Goal: Task Accomplishment & Management: Complete application form

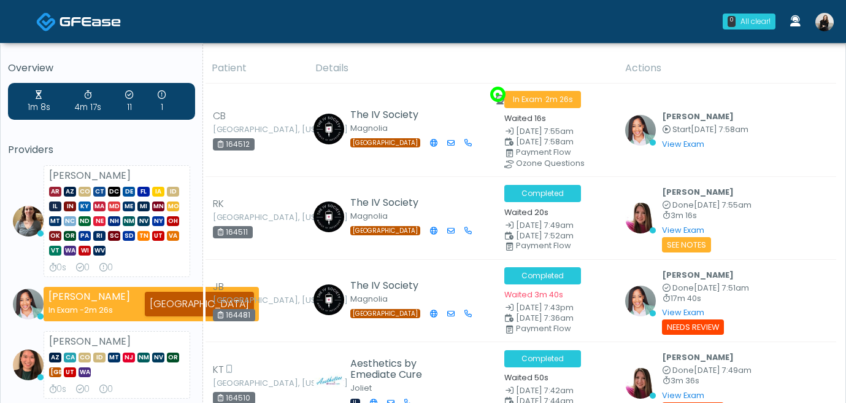
click at [814, 21] on link at bounding box center [824, 21] width 33 height 41
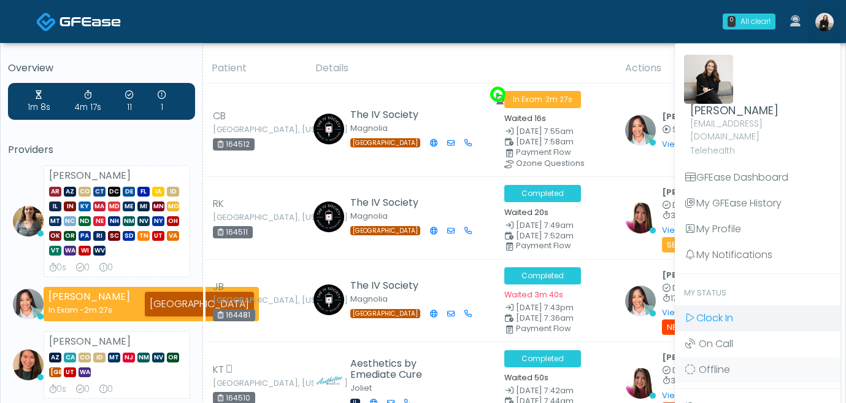
click at [756, 308] on link "Clock In" at bounding box center [758, 318] width 166 height 26
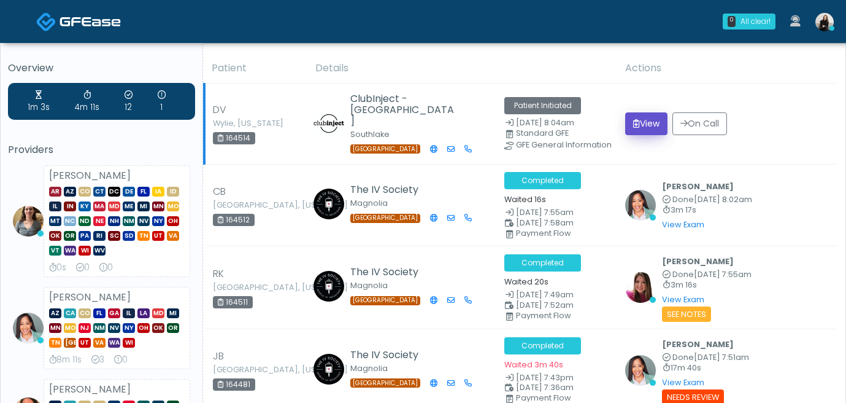
click at [639, 124] on icon "submit" at bounding box center [636, 123] width 7 height 9
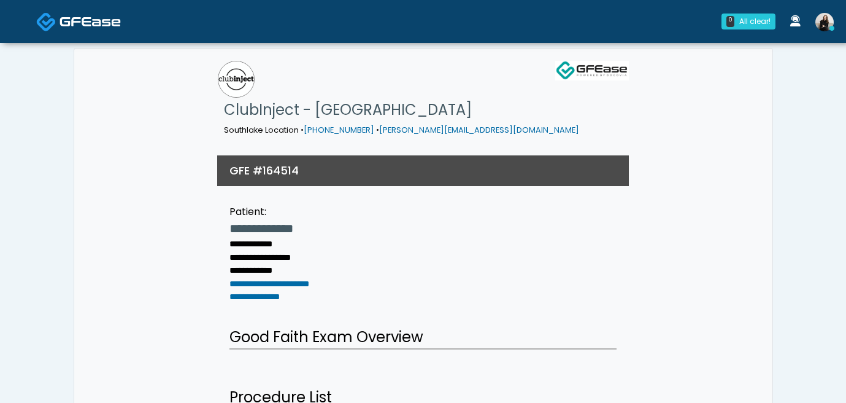
click at [112, 20] on img at bounding box center [90, 21] width 61 height 12
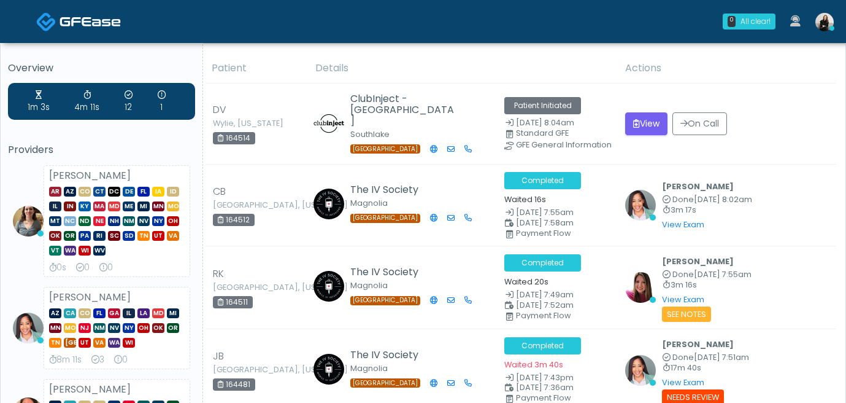
click at [115, 18] on img at bounding box center [90, 21] width 61 height 12
click at [668, 137] on td "View On Call" at bounding box center [727, 123] width 219 height 81
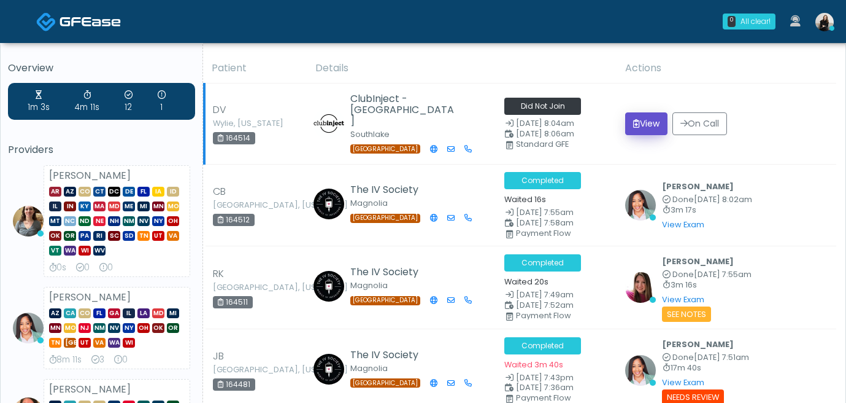
click at [665, 133] on button "View" at bounding box center [646, 123] width 42 height 23
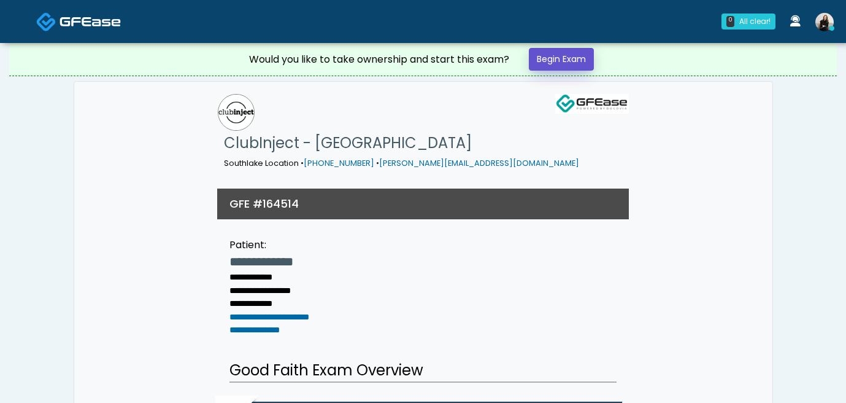
click at [587, 59] on link "Begin Exam" at bounding box center [561, 59] width 65 height 23
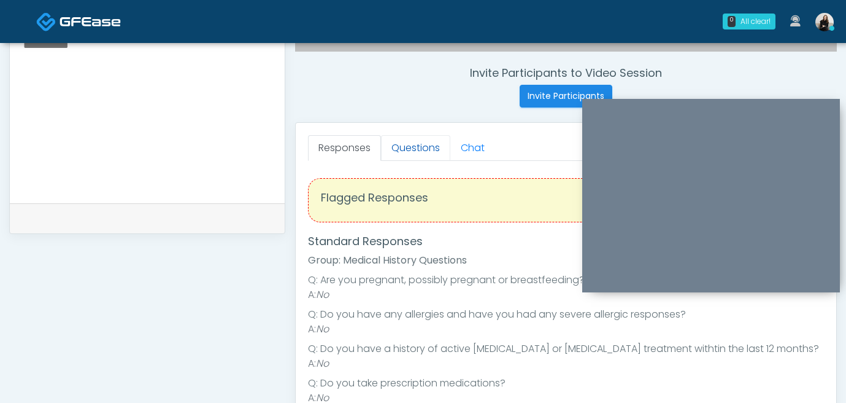
click at [419, 145] on link "Questions" at bounding box center [415, 148] width 69 height 26
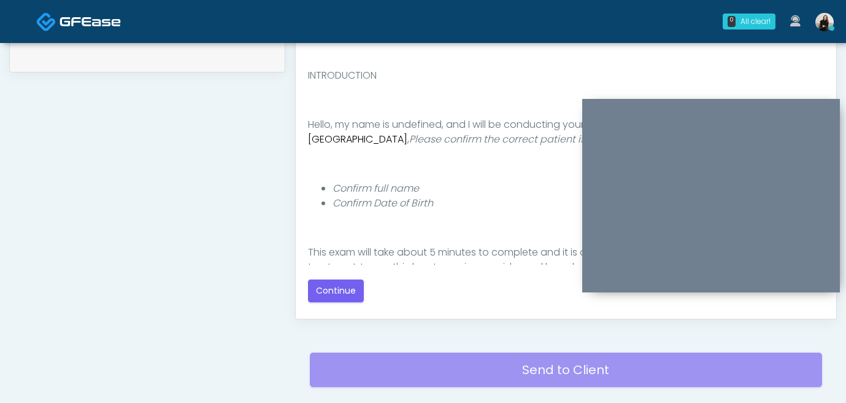
scroll to position [630, 0]
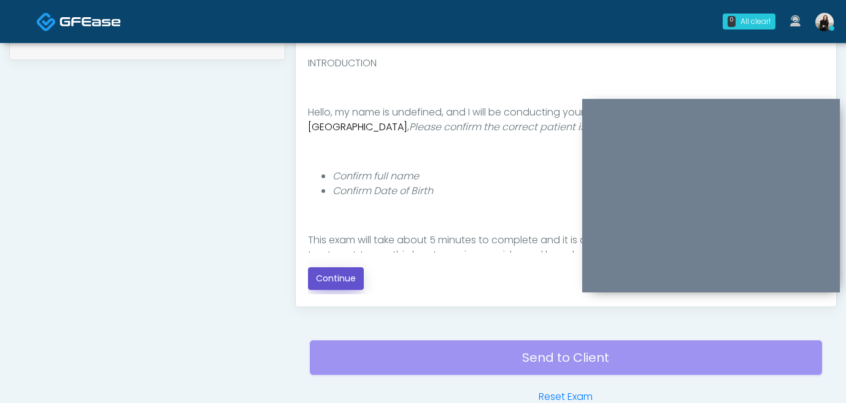
click at [339, 274] on button "Continue" at bounding box center [336, 278] width 56 height 23
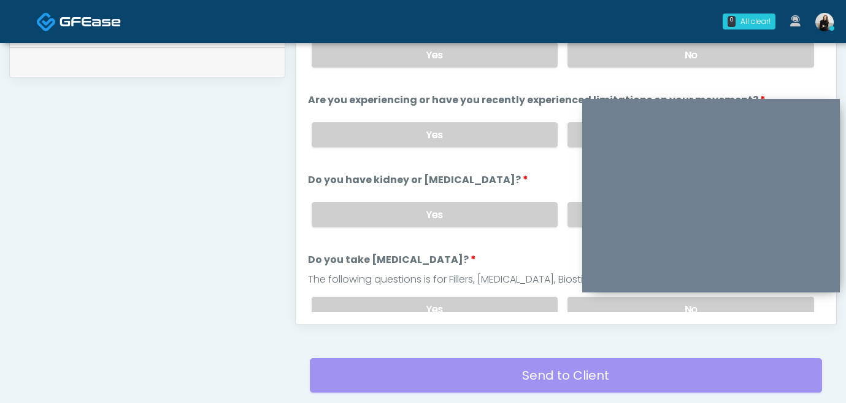
scroll to position [477, 0]
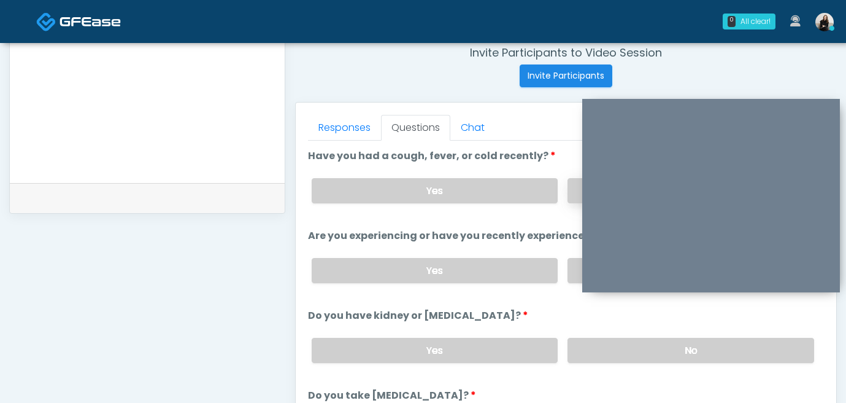
click at [570, 183] on label "No" at bounding box center [691, 190] width 247 height 25
click at [575, 258] on label "No" at bounding box center [691, 270] width 247 height 25
click at [579, 344] on label "No" at bounding box center [691, 350] width 247 height 25
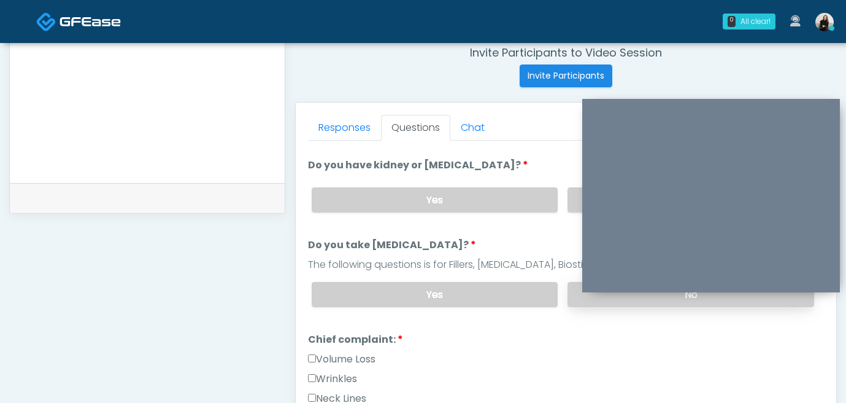
click at [573, 289] on label "No" at bounding box center [691, 294] width 247 height 25
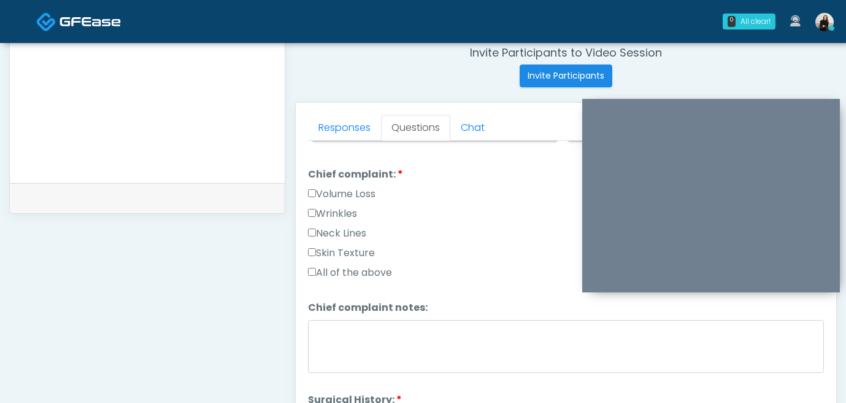
click at [358, 231] on label "Neck Lines" at bounding box center [337, 233] width 58 height 15
click at [351, 211] on label "Wrinkles" at bounding box center [332, 213] width 49 height 15
click at [351, 193] on label "Volume Loss" at bounding box center [342, 194] width 68 height 15
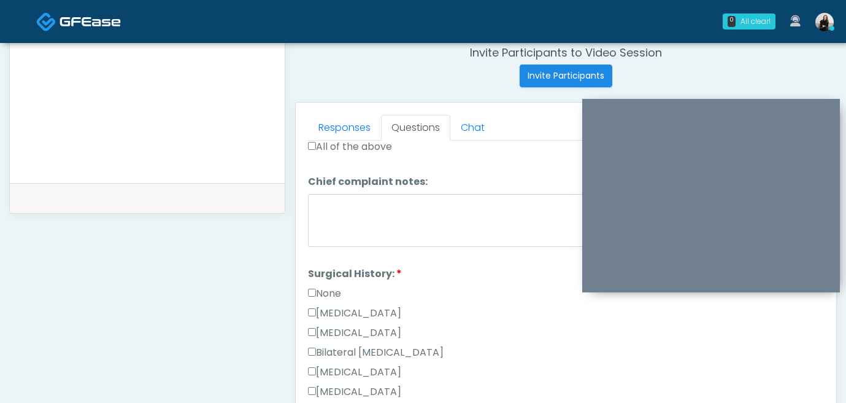
scroll to position [495, 0]
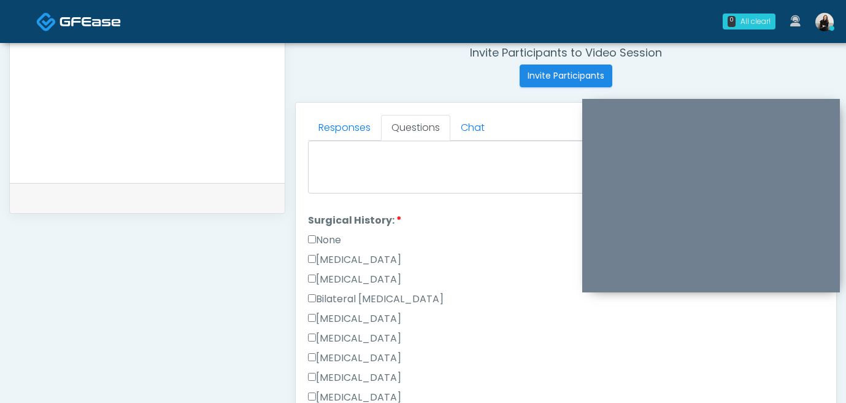
click at [335, 233] on label "None" at bounding box center [324, 240] width 33 height 15
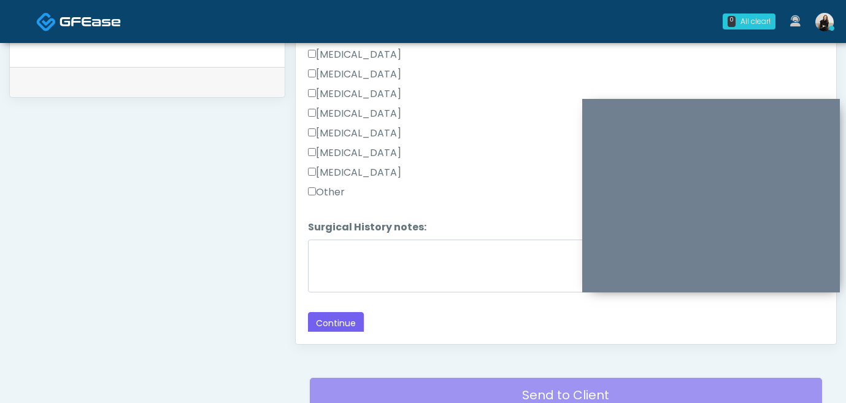
scroll to position [645, 0]
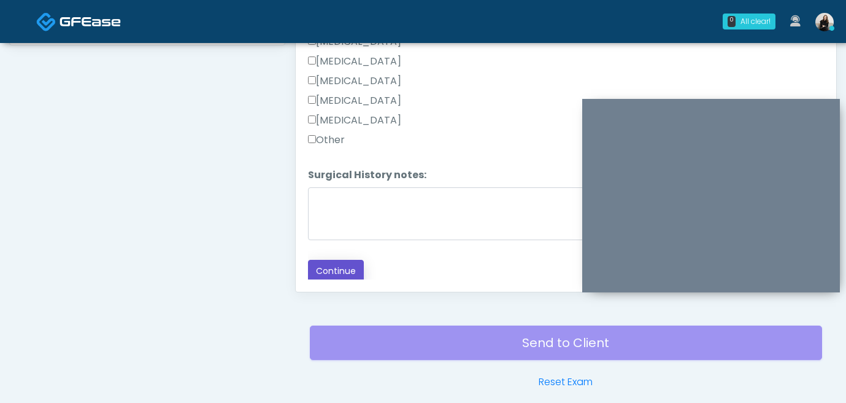
click at [329, 268] on button "Continue" at bounding box center [336, 271] width 56 height 23
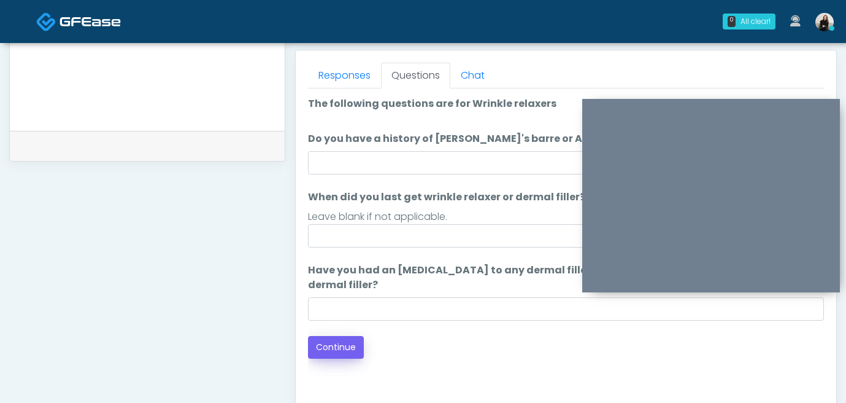
scroll to position [417, 0]
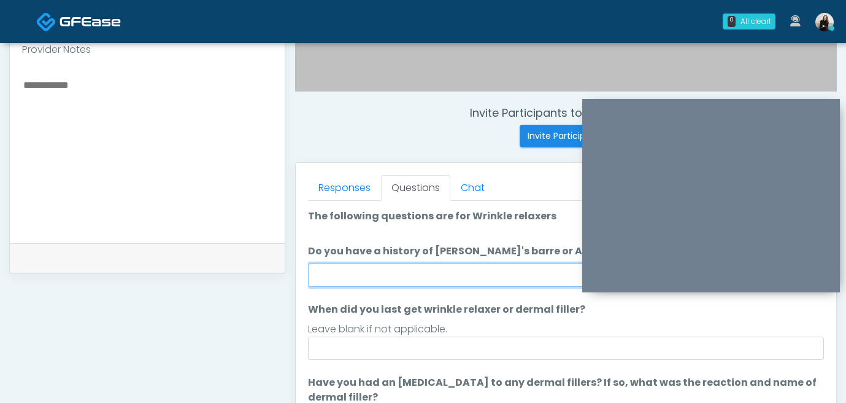
click at [343, 269] on input "Do you have a history of Guillain's barre or ALS? If so, please provide details." at bounding box center [566, 274] width 516 height 23
type input "**"
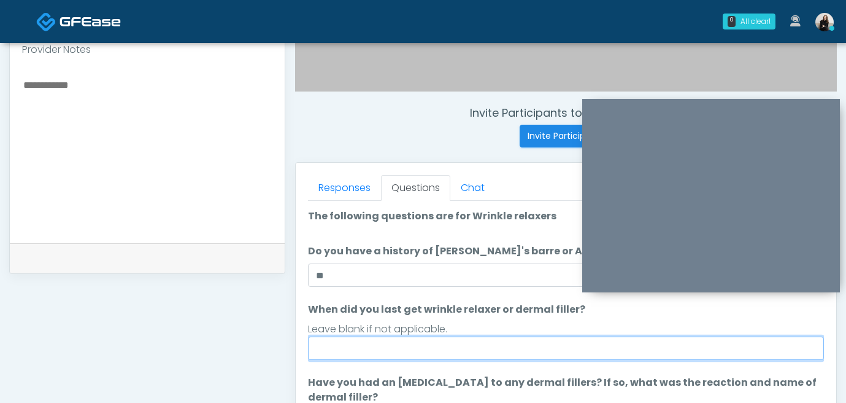
click at [376, 344] on input "When did you last get wrinkle relaxer or dermal filler?" at bounding box center [566, 347] width 516 height 23
drag, startPoint x: 322, startPoint y: 347, endPoint x: 274, endPoint y: 347, distance: 47.9
click at [274, 347] on div "**********" at bounding box center [423, 149] width 828 height 936
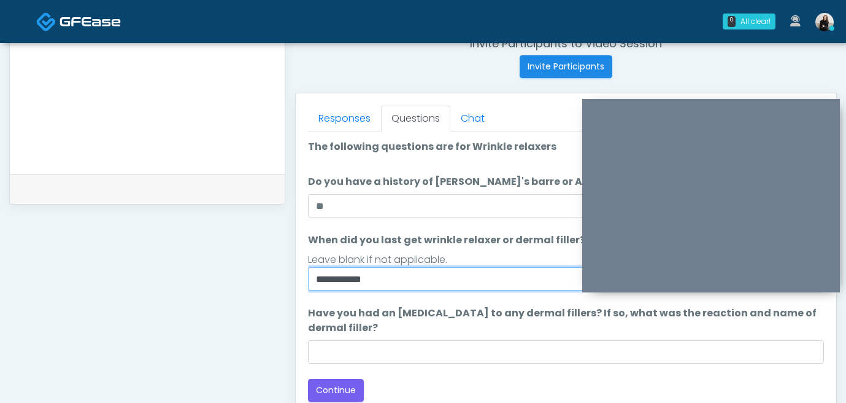
scroll to position [500, 0]
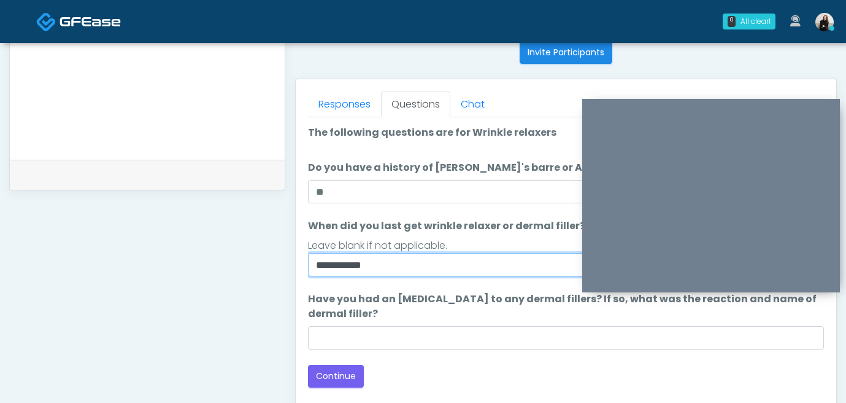
type input "**********"
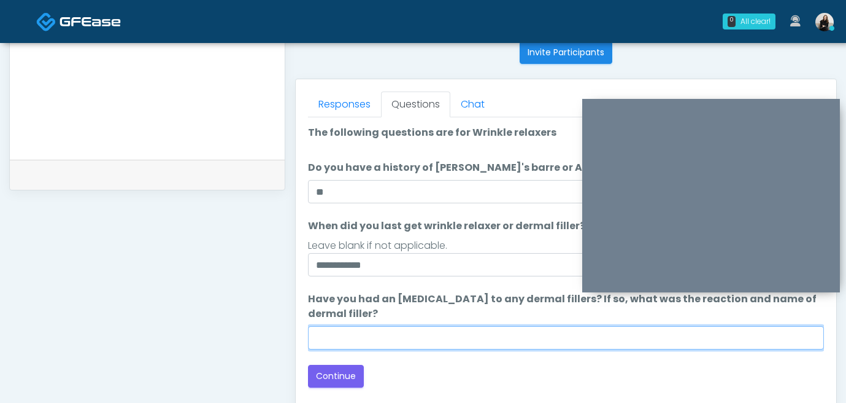
click at [385, 337] on input "Have you had an allergic response to any dermal fillers? If so, what was the re…" at bounding box center [566, 337] width 516 height 23
type input "**"
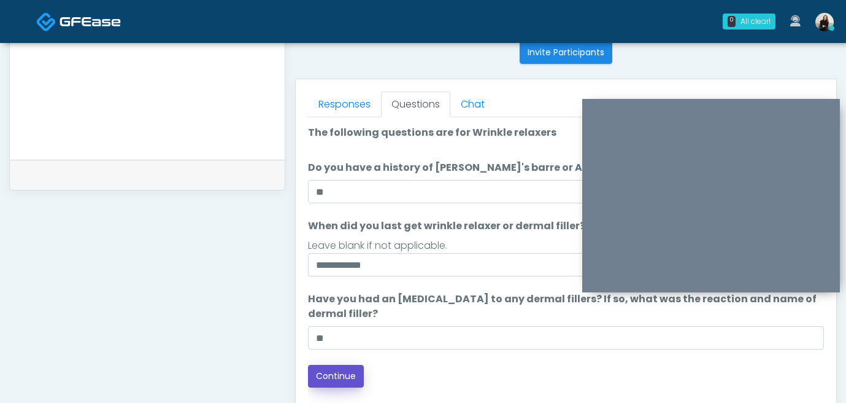
click at [338, 374] on button "Continue" at bounding box center [336, 376] width 56 height 23
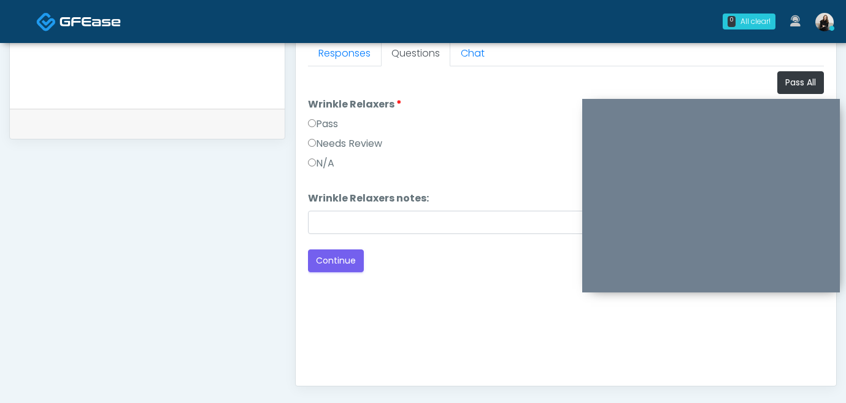
scroll to position [549, 0]
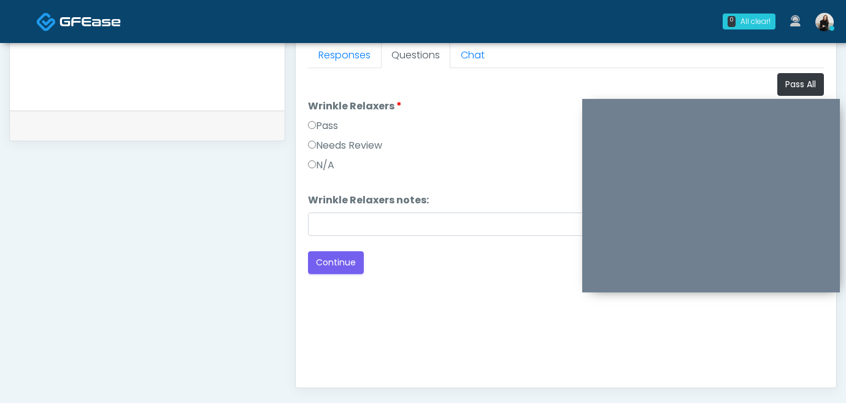
click at [331, 114] on li "Wrinkle Relaxers Wrinkle Relaxers Pass Needs Review N/A" at bounding box center [566, 138] width 516 height 79
click at [330, 126] on label "Pass" at bounding box center [323, 125] width 30 height 15
click at [335, 264] on button "Continue" at bounding box center [336, 262] width 56 height 23
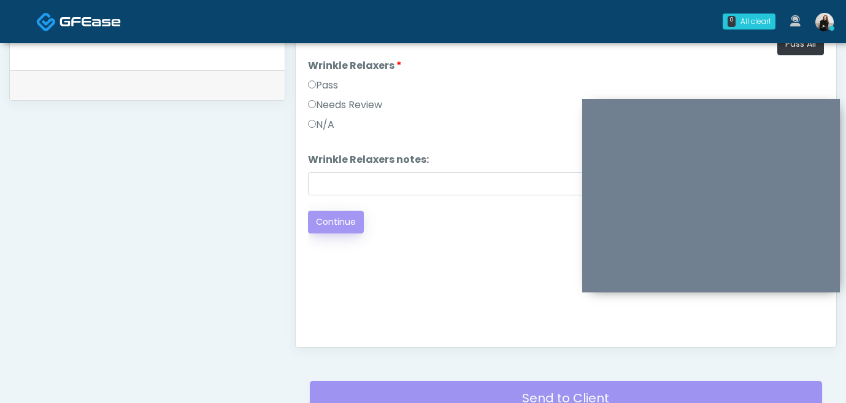
scroll to position [598, 0]
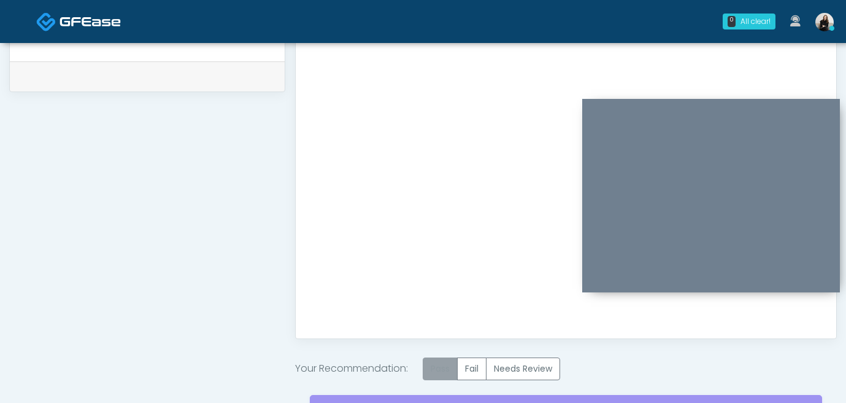
click at [445, 369] on label "Pass" at bounding box center [440, 368] width 35 height 23
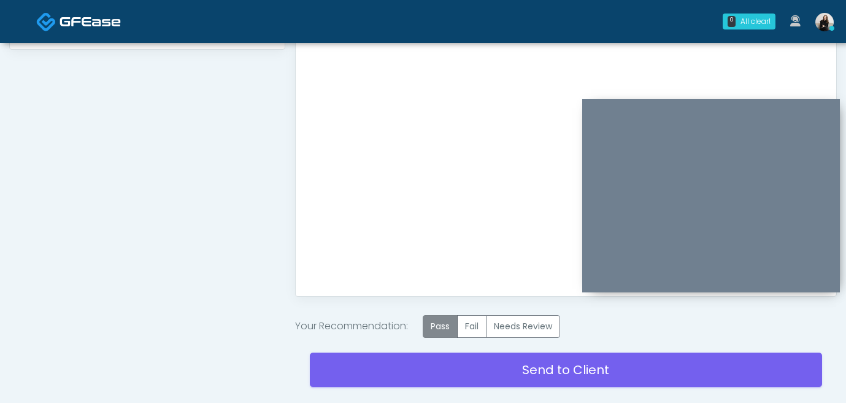
scroll to position [688, 0]
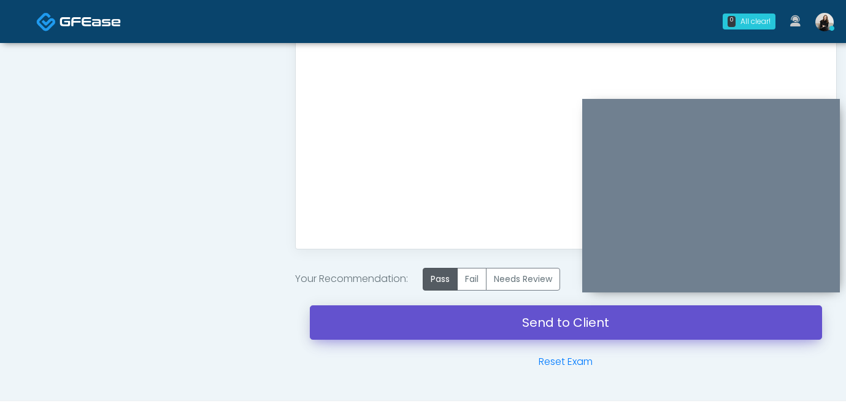
click at [435, 327] on link "Send to Client" at bounding box center [566, 322] width 512 height 34
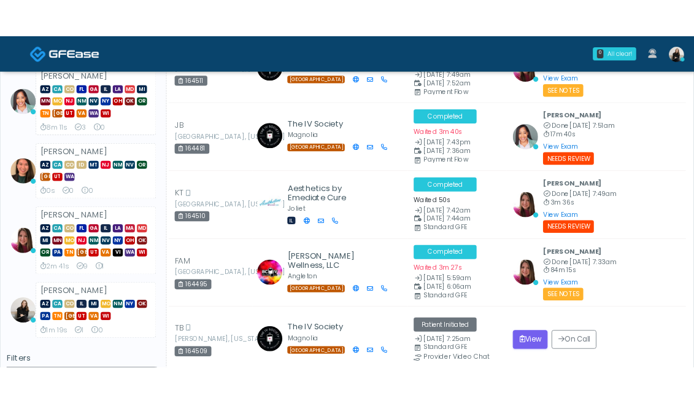
scroll to position [250, 0]
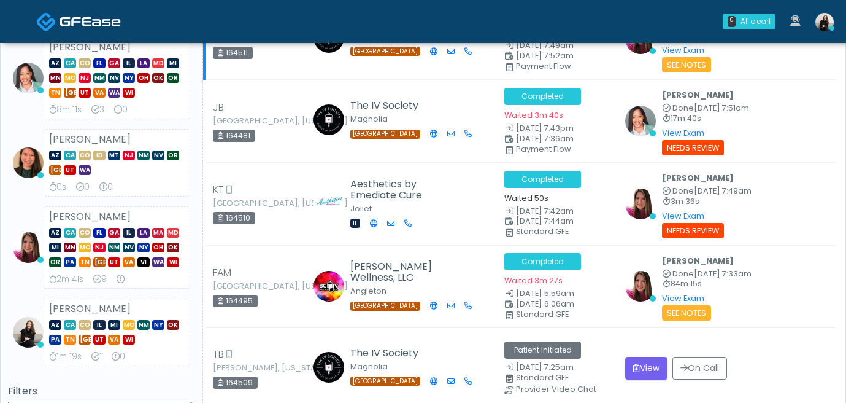
click at [768, 61] on div "Megan McComy Done Sep 1, 7:55am 3m 16s View Exam | Unreview See Notes" at bounding box center [727, 39] width 204 height 68
click at [516, 14] on div "0 All clear! All clear! Carissa Kelly AR AZ CO CT DC DE FL IA ID IL IN KY MA MD…" at bounding box center [496, 21] width 689 height 41
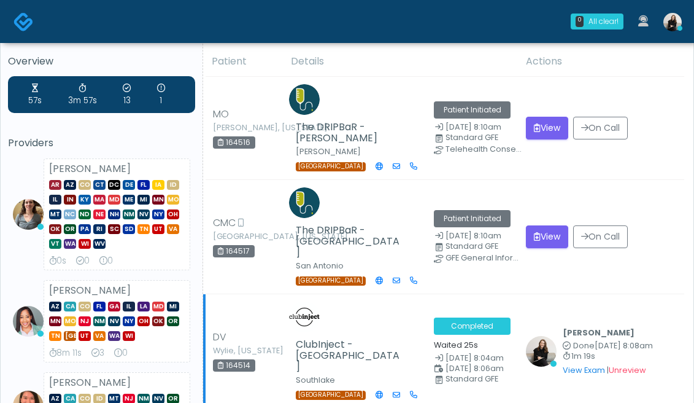
scroll to position [0, 0]
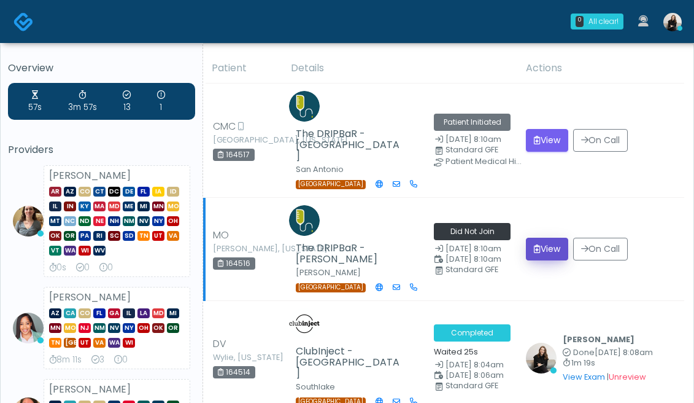
click at [557, 248] on button "View" at bounding box center [547, 249] width 42 height 23
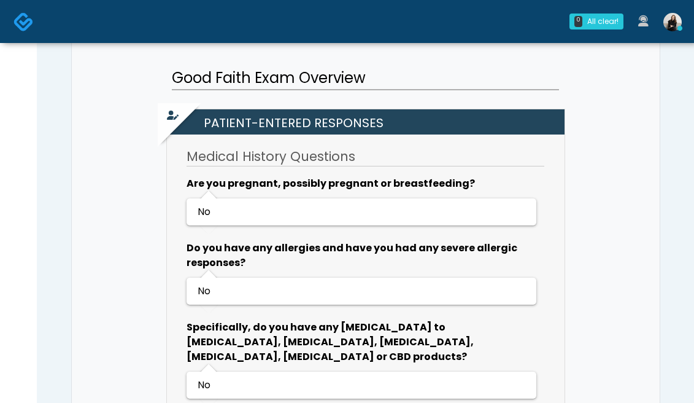
click at [17, 13] on img at bounding box center [24, 22] width 20 height 20
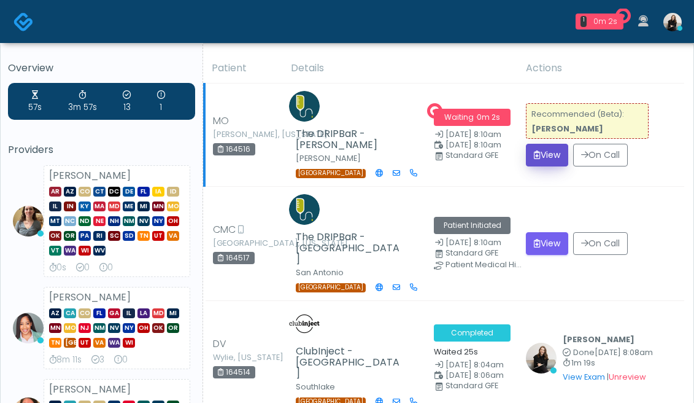
click at [559, 157] on button "View" at bounding box center [547, 155] width 42 height 23
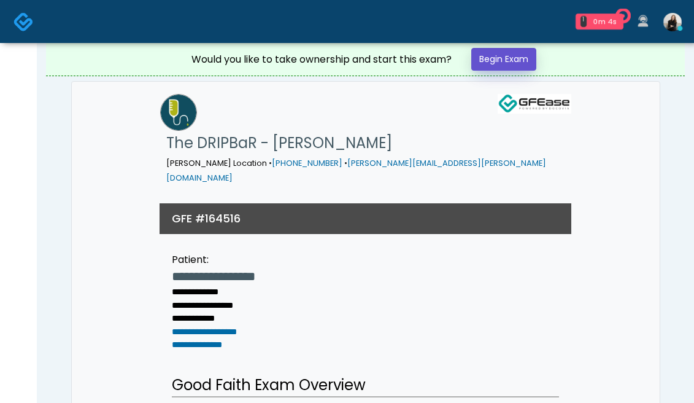
click at [520, 61] on link "Begin Exam" at bounding box center [503, 59] width 65 height 23
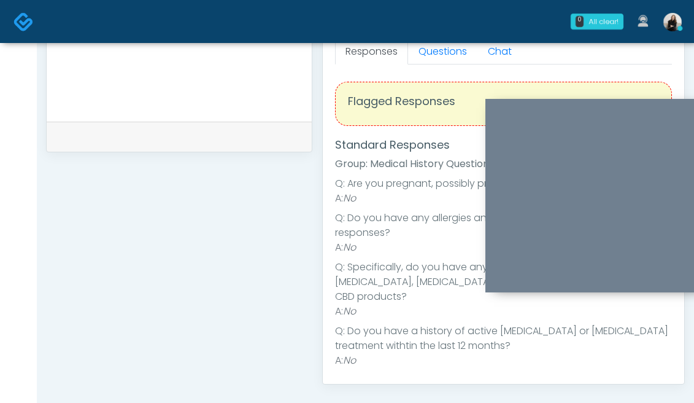
scroll to position [520, 0]
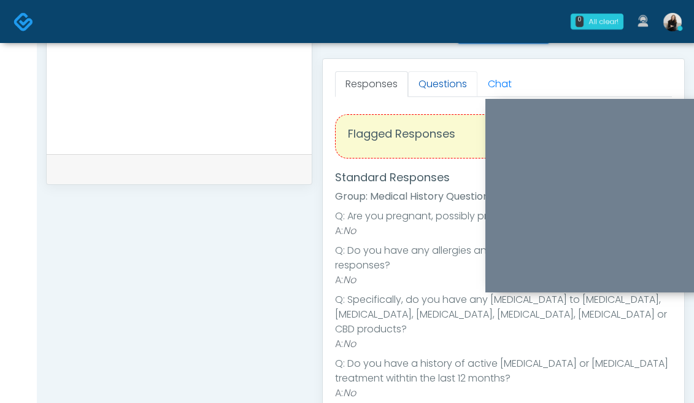
click at [427, 95] on link "Questions" at bounding box center [442, 84] width 69 height 26
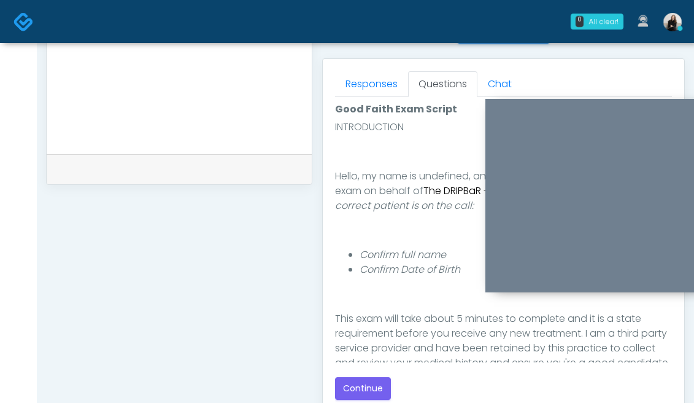
scroll to position [88, 0]
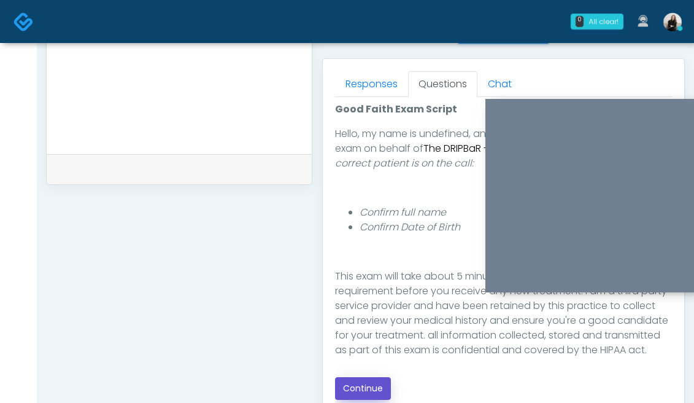
click at [366, 386] on button "Continue" at bounding box center [363, 388] width 56 height 23
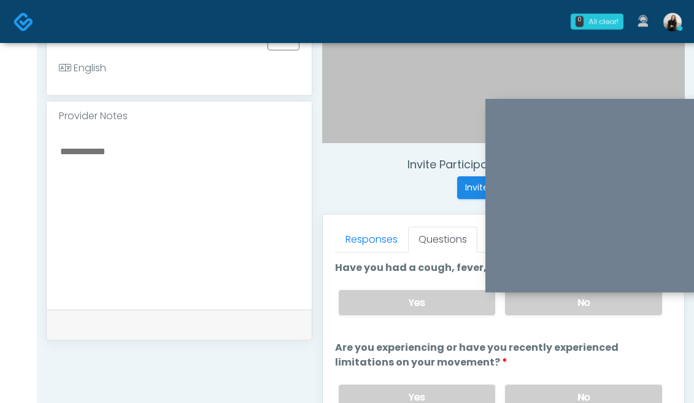
scroll to position [355, 0]
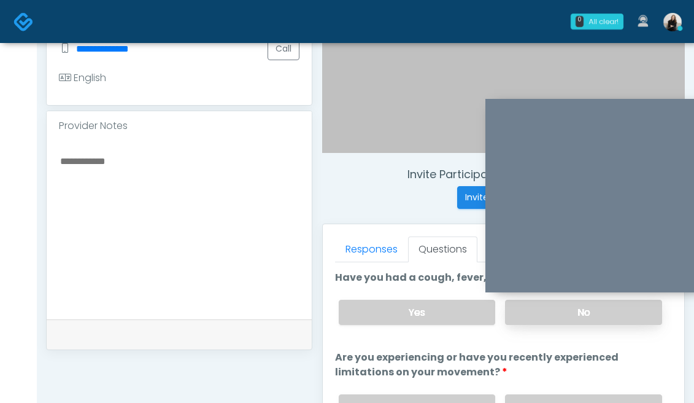
click at [532, 317] on label "No" at bounding box center [583, 312] width 157 height 25
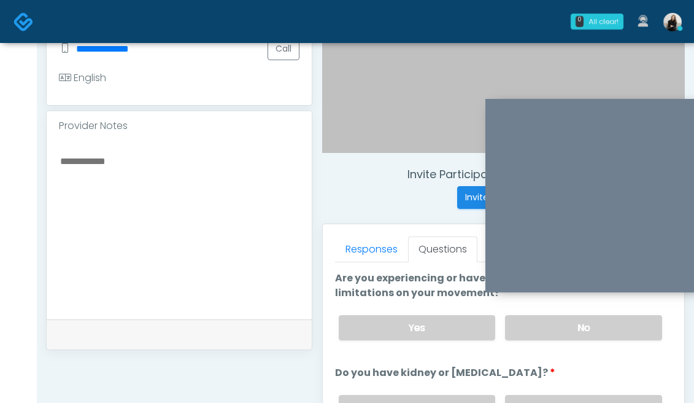
click at [532, 321] on label "No" at bounding box center [583, 327] width 157 height 25
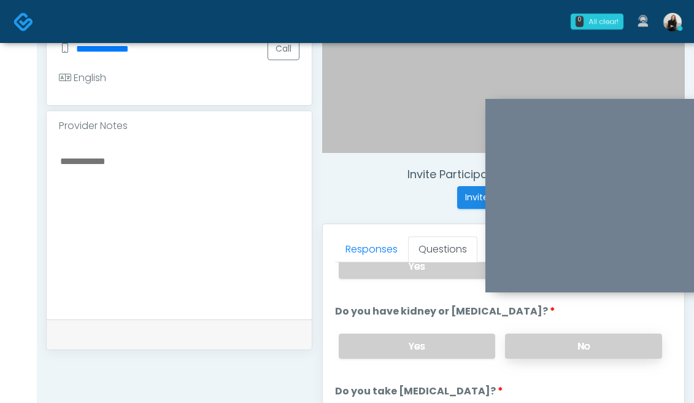
click at [528, 340] on label "No" at bounding box center [583, 345] width 157 height 25
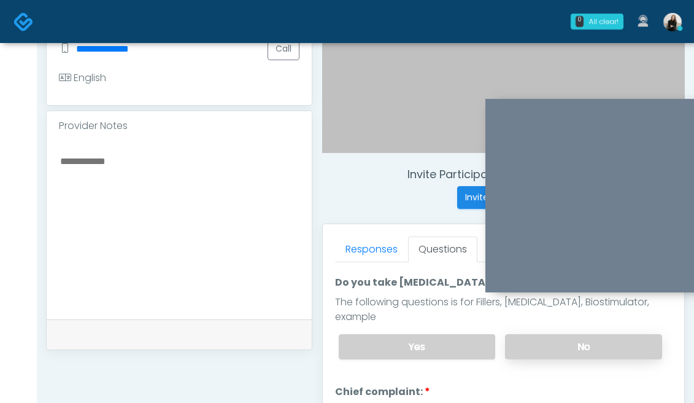
click at [526, 334] on label "No" at bounding box center [583, 346] width 157 height 25
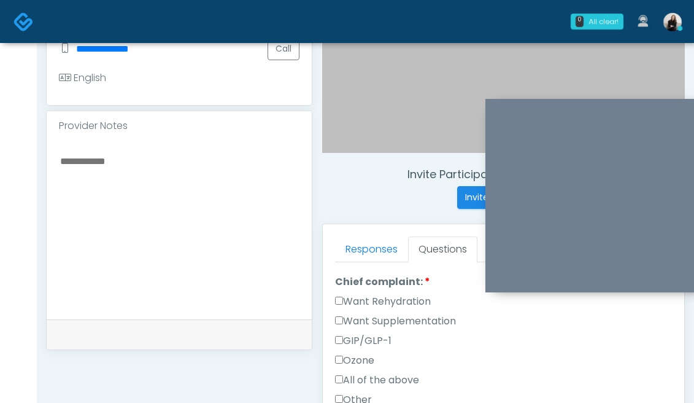
click at [404, 294] on label "Want Rehydration" at bounding box center [383, 301] width 96 height 15
click at [404, 314] on label "Want Supplementation" at bounding box center [395, 321] width 121 height 15
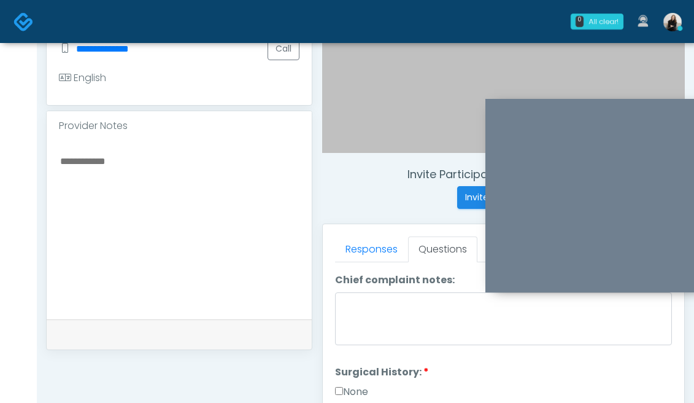
scroll to position [603, 0]
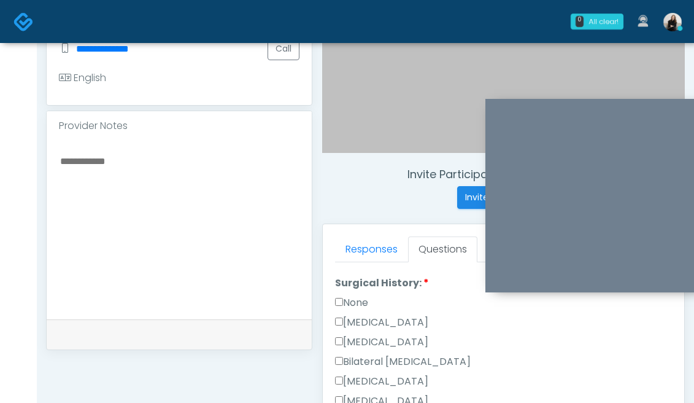
click at [354, 295] on label "None" at bounding box center [351, 302] width 33 height 15
click at [229, 255] on textarea at bounding box center [179, 228] width 241 height 150
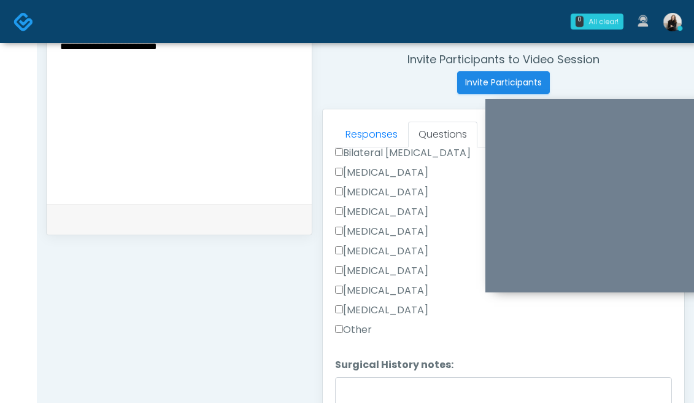
scroll to position [522, 0]
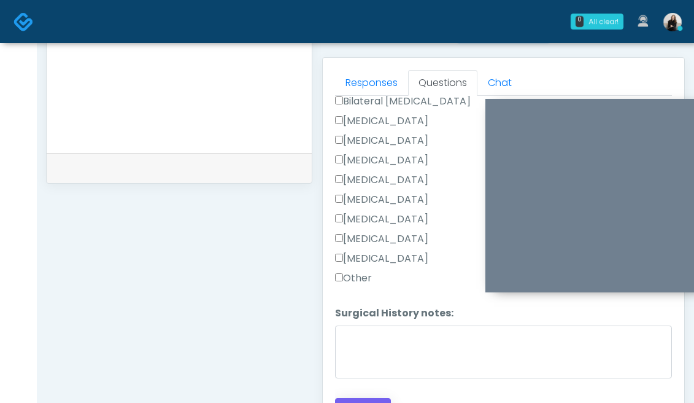
type textarea "**********"
click at [356, 398] on button "Continue" at bounding box center [363, 409] width 56 height 23
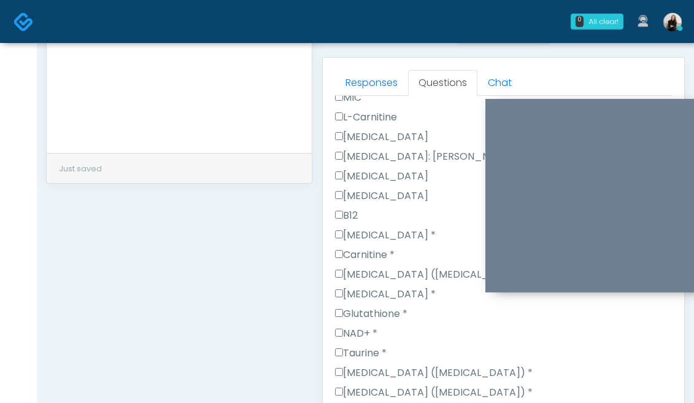
scroll to position [699, 0]
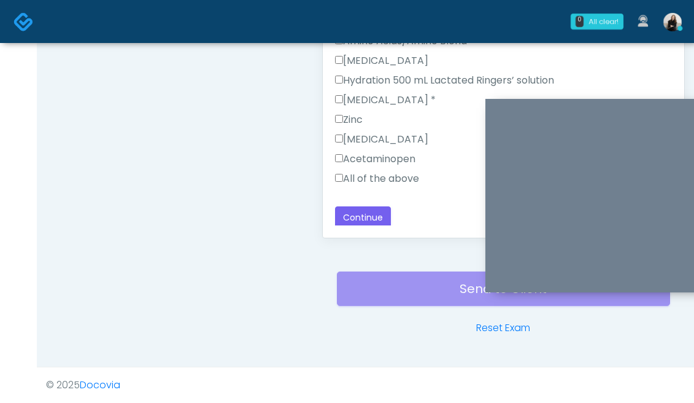
click at [401, 177] on label "All of the above" at bounding box center [377, 178] width 84 height 15
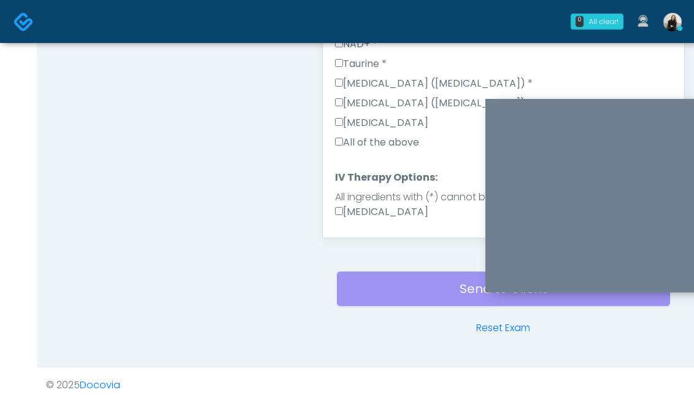
click at [401, 142] on label "All of the above" at bounding box center [377, 142] width 84 height 15
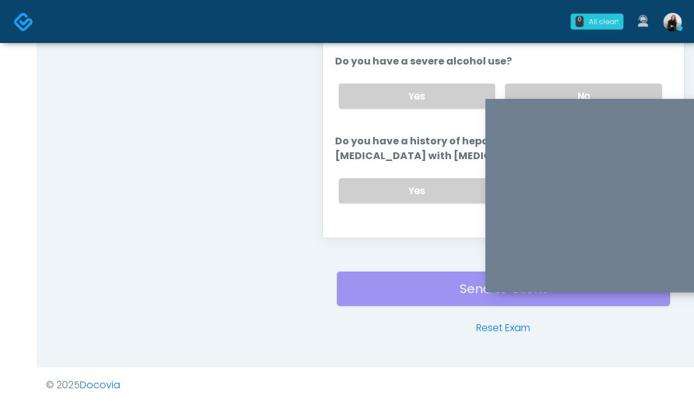
scroll to position [118, 0]
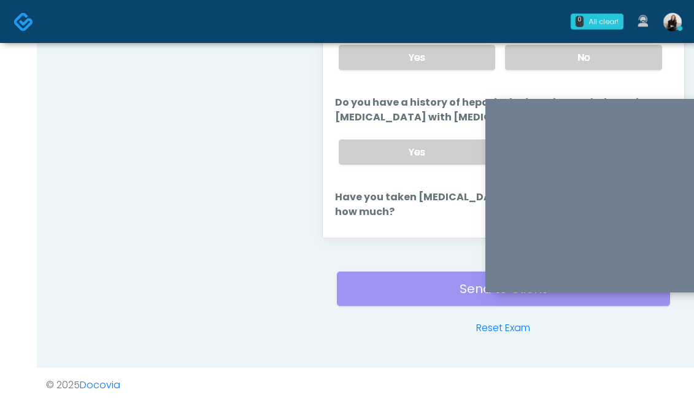
click at [401, 142] on label "Yes" at bounding box center [417, 151] width 157 height 25
click at [401, 143] on label "Yes" at bounding box center [417, 151] width 157 height 25
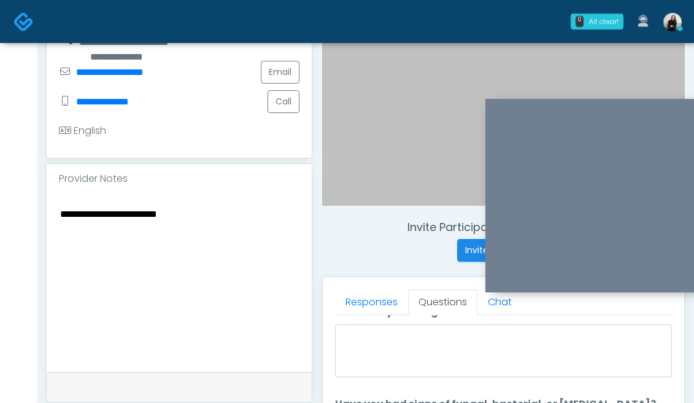
scroll to position [64, 0]
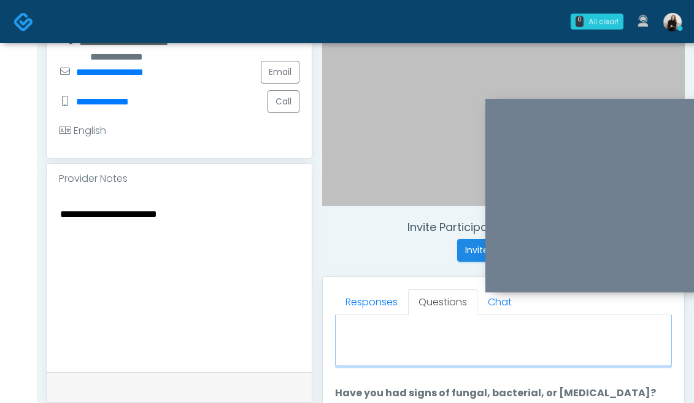
click at [428, 366] on textarea "When did you last get an IV or IM?" at bounding box center [503, 339] width 337 height 53
drag, startPoint x: 392, startPoint y: 335, endPoint x: 317, endPoint y: 323, distance: 75.3
click at [317, 323] on div "Invite Participants to Video Session Invite Participants Responses Questions Ch…" at bounding box center [498, 264] width 373 height 936
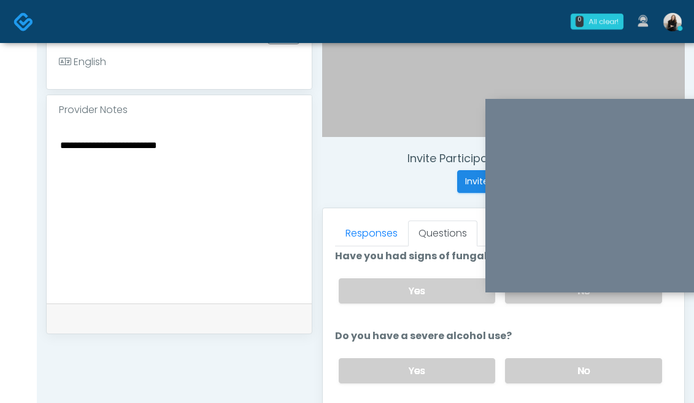
scroll to position [385, 0]
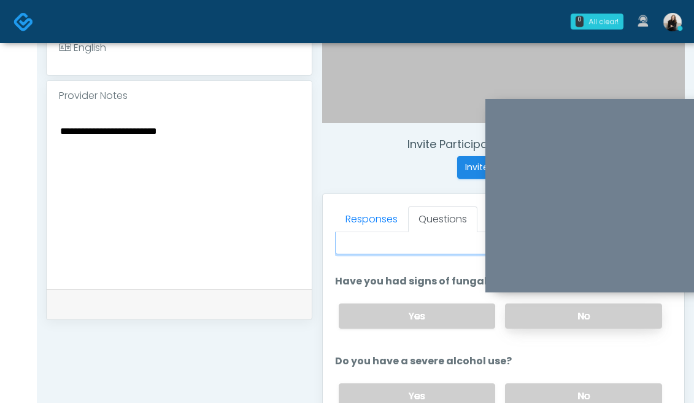
type textarea "**********"
click at [551, 311] on label "No" at bounding box center [583, 315] width 157 height 25
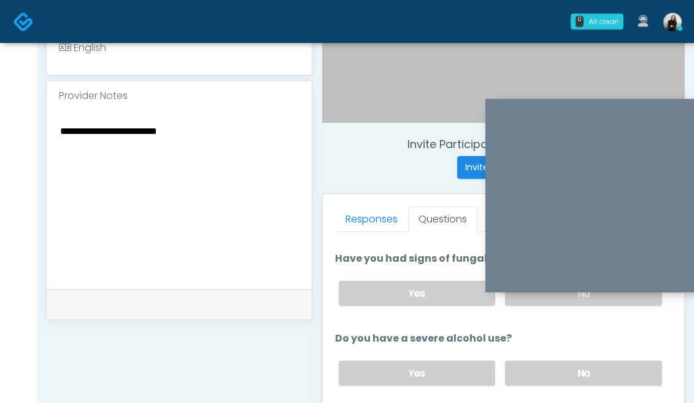
scroll to position [133, 0]
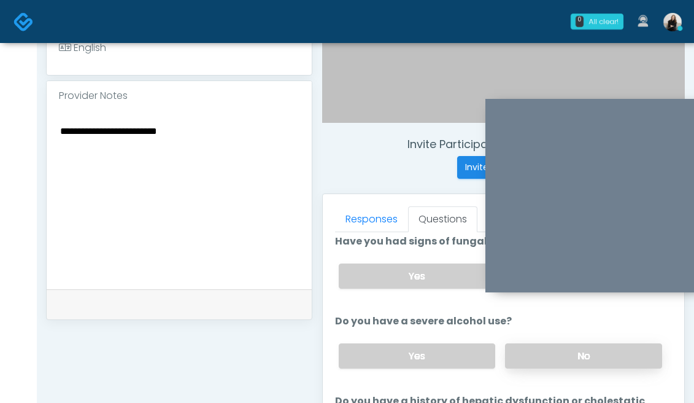
click at [544, 366] on label "No" at bounding box center [583, 355] width 157 height 25
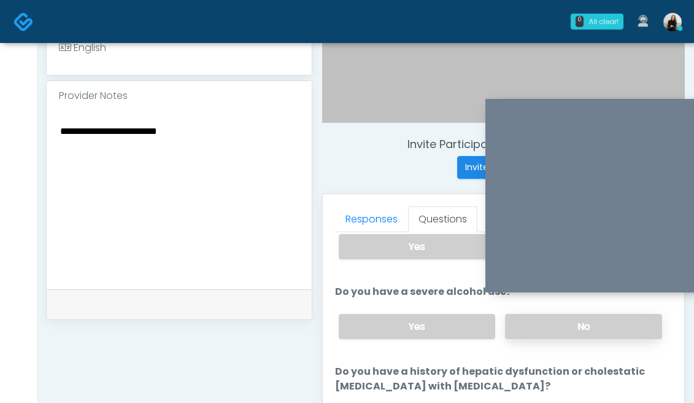
scroll to position [201, 0]
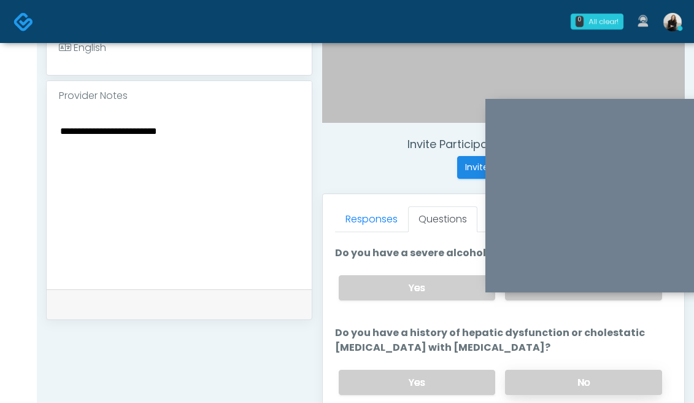
click at [543, 376] on label "No" at bounding box center [583, 381] width 157 height 25
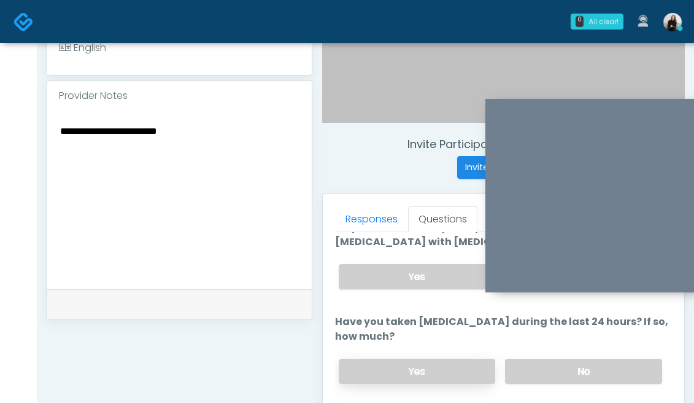
click at [447, 362] on label "Yes" at bounding box center [417, 370] width 157 height 25
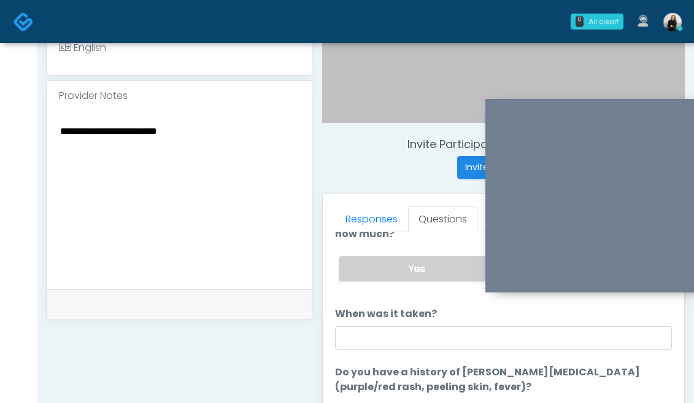
drag, startPoint x: 219, startPoint y: 106, endPoint x: 101, endPoint y: 101, distance: 117.3
click at [101, 123] on textarea "**********" at bounding box center [179, 198] width 241 height 150
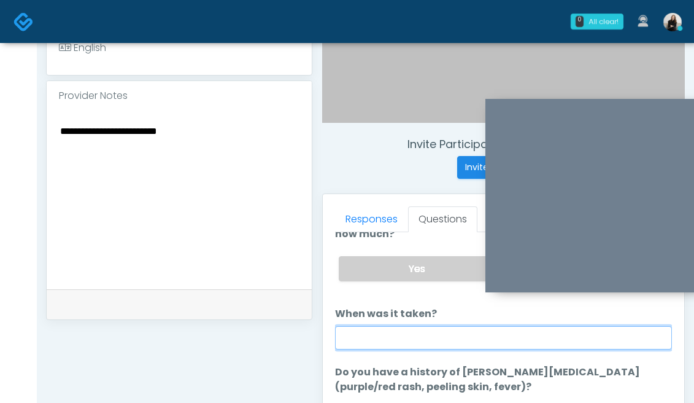
click at [471, 337] on input "When was it taken?" at bounding box center [503, 337] width 337 height 23
paste input "**********"
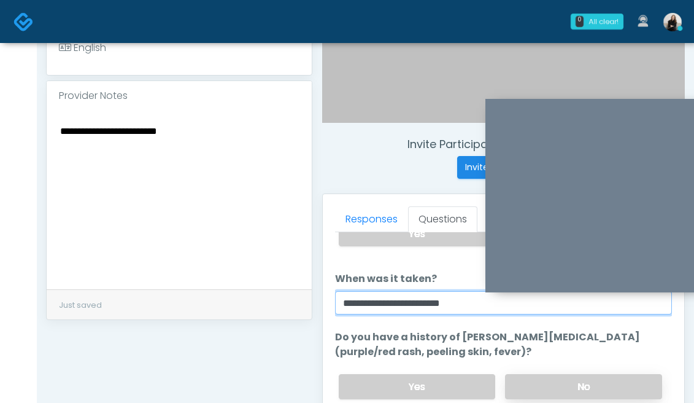
type input "**********"
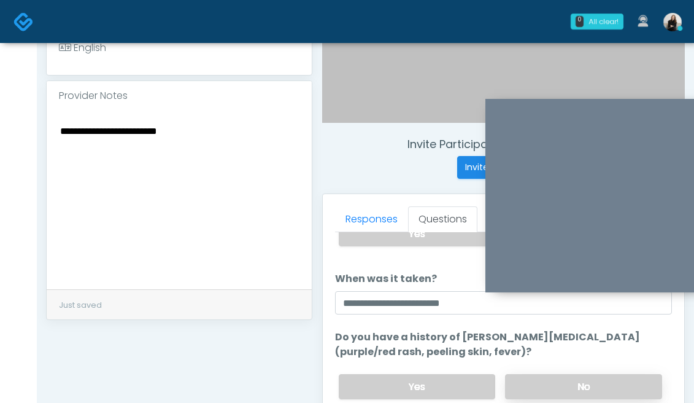
click at [583, 384] on label "No" at bounding box center [583, 386] width 157 height 25
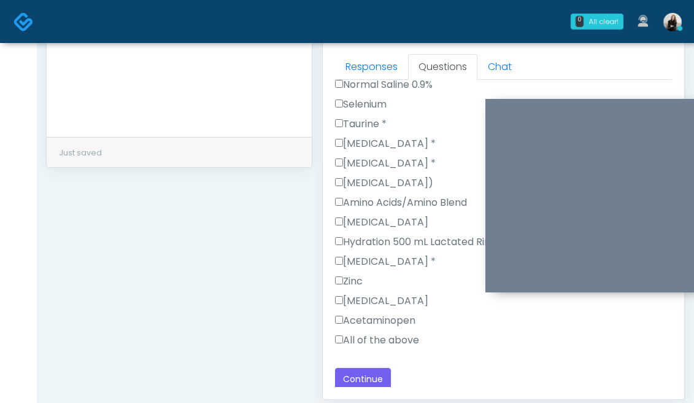
scroll to position [563, 0]
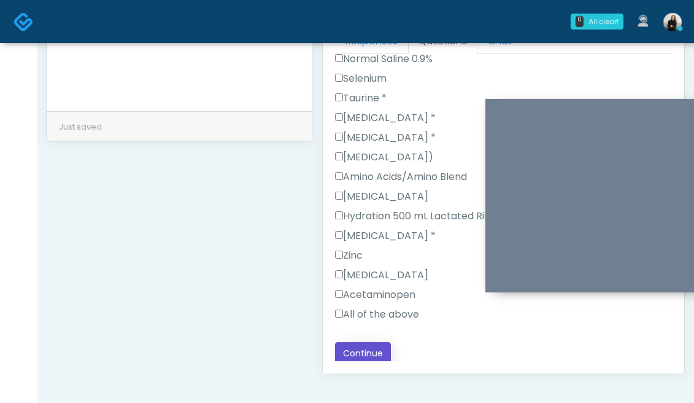
click at [371, 345] on button "Continue" at bounding box center [363, 353] width 56 height 23
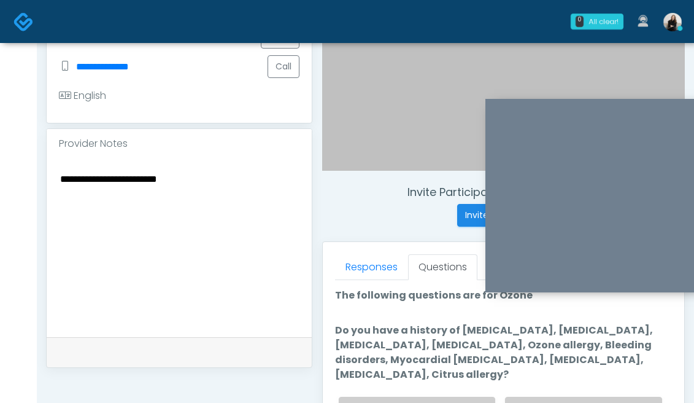
scroll to position [41, 0]
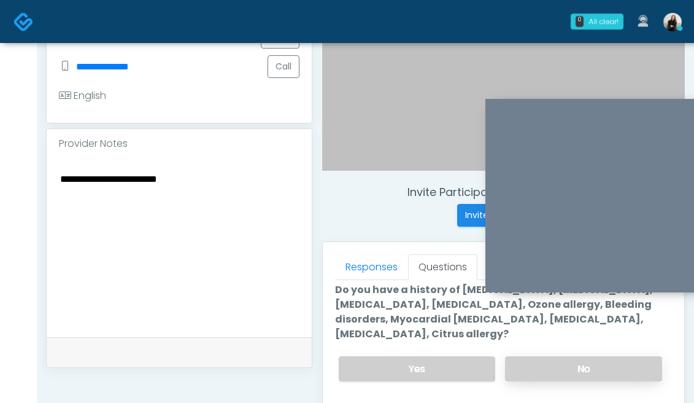
click at [535, 376] on label "No" at bounding box center [583, 368] width 157 height 25
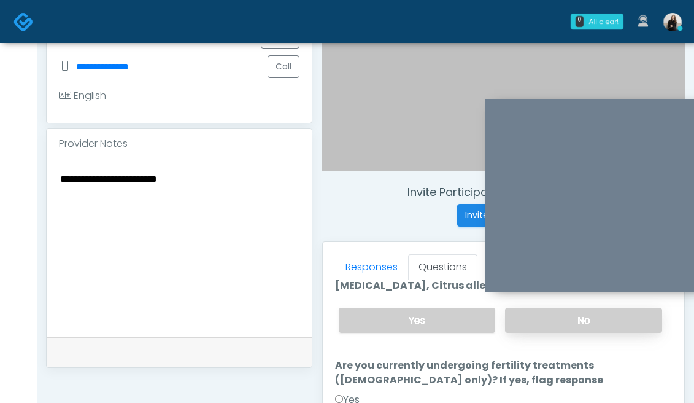
scroll to position [153, 0]
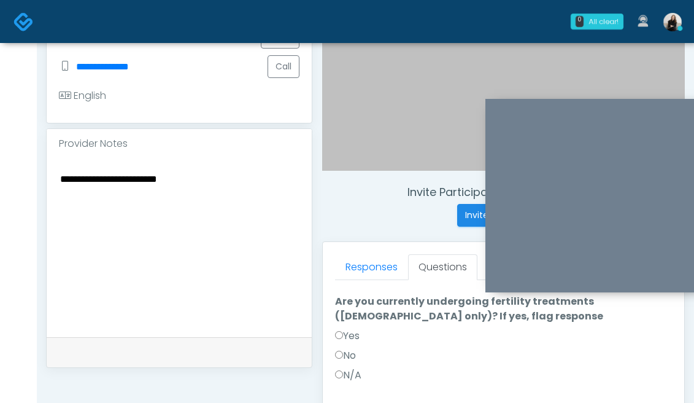
click at [353, 354] on label "No" at bounding box center [345, 355] width 21 height 15
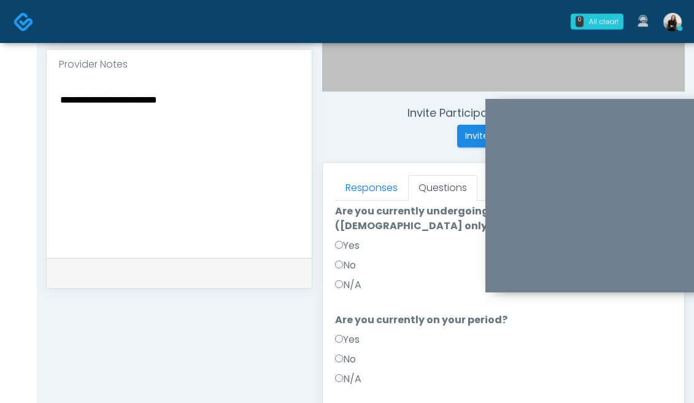
scroll to position [436, 0]
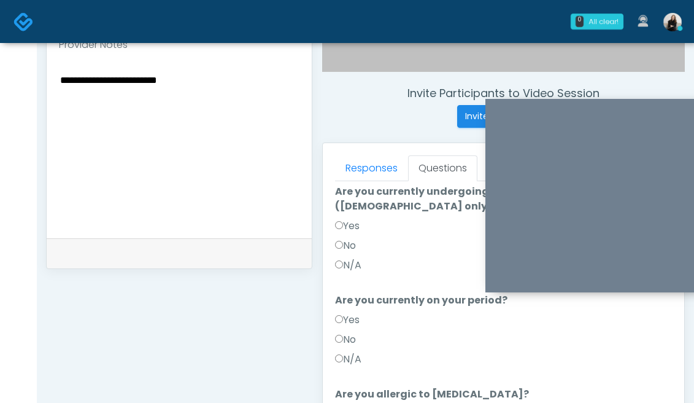
click at [350, 342] on label "No" at bounding box center [345, 339] width 21 height 15
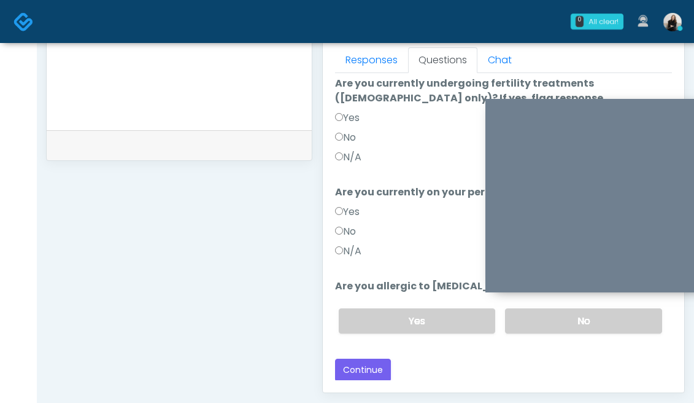
scroll to position [573, 0]
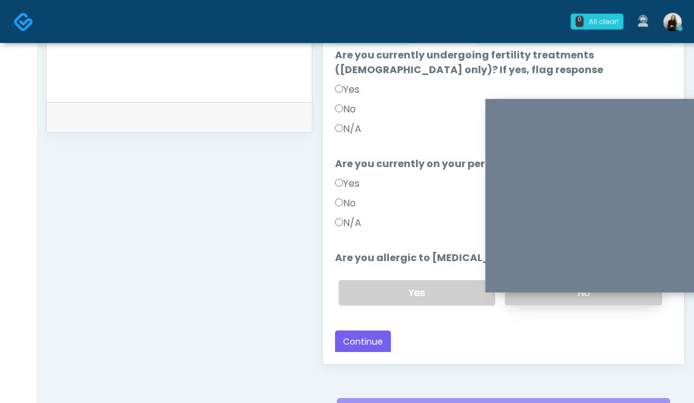
click at [571, 297] on label "No" at bounding box center [583, 292] width 157 height 25
click at [360, 342] on button "Continue" at bounding box center [363, 341] width 56 height 23
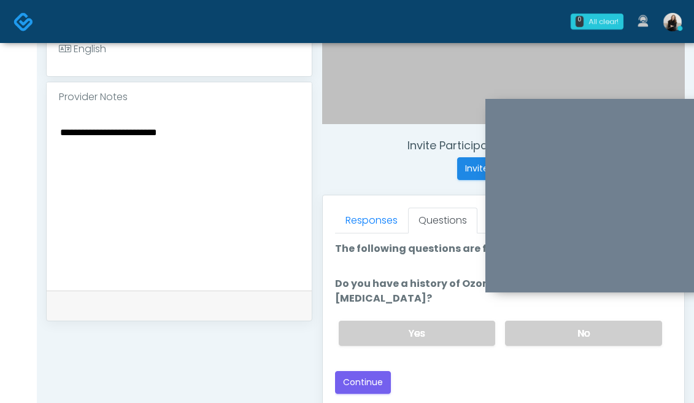
scroll to position [339, 0]
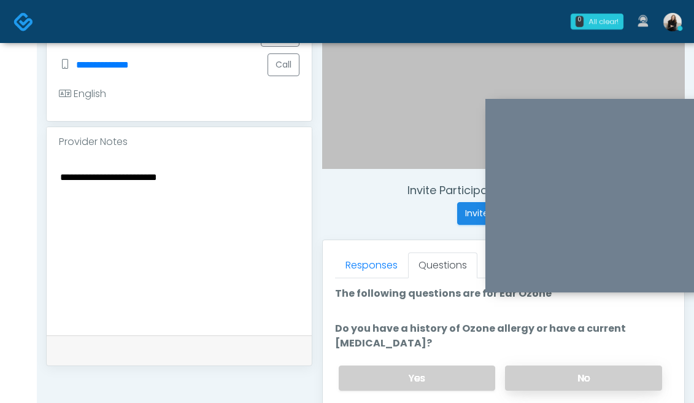
click at [555, 388] on label "No" at bounding box center [583, 377] width 157 height 25
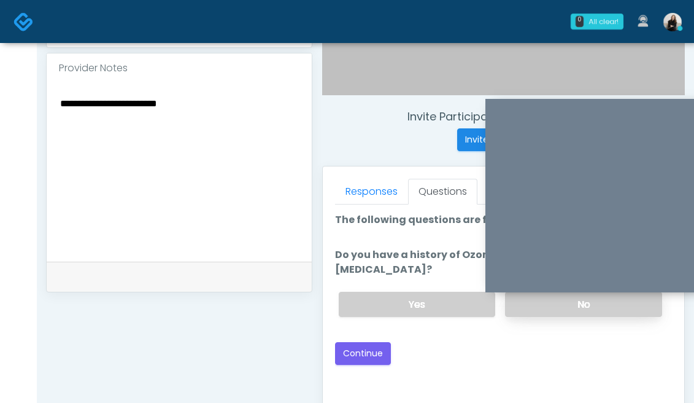
scroll to position [428, 0]
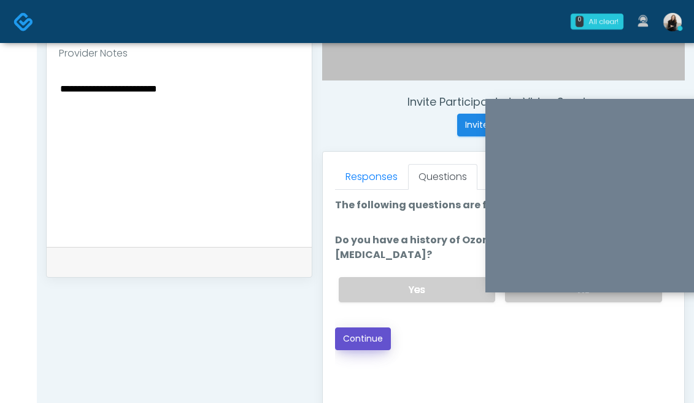
click at [363, 343] on button "Continue" at bounding box center [363, 338] width 56 height 23
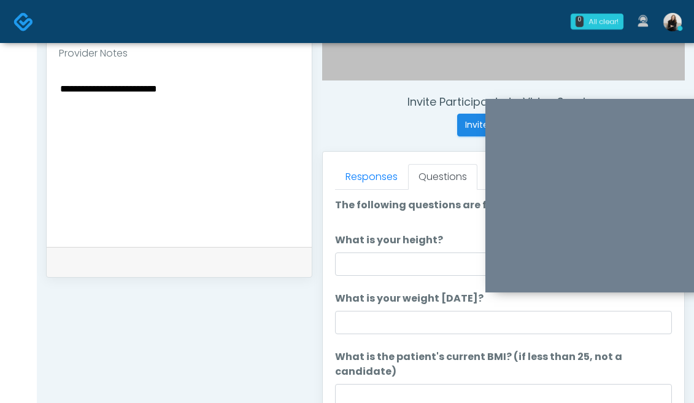
scroll to position [405, 0]
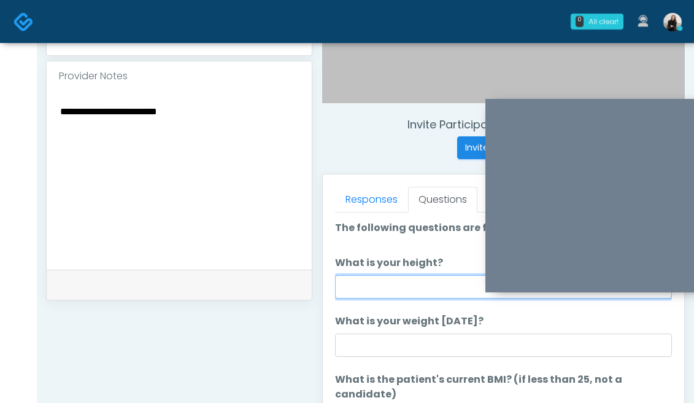
click at [379, 288] on input "What is your height?" at bounding box center [503, 286] width 337 height 23
click at [361, 284] on input "******" at bounding box center [503, 286] width 337 height 23
type input "******"
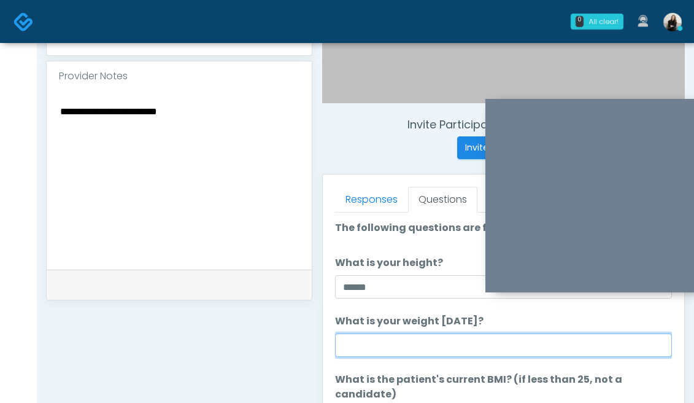
click at [390, 346] on input "What is your weight today?" at bounding box center [503, 344] width 337 height 23
type input "***"
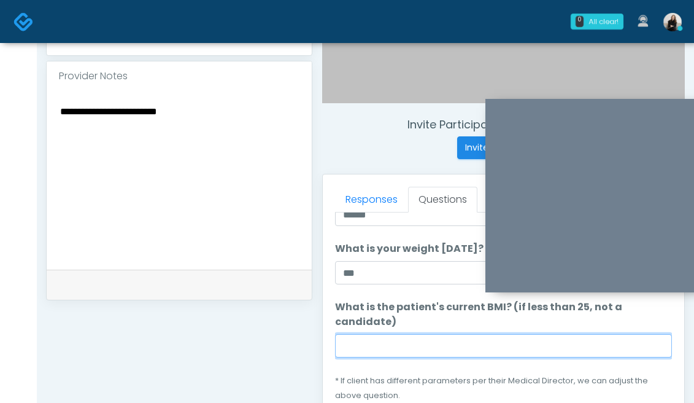
click at [408, 334] on input "What is the patient's current BMI? (if less than 25, not a candidate)" at bounding box center [503, 345] width 337 height 23
paste input "****"
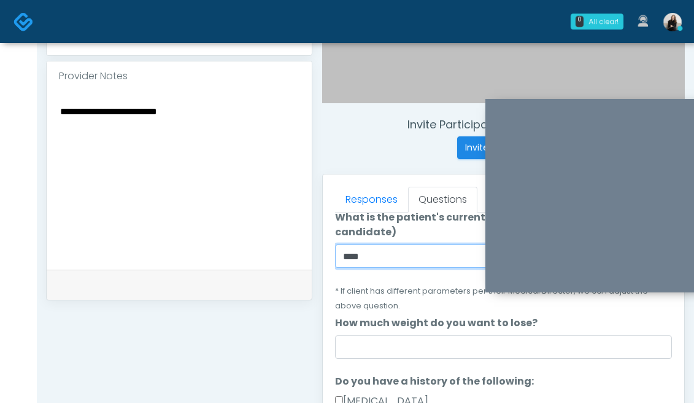
scroll to position [163, 0]
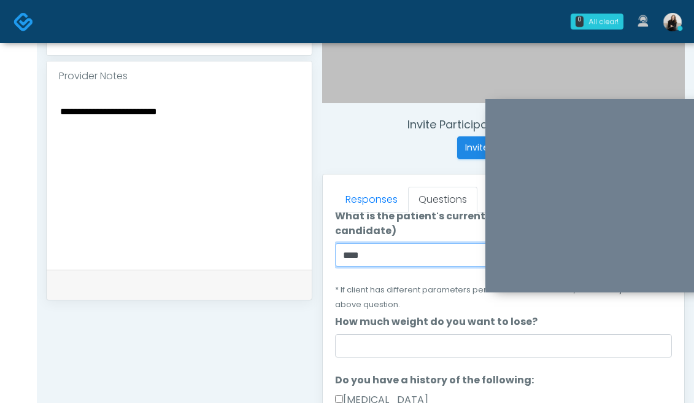
type input "****"
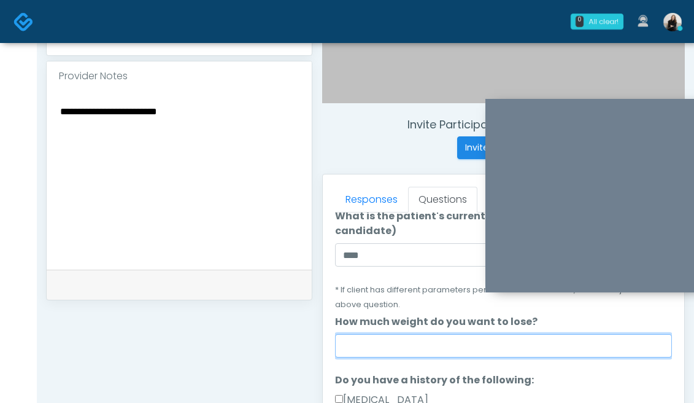
click at [406, 334] on input "How much weight do you want to lose?" at bounding box center [503, 345] width 337 height 23
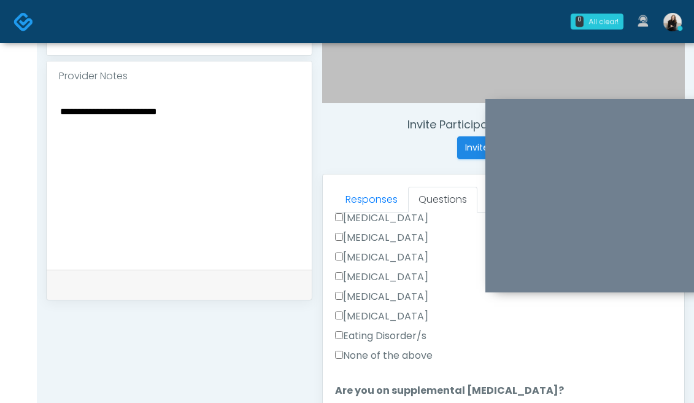
type input "***"
click at [408, 348] on label "None of the above" at bounding box center [384, 355] width 98 height 15
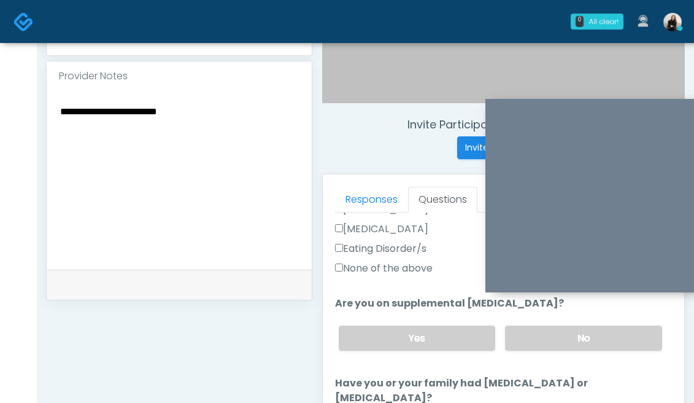
scroll to position [421, 0]
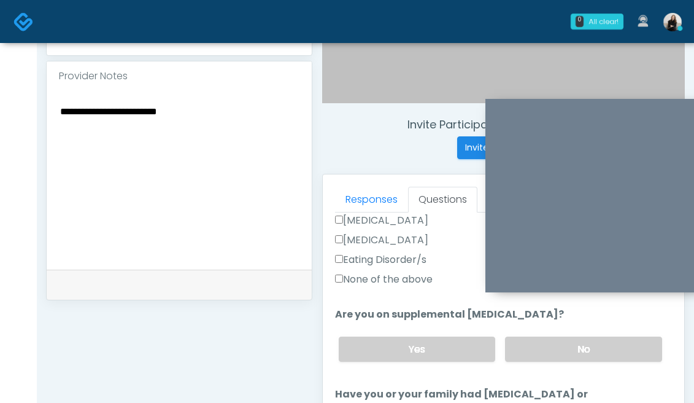
click at [587, 349] on div "Yes No" at bounding box center [500, 349] width 343 height 45
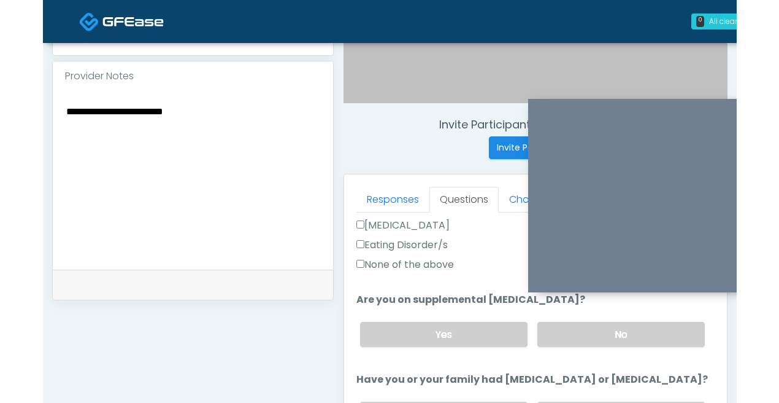
scroll to position [406, 0]
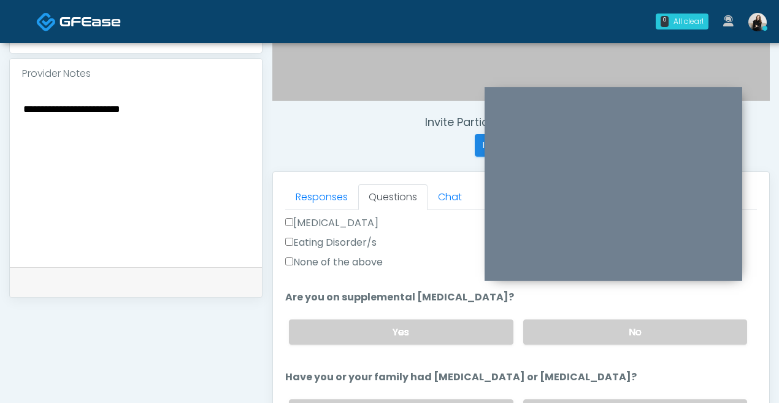
drag, startPoint x: 702, startPoint y: 109, endPoint x: 585, endPoint y: 98, distance: 117.7
click at [585, 98] on div at bounding box center [614, 183] width 258 height 193
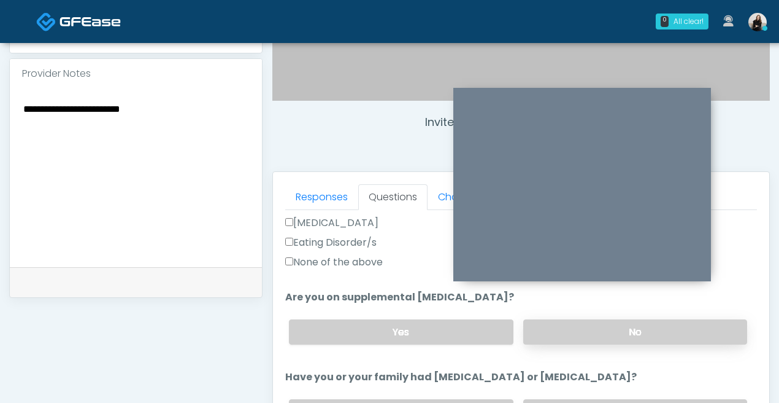
click at [555, 336] on label "No" at bounding box center [636, 331] width 224 height 25
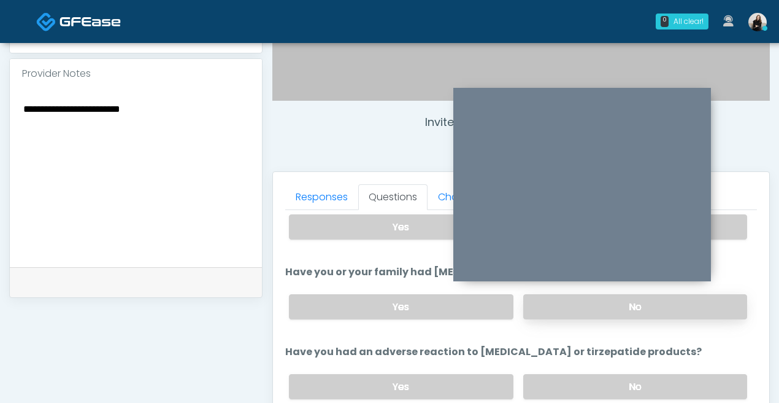
click at [555, 315] on label "No" at bounding box center [636, 306] width 224 height 25
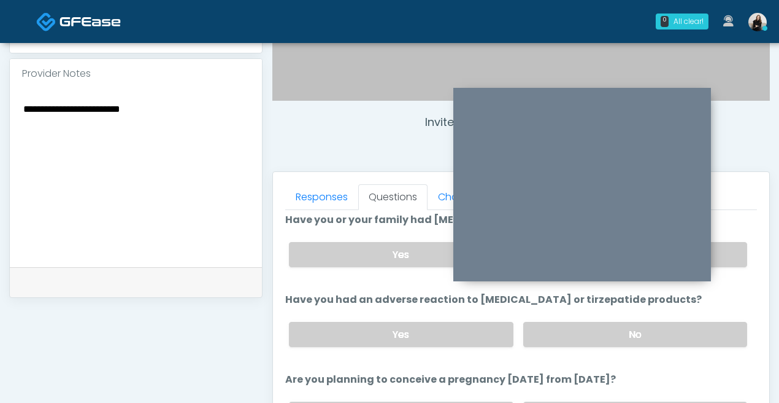
scroll to position [565, 0]
click at [587, 350] on div "Yes No" at bounding box center [518, 333] width 478 height 45
click at [585, 344] on div "Yes No" at bounding box center [518, 333] width 478 height 45
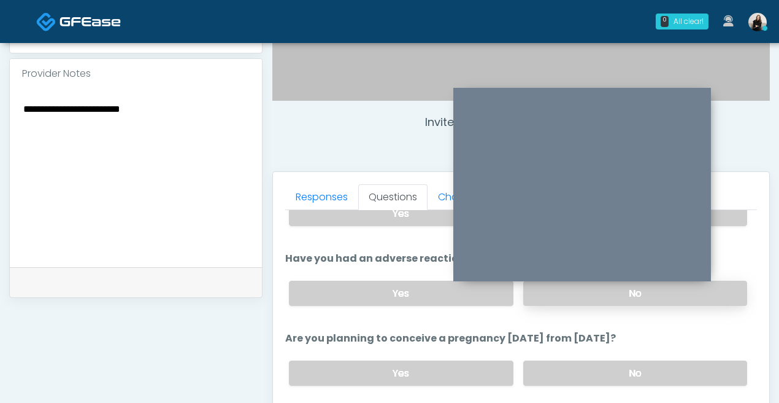
click at [594, 293] on label "No" at bounding box center [636, 292] width 224 height 25
click at [585, 368] on label "No" at bounding box center [636, 372] width 224 height 25
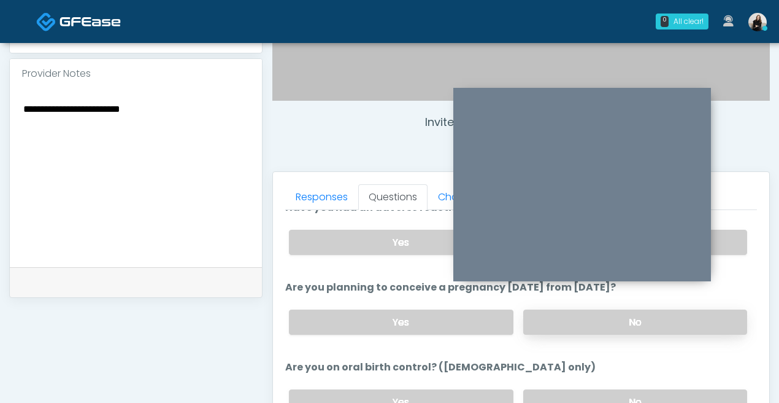
scroll to position [677, 0]
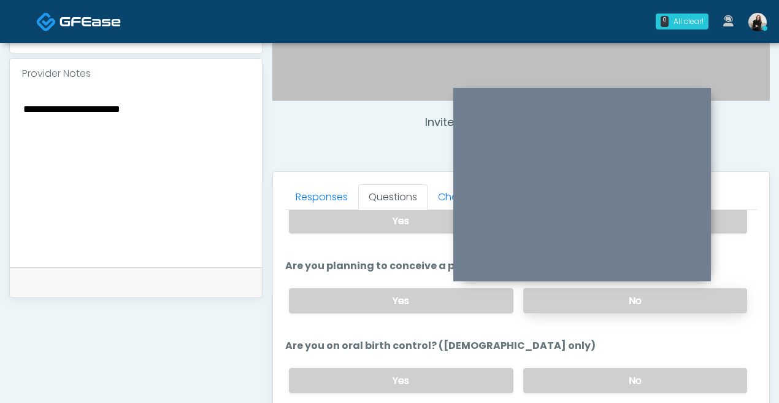
click at [585, 368] on label "No" at bounding box center [636, 380] width 224 height 25
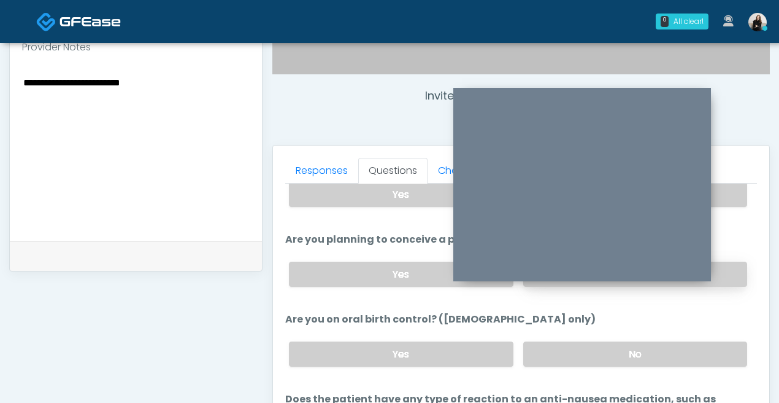
scroll to position [482, 0]
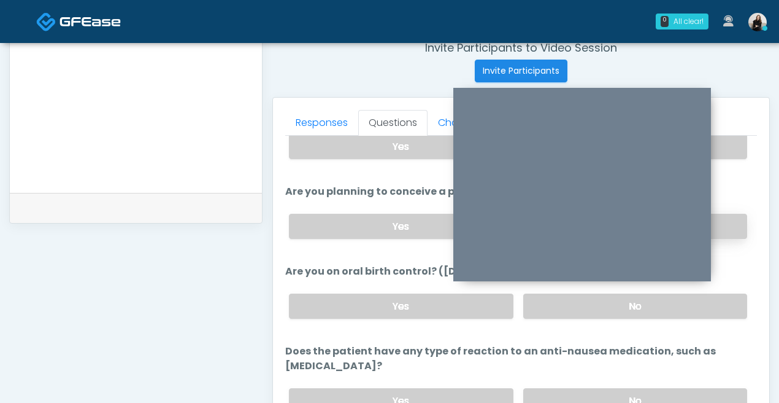
click at [585, 378] on div "Yes No" at bounding box center [518, 400] width 478 height 45
click at [582, 388] on label "No" at bounding box center [636, 400] width 224 height 25
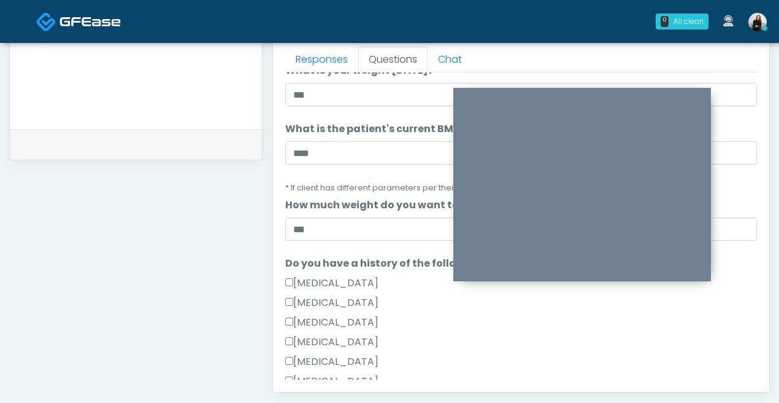
scroll to position [0, 0]
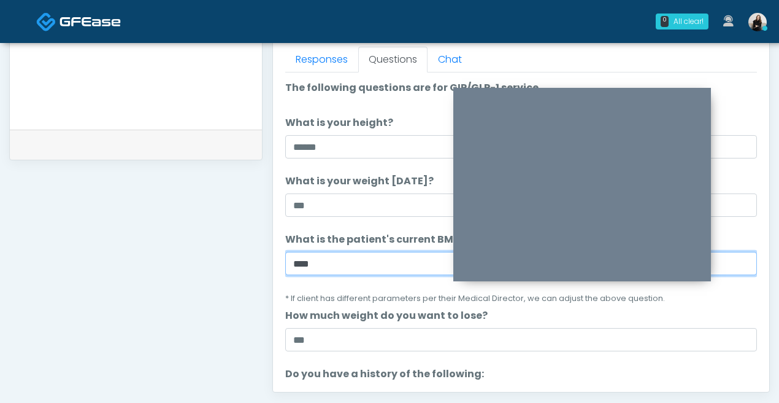
drag, startPoint x: 325, startPoint y: 268, endPoint x: 274, endPoint y: 268, distance: 50.9
click at [274, 268] on div "Responses Questions Chat Good Faith Exam Script Good Faith Exam Script INTRODUC…" at bounding box center [521, 212] width 497 height 357
click at [272, 267] on div "Invite Participants to Video Session Invite Participants Responses Questions Ch…" at bounding box center [517, 21] width 508 height 936
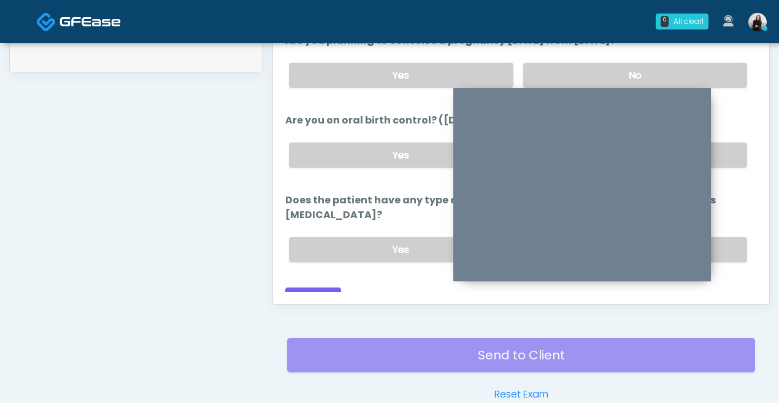
scroll to position [699, 0]
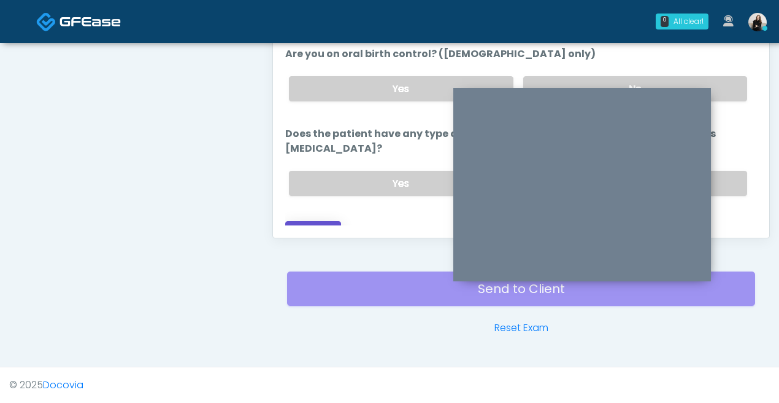
click at [320, 221] on button "Continue" at bounding box center [313, 232] width 56 height 23
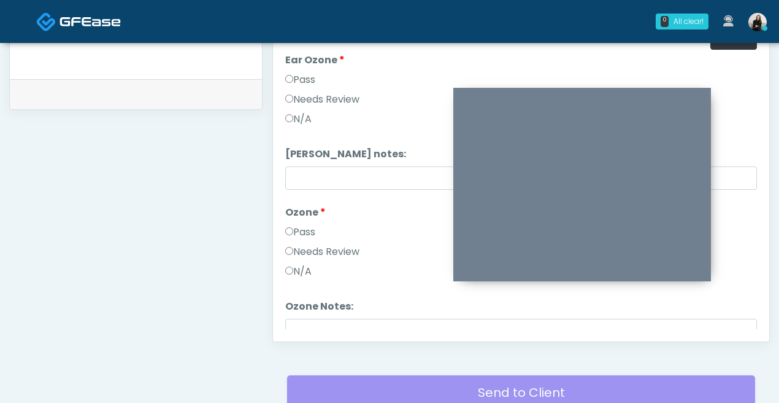
scroll to position [546, 0]
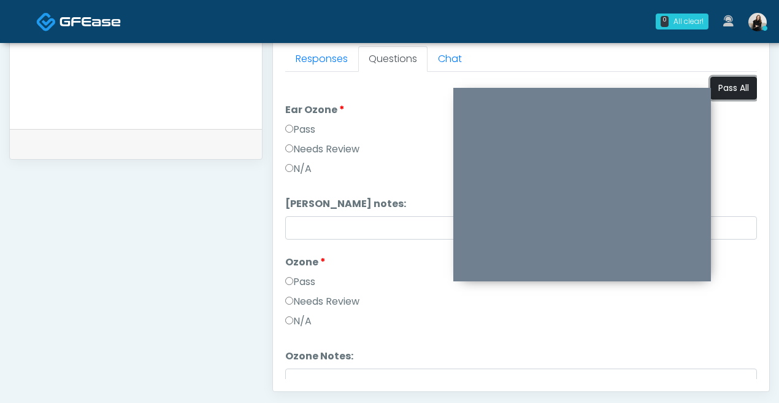
click at [694, 81] on button "Pass All" at bounding box center [734, 88] width 47 height 23
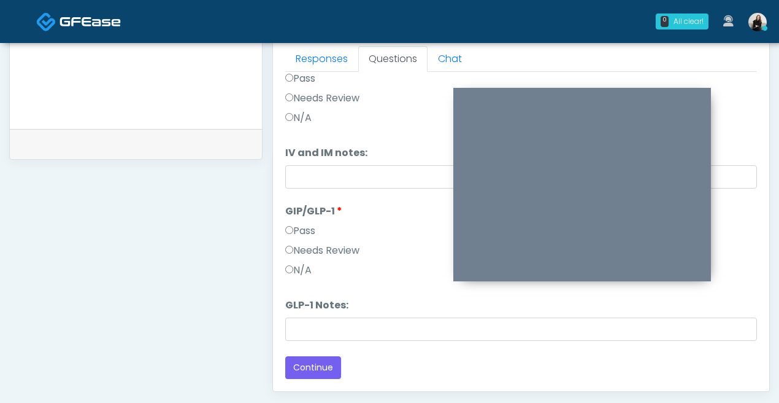
click at [339, 251] on label "Needs Review" at bounding box center [322, 250] width 74 height 15
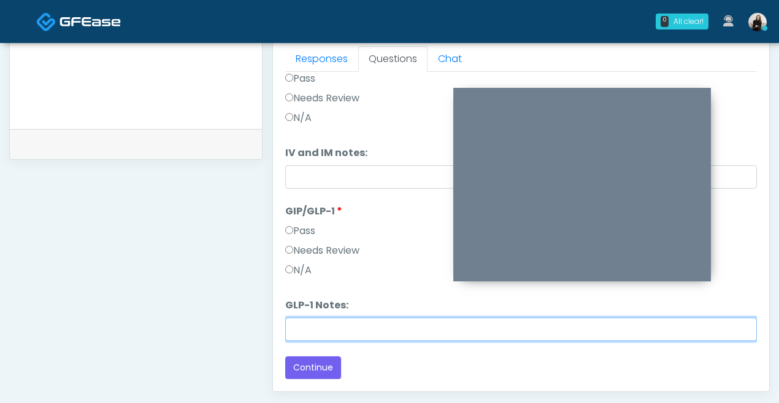
click at [323, 325] on input "GLP-1 Notes:" at bounding box center [521, 328] width 472 height 23
paste input "*****"
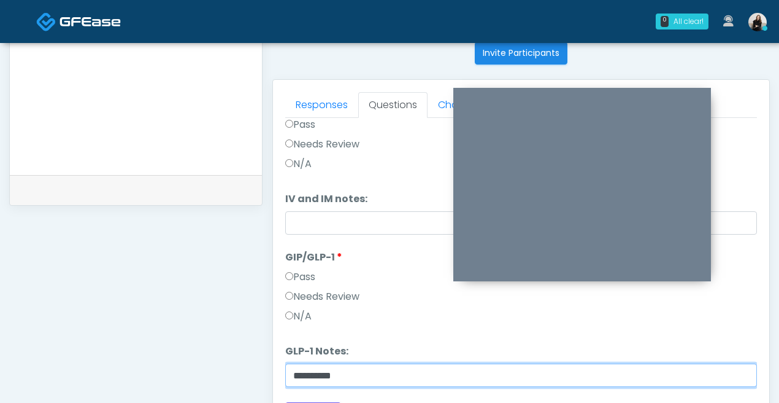
scroll to position [436, 0]
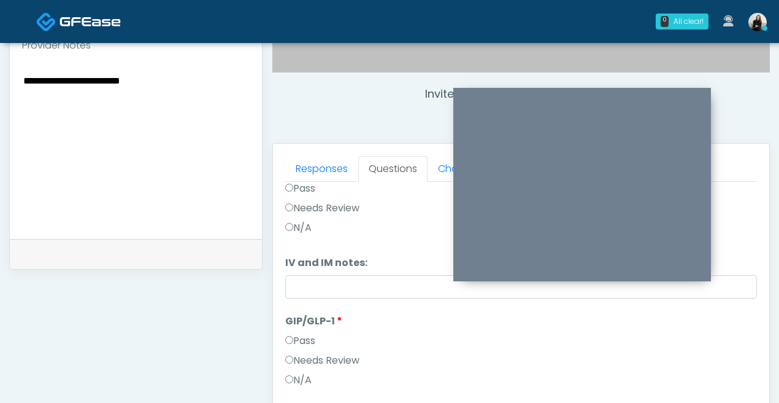
type input "*********"
click at [92, 121] on textarea "**********" at bounding box center [136, 147] width 228 height 150
click at [21, 67] on div "**********" at bounding box center [136, 149] width 252 height 179
click at [23, 72] on textarea "**********" at bounding box center [136, 147] width 228 height 150
paste textarea "****"
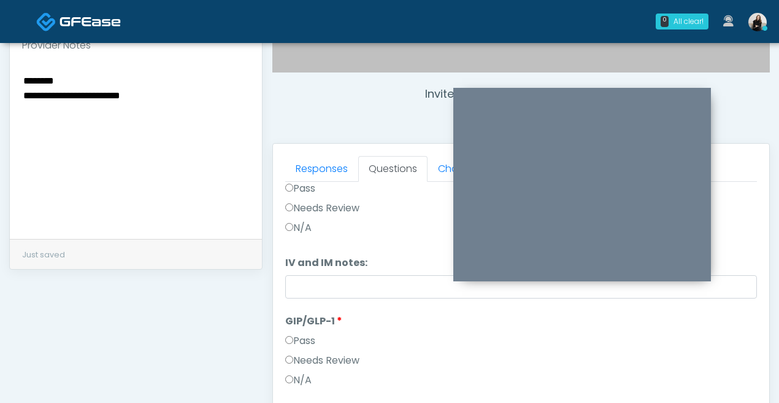
drag, startPoint x: 151, startPoint y: 80, endPoint x: 18, endPoint y: 79, distance: 133.2
click at [18, 79] on div "**********" at bounding box center [136, 149] width 252 height 179
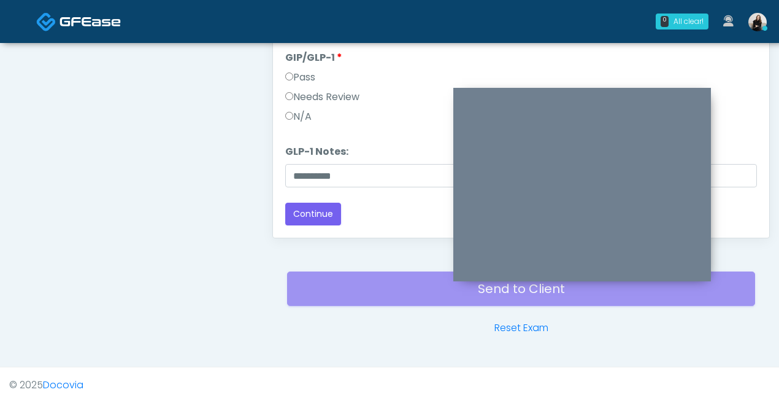
type textarea "**********"
click at [302, 220] on button "Continue" at bounding box center [313, 214] width 56 height 23
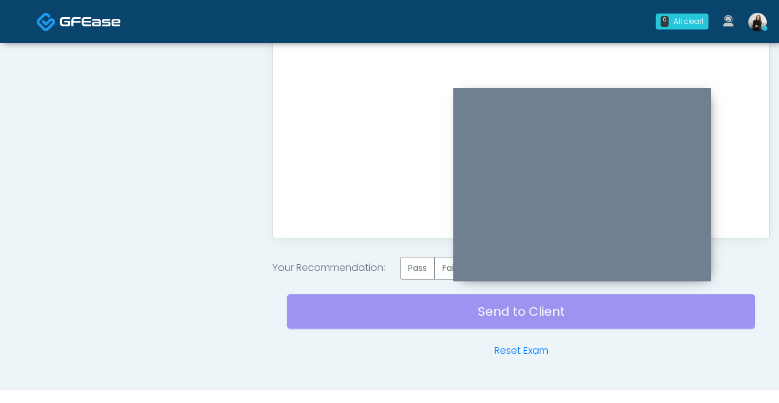
scroll to position [678, 0]
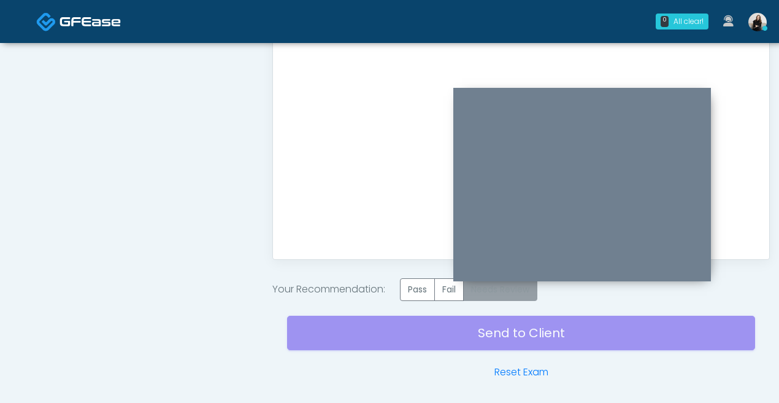
click at [507, 288] on label "Needs Review" at bounding box center [500, 289] width 74 height 23
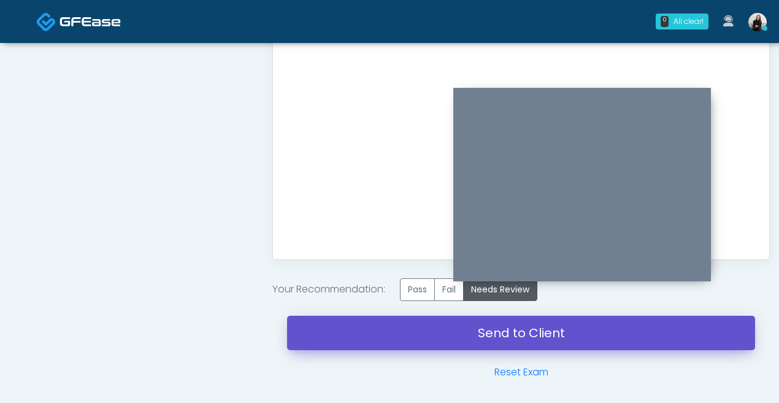
click at [508, 333] on link "Send to Client" at bounding box center [521, 332] width 468 height 34
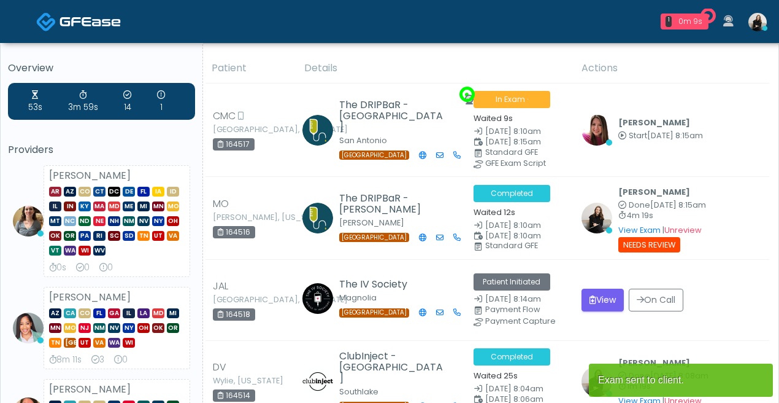
click at [95, 16] on img at bounding box center [90, 21] width 61 height 12
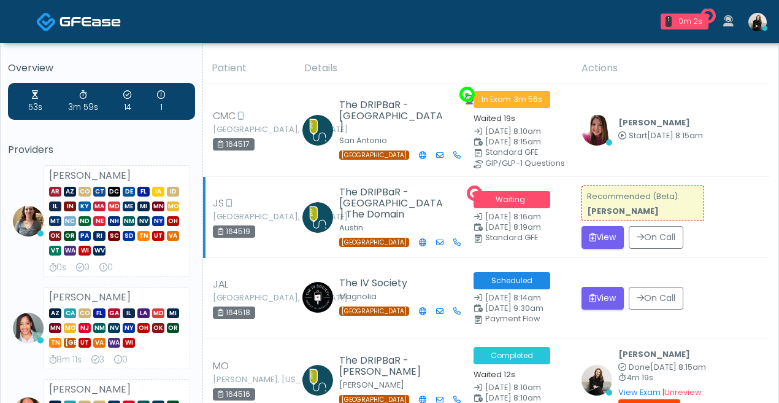
click at [624, 211] on strong "[PERSON_NAME]" at bounding box center [623, 211] width 72 height 10
click at [610, 233] on button "View" at bounding box center [603, 237] width 42 height 23
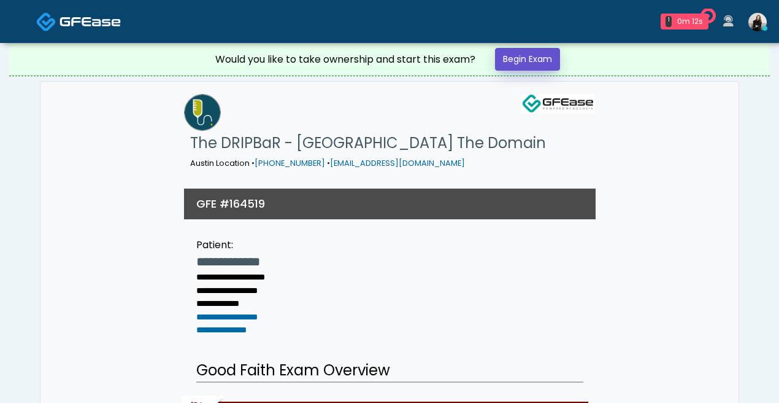
click at [543, 59] on link "Begin Exam" at bounding box center [527, 59] width 65 height 23
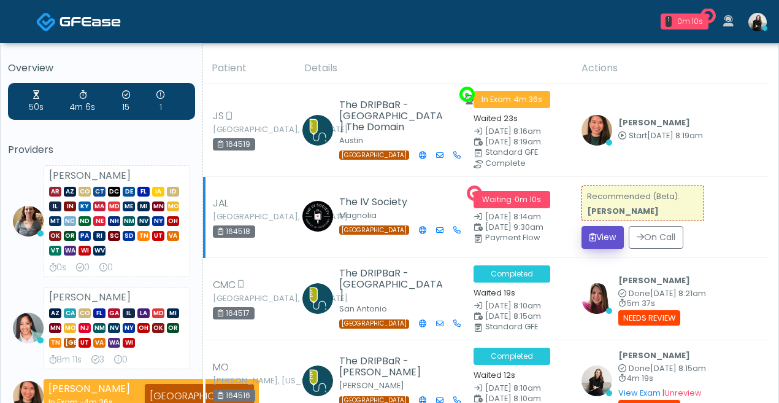
click at [600, 232] on button "View" at bounding box center [603, 237] width 42 height 23
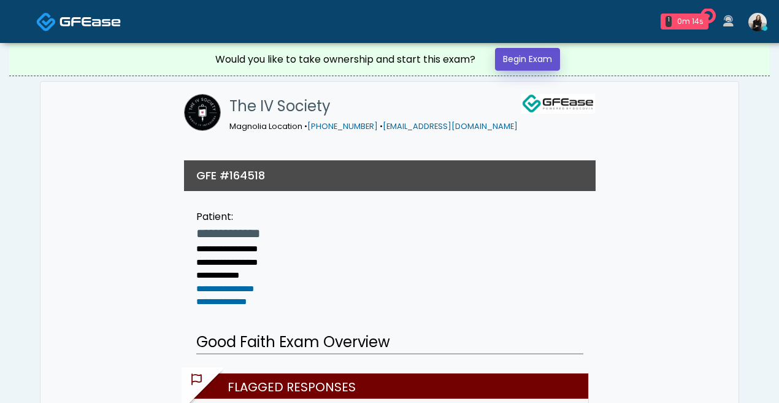
click at [540, 63] on link "Begin Exam" at bounding box center [527, 59] width 65 height 23
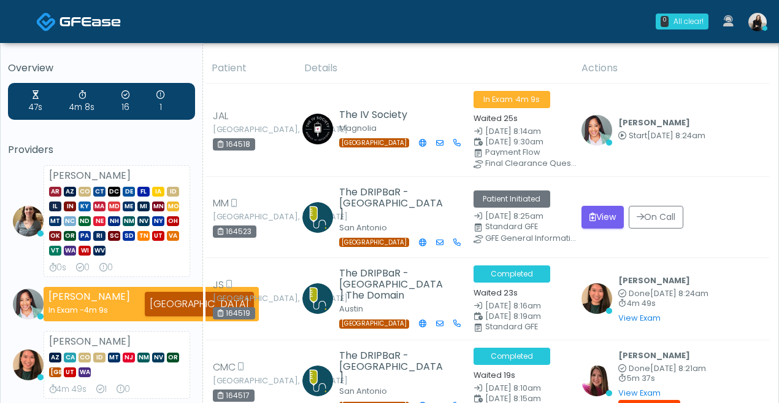
click at [83, 26] on img at bounding box center [90, 21] width 61 height 12
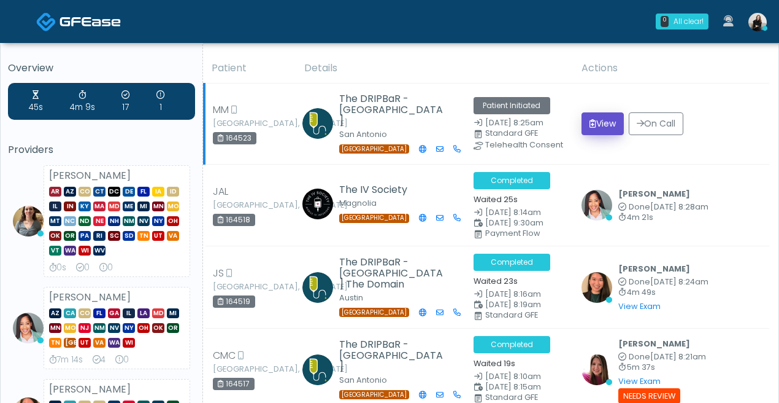
click at [614, 122] on button "View" at bounding box center [603, 123] width 42 height 23
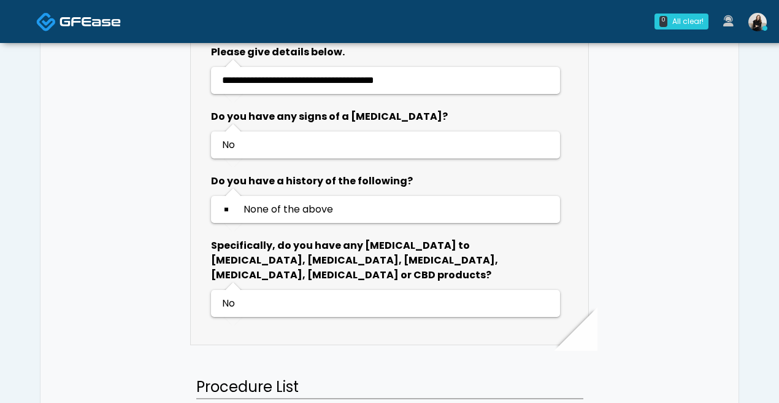
scroll to position [1175, 0]
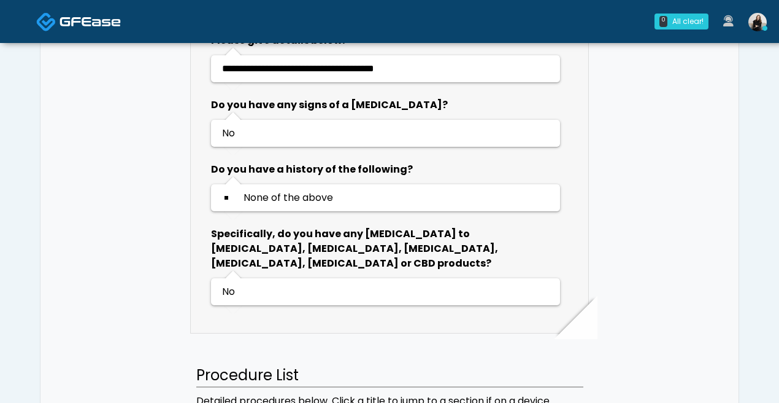
click at [108, 23] on img at bounding box center [90, 21] width 61 height 12
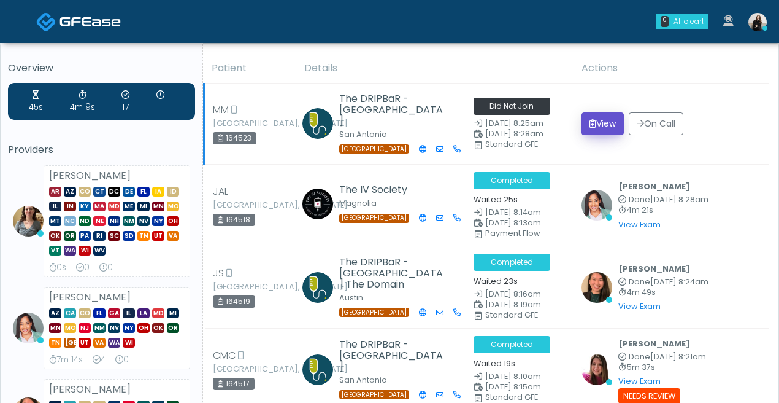
click at [616, 118] on button "View" at bounding box center [603, 123] width 42 height 23
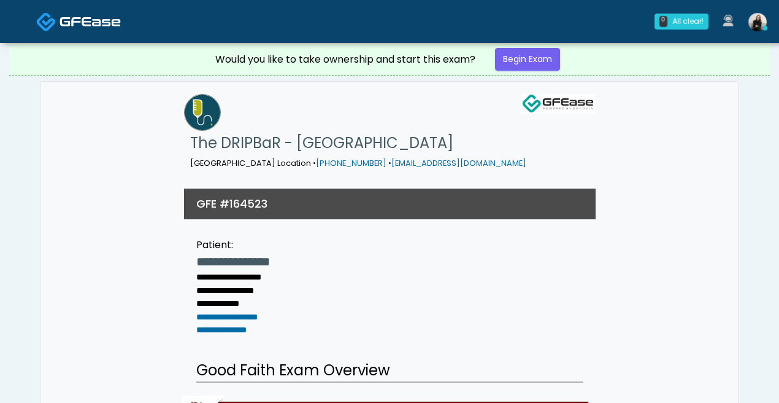
click at [112, 22] on img at bounding box center [90, 21] width 61 height 12
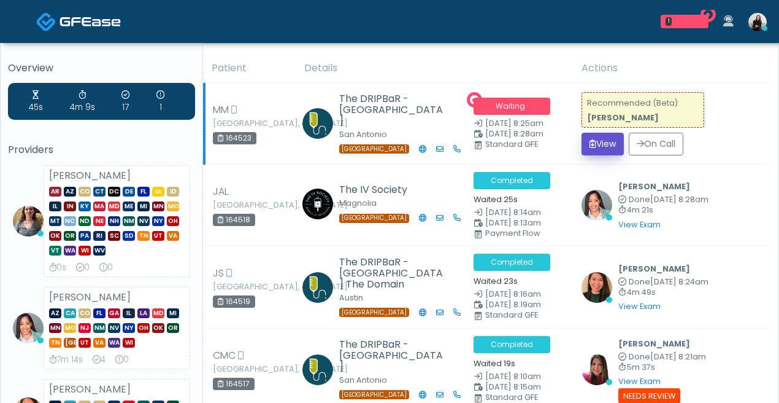
click at [605, 143] on button "View" at bounding box center [603, 144] width 42 height 23
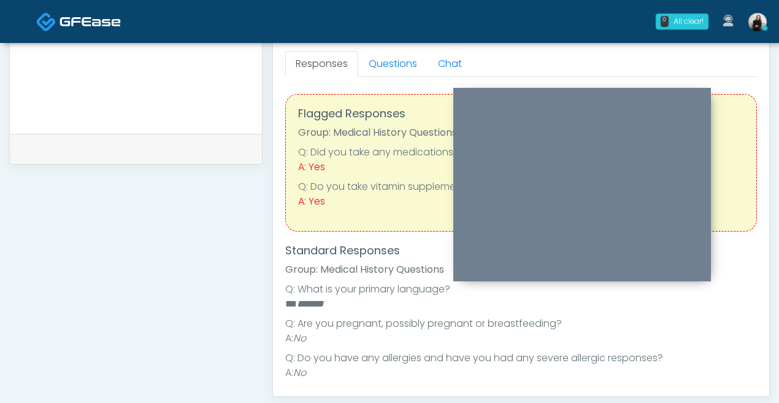
scroll to position [536, 0]
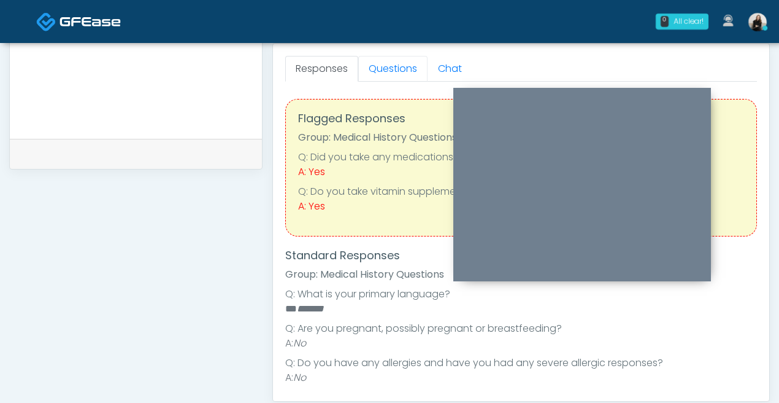
click at [392, 64] on link "Questions" at bounding box center [392, 69] width 69 height 26
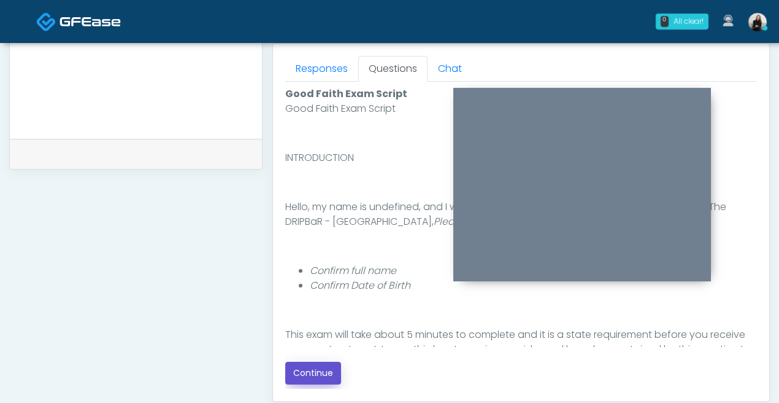
click at [312, 366] on button "Continue" at bounding box center [313, 373] width 56 height 23
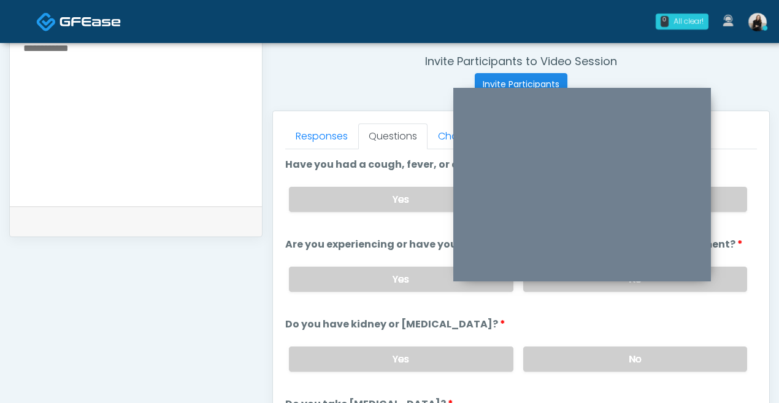
scroll to position [412, 0]
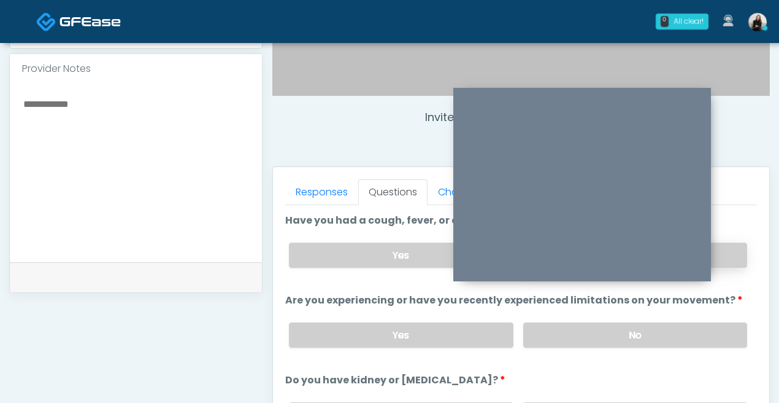
click at [722, 265] on label "No" at bounding box center [636, 254] width 224 height 25
click at [702, 328] on label "No" at bounding box center [636, 334] width 224 height 25
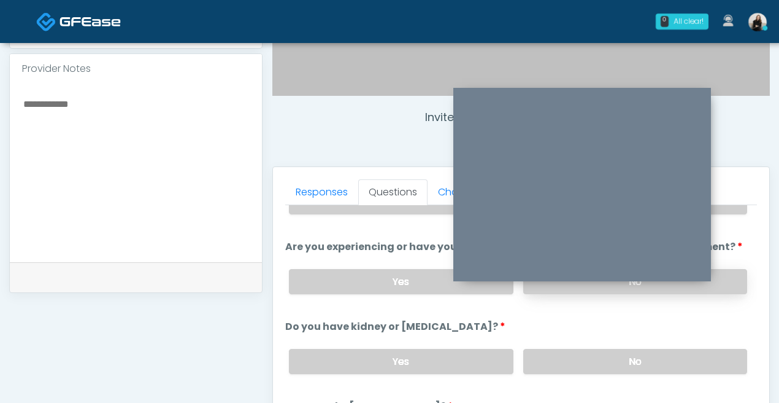
scroll to position [101, 0]
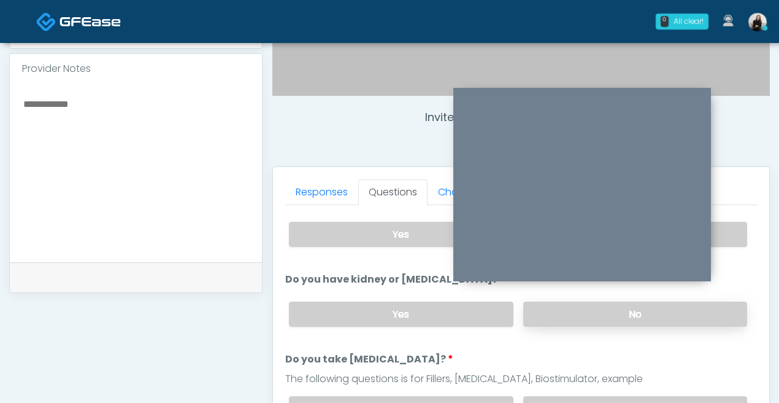
click at [700, 307] on label "No" at bounding box center [636, 313] width 224 height 25
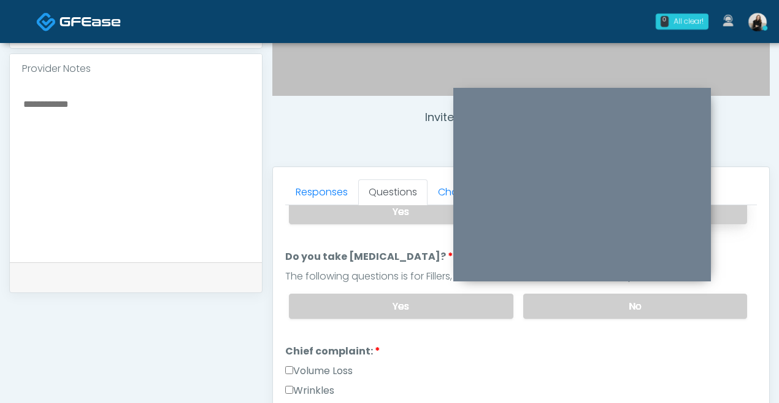
click at [700, 307] on label "No" at bounding box center [636, 305] width 224 height 25
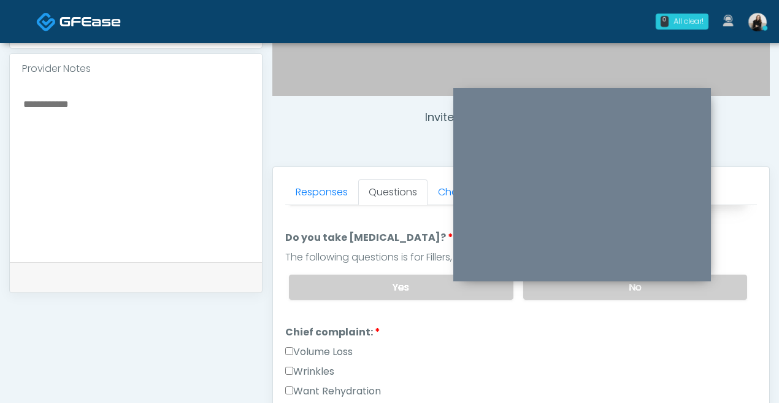
scroll to position [223, 0]
click at [327, 347] on label "Volume Loss" at bounding box center [319, 351] width 68 height 15
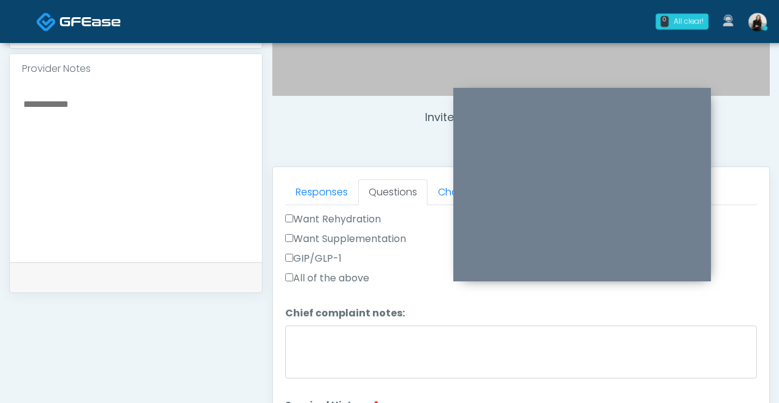
scroll to position [323, 0]
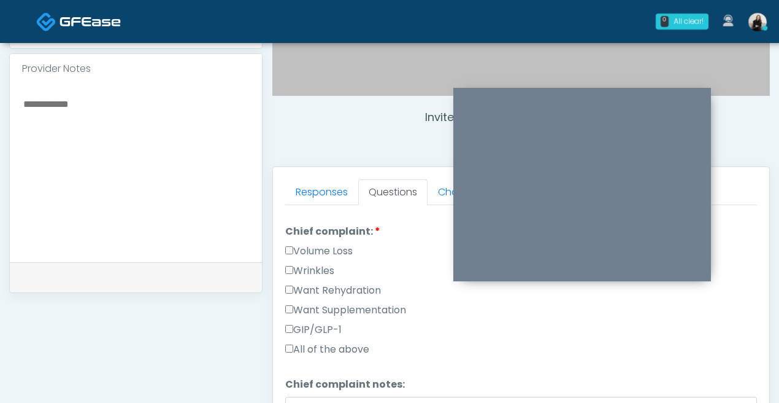
click at [353, 292] on label "Want Rehydration" at bounding box center [333, 290] width 96 height 15
click at [353, 304] on label "Want Supplementation" at bounding box center [345, 310] width 121 height 15
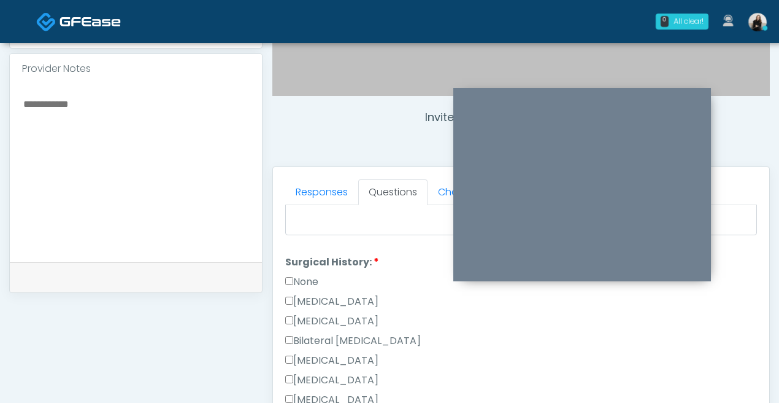
scroll to position [552, 0]
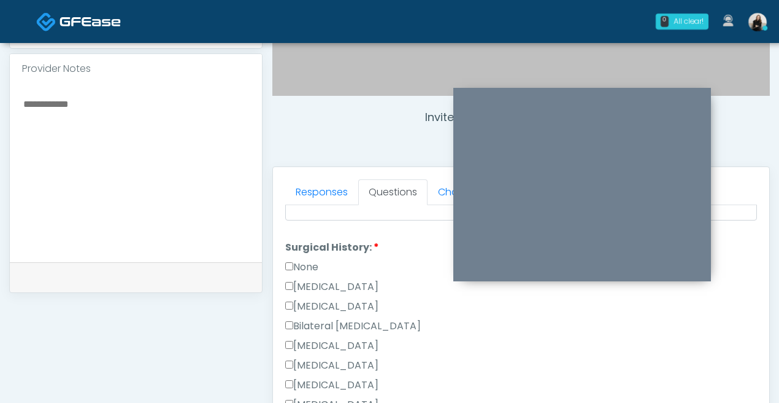
click at [308, 261] on label "None" at bounding box center [301, 267] width 33 height 15
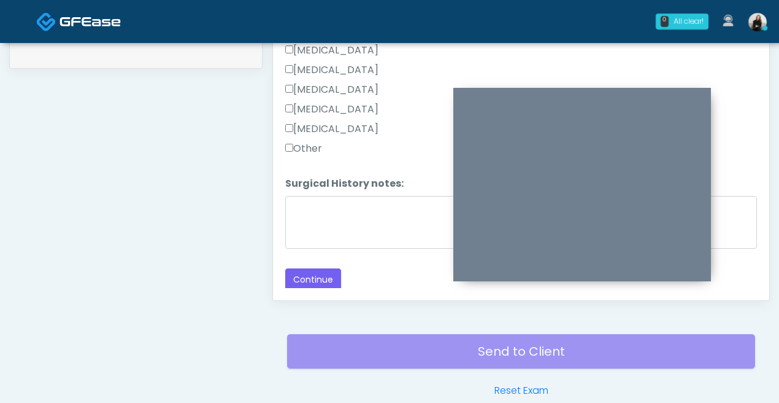
scroll to position [699, 0]
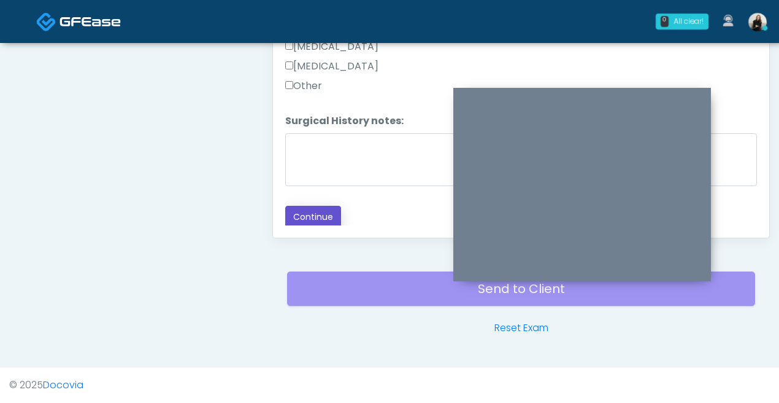
click at [303, 217] on button "Continue" at bounding box center [313, 217] width 56 height 23
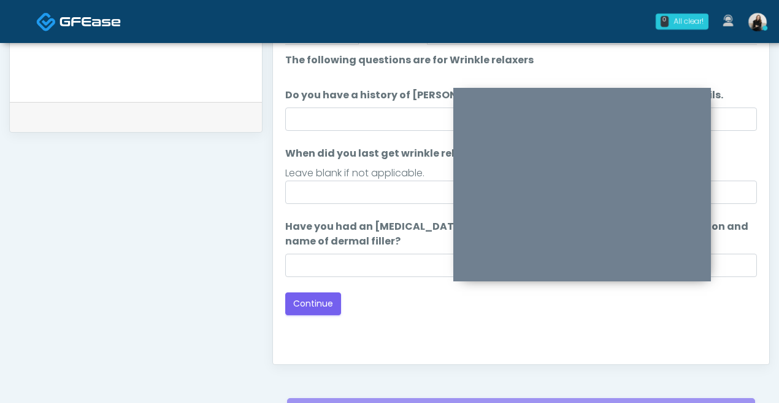
scroll to position [543, 0]
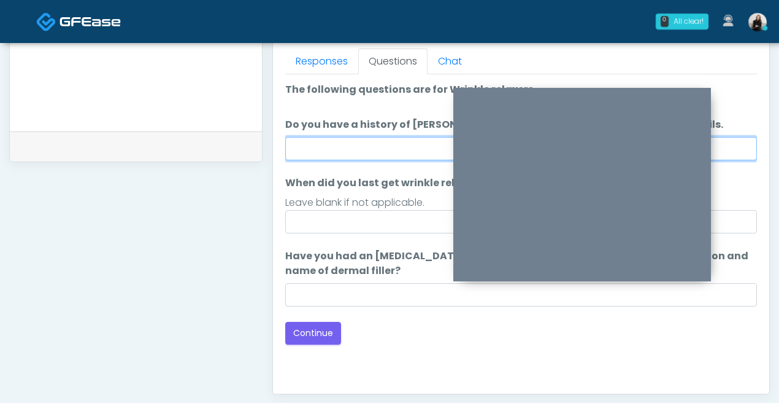
click at [332, 157] on input "Do you have a history of Guillain's barre or ALS? If so, please provide details." at bounding box center [521, 148] width 472 height 23
type input "**"
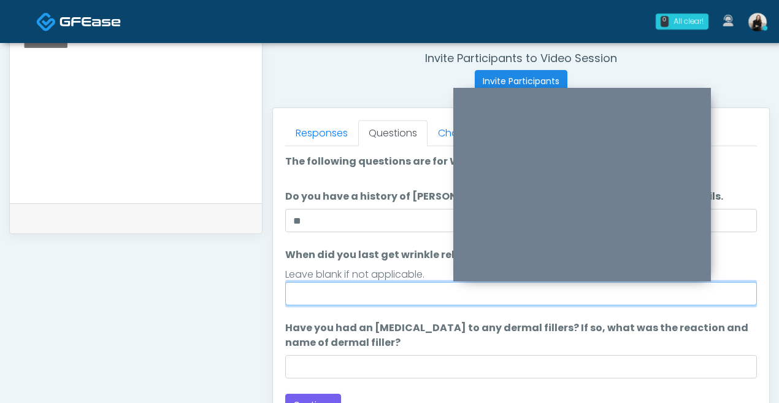
click at [333, 289] on input "When did you last get wrinkle relaxer or dermal filler?" at bounding box center [521, 293] width 472 height 23
type input "*****"
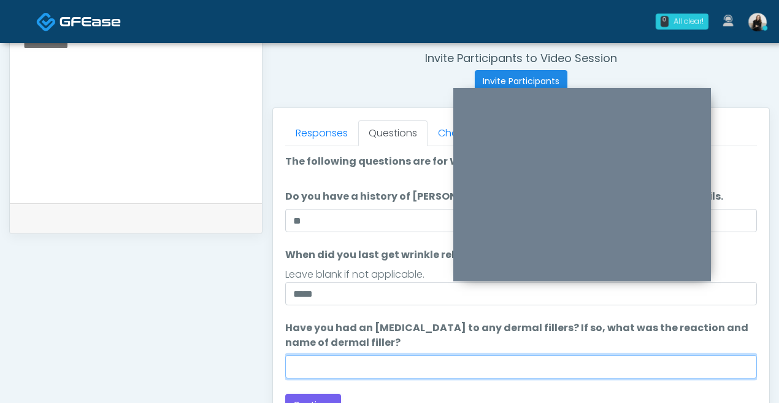
click at [374, 375] on input "Have you had an allergic response to any dermal fillers? If so, what was the re…" at bounding box center [521, 366] width 472 height 23
type input "*****"
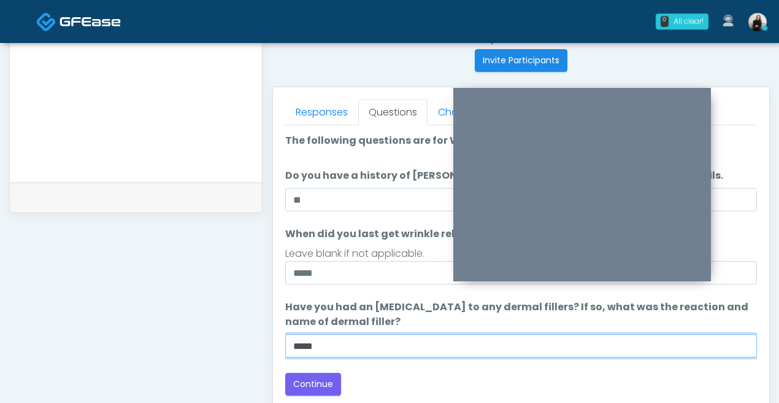
scroll to position [498, 0]
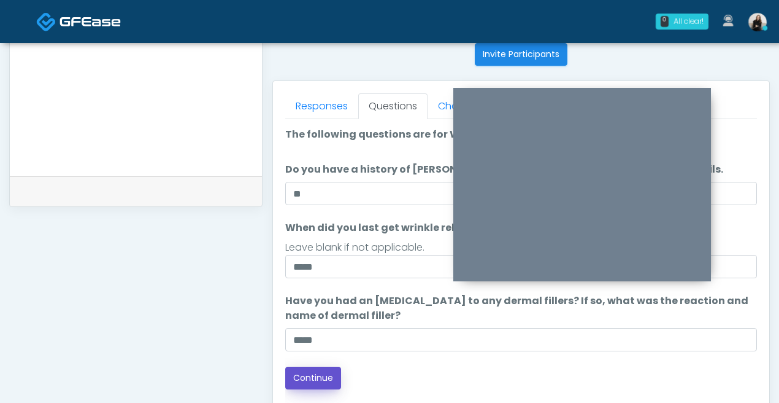
click at [328, 379] on button "Continue" at bounding box center [313, 377] width 56 height 23
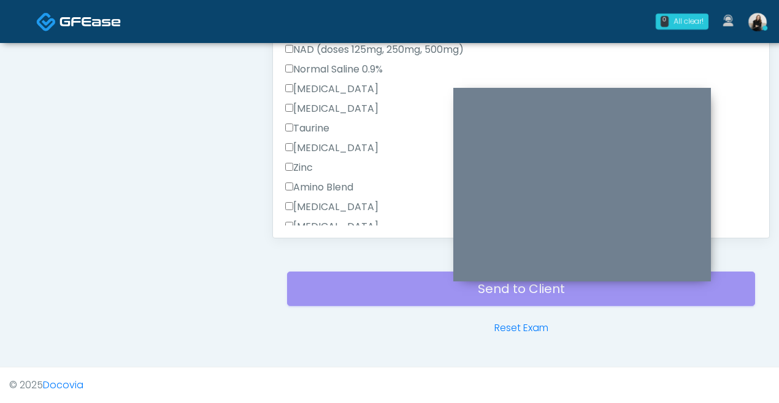
scroll to position [819, 0]
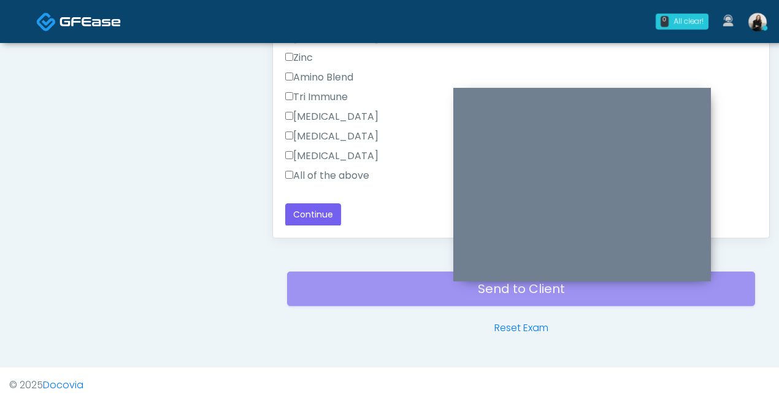
click at [368, 170] on label "All of the above" at bounding box center [327, 175] width 84 height 15
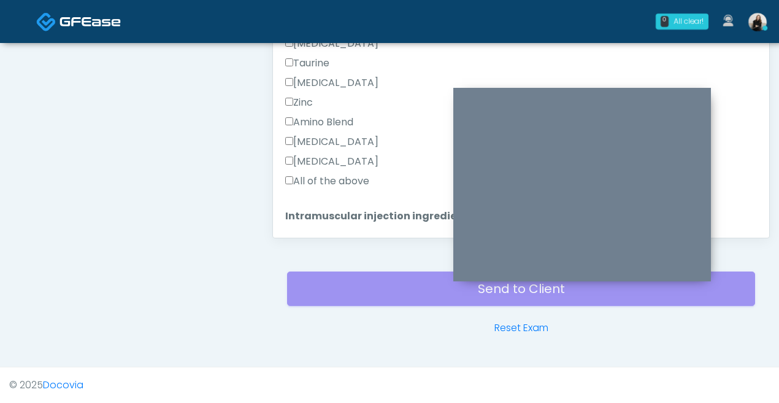
click at [359, 177] on label "All of the above" at bounding box center [327, 181] width 84 height 15
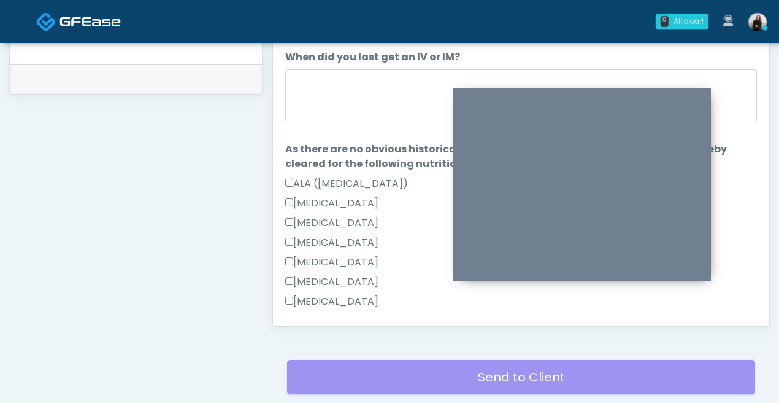
scroll to position [517, 0]
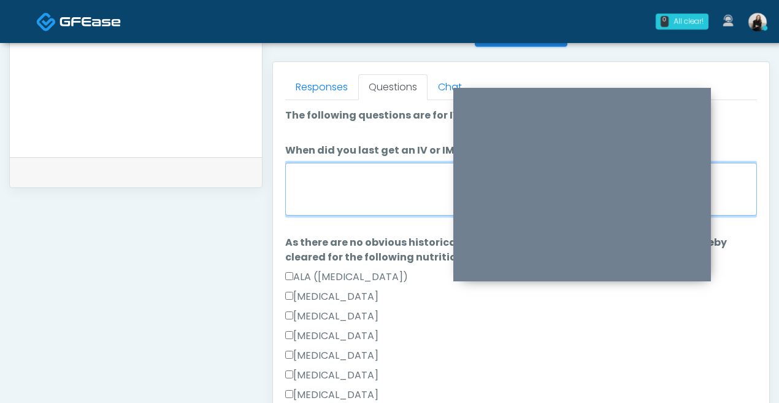
click at [359, 176] on textarea "When did you last get an IV or IM?" at bounding box center [521, 189] width 472 height 53
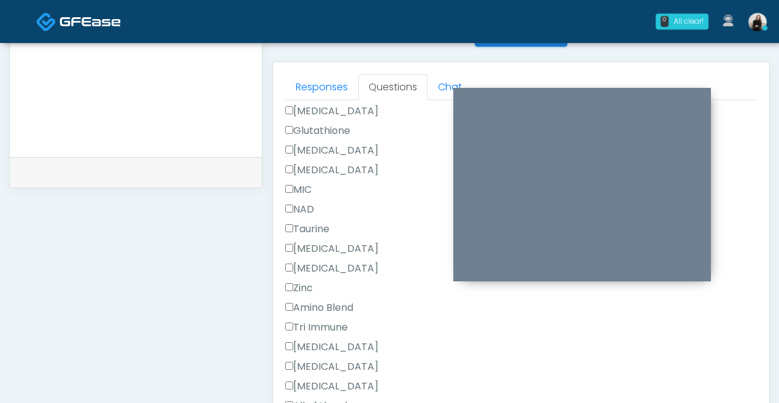
scroll to position [819, 0]
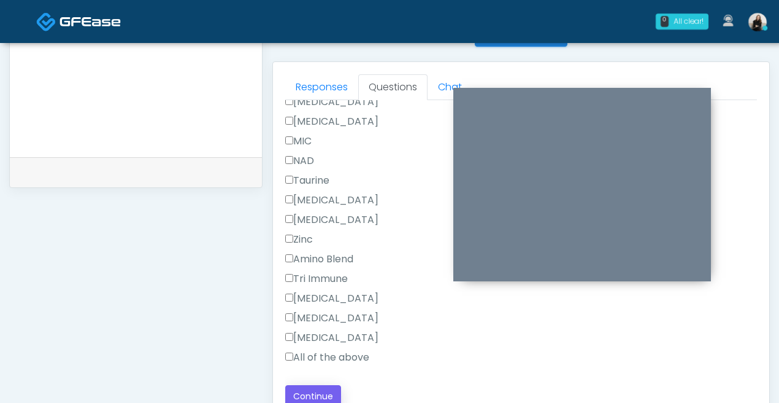
type textarea "********"
click at [320, 395] on button "Continue" at bounding box center [313, 396] width 56 height 23
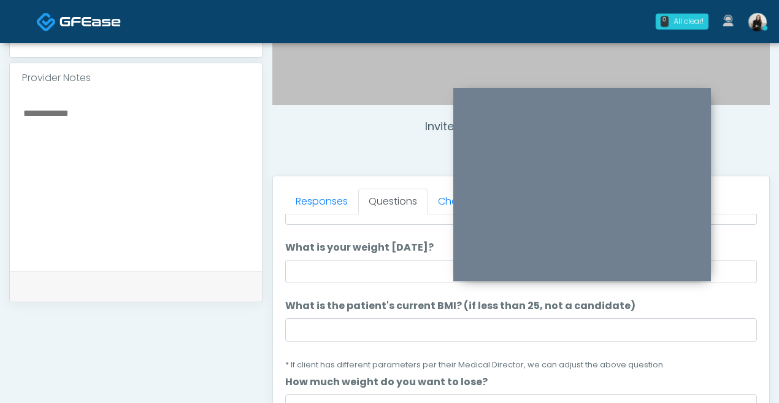
scroll to position [0, 0]
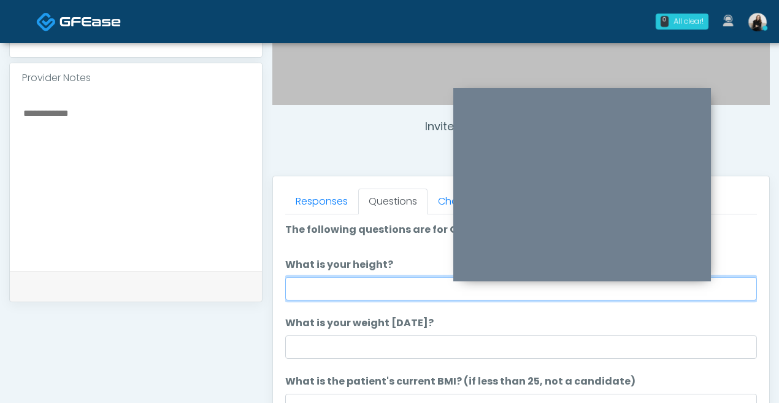
click at [366, 284] on input "What is your height?" at bounding box center [521, 288] width 472 height 23
drag, startPoint x: 335, startPoint y: 285, endPoint x: 272, endPoint y: 285, distance: 62.6
click at [272, 285] on div "Invite Participants to Video Session Invite Participants Responses Questions Ch…" at bounding box center [517, 163] width 508 height 936
type input "******"
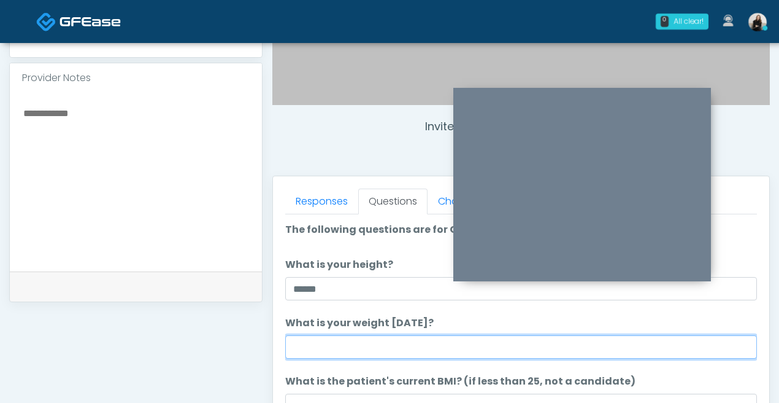
click at [315, 337] on input "What is your weight today?" at bounding box center [521, 346] width 472 height 23
type input "***"
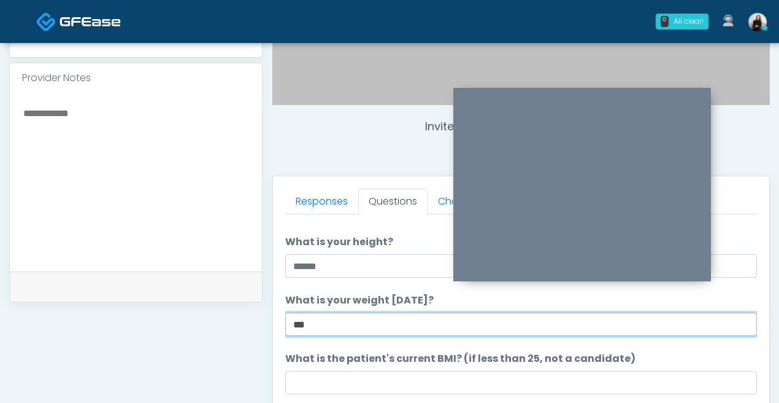
scroll to position [44, 0]
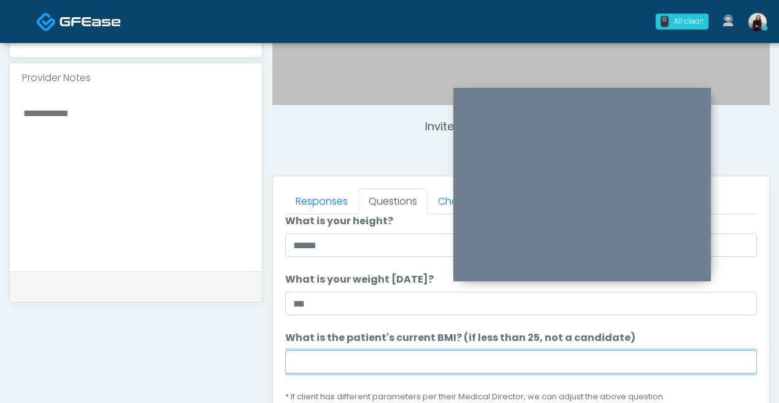
click at [369, 356] on input "What is the patient's current BMI? (if less than 25, not a candidate)" at bounding box center [521, 361] width 472 height 23
paste input "****"
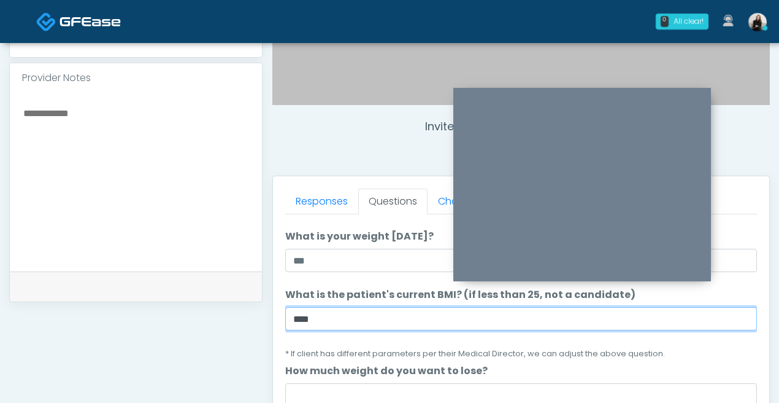
scroll to position [114, 0]
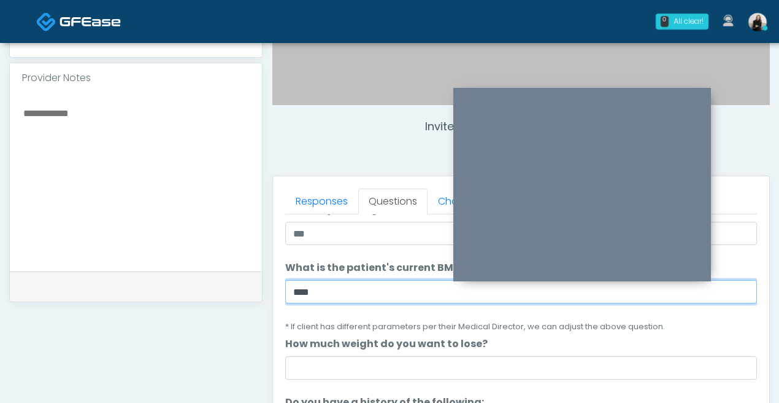
type input "****"
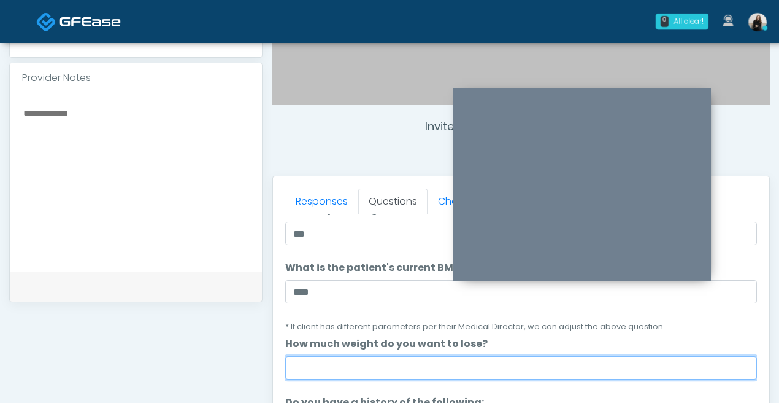
click at [368, 362] on input "How much weight do you want to lose?" at bounding box center [521, 367] width 472 height 23
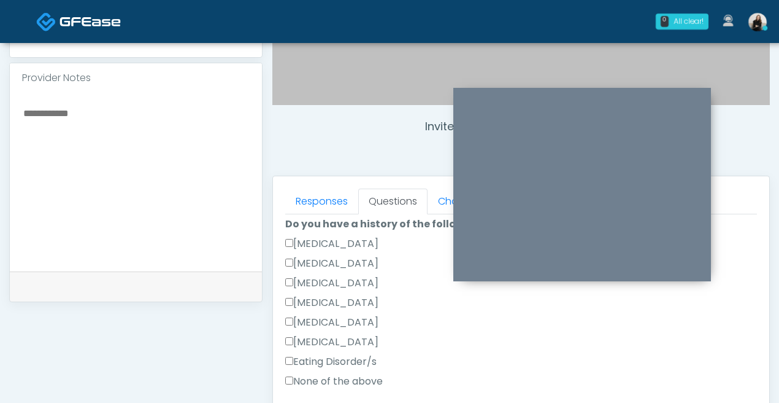
scroll to position [340, 0]
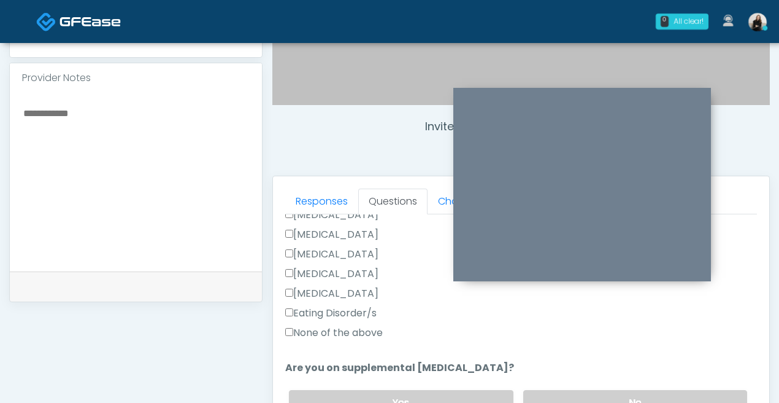
type input "***"
click at [358, 336] on label "None of the above" at bounding box center [334, 332] width 98 height 15
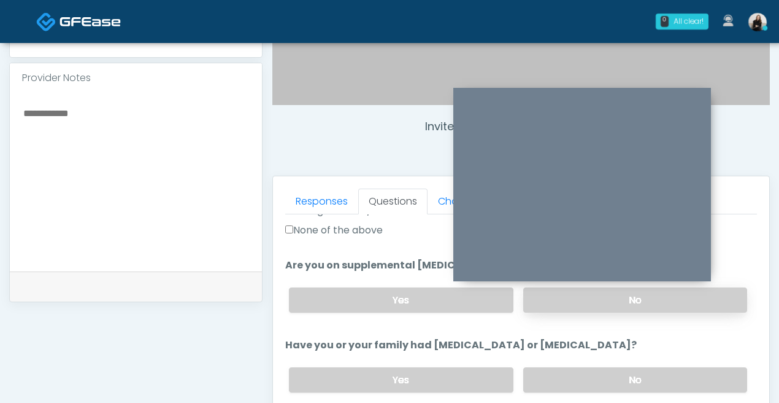
click at [554, 302] on label "No" at bounding box center [636, 299] width 224 height 25
click at [547, 368] on label "No" at bounding box center [636, 379] width 224 height 25
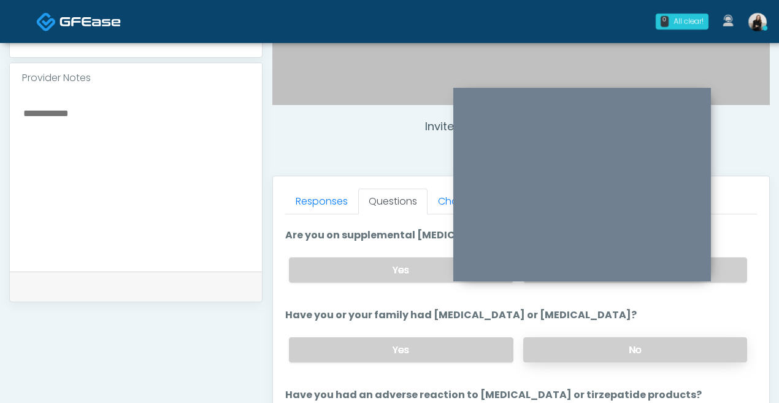
scroll to position [516, 0]
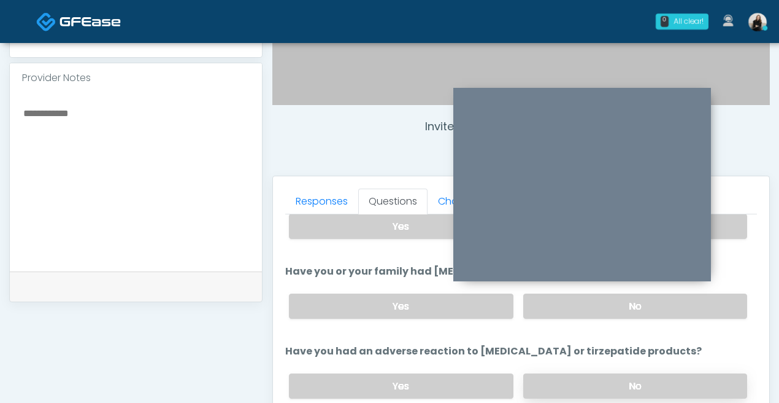
click at [536, 392] on label "No" at bounding box center [636, 385] width 224 height 25
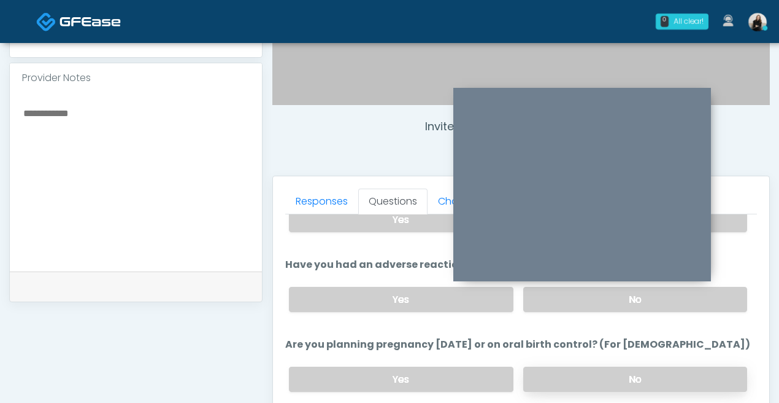
click at [541, 368] on label "No" at bounding box center [636, 378] width 224 height 25
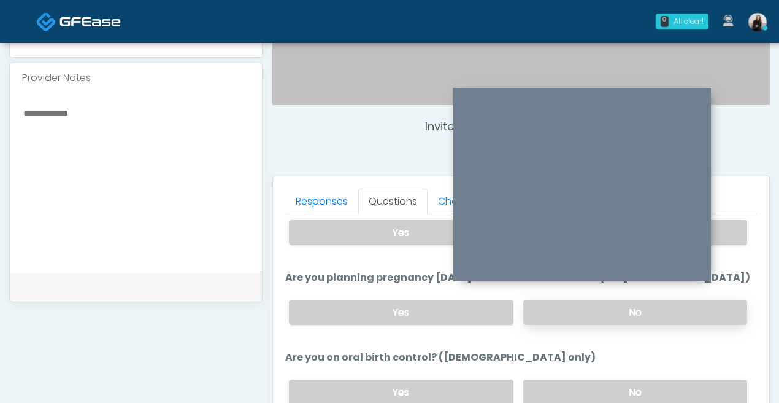
scroll to position [677, 0]
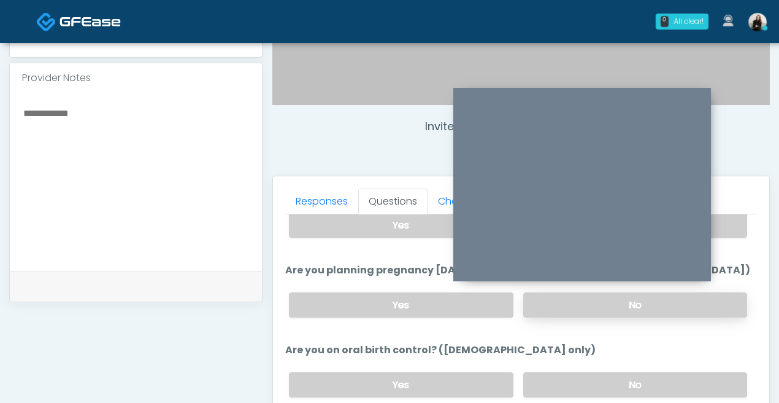
click at [541, 373] on label "No" at bounding box center [636, 384] width 224 height 25
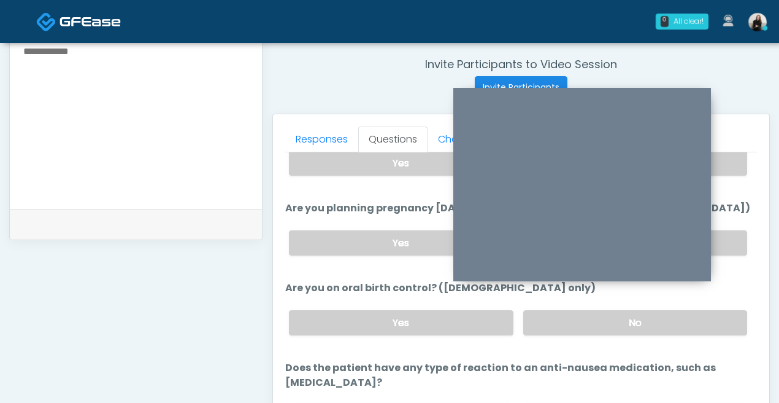
scroll to position [509, 0]
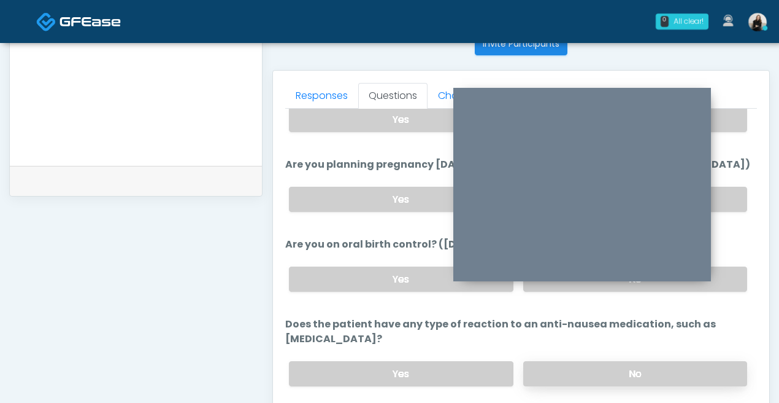
click at [551, 361] on label "No" at bounding box center [636, 373] width 224 height 25
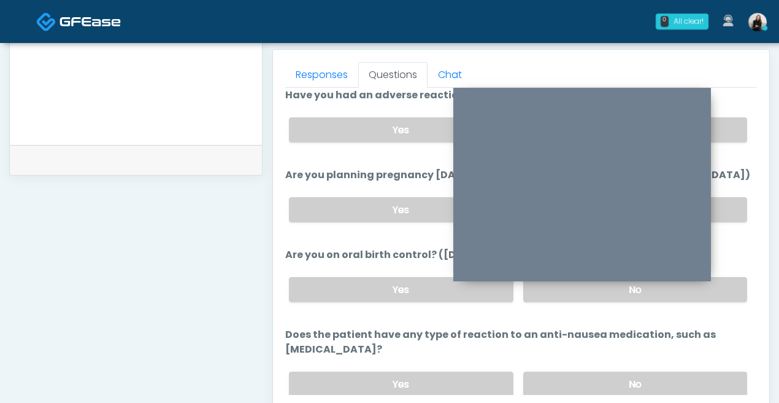
scroll to position [677, 0]
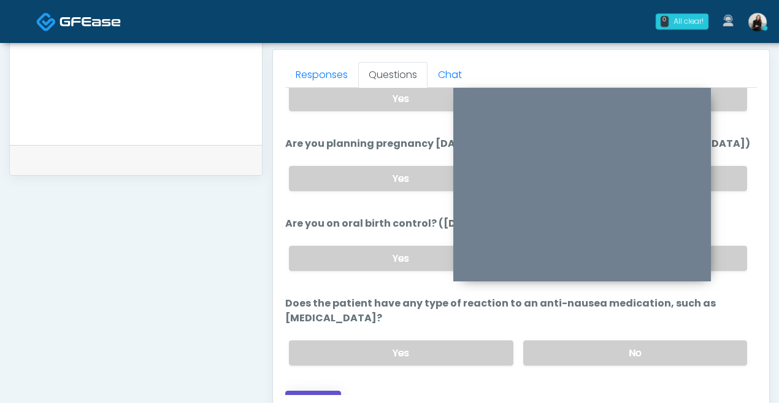
click at [324, 390] on button "Continue" at bounding box center [313, 401] width 56 height 23
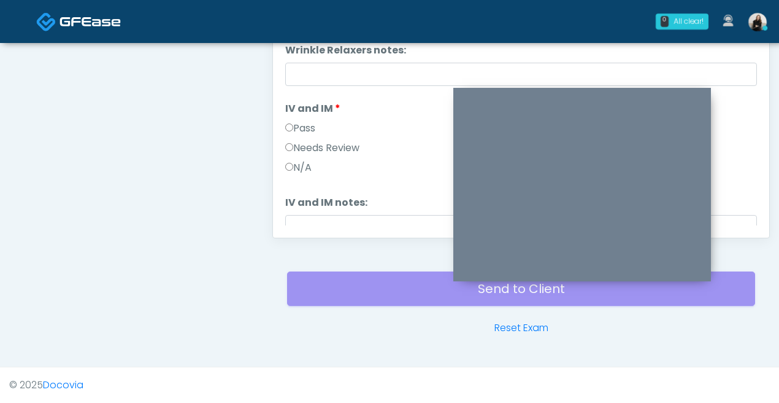
scroll to position [494, 0]
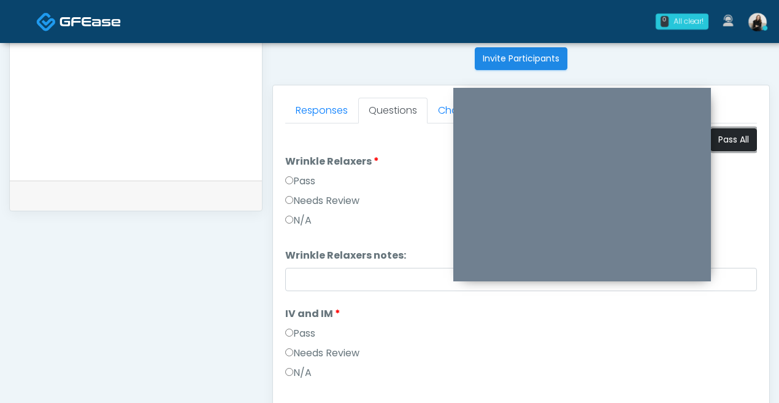
click at [740, 138] on button "Pass All" at bounding box center [734, 139] width 47 height 23
click at [305, 110] on link "Responses" at bounding box center [321, 111] width 73 height 26
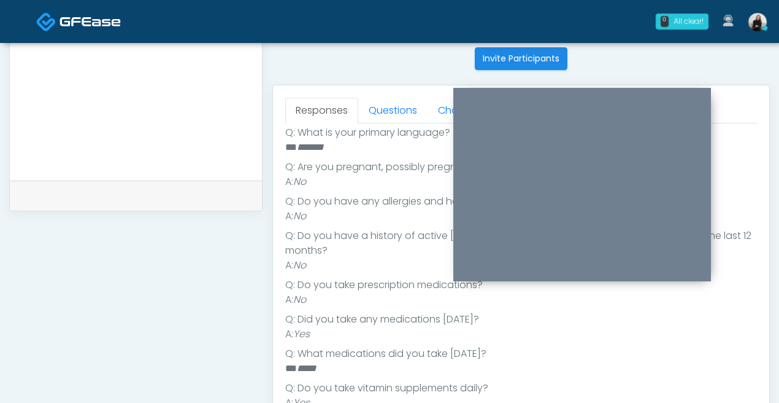
scroll to position [294, 0]
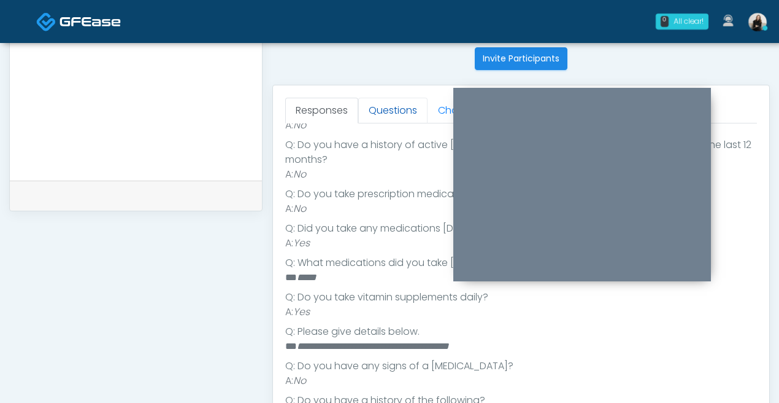
click at [390, 99] on link "Questions" at bounding box center [392, 111] width 69 height 26
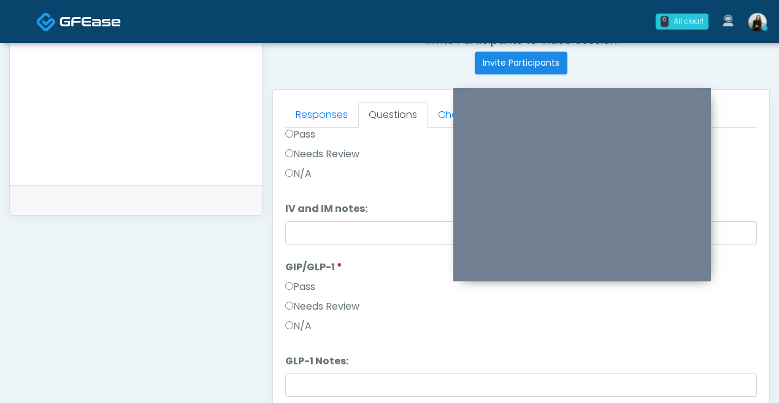
scroll to position [539, 0]
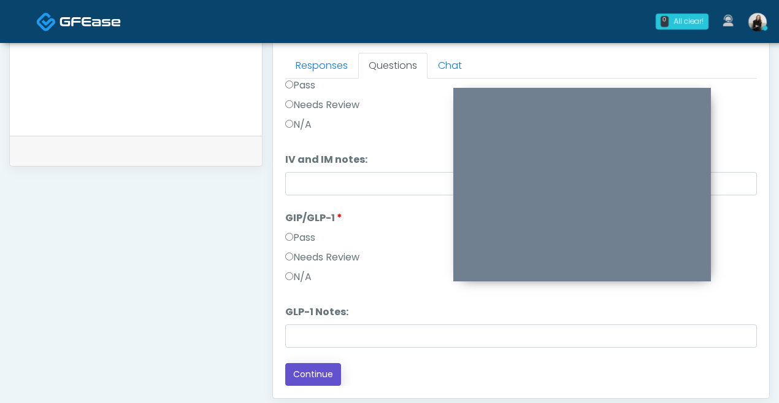
click at [297, 377] on button "Continue" at bounding box center [313, 374] width 56 height 23
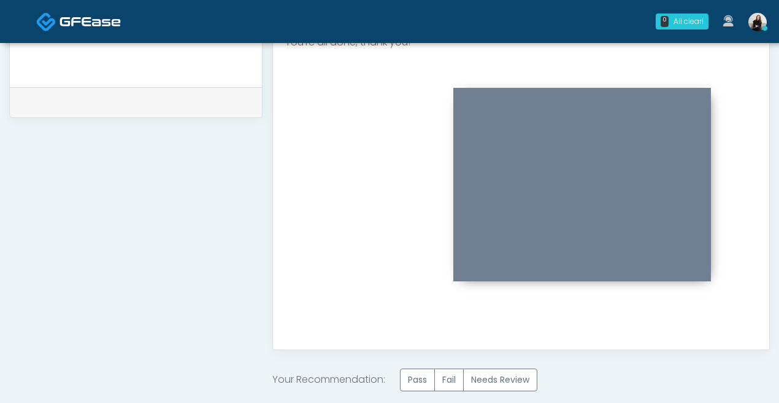
scroll to position [654, 0]
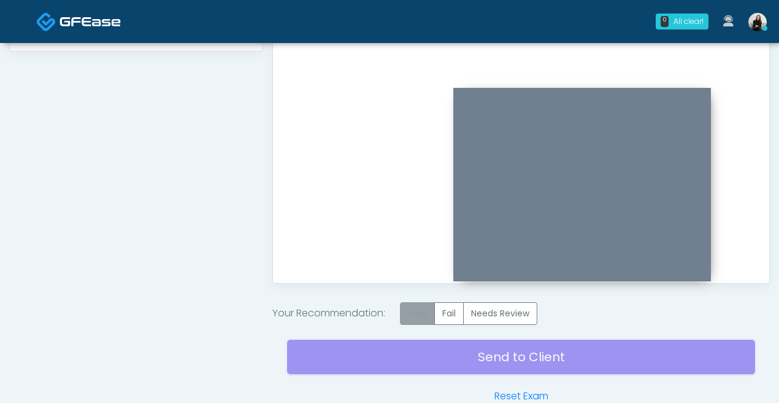
click at [412, 307] on label "Pass" at bounding box center [417, 313] width 35 height 23
click at [412, 368] on div "Send to Client Reset Exam" at bounding box center [521, 364] width 468 height 79
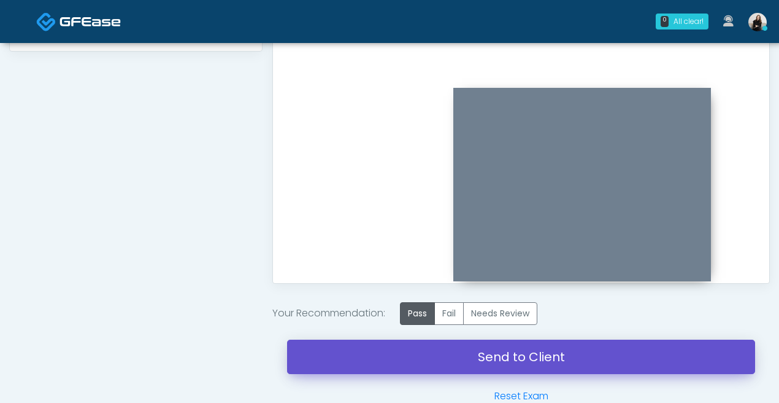
click at [435, 357] on link "Send to Client" at bounding box center [521, 356] width 468 height 34
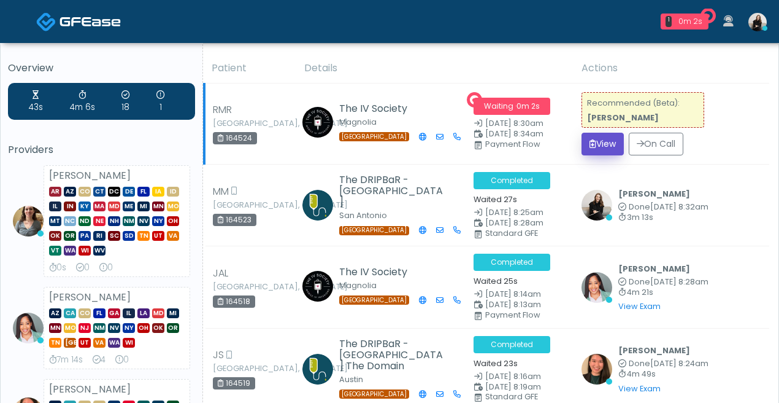
click at [597, 142] on icon "submit" at bounding box center [593, 143] width 7 height 9
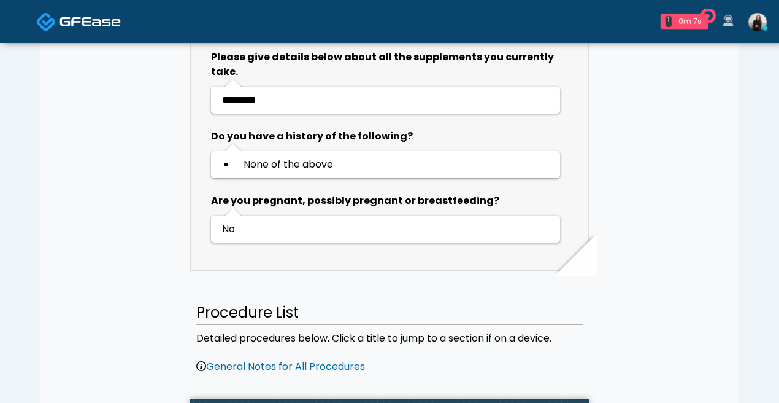
scroll to position [971, 0]
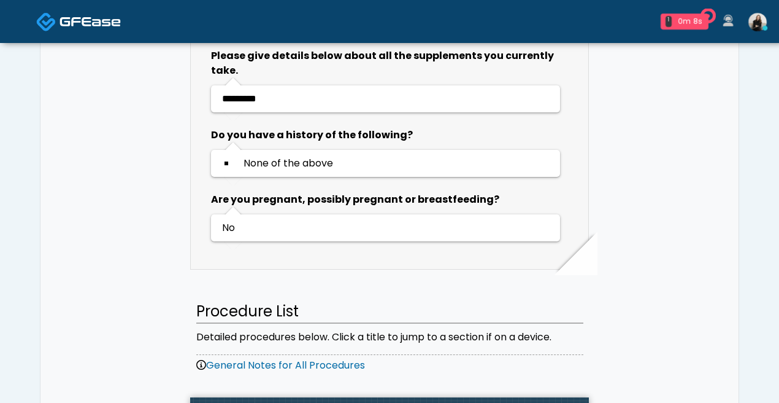
click at [76, 19] on img at bounding box center [90, 21] width 61 height 12
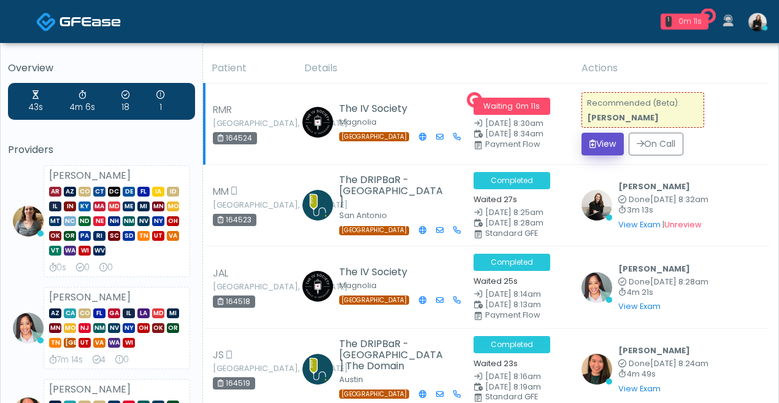
click at [609, 148] on button "View" at bounding box center [603, 144] width 42 height 23
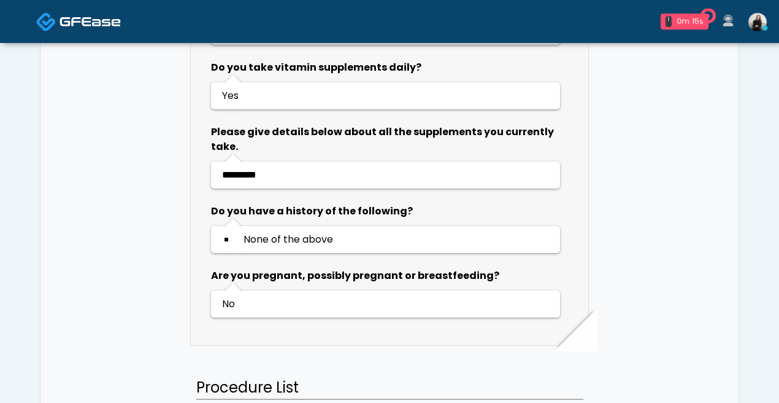
scroll to position [815, 0]
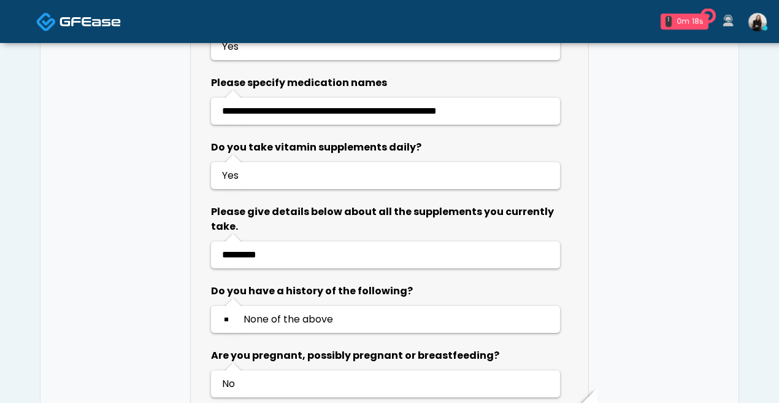
click at [96, 12] on link at bounding box center [78, 21] width 85 height 40
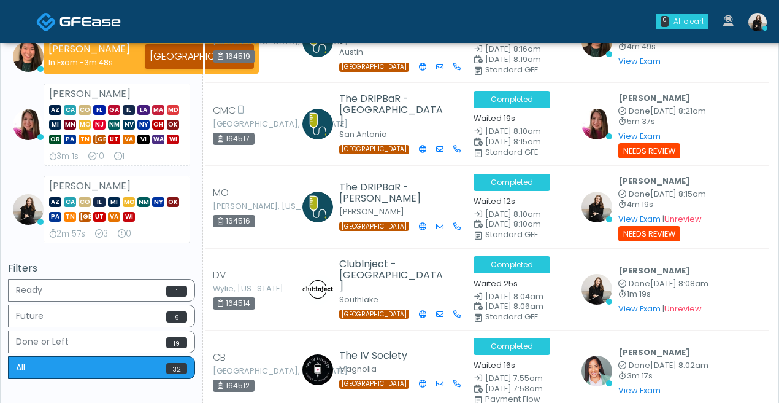
scroll to position [339, 0]
click at [50, 23] on img at bounding box center [46, 22] width 20 height 20
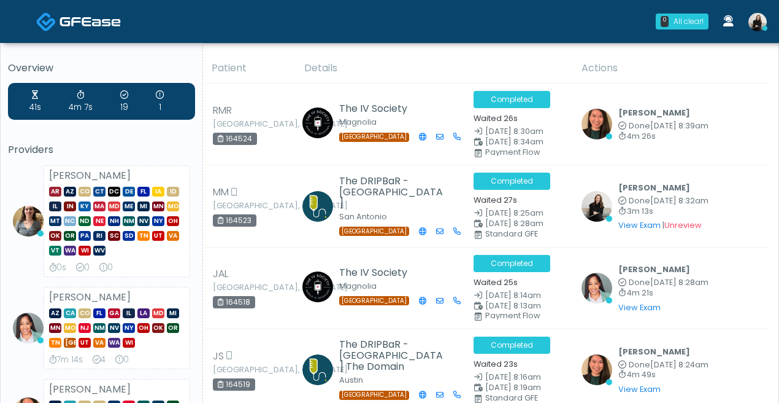
click at [61, 21] on img at bounding box center [90, 21] width 61 height 12
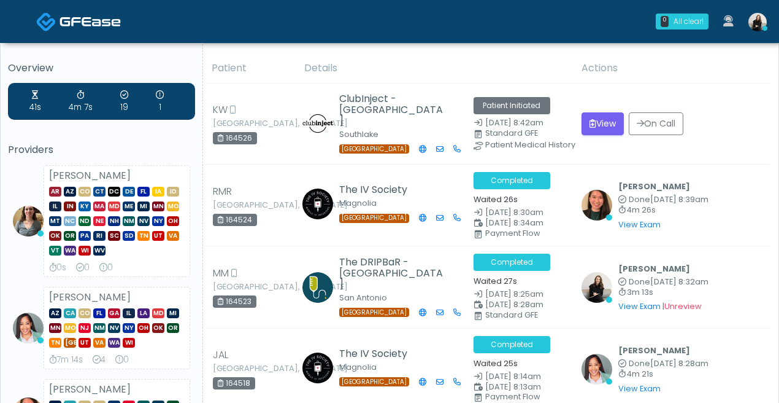
click at [55, 26] on div "Average Review Time" at bounding box center [38, 16] width 93 height 26
click at [71, 22] on div "Average Review Time" at bounding box center [38, 16] width 93 height 18
click at [61, 28] on span at bounding box center [90, 20] width 61 height 17
click at [55, 25] on img at bounding box center [46, 22] width 20 height 20
click at [51, 23] on img at bounding box center [46, 22] width 20 height 20
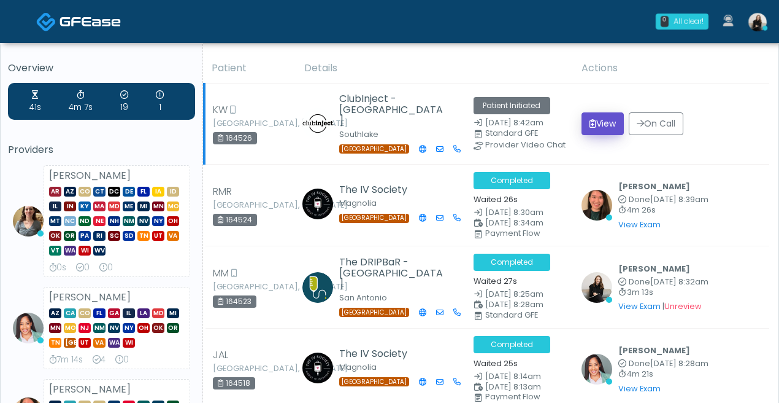
click at [612, 133] on button "View" at bounding box center [603, 123] width 42 height 23
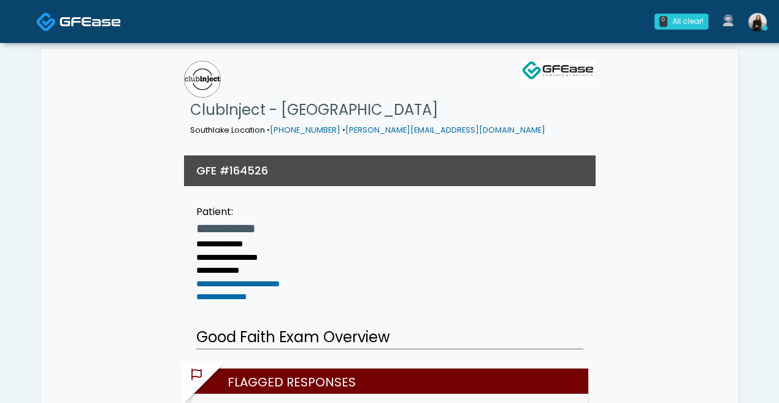
click at [101, 24] on img at bounding box center [90, 21] width 61 height 12
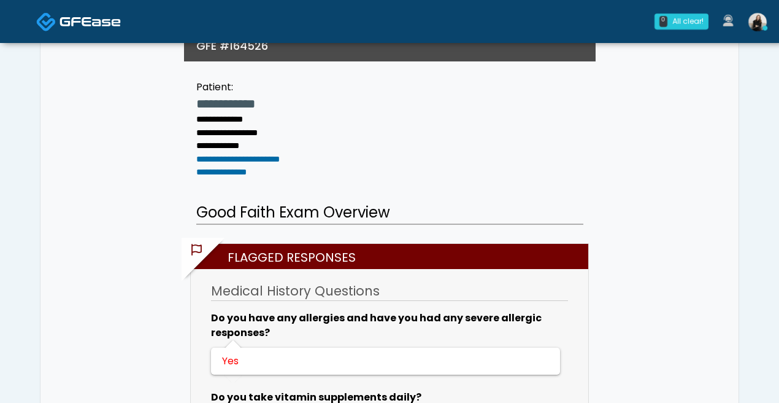
scroll to position [313, 0]
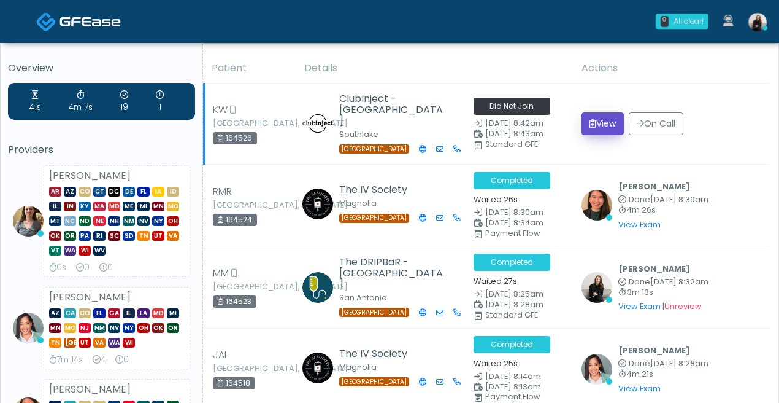
click at [617, 123] on button "View" at bounding box center [603, 123] width 42 height 23
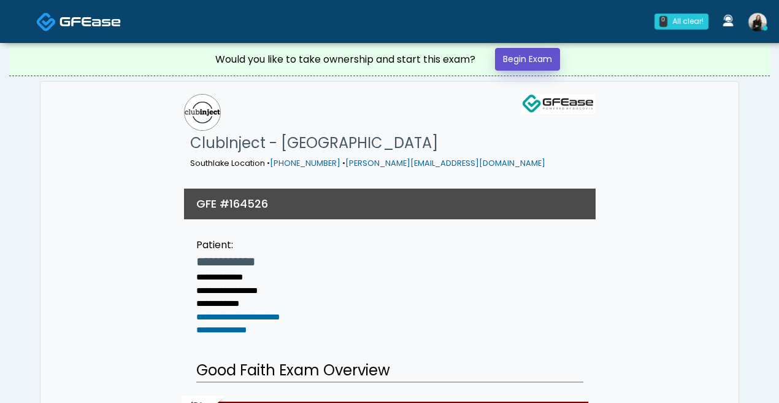
click at [547, 67] on link "Begin Exam" at bounding box center [527, 59] width 65 height 23
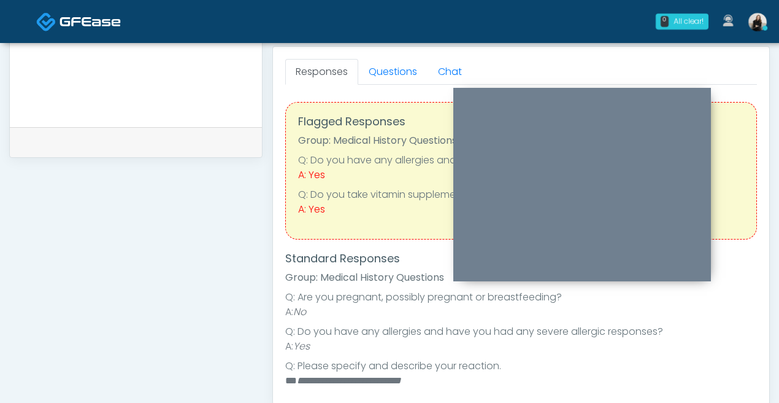
scroll to position [485, 0]
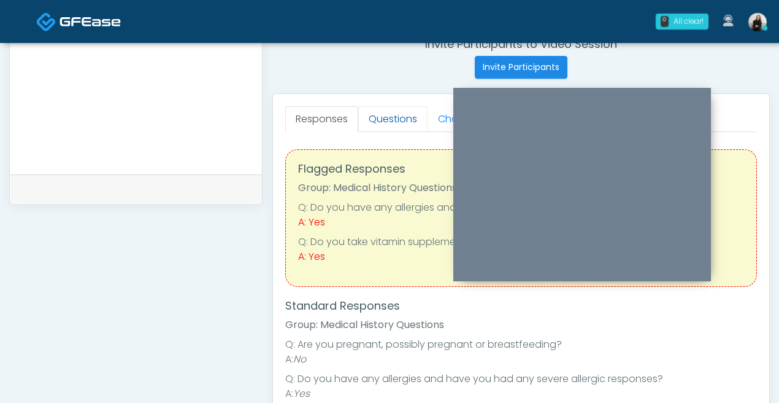
click at [401, 130] on link "Questions" at bounding box center [392, 119] width 69 height 26
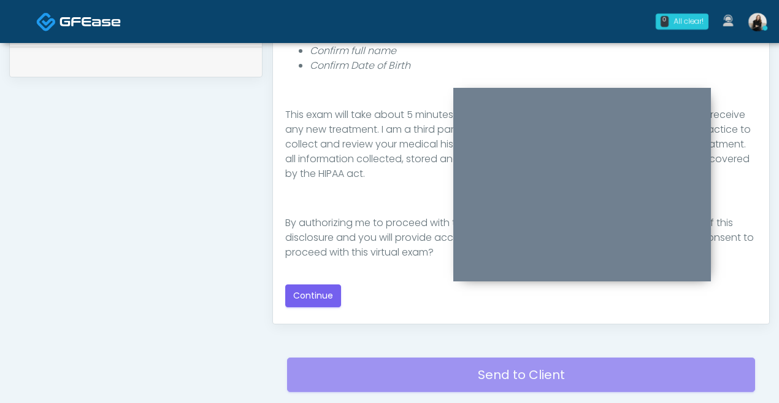
scroll to position [699, 0]
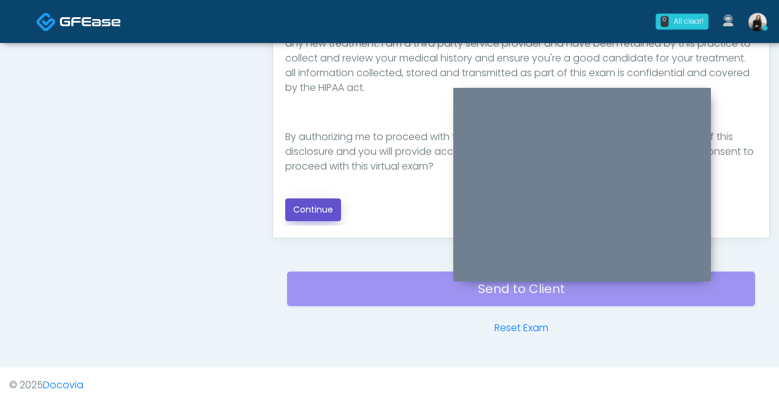
click at [331, 207] on button "Continue" at bounding box center [313, 209] width 56 height 23
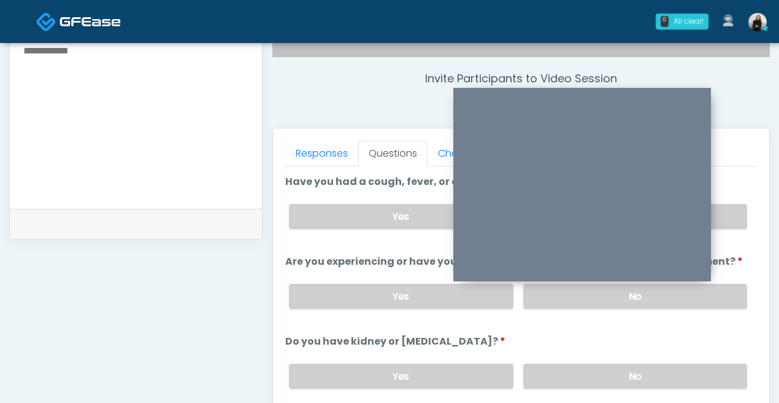
scroll to position [410, 0]
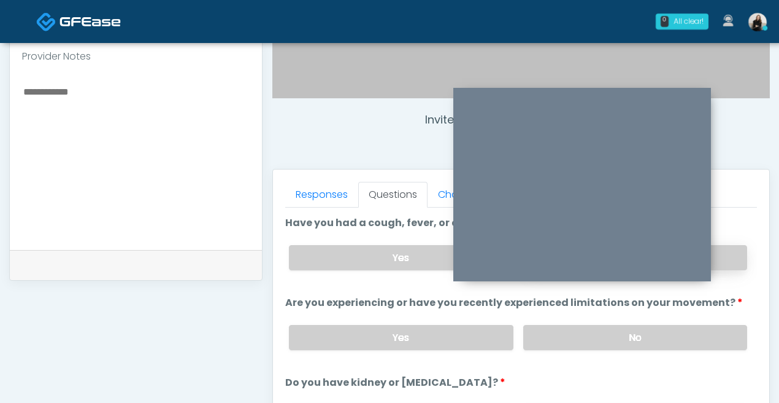
click at [735, 252] on label "No" at bounding box center [636, 257] width 224 height 25
click at [722, 330] on label "No" at bounding box center [636, 337] width 224 height 25
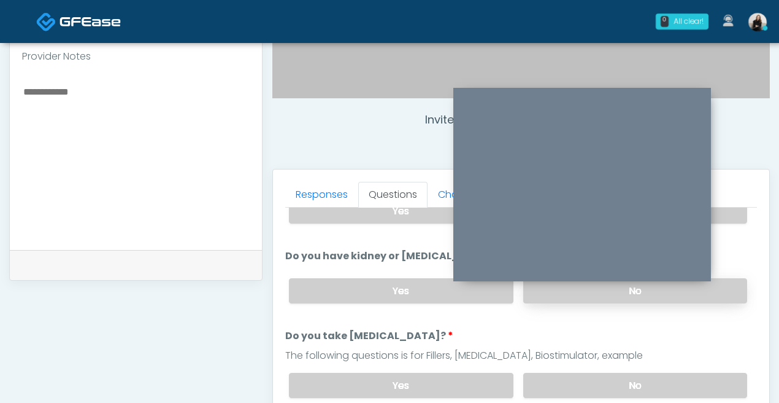
click at [709, 296] on label "No" at bounding box center [636, 290] width 224 height 25
click at [692, 377] on label "No" at bounding box center [636, 385] width 224 height 25
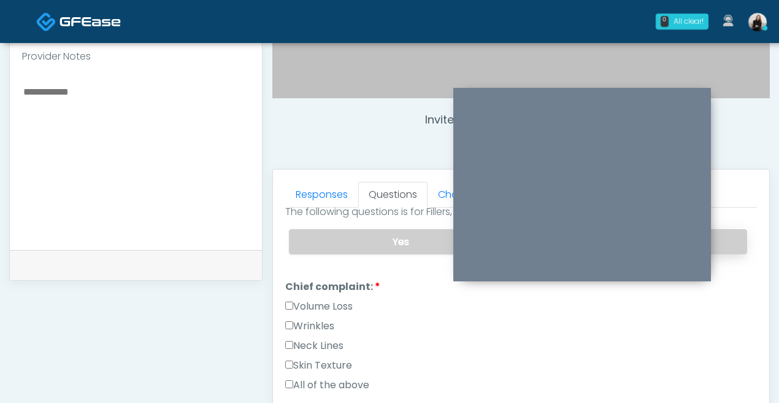
scroll to position [314, 0]
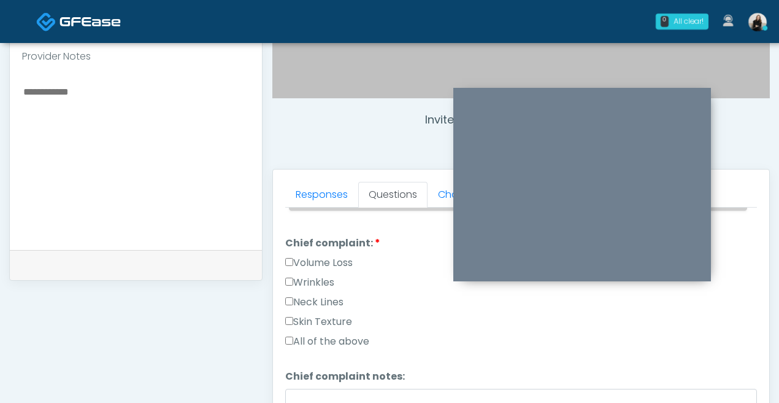
click at [316, 277] on label "Wrinkles" at bounding box center [309, 282] width 49 height 15
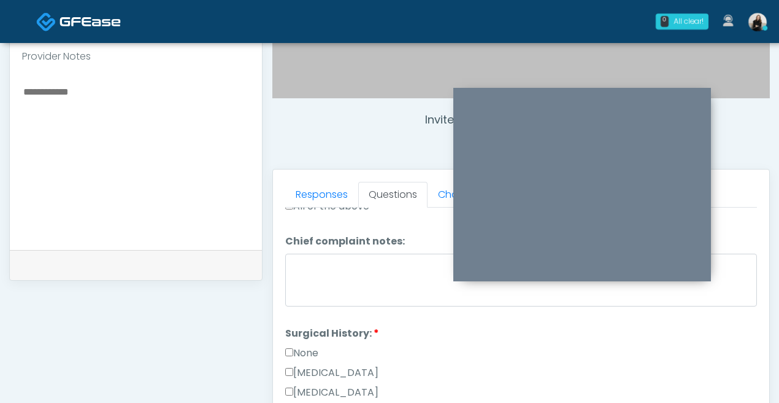
scroll to position [552, 0]
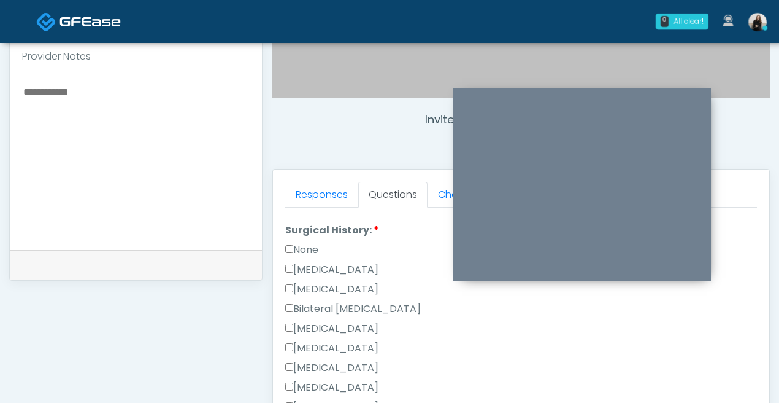
click at [306, 245] on label "None" at bounding box center [301, 249] width 33 height 15
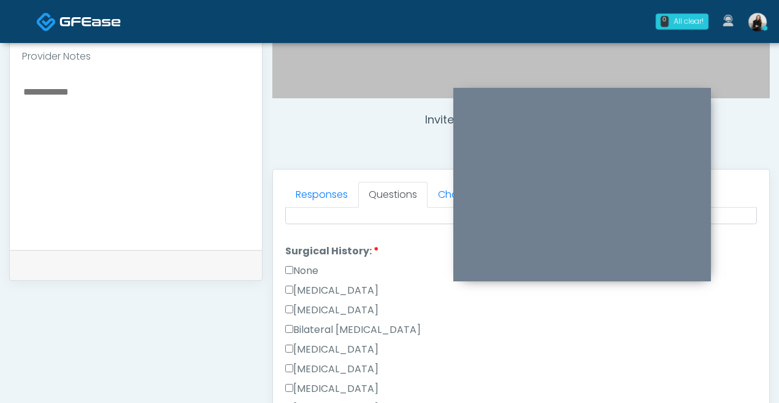
click at [303, 269] on label "None" at bounding box center [301, 270] width 33 height 15
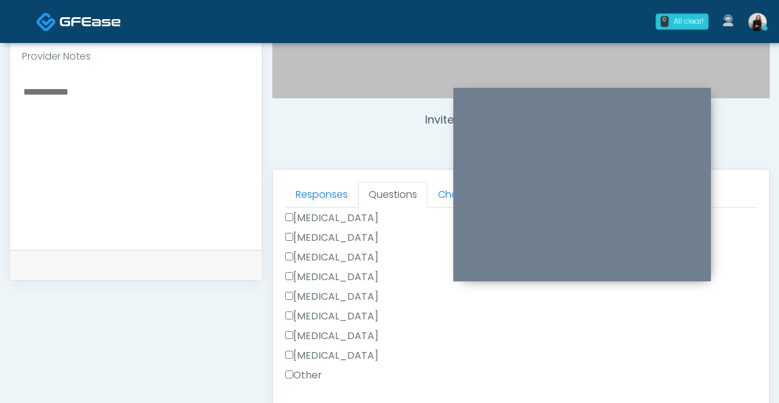
click at [308, 370] on label "Other" at bounding box center [303, 375] width 37 height 15
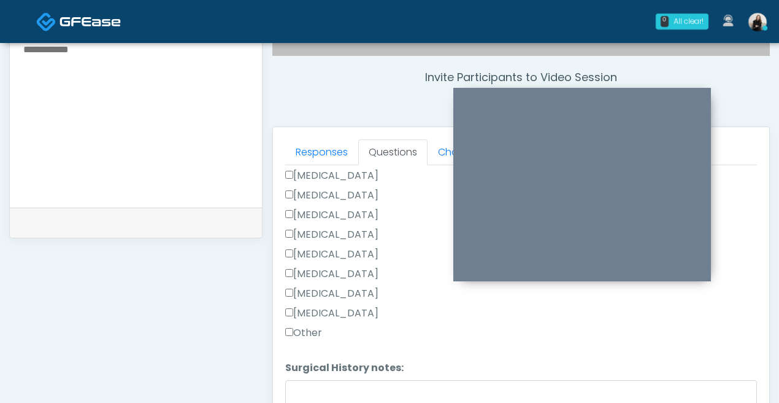
scroll to position [484, 0]
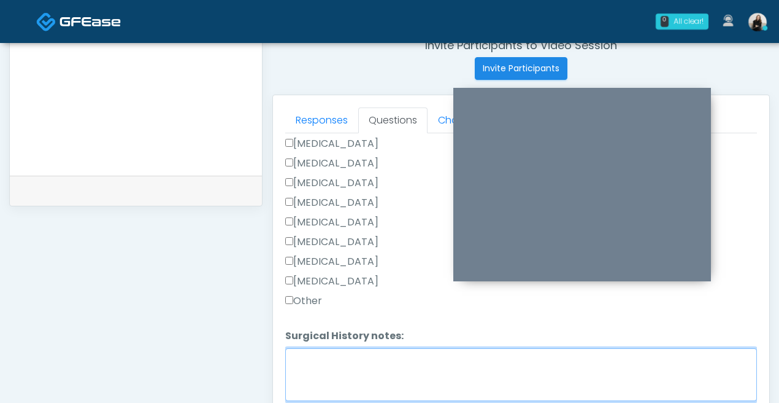
drag, startPoint x: 308, startPoint y: 368, endPoint x: 299, endPoint y: 368, distance: 9.2
click at [307, 368] on textarea "Surgical History notes:" at bounding box center [521, 374] width 472 height 53
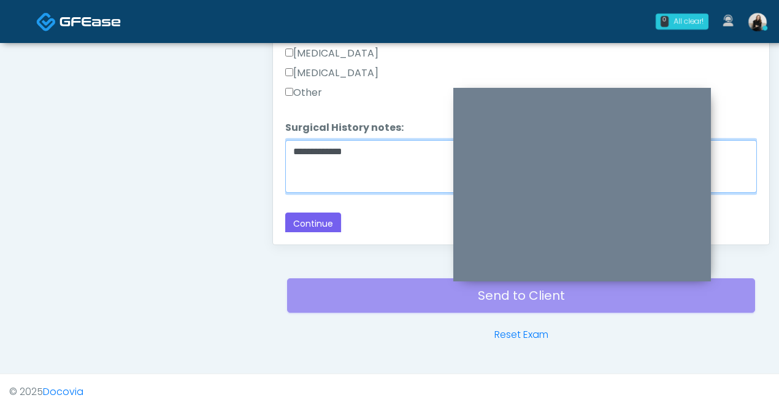
scroll to position [699, 0]
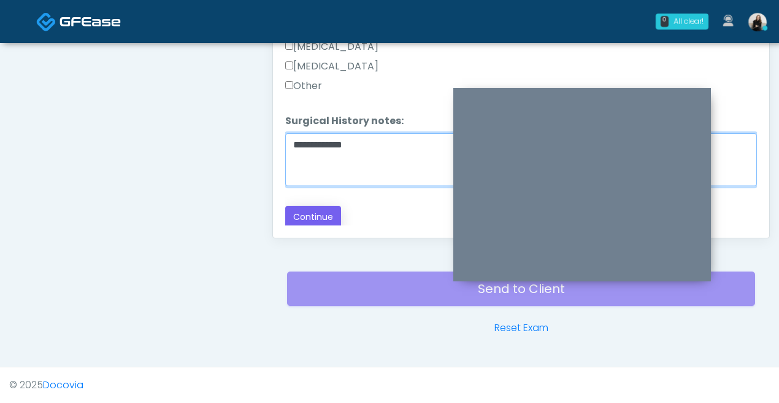
type textarea "**********"
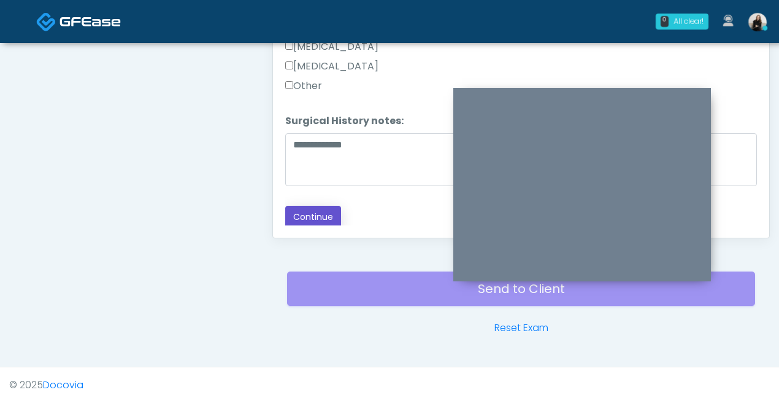
click at [324, 212] on button "Continue" at bounding box center [313, 217] width 56 height 23
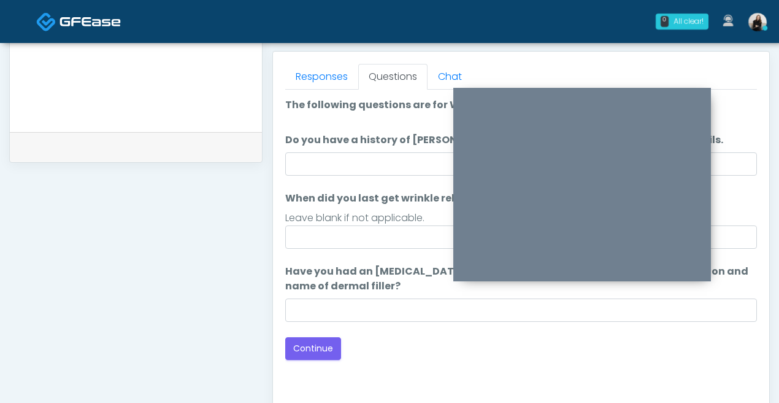
scroll to position [526, 0]
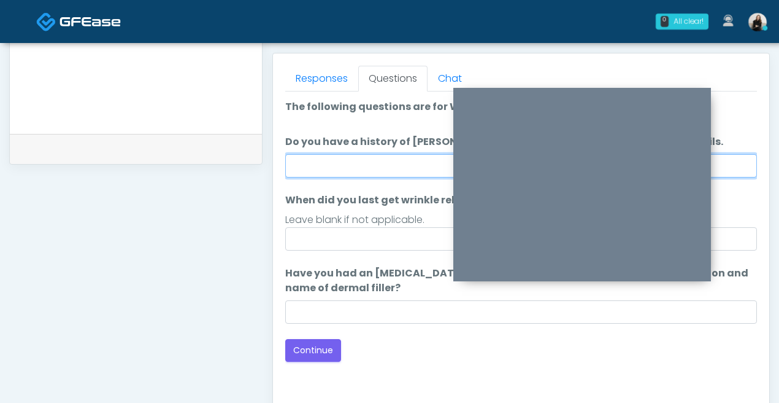
click at [330, 163] on input "Do you have a history of Guillain's barre or ALS? If so, please provide details." at bounding box center [521, 165] width 472 height 23
type input "**"
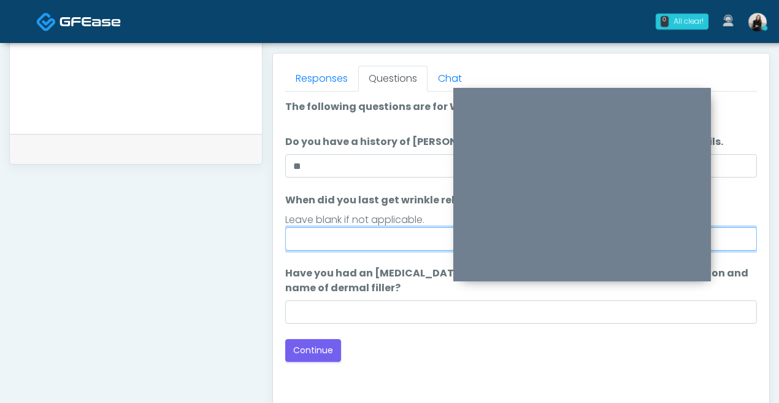
click at [350, 246] on input "When did you last get wrinkle relaxer or dermal filler?" at bounding box center [521, 238] width 472 height 23
type input "*****"
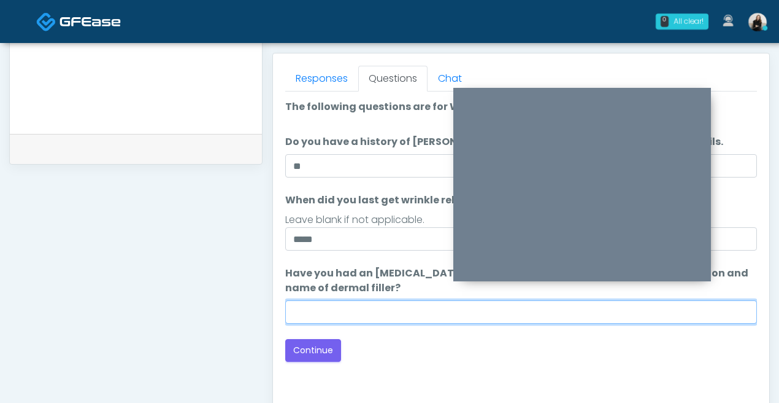
click at [427, 314] on input "Have you had an allergic response to any dermal fillers? If so, what was the re…" at bounding box center [521, 311] width 472 height 23
type input "*****"
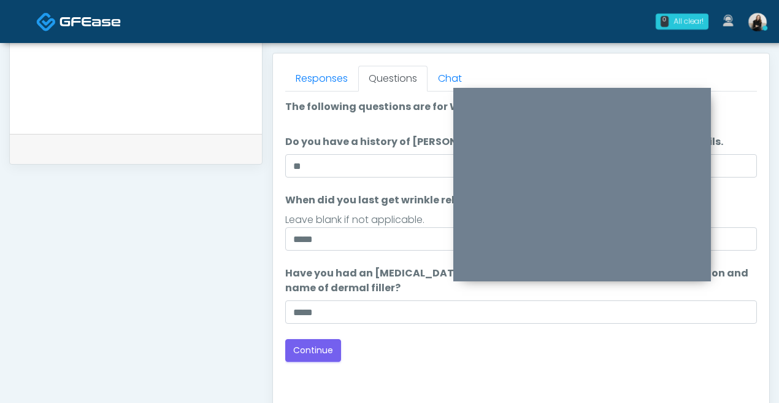
click at [478, 358] on div "Back Continue" at bounding box center [521, 350] width 472 height 23
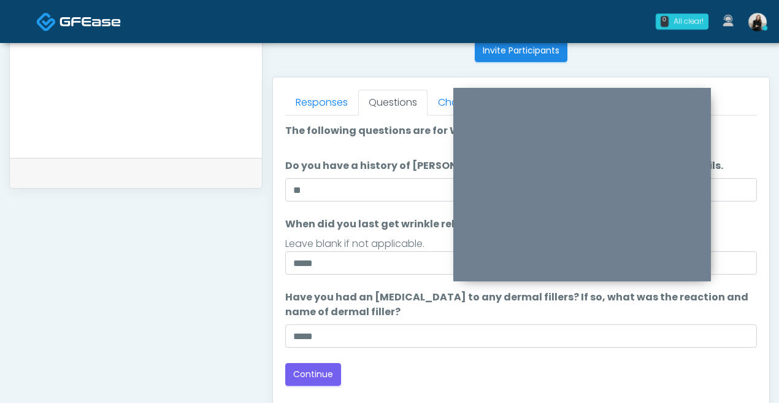
scroll to position [491, 0]
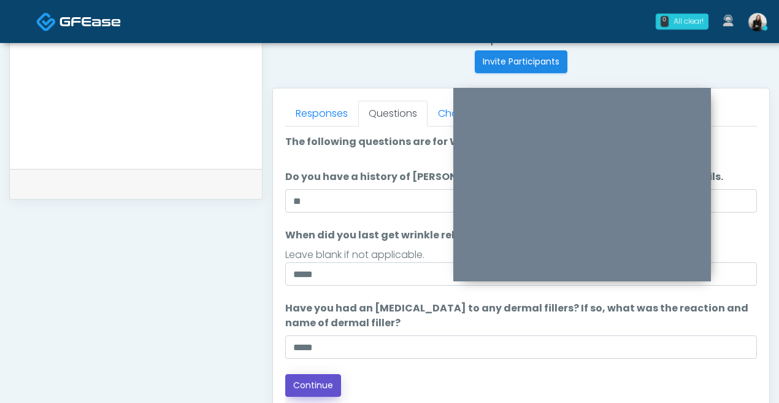
click at [303, 374] on button "Continue" at bounding box center [313, 385] width 56 height 23
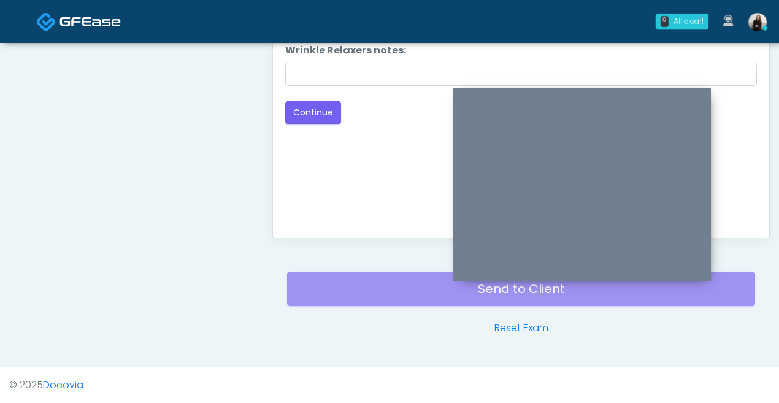
scroll to position [585, 0]
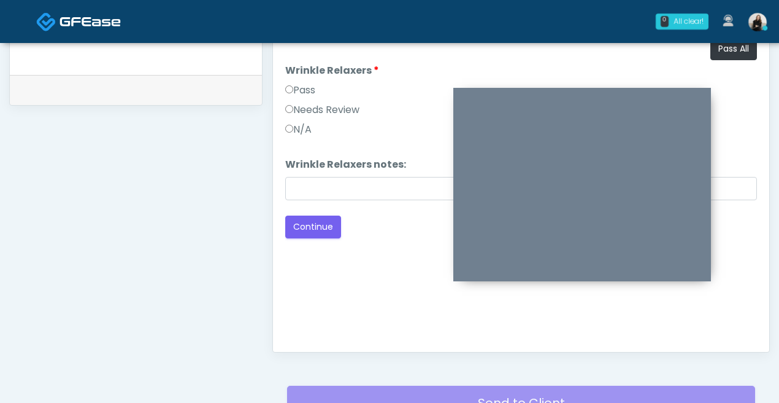
click at [297, 96] on label "Pass" at bounding box center [300, 90] width 30 height 15
click at [302, 227] on button "Continue" at bounding box center [313, 226] width 56 height 23
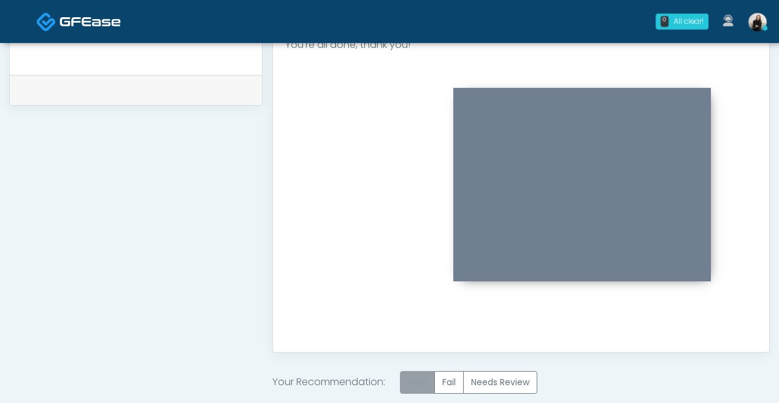
click at [421, 377] on label "Pass" at bounding box center [417, 382] width 35 height 23
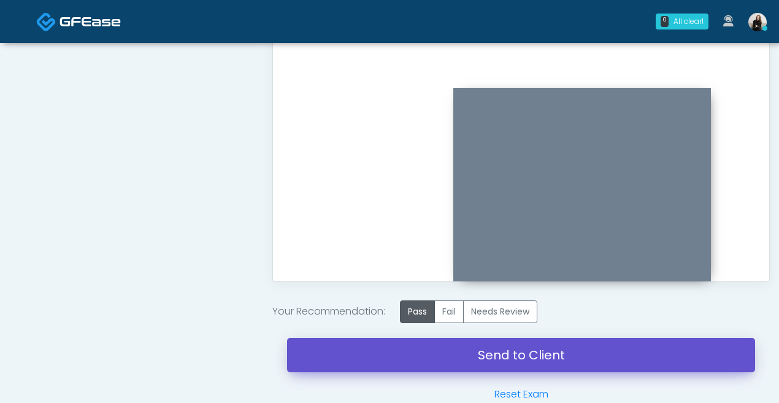
click at [424, 357] on link "Send to Client" at bounding box center [521, 355] width 468 height 34
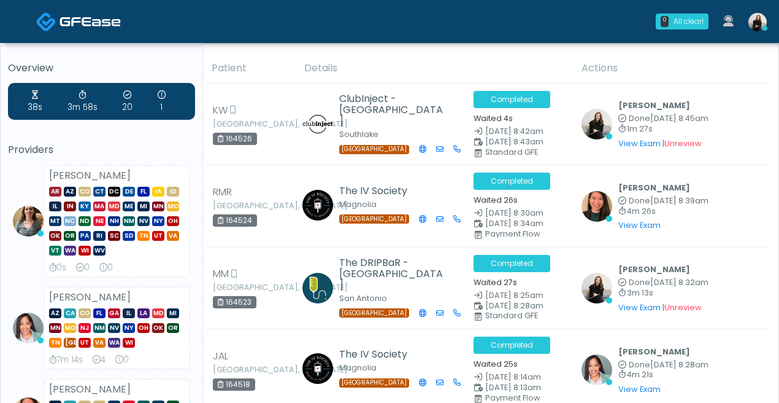
click at [96, 21] on img at bounding box center [90, 21] width 61 height 12
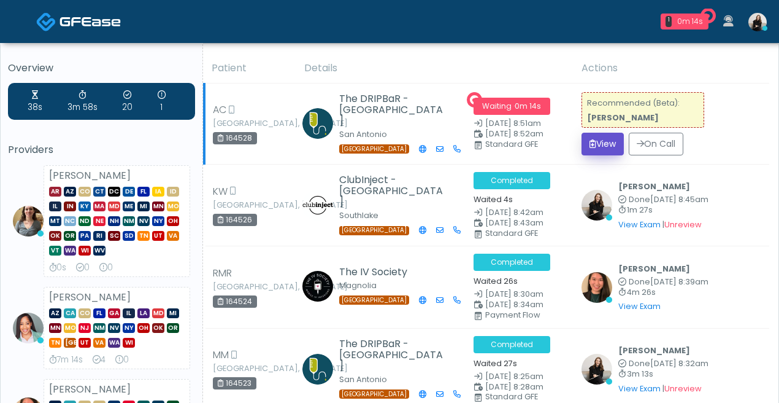
click at [616, 147] on button "View" at bounding box center [603, 144] width 42 height 23
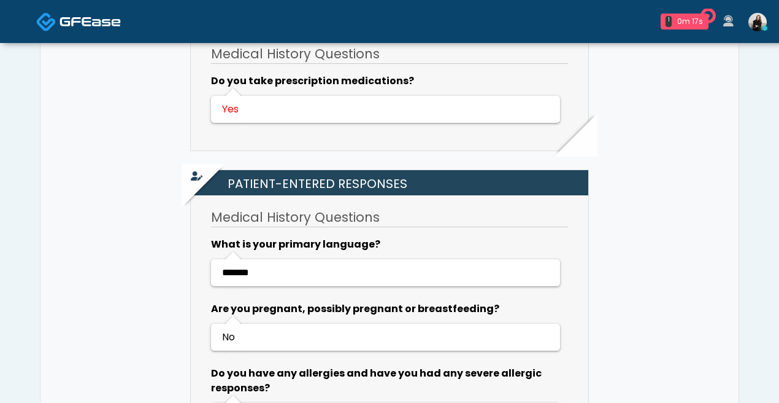
scroll to position [729, 0]
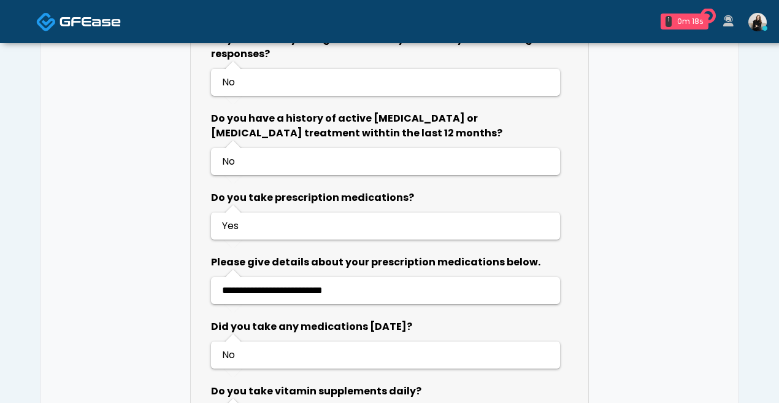
click at [80, 27] on img at bounding box center [90, 21] width 61 height 12
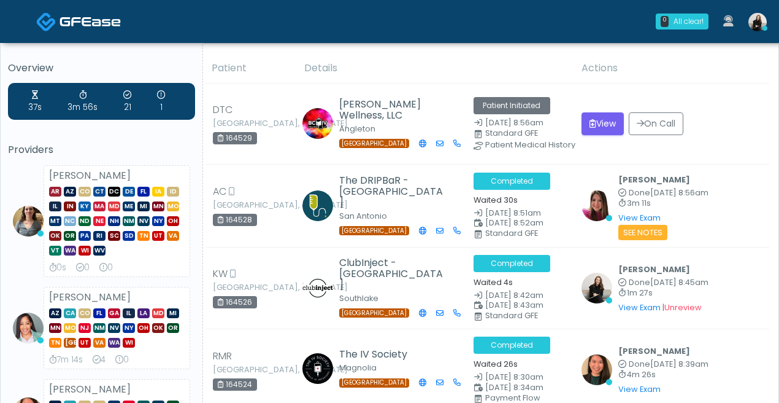
click at [75, 17] on img at bounding box center [90, 21] width 61 height 12
click at [611, 119] on button "View" at bounding box center [603, 123] width 42 height 23
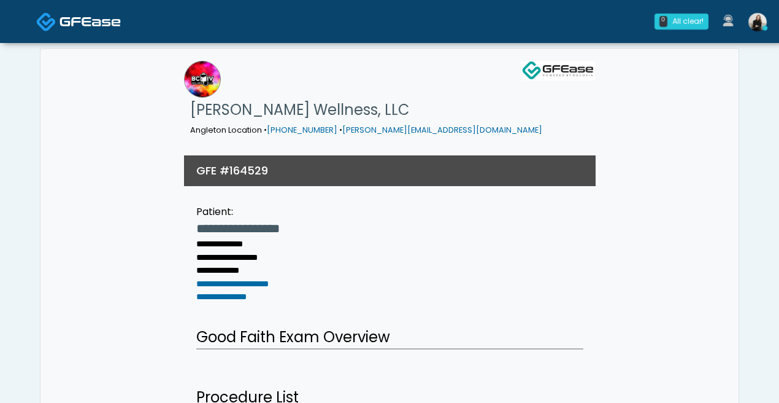
scroll to position [365, 0]
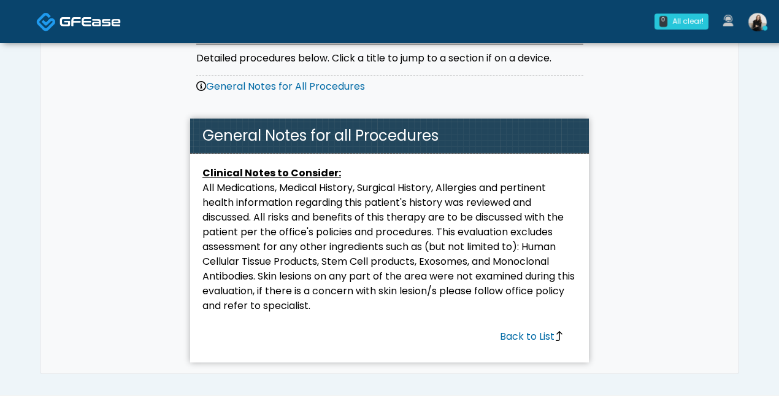
click at [86, 30] on link at bounding box center [78, 21] width 85 height 40
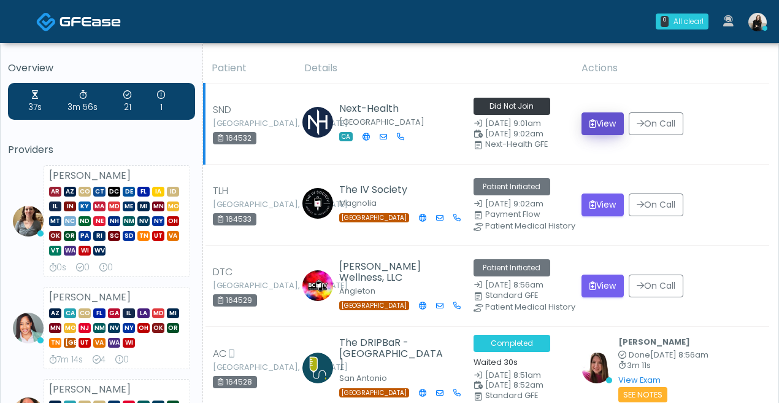
click at [602, 120] on button "View" at bounding box center [603, 123] width 42 height 23
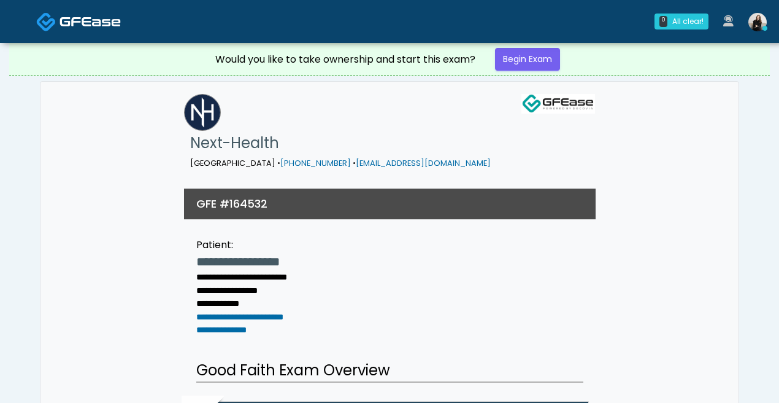
click at [107, 24] on img at bounding box center [90, 21] width 61 height 12
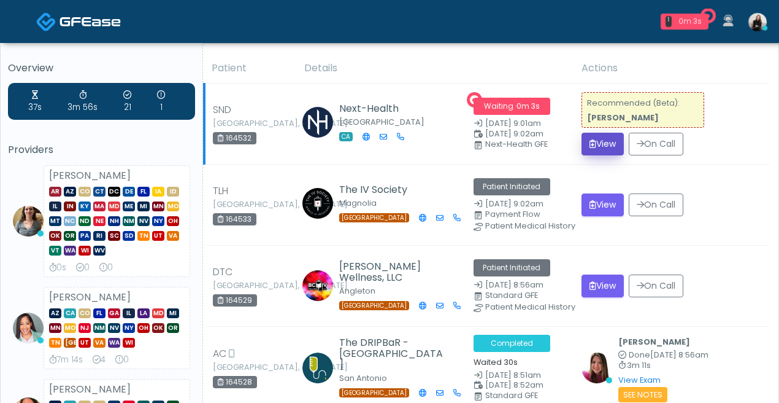
click at [603, 140] on button "View" at bounding box center [603, 144] width 42 height 23
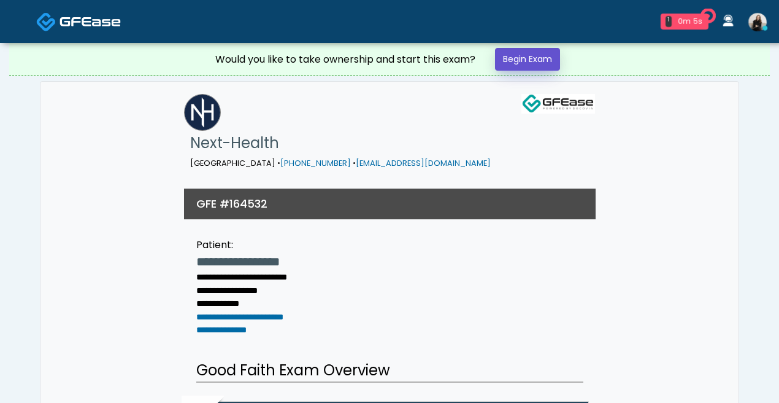
click at [551, 55] on link "Begin Exam" at bounding box center [527, 59] width 65 height 23
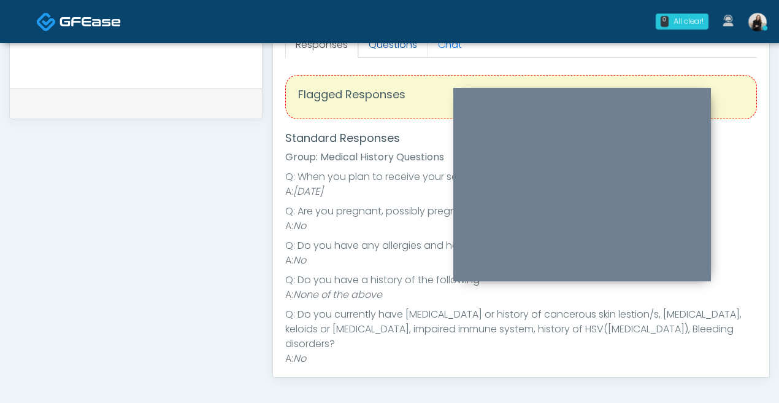
click at [392, 48] on link "Questions" at bounding box center [392, 45] width 69 height 26
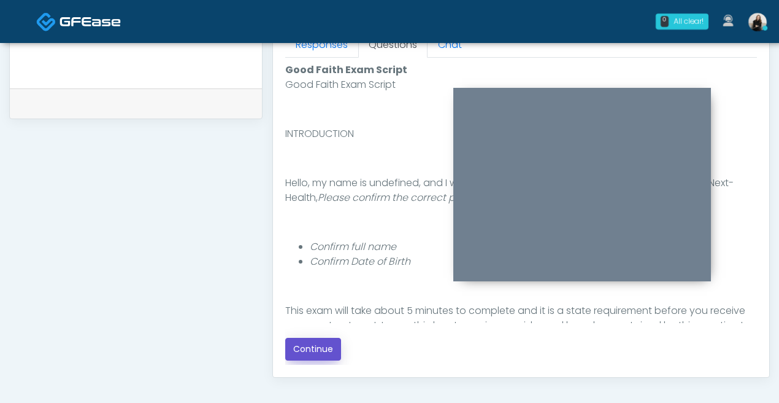
click at [314, 339] on button "Continue" at bounding box center [313, 349] width 56 height 23
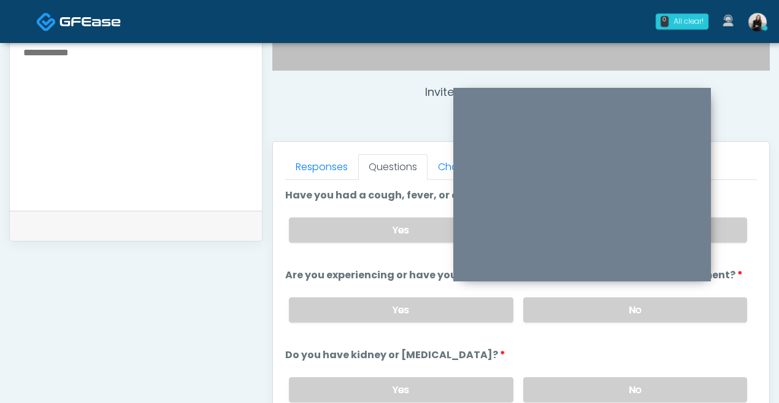
scroll to position [434, 0]
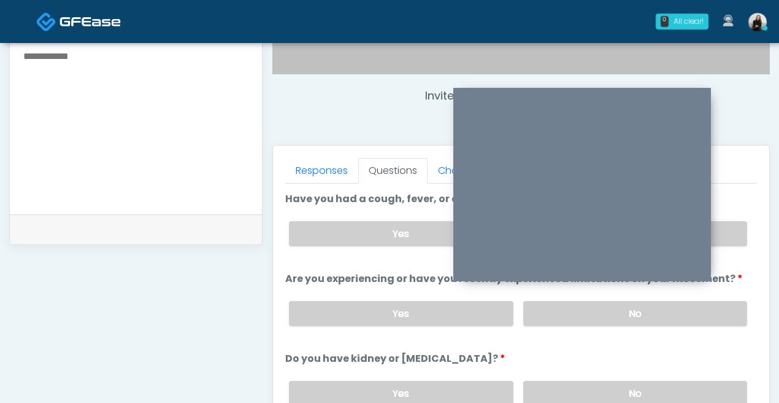
click at [727, 250] on div "Yes No" at bounding box center [518, 233] width 478 height 45
click at [727, 246] on div "Yes No" at bounding box center [518, 233] width 478 height 45
click at [725, 239] on label "No" at bounding box center [636, 233] width 224 height 25
click at [707, 324] on label "No" at bounding box center [636, 313] width 224 height 25
click at [690, 398] on label "No" at bounding box center [636, 393] width 224 height 25
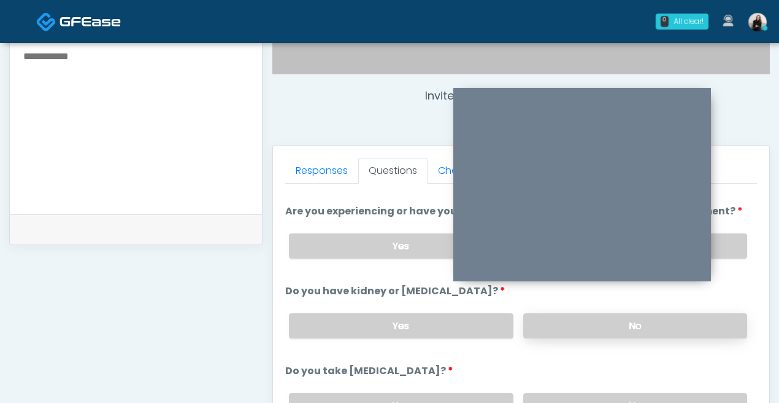
scroll to position [140, 0]
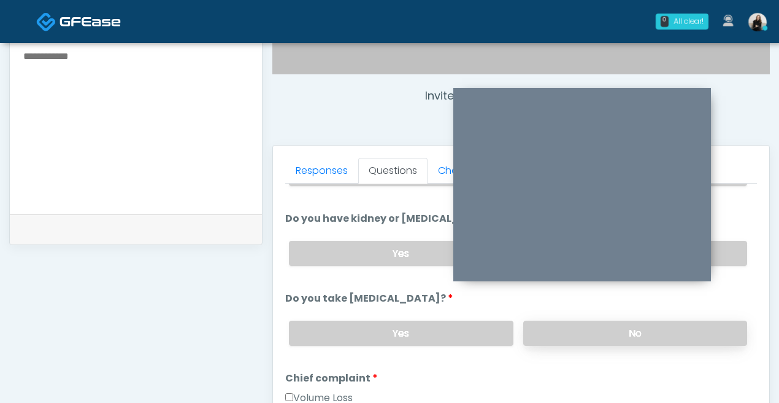
click at [670, 327] on label "No" at bounding box center [636, 332] width 224 height 25
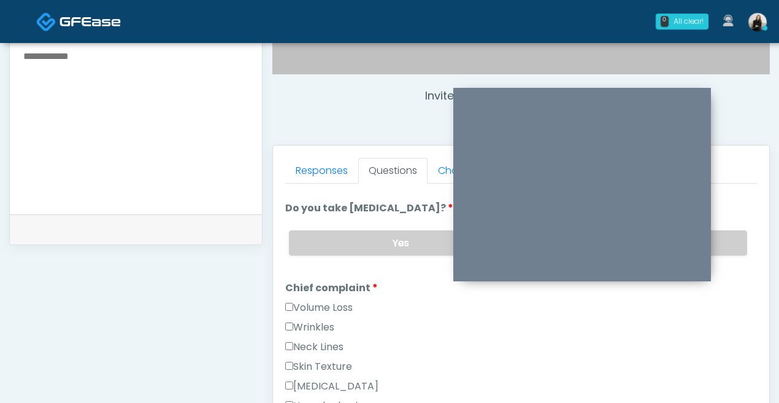
scroll to position [382, 0]
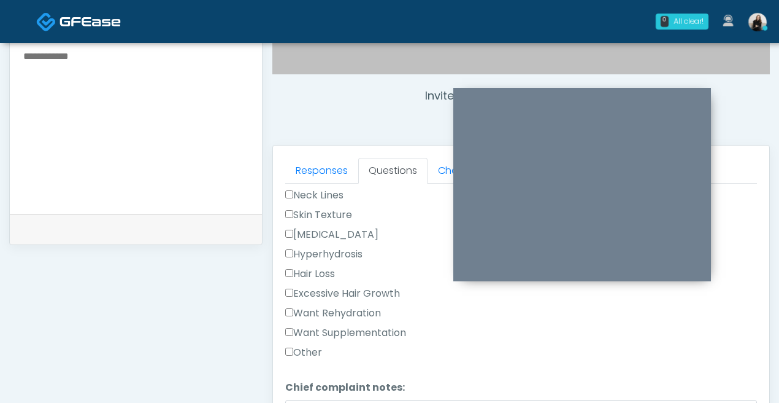
click at [341, 286] on label "Excessive Hair Growth" at bounding box center [342, 293] width 115 height 15
click at [339, 307] on label "Want Rehydration" at bounding box center [333, 313] width 96 height 15
click at [339, 329] on label "Want Supplementation" at bounding box center [345, 332] width 121 height 15
click at [344, 287] on label "Excessive Hair Growth" at bounding box center [342, 293] width 115 height 15
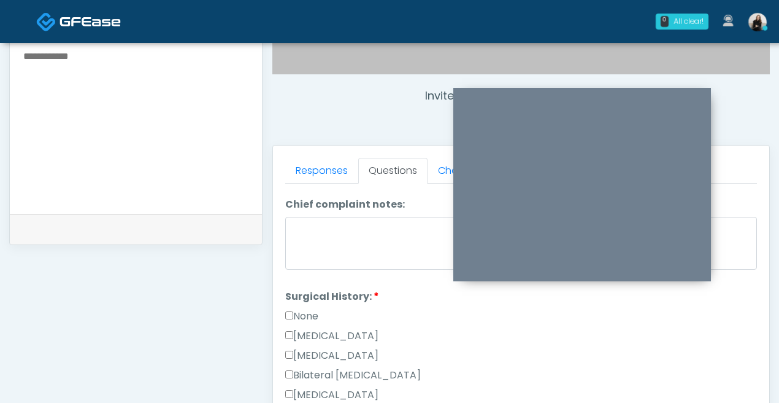
scroll to position [584, 0]
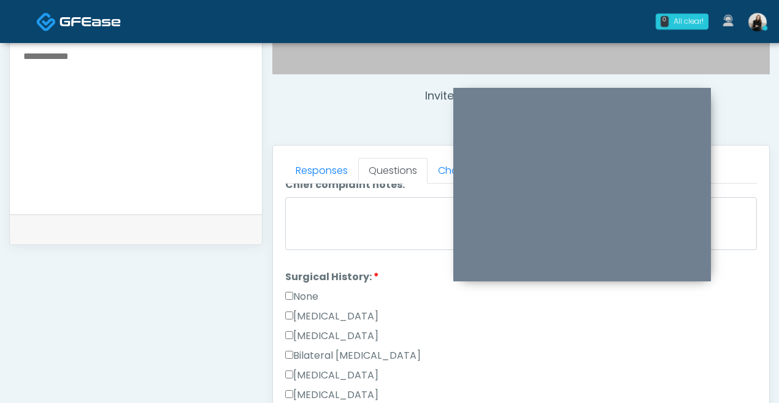
click at [298, 294] on label "None" at bounding box center [301, 296] width 33 height 15
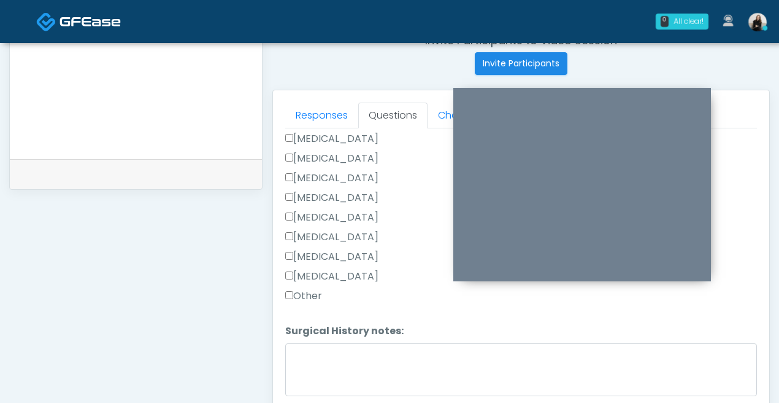
scroll to position [562, 0]
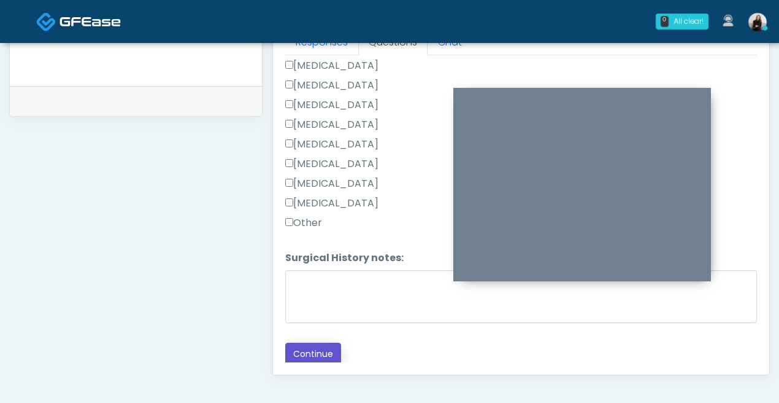
click at [300, 342] on button "Continue" at bounding box center [313, 353] width 56 height 23
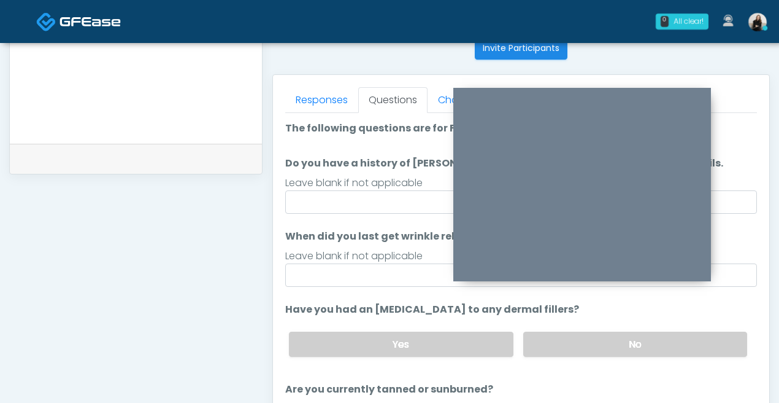
scroll to position [460, 0]
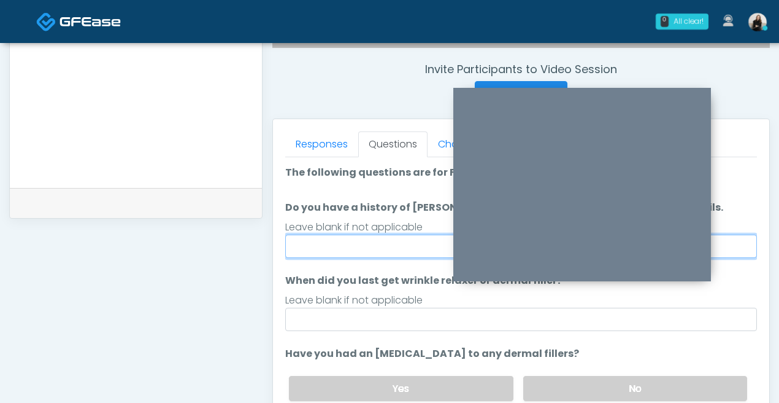
click at [327, 242] on input "Do you have a history of Guillain's barre or ALS? If so, please provide details." at bounding box center [521, 245] width 472 height 23
type input "**"
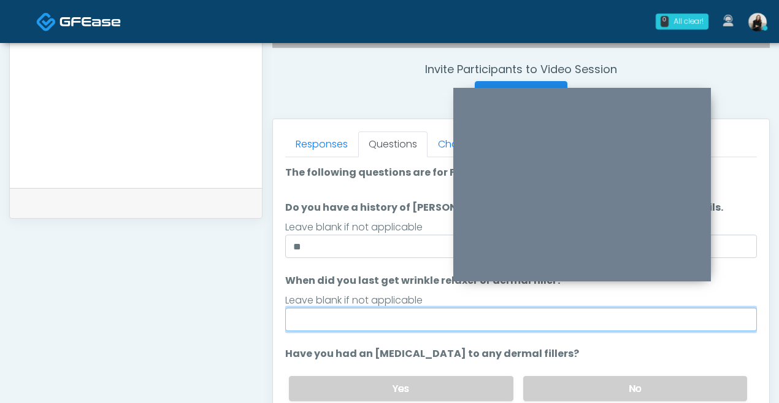
click at [352, 324] on input "When did you last get wrinkle relaxer or dermal filler?" at bounding box center [521, 318] width 472 height 23
type input "********"
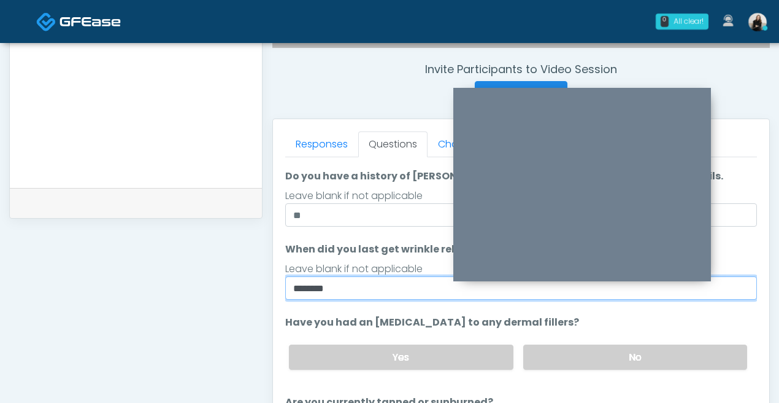
scroll to position [88, 0]
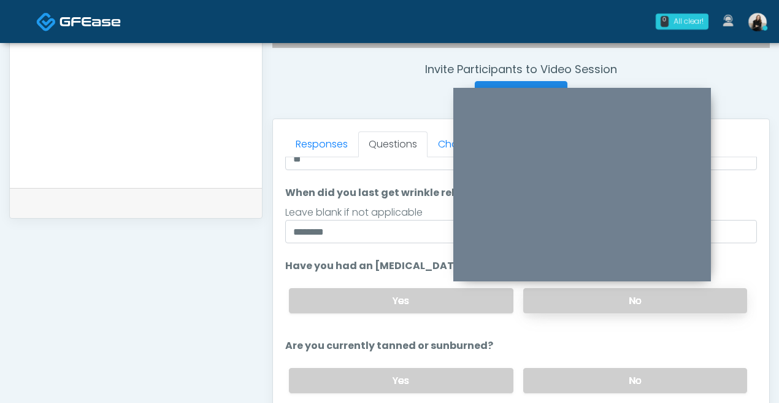
click at [599, 295] on label "No" at bounding box center [636, 300] width 224 height 25
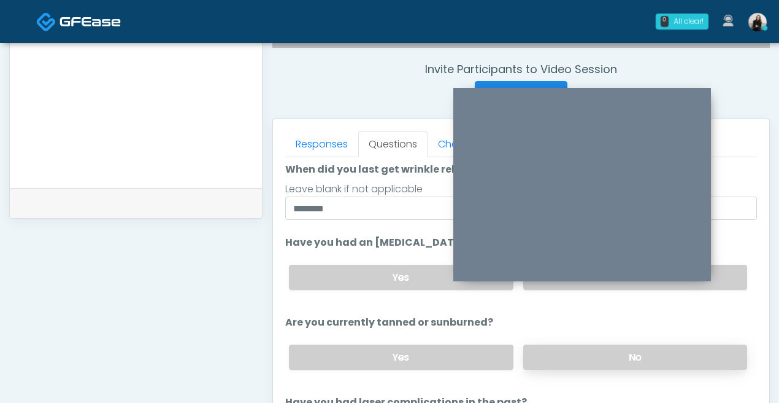
click at [589, 350] on label "No" at bounding box center [636, 356] width 224 height 25
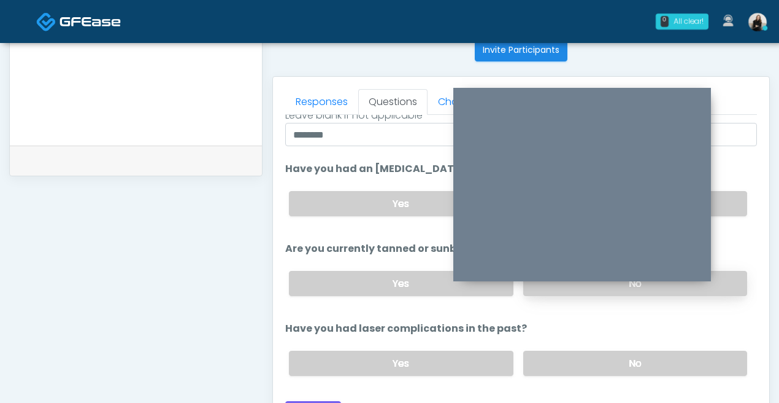
scroll to position [510, 0]
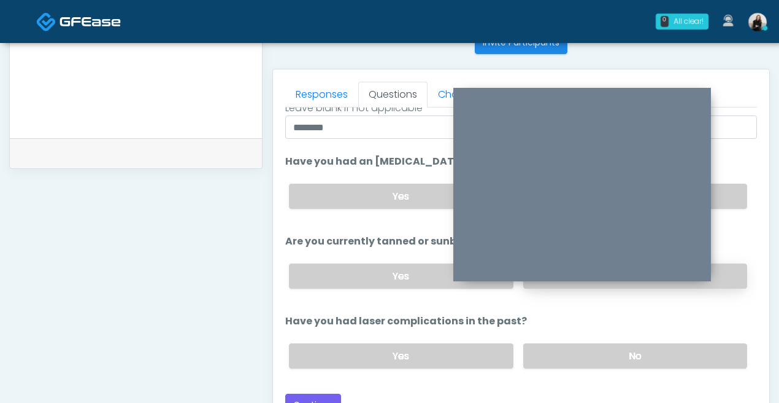
click at [589, 350] on label "No" at bounding box center [636, 355] width 224 height 25
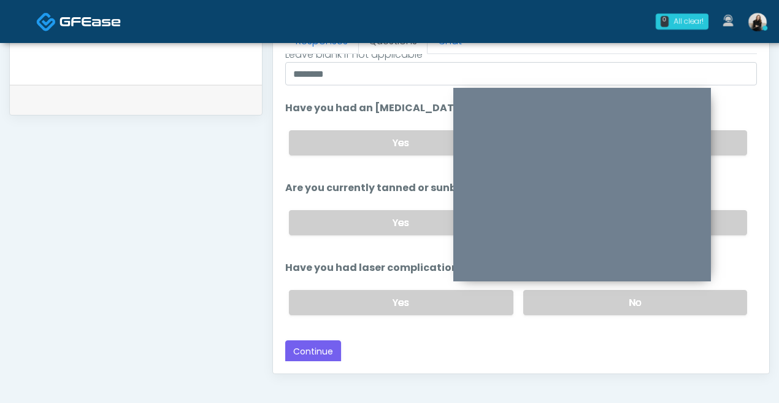
scroll to position [566, 0]
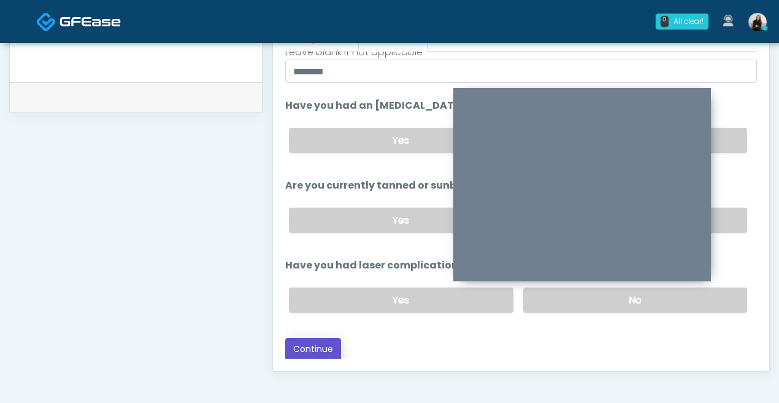
click at [325, 352] on button "Continue" at bounding box center [313, 349] width 56 height 23
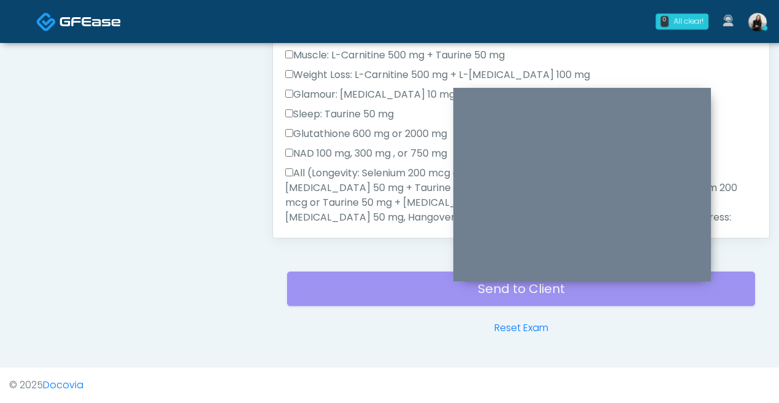
scroll to position [770, 0]
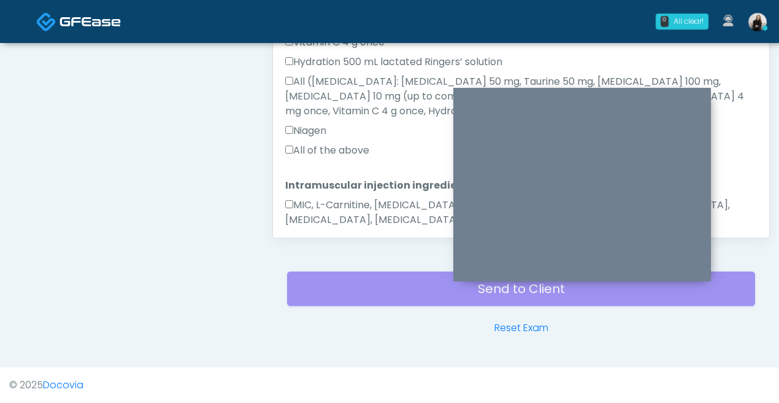
click at [364, 198] on label "MIC, L-Carnitine, Methylcobalamin, Glycine, B-Complex, Lycine, Biotin, Vitamin …" at bounding box center [521, 212] width 472 height 29
click at [356, 143] on label "All of the above" at bounding box center [327, 150] width 84 height 15
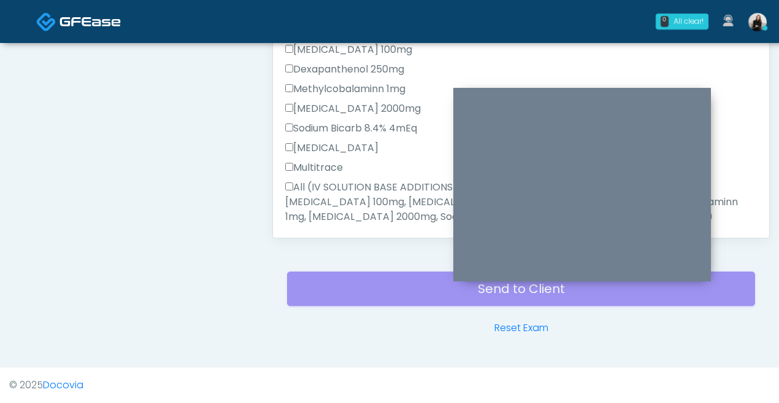
click at [352, 180] on label "All (IV SOLUTION BASE ADDITIONS TO NORMAL SALINE 0.9%, Magnesium Chloride 600mg…" at bounding box center [521, 202] width 472 height 44
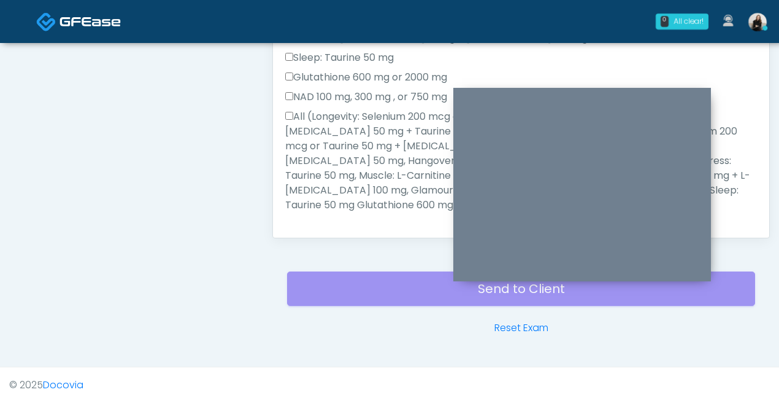
scroll to position [148, 0]
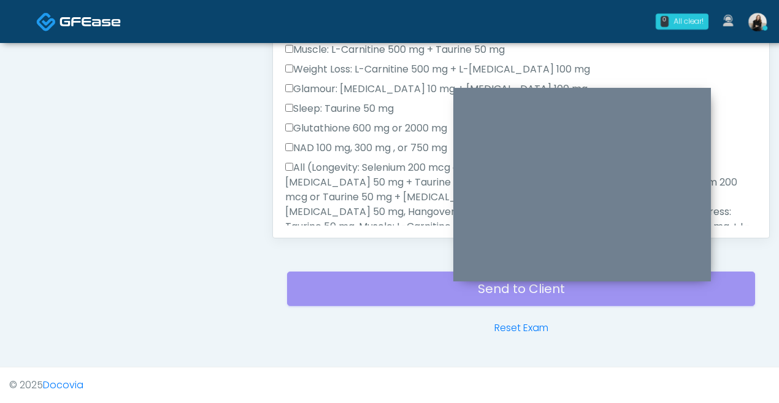
click at [352, 175] on label "All (Longevity: Selenium 200 mcg or Taurine 50 mg + L-Arginine 200mg, Brain: Gl…" at bounding box center [521, 211] width 472 height 103
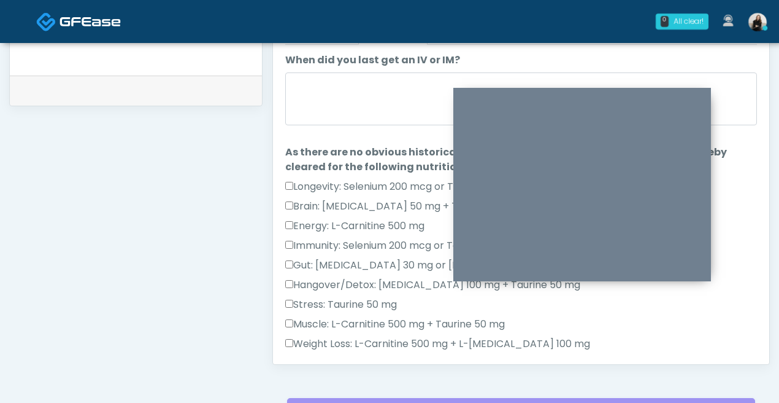
scroll to position [517, 0]
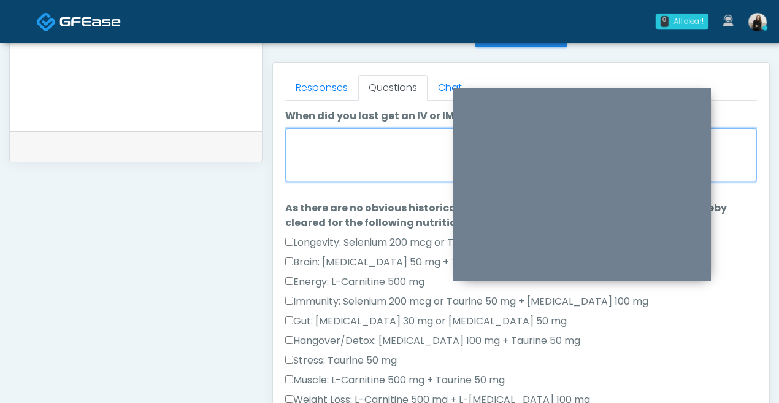
click at [349, 168] on textarea "When did you last get an IV or IM?" at bounding box center [521, 154] width 472 height 53
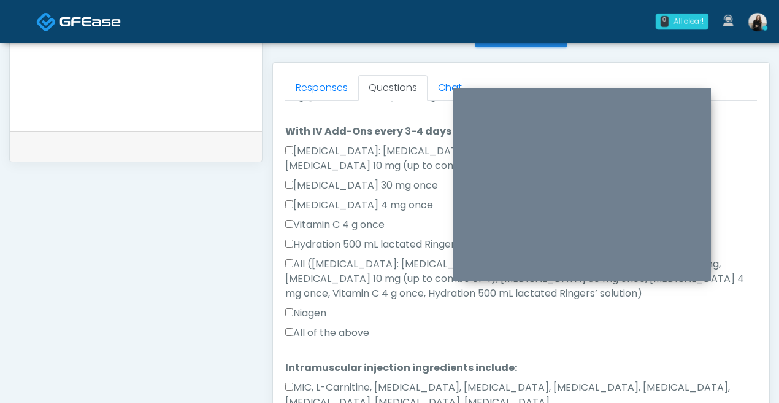
type textarea "******"
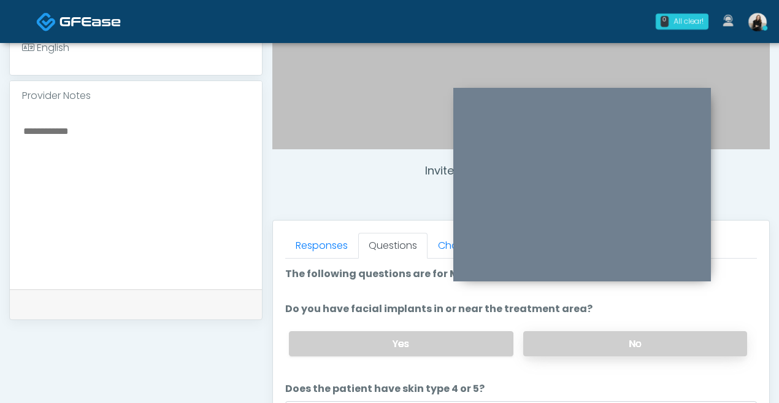
click at [594, 350] on label "No" at bounding box center [636, 343] width 224 height 25
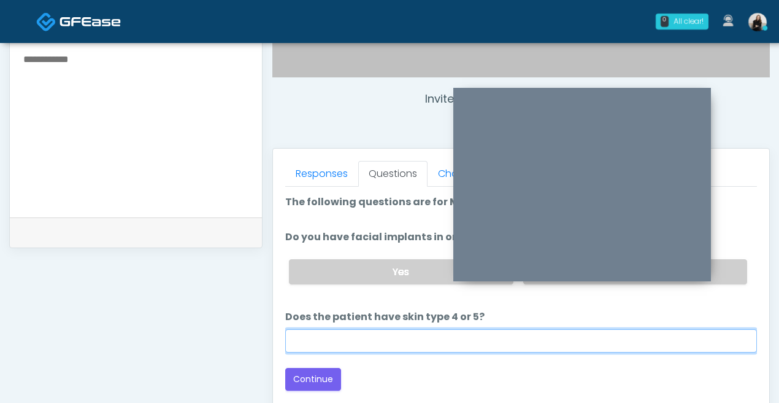
click at [567, 342] on input "Does the patient have skin type 4 or 5?" at bounding box center [521, 340] width 472 height 23
type input "***"
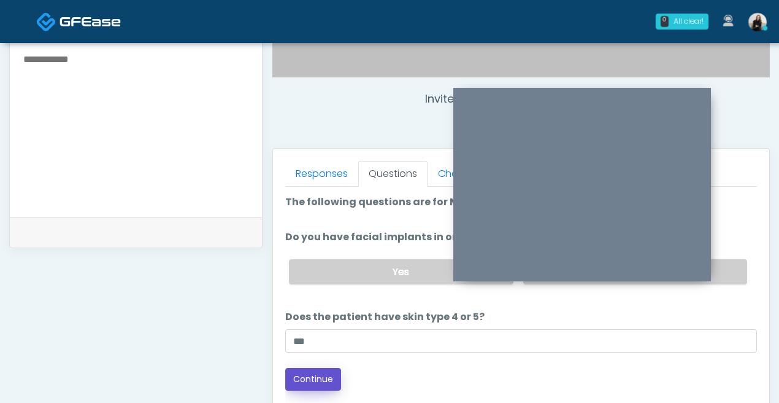
click at [322, 374] on button "Continue" at bounding box center [313, 379] width 56 height 23
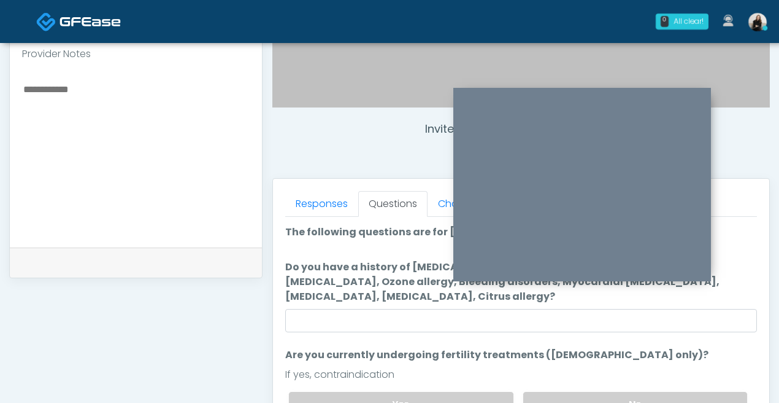
scroll to position [355, 0]
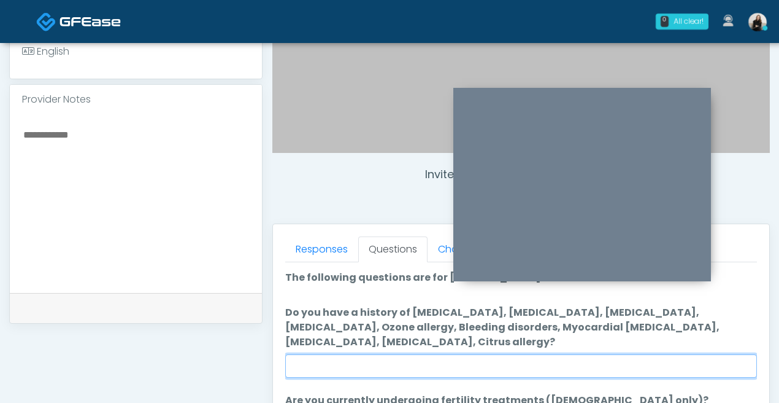
click at [379, 363] on input "Do you have a history of [MEDICAL_DATA], [MEDICAL_DATA], [MEDICAL_DATA], [MEDIC…" at bounding box center [521, 365] width 472 height 23
type input "**"
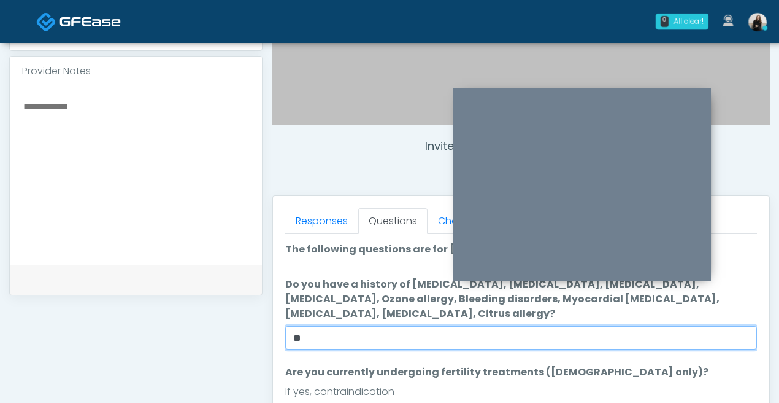
scroll to position [427, 0]
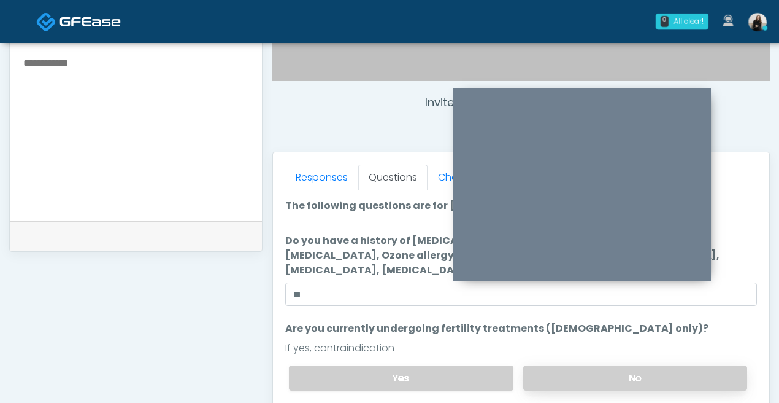
click at [577, 374] on label "No" at bounding box center [636, 377] width 224 height 25
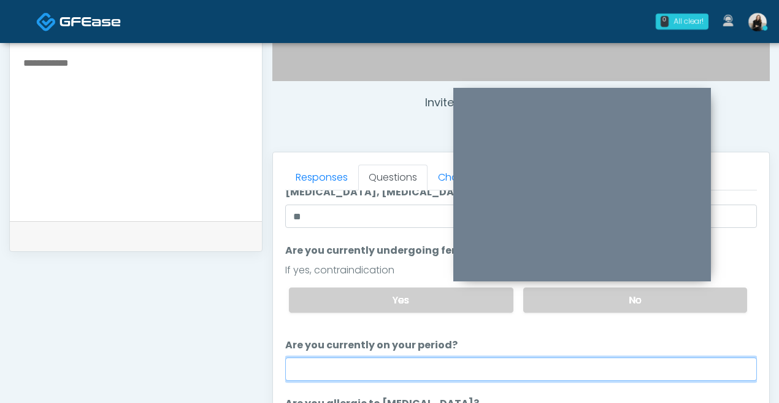
click at [576, 374] on input "Are you currently on your period?" at bounding box center [521, 368] width 472 height 23
type input "**"
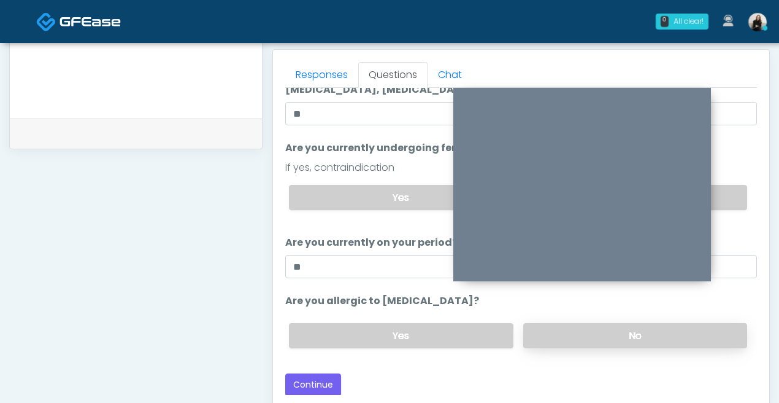
click at [591, 338] on label "No" at bounding box center [636, 335] width 224 height 25
click at [313, 377] on button "Continue" at bounding box center [313, 384] width 56 height 23
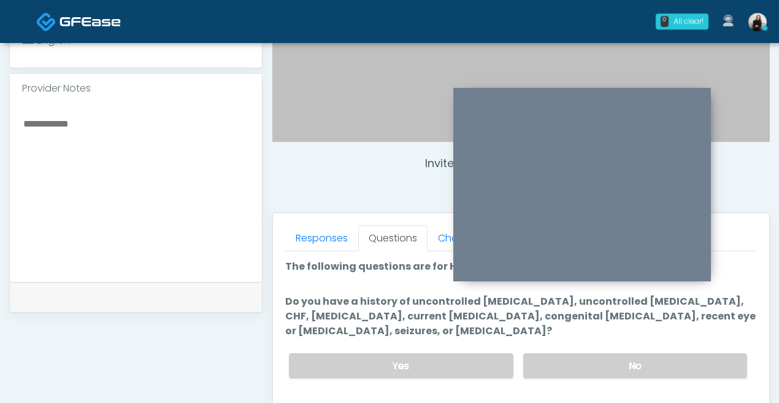
scroll to position [358, 0]
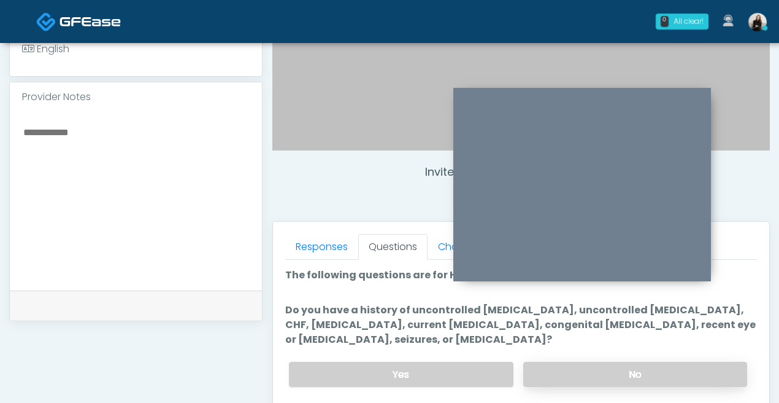
click at [549, 377] on label "No" at bounding box center [636, 374] width 224 height 25
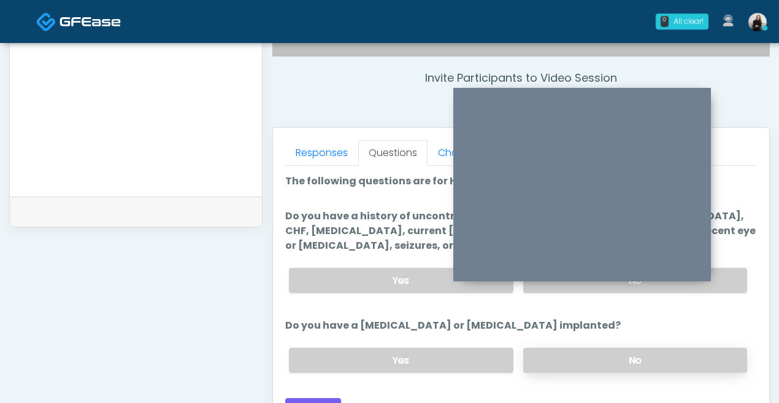
click at [553, 365] on label "No" at bounding box center [636, 359] width 224 height 25
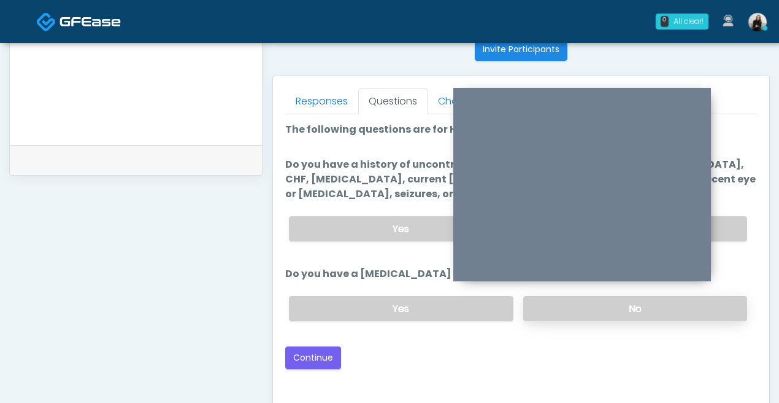
scroll to position [583, 0]
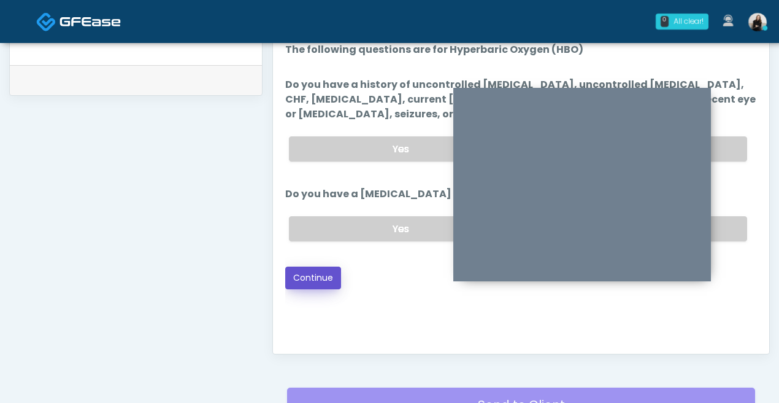
click at [323, 277] on button "Continue" at bounding box center [313, 277] width 56 height 23
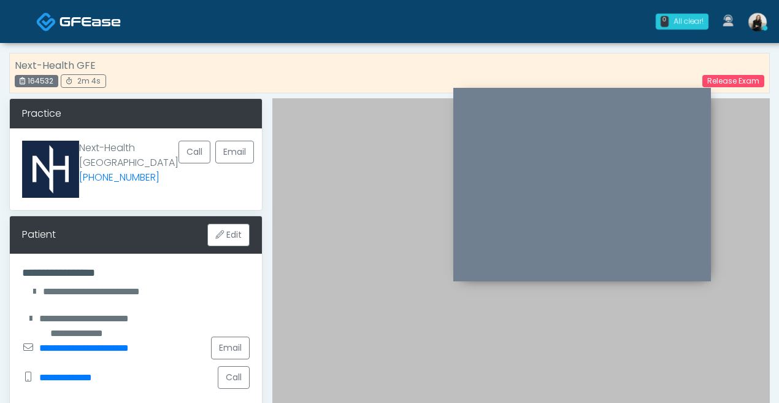
scroll to position [362, 0]
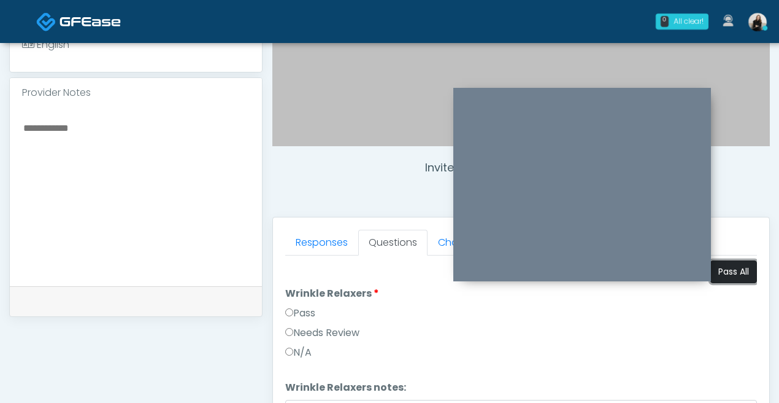
click at [732, 263] on button "Pass All" at bounding box center [734, 271] width 47 height 23
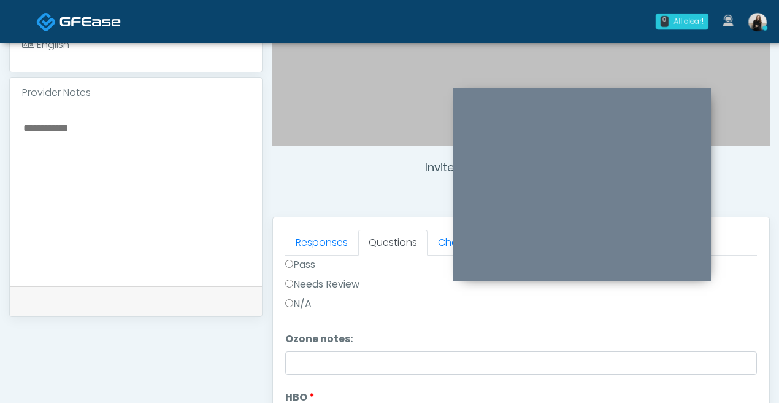
scroll to position [531, 0]
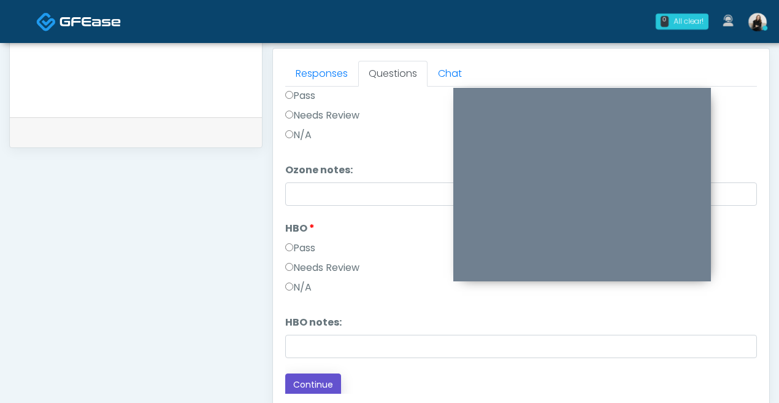
click at [307, 373] on button "Continue" at bounding box center [313, 384] width 56 height 23
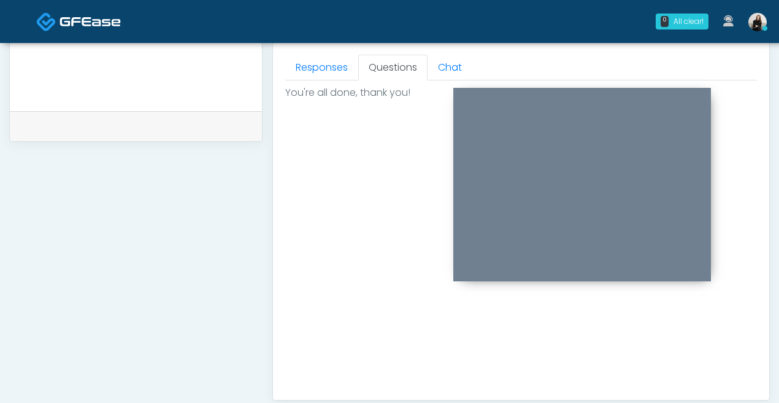
scroll to position [714, 0]
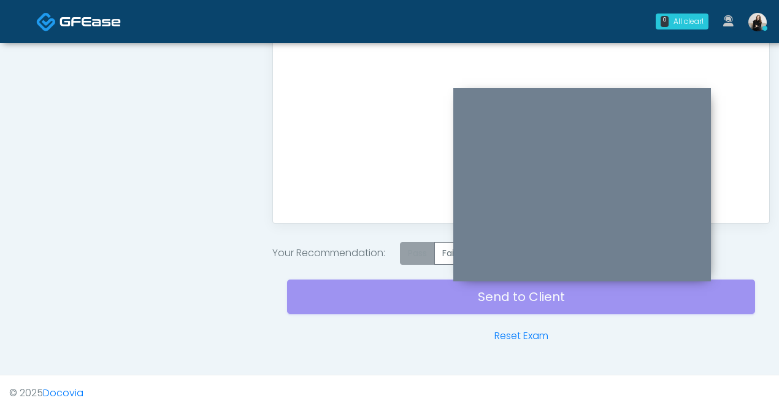
click at [425, 261] on label "Pass" at bounding box center [417, 253] width 35 height 23
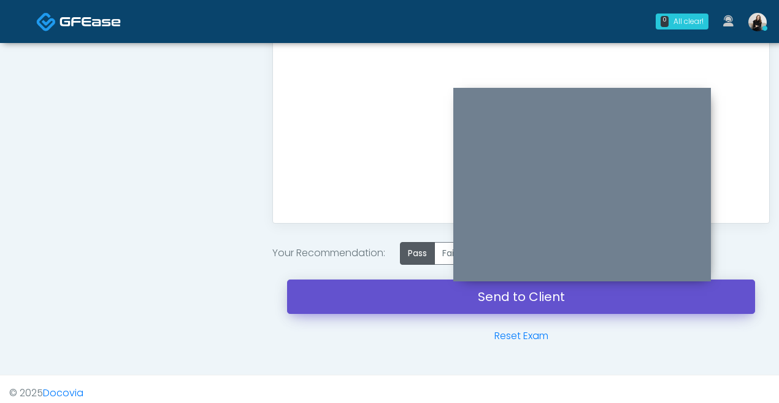
click at [413, 296] on link "Send to Client" at bounding box center [521, 296] width 468 height 34
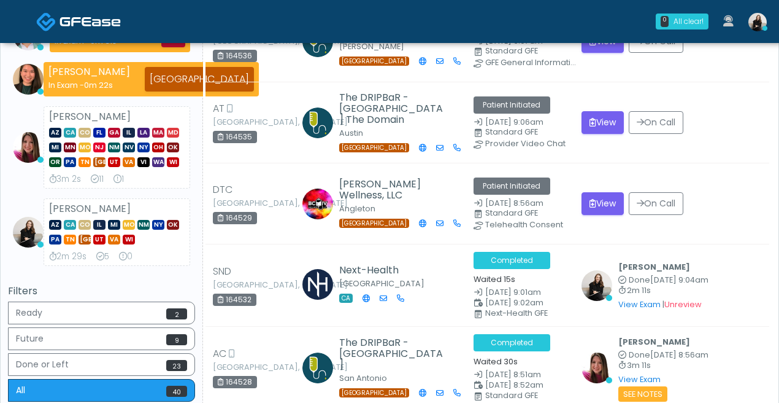
scroll to position [53, 0]
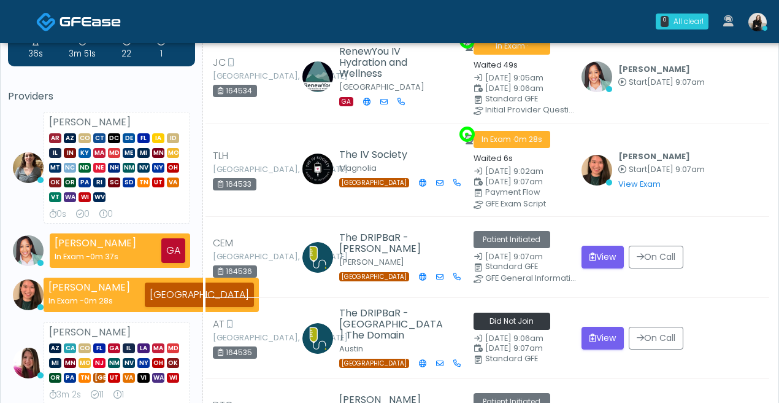
click at [605, 348] on td "View On Call" at bounding box center [671, 338] width 195 height 81
click at [605, 340] on button "View" at bounding box center [603, 338] width 42 height 23
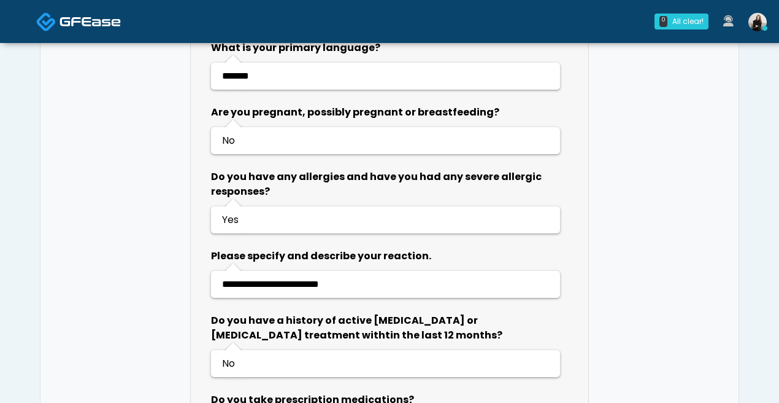
scroll to position [662, 0]
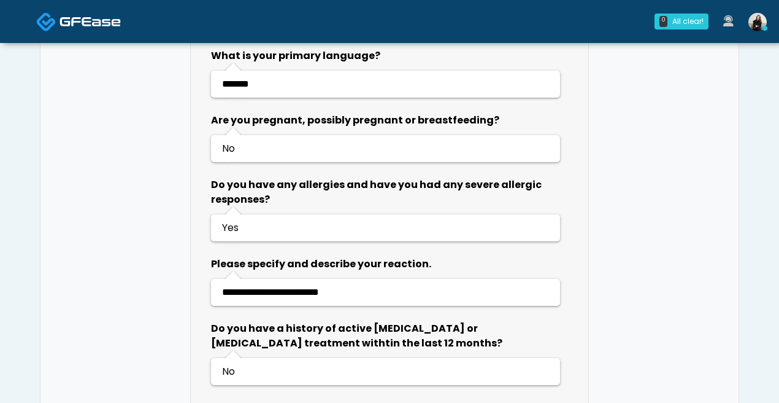
click at [104, 19] on img at bounding box center [90, 21] width 61 height 12
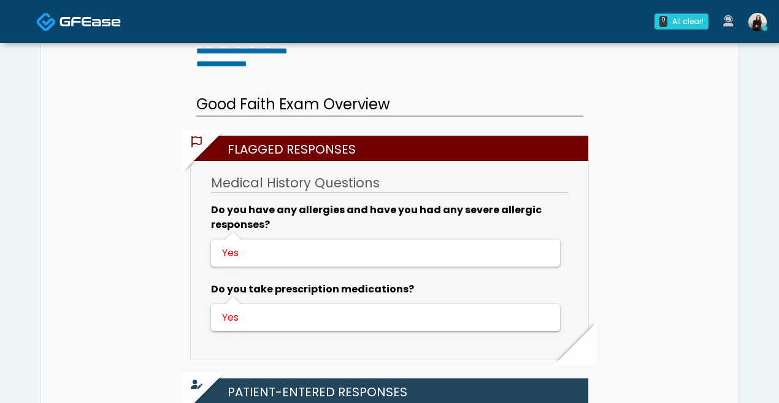
scroll to position [40, 0]
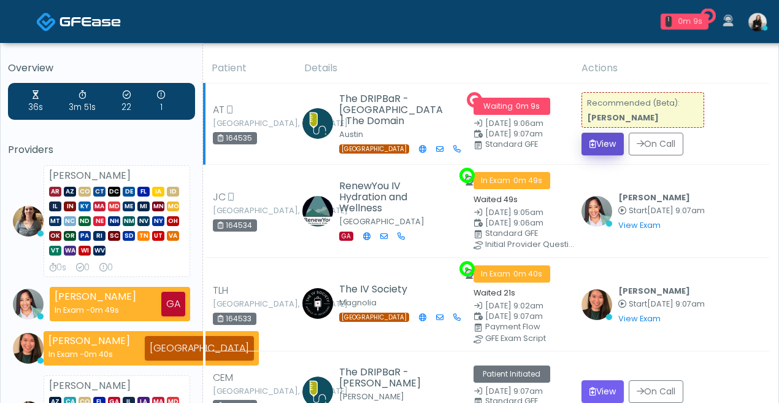
click at [620, 149] on button "View" at bounding box center [603, 144] width 42 height 23
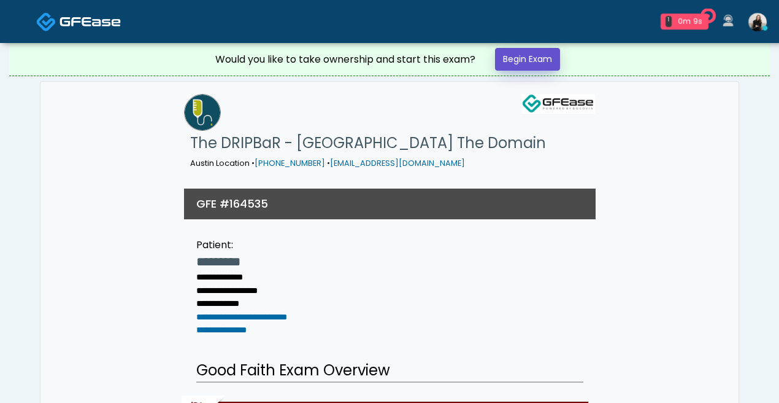
click at [554, 58] on link "Begin Exam" at bounding box center [527, 59] width 65 height 23
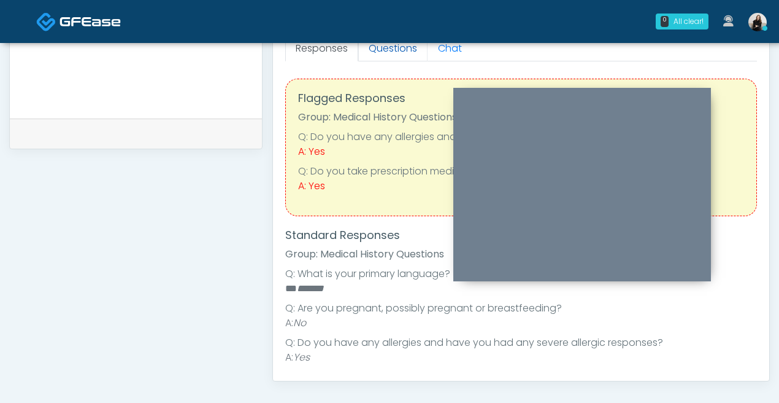
click at [385, 53] on link "Questions" at bounding box center [392, 49] width 69 height 26
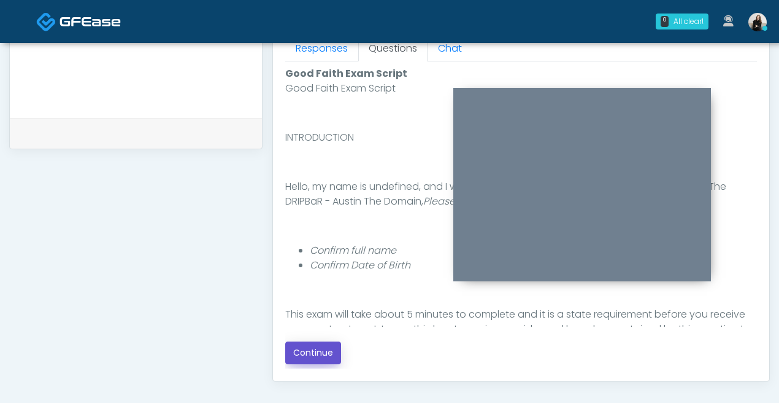
click at [300, 361] on button "Continue" at bounding box center [313, 352] width 56 height 23
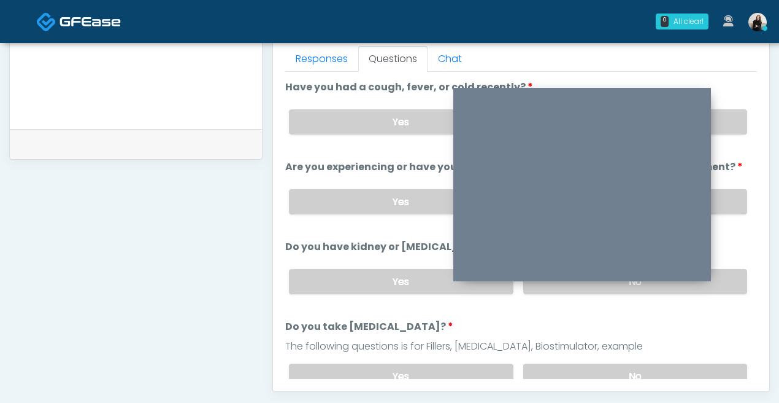
scroll to position [532, 0]
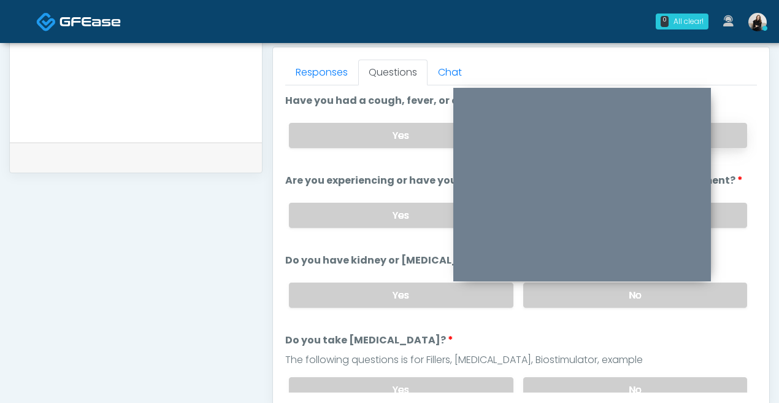
click at [738, 136] on label "No" at bounding box center [636, 135] width 224 height 25
click at [730, 214] on label "No" at bounding box center [636, 215] width 224 height 25
click at [731, 282] on label "No" at bounding box center [636, 294] width 224 height 25
click at [689, 380] on label "No" at bounding box center [636, 389] width 224 height 25
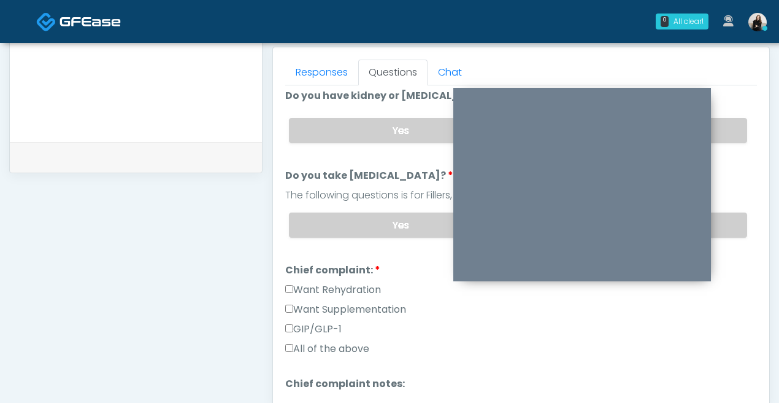
click at [325, 288] on label "Want Rehydration" at bounding box center [333, 289] width 96 height 15
click at [325, 314] on div "Want Supplementation" at bounding box center [521, 312] width 472 height 20
click at [325, 304] on label "Want Supplementation" at bounding box center [345, 309] width 121 height 15
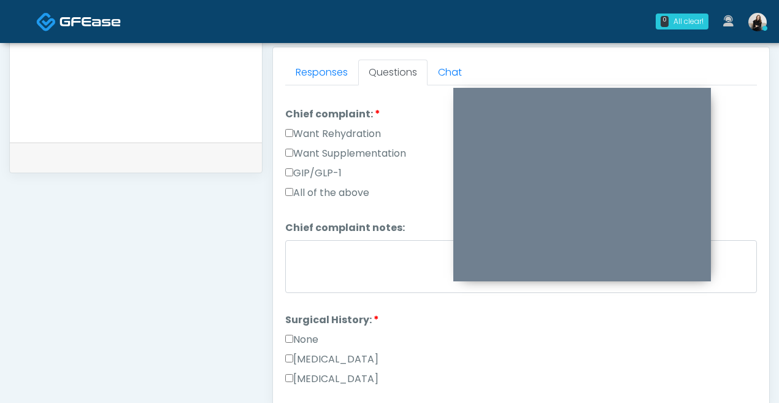
scroll to position [390, 0]
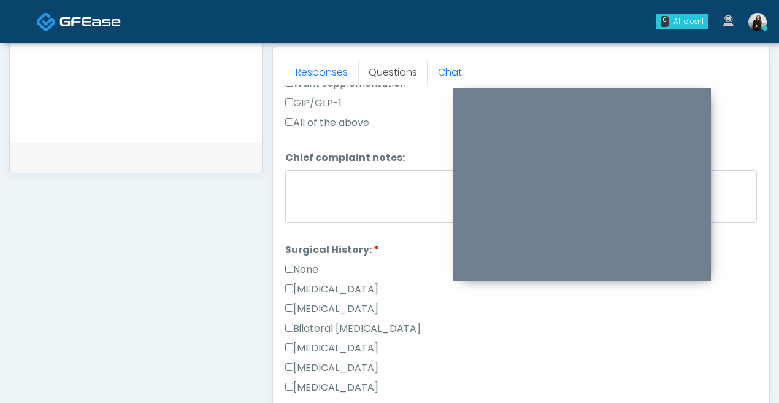
click at [307, 266] on label "None" at bounding box center [301, 269] width 33 height 15
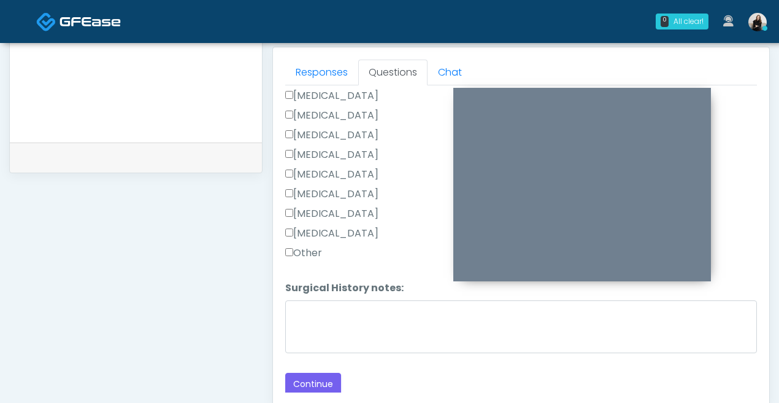
scroll to position [652, 0]
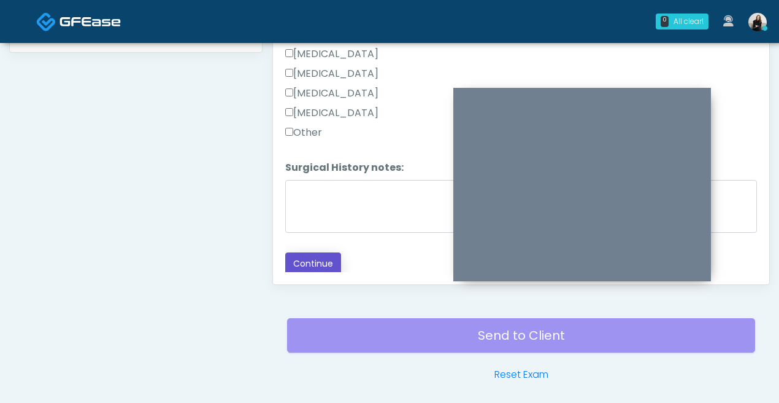
click at [307, 267] on button "Continue" at bounding box center [313, 263] width 56 height 23
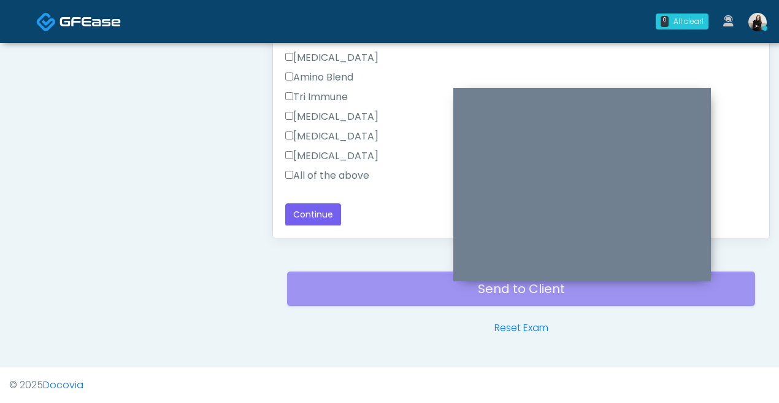
click at [351, 173] on label "All of the above" at bounding box center [327, 175] width 84 height 15
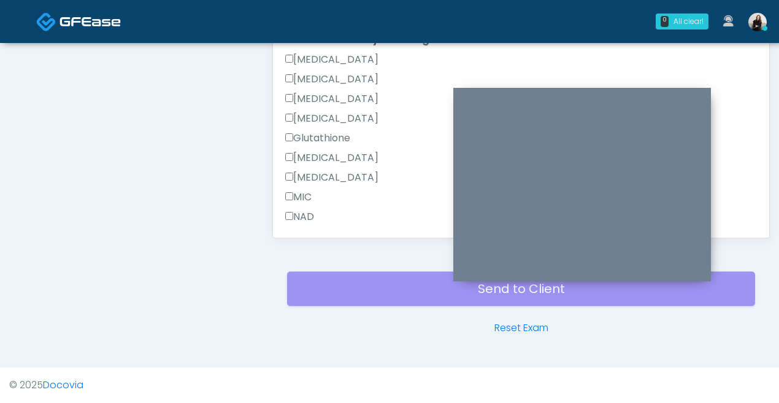
scroll to position [369, 0]
click at [323, 191] on label "All of the above" at bounding box center [327, 197] width 84 height 15
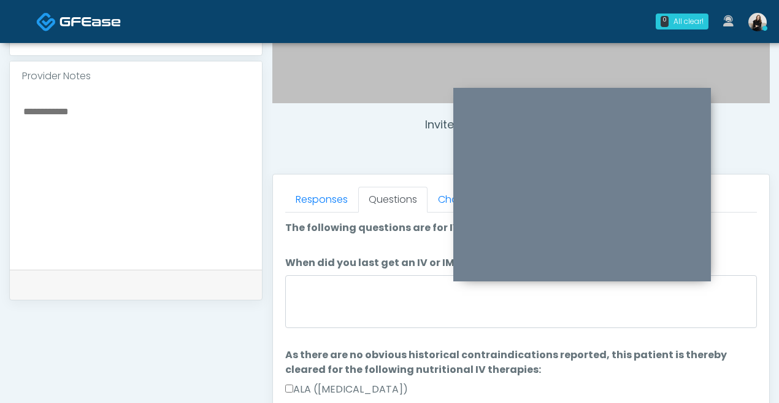
scroll to position [378, 0]
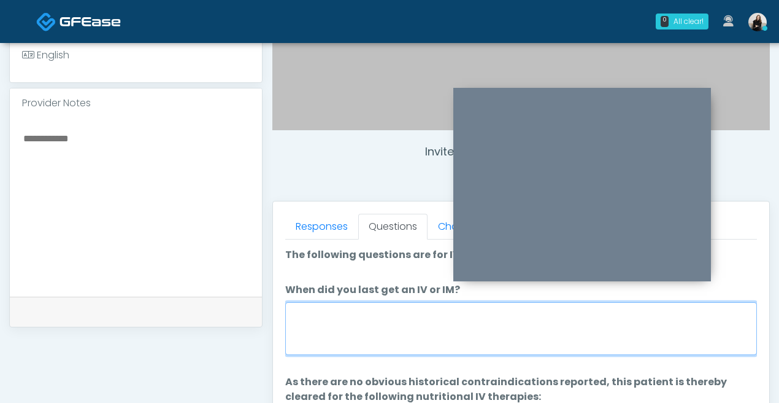
click at [339, 308] on textarea "When did you last get an IV or IM?" at bounding box center [521, 328] width 472 height 53
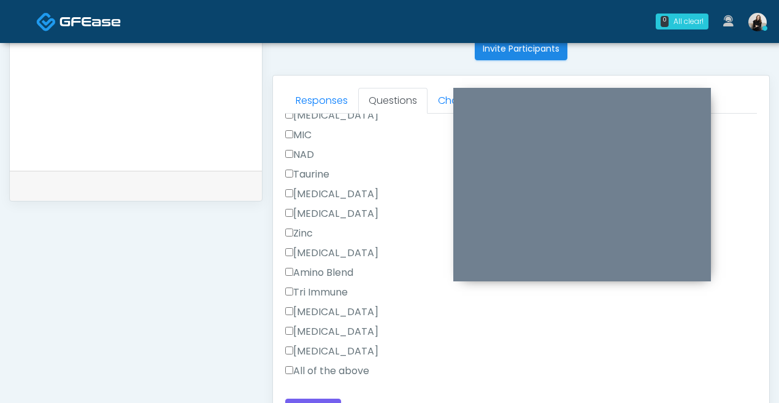
scroll to position [516, 0]
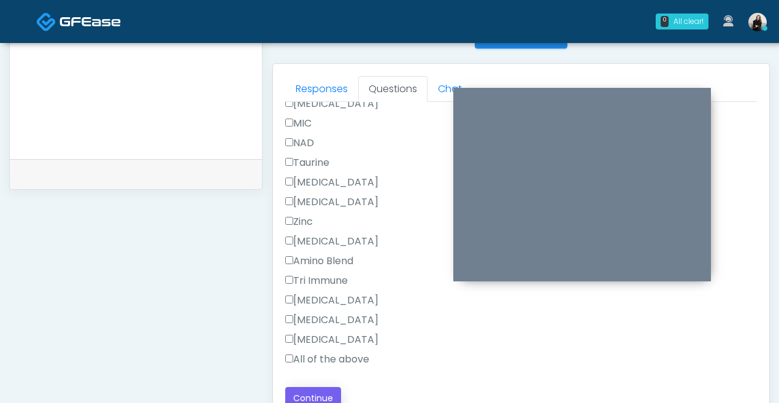
type textarea "**********"
click at [327, 390] on button "Continue" at bounding box center [313, 398] width 56 height 23
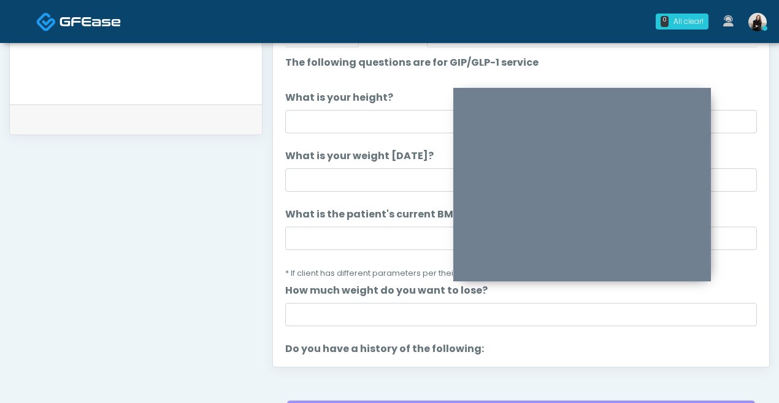
scroll to position [522, 0]
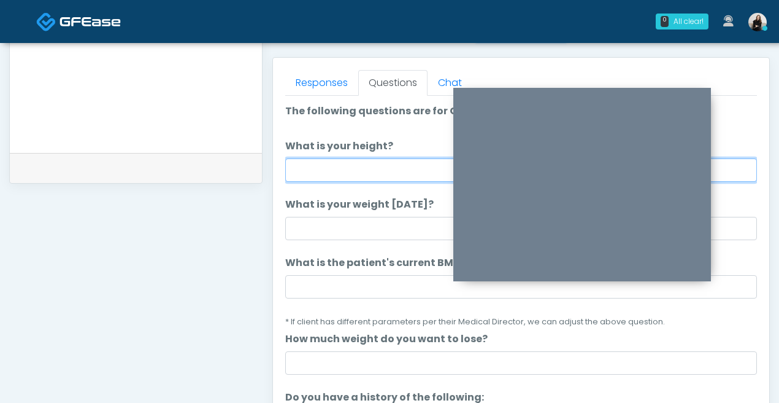
click at [359, 174] on input "What is your height?" at bounding box center [521, 169] width 472 height 23
type input "*******"
click at [313, 174] on input "*******" at bounding box center [521, 169] width 472 height 23
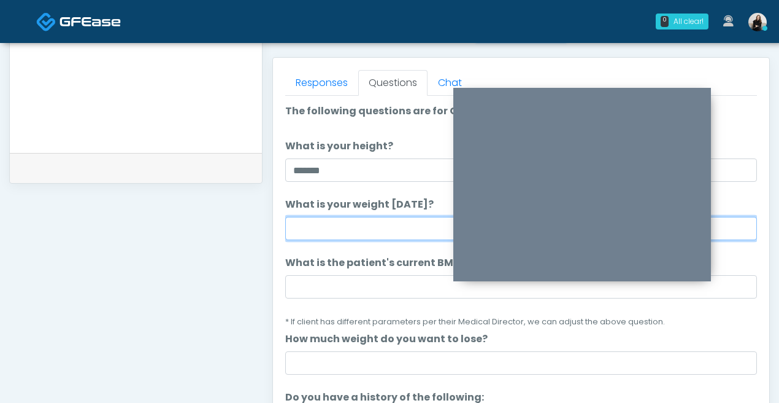
click at [306, 234] on input "What is your weight today?" at bounding box center [521, 228] width 472 height 23
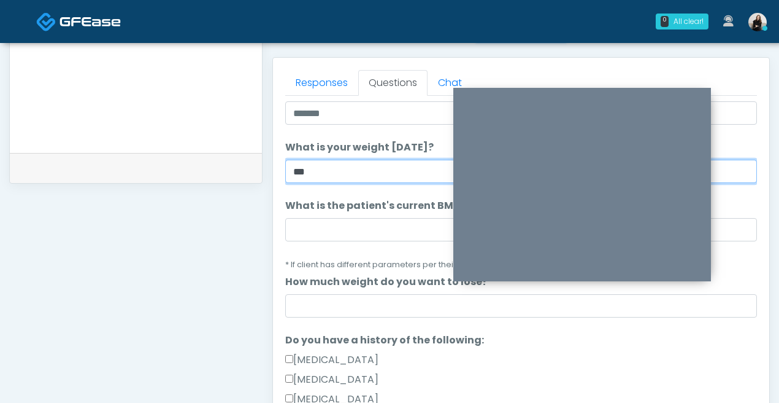
scroll to position [87, 0]
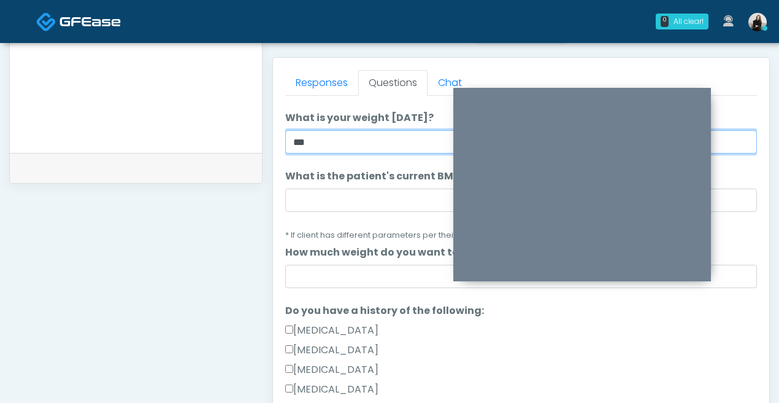
type input "***"
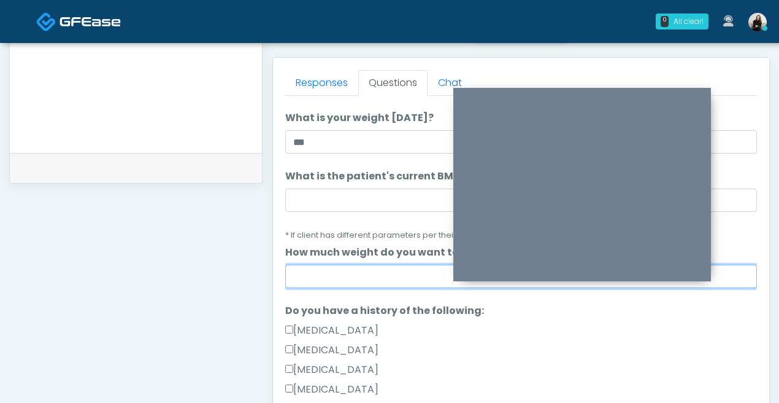
click at [358, 279] on input "How much weight do you want to lose?" at bounding box center [521, 276] width 472 height 23
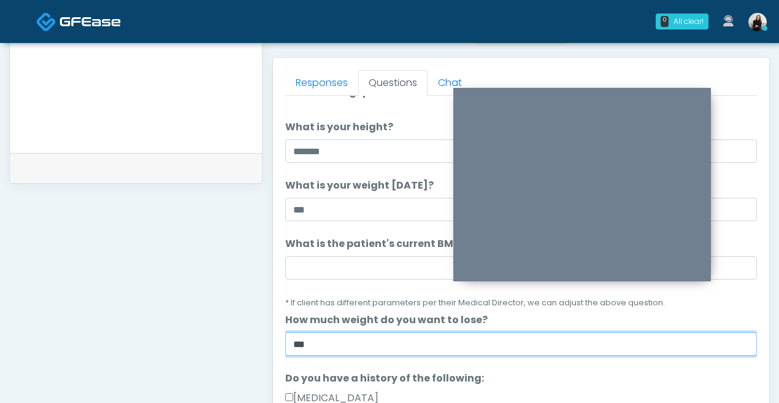
scroll to position [16, 0]
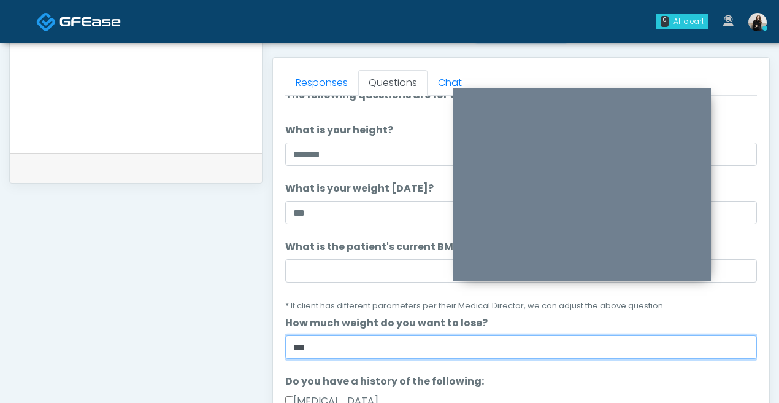
type input "***"
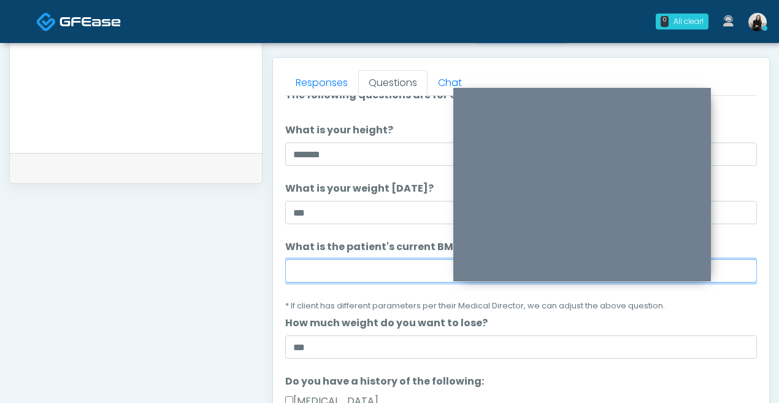
click at [310, 271] on input "What is the patient's current BMI? (if less than 25, not a candidate)" at bounding box center [521, 270] width 472 height 23
paste input "****"
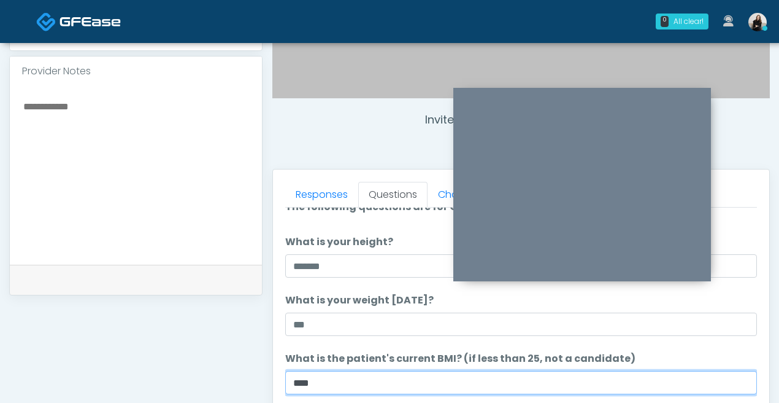
type input "****"
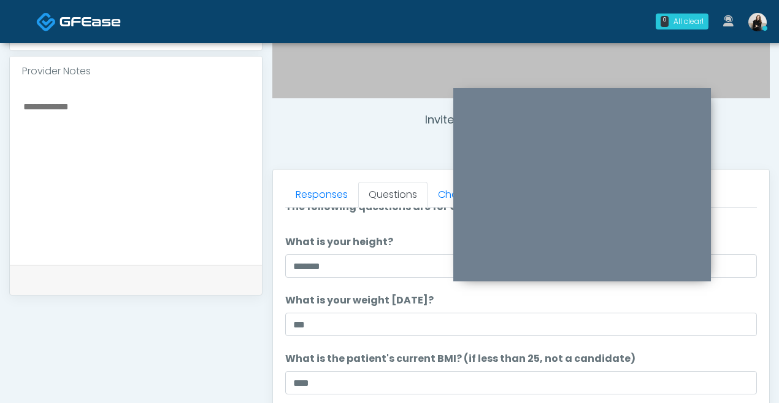
click at [164, 189] on textarea at bounding box center [136, 173] width 228 height 150
paste textarea "****"
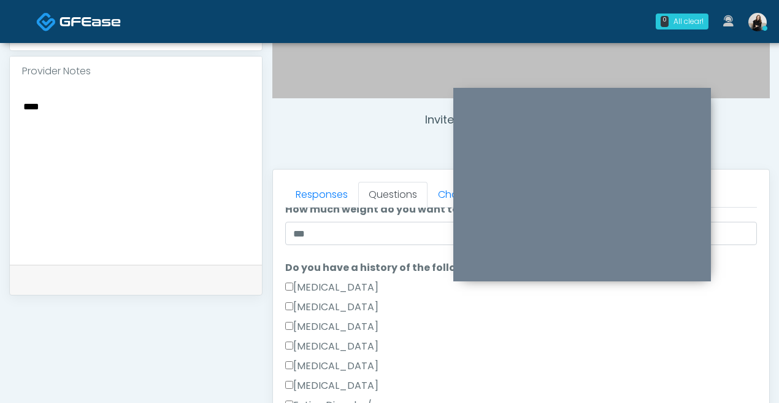
scroll to position [338, 0]
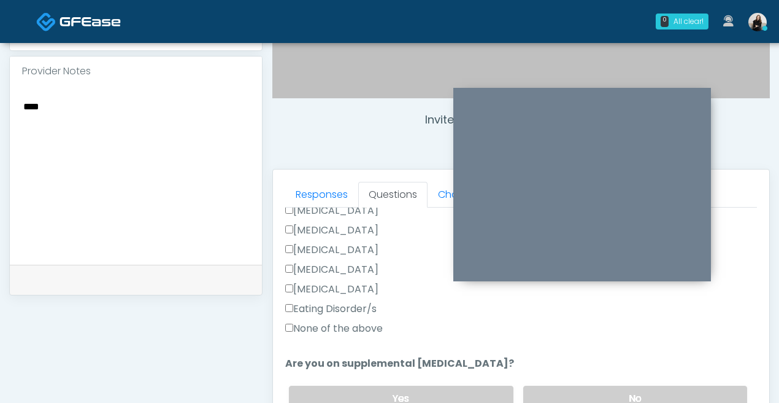
type textarea "****"
click at [338, 331] on label "None of the above" at bounding box center [334, 328] width 98 height 15
click at [601, 393] on label "No" at bounding box center [636, 397] width 224 height 25
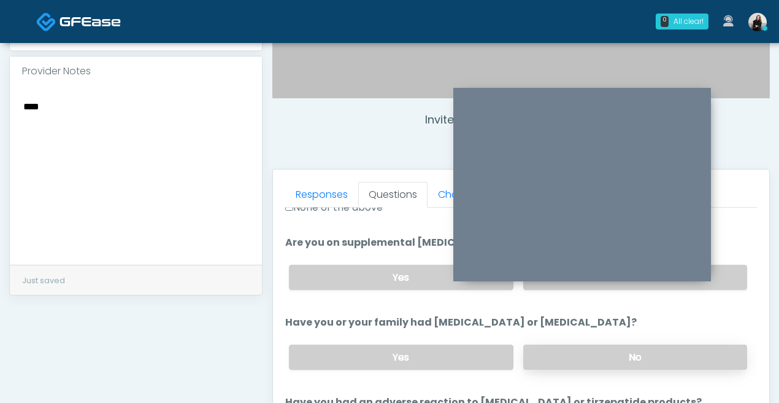
click at [589, 360] on label "No" at bounding box center [636, 356] width 224 height 25
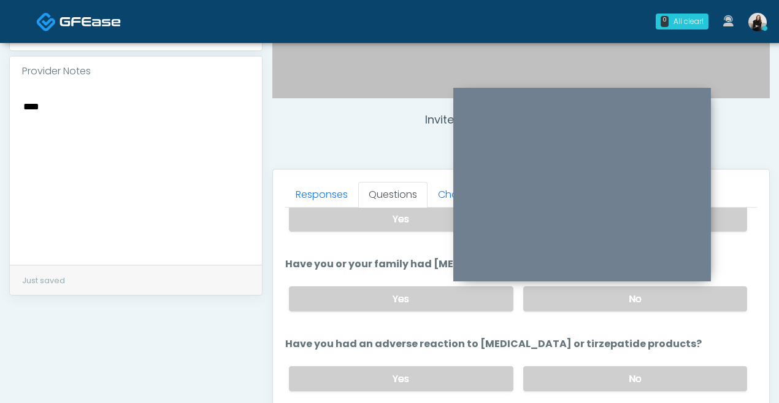
click at [589, 363] on div "Yes No" at bounding box center [518, 378] width 478 height 45
click at [584, 372] on label "No" at bounding box center [636, 378] width 224 height 25
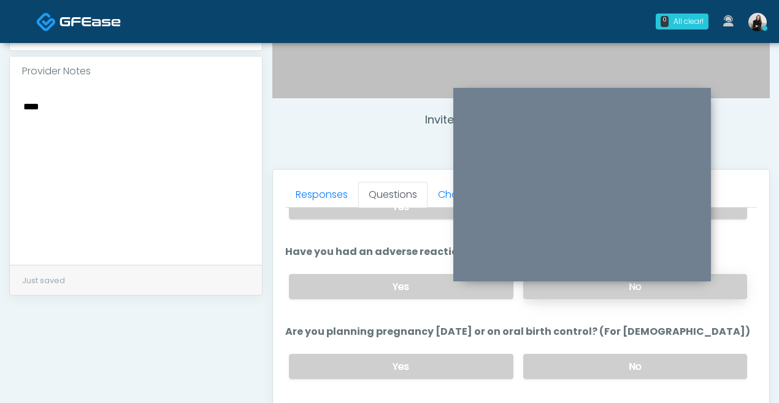
click at [584, 372] on label "No" at bounding box center [636, 366] width 224 height 25
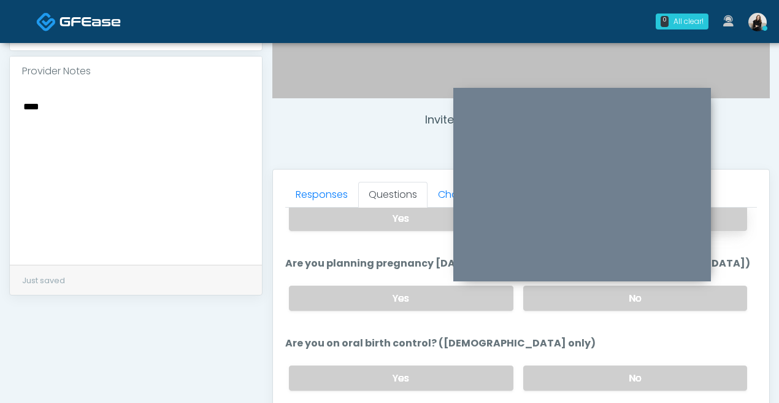
click at [584, 372] on label "No" at bounding box center [636, 377] width 224 height 25
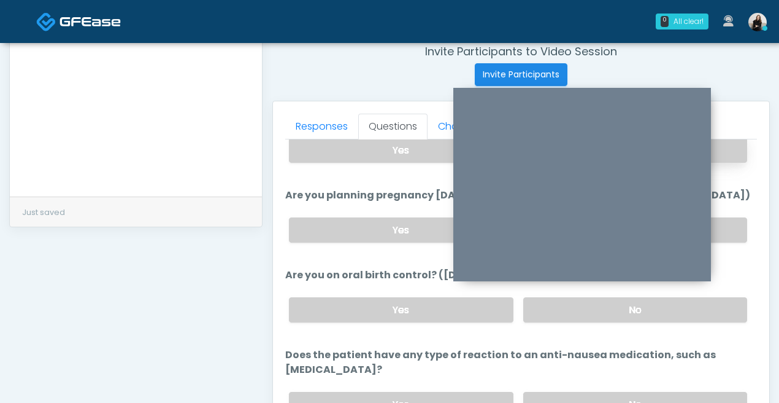
scroll to position [520, 0]
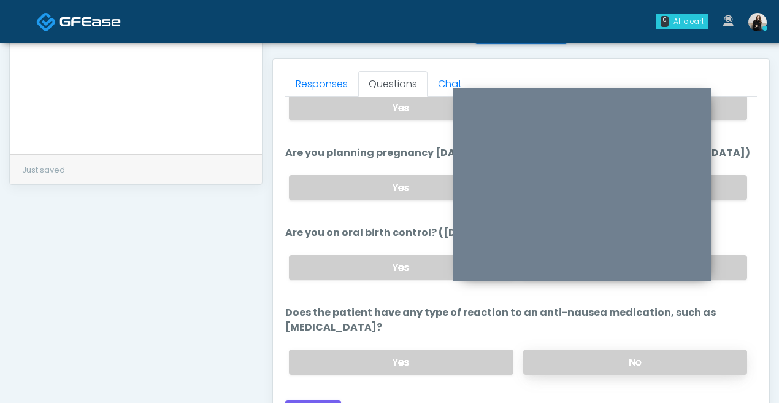
click at [586, 349] on label "No" at bounding box center [636, 361] width 224 height 25
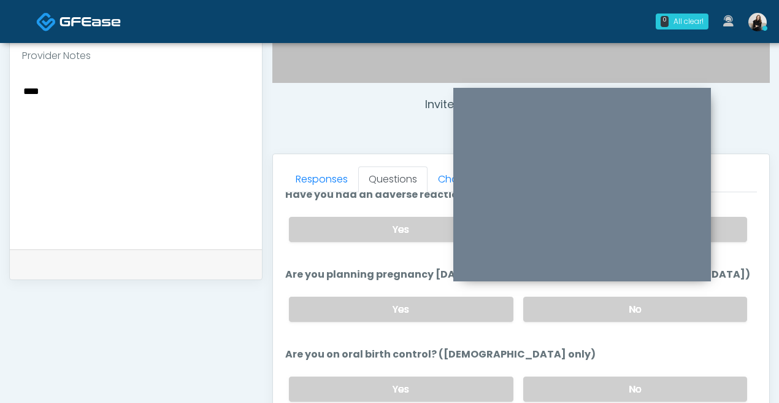
scroll to position [649, 0]
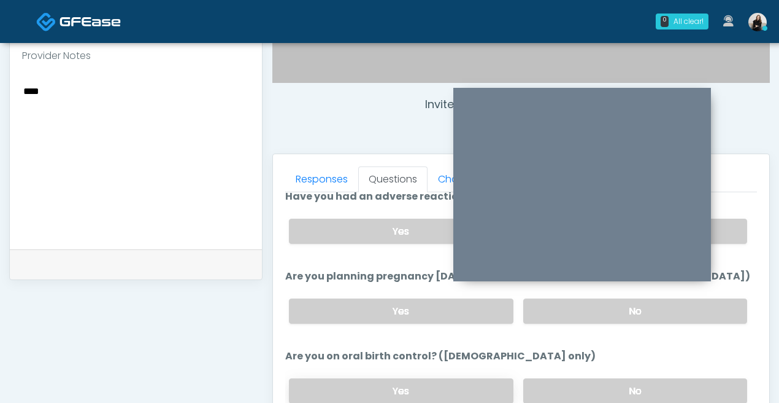
click at [487, 382] on label "Yes" at bounding box center [401, 390] width 224 height 25
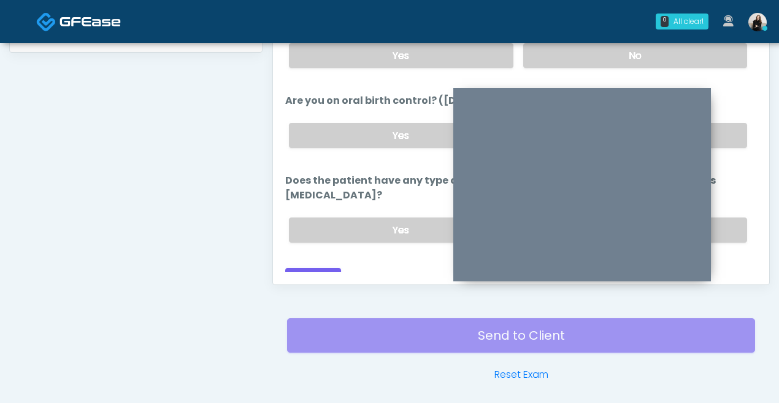
scroll to position [699, 0]
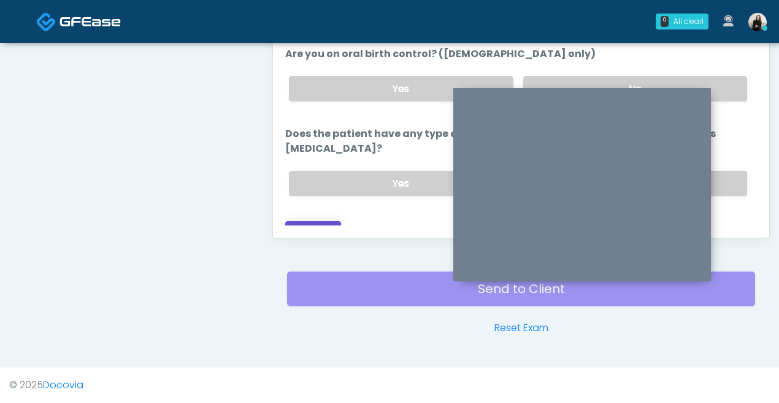
click at [314, 221] on button "Continue" at bounding box center [313, 232] width 56 height 23
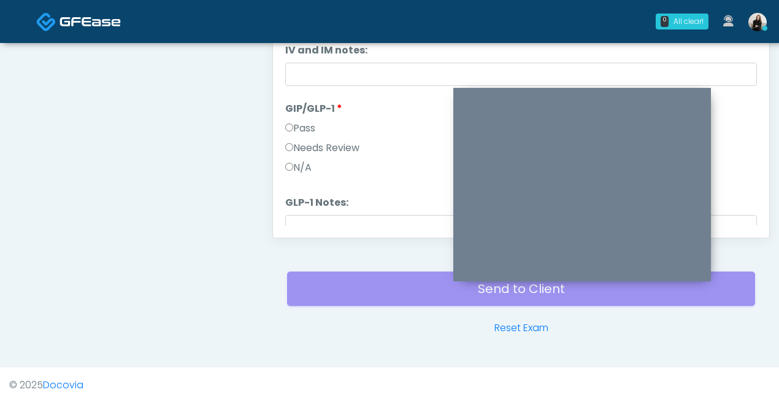
scroll to position [562, 0]
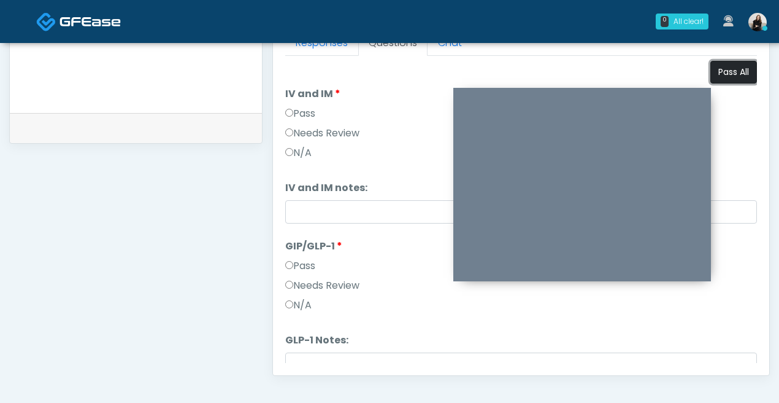
click at [732, 74] on button "Pass All" at bounding box center [734, 72] width 47 height 23
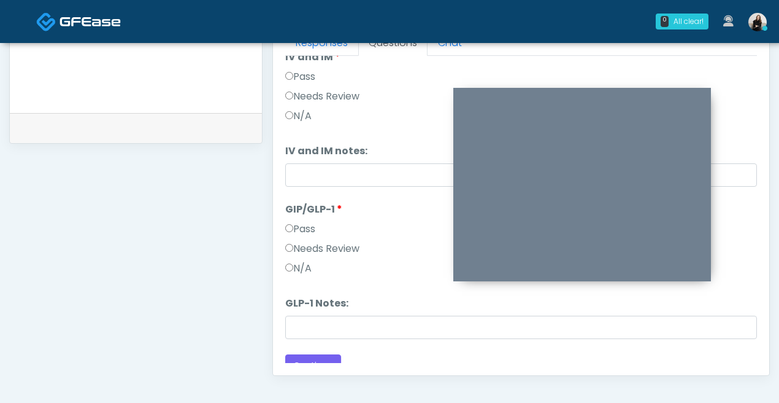
scroll to position [51, 0]
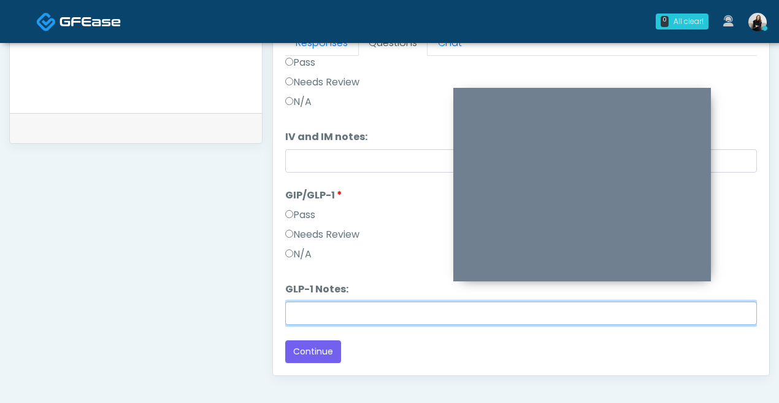
click at [341, 317] on input "GLP-1 Notes:" at bounding box center [521, 312] width 472 height 23
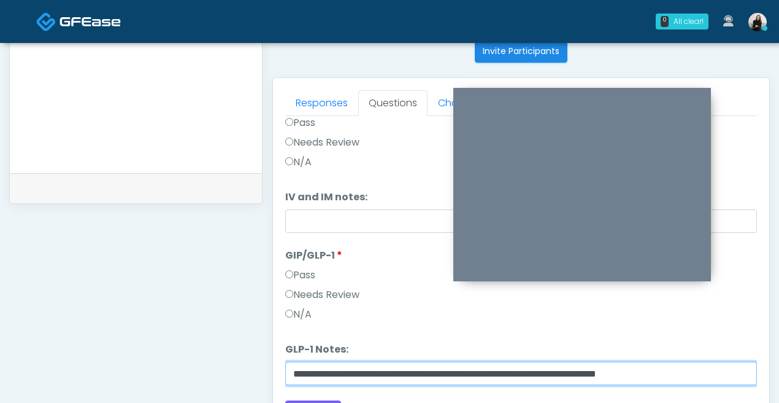
scroll to position [699, 0]
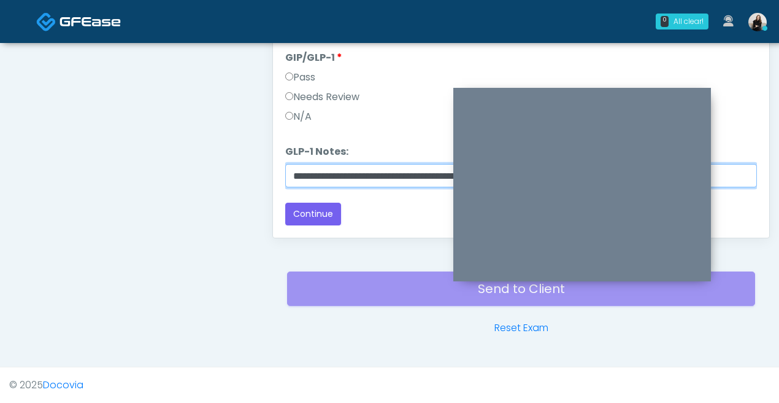
click at [289, 174] on input "**********" at bounding box center [521, 175] width 472 height 23
paste input "*****"
type input "**********"
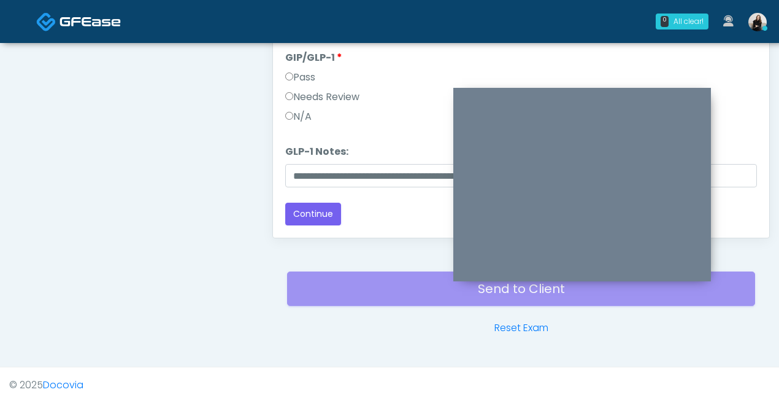
click at [309, 100] on label "Needs Review" at bounding box center [322, 97] width 74 height 15
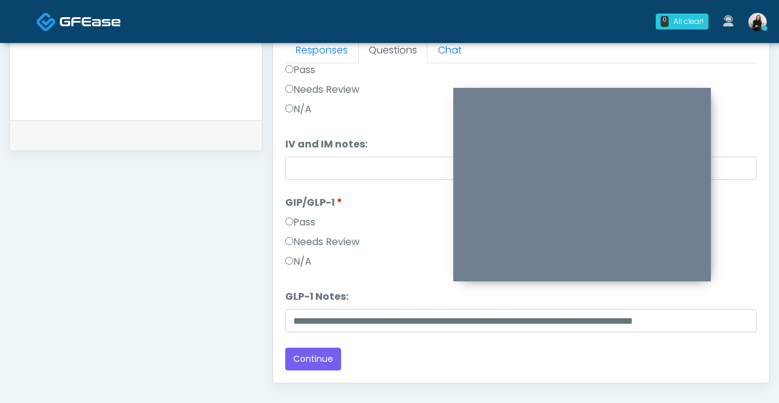
scroll to position [406, 0]
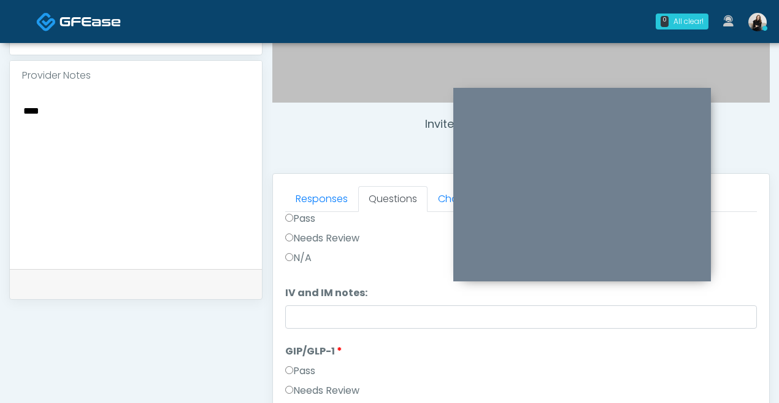
click at [25, 102] on textarea "****" at bounding box center [136, 177] width 228 height 150
click at [94, 102] on textarea "********" at bounding box center [136, 177] width 228 height 150
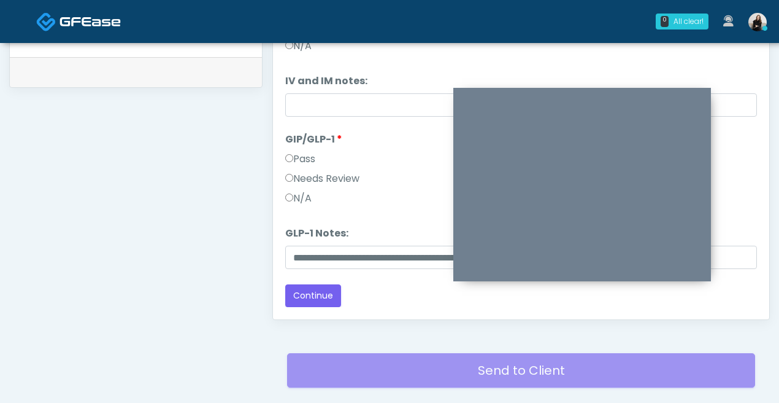
scroll to position [645, 0]
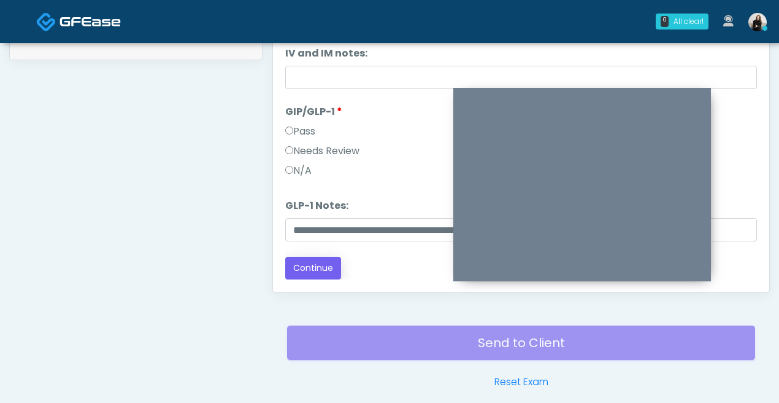
type textarea "**********"
click at [323, 270] on button "Continue" at bounding box center [313, 268] width 56 height 23
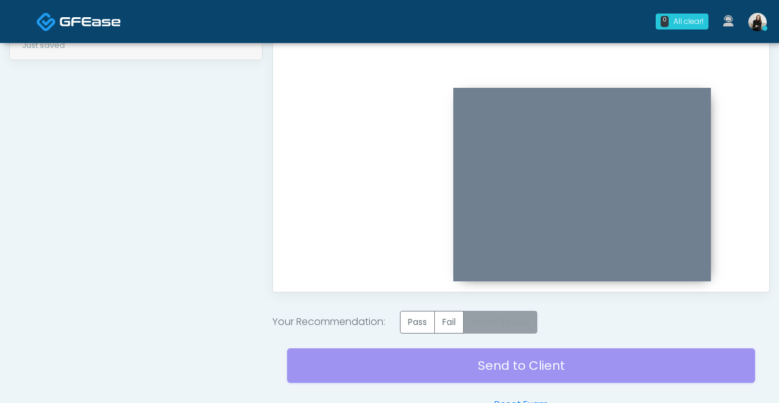
click at [519, 328] on label "Needs Review" at bounding box center [500, 322] width 74 height 23
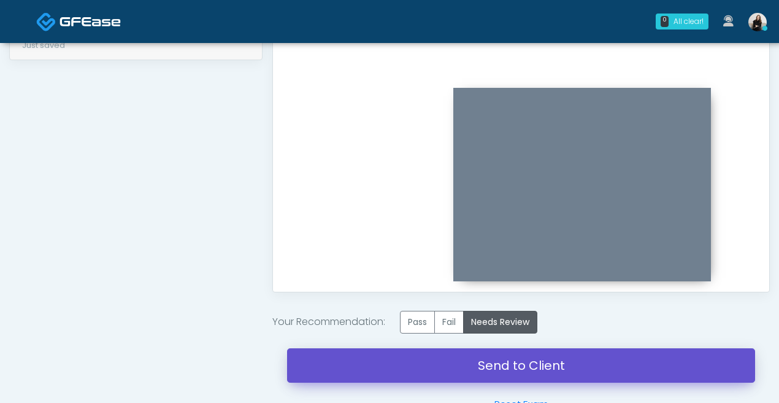
click at [527, 371] on link "Send to Client" at bounding box center [521, 365] width 468 height 34
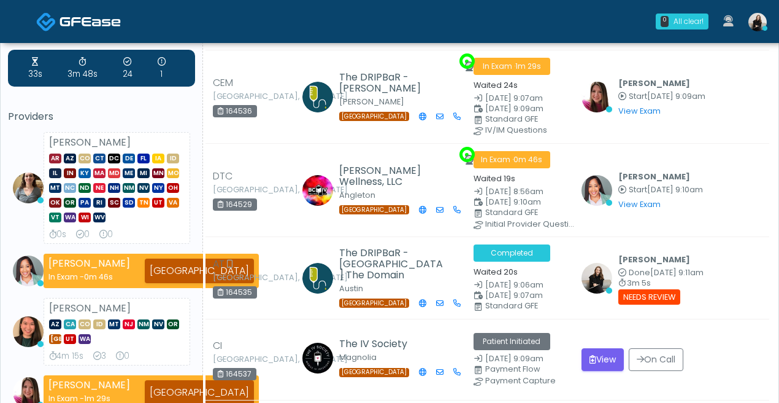
scroll to position [25, 0]
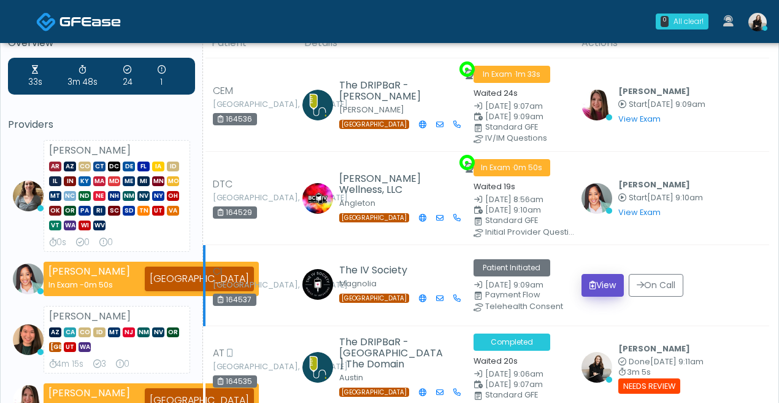
click at [616, 287] on button "View" at bounding box center [603, 285] width 42 height 23
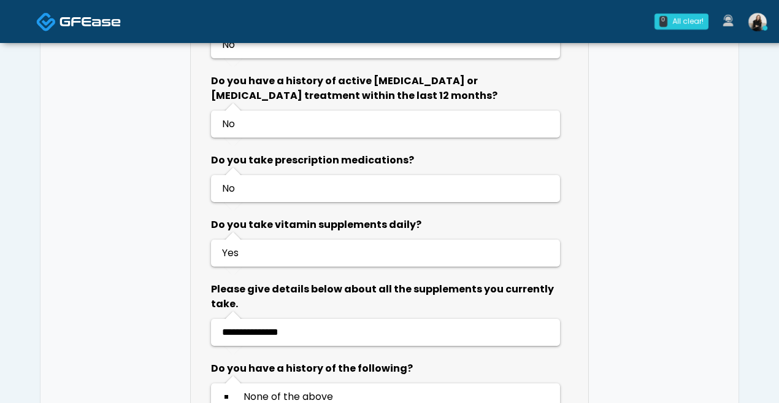
scroll to position [927, 0]
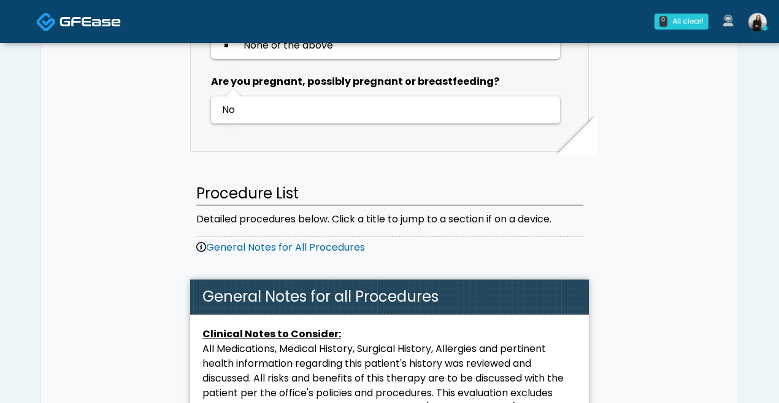
click at [58, 18] on link at bounding box center [78, 21] width 85 height 40
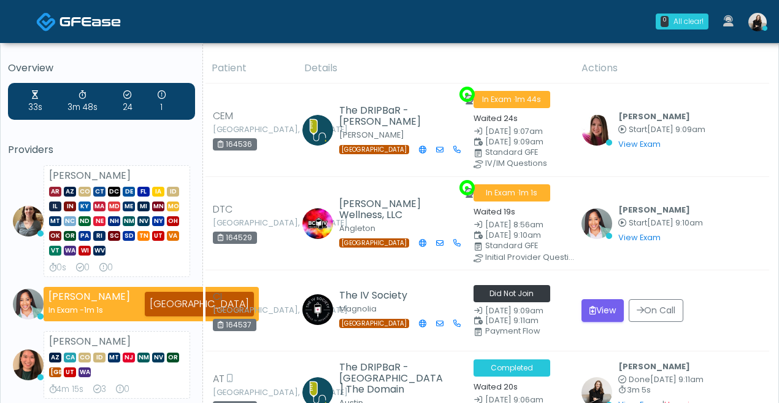
click at [70, 8] on link at bounding box center [78, 21] width 85 height 40
click at [64, 23] on img at bounding box center [90, 21] width 61 height 12
click at [614, 306] on button "View" at bounding box center [603, 310] width 42 height 23
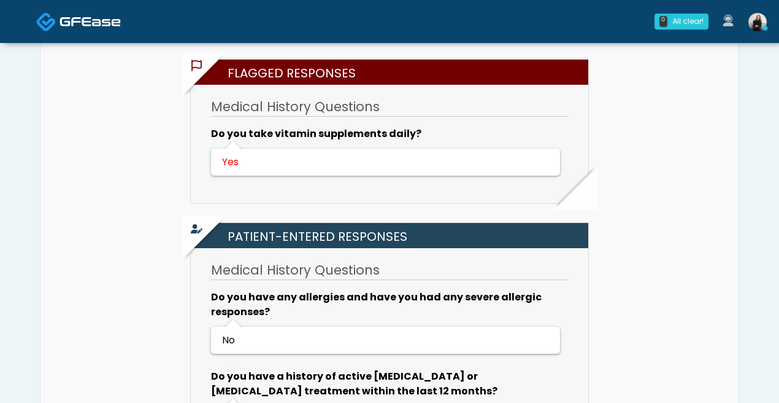
scroll to position [351, 0]
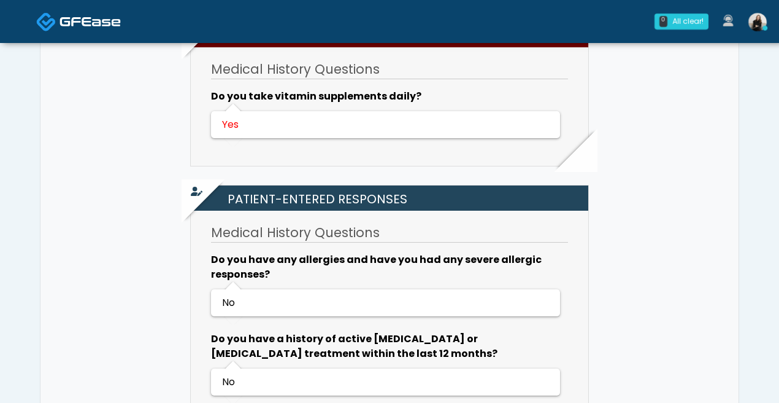
click at [107, 20] on img at bounding box center [90, 21] width 61 height 12
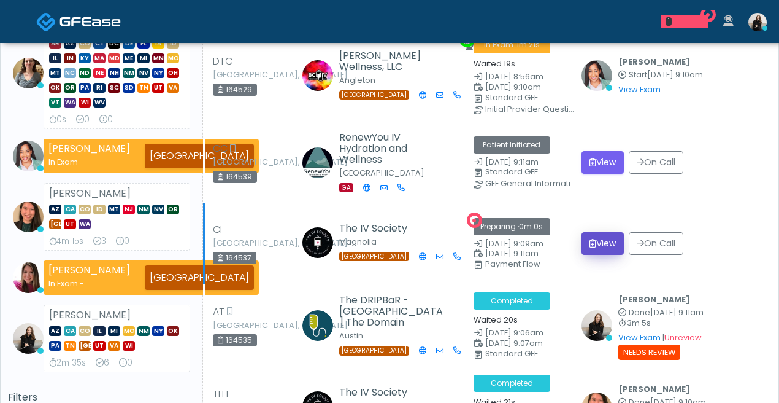
click at [605, 245] on button "View" at bounding box center [603, 243] width 42 height 23
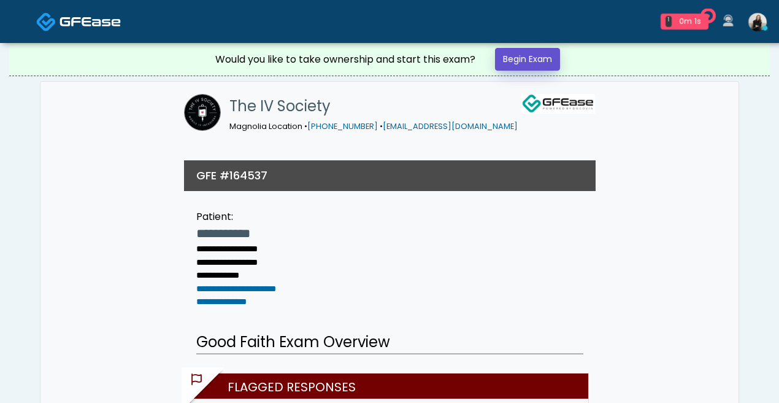
click at [554, 51] on link "Begin Exam" at bounding box center [527, 59] width 65 height 23
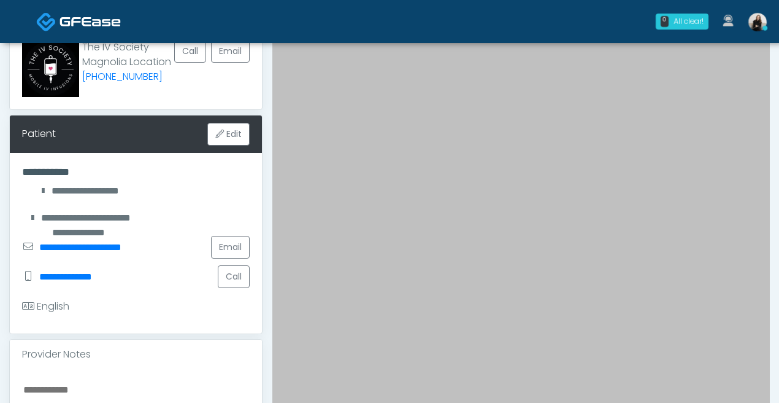
scroll to position [218, 0]
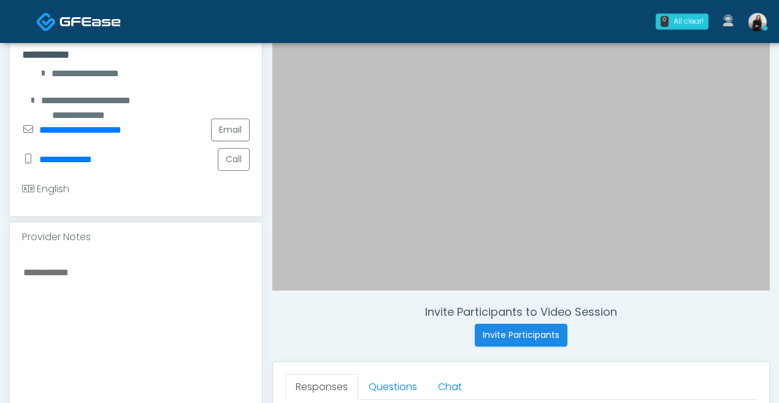
click at [163, 319] on textarea at bounding box center [136, 339] width 228 height 150
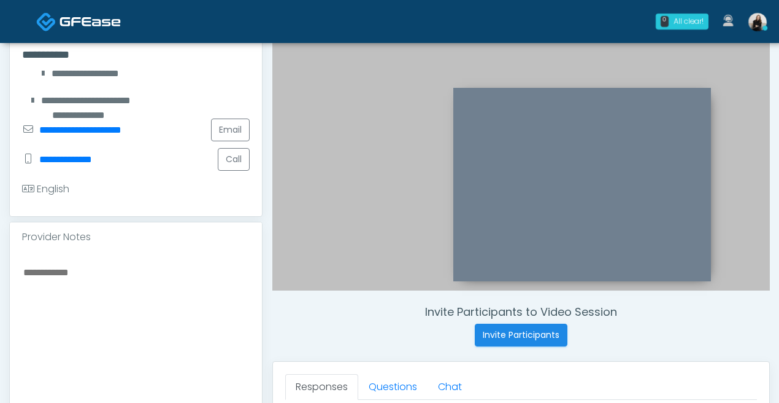
paste textarea "**********"
type textarea "**********"
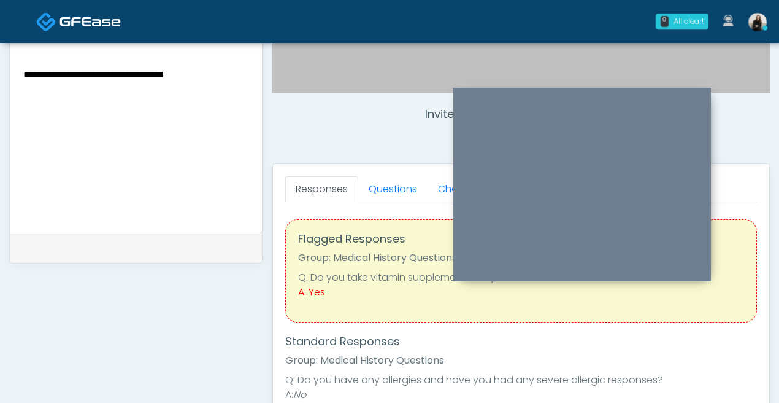
scroll to position [413, 0]
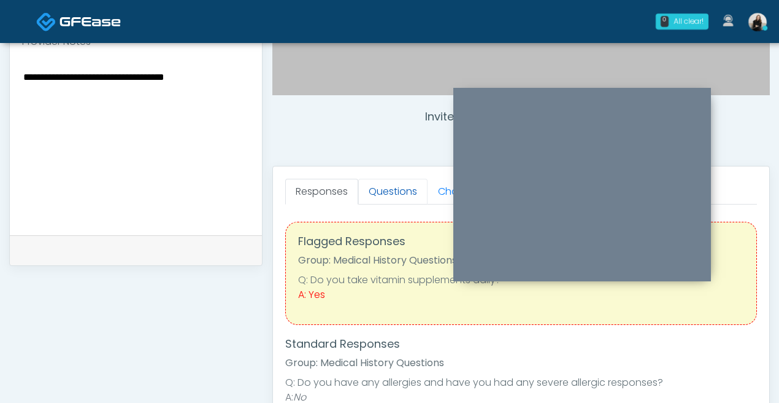
click at [385, 197] on link "Questions" at bounding box center [392, 192] width 69 height 26
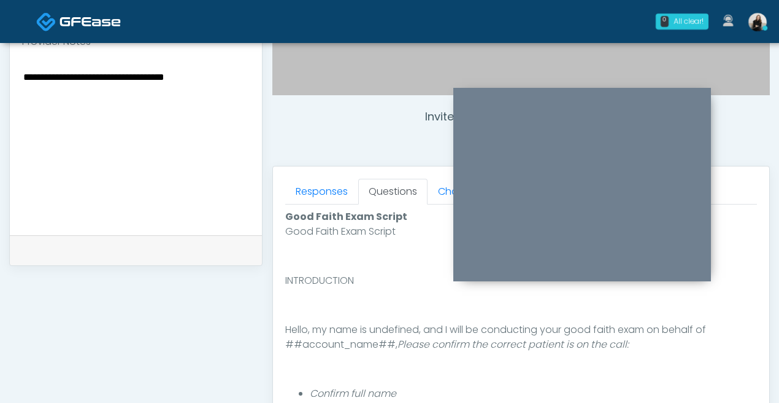
scroll to position [632, 0]
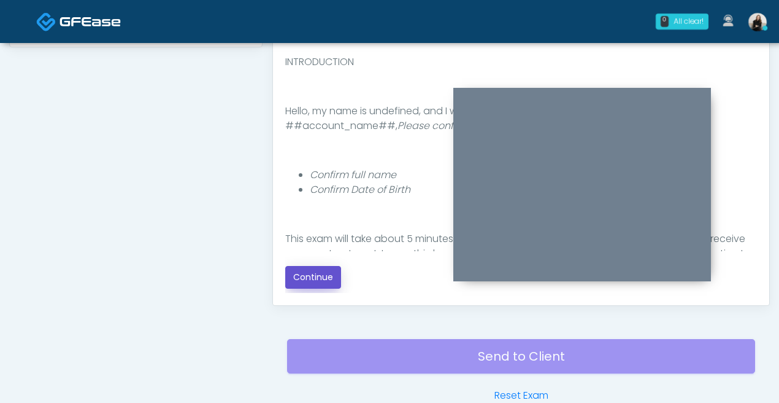
click at [338, 269] on button "Continue" at bounding box center [313, 277] width 56 height 23
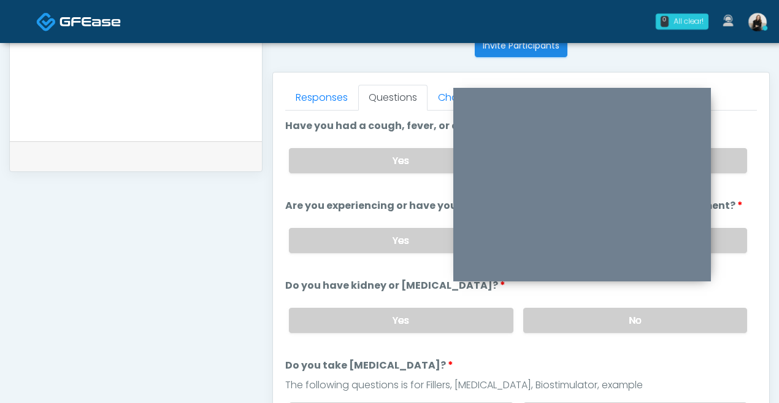
scroll to position [353, 0]
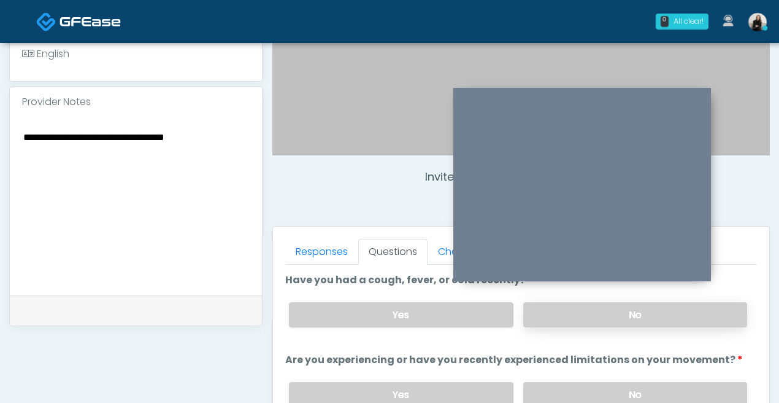
click at [551, 320] on label "No" at bounding box center [636, 314] width 224 height 25
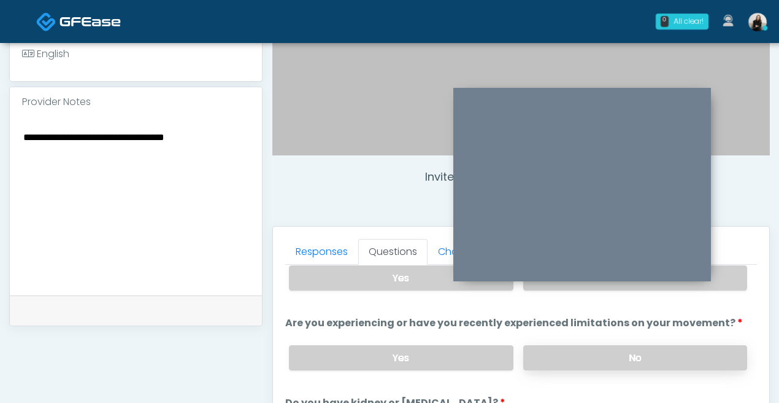
click at [552, 347] on label "No" at bounding box center [636, 357] width 224 height 25
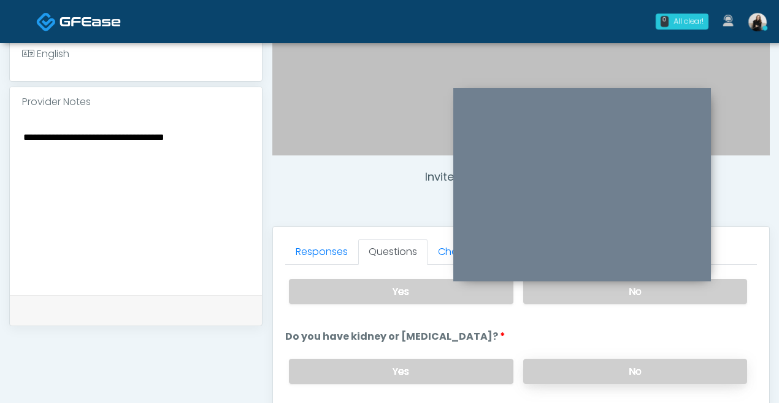
click at [546, 366] on label "No" at bounding box center [636, 370] width 224 height 25
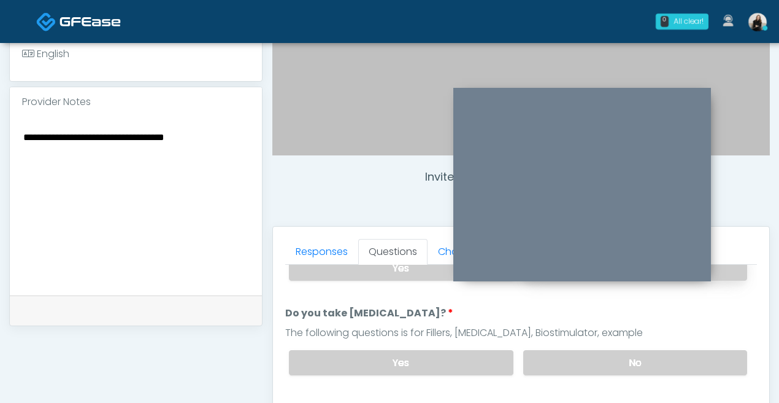
click at [546, 366] on label "No" at bounding box center [636, 362] width 224 height 25
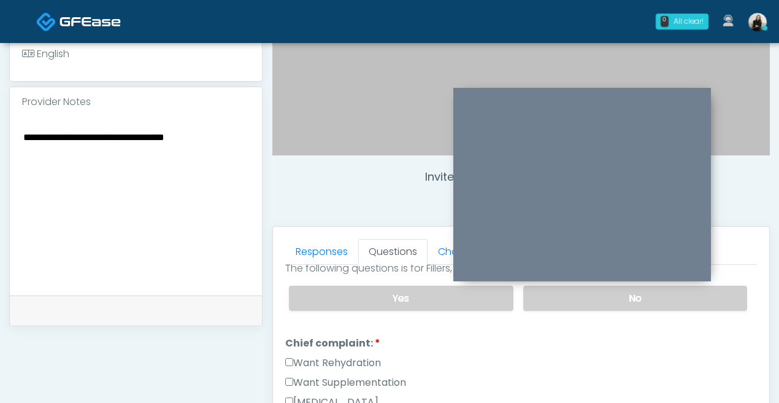
scroll to position [345, 0]
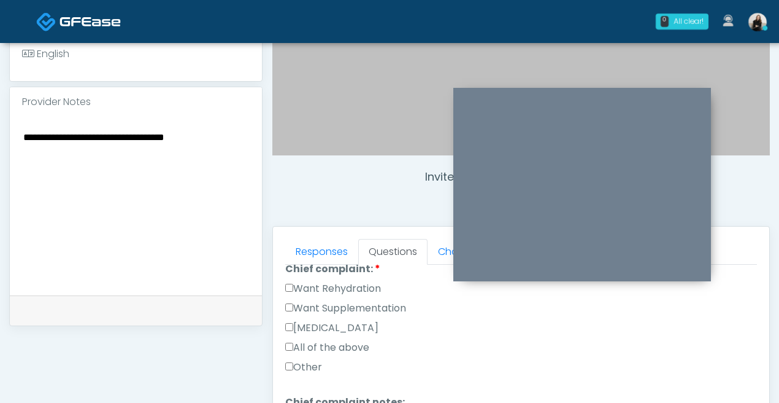
click at [362, 287] on label "Want Rehydration" at bounding box center [333, 288] width 96 height 15
click at [362, 303] on label "Want Supplementation" at bounding box center [345, 308] width 121 height 15
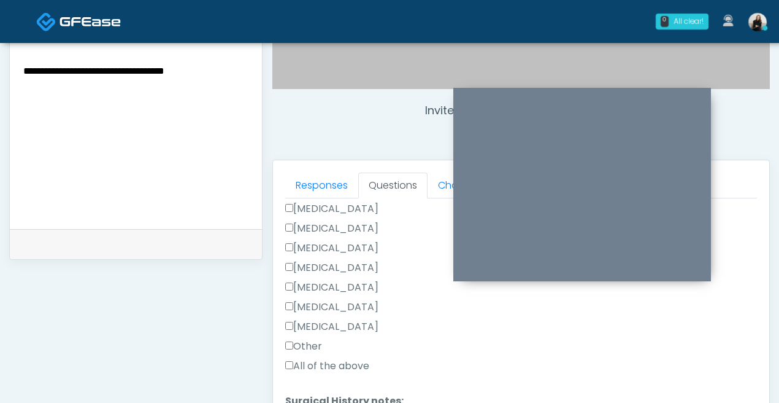
scroll to position [544, 0]
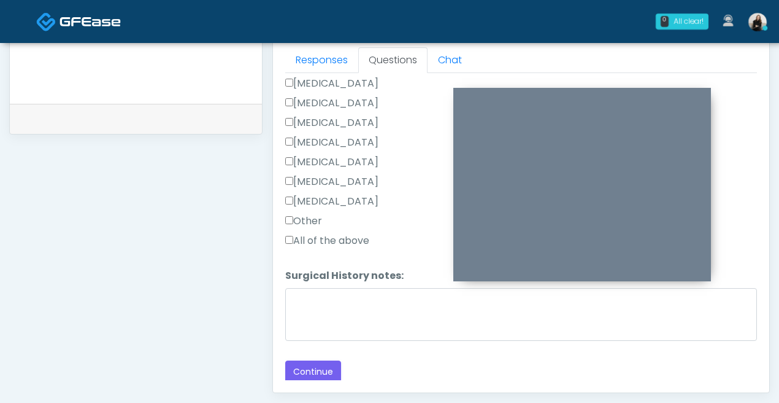
click at [320, 219] on label "Other" at bounding box center [303, 221] width 37 height 15
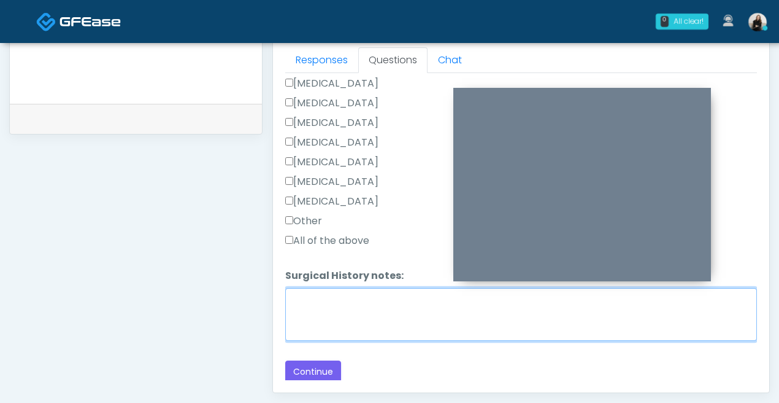
click at [320, 311] on textarea "Surgical History notes:" at bounding box center [521, 314] width 472 height 53
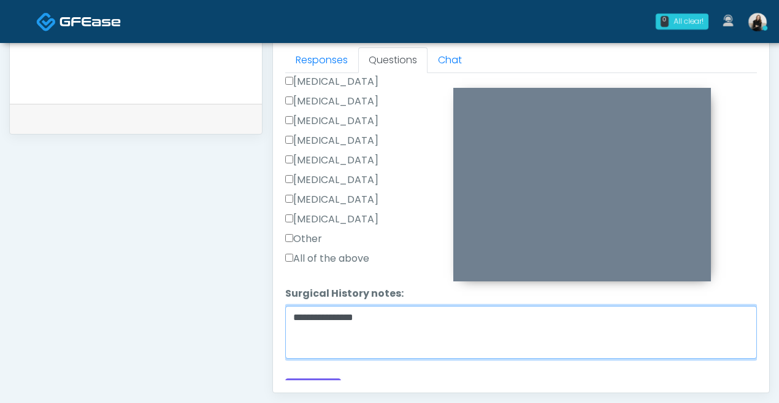
scroll to position [682, 0]
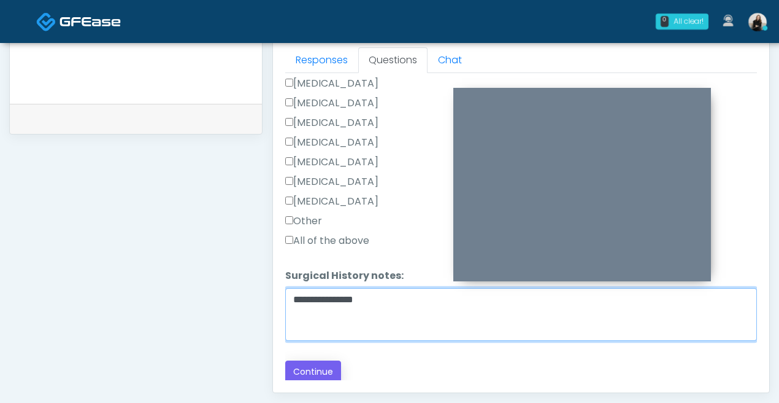
type textarea "**********"
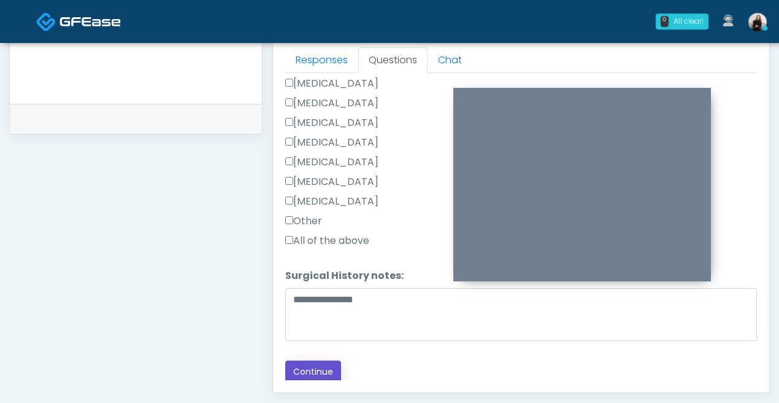
click at [319, 366] on button "Continue" at bounding box center [313, 371] width 56 height 23
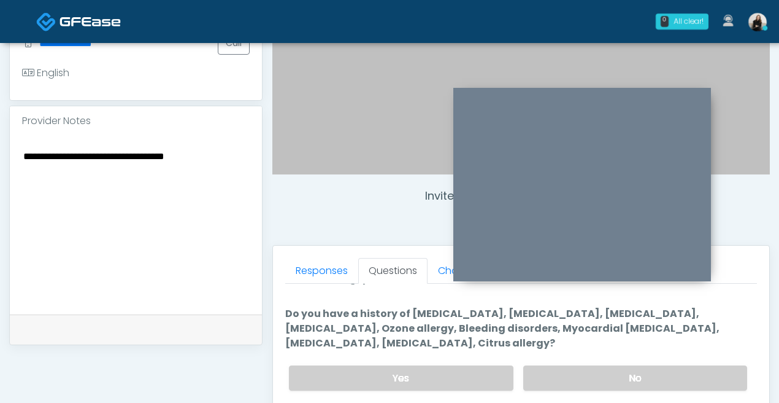
scroll to position [22, 0]
click at [587, 379] on label "No" at bounding box center [636, 375] width 224 height 25
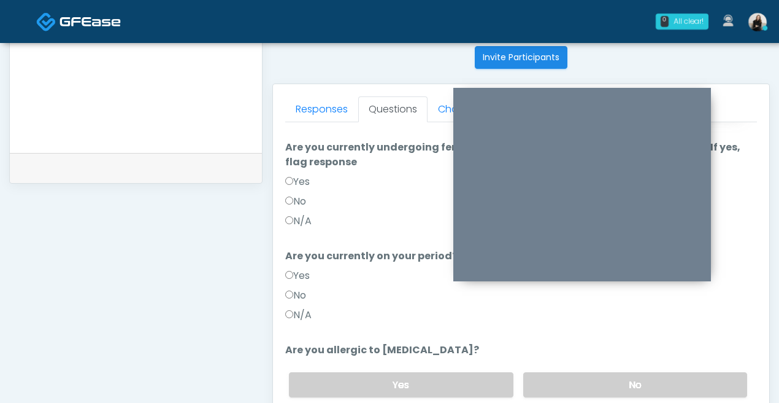
scroll to position [516, 0]
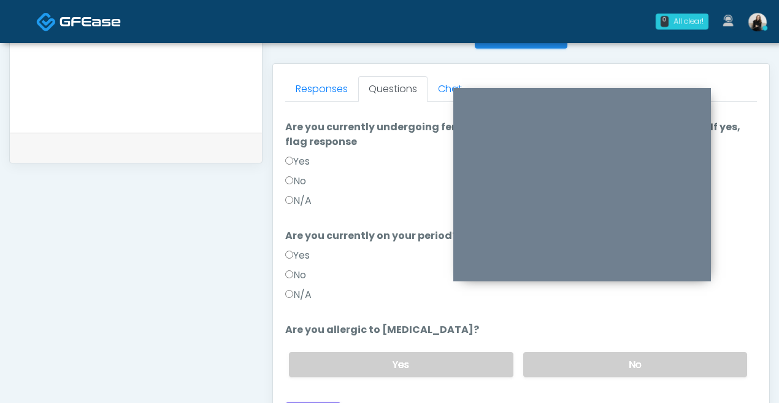
click at [597, 363] on div "Yes No" at bounding box center [518, 364] width 478 height 45
click at [589, 352] on label "No" at bounding box center [636, 364] width 224 height 25
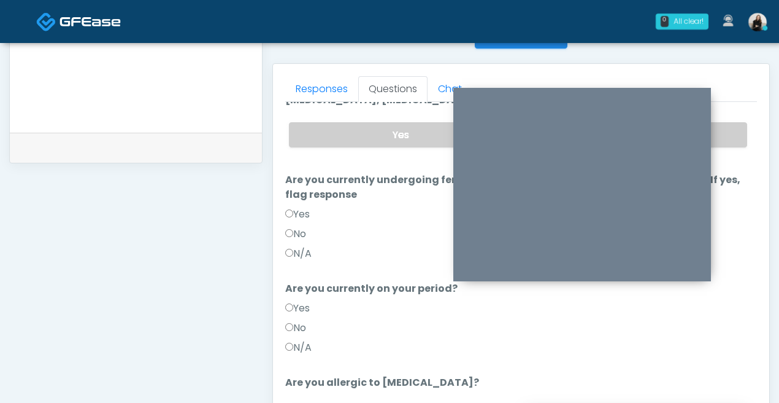
scroll to position [46, 0]
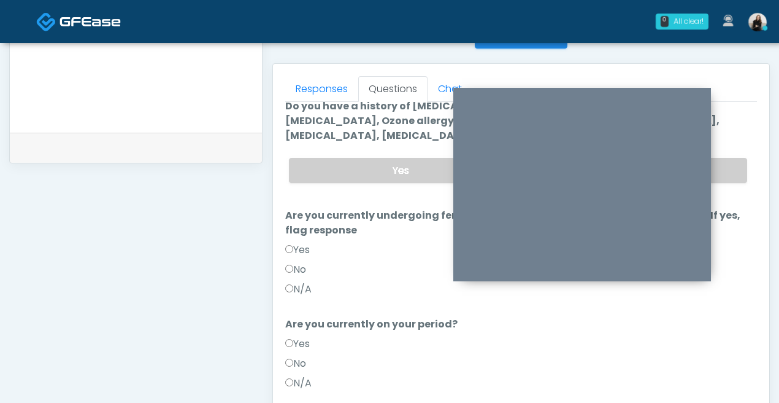
click at [303, 262] on label "No" at bounding box center [295, 269] width 21 height 15
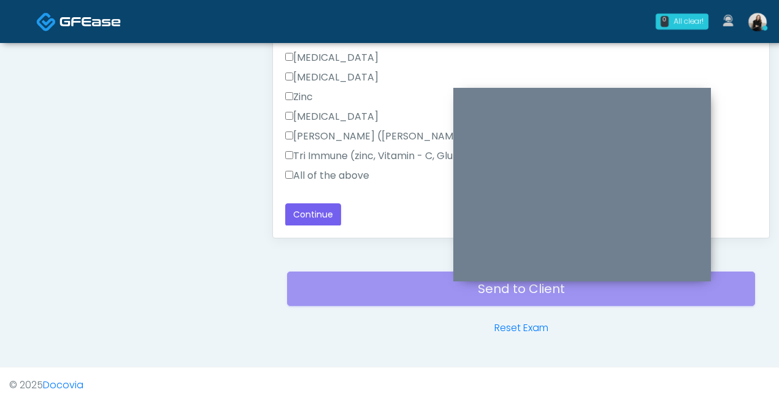
click at [336, 174] on label "All of the above" at bounding box center [327, 175] width 84 height 15
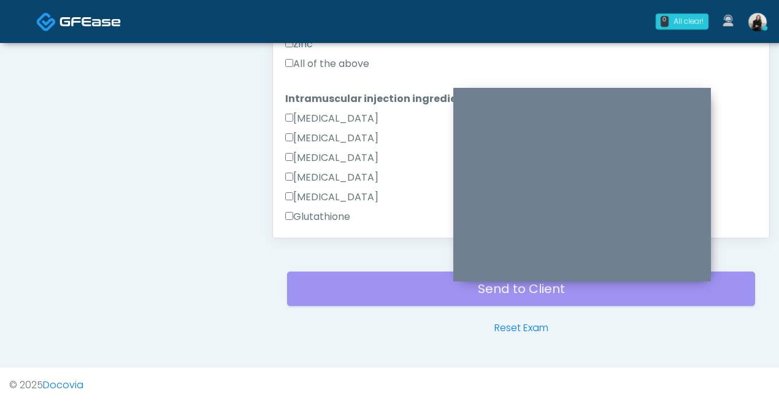
scroll to position [366, 0]
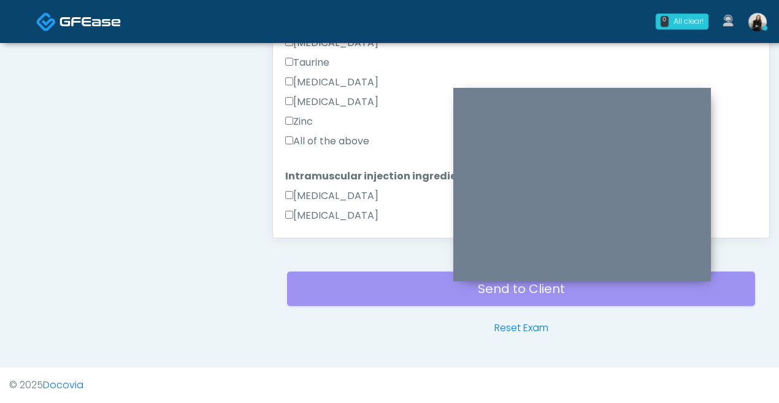
click at [331, 142] on label "All of the above" at bounding box center [327, 141] width 84 height 15
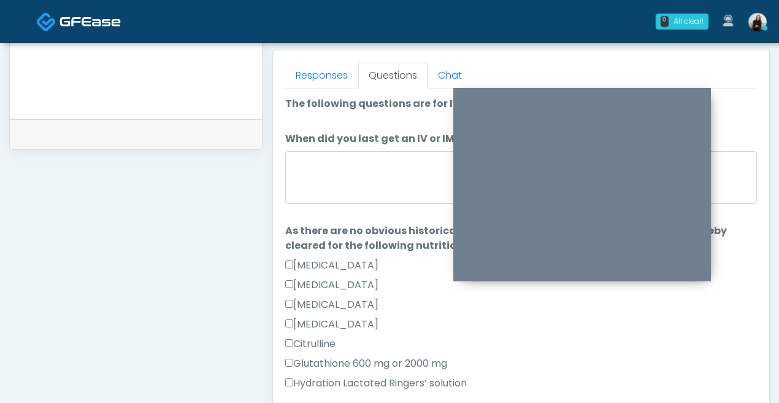
scroll to position [505, 0]
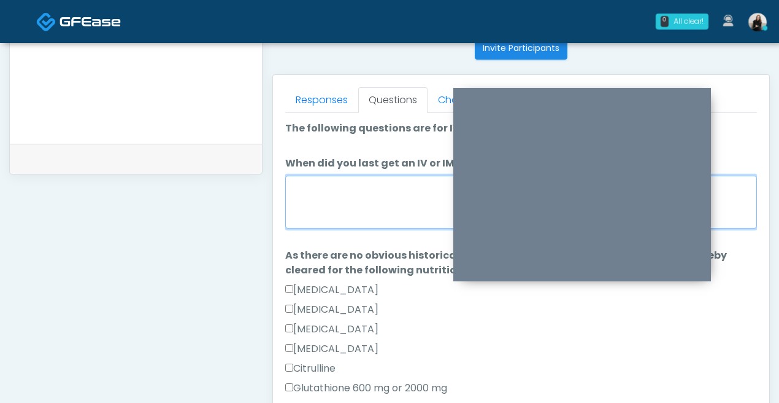
click at [329, 200] on textarea "When did you last get an IV or IM?" at bounding box center [521, 202] width 472 height 53
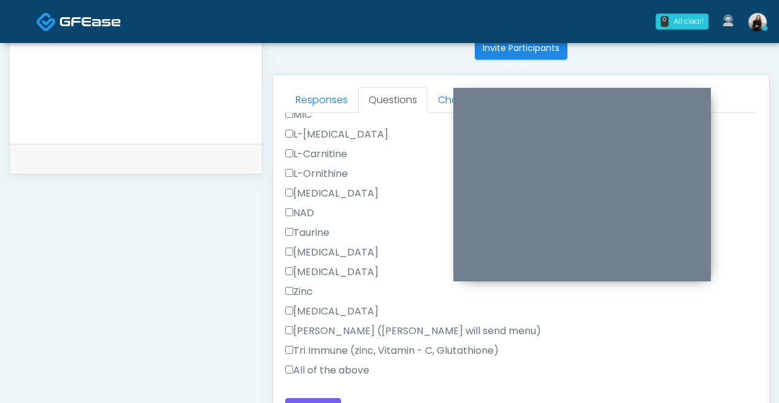
scroll to position [0, 0]
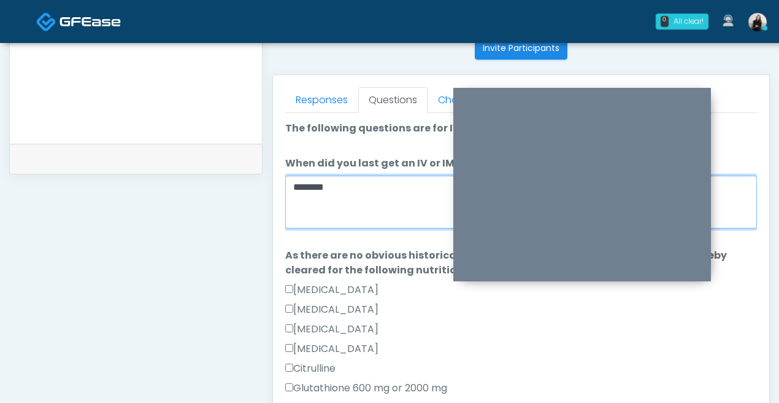
drag, startPoint x: 352, startPoint y: 188, endPoint x: 202, endPoint y: 181, distance: 149.9
click at [202, 181] on div "**********" at bounding box center [389, 62] width 761 height 936
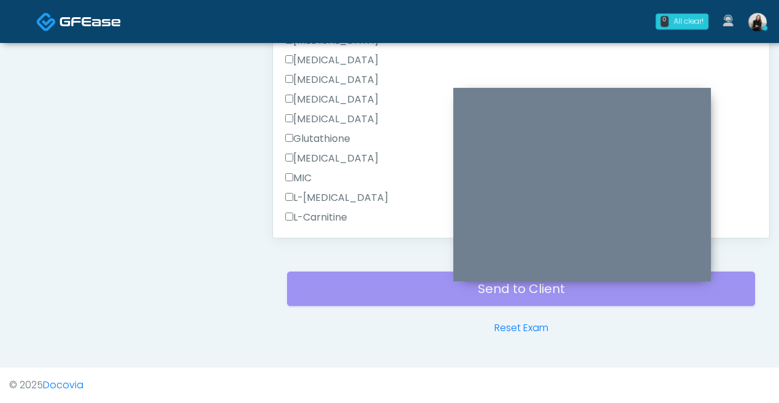
scroll to position [779, 0]
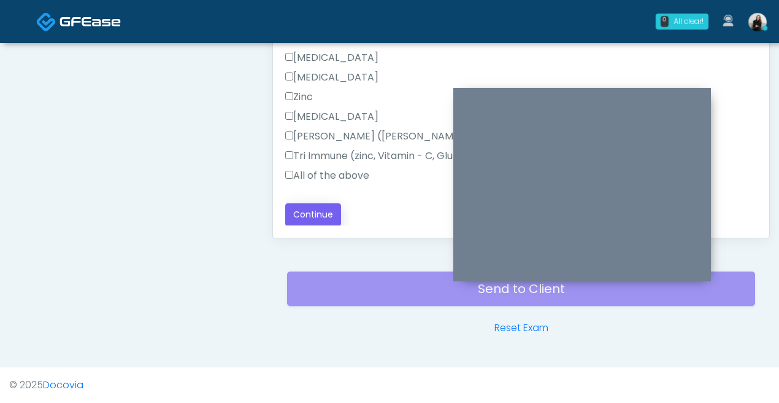
type textarea "********"
click at [315, 220] on button "Continue" at bounding box center [313, 214] width 56 height 23
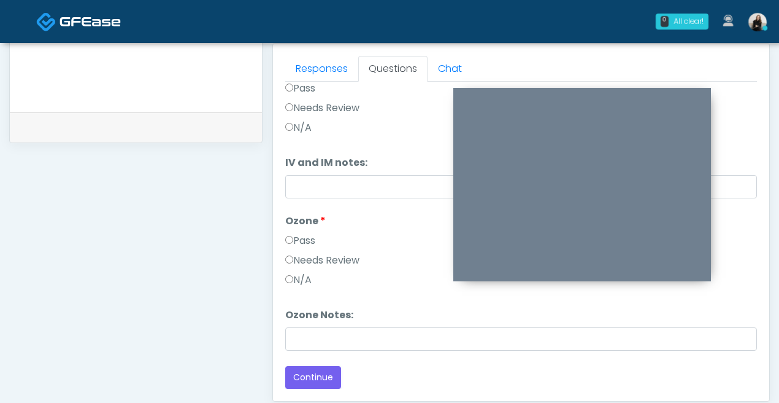
scroll to position [0, 0]
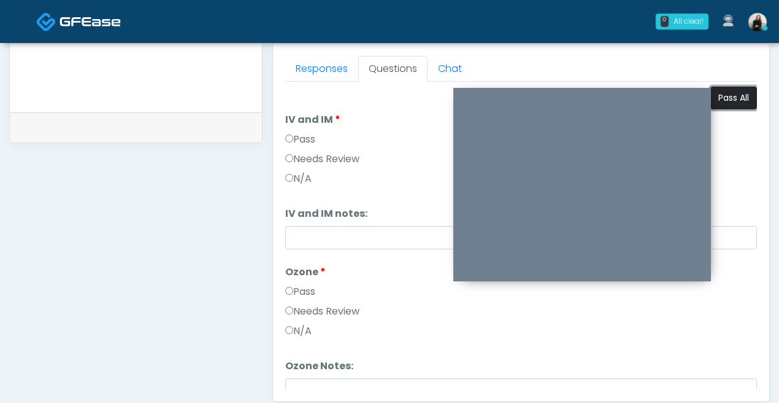
click at [733, 107] on button "Pass All" at bounding box center [734, 98] width 47 height 23
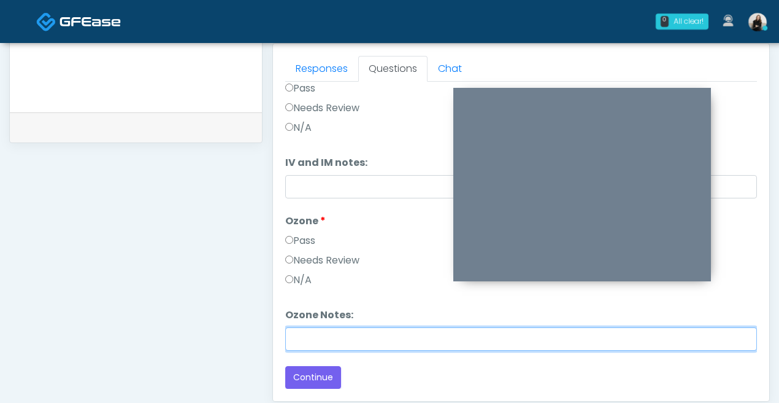
click at [350, 342] on input "Ozone Notes:" at bounding box center [521, 338] width 472 height 23
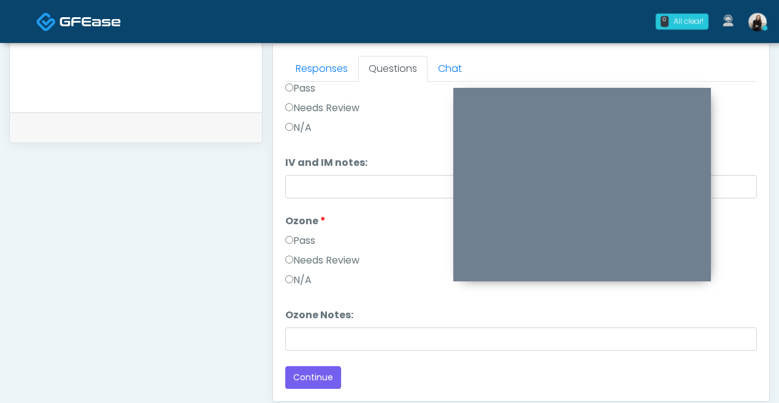
click at [567, 314] on li "Ozone Notes: Ozone Notes:" at bounding box center [521, 328] width 472 height 43
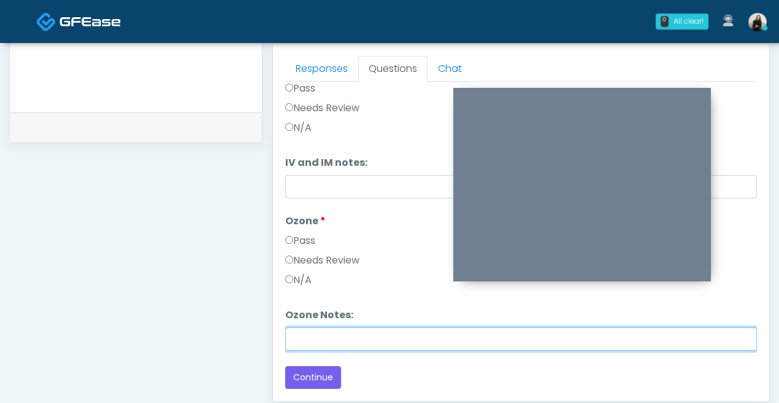
click at [511, 342] on input "Ozone Notes:" at bounding box center [521, 338] width 472 height 23
type input "**********"
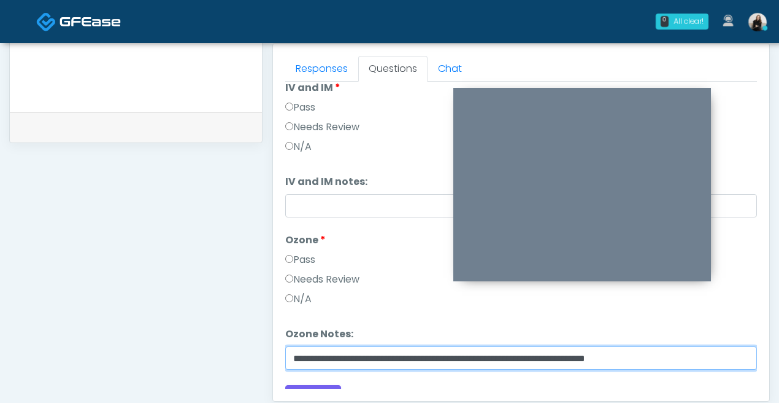
scroll to position [0, 0]
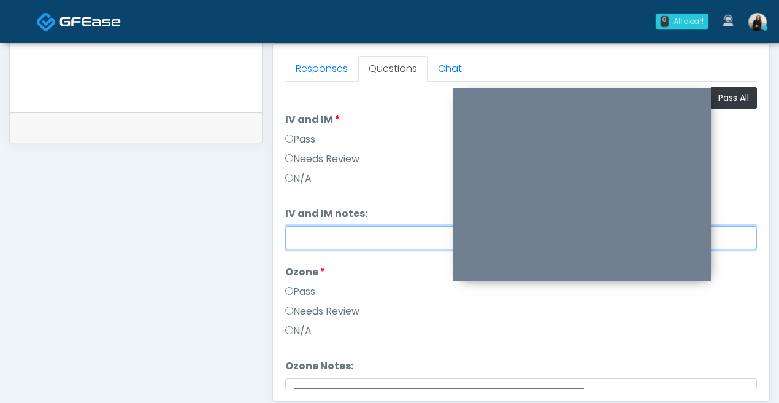
click at [355, 235] on input "IV and IM notes:" at bounding box center [521, 237] width 472 height 23
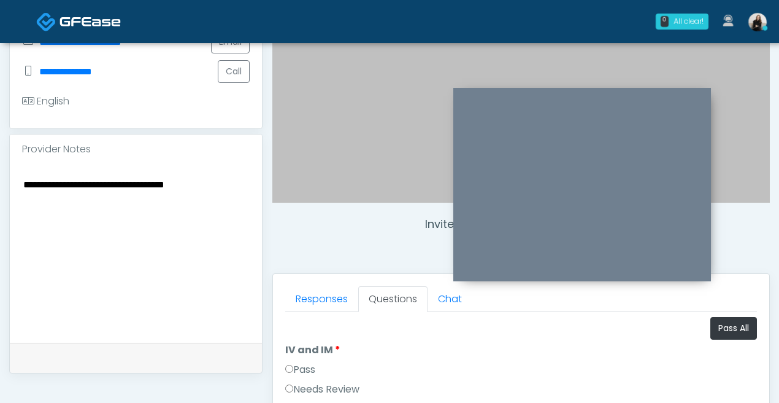
scroll to position [290, 0]
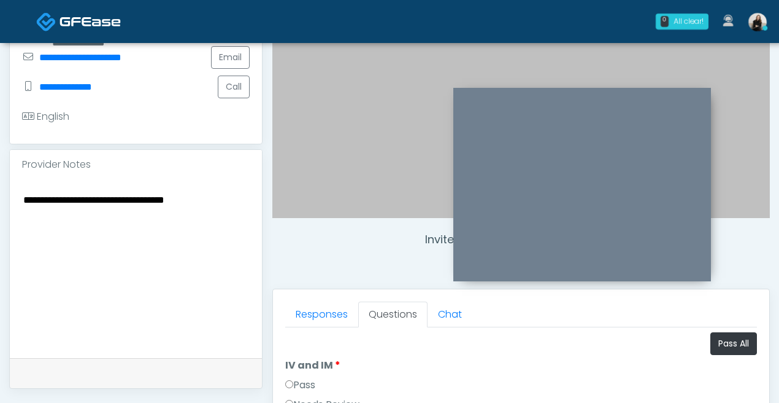
drag, startPoint x: 217, startPoint y: 204, endPoint x: -4, endPoint y: 195, distance: 220.5
click at [0, 195] on html "0 All clear! All clear! Carissa Kelly AR AZ CO CT DC DE FL IA ID IL IN KY MA MD…" at bounding box center [389, 261] width 779 height 1102
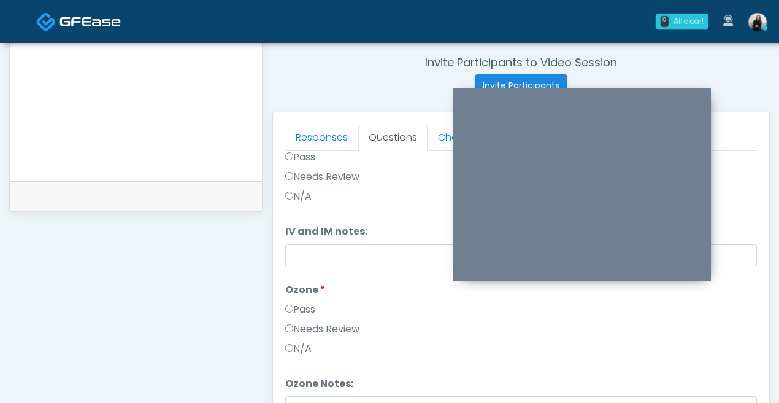
scroll to position [665, 0]
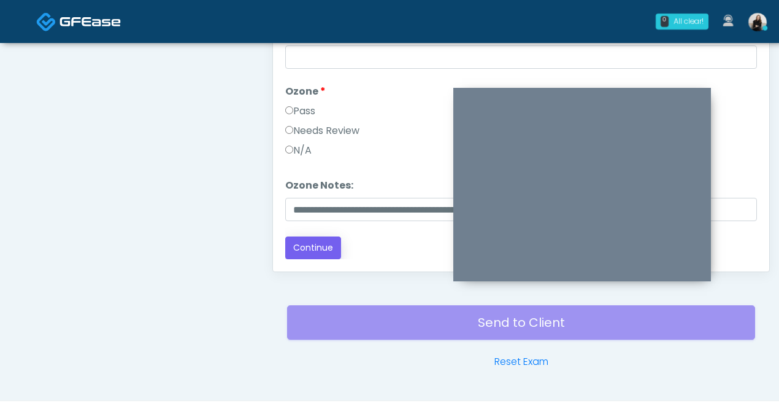
type textarea "**********"
click at [314, 249] on button "Continue" at bounding box center [313, 247] width 56 height 23
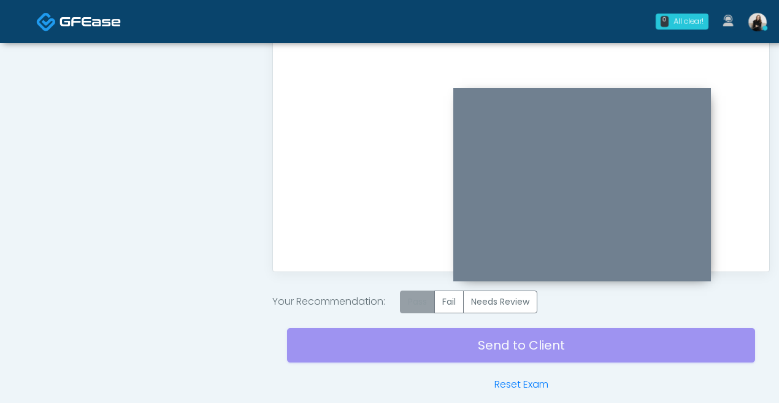
click at [423, 303] on label "Pass" at bounding box center [417, 301] width 35 height 23
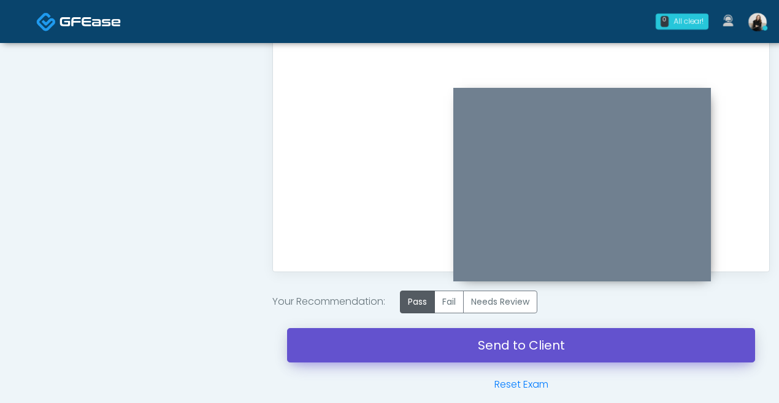
click at [445, 353] on link "Send to Client" at bounding box center [521, 345] width 468 height 34
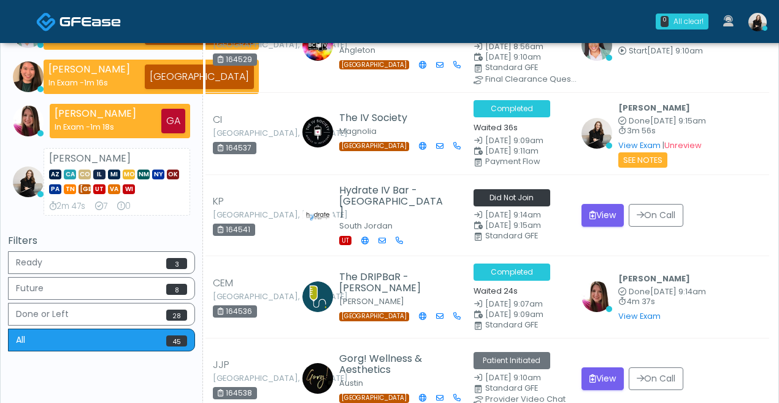
scroll to position [296, 0]
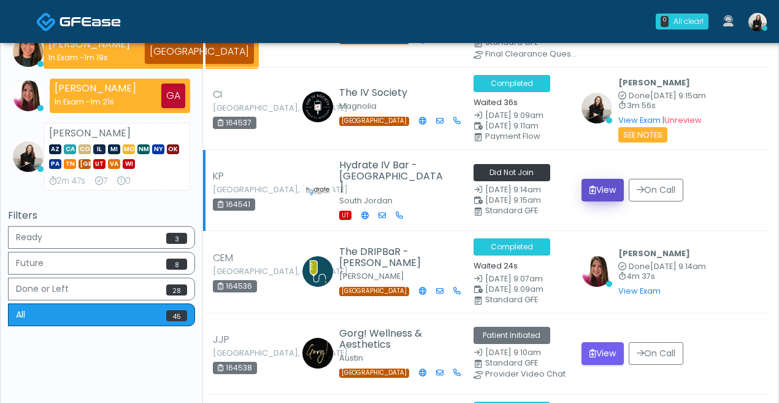
click at [610, 190] on button "View" at bounding box center [603, 190] width 42 height 23
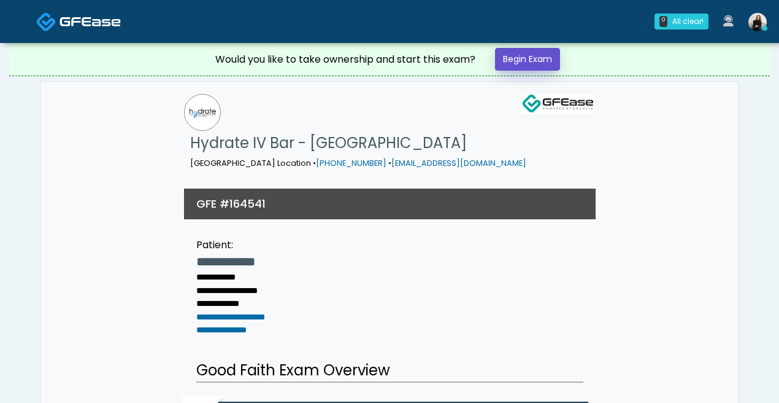
click at [532, 53] on link "Begin Exam" at bounding box center [527, 59] width 65 height 23
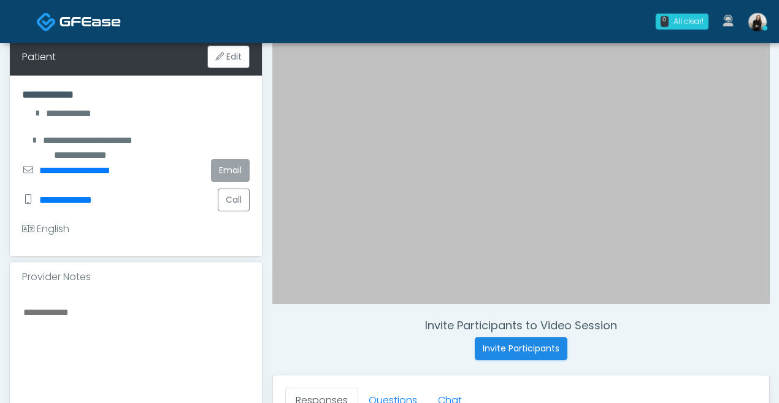
scroll to position [251, 0]
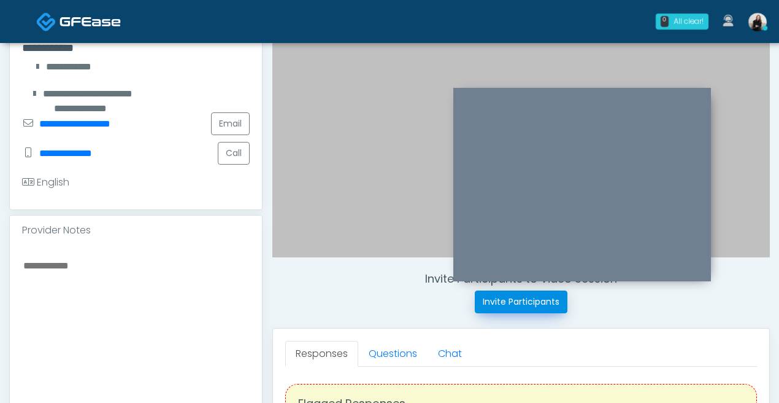
click at [514, 303] on button "Invite Participants" at bounding box center [521, 301] width 93 height 23
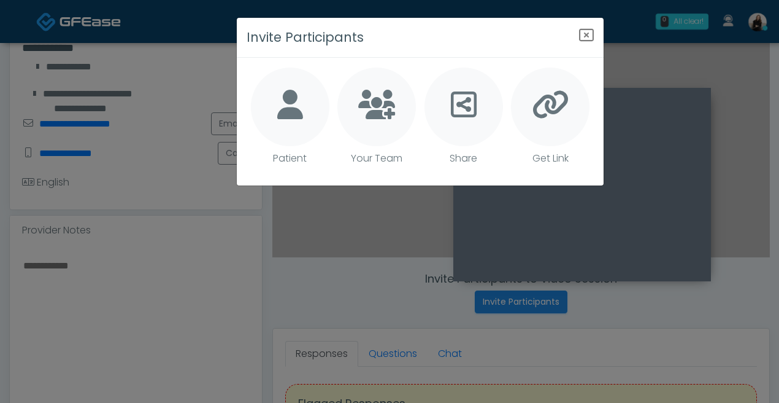
click at [293, 94] on icon at bounding box center [290, 104] width 26 height 29
type textarea "**********"
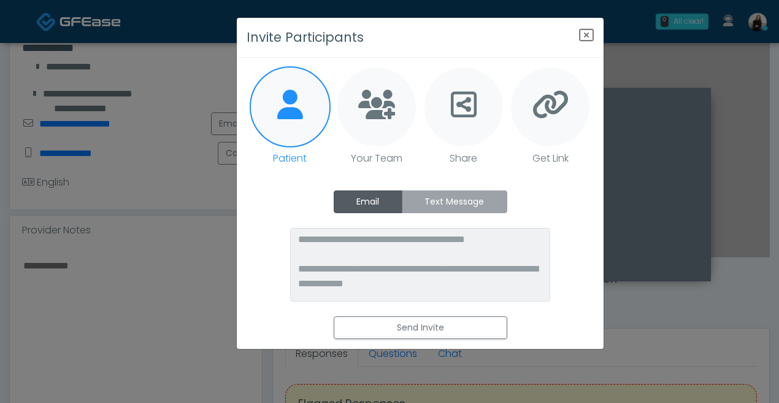
click at [462, 207] on label "Text Message" at bounding box center [455, 201] width 106 height 23
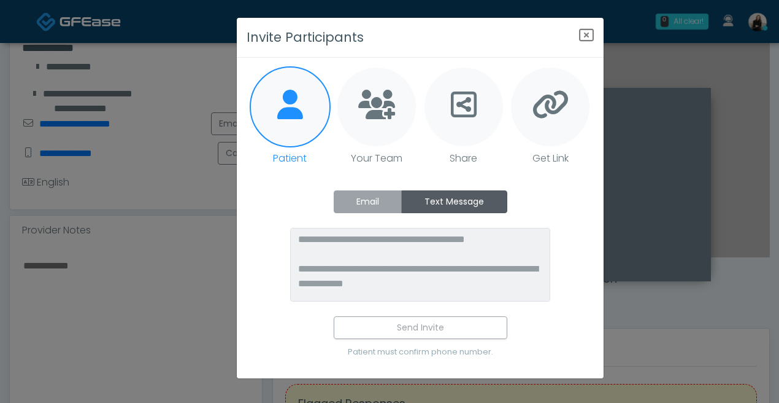
click at [388, 201] on label "Email" at bounding box center [368, 201] width 69 height 23
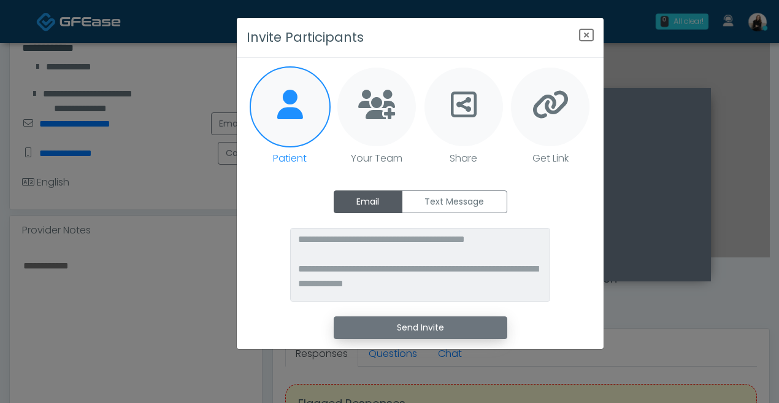
click at [408, 335] on button "Send Invite" at bounding box center [421, 327] width 174 height 23
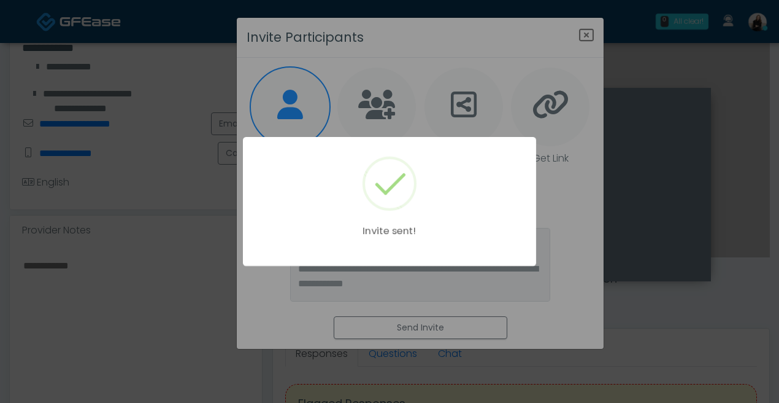
click at [509, 166] on div "Invite sent!" at bounding box center [389, 201] width 293 height 129
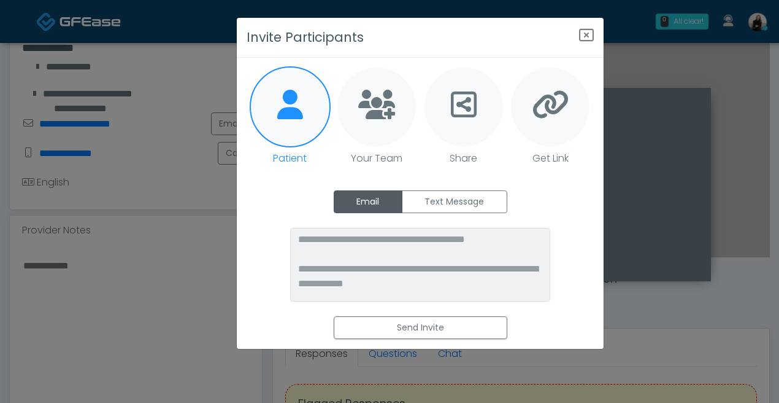
click at [168, 121] on div "**********" at bounding box center [389, 201] width 779 height 403
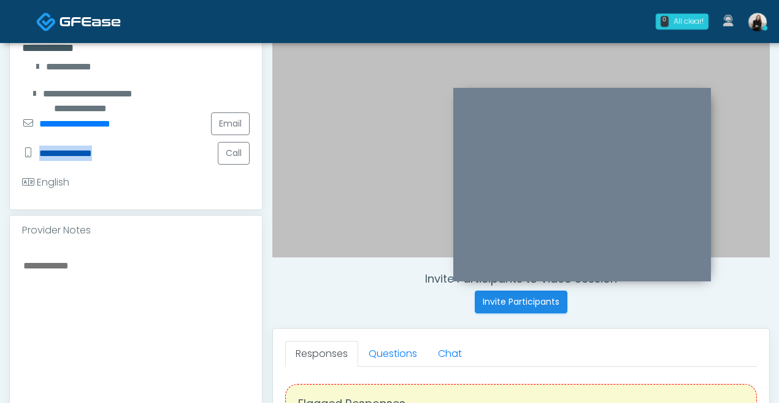
drag, startPoint x: 136, startPoint y: 158, endPoint x: 41, endPoint y: 154, distance: 95.2
click at [41, 154] on div "**********" at bounding box center [136, 152] width 228 height 29
copy link "**********"
click at [551, 296] on button "Invite Participants" at bounding box center [521, 301] width 93 height 23
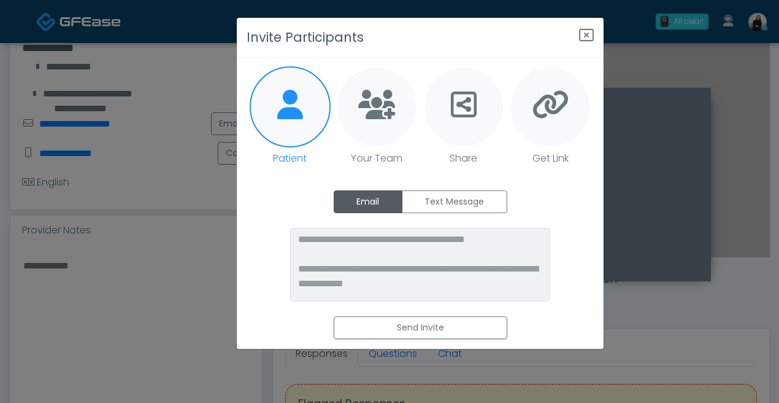
click at [366, 93] on icon at bounding box center [376, 104] width 37 height 29
type textarea "**********"
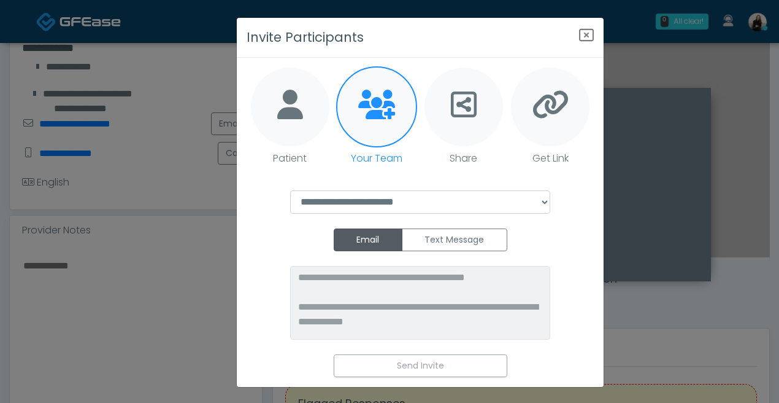
click at [441, 104] on div at bounding box center [464, 107] width 79 height 79
type textarea "**********"
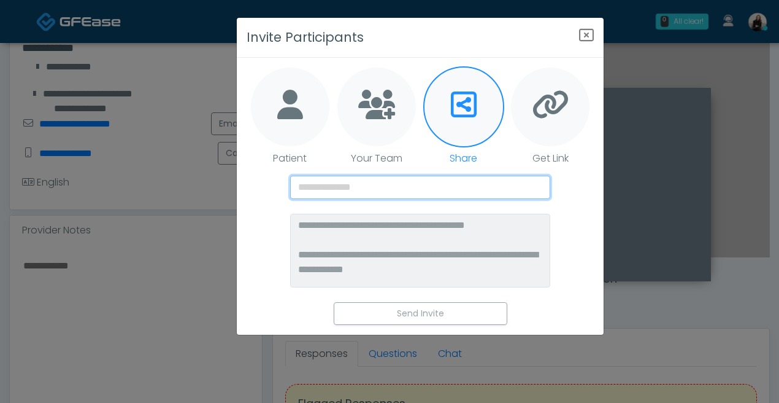
click at [425, 191] on input "text" at bounding box center [420, 187] width 261 height 23
paste input "**********"
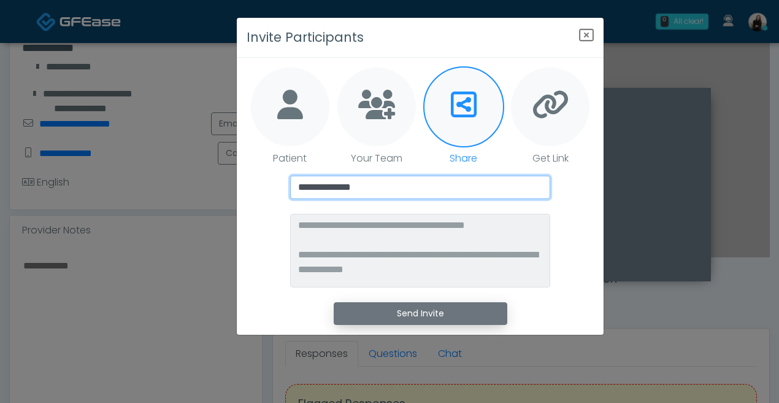
type input "**********"
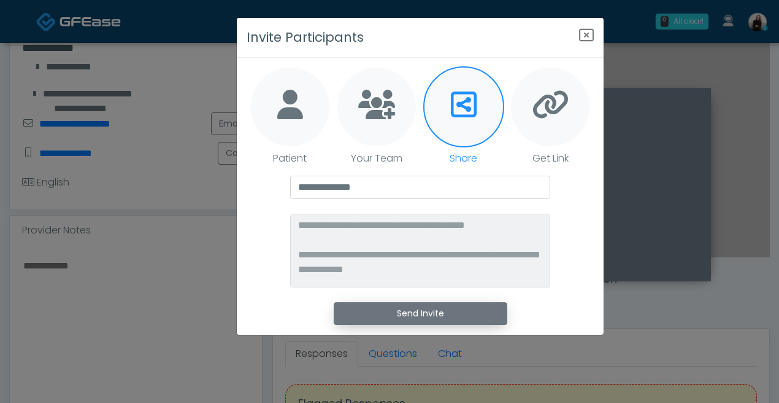
click at [471, 321] on button "Send Invite" at bounding box center [421, 313] width 174 height 23
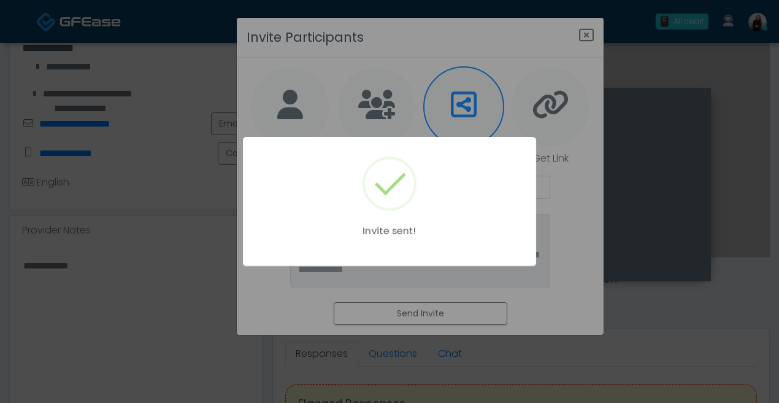
click at [587, 37] on div "Invite sent!" at bounding box center [389, 201] width 779 height 403
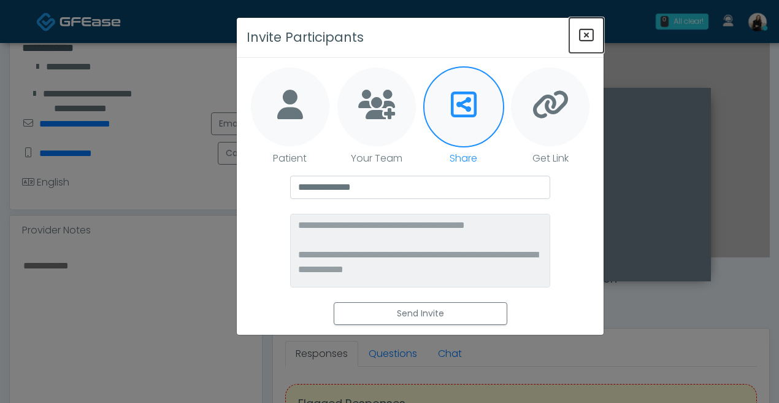
click at [587, 37] on icon "Close" at bounding box center [586, 35] width 15 height 15
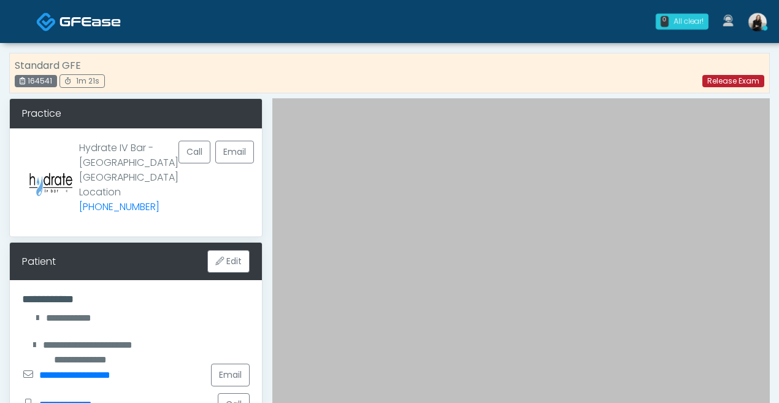
click at [721, 79] on link "Release Exam" at bounding box center [734, 81] width 62 height 12
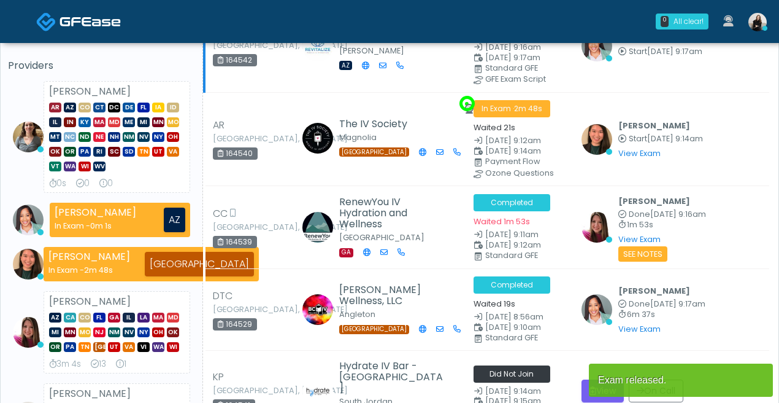
scroll to position [93, 0]
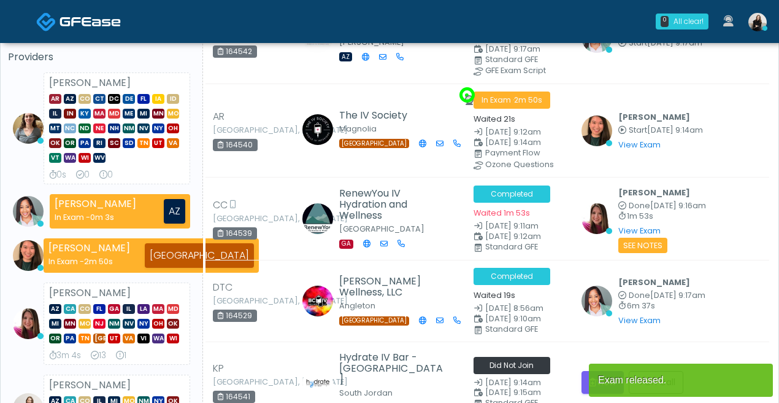
click at [61, 15] on span at bounding box center [90, 20] width 61 height 17
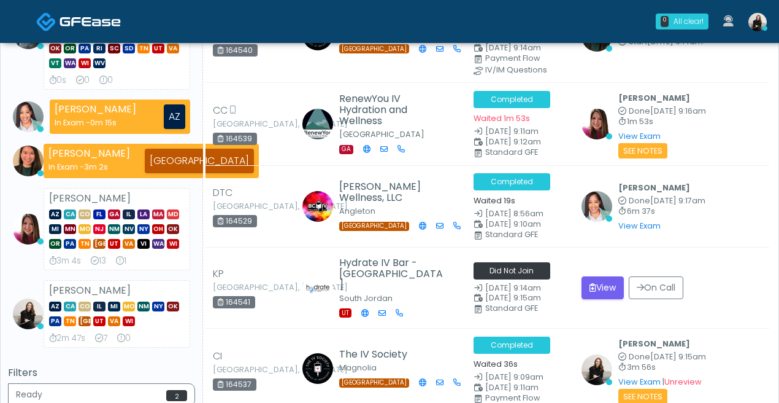
scroll to position [215, 0]
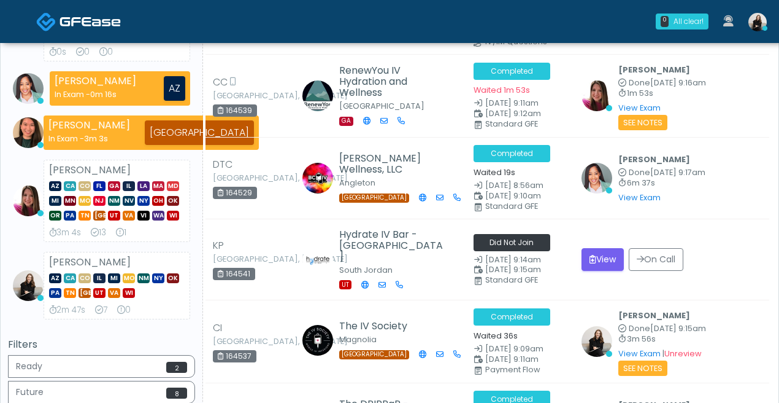
click at [79, 12] on link at bounding box center [78, 21] width 85 height 40
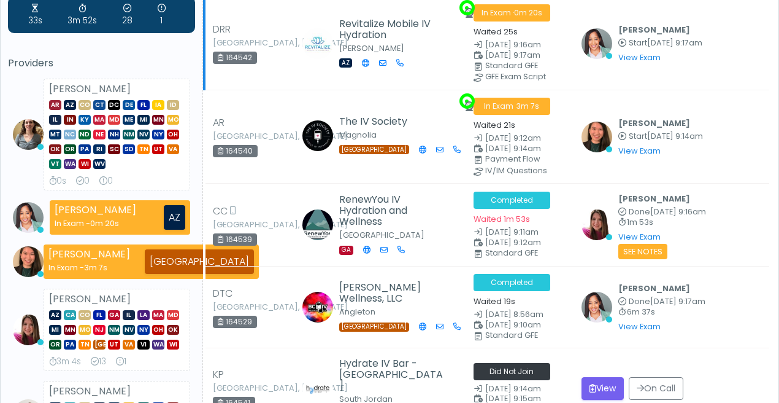
scroll to position [219, 0]
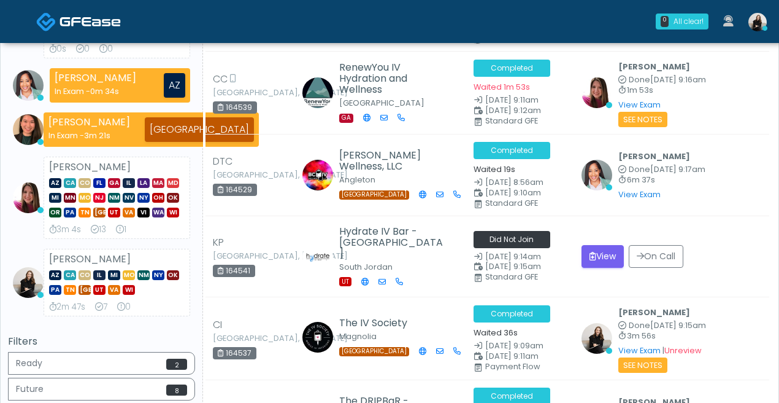
click at [68, 33] on link at bounding box center [78, 21] width 85 height 40
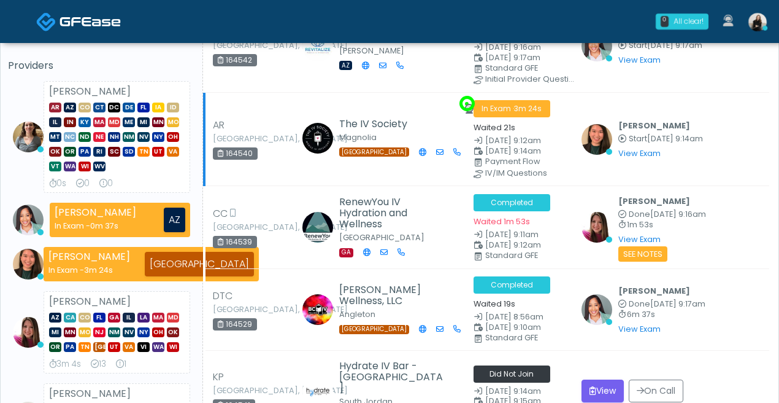
scroll to position [127, 0]
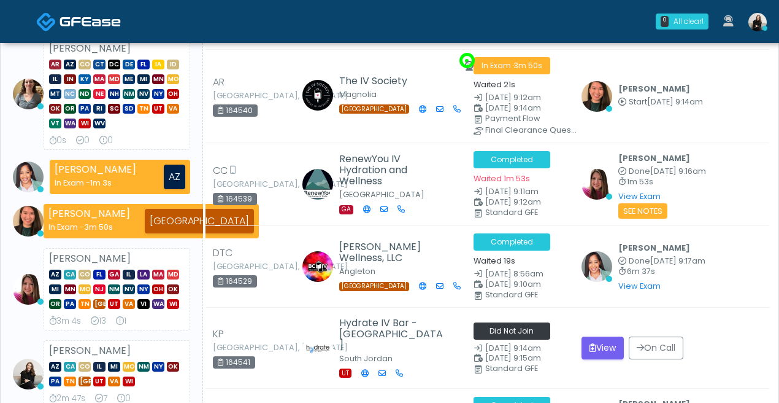
click at [85, 11] on link at bounding box center [78, 21] width 85 height 40
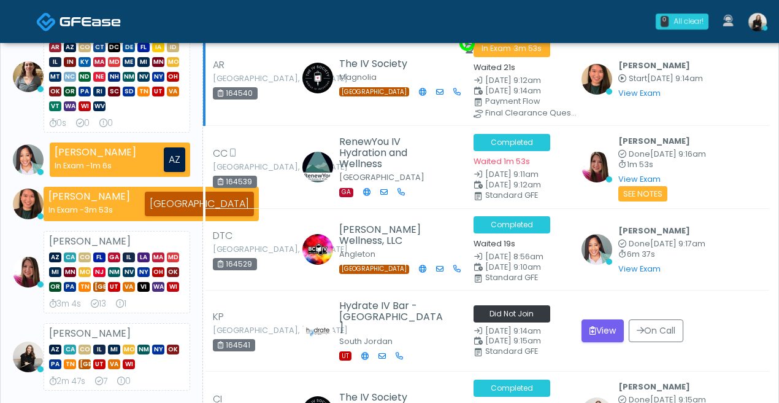
scroll to position [305, 0]
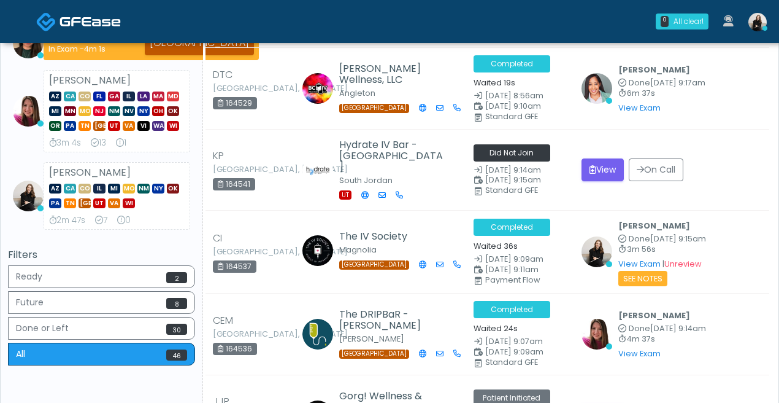
click at [96, 17] on img at bounding box center [90, 21] width 61 height 12
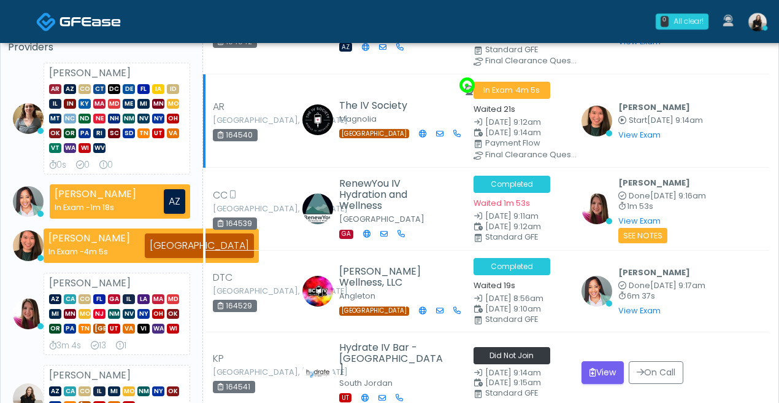
scroll to position [169, 0]
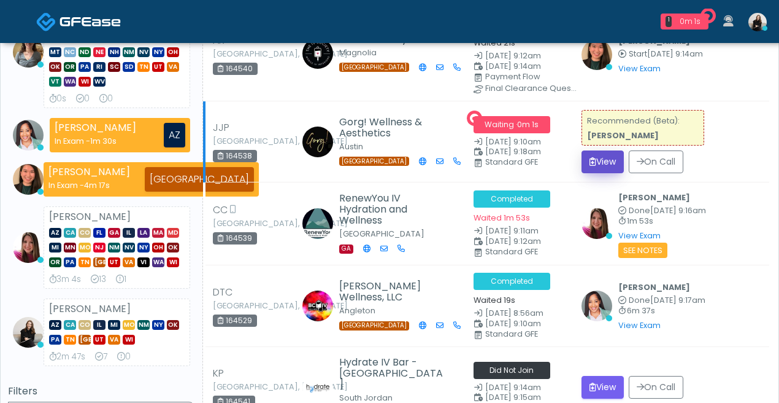
click at [619, 161] on button "View" at bounding box center [603, 161] width 42 height 23
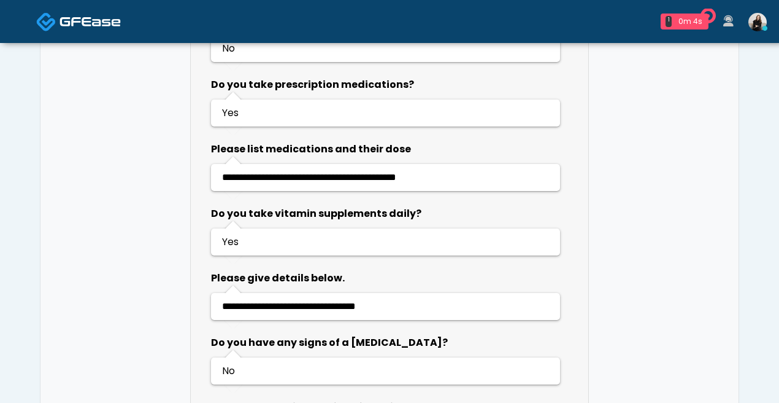
scroll to position [889, 0]
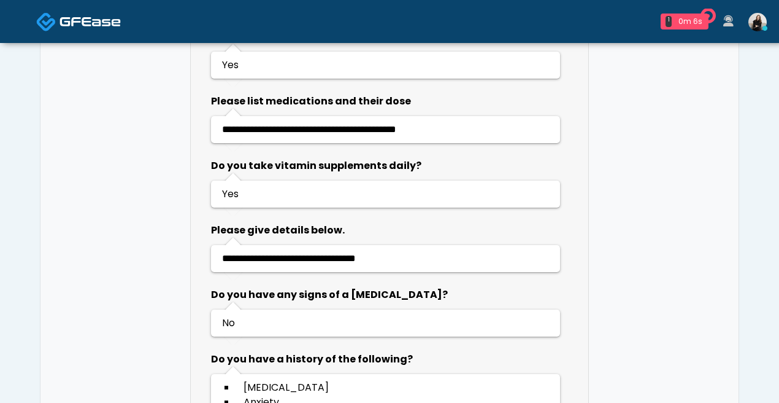
click at [37, 18] on img at bounding box center [46, 22] width 20 height 20
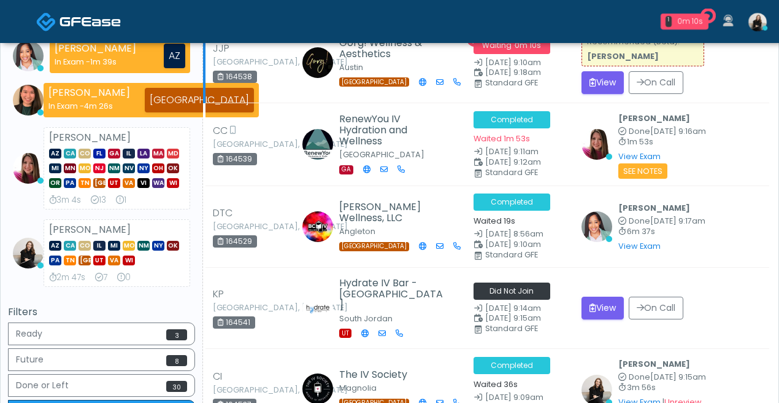
scroll to position [339, 0]
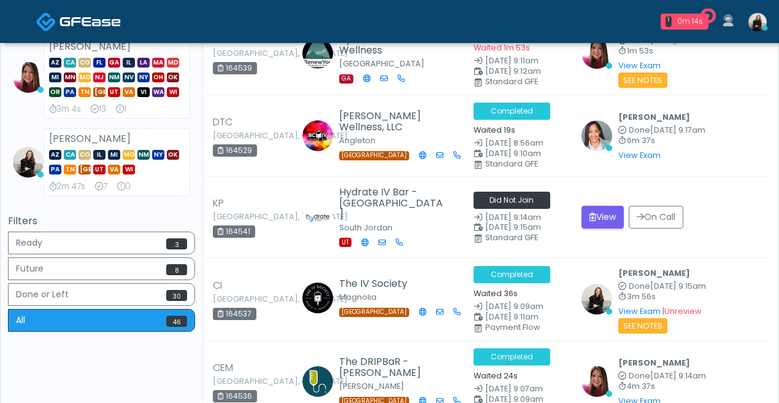
click at [76, 33] on link at bounding box center [78, 21] width 85 height 40
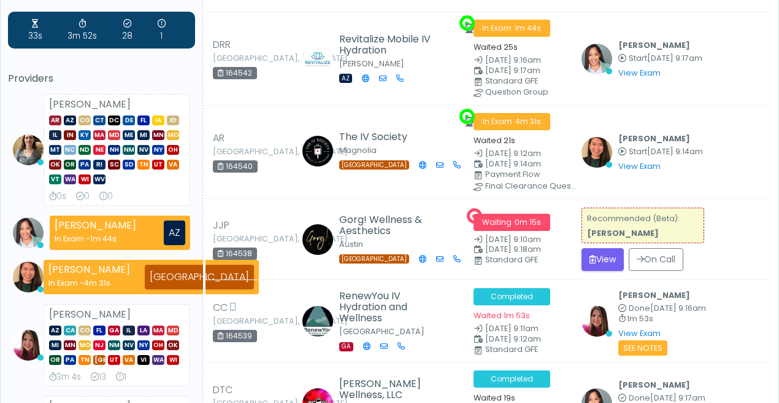
scroll to position [188, 0]
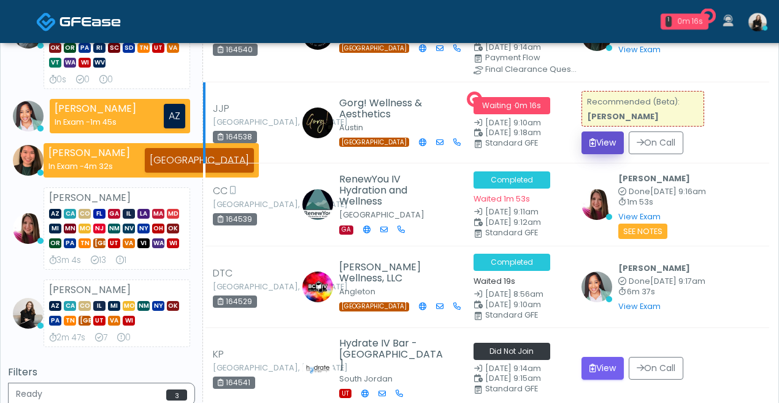
click at [609, 142] on button "View" at bounding box center [603, 142] width 42 height 23
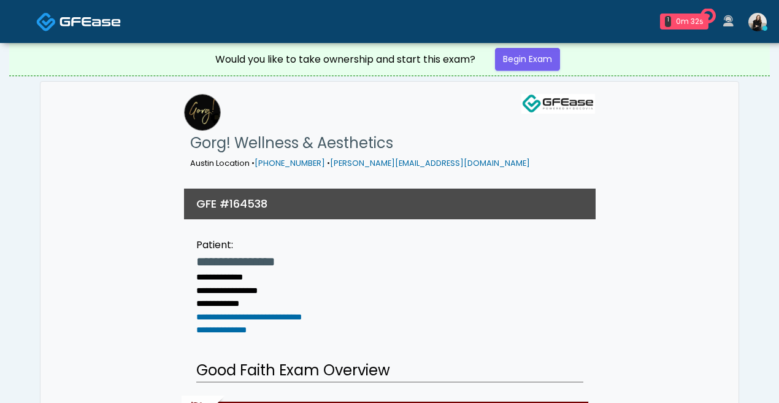
click at [90, 21] on img at bounding box center [90, 21] width 61 height 12
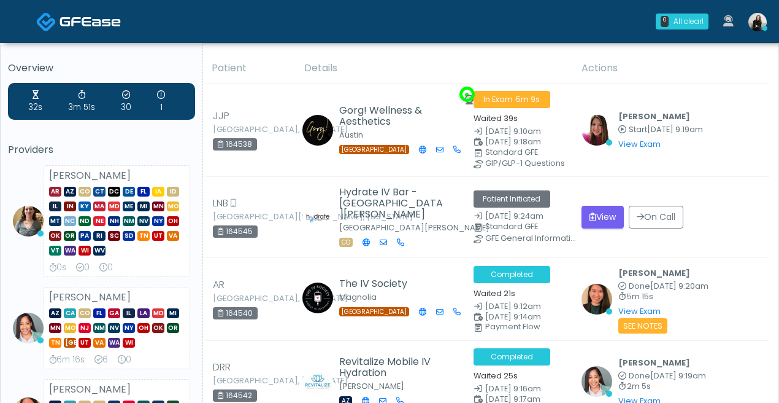
click at [112, 31] on link at bounding box center [78, 21] width 85 height 40
click at [84, 35] on link at bounding box center [78, 21] width 85 height 40
click at [73, 26] on img at bounding box center [90, 21] width 61 height 12
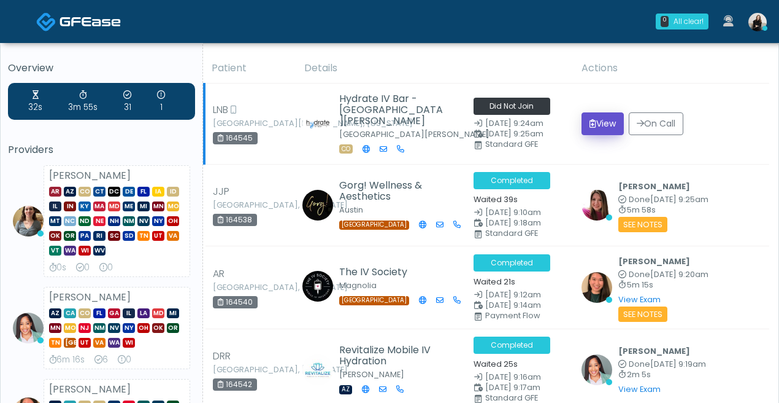
click at [615, 124] on button "View" at bounding box center [603, 123] width 42 height 23
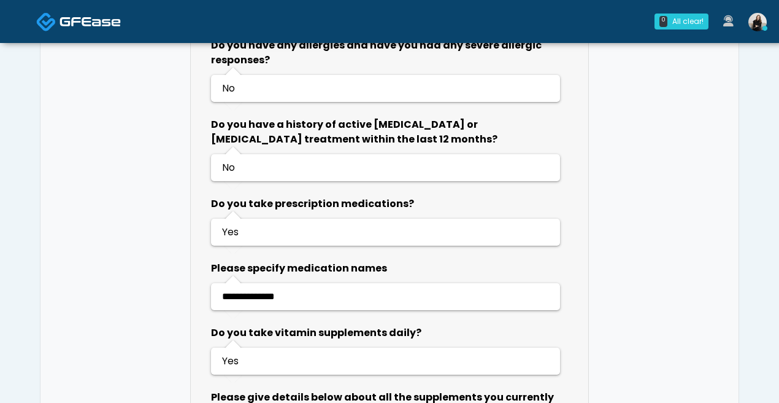
scroll to position [876, 0]
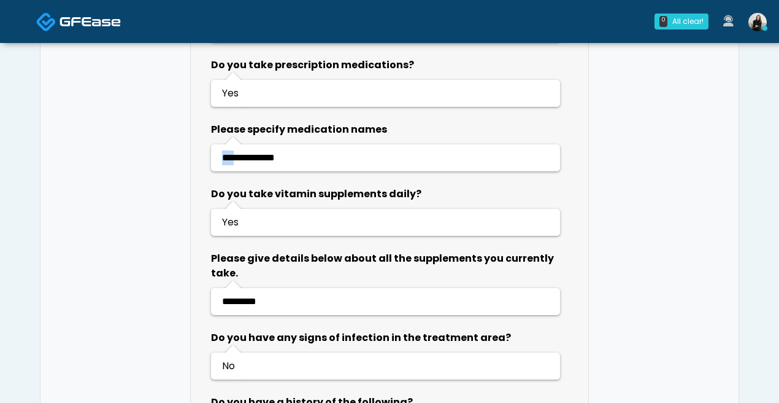
click at [240, 150] on li "**********" at bounding box center [384, 157] width 341 height 15
drag, startPoint x: 295, startPoint y: 106, endPoint x: 209, endPoint y: 112, distance: 86.1
click at [209, 112] on li "Are you pregnant, possibly pregnant or breastfeeding? No Do you have any allerg…" at bounding box center [389, 211] width 373 height 752
click at [239, 153] on span "**********" at bounding box center [248, 157] width 53 height 9
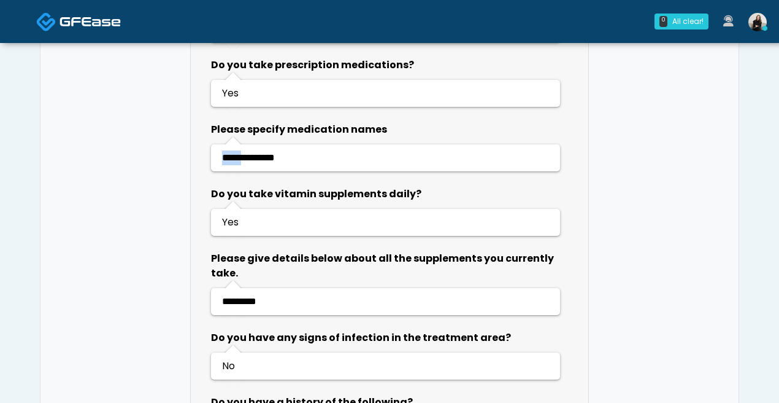
copy span "*****"
click at [275, 153] on span "**********" at bounding box center [248, 157] width 53 height 9
copy span "*******"
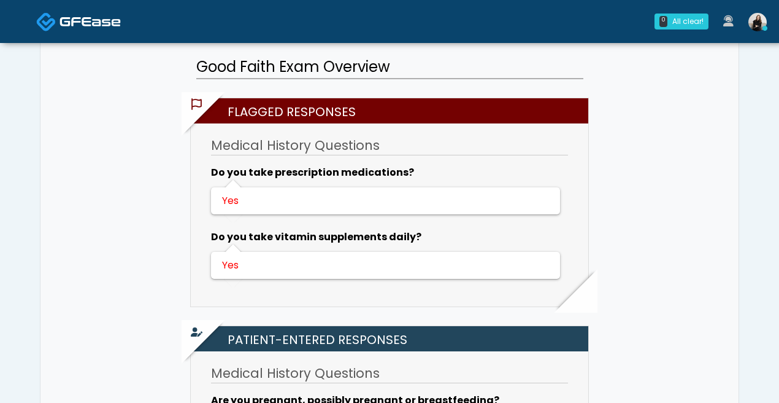
scroll to position [0, 0]
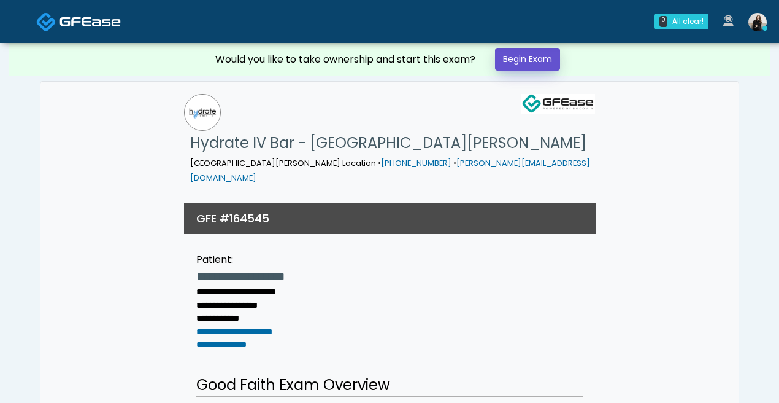
click at [524, 68] on link "Begin Exam" at bounding box center [527, 59] width 65 height 23
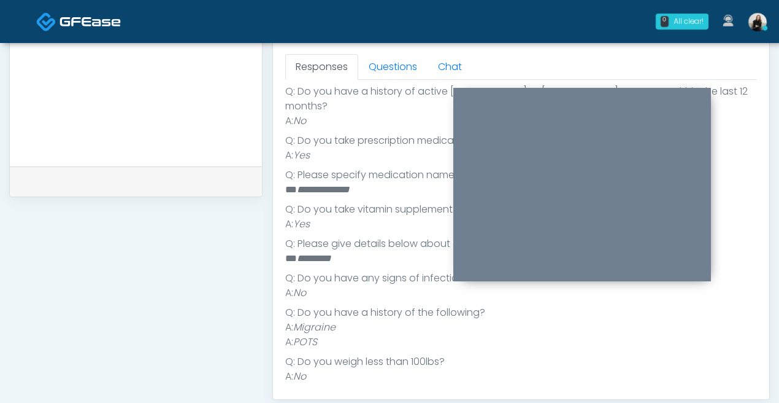
scroll to position [296, 0]
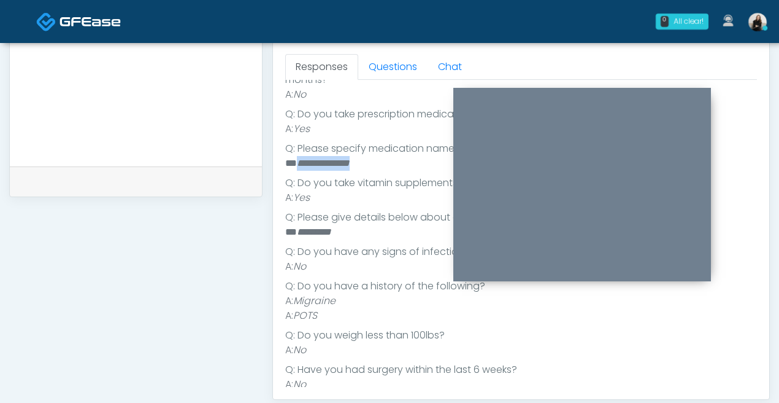
drag, startPoint x: 368, startPoint y: 151, endPoint x: 297, endPoint y: 150, distance: 70.6
click at [297, 156] on li "**********" at bounding box center [521, 163] width 472 height 15
copy em "**********"
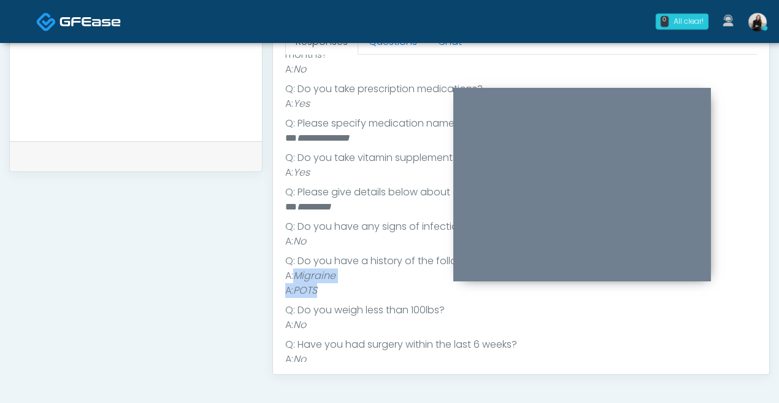
drag, startPoint x: 322, startPoint y: 277, endPoint x: 293, endPoint y: 260, distance: 33.8
click at [293, 268] on ul "A: Migraine A: POTS" at bounding box center [521, 282] width 472 height 29
copy ul "Migraine A: POTS"
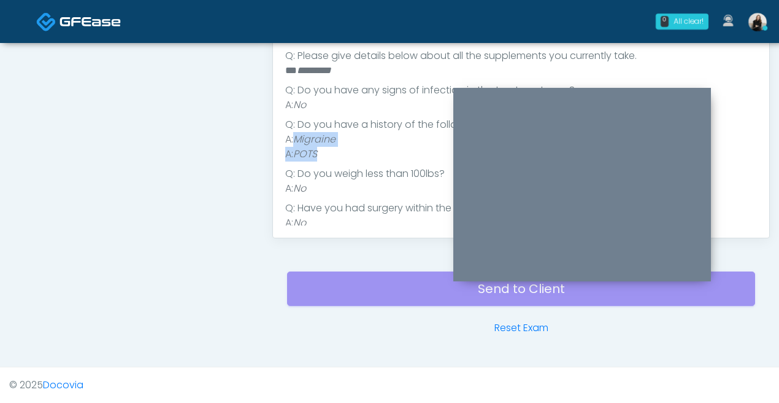
scroll to position [222, 0]
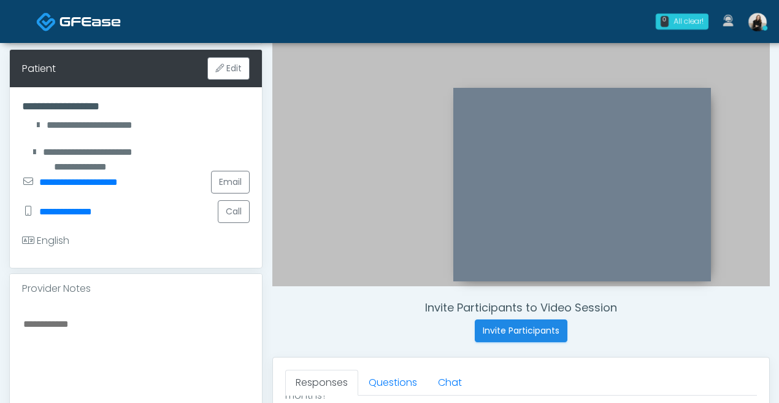
click at [153, 315] on textarea at bounding box center [136, 390] width 228 height 150
paste textarea "******** *******"
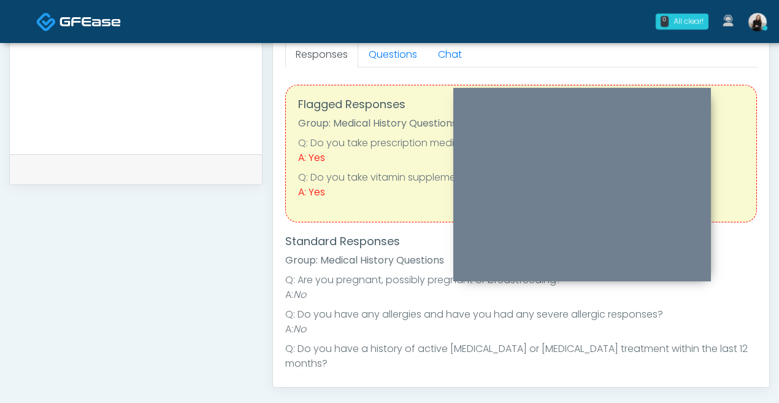
scroll to position [478, 0]
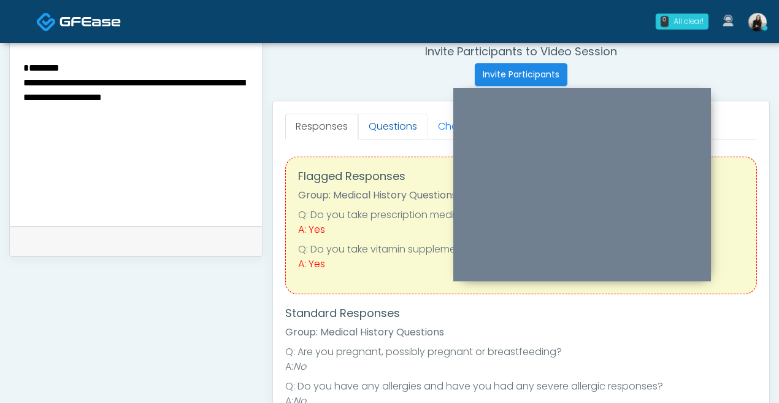
type textarea "**********"
click at [384, 124] on link "Questions" at bounding box center [392, 127] width 69 height 26
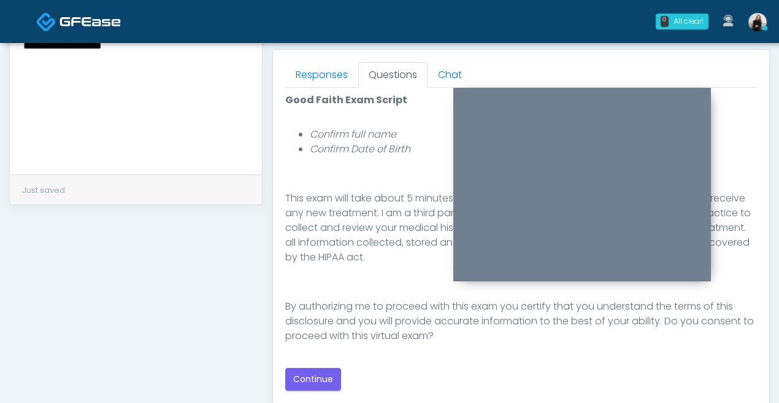
scroll to position [578, 0]
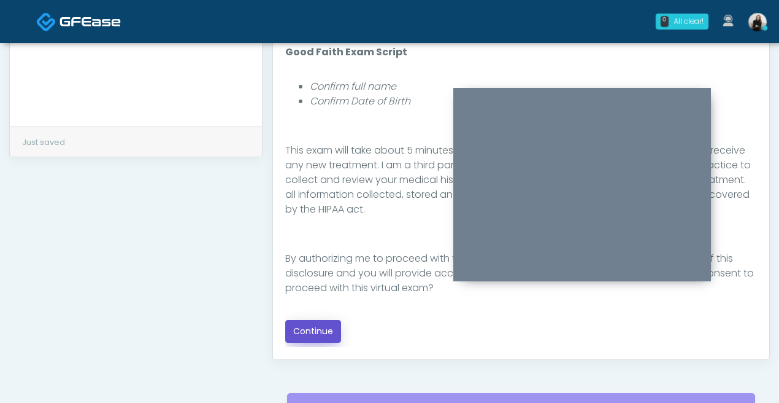
click at [322, 337] on button "Continue" at bounding box center [313, 331] width 56 height 23
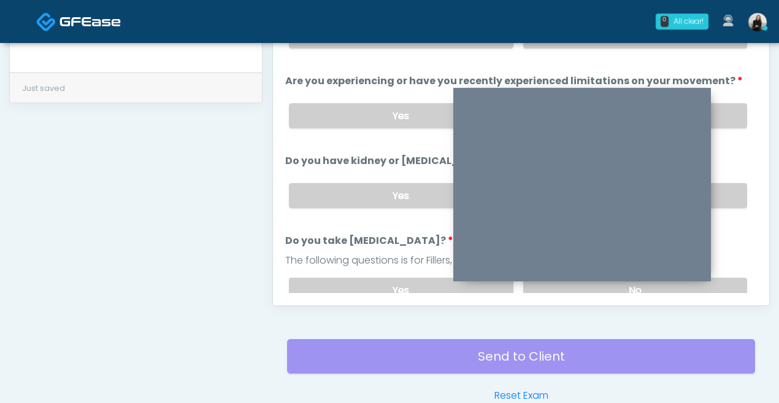
scroll to position [455, 0]
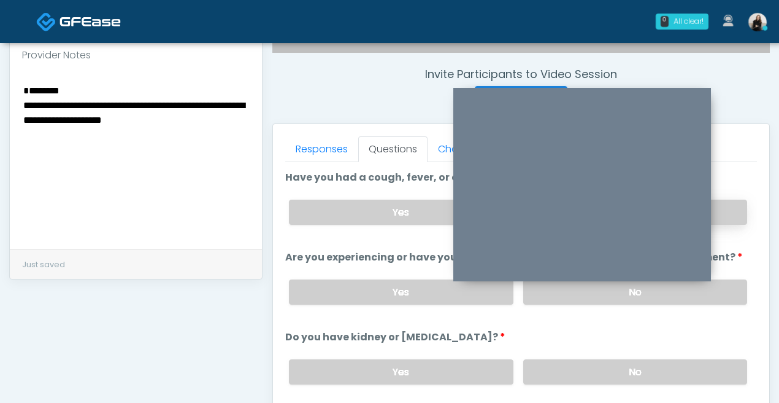
click at [737, 207] on label "No" at bounding box center [636, 211] width 224 height 25
click at [716, 286] on label "No" at bounding box center [636, 291] width 224 height 25
click at [696, 361] on label "No" at bounding box center [636, 371] width 224 height 25
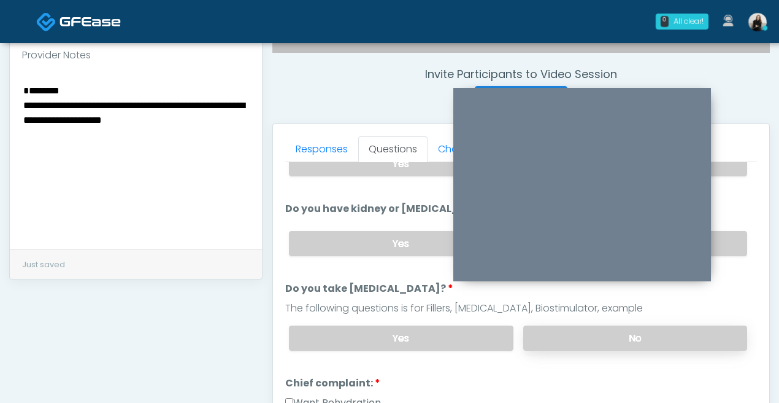
click at [662, 345] on label "No" at bounding box center [636, 337] width 224 height 25
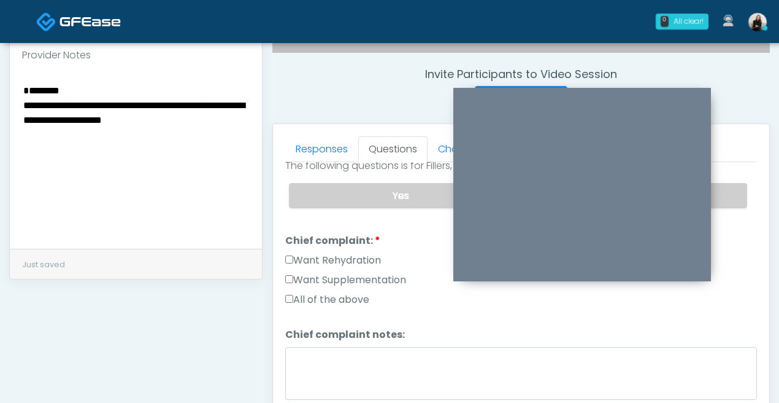
click at [339, 253] on label "Want Rehydration" at bounding box center [333, 260] width 96 height 15
click at [339, 273] on label "Want Supplementation" at bounding box center [345, 280] width 121 height 15
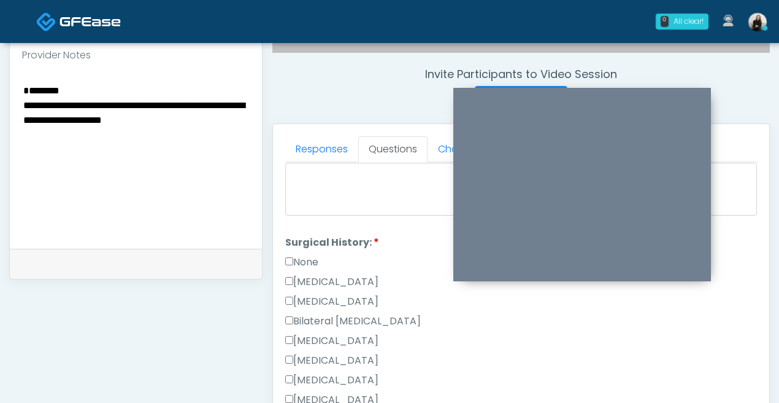
scroll to position [498, 0]
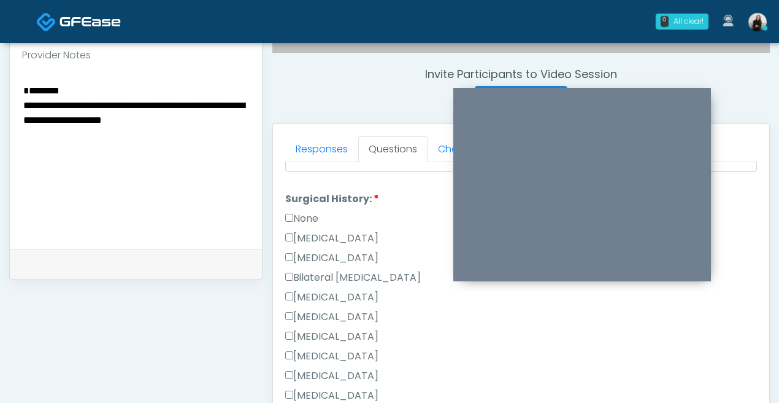
click at [307, 211] on label "None" at bounding box center [301, 218] width 33 height 15
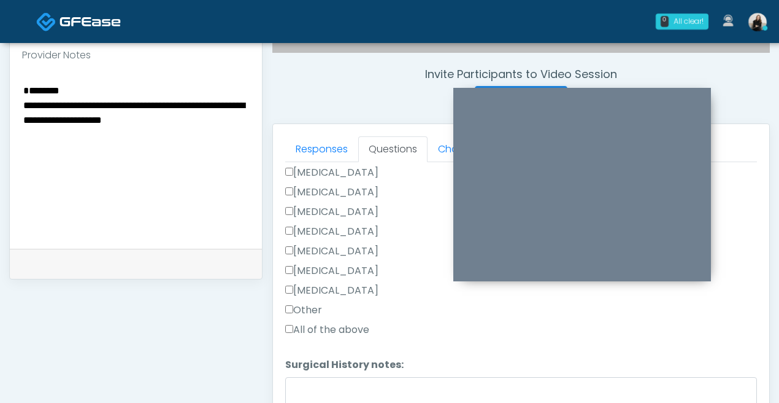
scroll to position [474, 0]
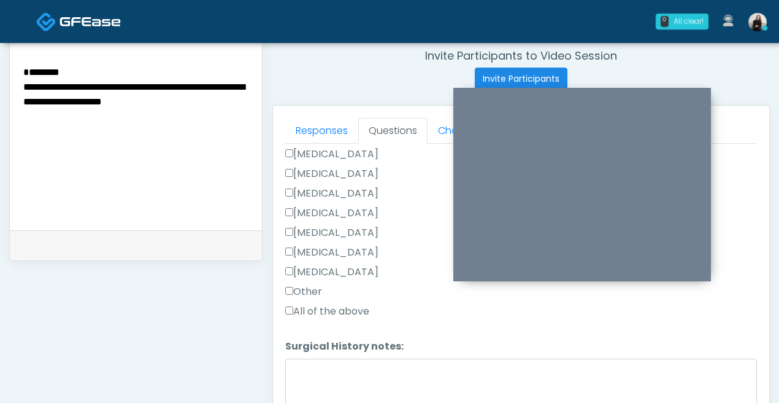
click at [303, 295] on label "Other" at bounding box center [303, 291] width 37 height 15
click at [307, 369] on textarea "Surgical History notes:" at bounding box center [521, 384] width 472 height 53
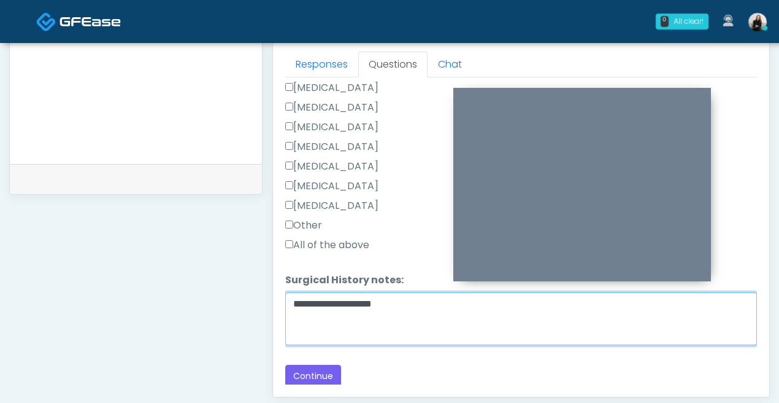
scroll to position [543, 0]
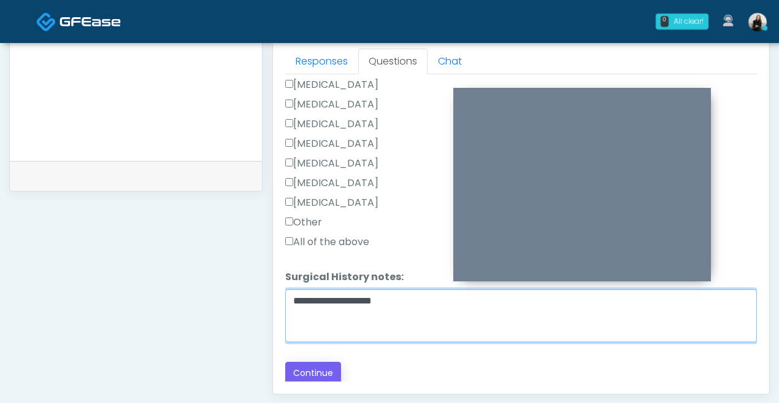
type textarea "**********"
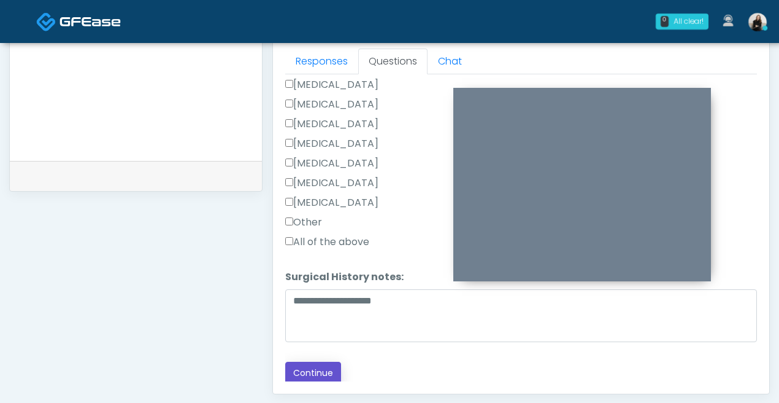
click at [311, 365] on button "Continue" at bounding box center [313, 373] width 56 height 23
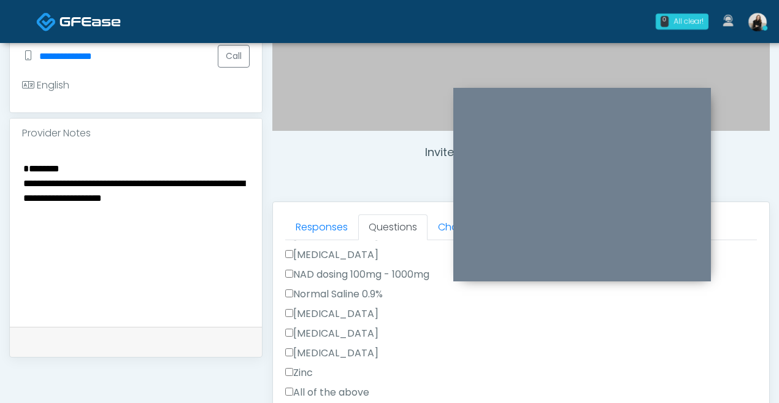
scroll to position [0, 0]
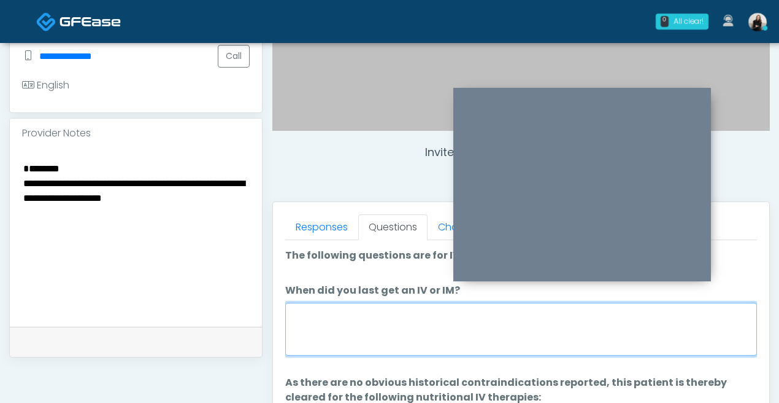
click at [395, 325] on textarea "When did you last get an IV or IM?" at bounding box center [521, 329] width 472 height 53
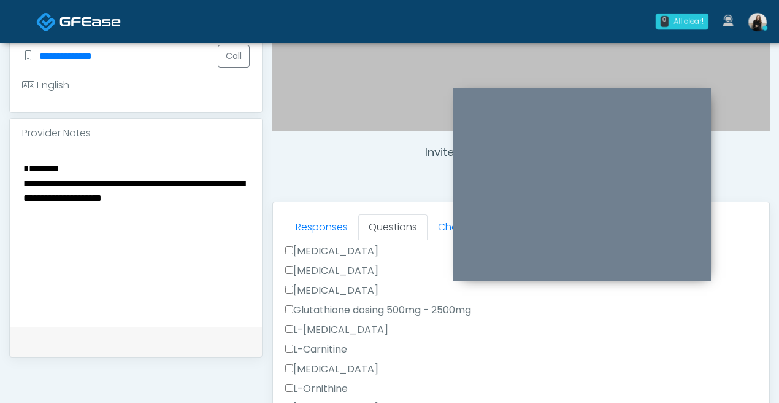
scroll to position [470, 0]
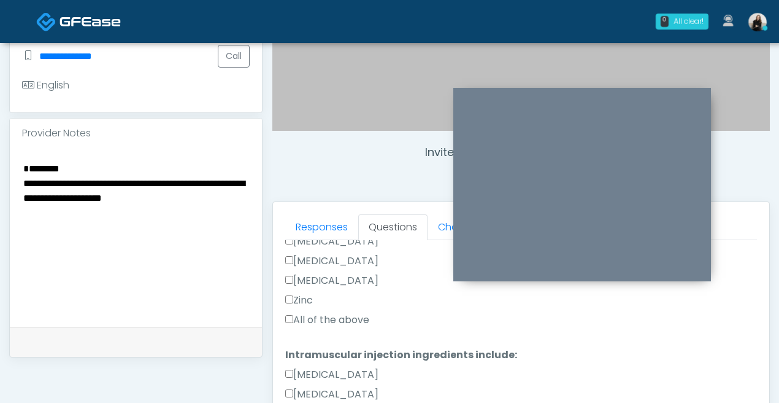
type textarea "*******"
click at [370, 327] on div "All of the above" at bounding box center [521, 322] width 472 height 20
click at [365, 324] on label "All of the above" at bounding box center [327, 319] width 84 height 15
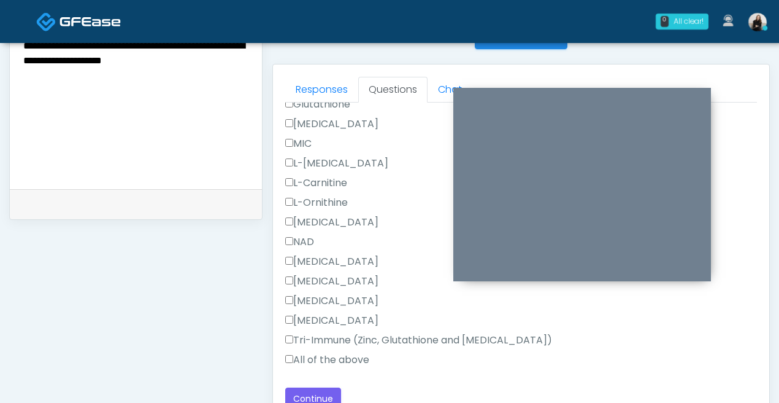
scroll to position [606, 0]
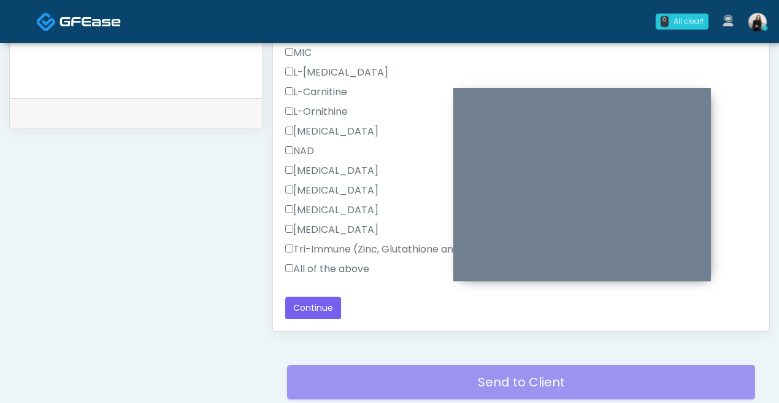
click at [342, 268] on label "All of the above" at bounding box center [327, 268] width 84 height 15
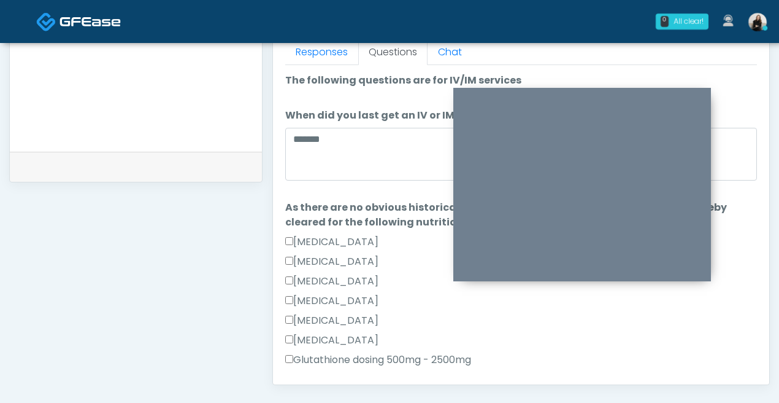
scroll to position [662, 0]
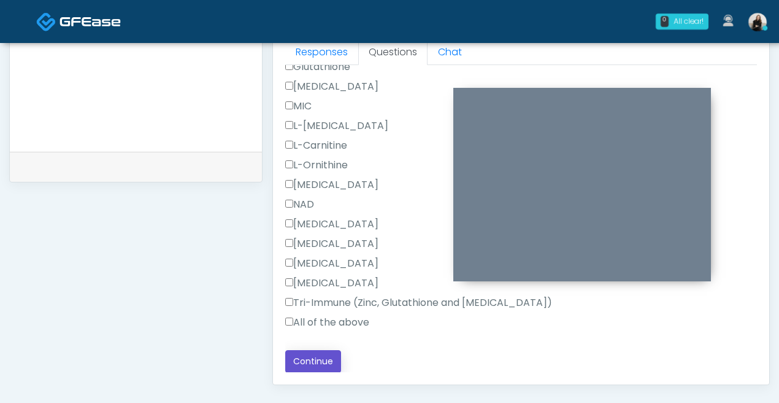
click at [306, 357] on button "Continue" at bounding box center [313, 361] width 56 height 23
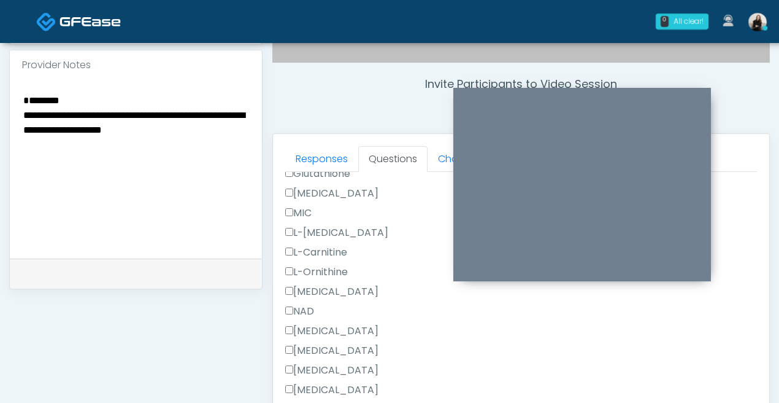
click at [173, 180] on div "**********" at bounding box center [135, 121] width 253 height 936
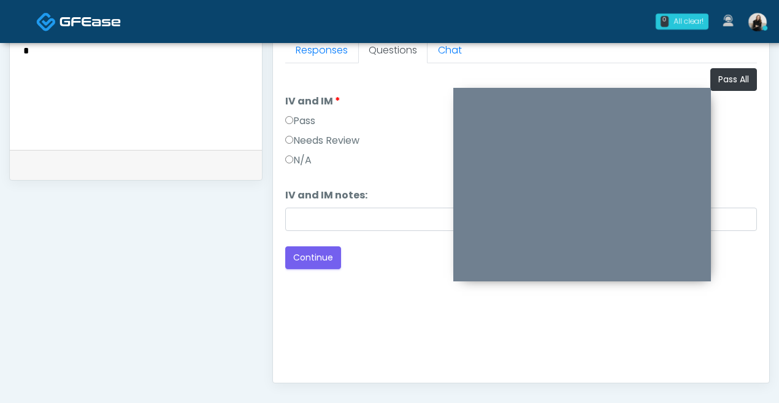
scroll to position [443, 0]
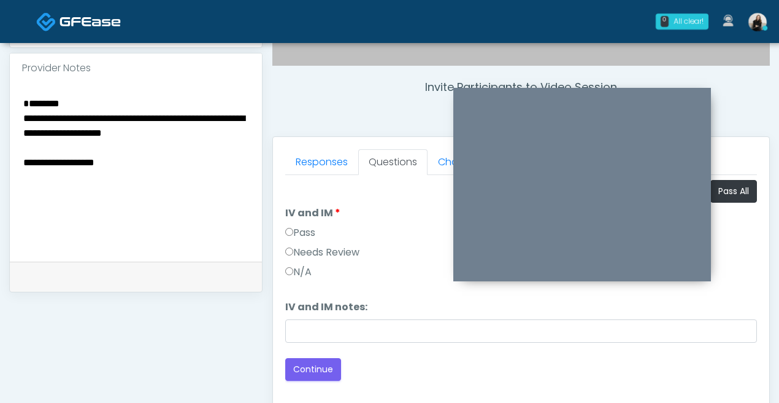
type textarea "**********"
click at [309, 228] on label "Pass" at bounding box center [300, 232] width 30 height 15
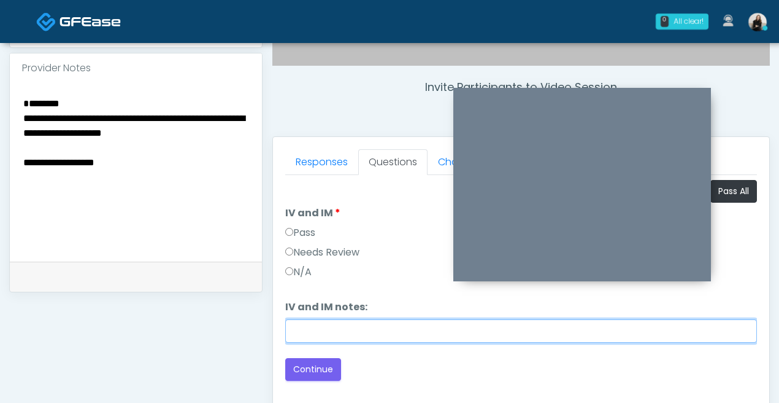
click at [304, 319] on input "IV and IM notes:" at bounding box center [521, 330] width 472 height 23
paste input "**********"
click at [286, 331] on input "**********" at bounding box center [521, 330] width 472 height 23
click at [596, 331] on input "**********" at bounding box center [521, 330] width 472 height 23
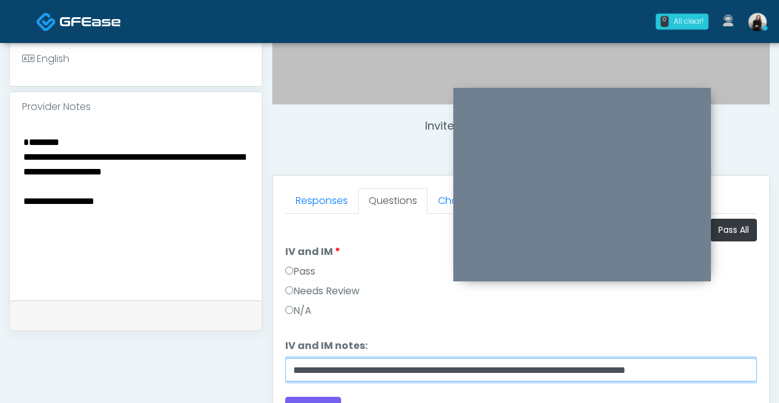
scroll to position [371, 0]
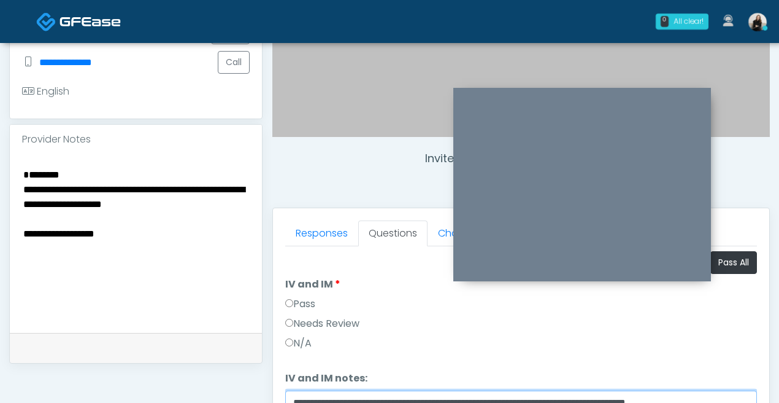
type input "**********"
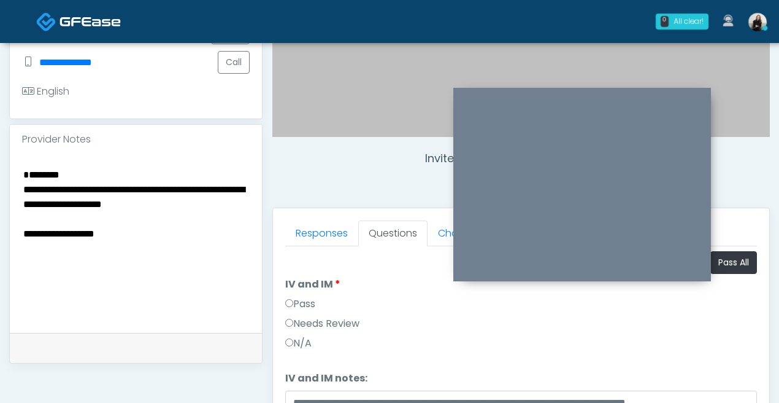
click at [114, 203] on textarea "**********" at bounding box center [136, 241] width 228 height 150
drag, startPoint x: 36, startPoint y: 160, endPoint x: 5, endPoint y: 126, distance: 46.5
click at [5, 126] on div "**********" at bounding box center [389, 183] width 779 height 1022
click at [105, 166] on textarea "**********" at bounding box center [136, 241] width 228 height 150
click at [101, 166] on textarea "**********" at bounding box center [136, 241] width 228 height 150
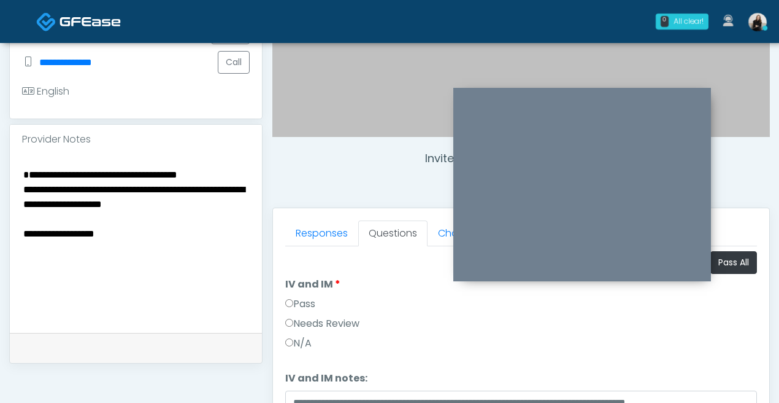
click at [26, 166] on textarea "**********" at bounding box center [136, 241] width 228 height 150
drag, startPoint x: 35, startPoint y: 161, endPoint x: 0, endPoint y: 161, distance: 35.0
click at [0, 161] on div "**********" at bounding box center [389, 183] width 779 height 1022
click at [195, 166] on textarea "**********" at bounding box center [136, 241] width 228 height 150
click at [188, 182] on textarea "**********" at bounding box center [136, 241] width 228 height 150
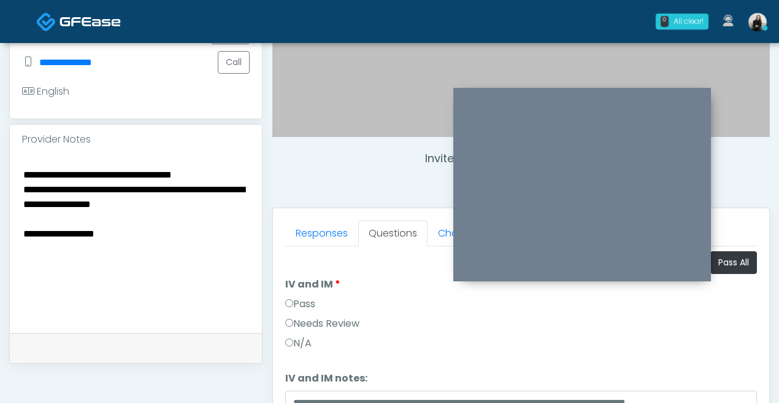
click at [169, 166] on textarea "**********" at bounding box center [136, 241] width 228 height 150
click at [182, 177] on textarea "**********" at bounding box center [136, 241] width 228 height 150
click at [33, 177] on textarea "**********" at bounding box center [136, 241] width 228 height 150
click at [224, 179] on textarea "**********" at bounding box center [136, 241] width 228 height 150
drag, startPoint x: 128, startPoint y: 219, endPoint x: -24, endPoint y: 206, distance: 152.8
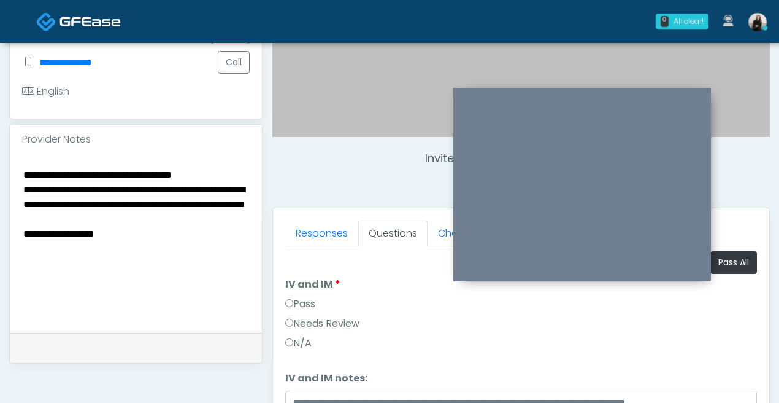
click at [0, 206] on html "0 All clear! All clear! [PERSON_NAME] AR AZ CO CT DC DE [GEOGRAPHIC_DATA] IA ID…" at bounding box center [389, 180] width 779 height 1102
click at [34, 220] on textarea "**********" at bounding box center [136, 241] width 228 height 150
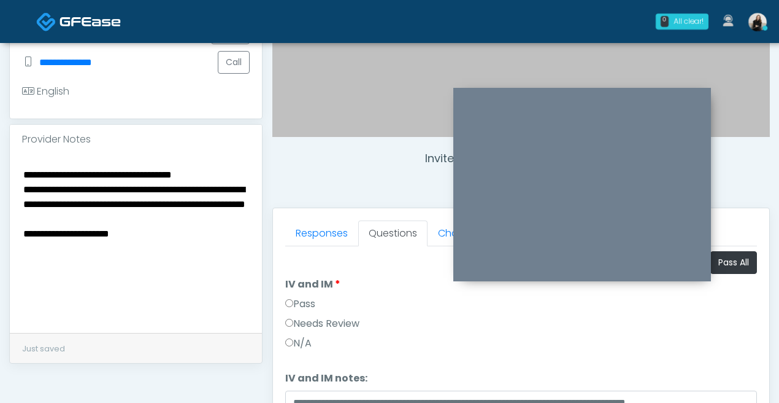
paste textarea "*"
click at [180, 287] on textarea "**********" at bounding box center [136, 241] width 228 height 150
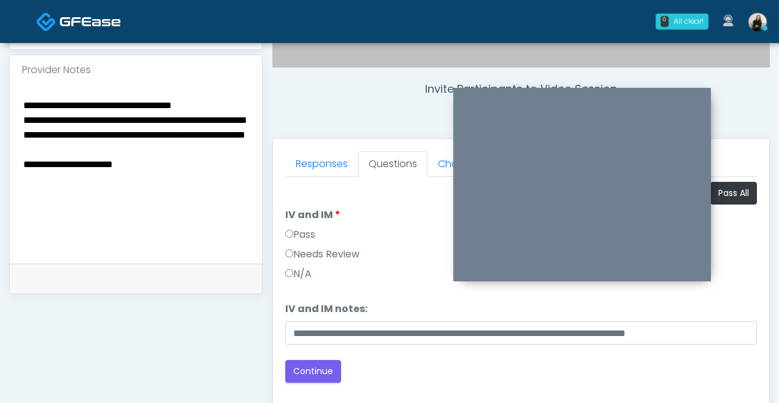
scroll to position [515, 0]
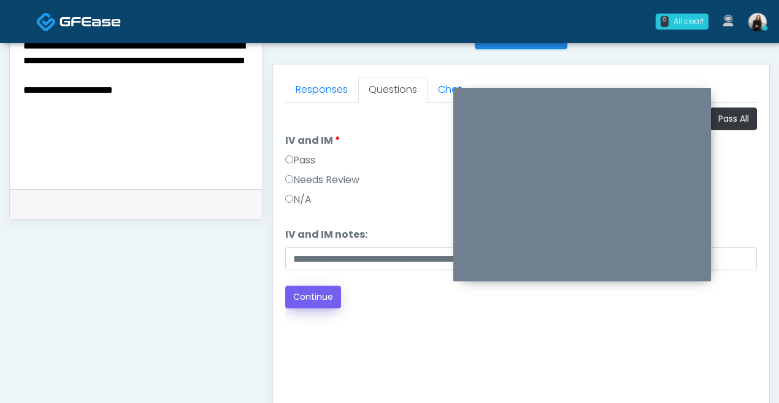
type textarea "**********"
click at [324, 303] on button "Continue" at bounding box center [313, 296] width 56 height 23
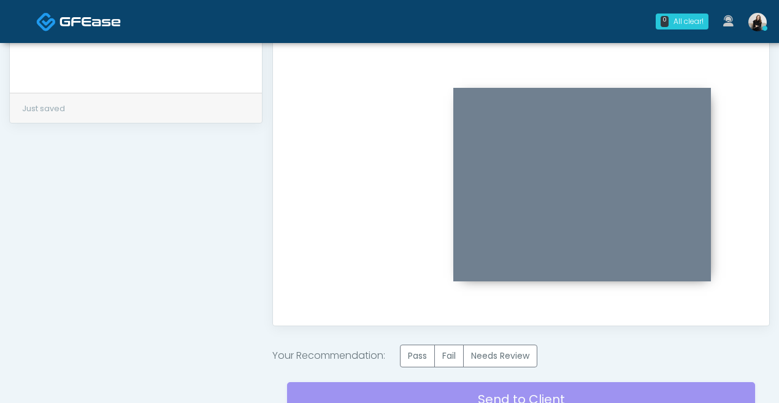
scroll to position [636, 0]
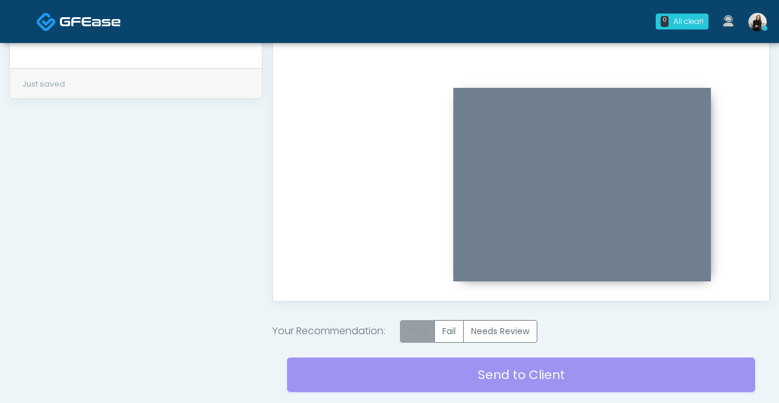
click at [416, 324] on label "Pass" at bounding box center [417, 331] width 35 height 23
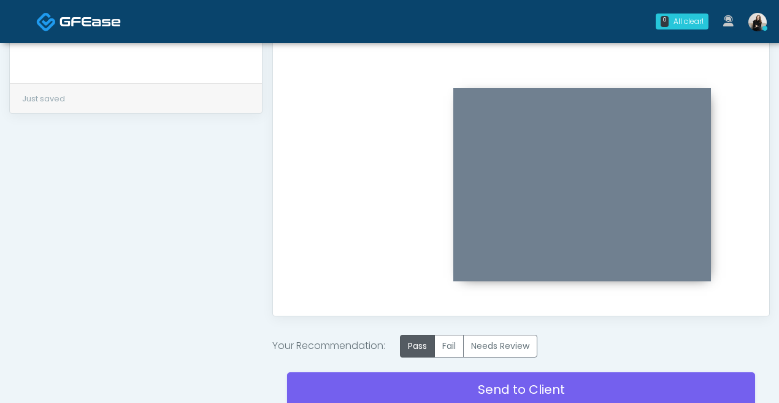
scroll to position [622, 0]
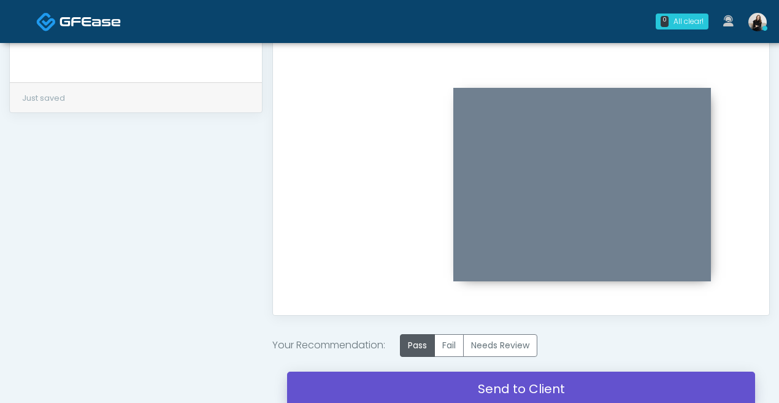
click at [474, 381] on link "Send to Client" at bounding box center [521, 388] width 468 height 34
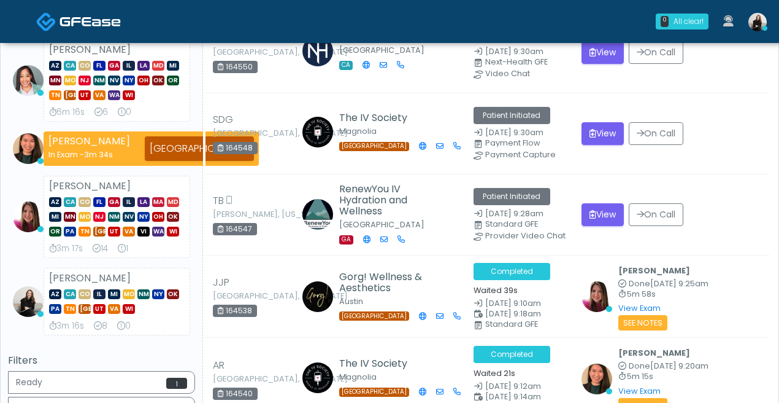
scroll to position [252, 0]
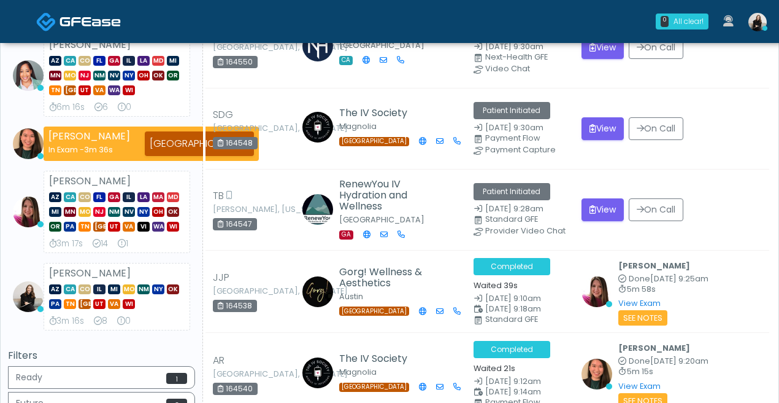
click at [80, 25] on img at bounding box center [90, 21] width 61 height 12
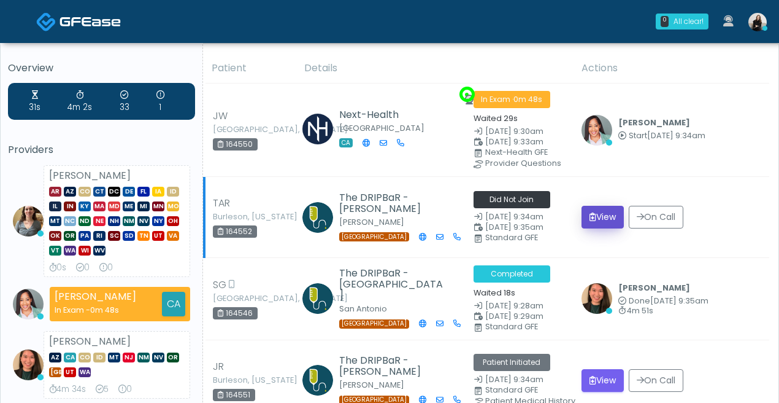
click at [593, 209] on button "View" at bounding box center [603, 217] width 42 height 23
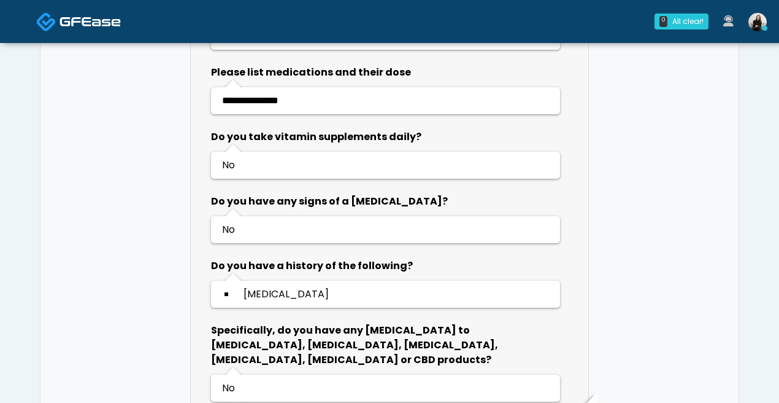
scroll to position [945, 0]
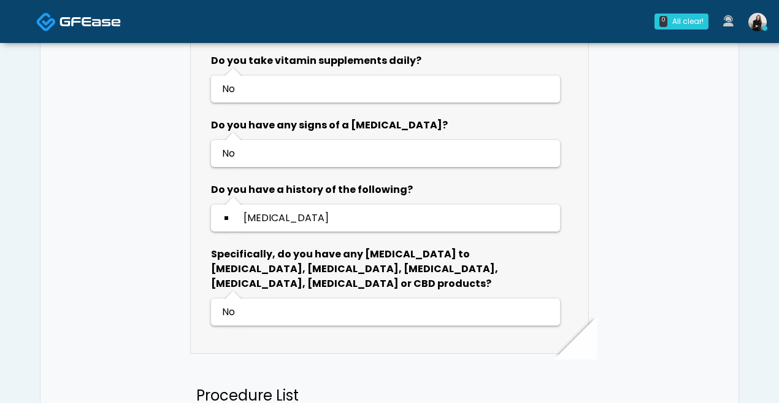
click at [108, 33] on link at bounding box center [78, 21] width 85 height 40
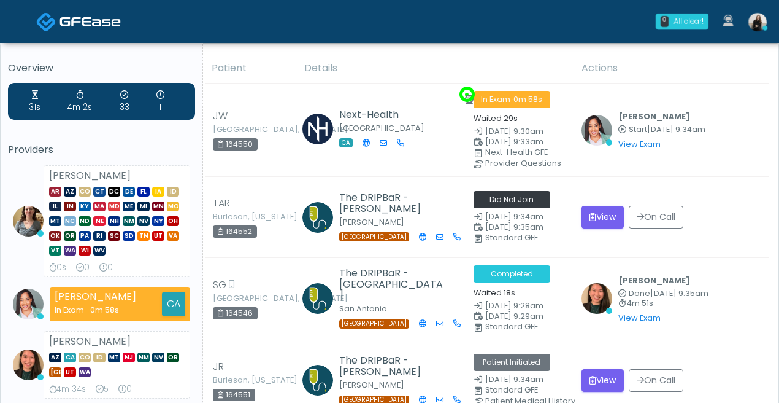
click at [93, 26] on img at bounding box center [90, 21] width 61 height 12
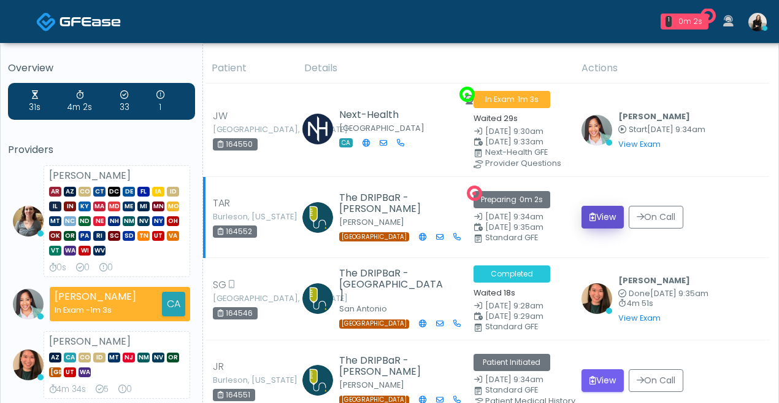
click at [596, 212] on icon "submit" at bounding box center [593, 216] width 7 height 9
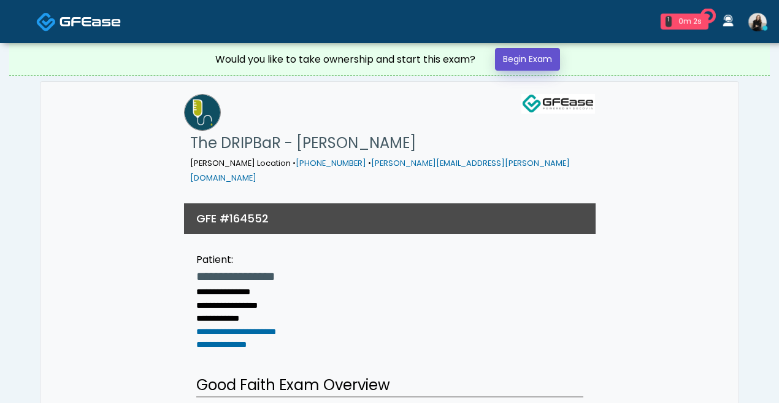
click at [519, 56] on link "Begin Exam" at bounding box center [527, 59] width 65 height 23
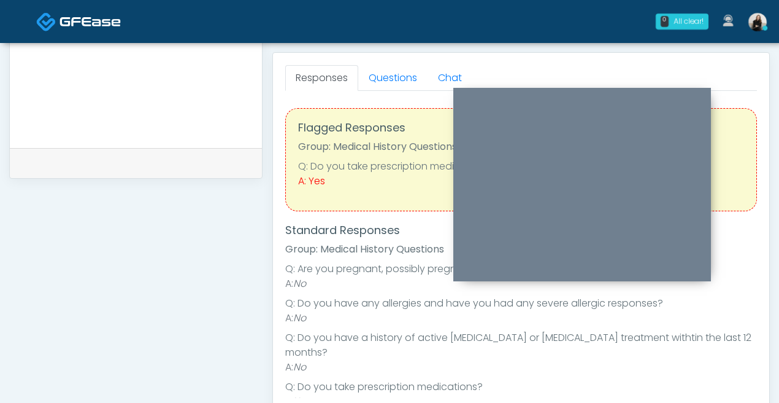
scroll to position [511, 0]
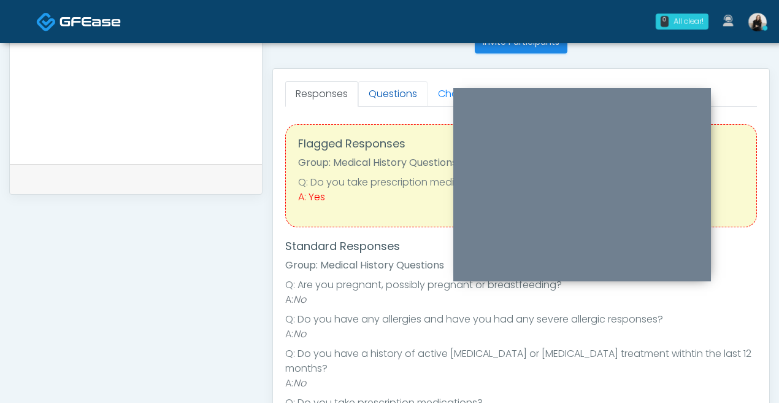
click at [387, 82] on link "Questions" at bounding box center [392, 94] width 69 height 26
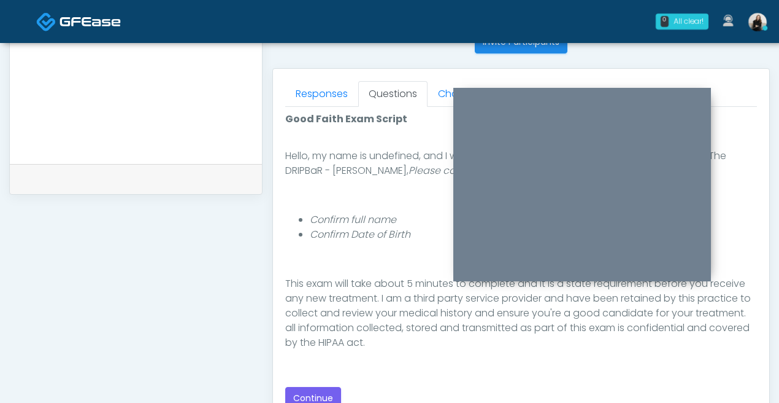
scroll to position [142, 0]
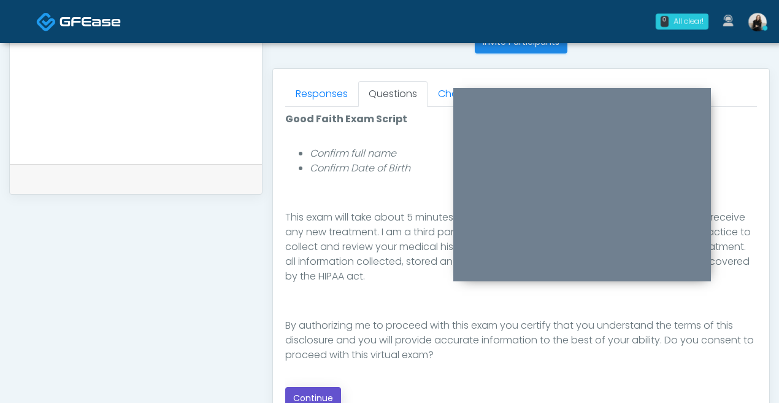
click at [323, 392] on button "Continue" at bounding box center [313, 398] width 56 height 23
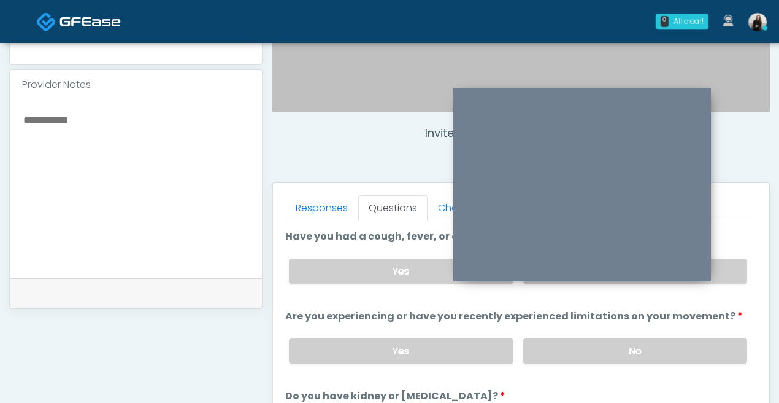
scroll to position [346, 0]
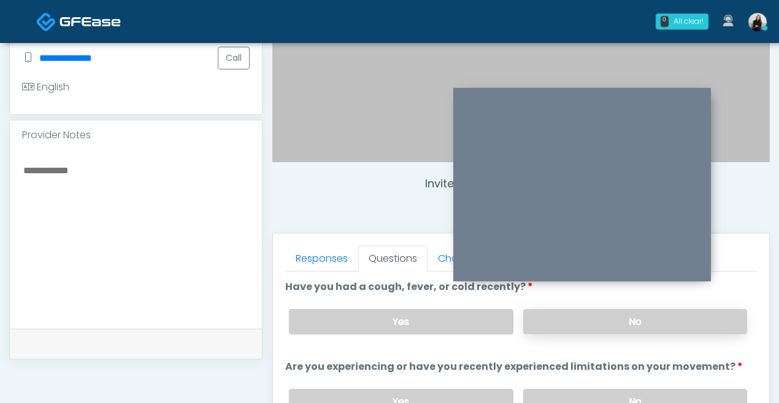
click at [561, 311] on label "No" at bounding box center [636, 321] width 224 height 25
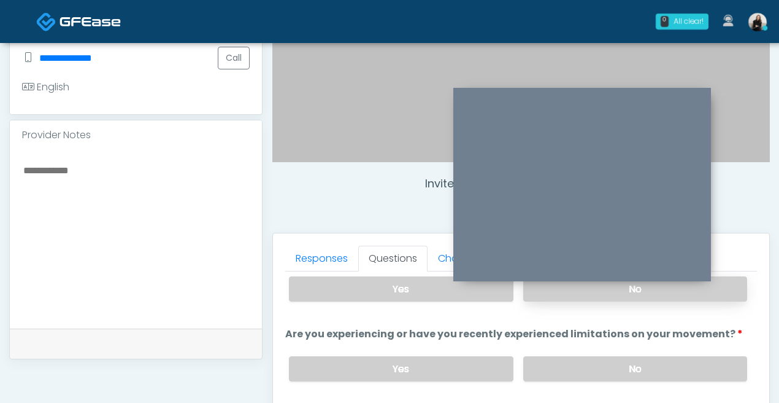
scroll to position [35, 0]
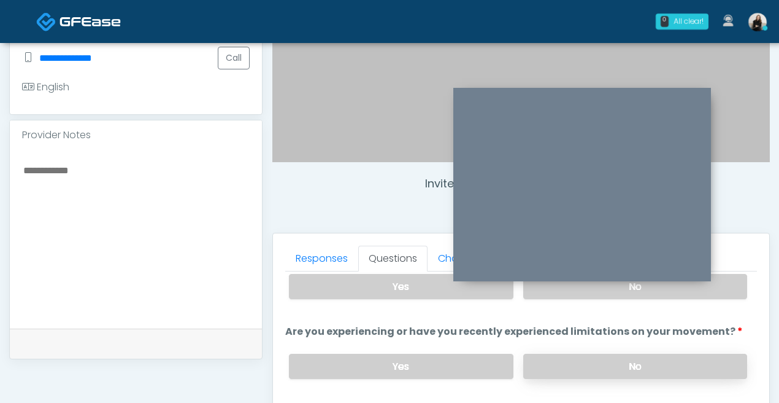
click at [549, 375] on label "No" at bounding box center [636, 366] width 224 height 25
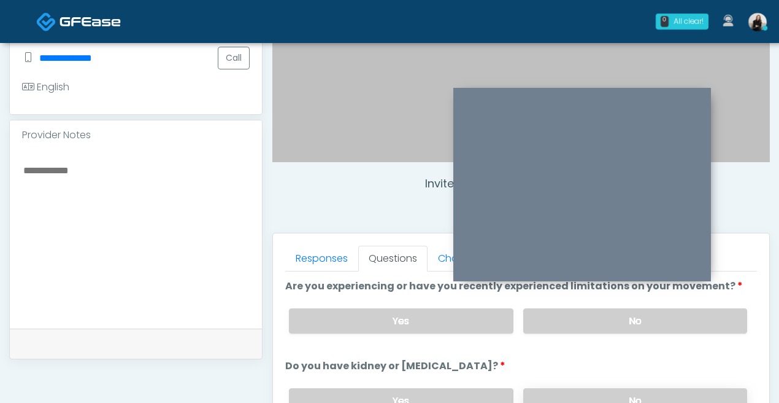
click at [543, 394] on label "No" at bounding box center [636, 400] width 224 height 25
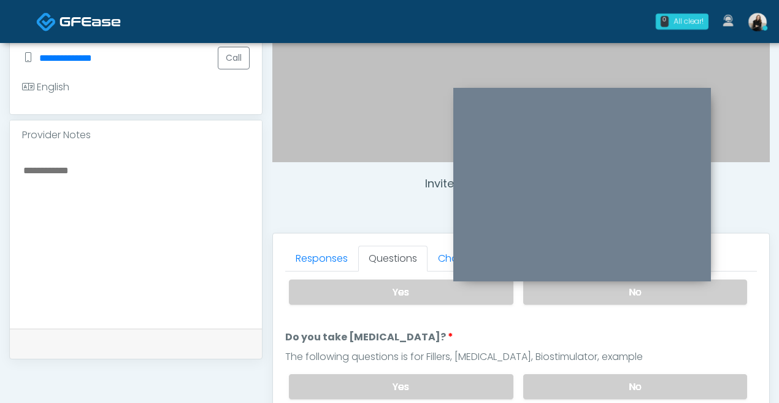
click at [541, 368] on div "Yes No" at bounding box center [518, 386] width 478 height 45
click at [541, 376] on label "No" at bounding box center [636, 386] width 224 height 25
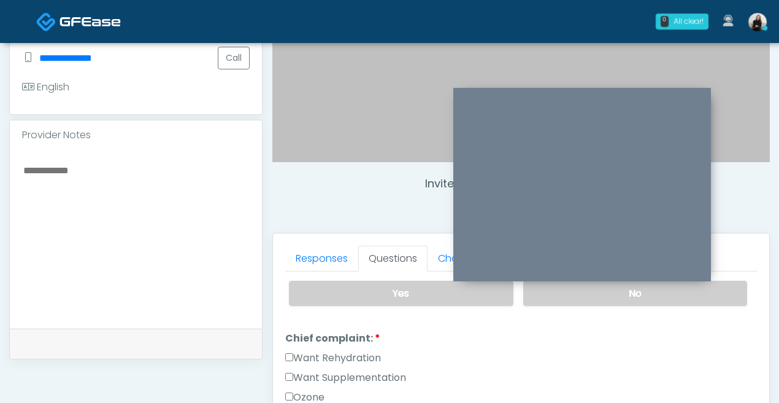
click at [374, 352] on label "Want Rehydration" at bounding box center [333, 357] width 96 height 15
click at [374, 371] on label "Want Supplementation" at bounding box center [345, 377] width 121 height 15
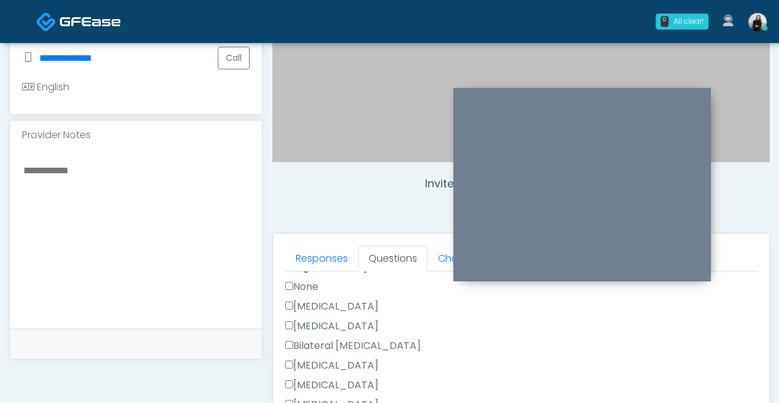
scroll to position [492, 0]
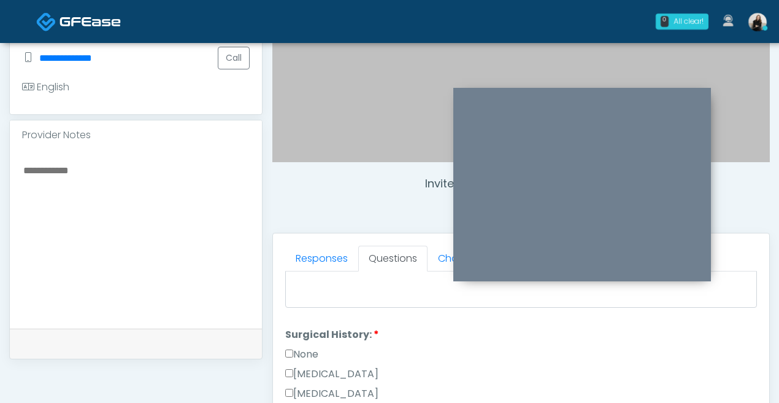
click at [317, 355] on label "None" at bounding box center [301, 354] width 33 height 15
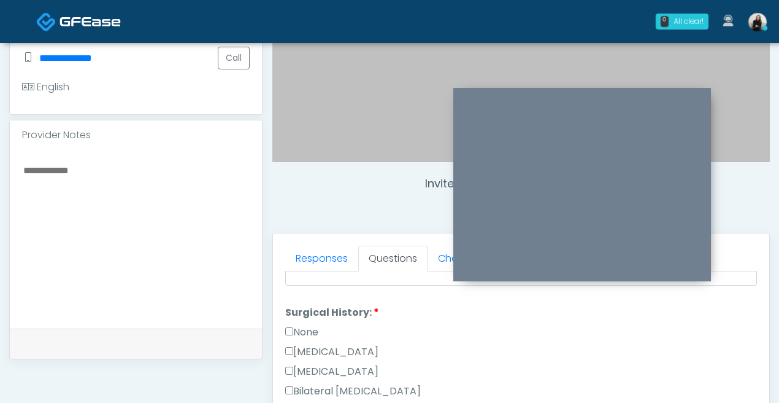
click at [317, 355] on label "Cesarean Section" at bounding box center [331, 351] width 93 height 15
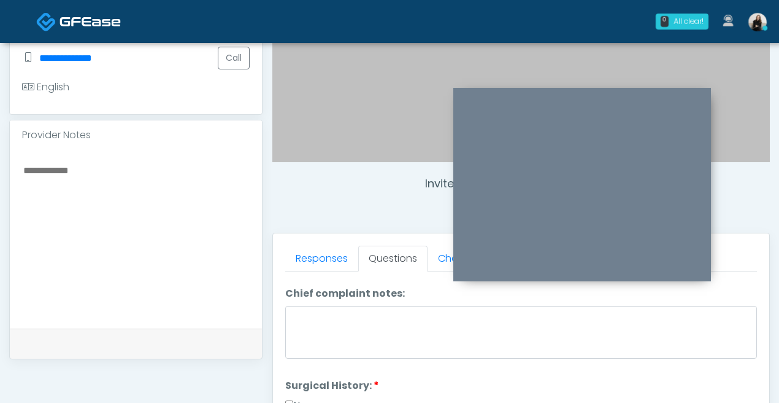
scroll to position [330, 0]
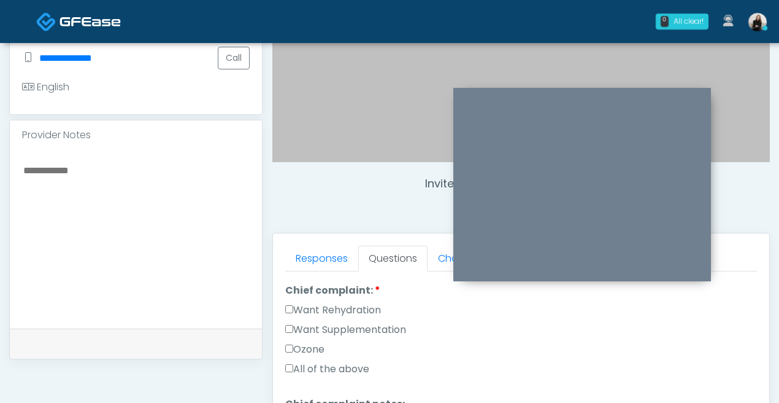
click at [325, 309] on label "Want Rehydration" at bounding box center [333, 310] width 96 height 15
click at [325, 325] on label "Want Supplementation" at bounding box center [345, 329] width 121 height 15
click at [321, 328] on label "Want Supplementation" at bounding box center [345, 329] width 121 height 15
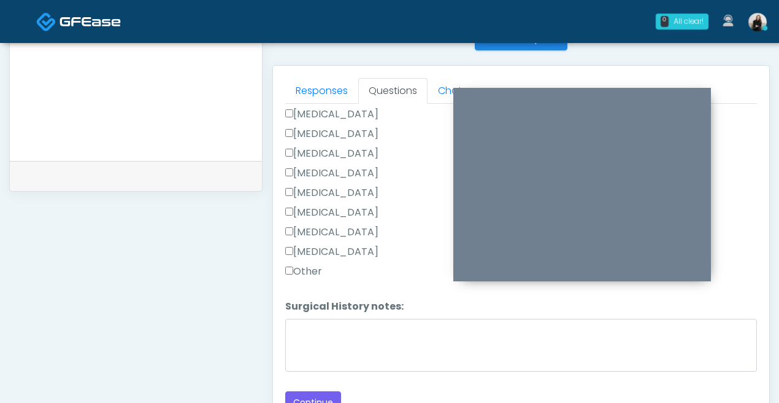
scroll to position [571, 0]
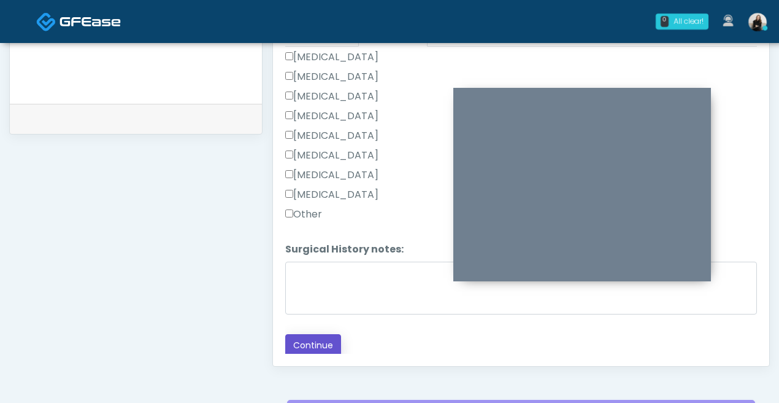
click at [311, 346] on button "Continue" at bounding box center [313, 345] width 56 height 23
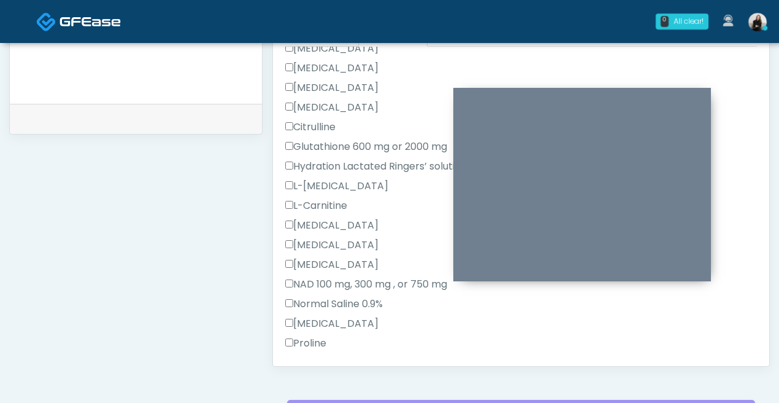
scroll to position [699, 0]
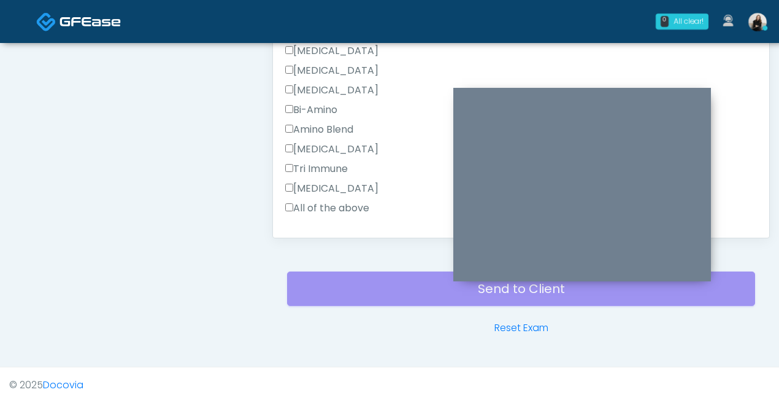
click at [323, 201] on label "All of the above" at bounding box center [327, 208] width 84 height 15
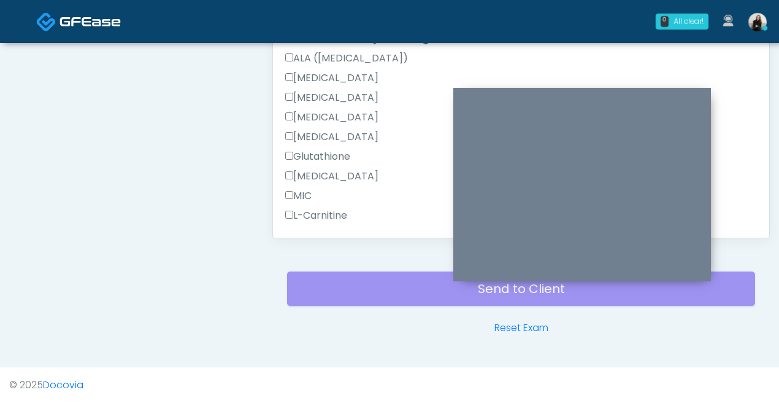
scroll to position [856, 0]
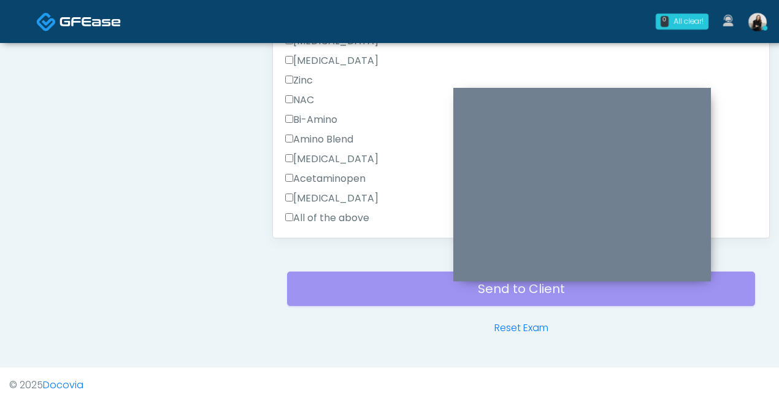
click at [322, 211] on label "All of the above" at bounding box center [327, 218] width 84 height 15
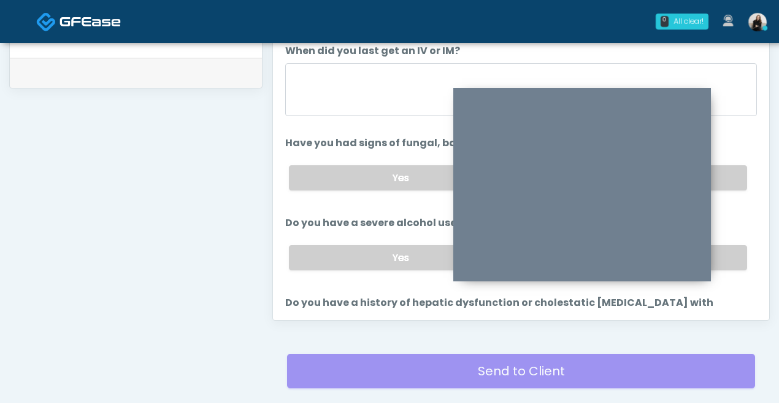
scroll to position [458, 0]
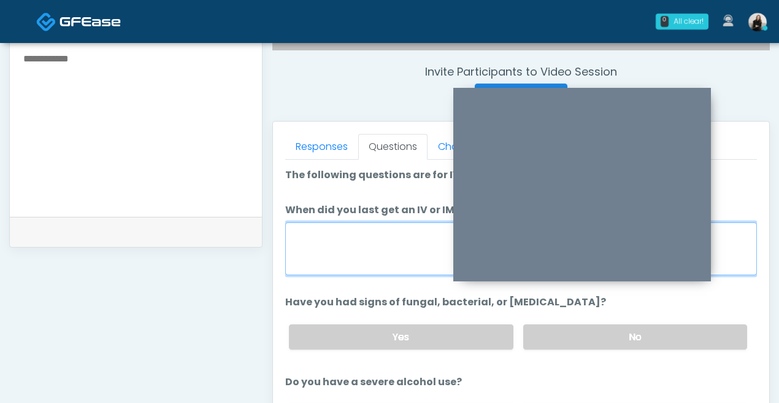
click at [336, 263] on textarea "When did you last get an IV or IM?" at bounding box center [521, 248] width 472 height 53
drag, startPoint x: 335, startPoint y: 238, endPoint x: 237, endPoint y: 233, distance: 98.3
click at [237, 233] on div "**********" at bounding box center [389, 108] width 761 height 936
type textarea "*********"
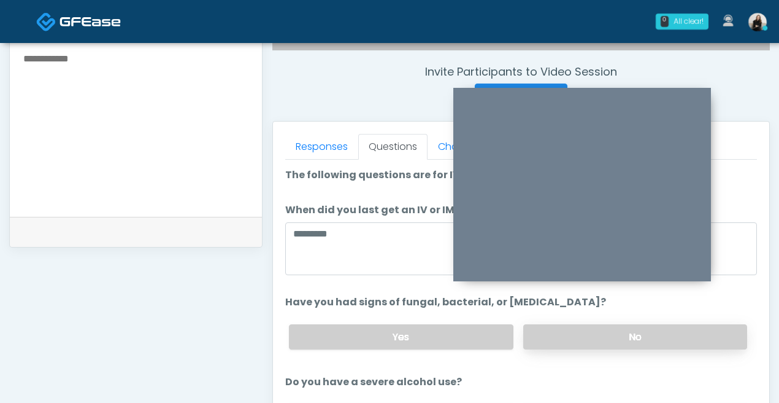
click at [572, 343] on label "No" at bounding box center [636, 336] width 224 height 25
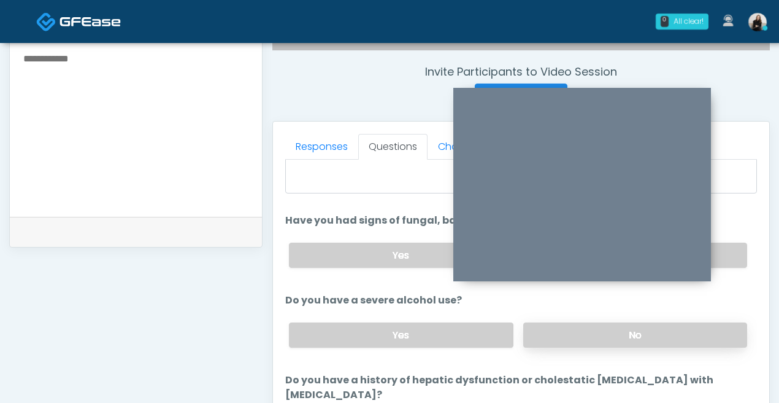
click at [572, 342] on label "No" at bounding box center [636, 334] width 224 height 25
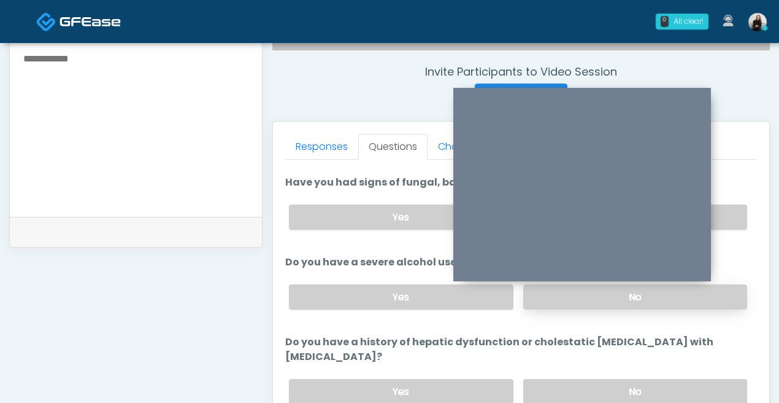
scroll to position [121, 0]
click at [571, 377] on label "No" at bounding box center [636, 389] width 224 height 25
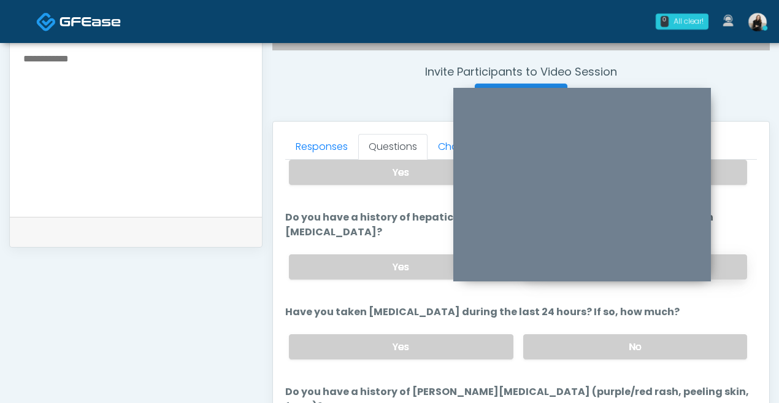
scroll to position [246, 0]
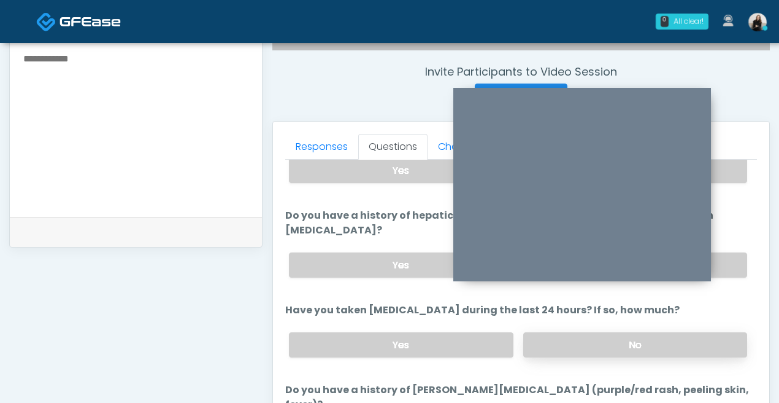
click at [567, 333] on label "No" at bounding box center [636, 344] width 224 height 25
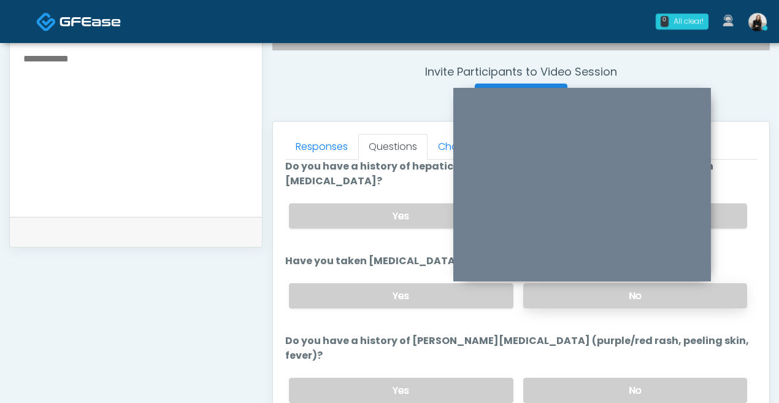
scroll to position [300, 0]
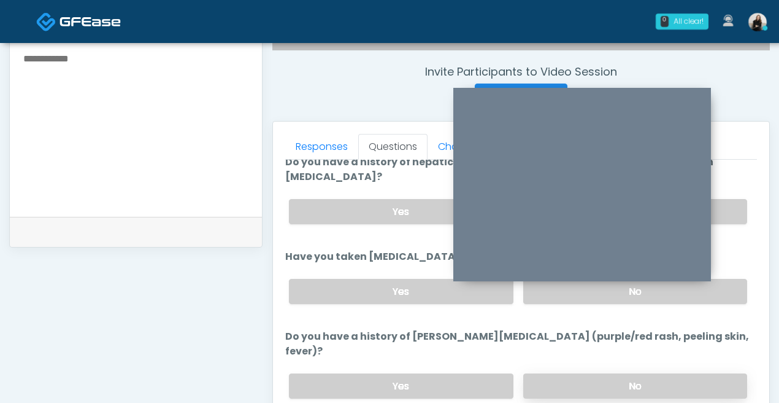
click at [568, 373] on label "No" at bounding box center [636, 385] width 224 height 25
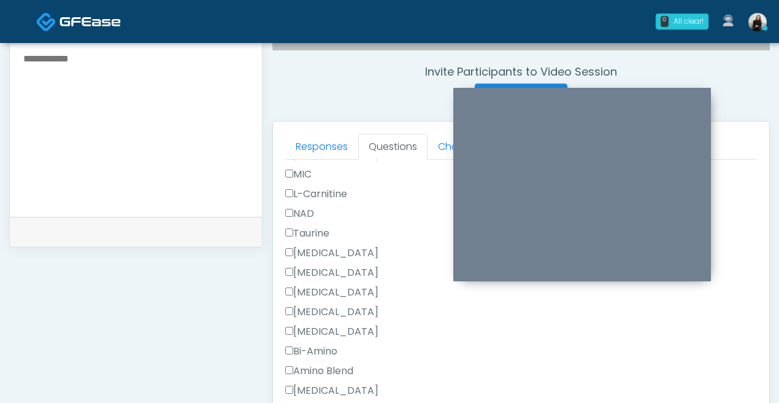
scroll to position [643, 0]
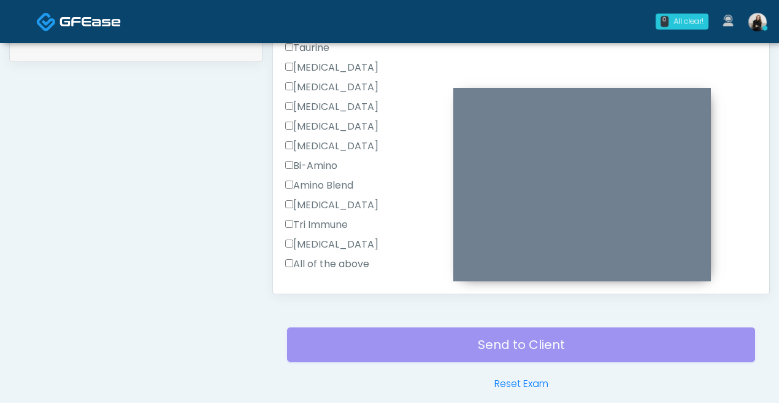
click at [337, 292] on button "Continue" at bounding box center [313, 303] width 56 height 23
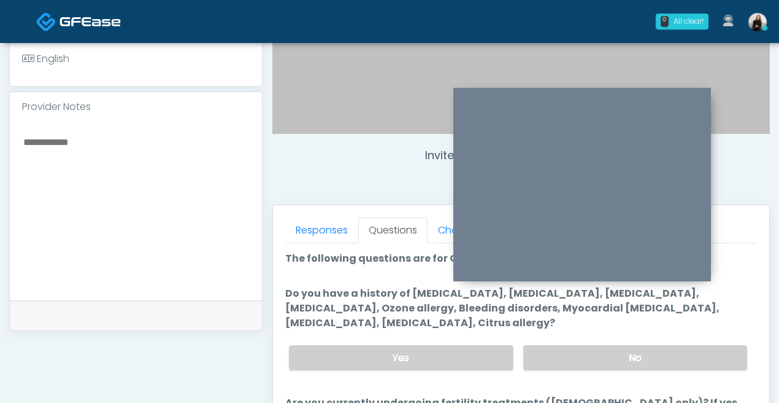
scroll to position [58, 0]
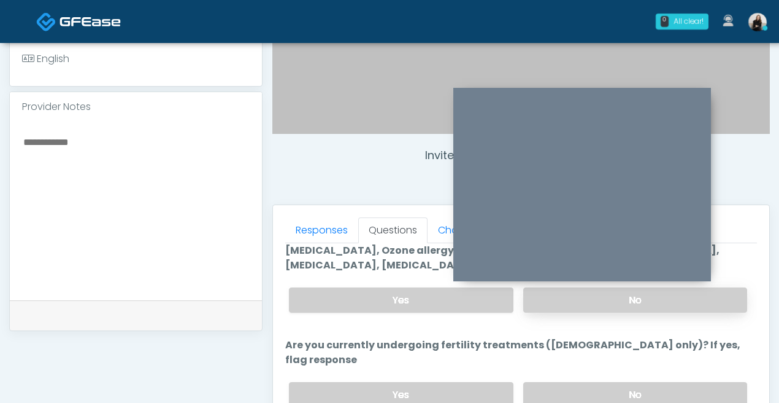
click at [570, 305] on label "No" at bounding box center [636, 299] width 224 height 25
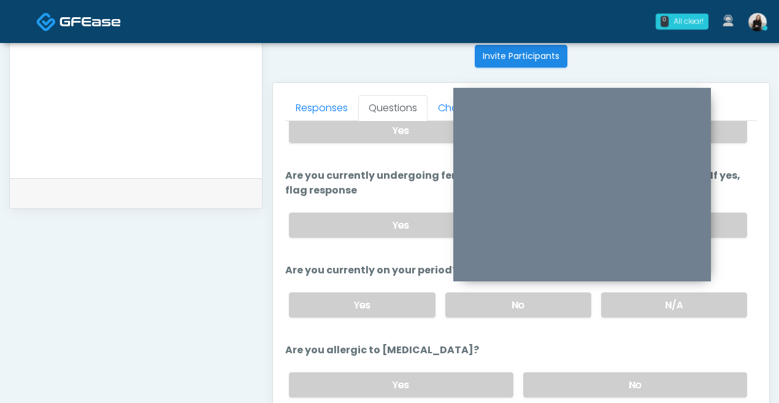
scroll to position [536, 0]
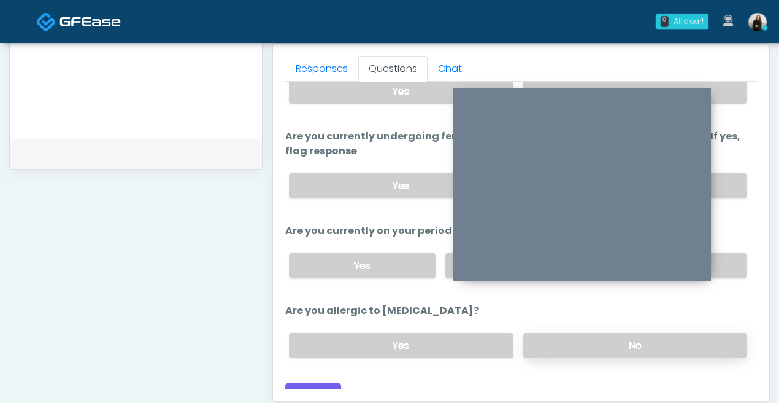
click at [568, 336] on label "No" at bounding box center [636, 345] width 224 height 25
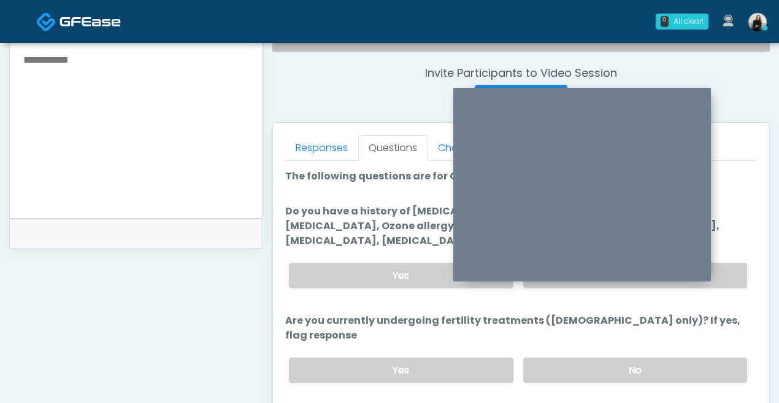
scroll to position [431, 0]
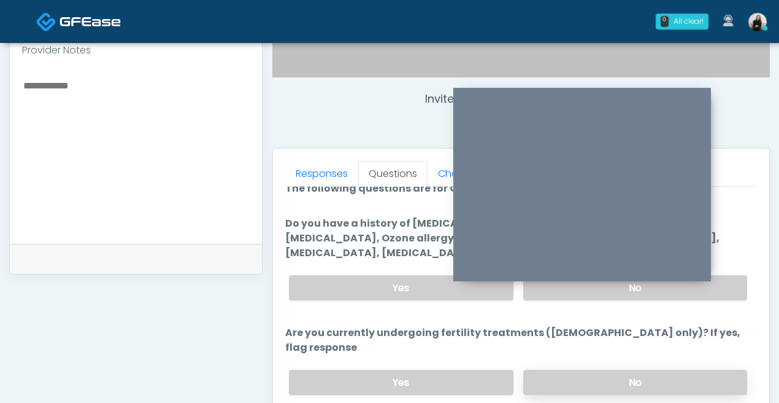
click at [570, 373] on label "No" at bounding box center [636, 381] width 224 height 25
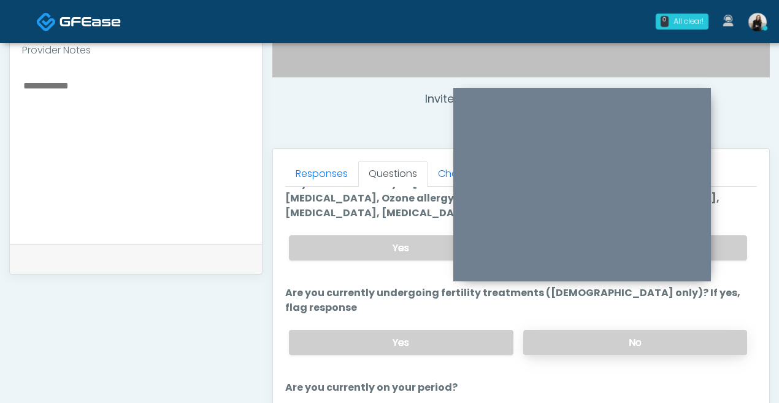
scroll to position [105, 0]
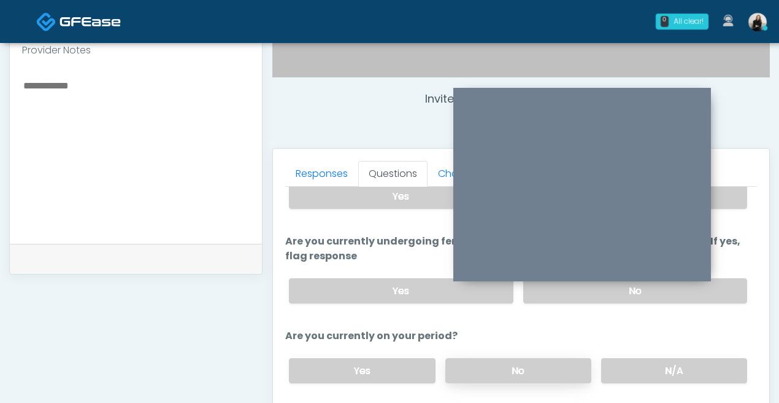
click at [559, 358] on label "No" at bounding box center [519, 370] width 146 height 25
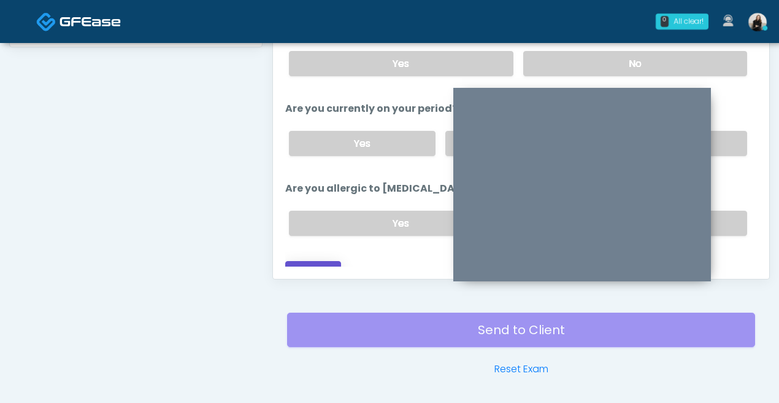
click at [308, 261] on button "Continue" at bounding box center [313, 272] width 56 height 23
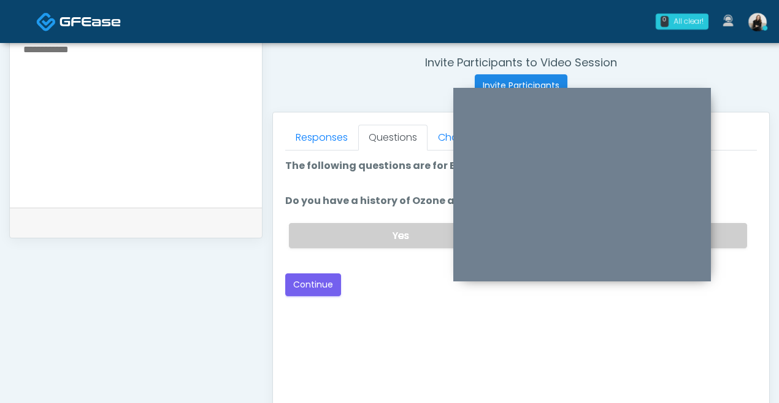
scroll to position [317, 0]
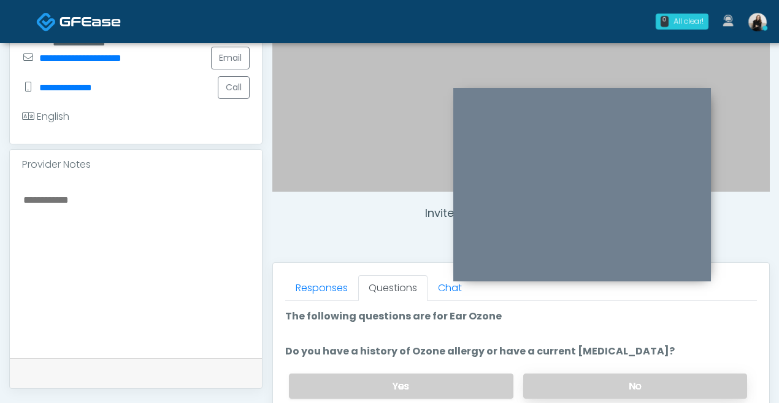
click at [634, 385] on label "No" at bounding box center [636, 385] width 224 height 25
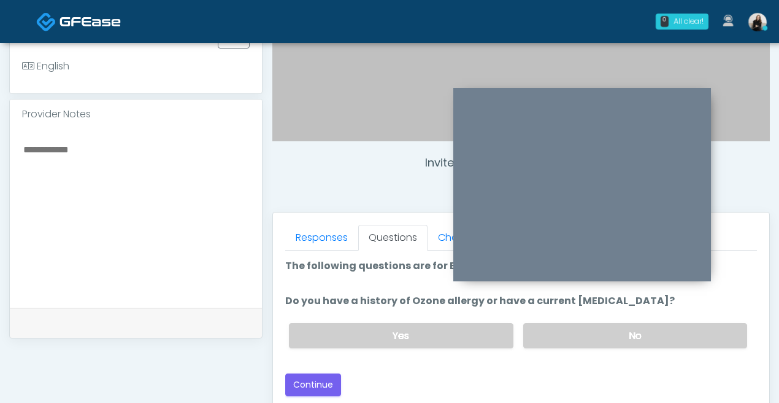
scroll to position [427, 0]
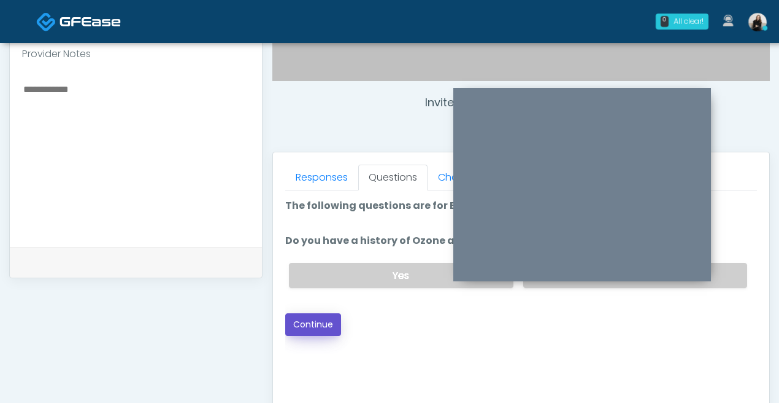
click at [311, 330] on button "Continue" at bounding box center [313, 324] width 56 height 23
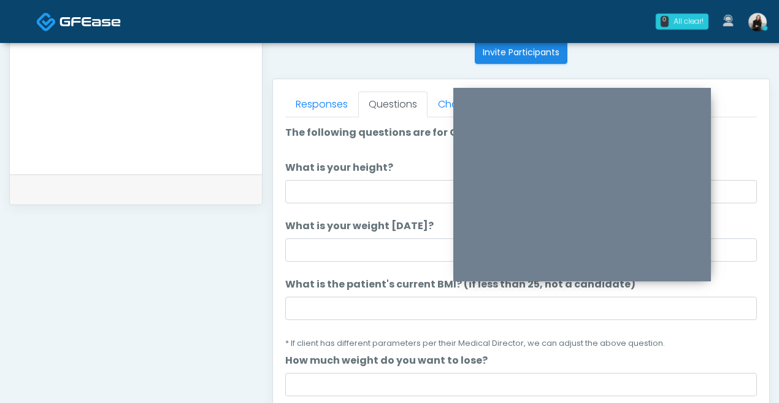
scroll to position [448, 0]
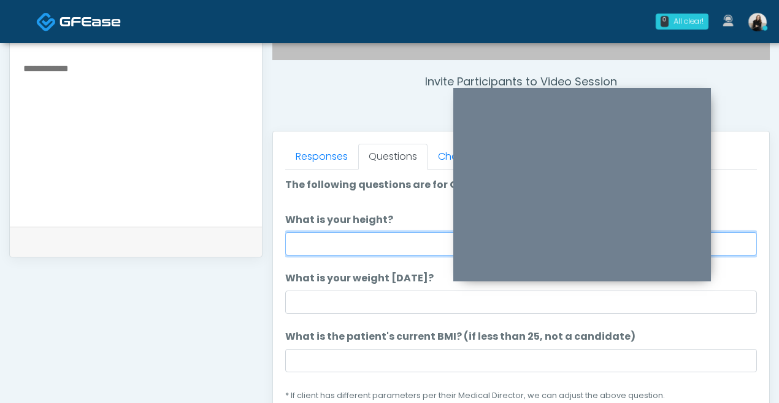
click at [354, 243] on input "What is your height?" at bounding box center [521, 243] width 472 height 23
click at [307, 248] on input "******" at bounding box center [521, 243] width 472 height 23
click at [311, 247] on input "******" at bounding box center [521, 243] width 472 height 23
type input "******"
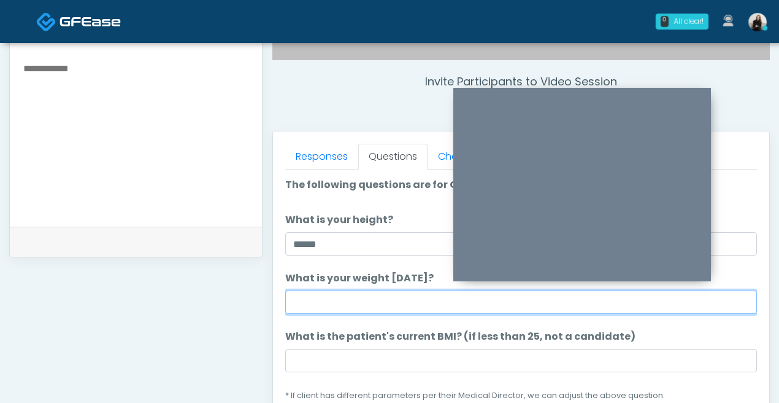
click at [311, 296] on input "What is your weight today?" at bounding box center [521, 301] width 472 height 23
type input "***"
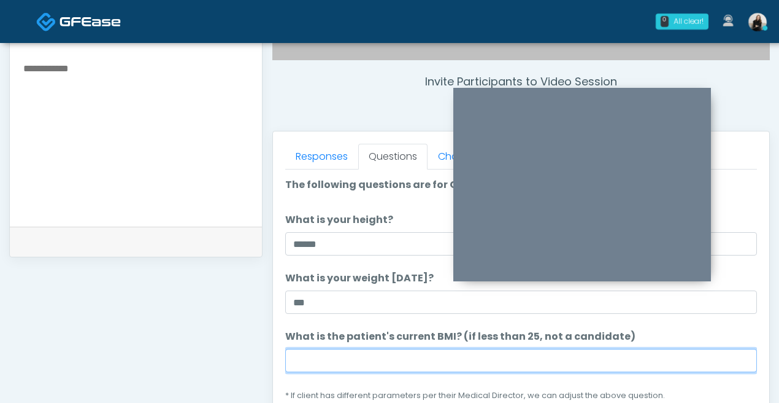
click at [450, 361] on input "What is the patient's current BMI? (if less than 25, not a candidate)" at bounding box center [521, 360] width 472 height 23
paste input "****"
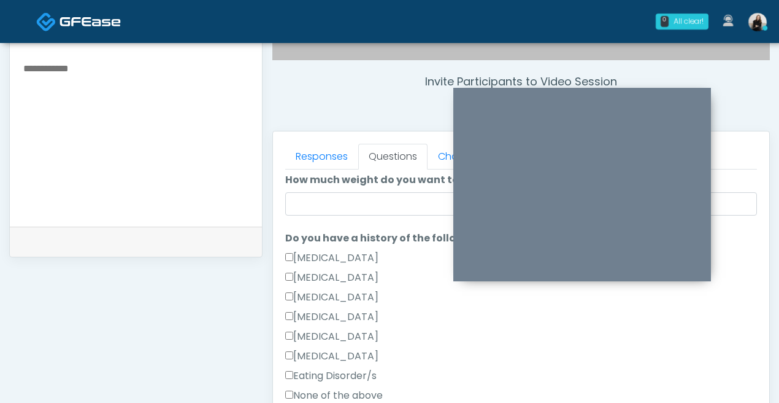
scroll to position [234, 0]
type input "****"
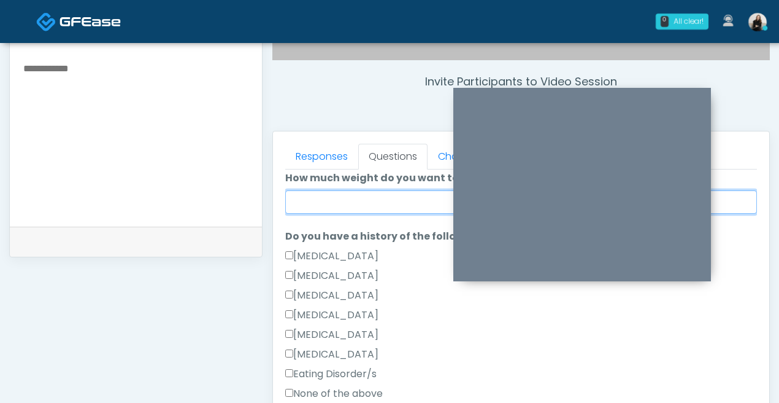
click at [374, 198] on input "How much weight do you want to lose?" at bounding box center [521, 201] width 472 height 23
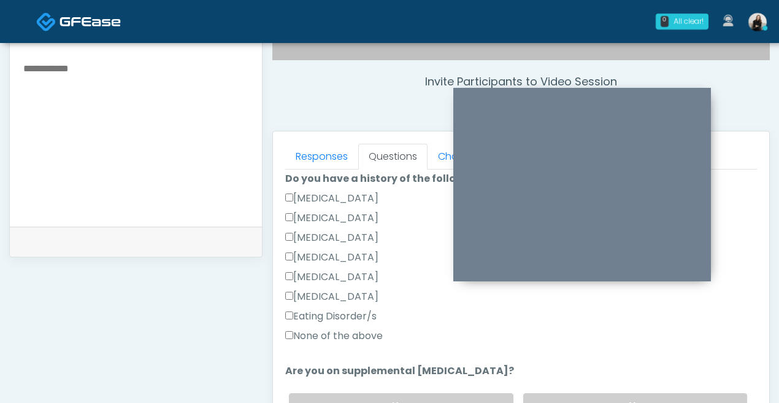
scroll to position [376, 0]
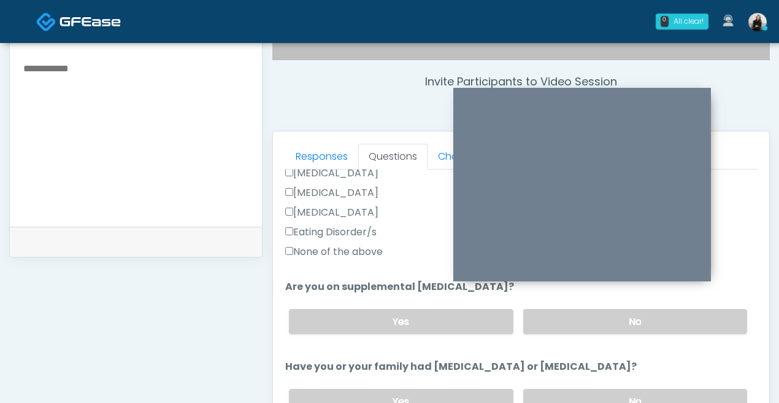
type input "***"
click at [350, 255] on label "None of the above" at bounding box center [334, 251] width 98 height 15
click at [556, 330] on label "No" at bounding box center [636, 321] width 224 height 25
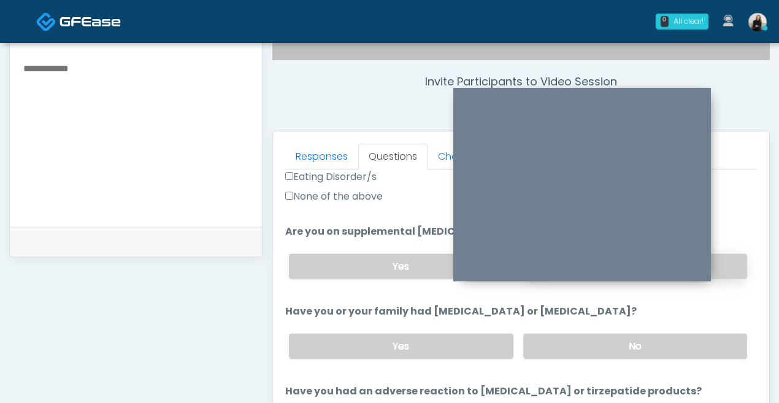
click at [556, 330] on div "Yes No" at bounding box center [518, 345] width 478 height 45
click at [556, 337] on label "No" at bounding box center [636, 345] width 224 height 25
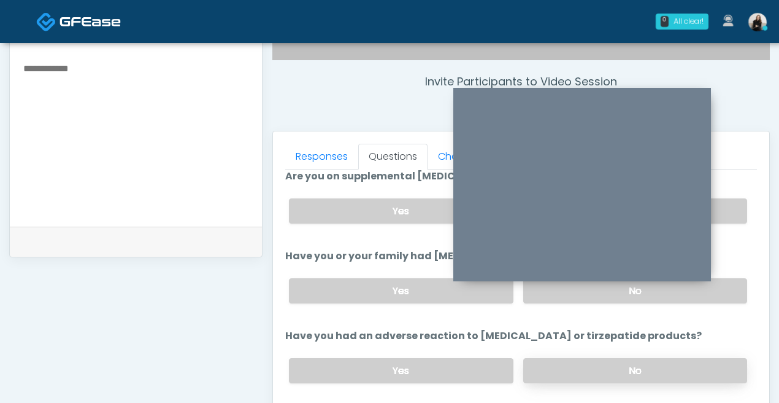
click at [555, 366] on label "No" at bounding box center [636, 370] width 224 height 25
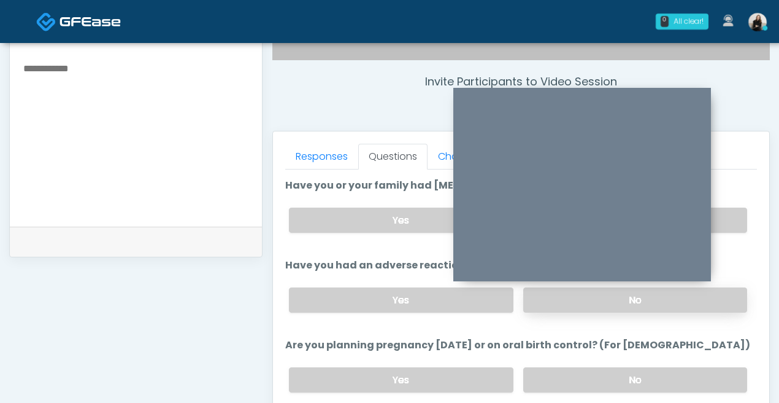
click at [555, 367] on label "No" at bounding box center [636, 379] width 224 height 25
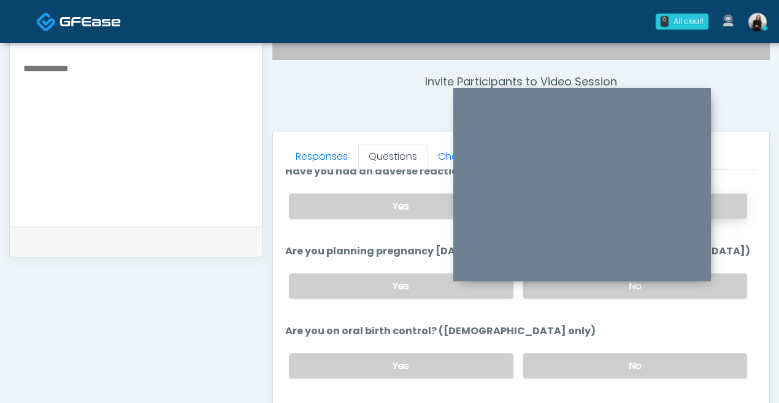
click at [555, 366] on label "No" at bounding box center [636, 365] width 224 height 25
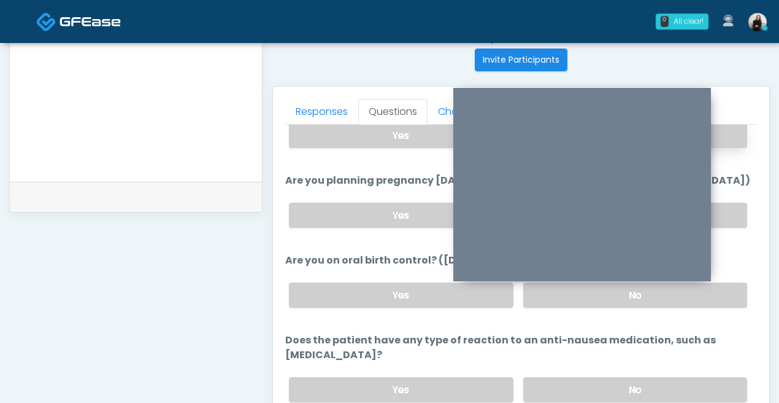
scroll to position [543, 0]
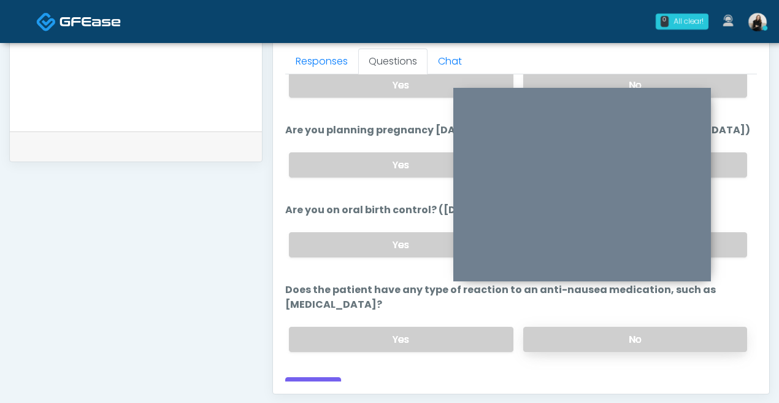
click at [551, 327] on label "No" at bounding box center [636, 339] width 224 height 25
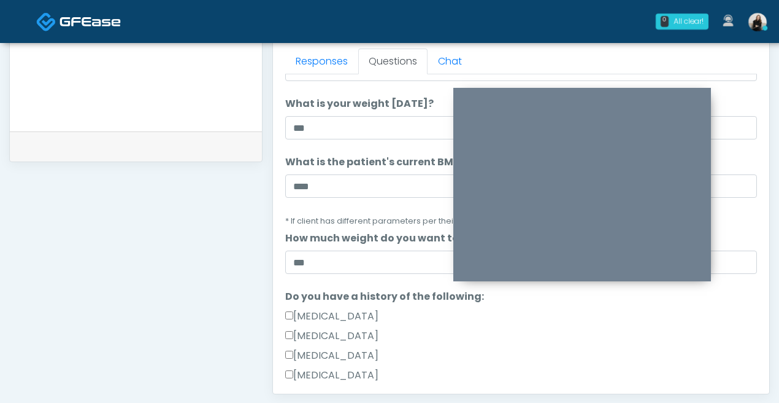
scroll to position [0, 0]
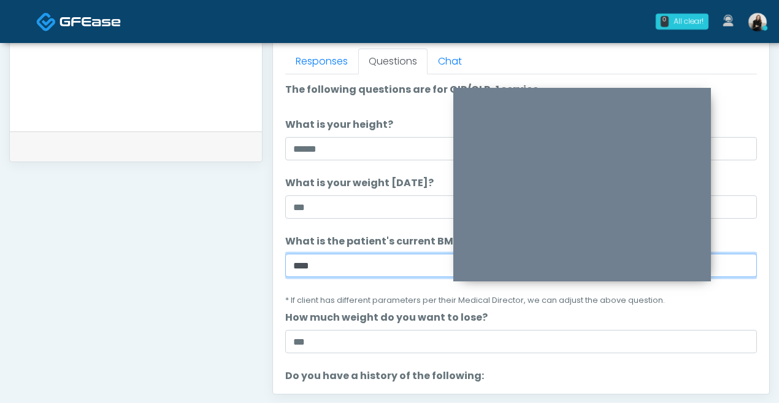
drag, startPoint x: 328, startPoint y: 266, endPoint x: 214, endPoint y: 253, distance: 114.3
click at [214, 253] on div "**********" at bounding box center [389, 23] width 761 height 936
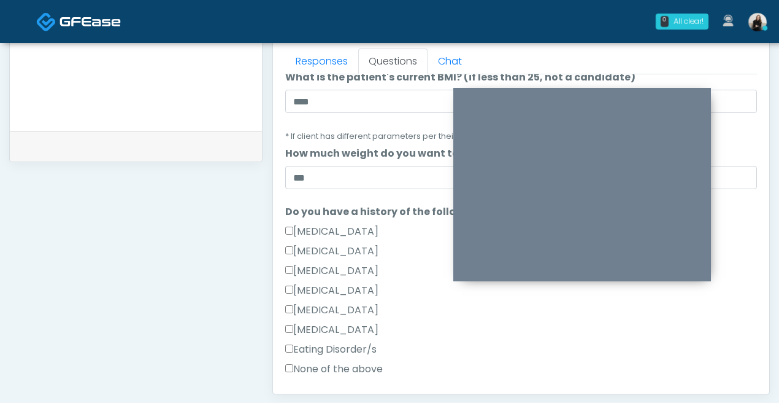
scroll to position [677, 0]
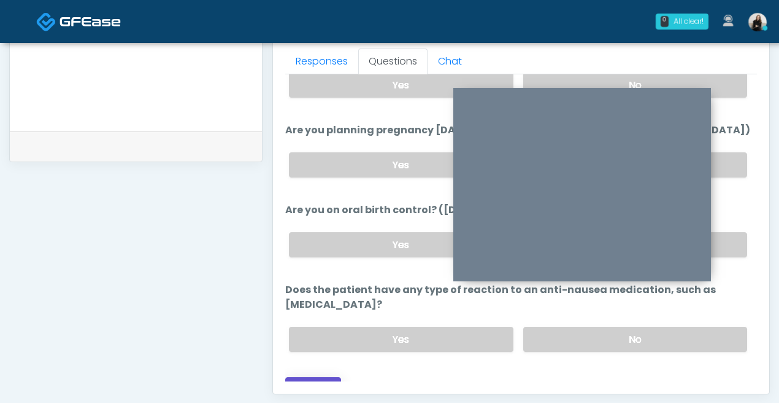
click at [295, 377] on button "Continue" at bounding box center [313, 388] width 56 height 23
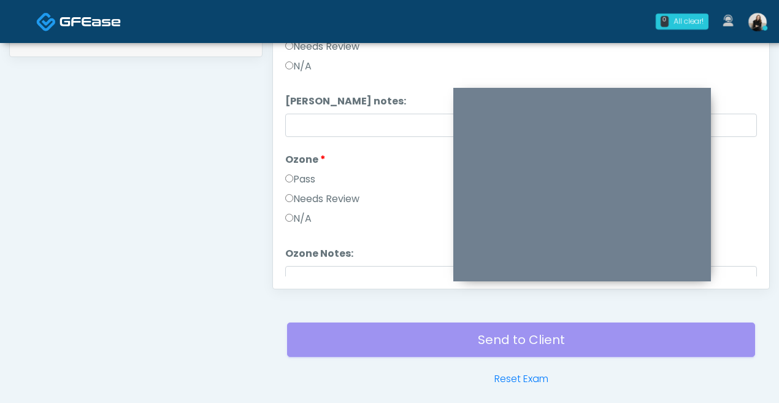
scroll to position [557, 0]
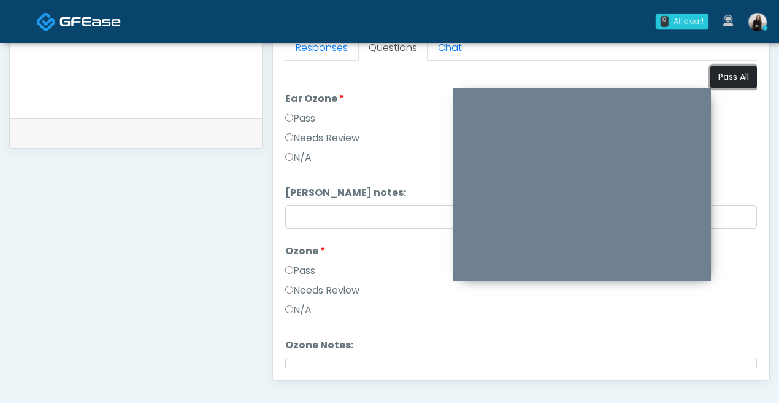
click at [740, 77] on button "Pass All" at bounding box center [734, 77] width 47 height 23
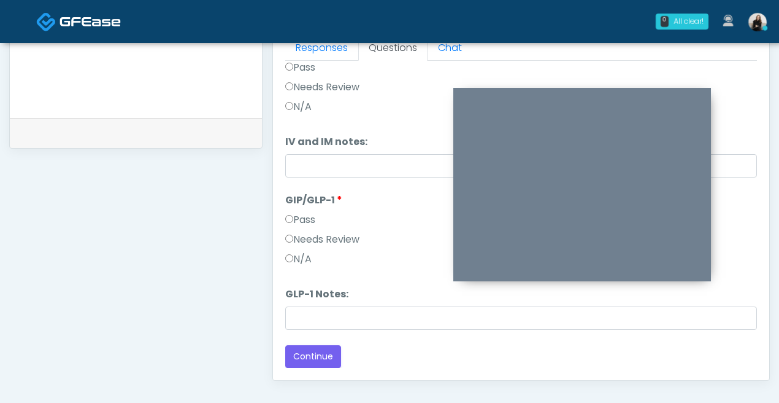
drag, startPoint x: 314, startPoint y: 240, endPoint x: 314, endPoint y: 248, distance: 8.0
click at [314, 240] on label "Needs Review" at bounding box center [322, 239] width 74 height 15
click at [305, 335] on div "Loading... Connecting to your agent... Please wait while we prepare your person…" at bounding box center [521, 38] width 472 height 657
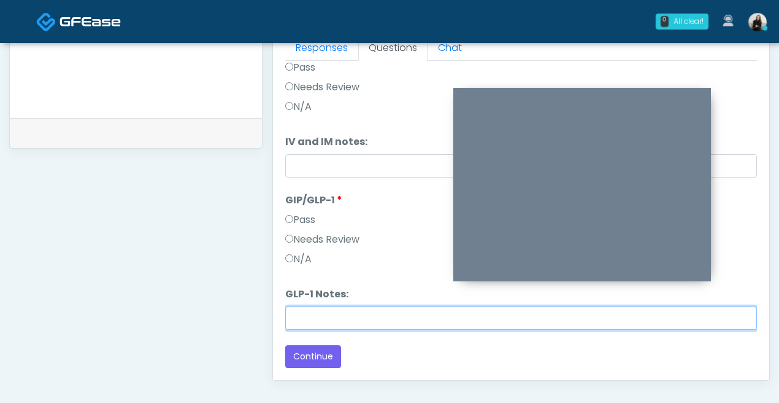
click at [305, 325] on input "GLP-1 Notes:" at bounding box center [521, 317] width 472 height 23
paste input "*****"
drag, startPoint x: 354, startPoint y: 317, endPoint x: 199, endPoint y: 317, distance: 154.7
click at [199, 317] on div "**********" at bounding box center [389, 10] width 761 height 936
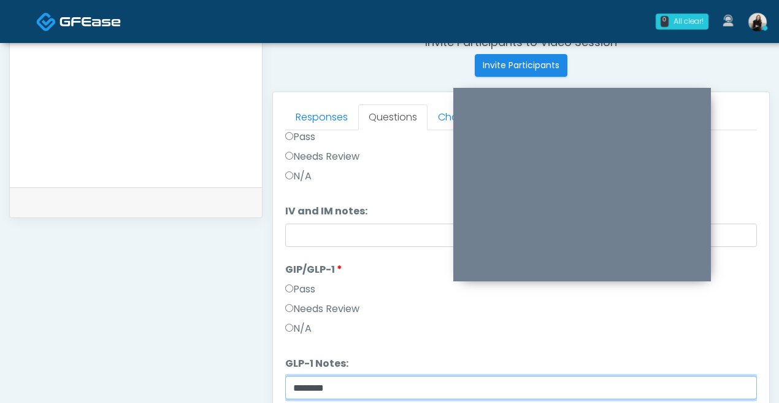
scroll to position [363, 0]
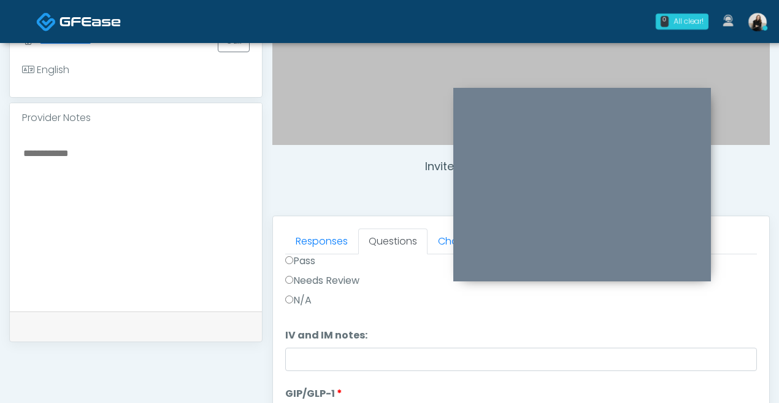
type input "********"
click at [168, 278] on textarea at bounding box center [136, 220] width 228 height 150
paste textarea "********"
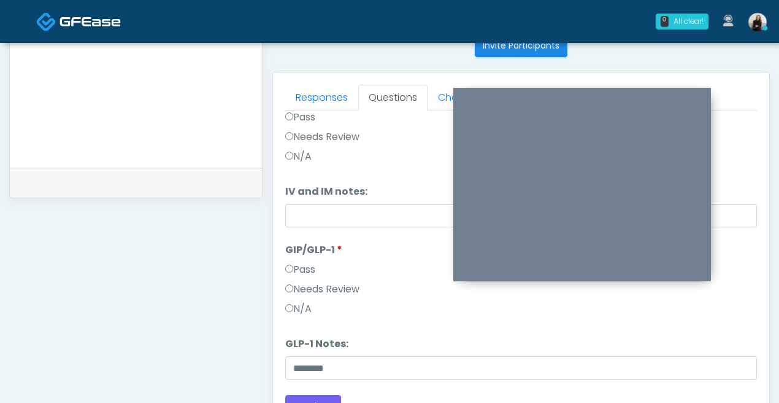
scroll to position [635, 0]
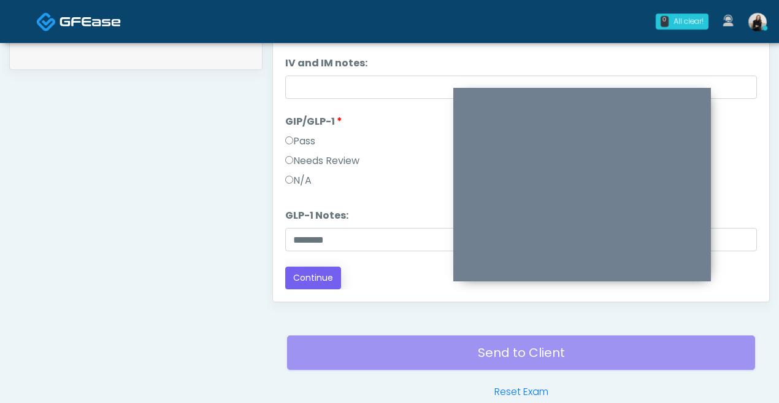
type textarea "********"
click at [333, 276] on button "Continue" at bounding box center [313, 277] width 56 height 23
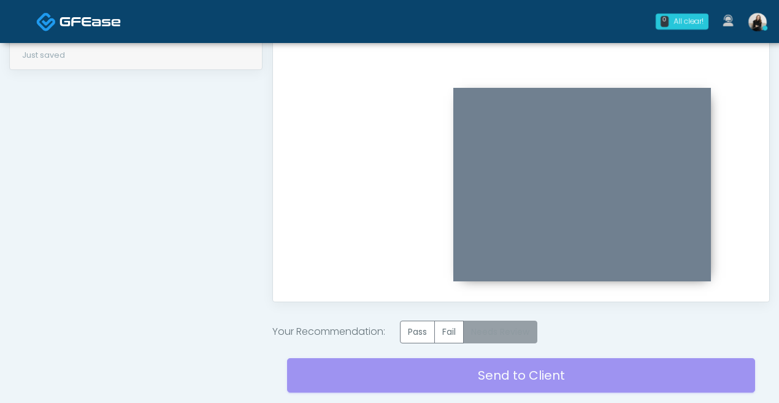
click at [498, 327] on label "Needs Review" at bounding box center [500, 331] width 74 height 23
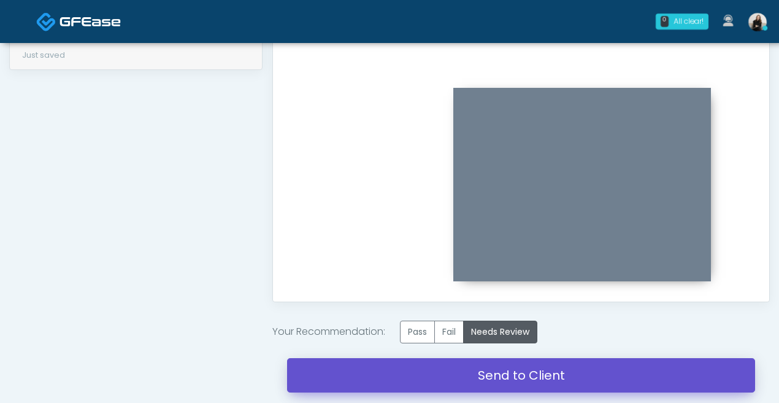
click at [494, 368] on link "Send to Client" at bounding box center [521, 375] width 468 height 34
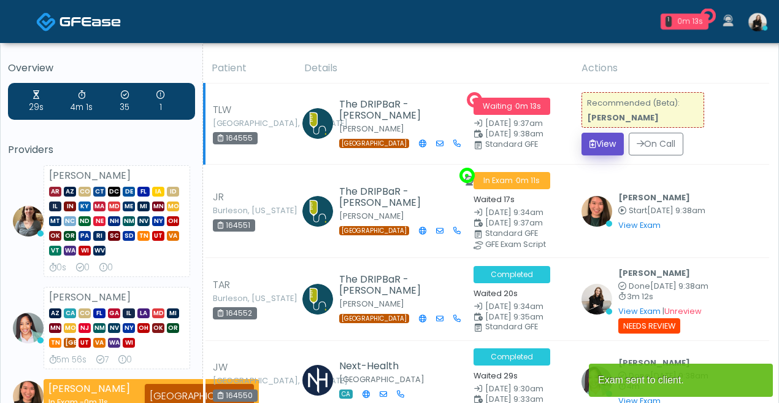
click at [610, 141] on button "View" at bounding box center [603, 144] width 42 height 23
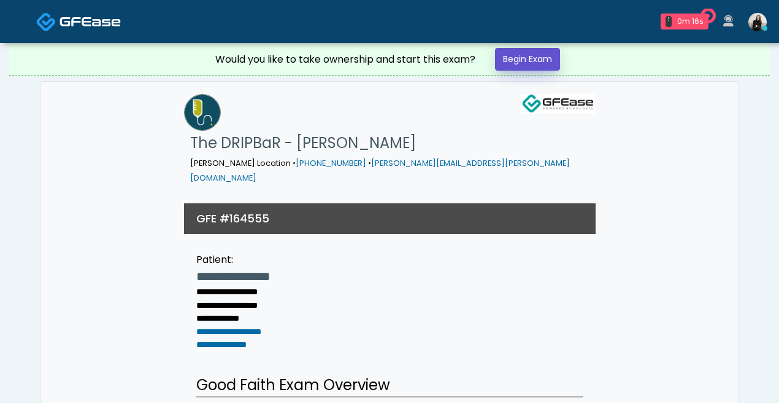
click at [552, 53] on link "Begin Exam" at bounding box center [527, 59] width 65 height 23
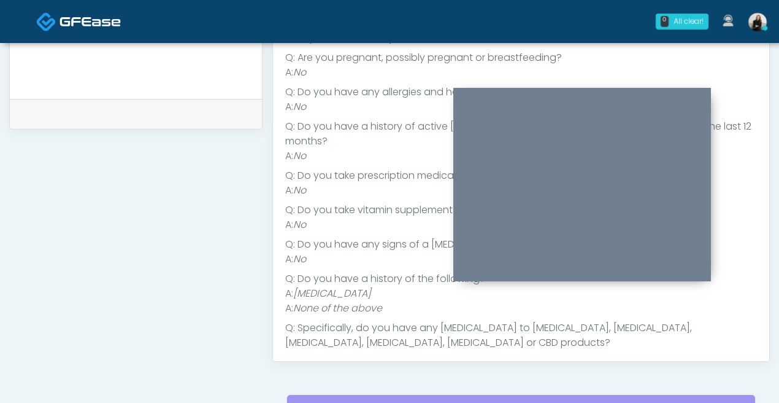
scroll to position [114, 0]
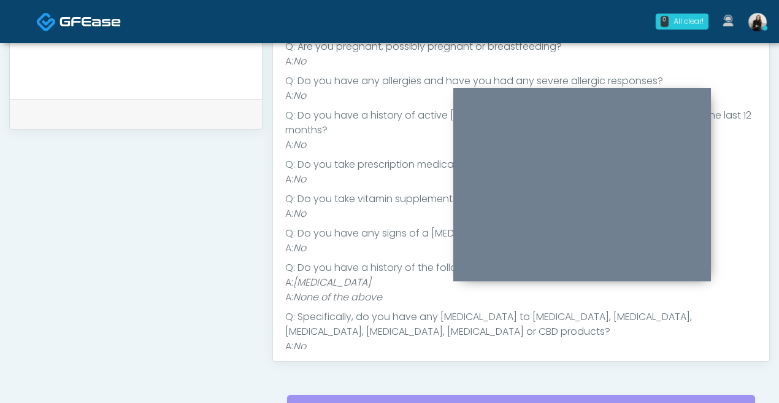
click at [328, 275] on em "[MEDICAL_DATA]" at bounding box center [332, 282] width 78 height 14
copy em "[MEDICAL_DATA]"
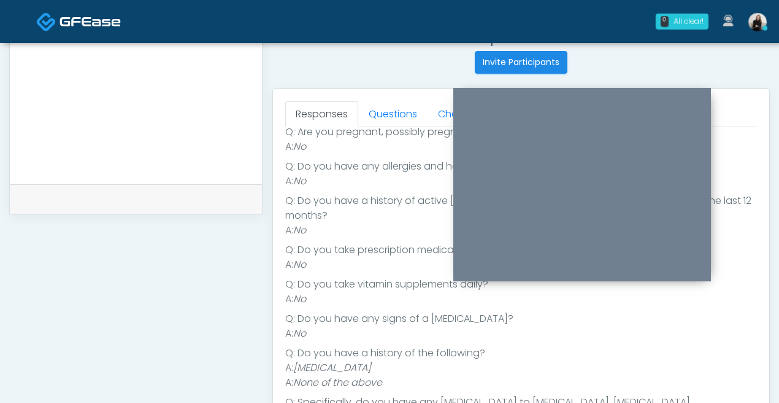
click at [102, 137] on textarea at bounding box center [136, 93] width 228 height 150
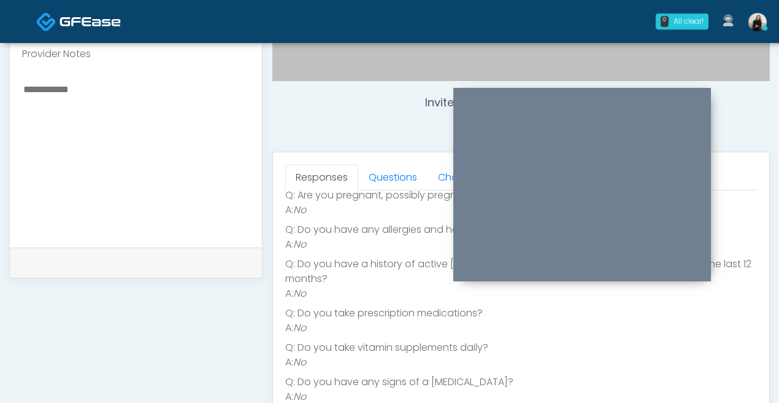
scroll to position [374, 0]
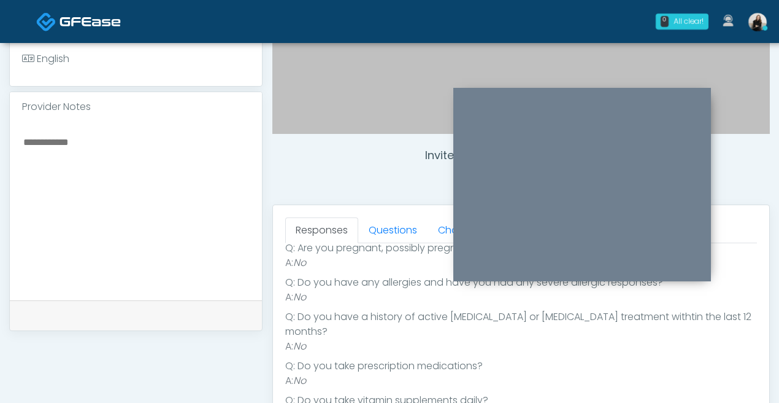
paste textarea "********"
type textarea "**********"
click at [390, 239] on link "Questions" at bounding box center [392, 230] width 69 height 26
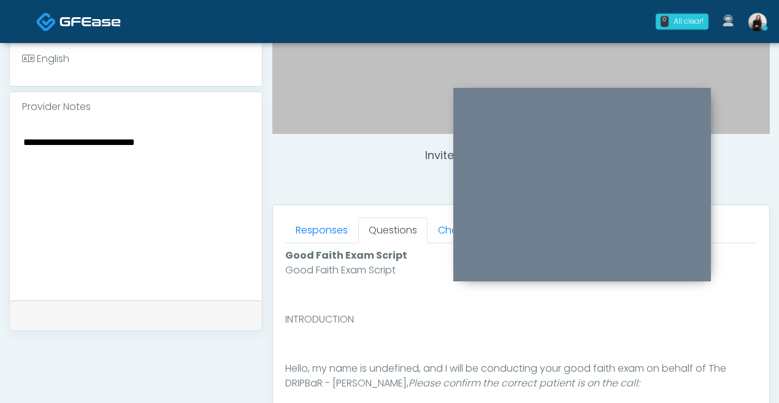
scroll to position [556, 0]
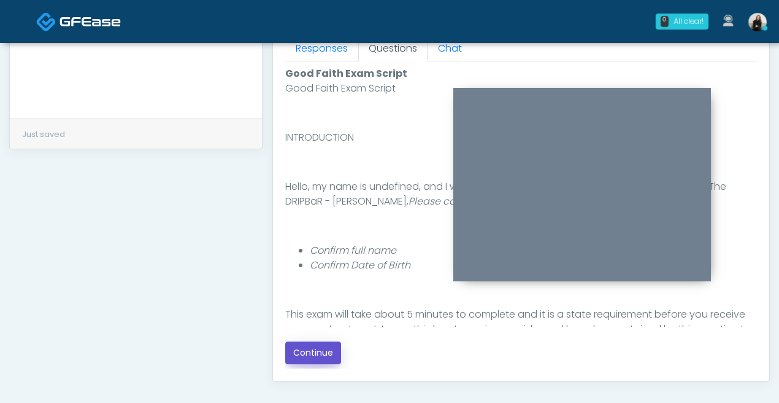
click at [304, 348] on button "Continue" at bounding box center [313, 352] width 56 height 23
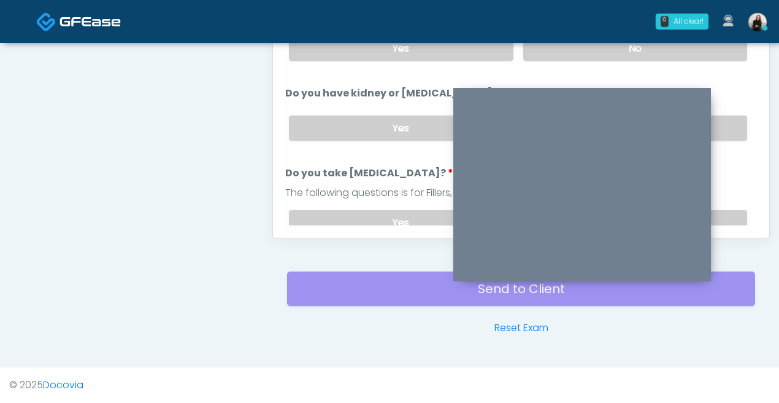
scroll to position [463, 0]
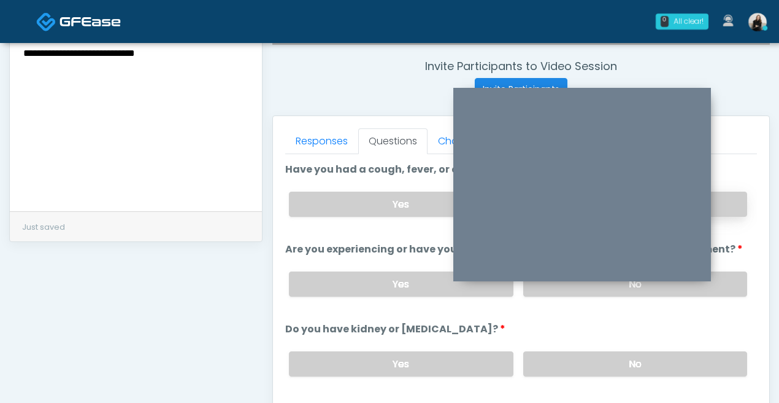
click at [740, 206] on label "No" at bounding box center [636, 203] width 224 height 25
click at [736, 278] on label "No" at bounding box center [636, 283] width 224 height 25
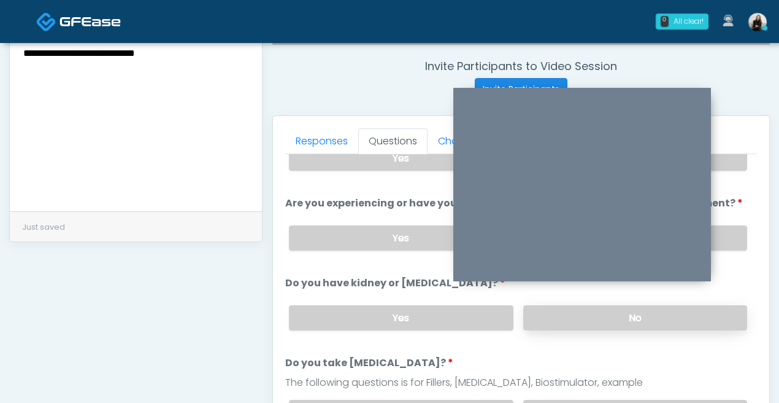
click at [724, 314] on label "No" at bounding box center [636, 317] width 224 height 25
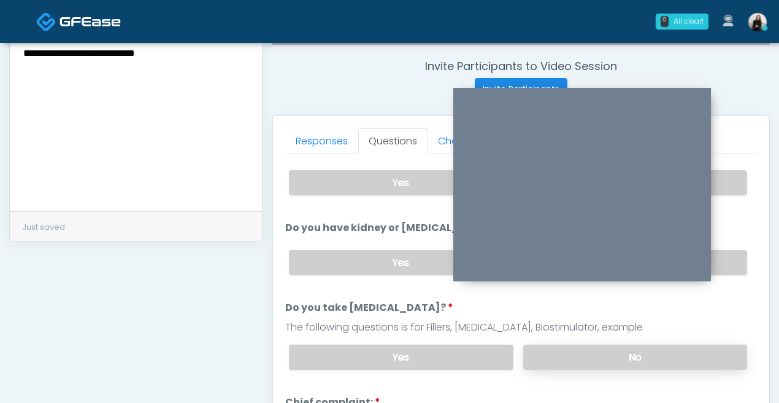
click at [702, 346] on label "No" at bounding box center [636, 356] width 224 height 25
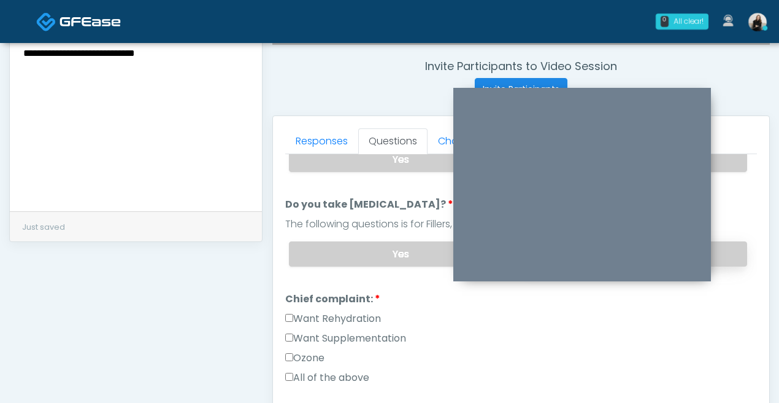
scroll to position [271, 0]
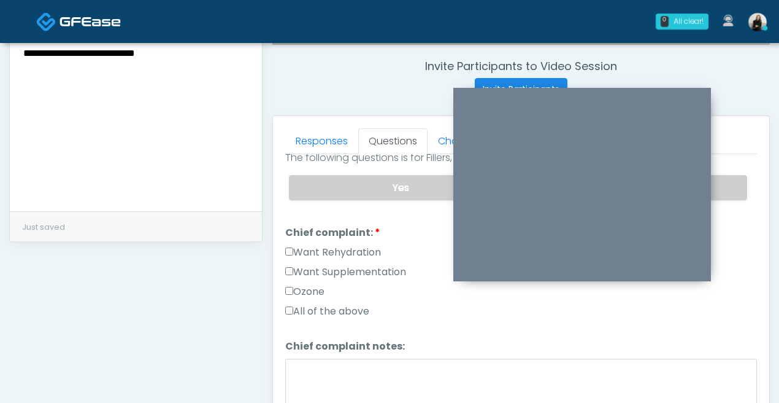
click at [364, 254] on label "Want Rehydration" at bounding box center [333, 252] width 96 height 15
click at [364, 276] on label "Want Supplementation" at bounding box center [345, 272] width 121 height 15
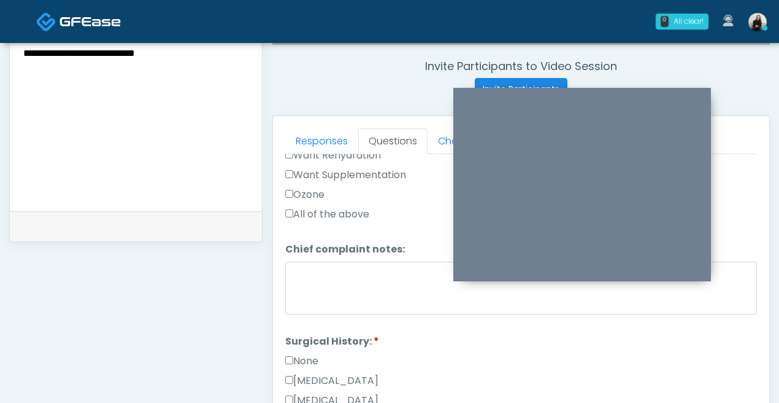
scroll to position [482, 0]
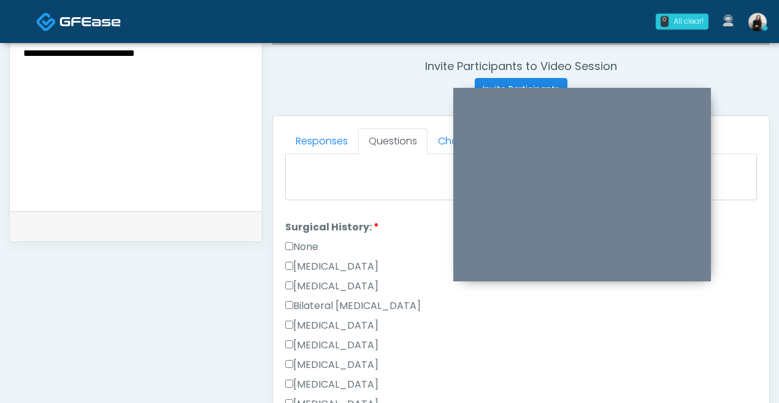
click at [325, 241] on div "None" at bounding box center [521, 249] width 472 height 20
click at [304, 241] on label "None" at bounding box center [301, 246] width 33 height 15
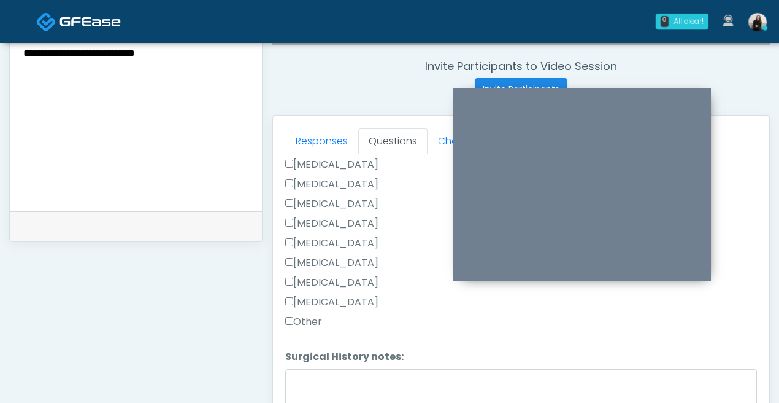
scroll to position [590, 0]
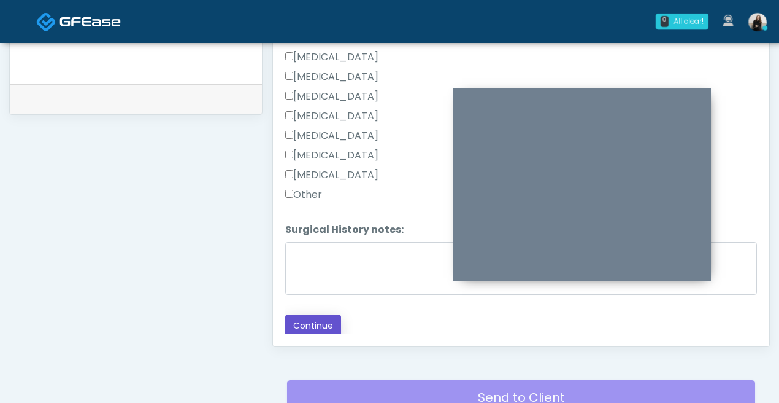
click at [308, 314] on button "Continue" at bounding box center [313, 325] width 56 height 23
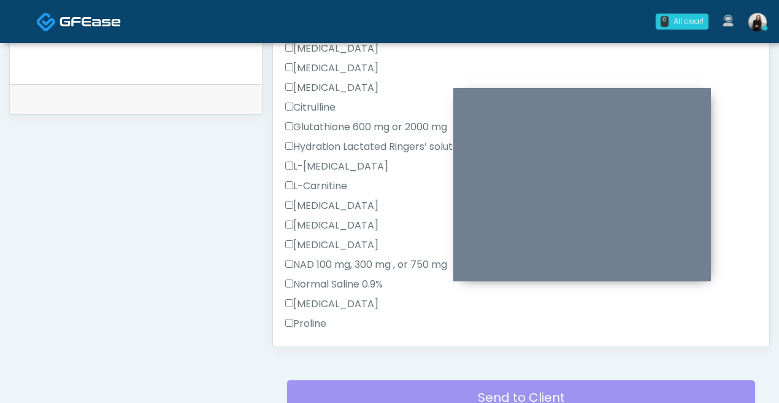
scroll to position [699, 0]
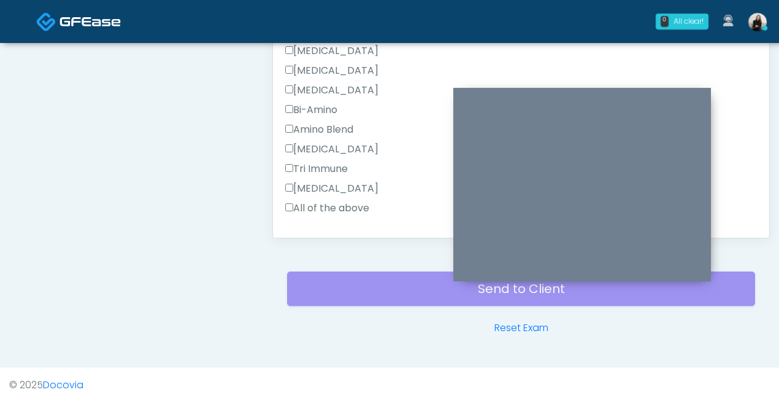
click at [328, 201] on label "All of the above" at bounding box center [327, 208] width 84 height 15
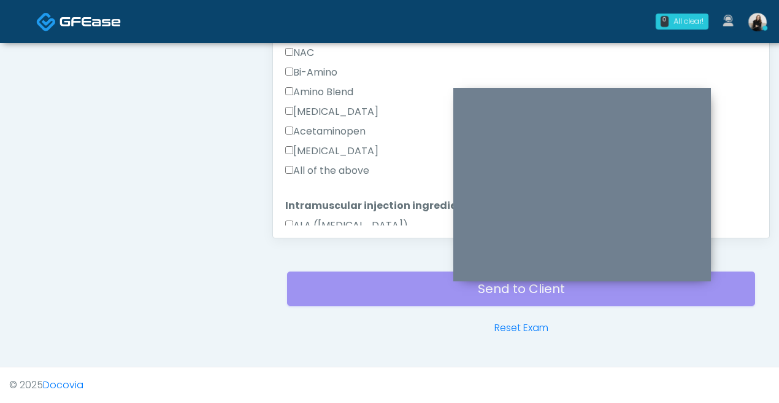
scroll to position [856, 0]
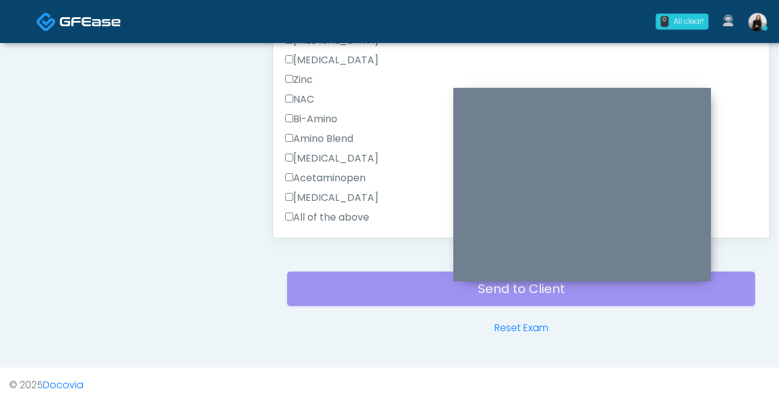
click at [326, 210] on label "All of the above" at bounding box center [327, 217] width 84 height 15
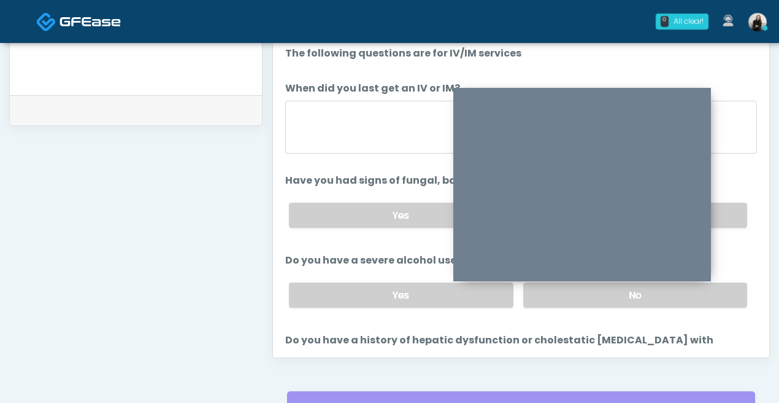
scroll to position [578, 0]
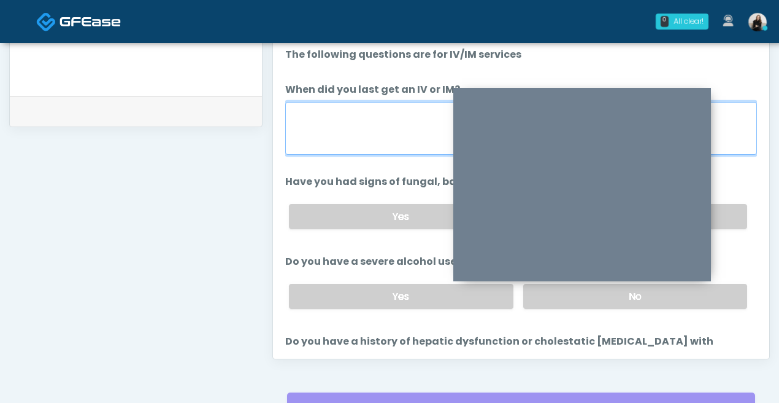
click at [336, 128] on textarea "When did you last get an IV or IM?" at bounding box center [521, 128] width 472 height 53
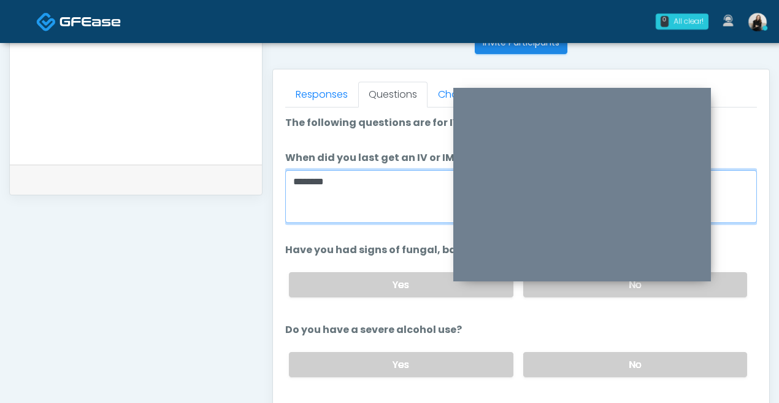
scroll to position [470, 0]
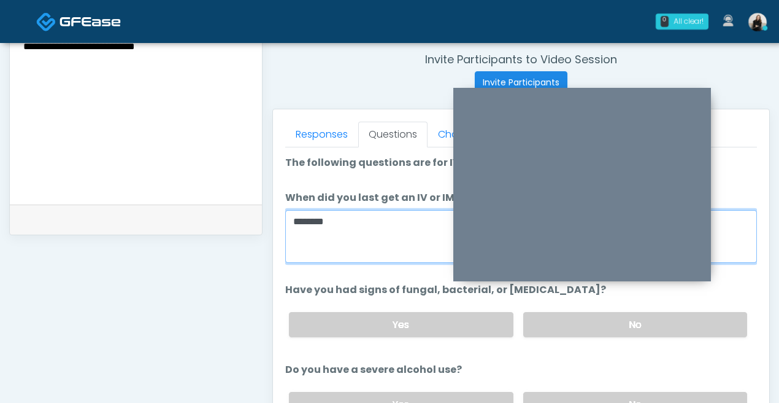
type textarea "********"
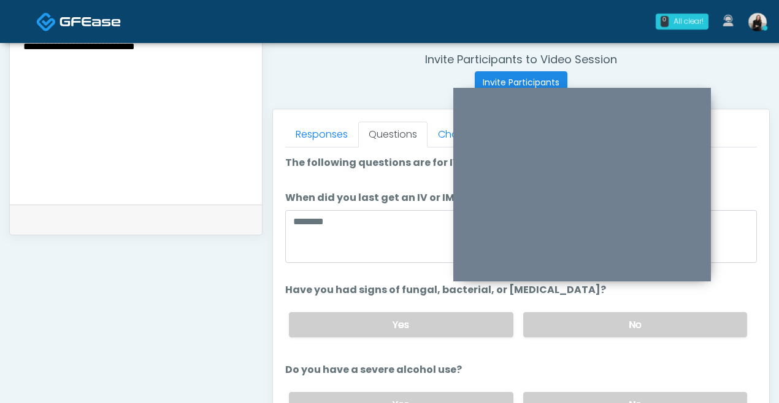
click at [580, 309] on div "Yes No" at bounding box center [518, 324] width 478 height 45
click at [581, 320] on label "No" at bounding box center [636, 324] width 224 height 25
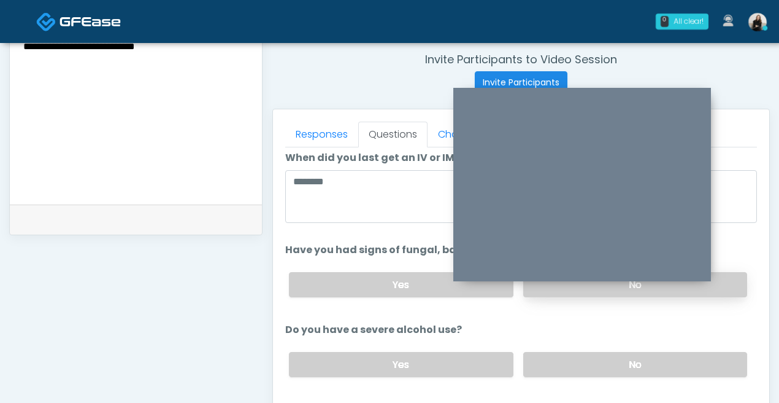
scroll to position [58, 0]
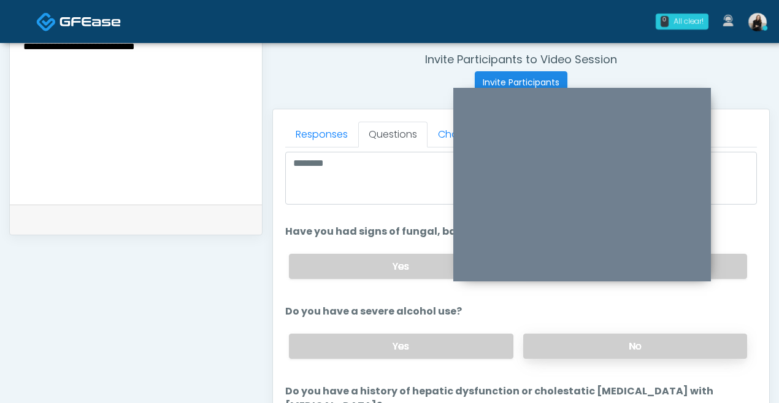
click at [572, 337] on label "No" at bounding box center [636, 345] width 224 height 25
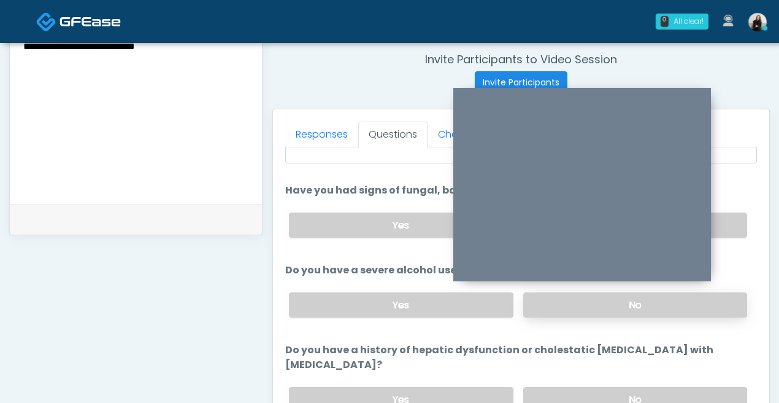
scroll to position [150, 0]
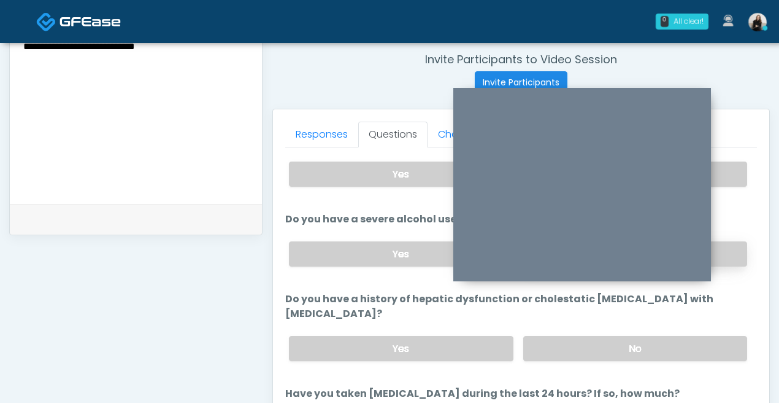
click at [572, 337] on label "No" at bounding box center [636, 348] width 224 height 25
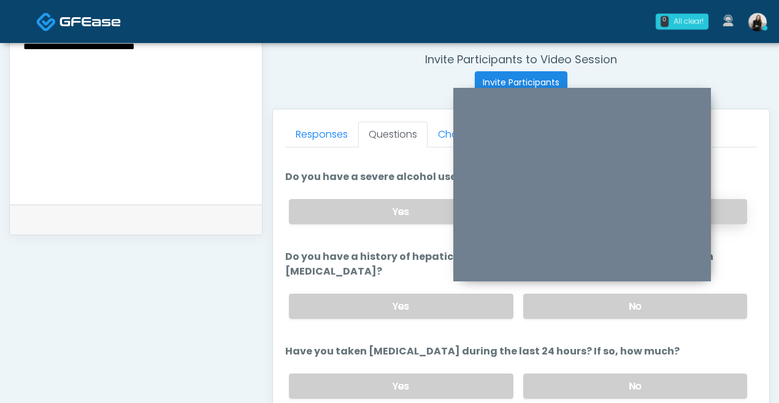
scroll to position [220, 0]
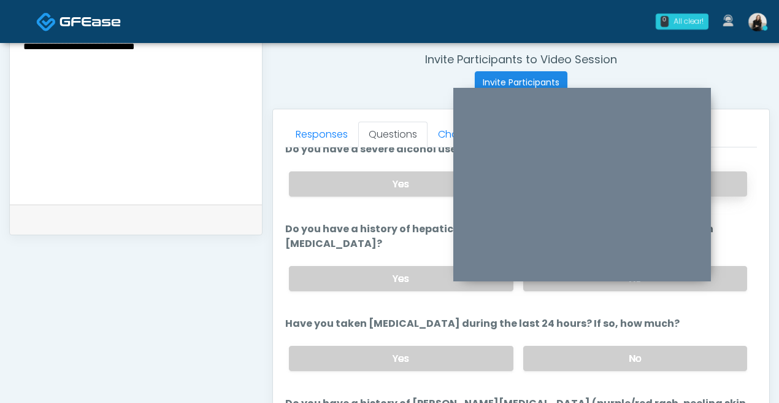
click at [572, 346] on label "No" at bounding box center [636, 358] width 224 height 25
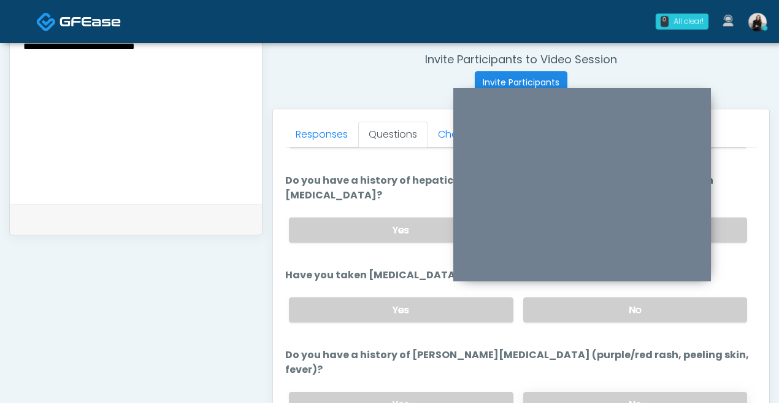
click at [560, 392] on label "No" at bounding box center [636, 404] width 224 height 25
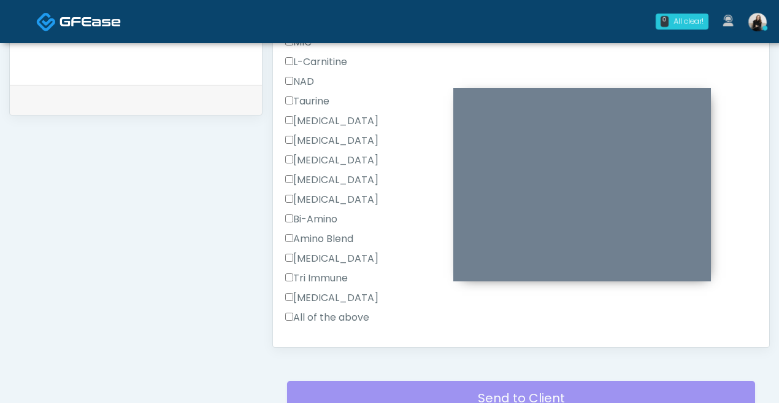
scroll to position [699, 0]
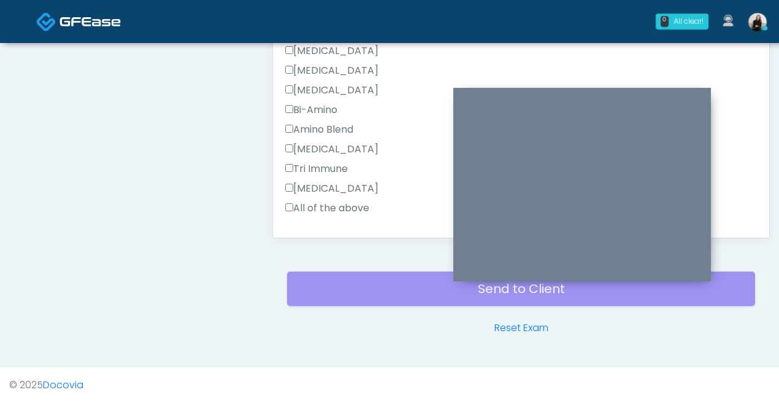
click at [322, 236] on button "Continue" at bounding box center [313, 247] width 56 height 23
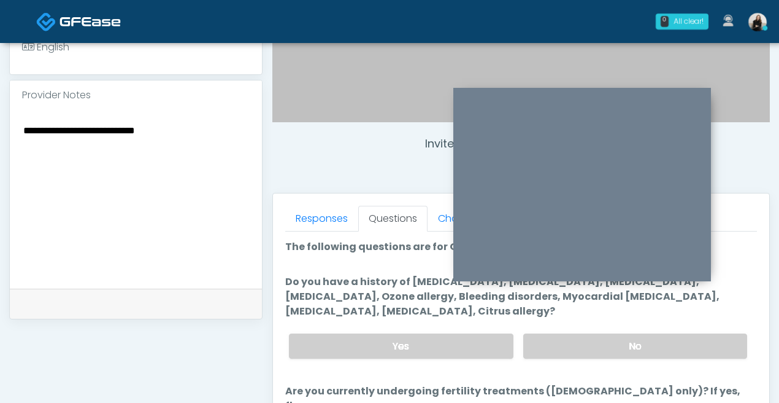
scroll to position [338, 0]
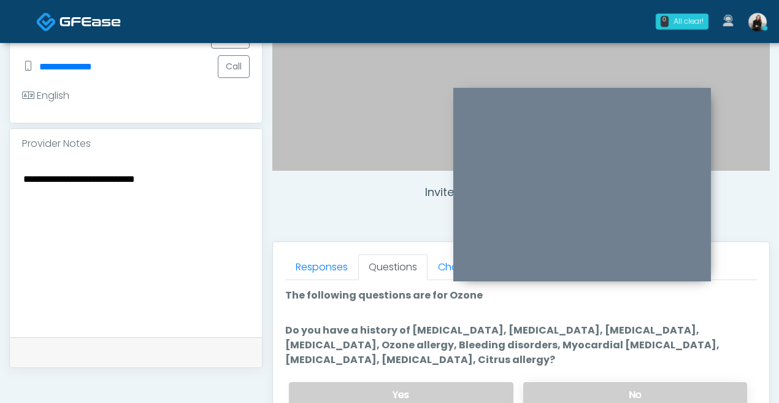
click at [573, 392] on label "No" at bounding box center [636, 394] width 224 height 25
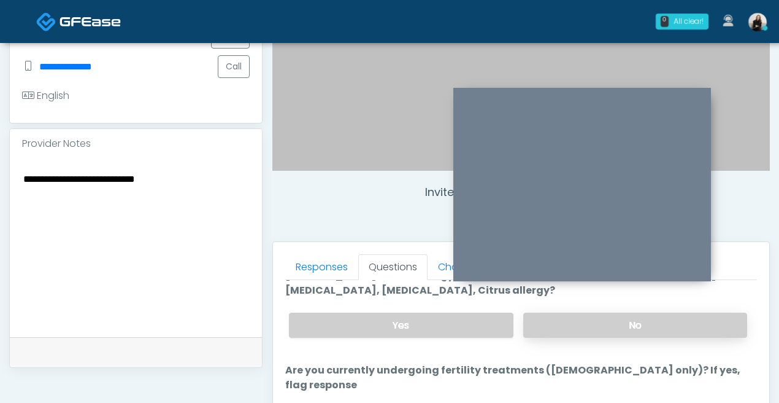
scroll to position [105, 0]
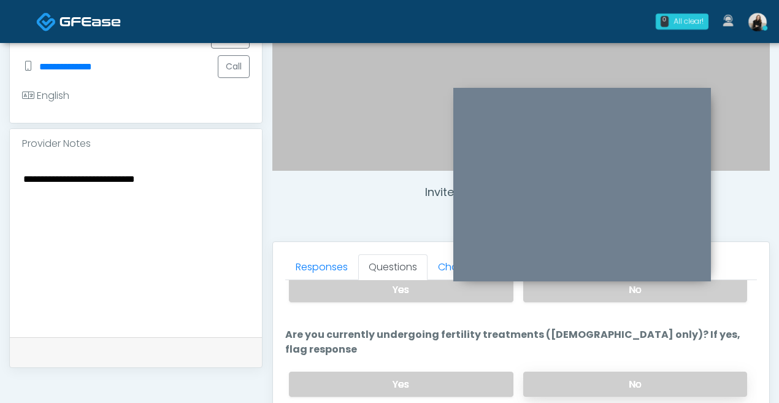
click at [570, 371] on label "No" at bounding box center [636, 383] width 224 height 25
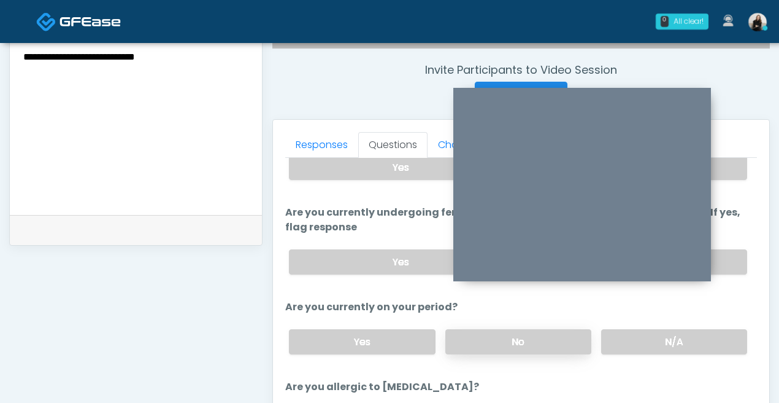
click at [557, 329] on label "No" at bounding box center [519, 341] width 146 height 25
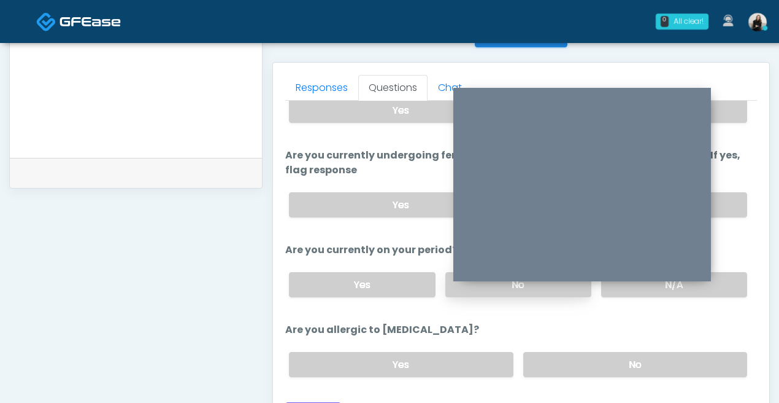
scroll to position [540, 0]
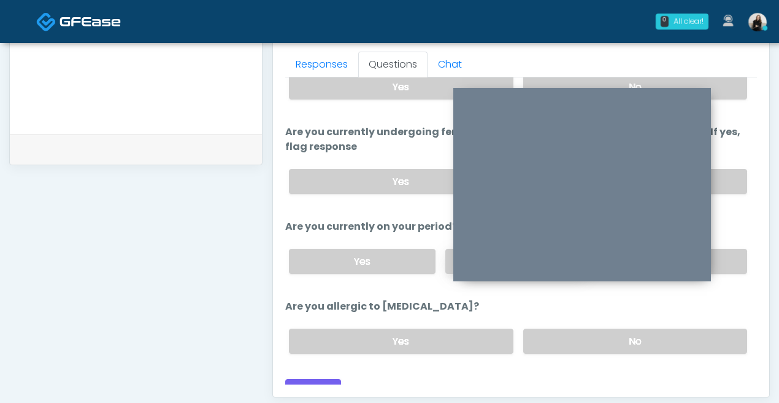
click at [557, 328] on label "No" at bounding box center [636, 340] width 224 height 25
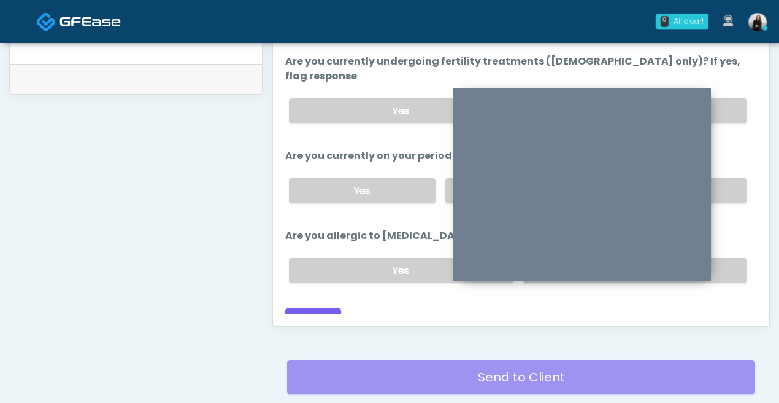
scroll to position [617, 0]
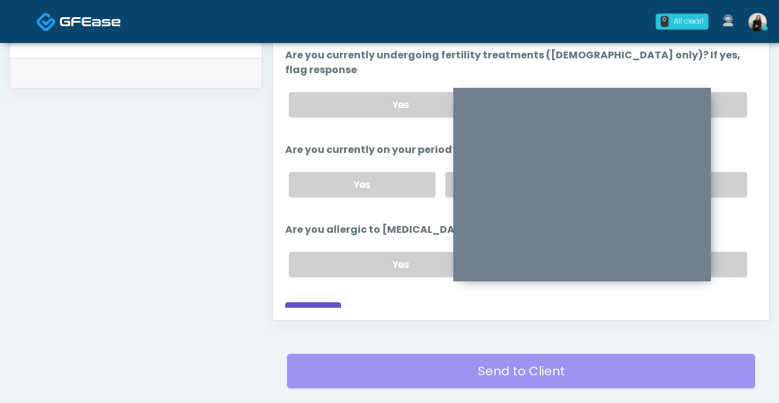
click at [323, 303] on button "Continue" at bounding box center [313, 313] width 56 height 23
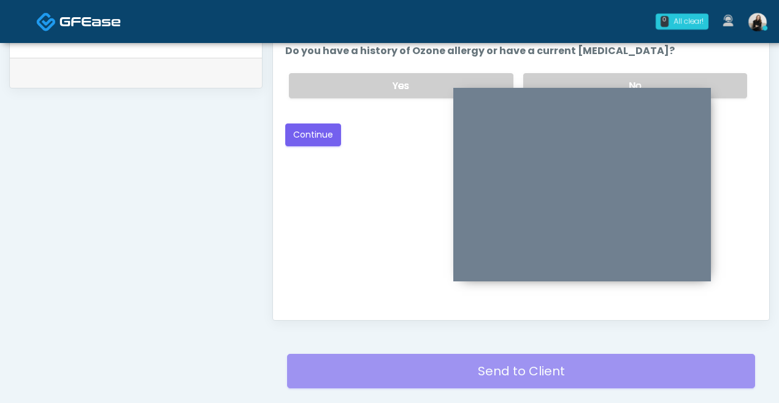
scroll to position [0, 0]
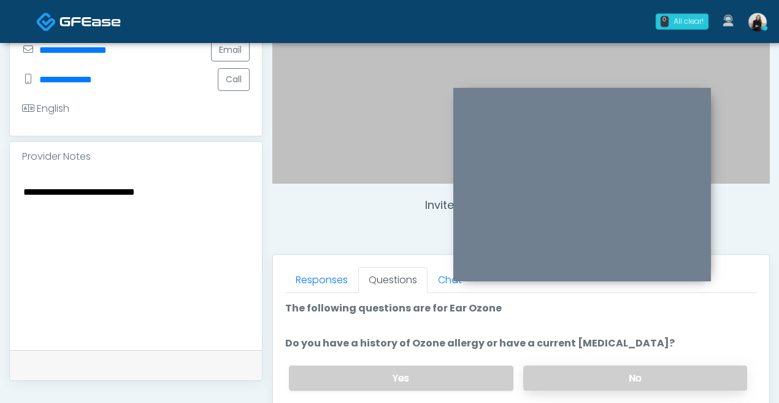
click at [559, 370] on label "No" at bounding box center [636, 377] width 224 height 25
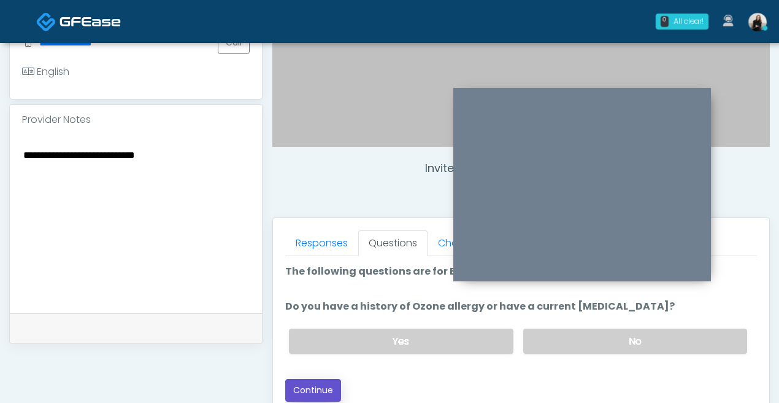
click at [295, 384] on button "Continue" at bounding box center [313, 390] width 56 height 23
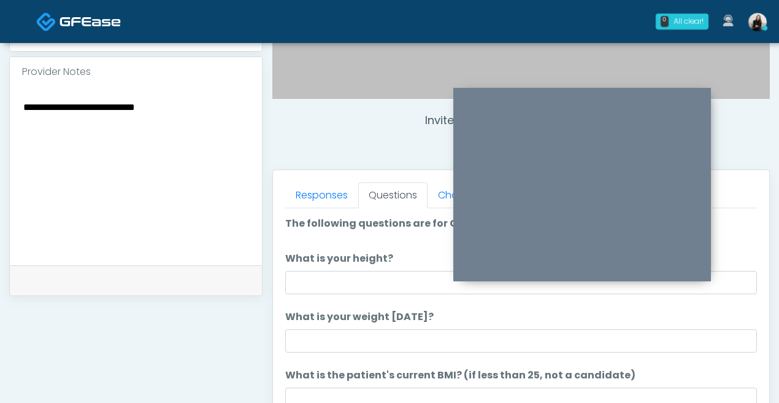
scroll to position [427, 0]
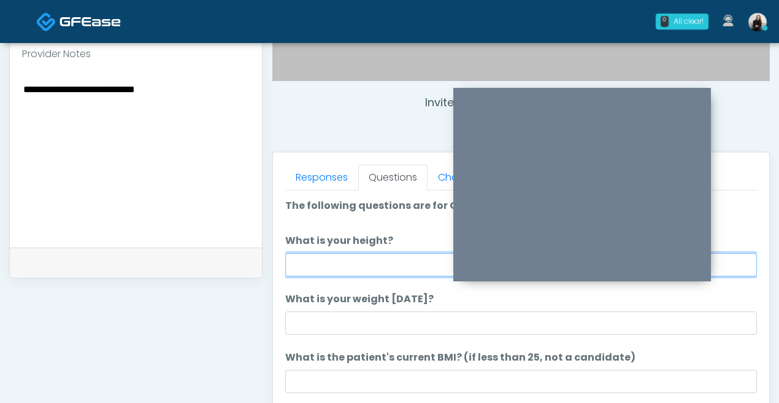
click at [311, 275] on input "What is your height?" at bounding box center [521, 264] width 472 height 23
drag, startPoint x: 329, startPoint y: 264, endPoint x: 207, endPoint y: 264, distance: 121.5
click at [207, 264] on div "**********" at bounding box center [389, 139] width 761 height 936
type input "*******"
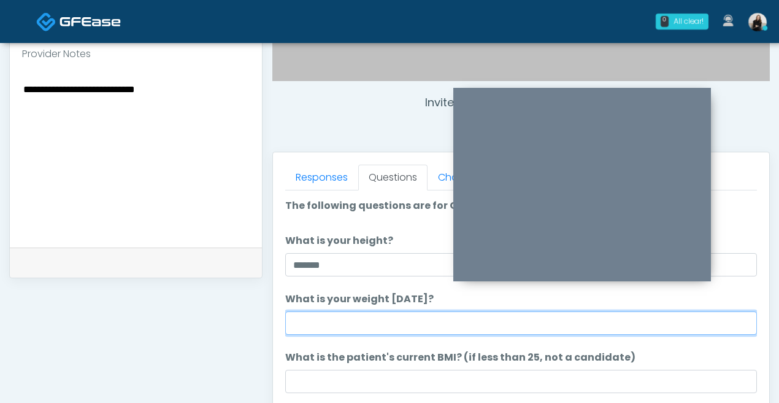
click at [297, 322] on input "What is your weight [DATE]?" at bounding box center [521, 322] width 472 height 23
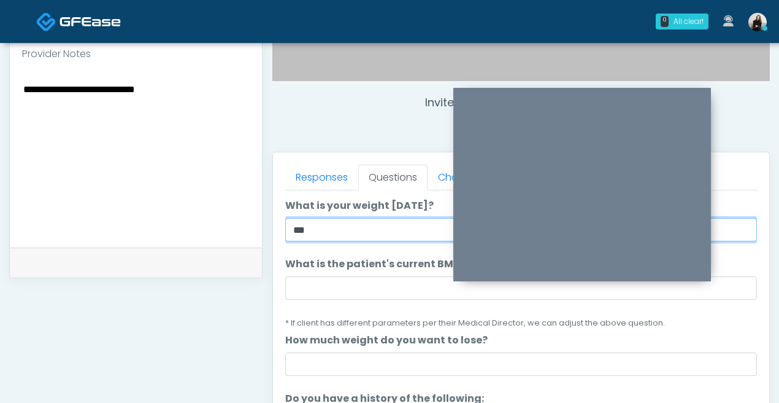
scroll to position [142, 0]
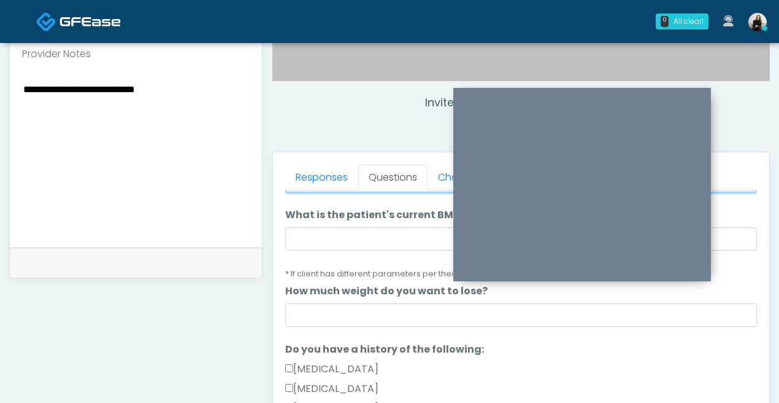
type input "***"
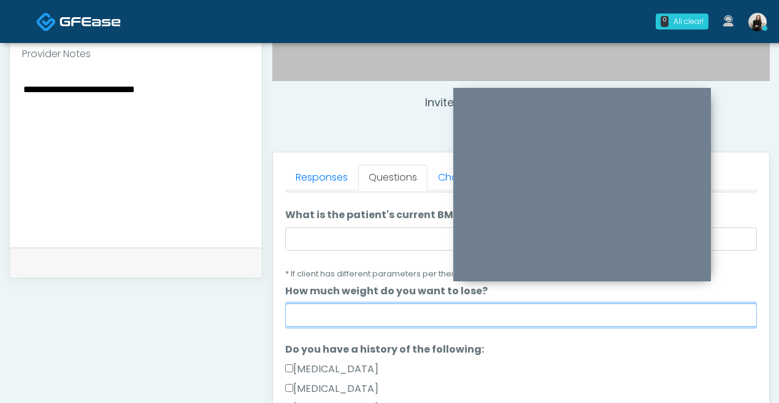
click at [319, 315] on input "How much weight do you want to lose?" at bounding box center [521, 314] width 472 height 23
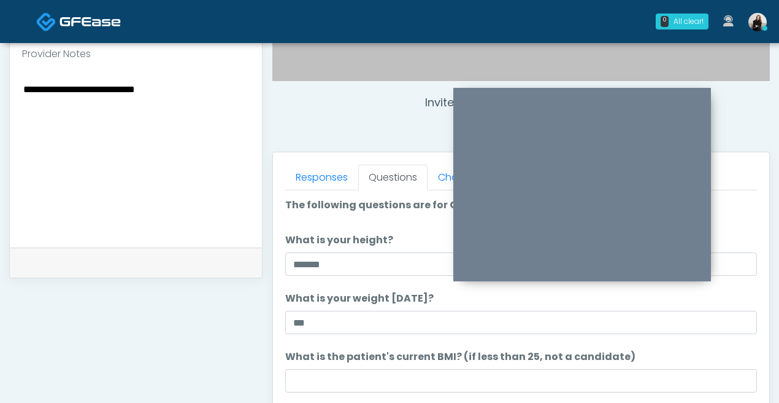
scroll to position [0, 0]
type input "***"
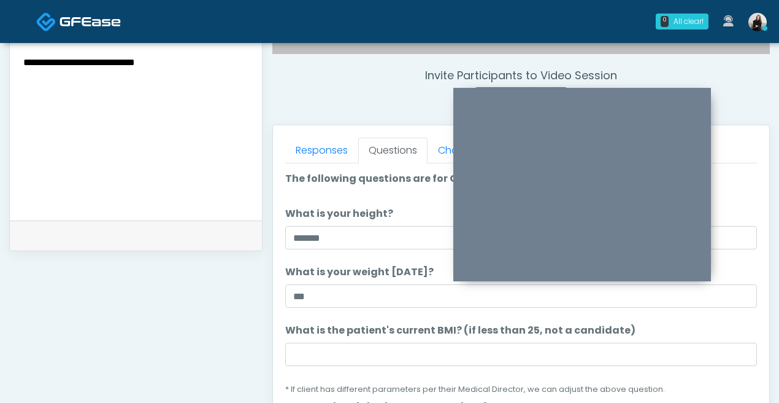
scroll to position [427, 0]
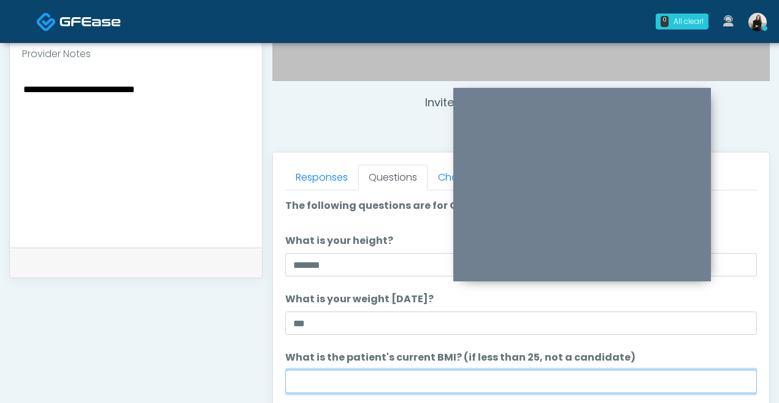
click at [359, 374] on input "What is the patient's current BMI? (if less than 25, not a candidate)" at bounding box center [521, 380] width 472 height 23
paste input "****"
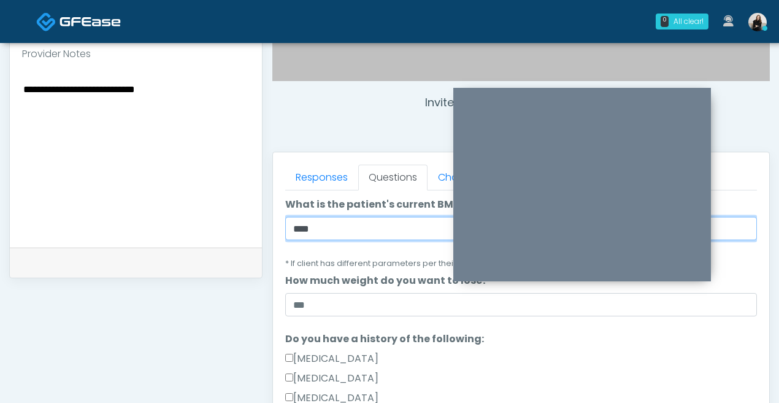
scroll to position [295, 0]
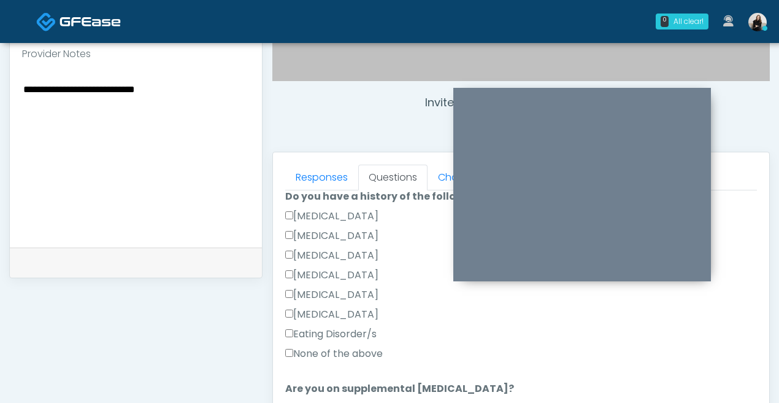
type input "****"
click at [366, 354] on label "None of the above" at bounding box center [334, 353] width 98 height 15
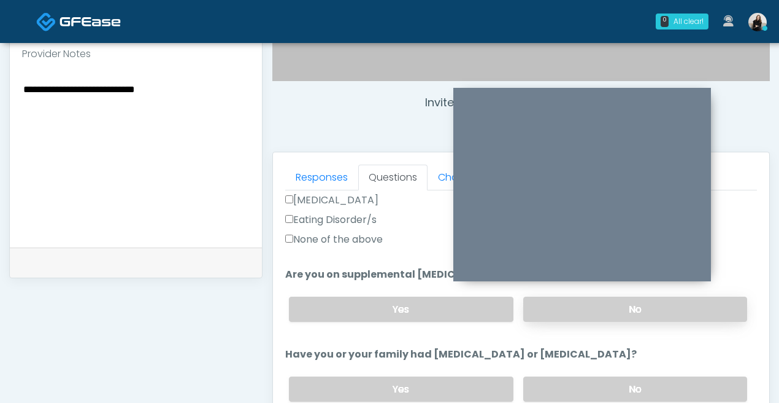
click at [576, 312] on label "No" at bounding box center [636, 308] width 224 height 25
click at [553, 383] on label "No" at bounding box center [636, 388] width 224 height 25
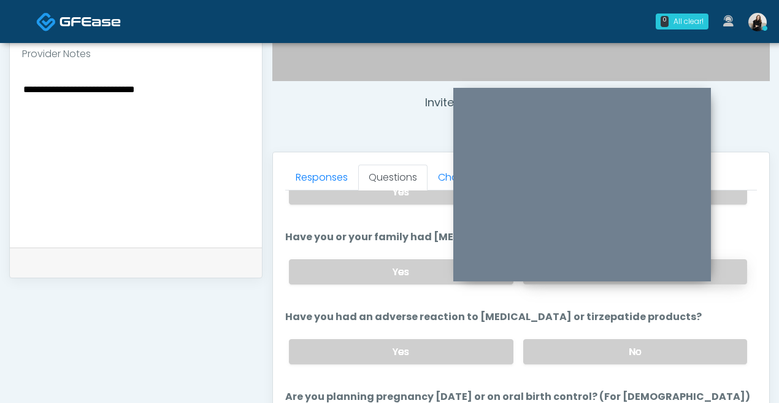
scroll to position [552, 0]
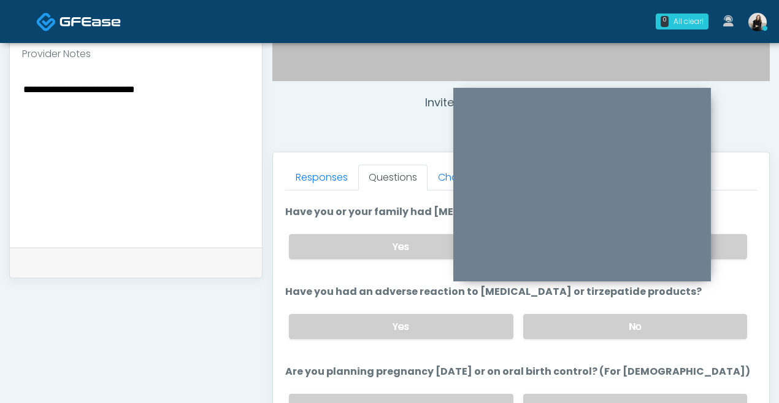
click at [550, 338] on div "Yes No" at bounding box center [518, 326] width 478 height 45
click at [549, 330] on label "No" at bounding box center [636, 326] width 224 height 25
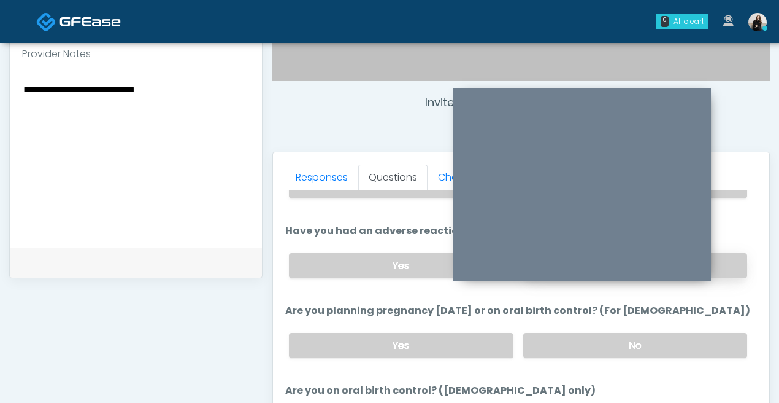
scroll to position [670, 0]
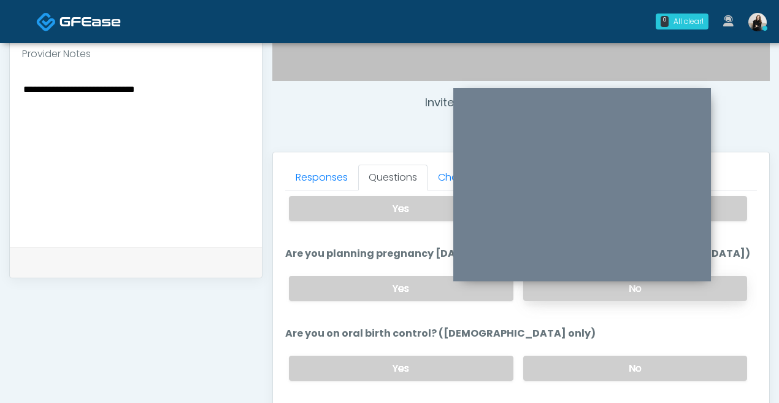
click at [547, 291] on label "No" at bounding box center [636, 288] width 224 height 25
click at [551, 366] on label "No" at bounding box center [636, 367] width 224 height 25
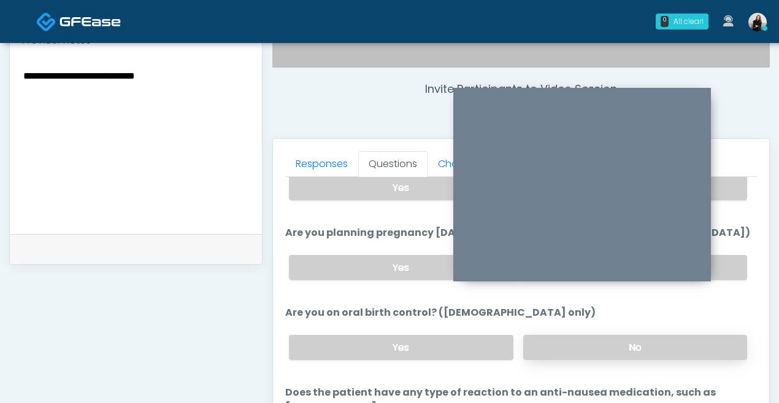
scroll to position [506, 0]
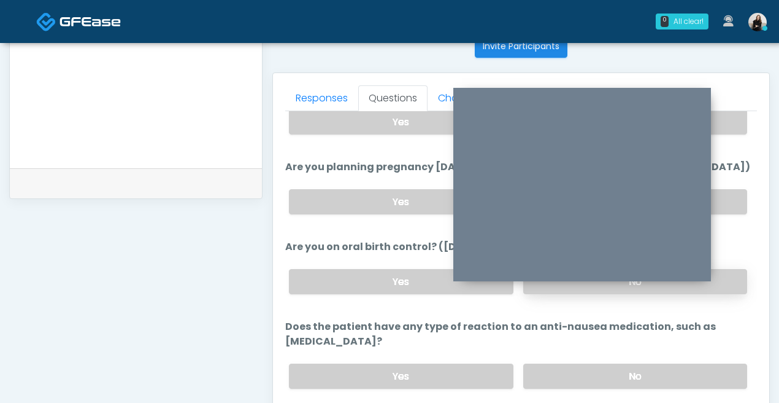
click at [551, 365] on label "No" at bounding box center [636, 375] width 224 height 25
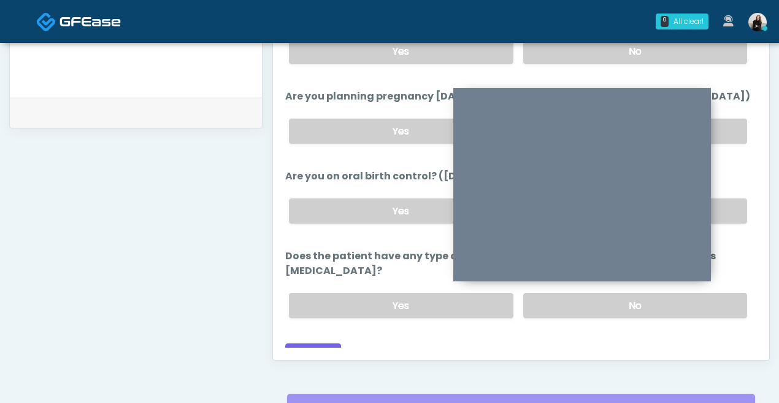
scroll to position [673, 0]
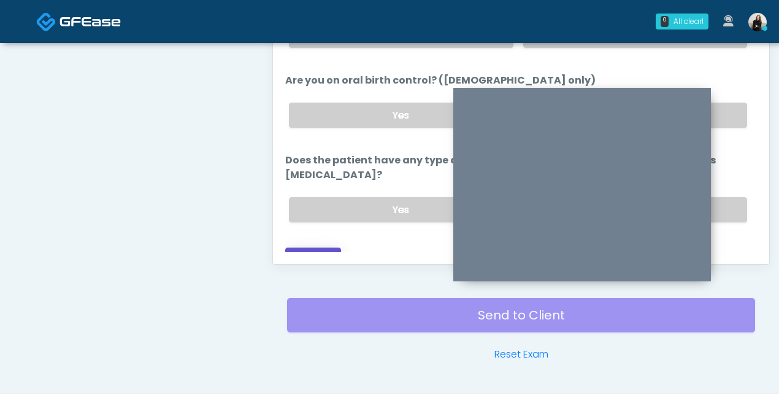
click at [290, 247] on button "Continue" at bounding box center [313, 258] width 56 height 23
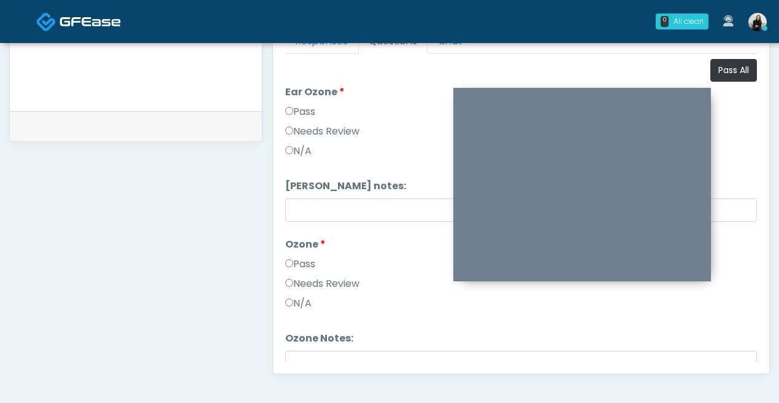
scroll to position [527, 0]
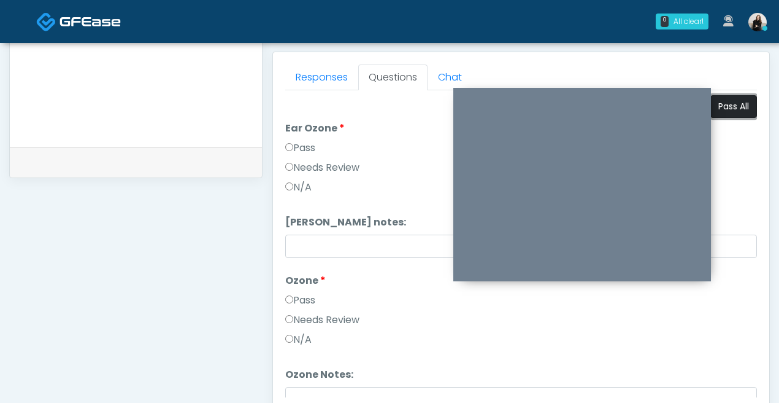
click at [728, 102] on button "Pass All" at bounding box center [734, 106] width 47 height 23
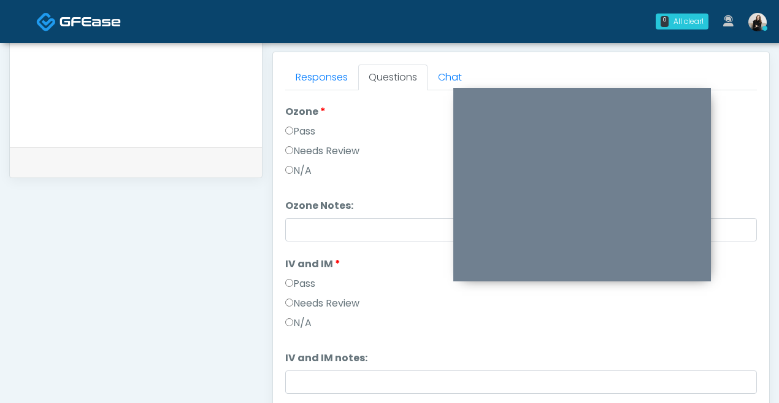
scroll to position [33, 0]
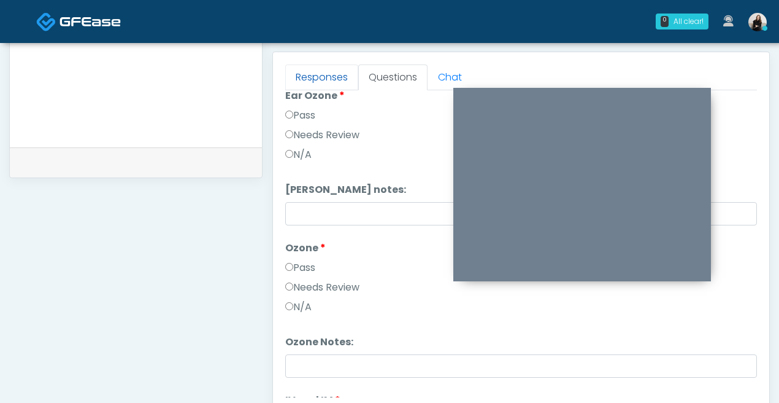
click at [331, 85] on link "Responses" at bounding box center [321, 77] width 73 height 26
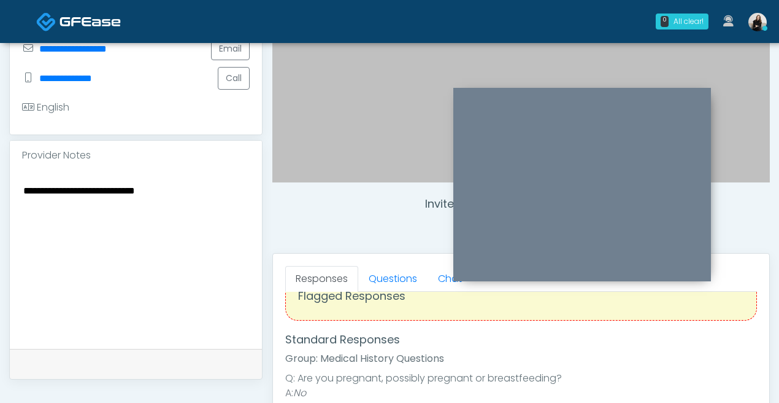
scroll to position [304, 0]
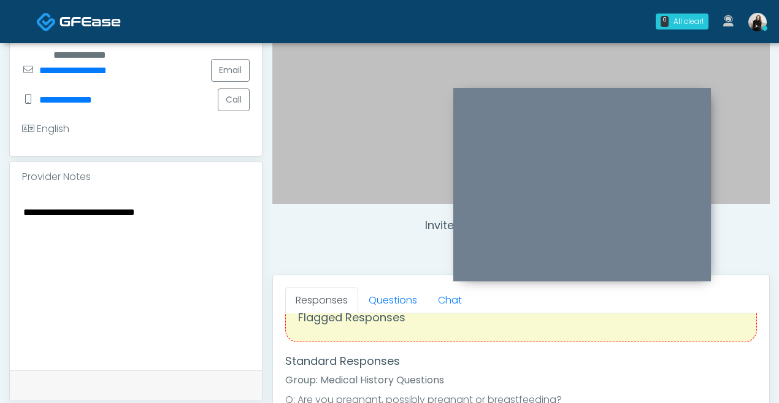
drag, startPoint x: 72, startPoint y: 200, endPoint x: 246, endPoint y: 218, distance: 175.2
click at [246, 218] on textarea "**********" at bounding box center [136, 279] width 228 height 150
click at [211, 204] on textarea "**********" at bounding box center [136, 279] width 228 height 150
paste textarea "*"
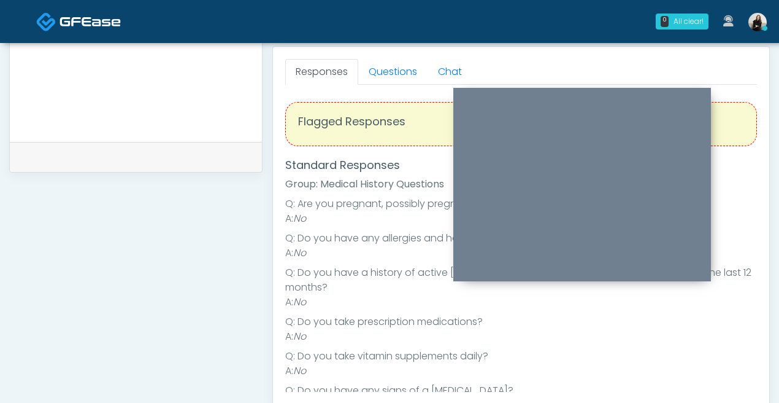
scroll to position [330, 0]
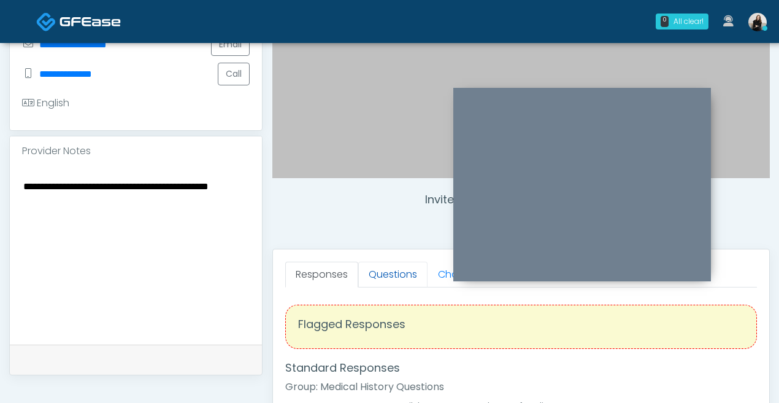
type textarea "**********"
click at [390, 277] on link "Questions" at bounding box center [392, 274] width 69 height 26
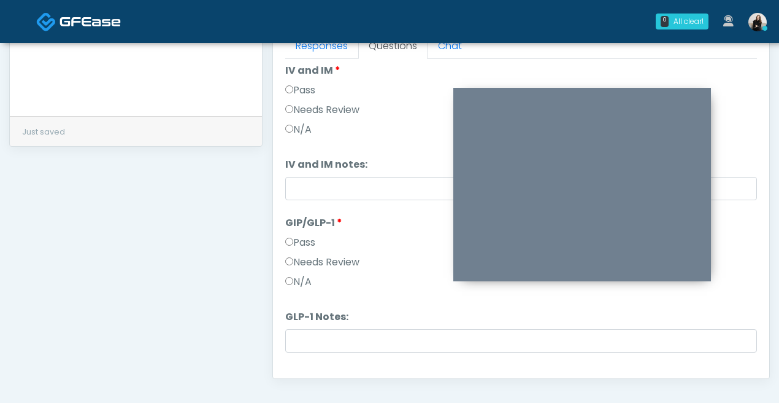
scroll to position [355, 0]
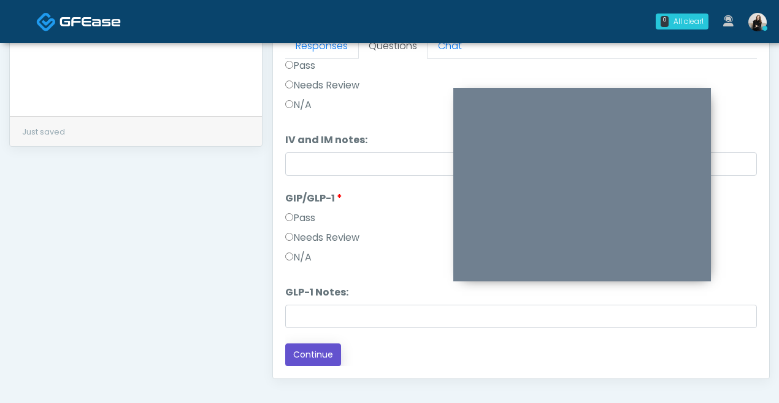
click at [323, 357] on button "Continue" at bounding box center [313, 354] width 56 height 23
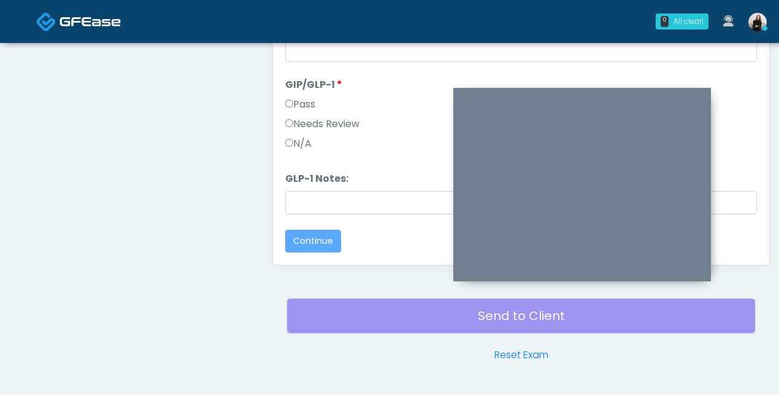
scroll to position [0, 0]
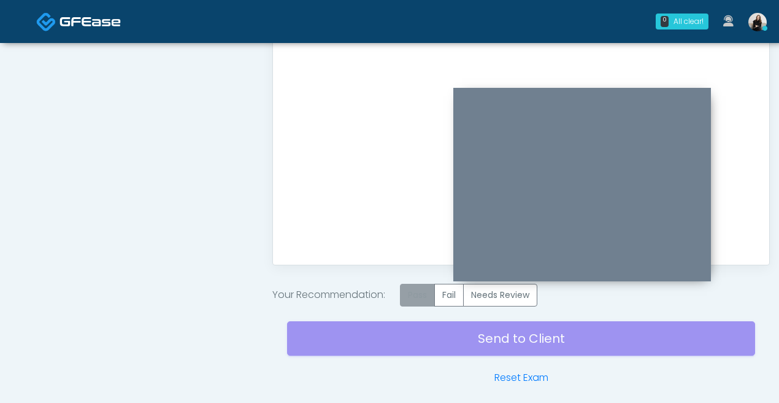
click at [423, 300] on label "Pass" at bounding box center [417, 295] width 35 height 23
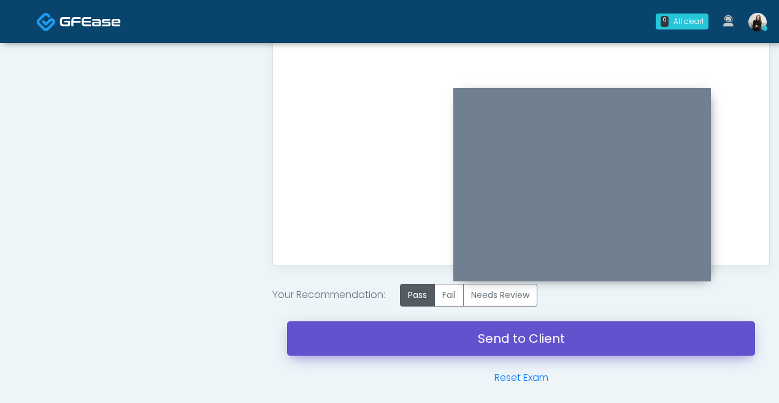
click at [453, 351] on link "Send to Client" at bounding box center [521, 338] width 468 height 34
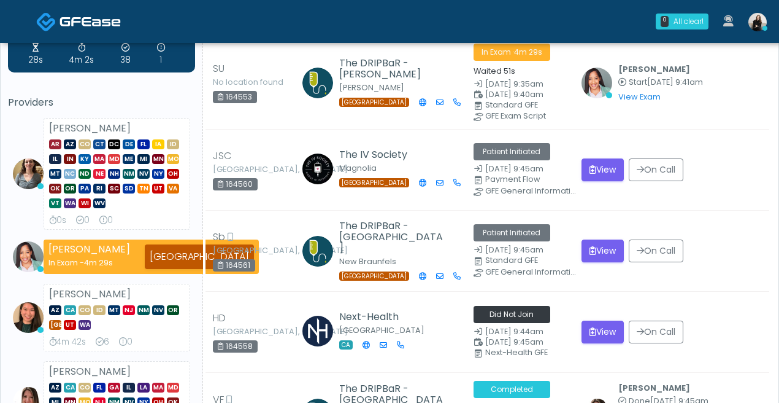
scroll to position [61, 0]
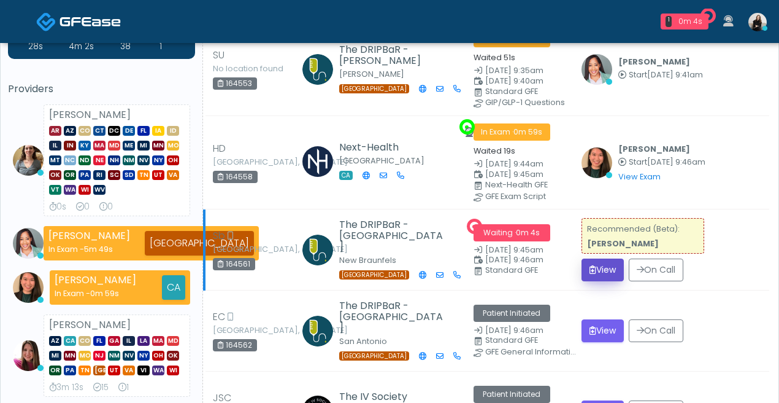
click at [601, 263] on button "View" at bounding box center [603, 269] width 42 height 23
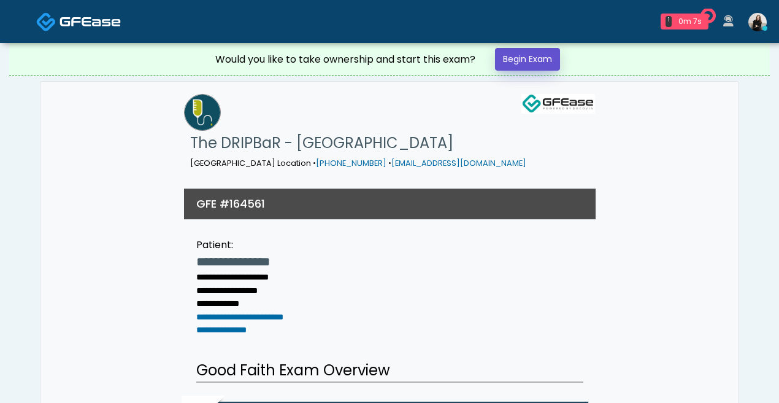
click at [544, 53] on link "Begin Exam" at bounding box center [527, 59] width 65 height 23
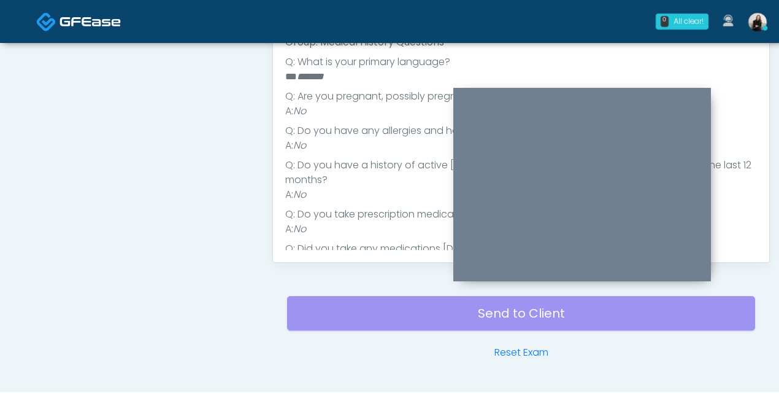
scroll to position [461, 0]
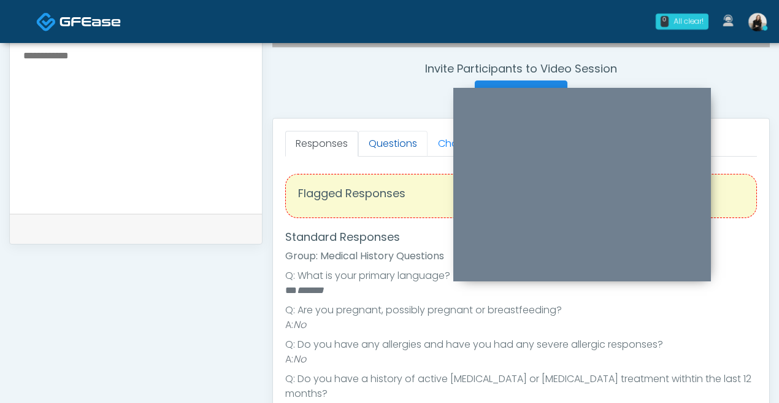
click at [388, 144] on link "Questions" at bounding box center [392, 144] width 69 height 26
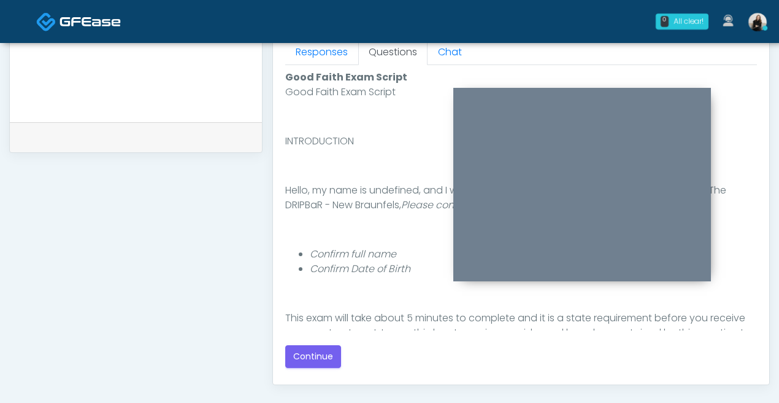
scroll to position [584, 0]
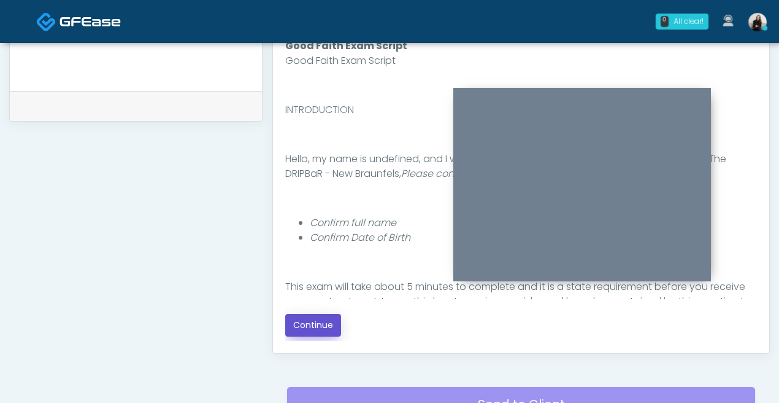
click at [301, 323] on button "Continue" at bounding box center [313, 325] width 56 height 23
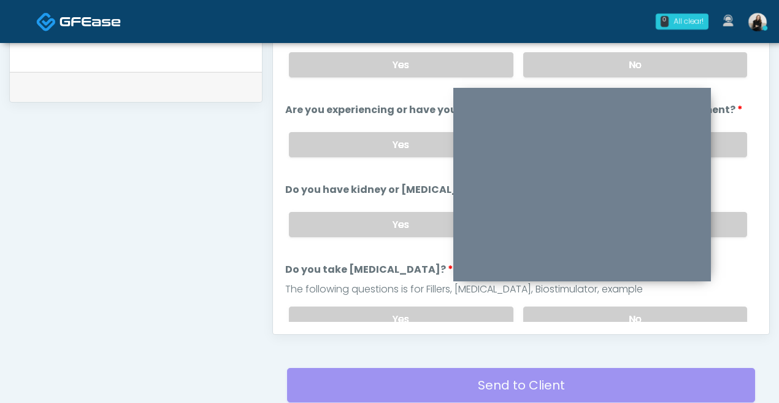
scroll to position [489, 0]
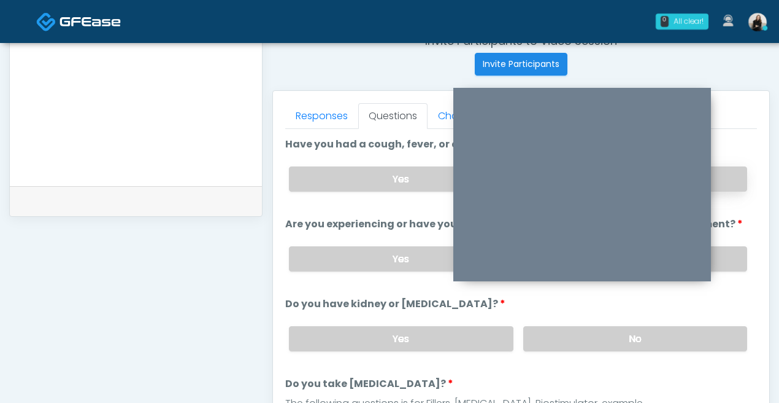
click at [728, 190] on label "No" at bounding box center [636, 178] width 224 height 25
click at [722, 249] on label "No" at bounding box center [636, 258] width 224 height 25
click at [715, 335] on label "No" at bounding box center [636, 338] width 224 height 25
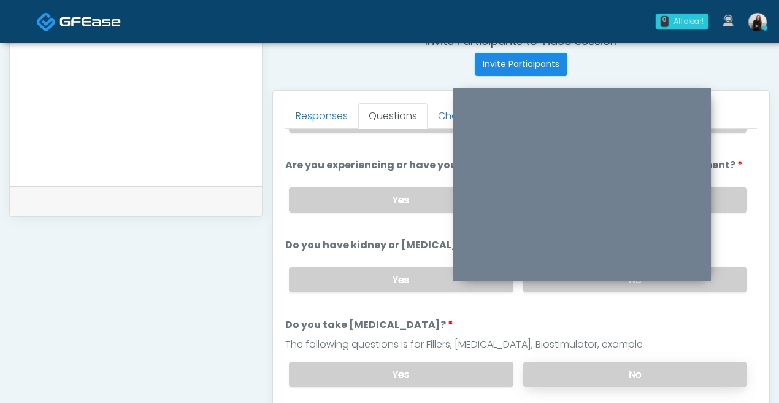
click at [702, 365] on label "No" at bounding box center [636, 374] width 224 height 25
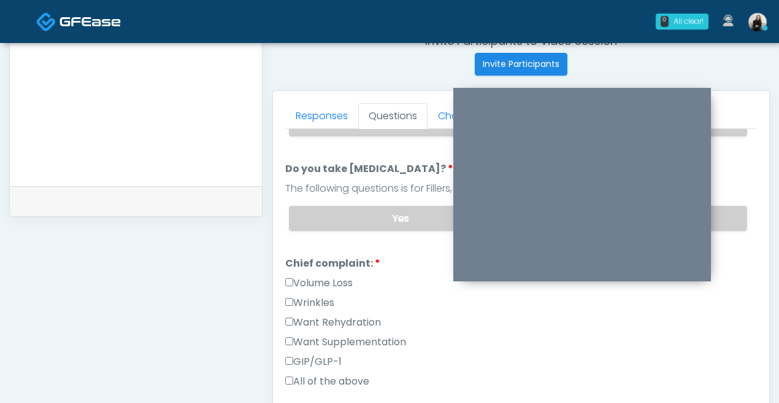
scroll to position [235, 0]
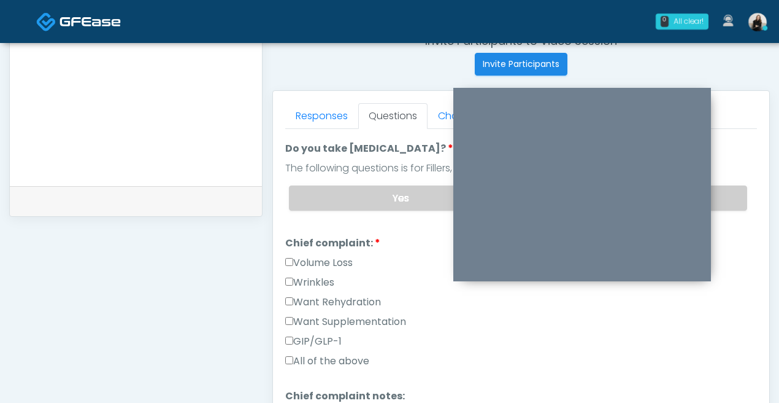
click at [355, 295] on label "Want Rehydration" at bounding box center [333, 302] width 96 height 15
click at [354, 314] on label "Want Supplementation" at bounding box center [345, 321] width 121 height 15
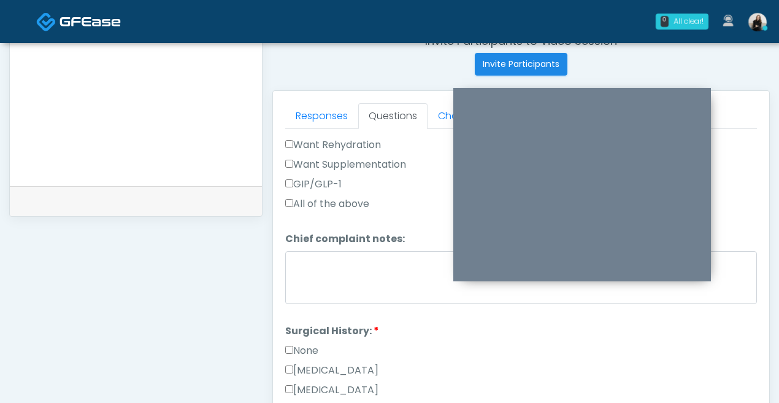
click at [311, 343] on label "None" at bounding box center [301, 350] width 33 height 15
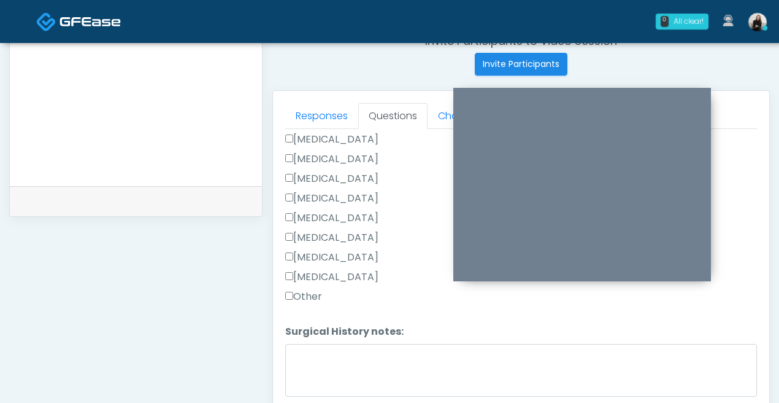
scroll to position [642, 0]
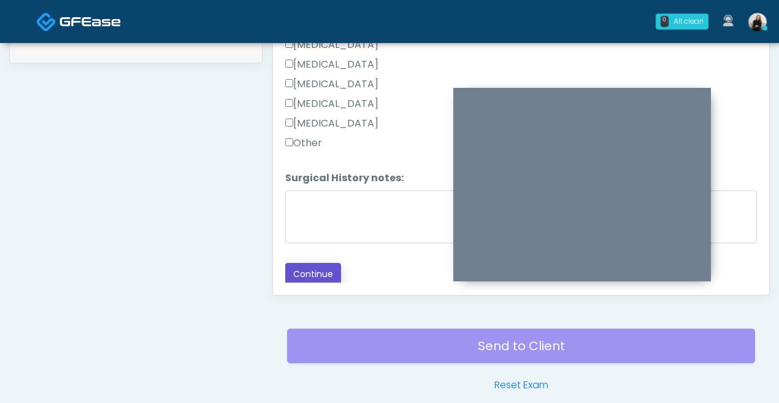
click at [314, 276] on button "Continue" at bounding box center [313, 274] width 56 height 23
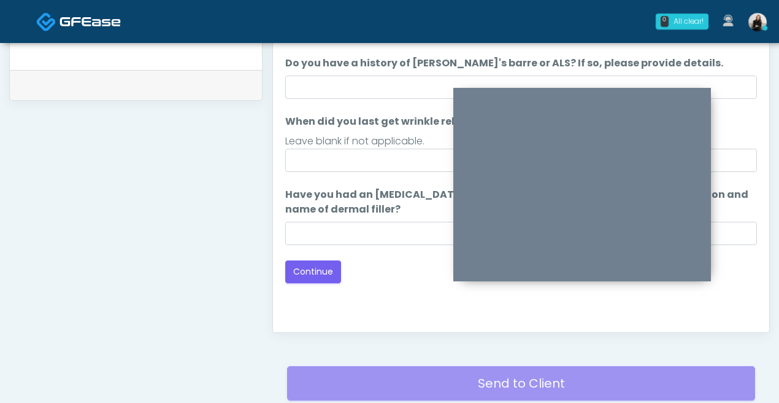
scroll to position [492, 0]
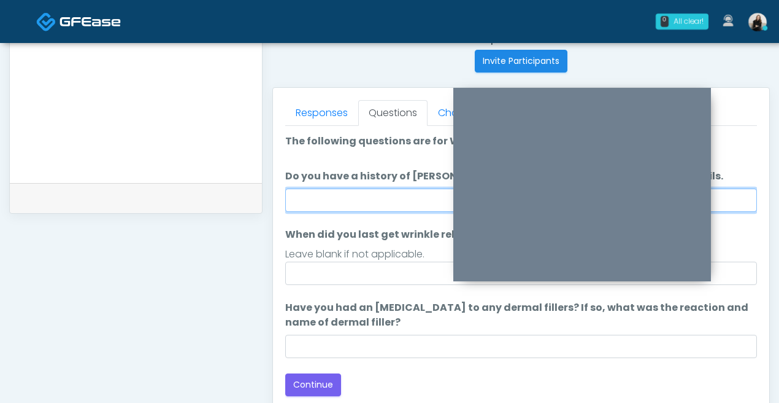
click at [355, 197] on input "Do you have a history of Guillain's barre or ALS? If so, please provide details." at bounding box center [521, 199] width 472 height 23
type input "**"
click at [344, 285] on ol "The following questions are for Wrinkle relaxers The following questions are fo…" at bounding box center [521, 246] width 472 height 224
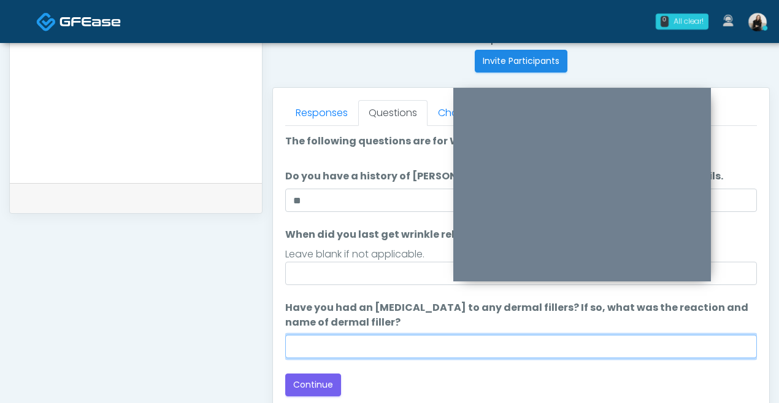
click at [332, 347] on input "Have you had an allergic response to any dermal fillers? If so, what was the re…" at bounding box center [521, 346] width 472 height 23
type input "*****"
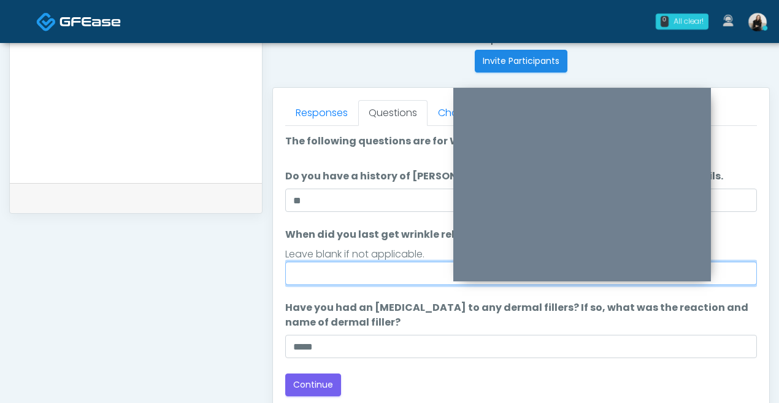
click at [362, 273] on input "When did you last get wrinkle relaxer or dermal filler?" at bounding box center [521, 272] width 472 height 23
drag, startPoint x: 327, startPoint y: 276, endPoint x: 247, endPoint y: 276, distance: 79.8
click at [247, 276] on div "**********" at bounding box center [389, 75] width 761 height 936
type input "*******"
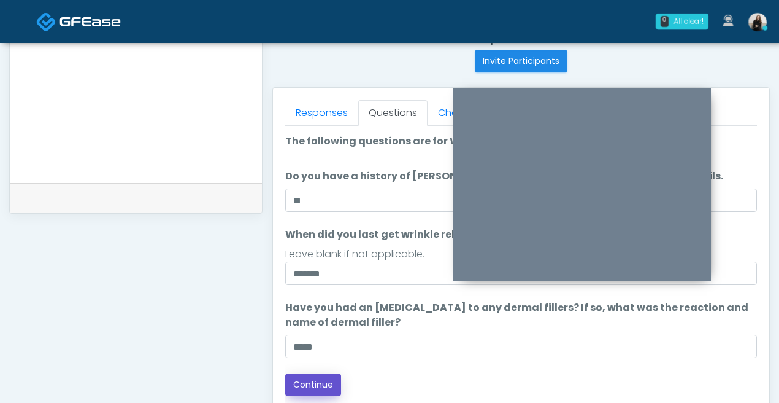
click at [306, 379] on button "Continue" at bounding box center [313, 384] width 56 height 23
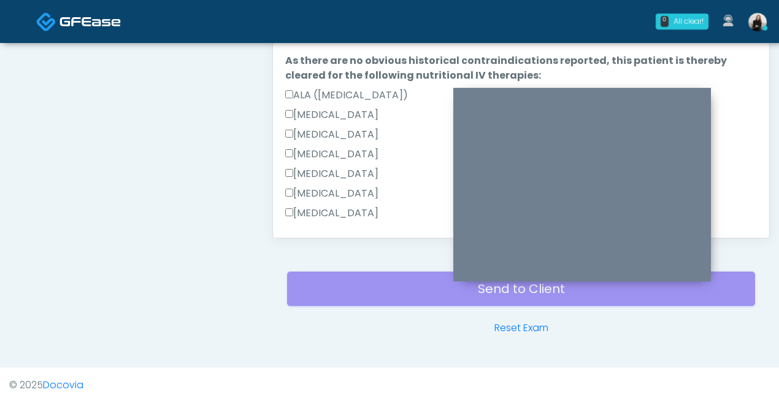
scroll to position [819, 0]
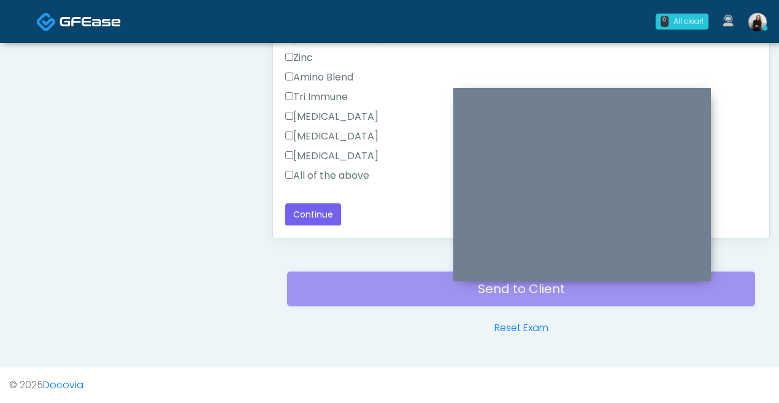
click at [362, 171] on label "All of the above" at bounding box center [327, 175] width 84 height 15
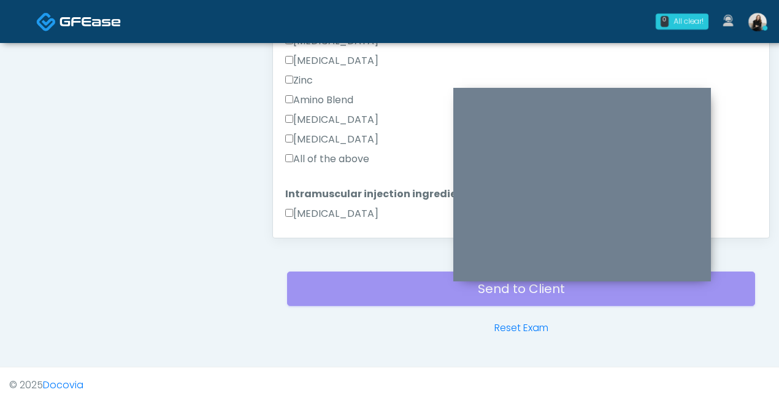
click at [351, 159] on label "All of the above" at bounding box center [327, 159] width 84 height 15
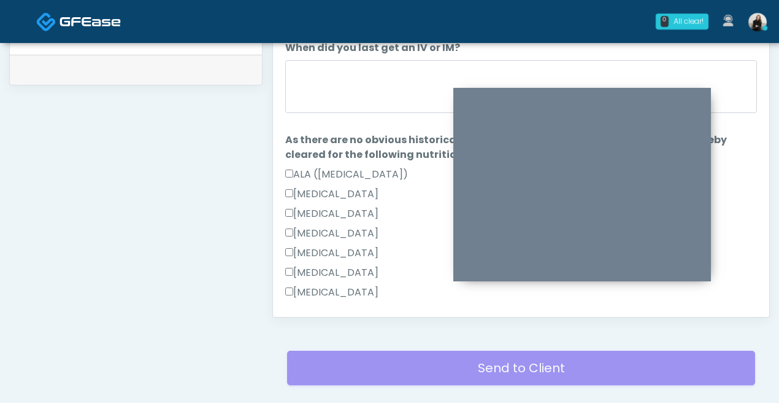
scroll to position [568, 0]
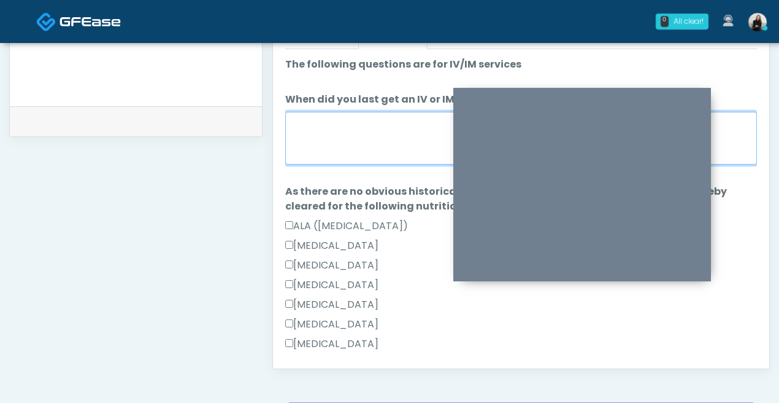
click at [351, 159] on textarea "When did you last get an IV or IM?" at bounding box center [521, 138] width 472 height 53
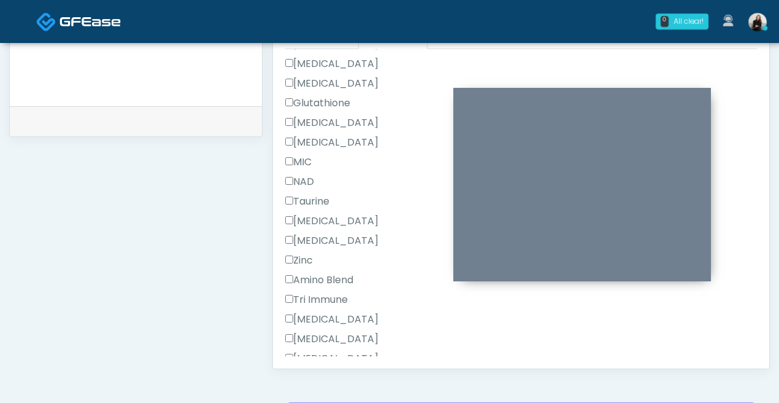
scroll to position [819, 0]
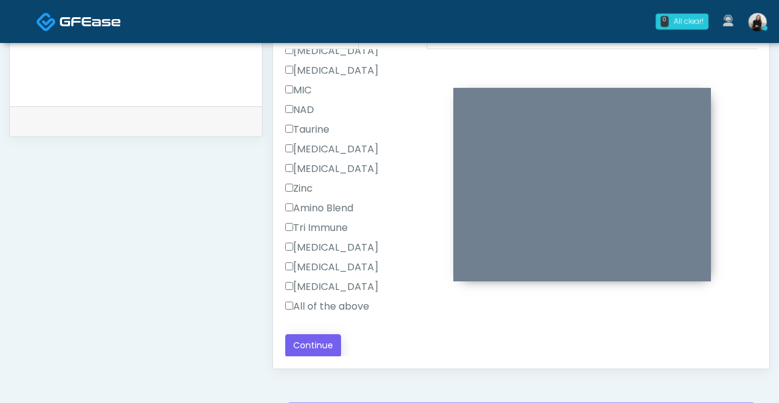
type textarea "******"
click at [323, 338] on button "Continue" at bounding box center [313, 345] width 56 height 23
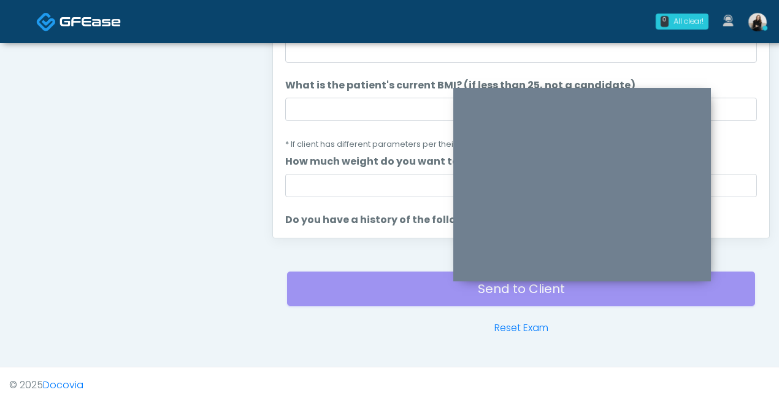
scroll to position [478, 0]
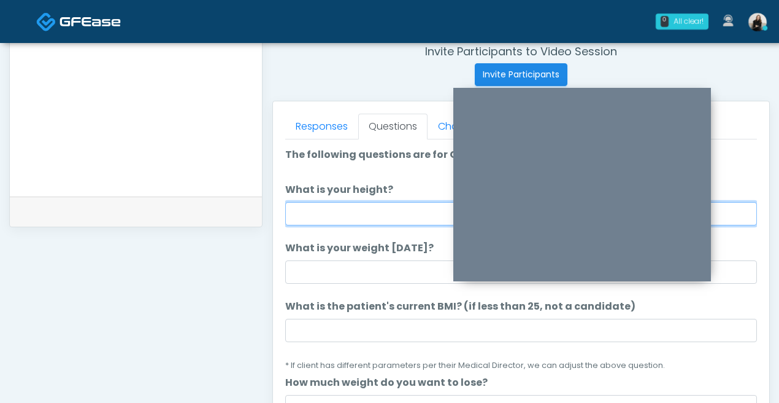
click at [352, 207] on input "What is your height?" at bounding box center [521, 213] width 472 height 23
click at [315, 214] on input "*******" at bounding box center [521, 213] width 472 height 23
type input "*******"
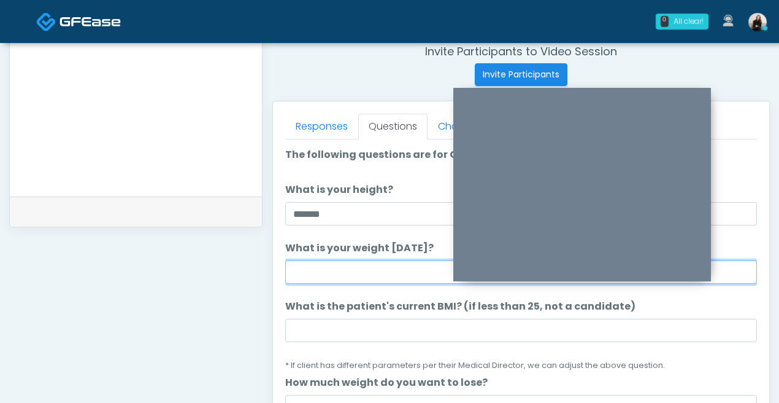
click at [314, 272] on input "What is your weight [DATE]?" at bounding box center [521, 271] width 472 height 23
type input "***"
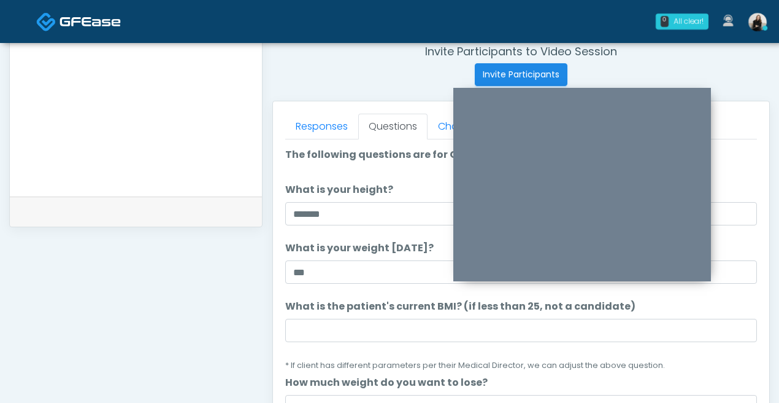
click at [385, 342] on li "What is the patient's current BMI? (if less than 25, not a candidate) What is t…" at bounding box center [521, 335] width 472 height 73
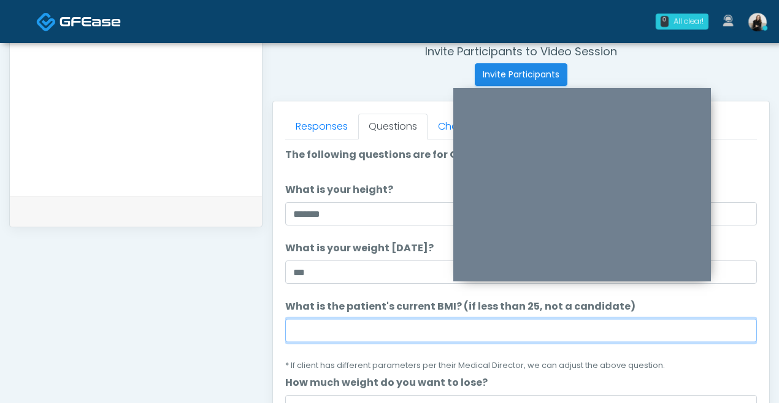
click at [384, 339] on input "What is the patient's current BMI? (if less than 25, not a candidate)" at bounding box center [521, 330] width 472 height 23
paste input "****"
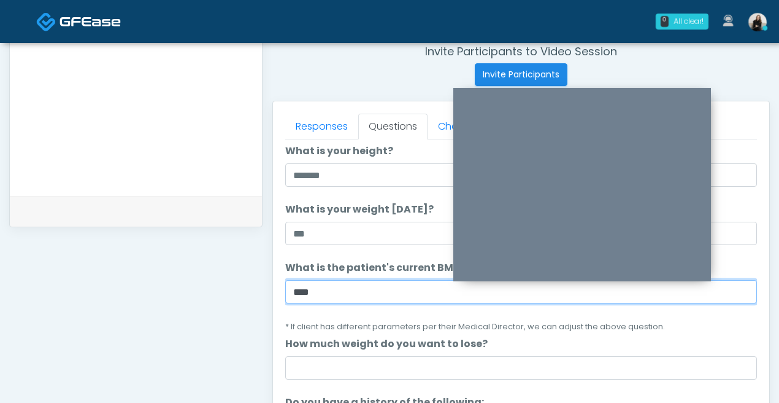
scroll to position [46, 0]
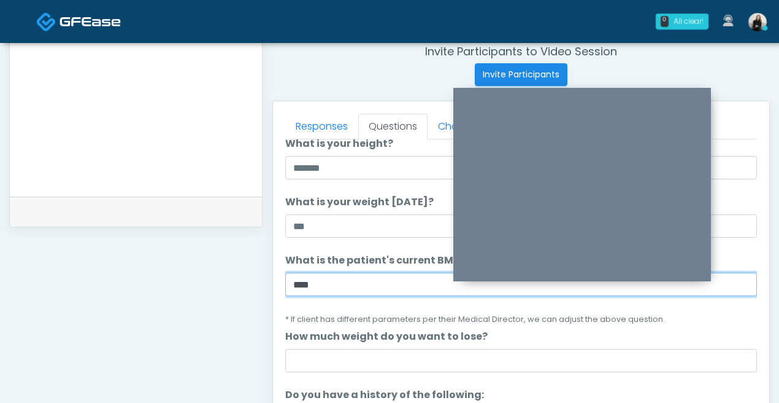
type input "****"
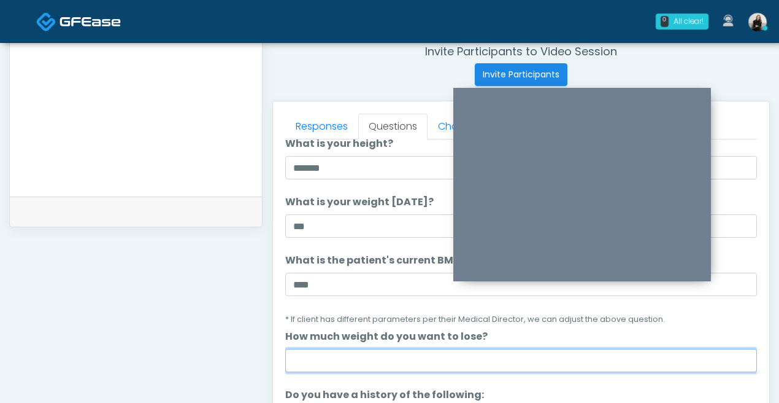
click at [381, 358] on input "How much weight do you want to lose?" at bounding box center [521, 360] width 472 height 23
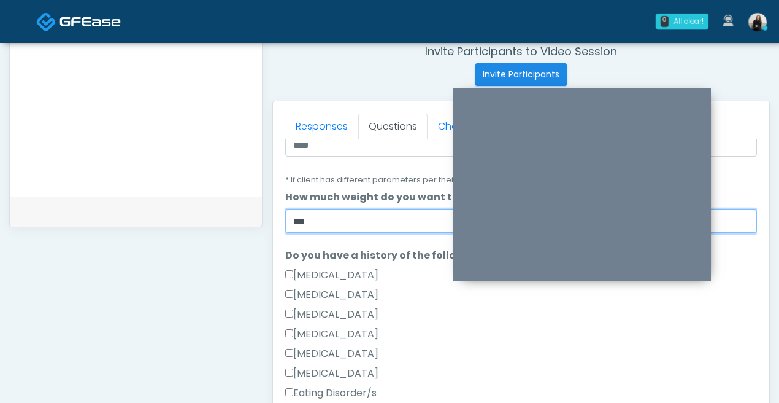
scroll to position [297, 0]
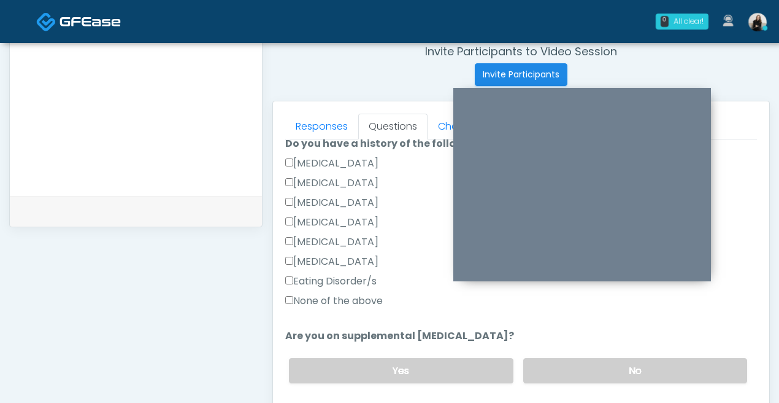
type input "***"
click at [360, 301] on label "None of the above" at bounding box center [334, 300] width 98 height 15
click at [544, 374] on label "No" at bounding box center [636, 370] width 224 height 25
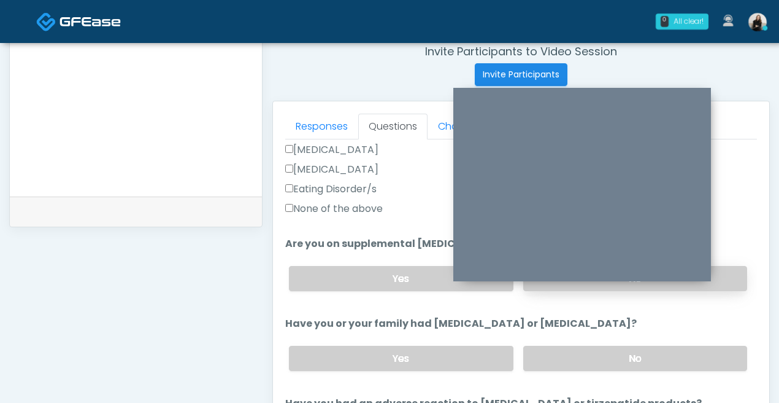
click at [544, 374] on div "Yes No" at bounding box center [518, 358] width 478 height 45
click at [544, 364] on label "No" at bounding box center [636, 358] width 224 height 25
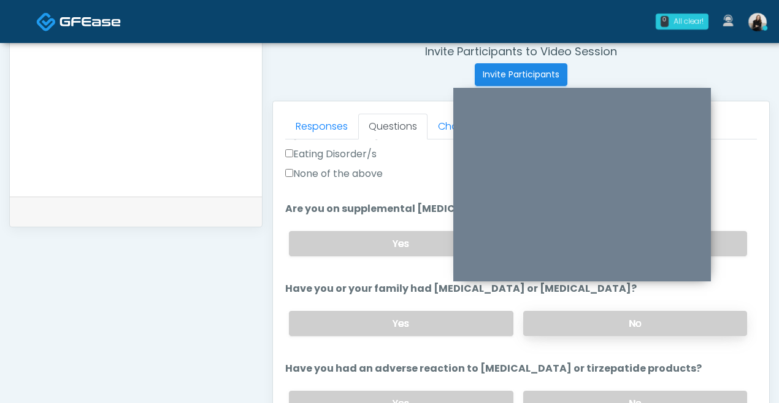
scroll to position [431, 0]
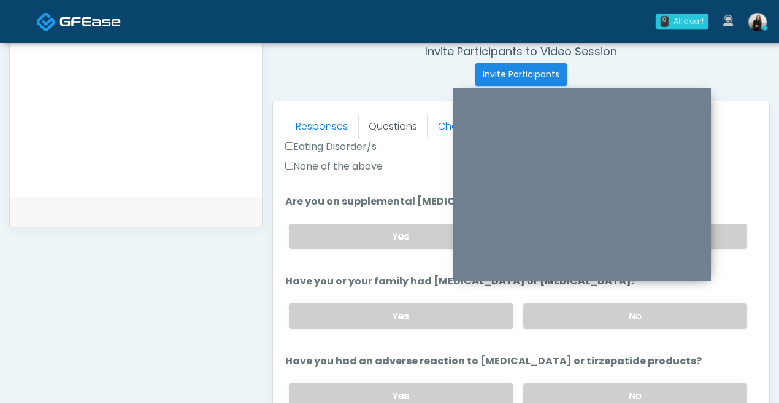
click at [543, 379] on div "Yes No" at bounding box center [518, 395] width 478 height 45
click at [541, 386] on label "No" at bounding box center [636, 395] width 224 height 25
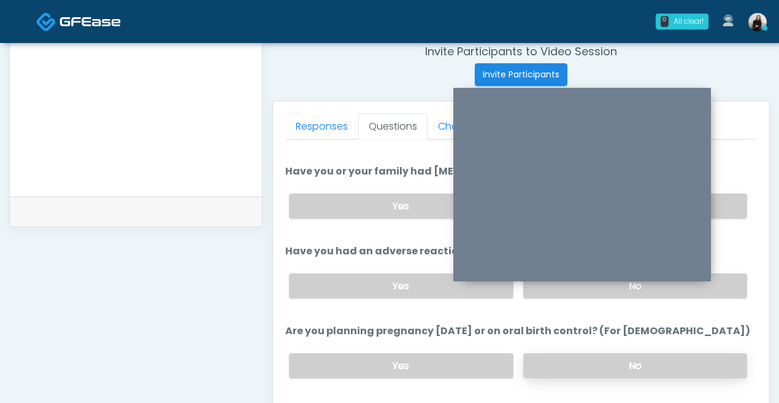
click at [538, 363] on label "No" at bounding box center [636, 365] width 224 height 25
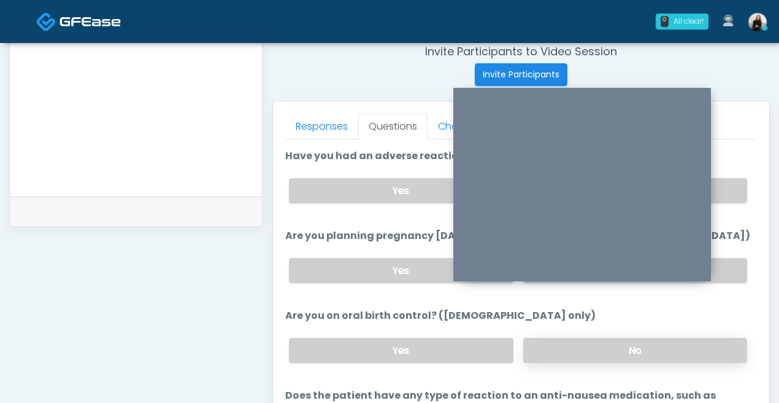
click at [538, 347] on label "No" at bounding box center [636, 350] width 224 height 25
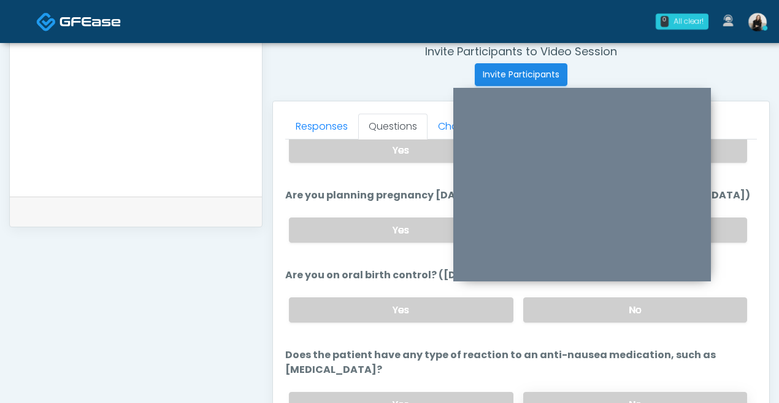
click at [538, 392] on label "No" at bounding box center [636, 404] width 224 height 25
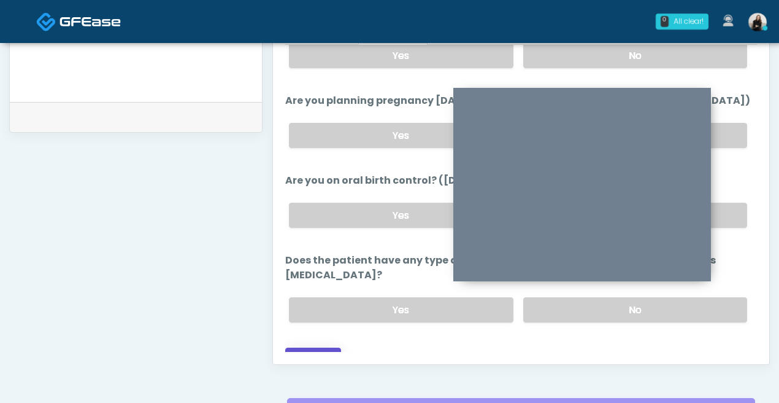
click at [329, 347] on button "Continue" at bounding box center [313, 358] width 56 height 23
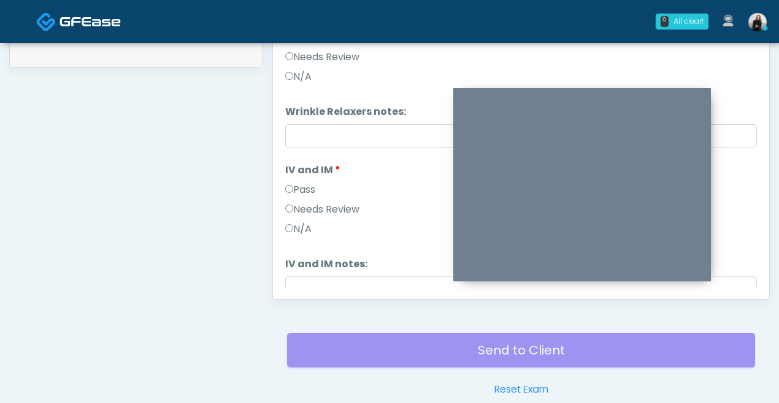
scroll to position [570, 0]
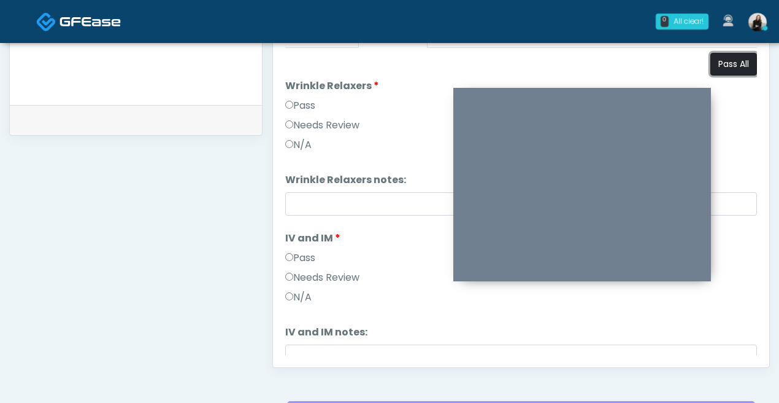
click at [753, 67] on button "Pass All" at bounding box center [734, 64] width 47 height 23
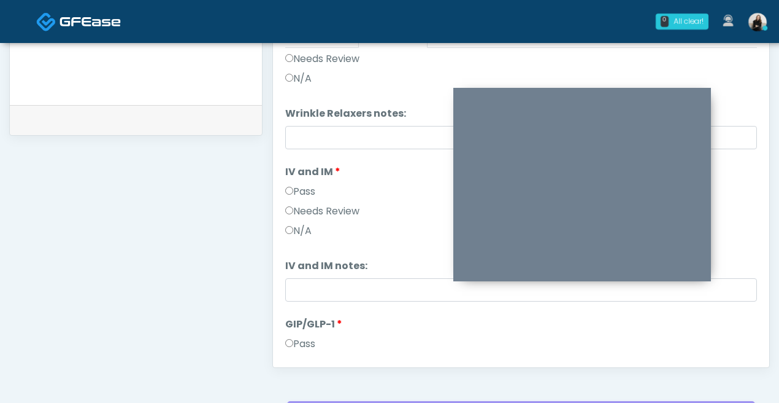
scroll to position [203, 0]
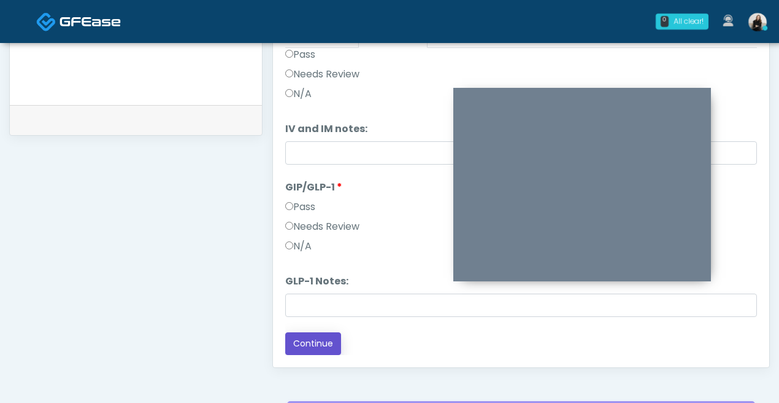
click at [330, 345] on button "Continue" at bounding box center [313, 343] width 56 height 23
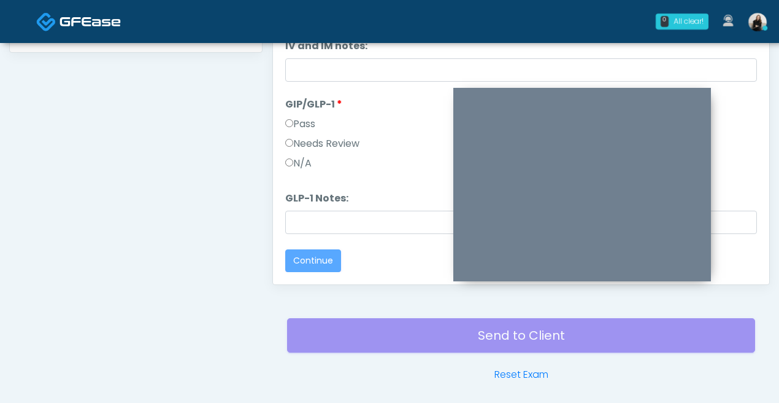
scroll to position [0, 0]
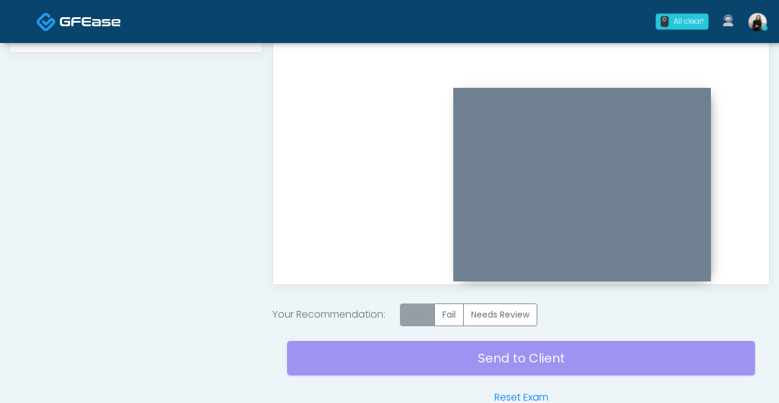
click at [408, 318] on label "Pass" at bounding box center [417, 314] width 35 height 23
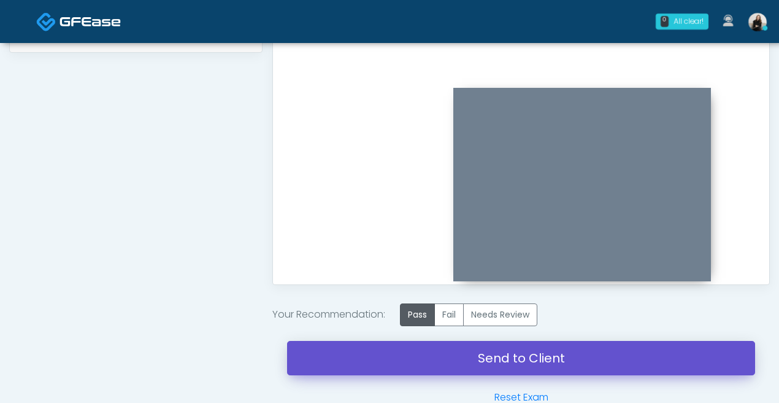
click at [417, 358] on link "Send to Client" at bounding box center [521, 358] width 468 height 34
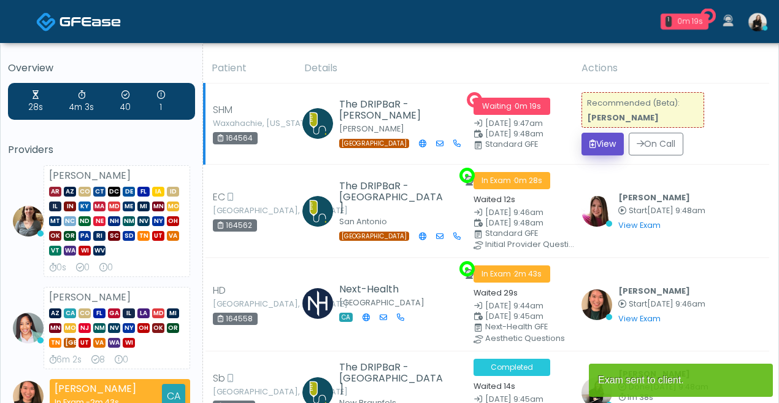
click at [592, 142] on button "View" at bounding box center [603, 144] width 42 height 23
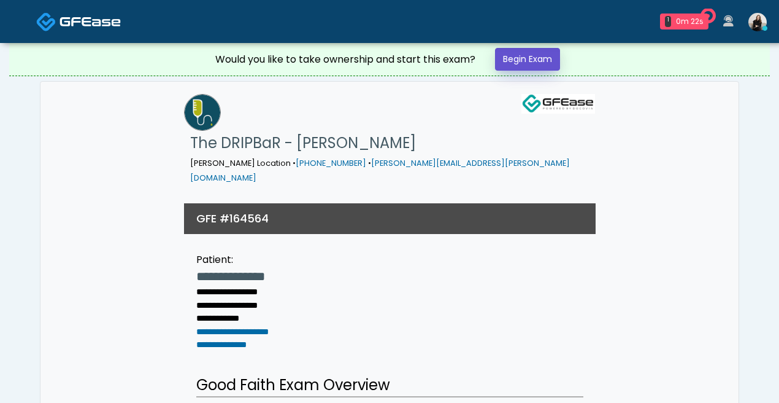
click at [551, 63] on link "Begin Exam" at bounding box center [527, 59] width 65 height 23
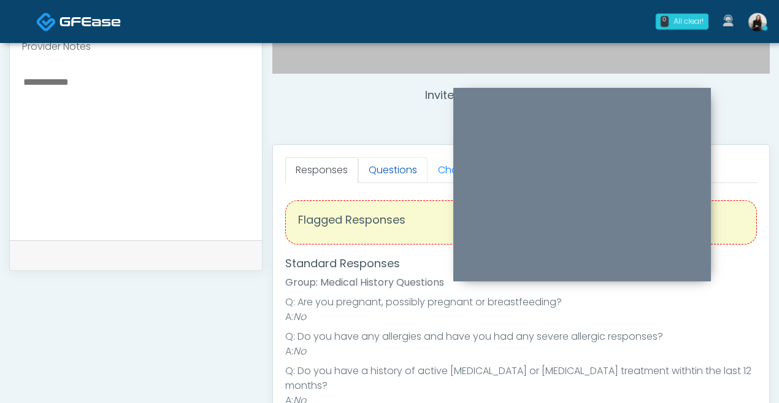
click at [392, 176] on link "Questions" at bounding box center [392, 170] width 69 height 26
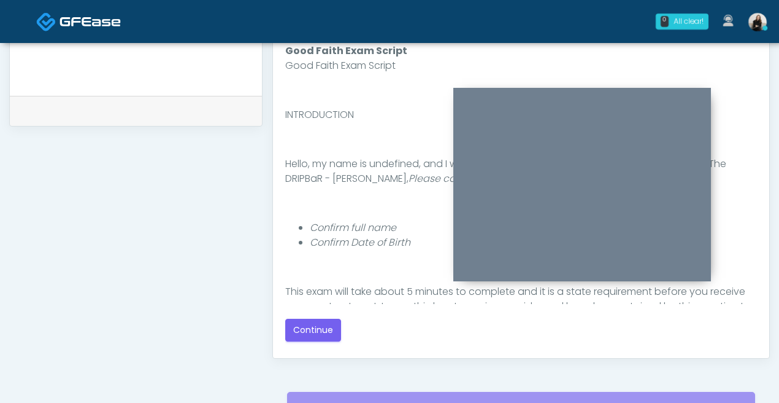
scroll to position [699, 0]
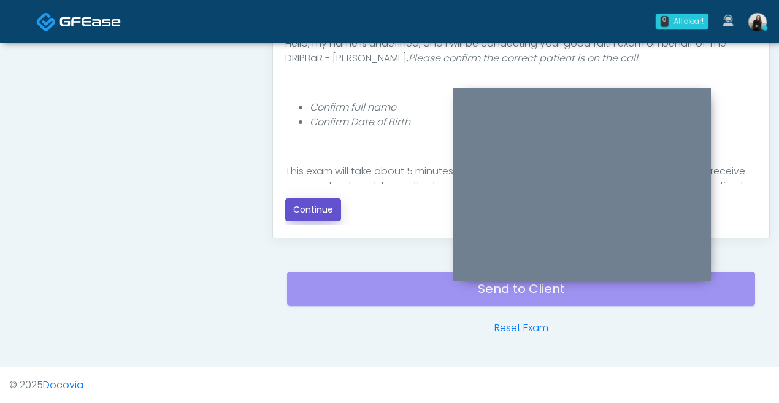
click at [311, 209] on button "Continue" at bounding box center [313, 209] width 56 height 23
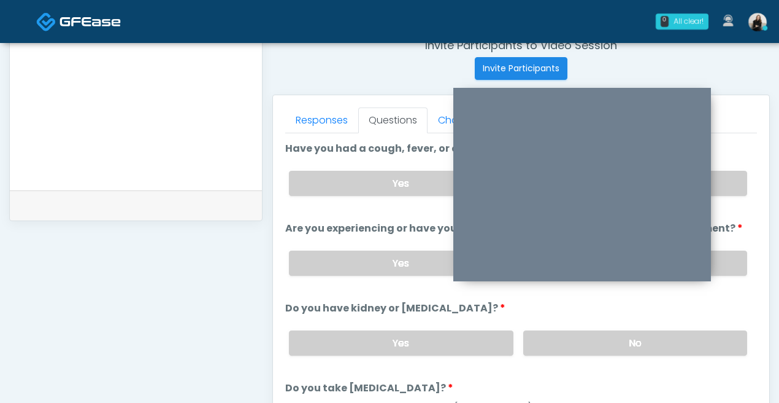
scroll to position [363, 0]
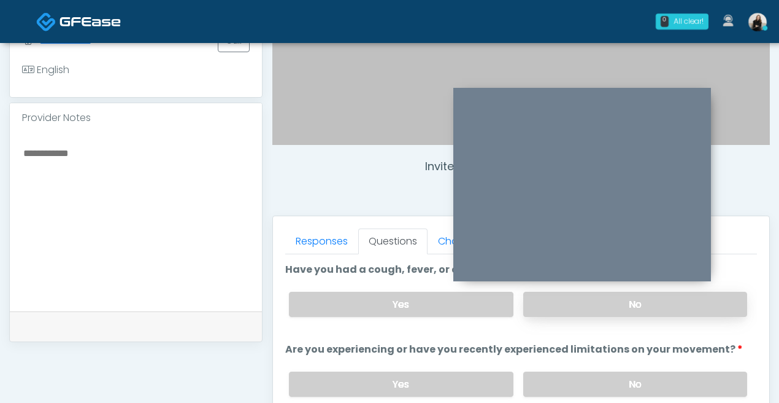
click at [597, 309] on label "No" at bounding box center [636, 304] width 224 height 25
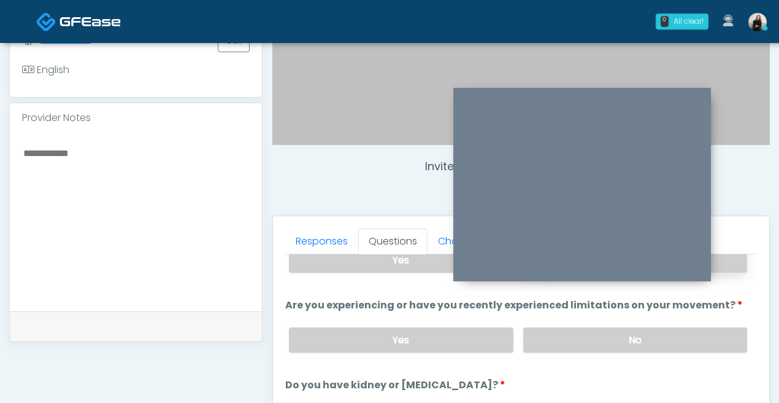
scroll to position [84, 0]
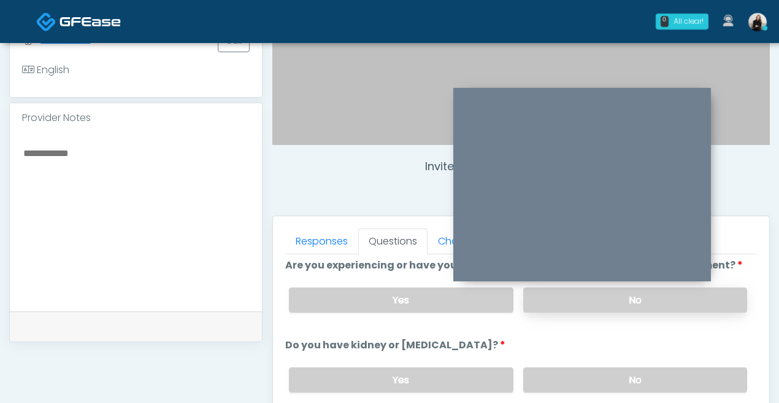
click at [596, 311] on div "Yes No" at bounding box center [518, 299] width 478 height 45
click at [595, 303] on label "No" at bounding box center [636, 299] width 224 height 25
click at [592, 382] on label "No" at bounding box center [636, 379] width 224 height 25
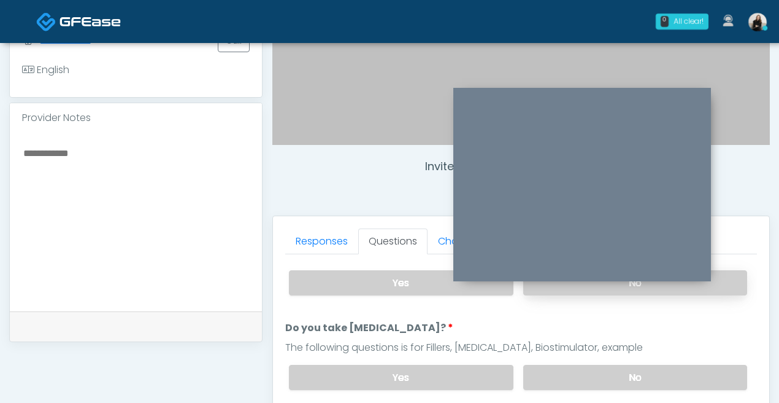
click at [592, 382] on label "No" at bounding box center [636, 377] width 224 height 25
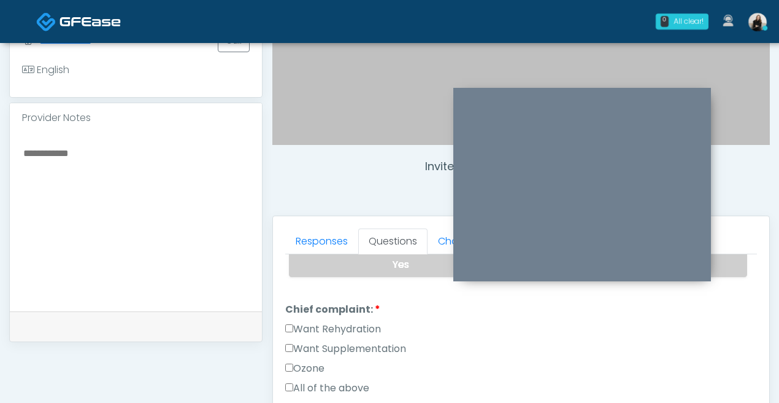
scroll to position [299, 0]
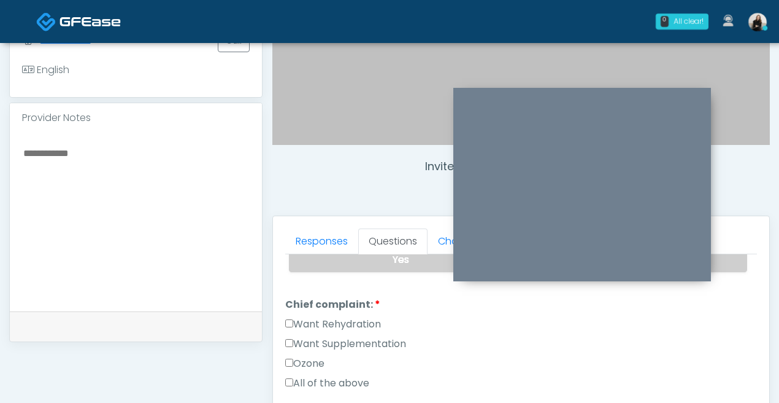
click at [374, 320] on label "Want Rehydration" at bounding box center [333, 324] width 96 height 15
click at [374, 339] on label "Want Supplementation" at bounding box center [345, 343] width 121 height 15
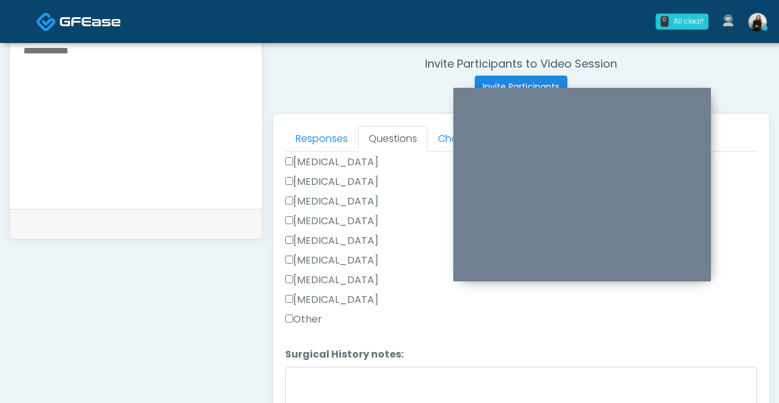
scroll to position [571, 0]
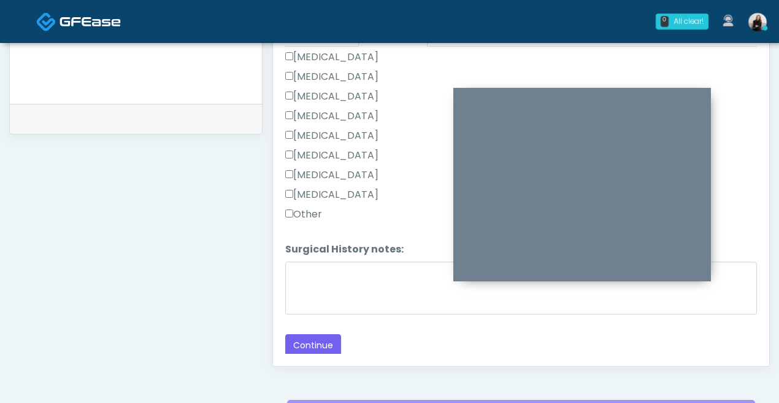
click at [303, 211] on label "Other" at bounding box center [303, 214] width 37 height 15
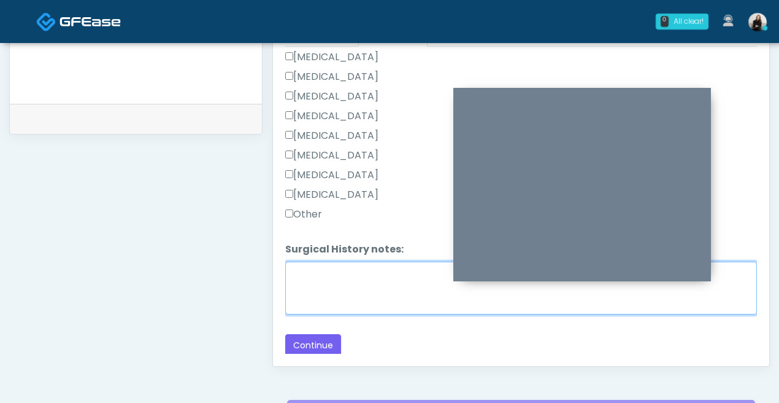
click at [303, 274] on textarea "Surgical History notes:" at bounding box center [521, 287] width 472 height 53
type textarea "**********"
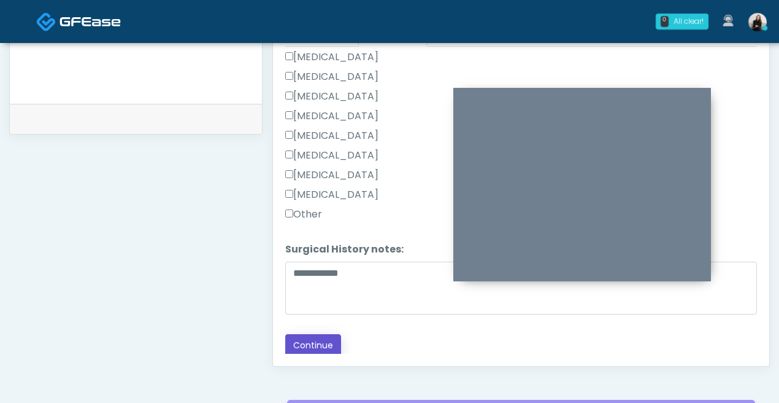
click at [289, 342] on button "Continue" at bounding box center [313, 345] width 56 height 23
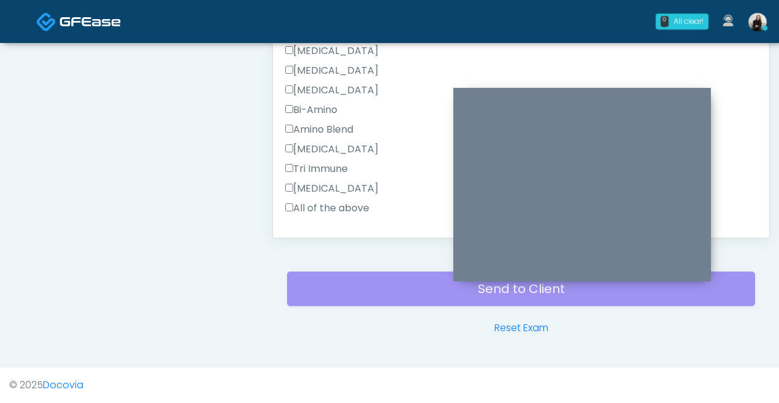
click at [343, 201] on label "All of the above" at bounding box center [327, 208] width 84 height 15
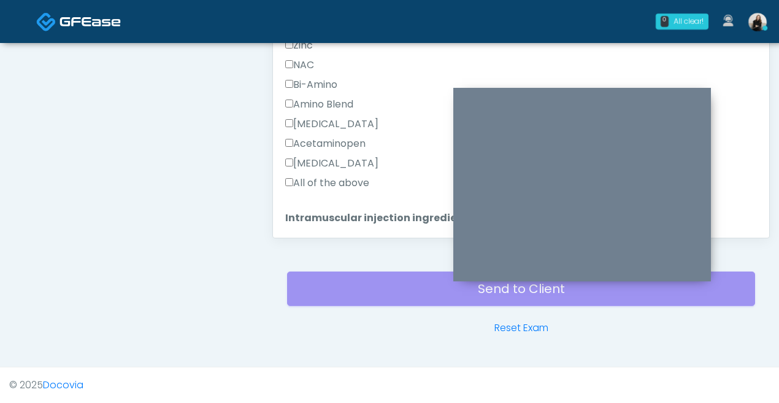
click at [328, 176] on label "All of the above" at bounding box center [327, 183] width 84 height 15
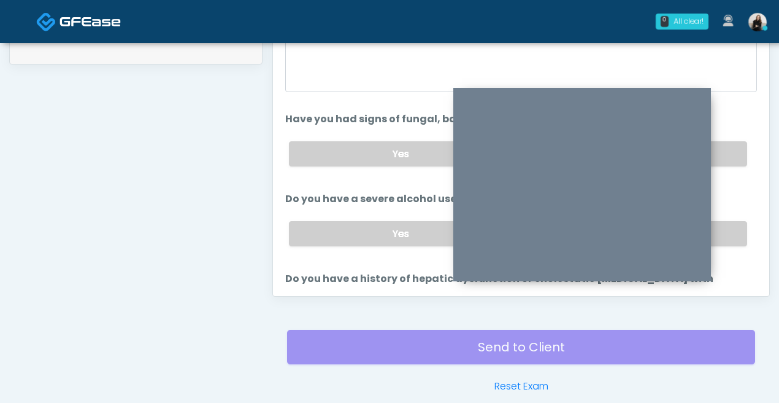
scroll to position [506, 0]
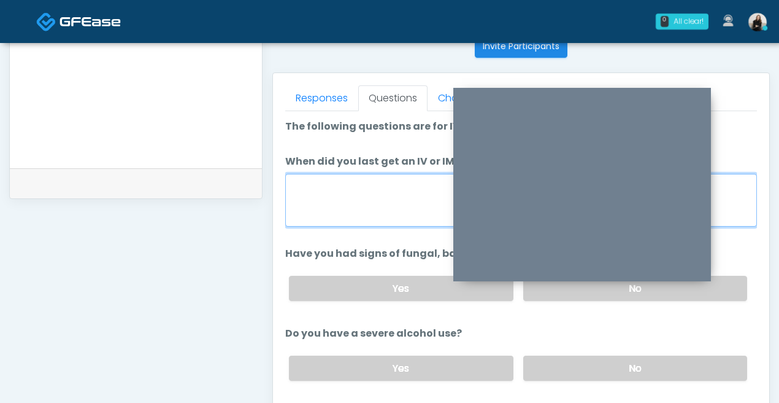
click at [325, 188] on textarea "When did you last get an IV or IM?" at bounding box center [521, 200] width 472 height 53
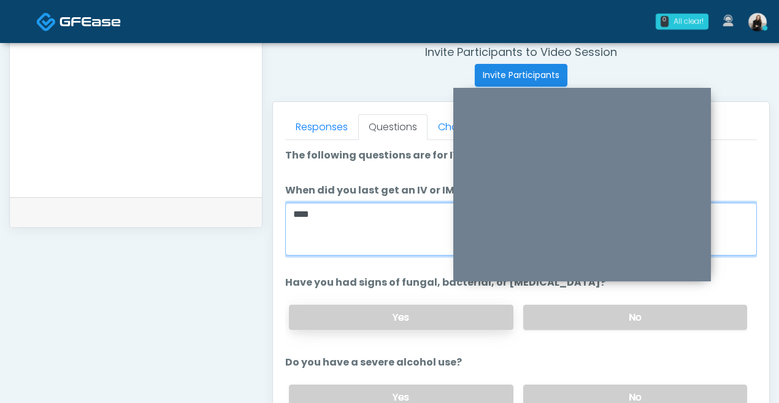
scroll to position [464, 0]
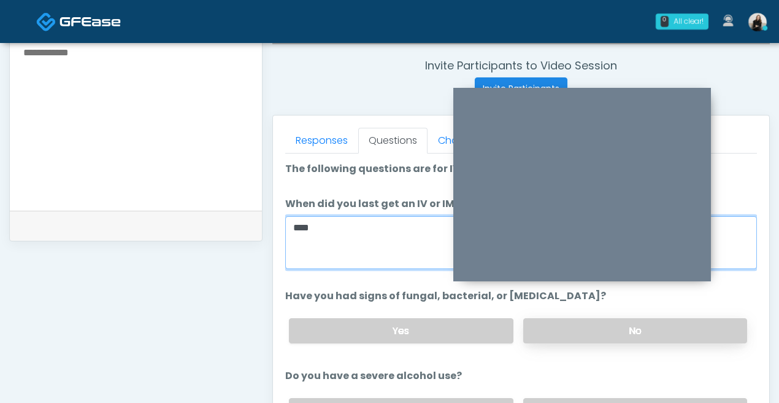
type textarea "****"
click at [587, 337] on label "No" at bounding box center [636, 330] width 224 height 25
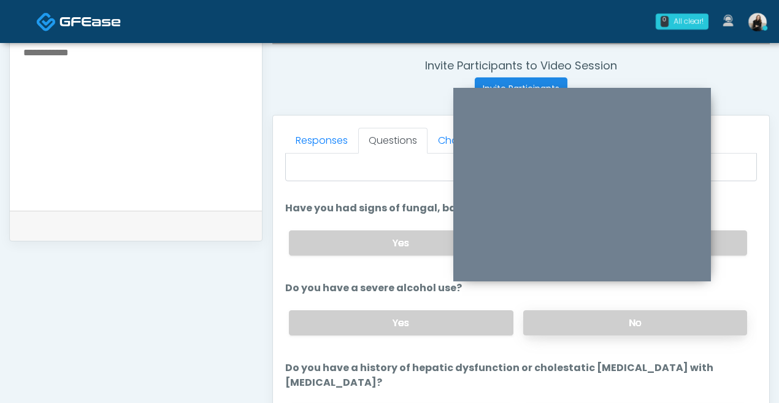
click at [584, 328] on label "No" at bounding box center [636, 322] width 224 height 25
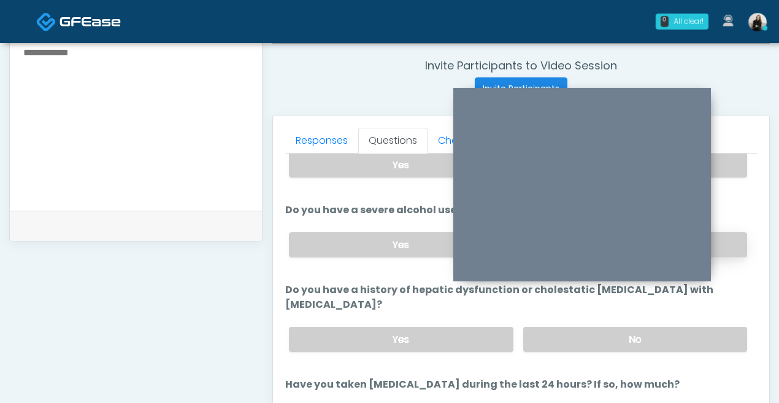
click at [584, 328] on label "No" at bounding box center [636, 339] width 224 height 25
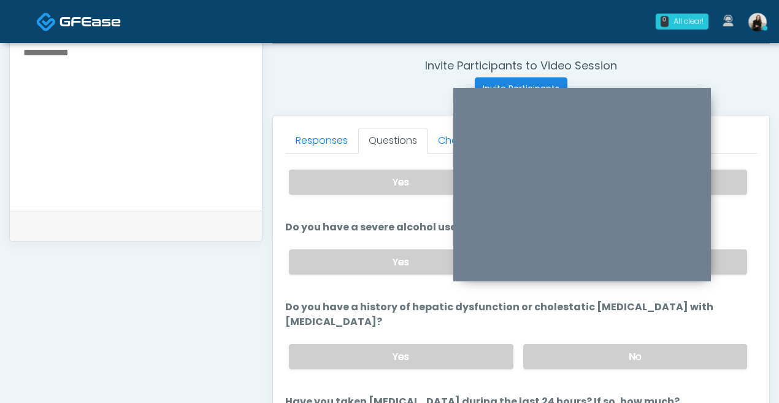
scroll to position [241, 0]
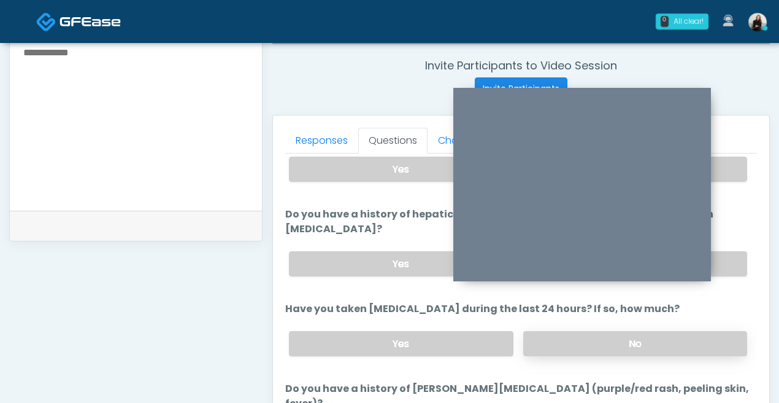
click at [576, 331] on label "No" at bounding box center [636, 343] width 224 height 25
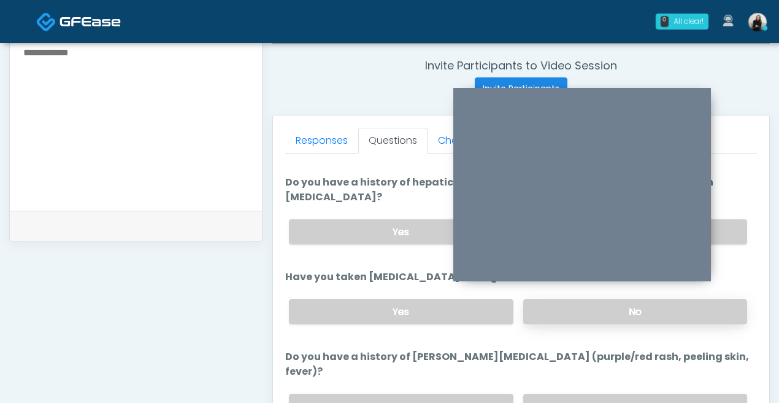
scroll to position [317, 0]
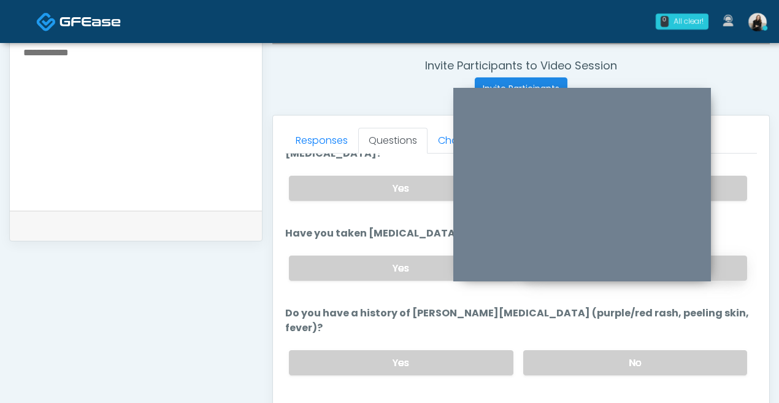
click at [576, 350] on label "No" at bounding box center [636, 362] width 224 height 25
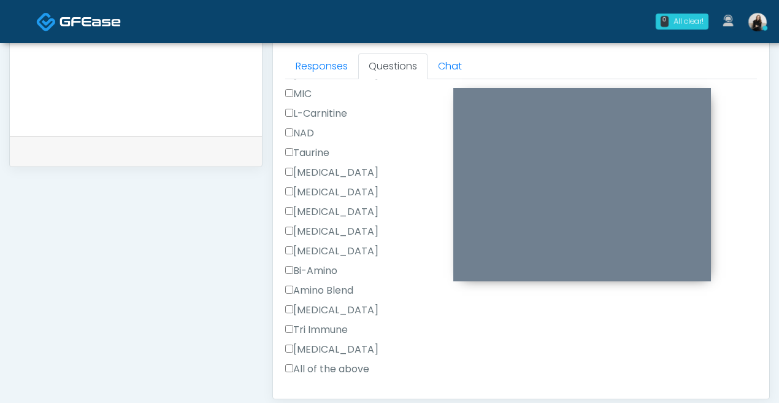
scroll to position [598, 0]
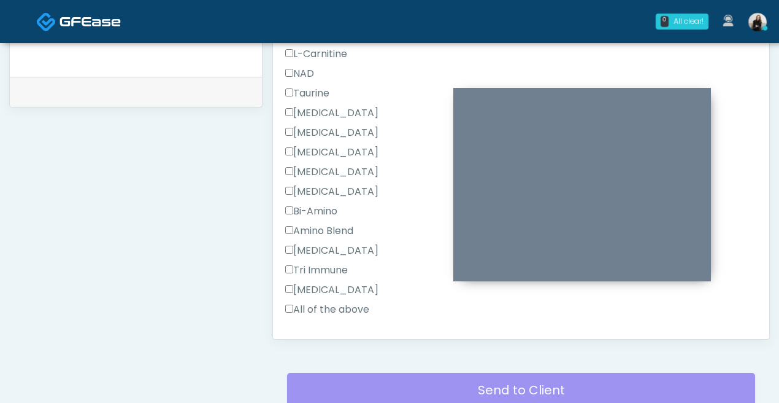
click at [320, 337] on button "Continue" at bounding box center [313, 348] width 56 height 23
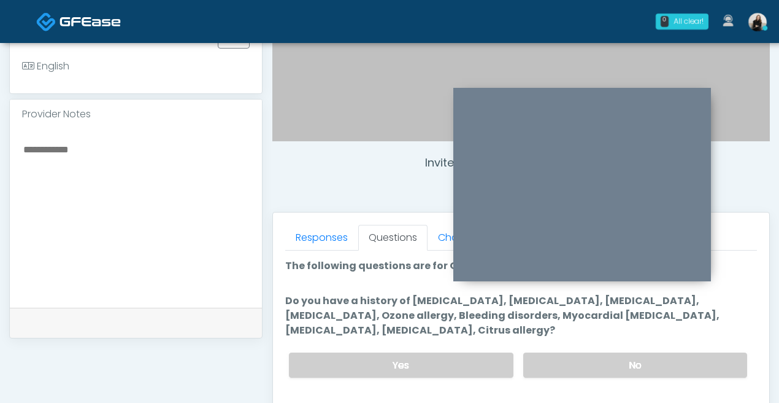
scroll to position [364, 0]
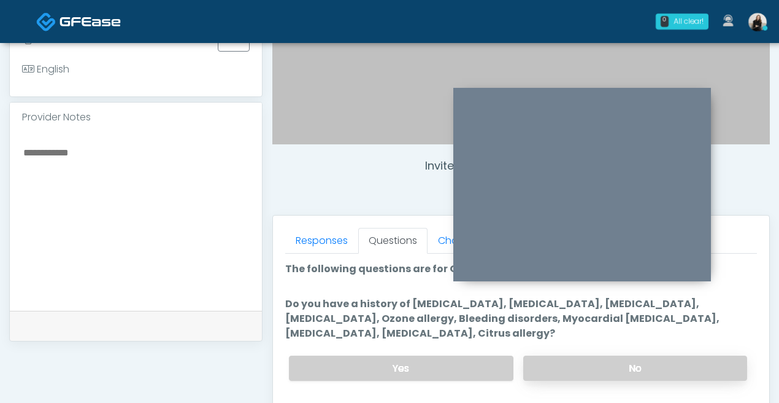
click at [628, 366] on label "No" at bounding box center [636, 367] width 224 height 25
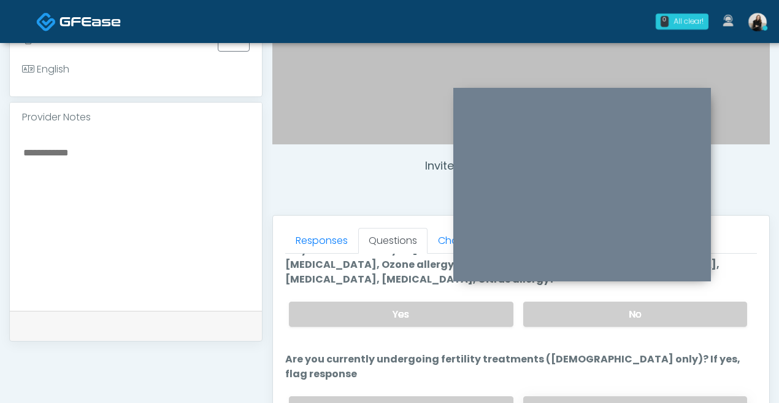
click at [619, 396] on label "No" at bounding box center [636, 408] width 224 height 25
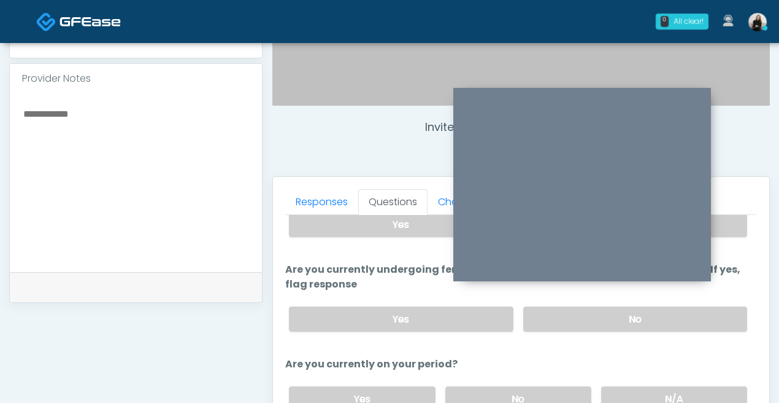
scroll to position [453, 0]
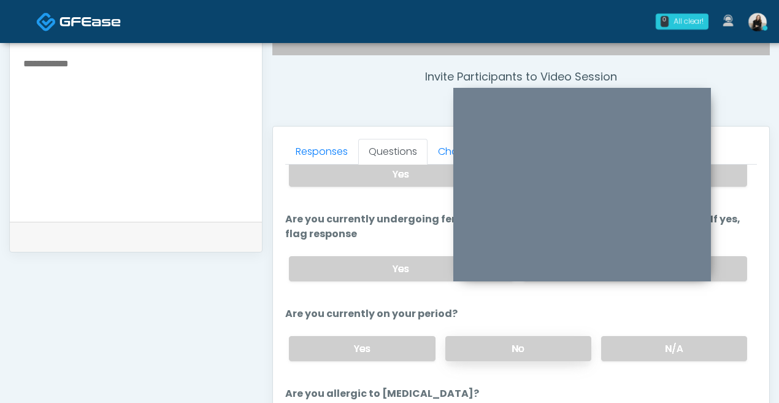
click at [556, 344] on div "Yes No N/A" at bounding box center [518, 348] width 478 height 45
click at [552, 336] on label "No" at bounding box center [519, 348] width 146 height 25
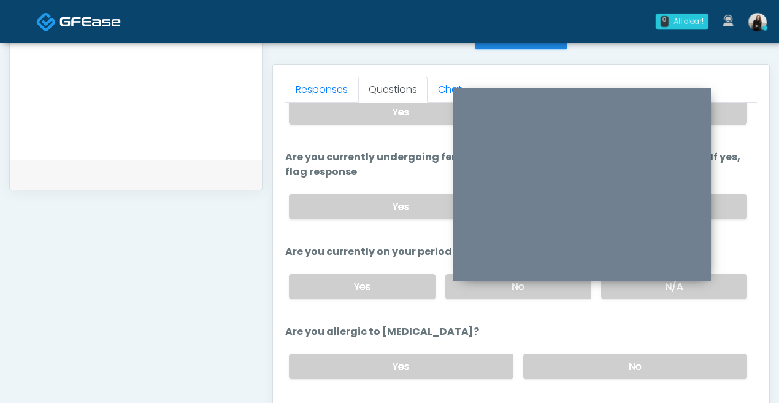
click at [552, 344] on div "Yes No" at bounding box center [518, 366] width 478 height 45
click at [552, 354] on label "No" at bounding box center [636, 366] width 224 height 25
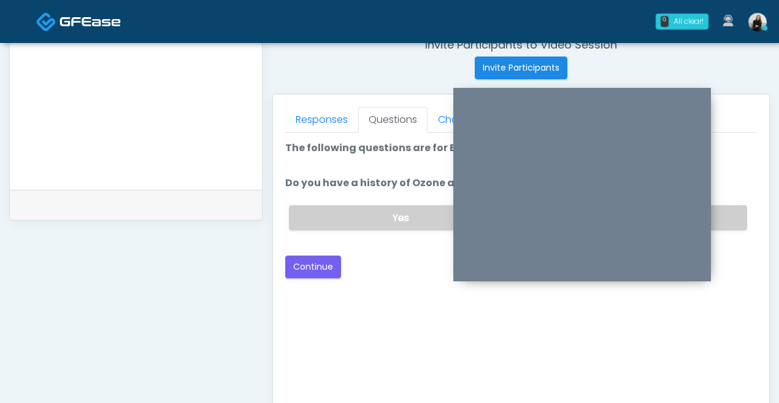
scroll to position [394, 0]
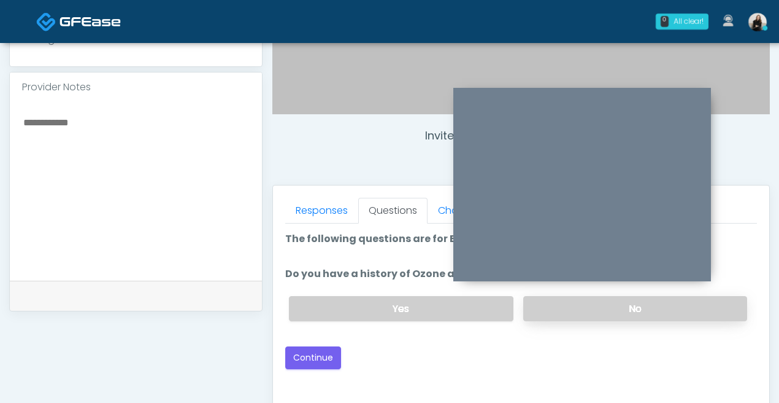
click at [601, 307] on label "No" at bounding box center [636, 308] width 224 height 25
click at [323, 356] on button "Continue" at bounding box center [313, 357] width 56 height 23
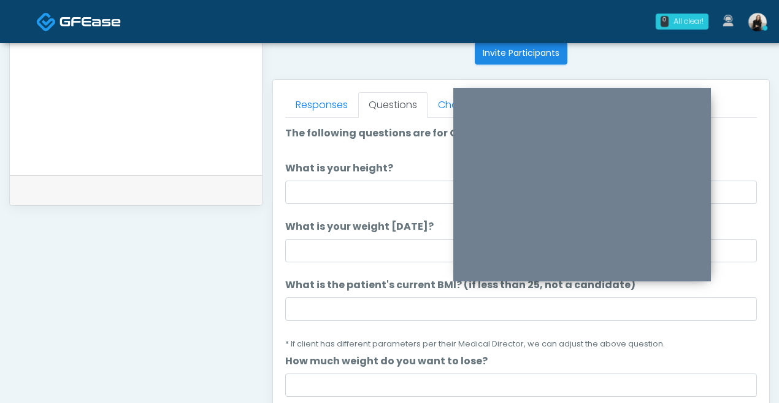
scroll to position [474, 0]
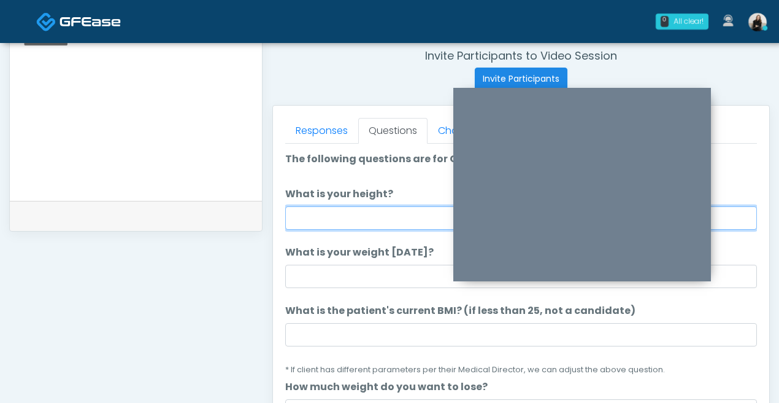
click at [328, 228] on input "What is your height?" at bounding box center [521, 217] width 472 height 23
click at [311, 216] on input "******" at bounding box center [521, 217] width 472 height 23
type input "******"
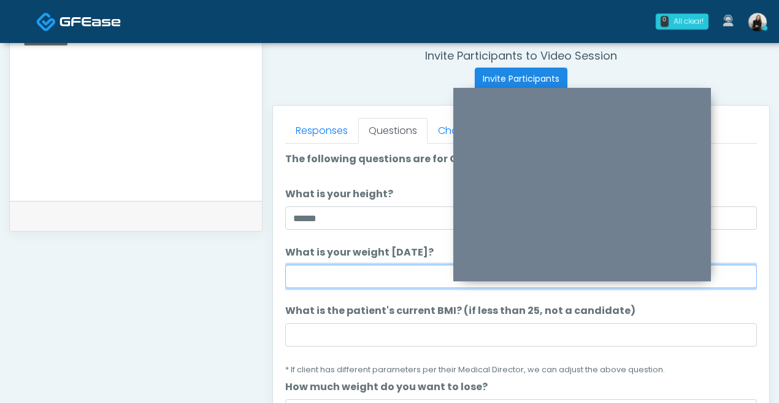
click at [312, 272] on input "What is your weight today?" at bounding box center [521, 276] width 472 height 23
click at [305, 271] on input "***" at bounding box center [521, 276] width 472 height 23
click at [346, 271] on input "***" at bounding box center [521, 276] width 472 height 23
type input "***"
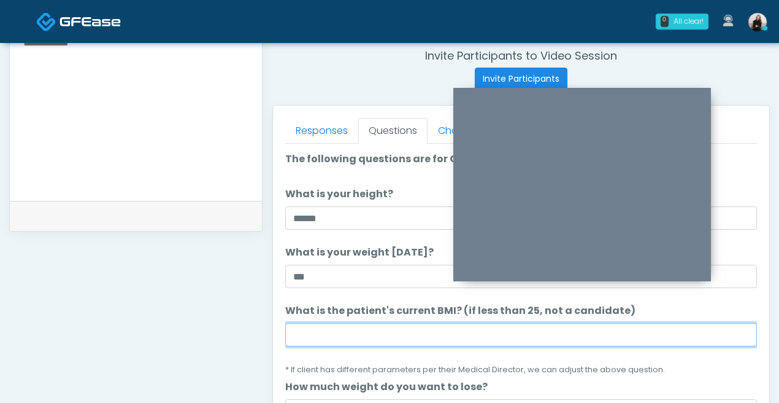
click at [401, 330] on input "What is the patient's current BMI? (if less than 25, not a candidate)" at bounding box center [521, 334] width 472 height 23
paste input "****"
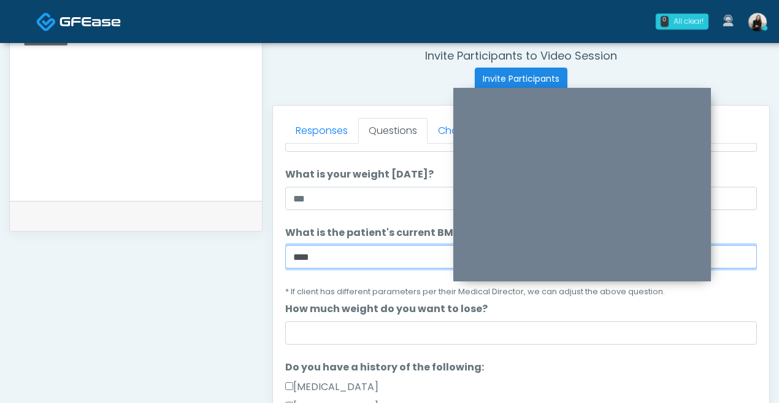
scroll to position [94, 0]
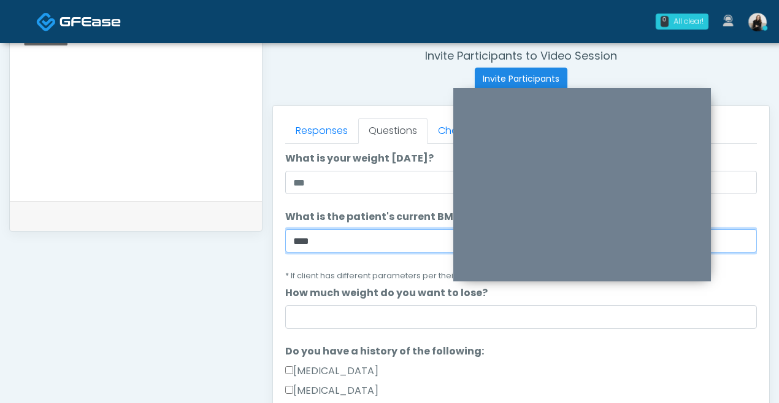
type input "****"
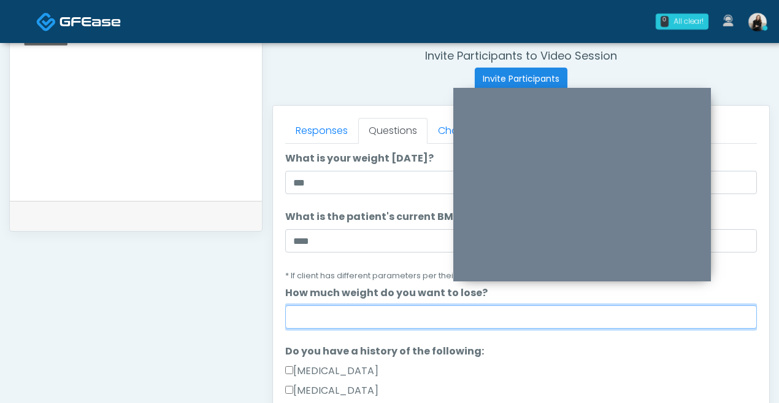
click at [405, 327] on input "How much weight do you want to lose?" at bounding box center [521, 316] width 472 height 23
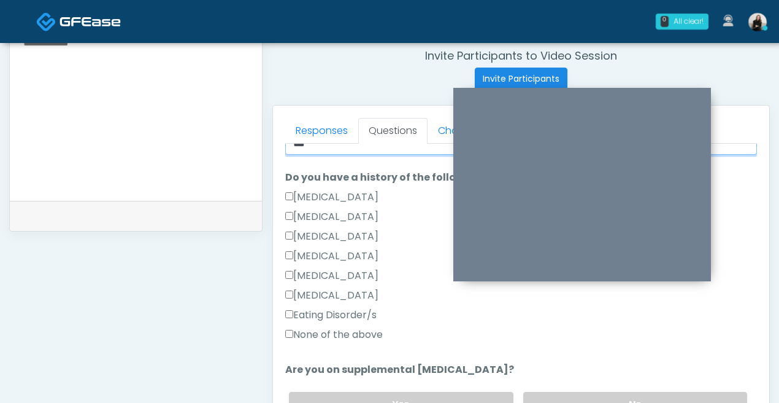
scroll to position [350, 0]
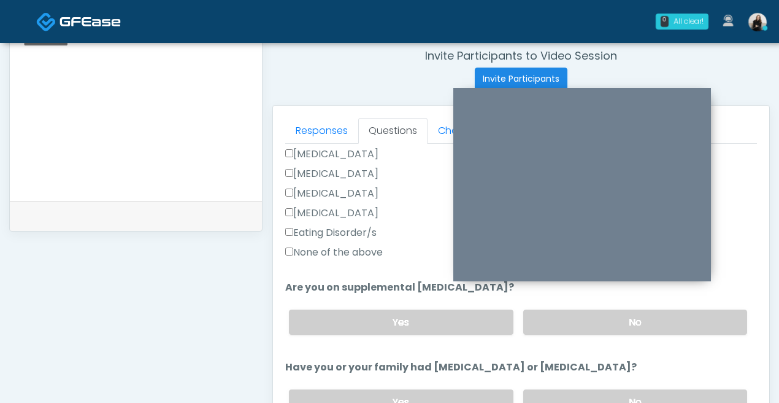
type input "***"
click at [373, 255] on label "None of the above" at bounding box center [334, 252] width 98 height 15
click at [542, 321] on label "No" at bounding box center [636, 321] width 224 height 25
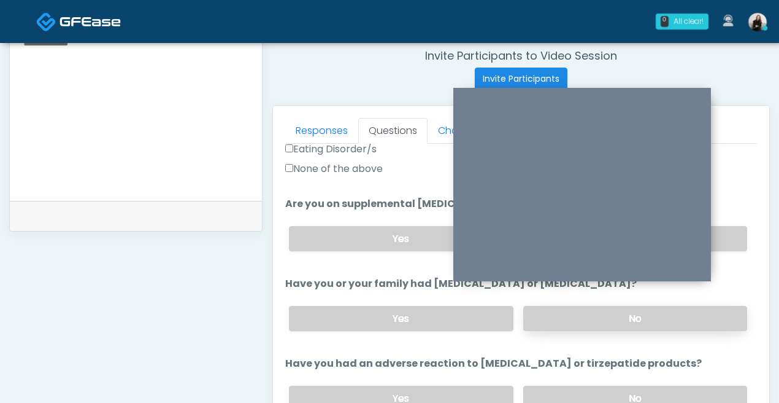
click at [542, 324] on label "No" at bounding box center [636, 318] width 224 height 25
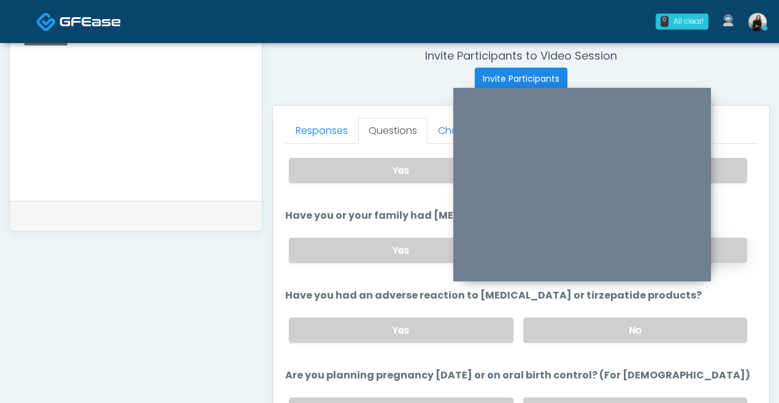
scroll to position [540, 0]
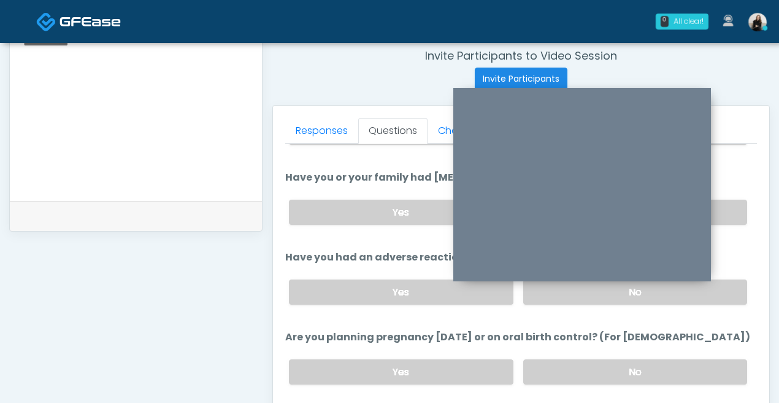
click at [536, 303] on div "Yes No" at bounding box center [518, 291] width 478 height 45
click at [535, 294] on label "No" at bounding box center [636, 291] width 224 height 25
click at [546, 366] on label "No" at bounding box center [636, 371] width 224 height 25
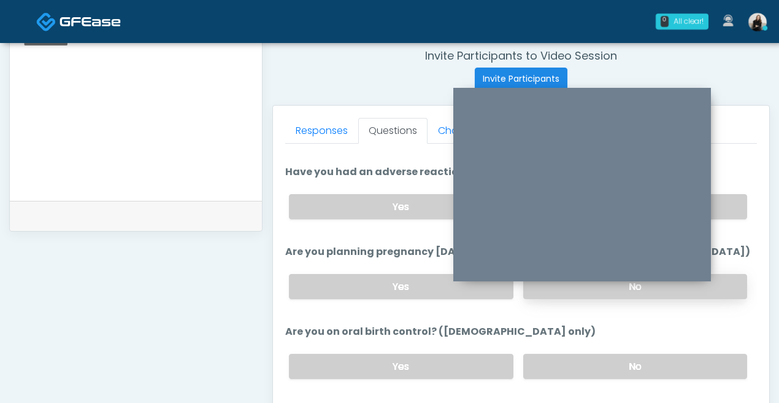
scroll to position [677, 0]
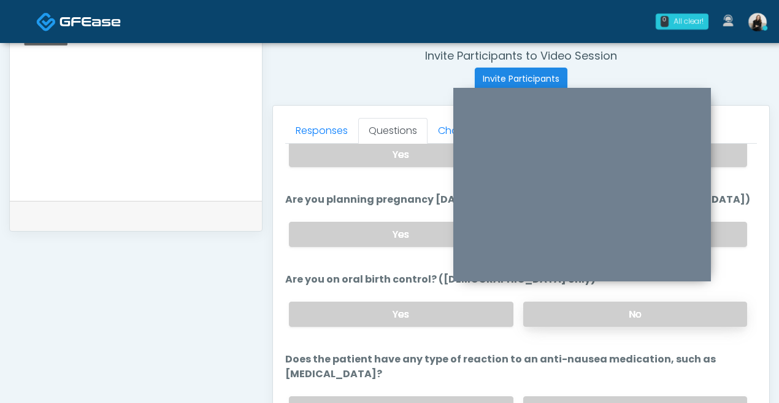
click at [536, 309] on label "No" at bounding box center [636, 313] width 224 height 25
click at [540, 396] on label "No" at bounding box center [636, 408] width 224 height 25
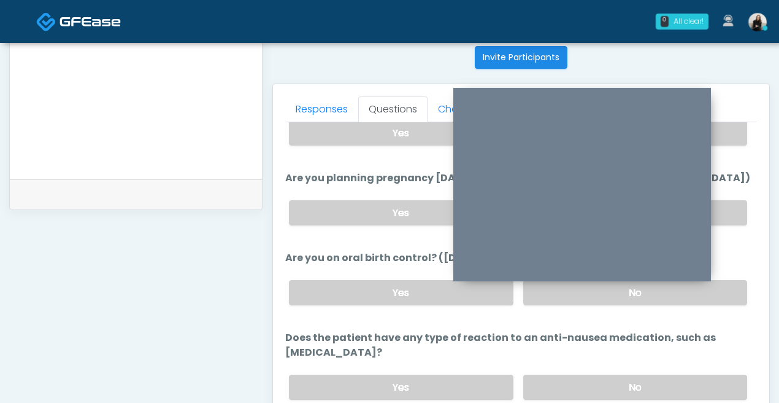
scroll to position [699, 0]
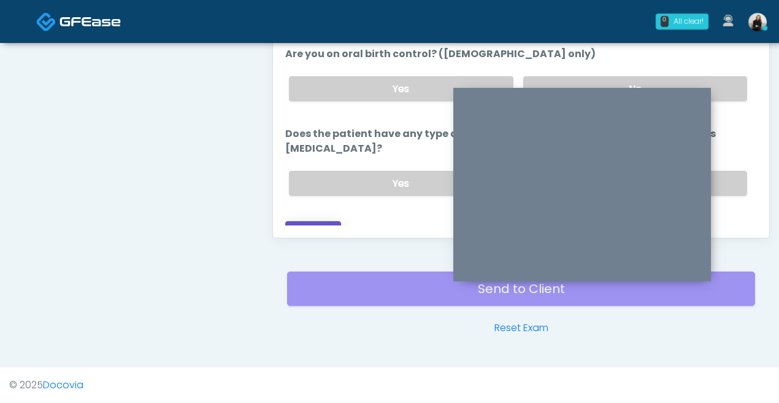
click at [309, 221] on button "Continue" at bounding box center [313, 232] width 56 height 23
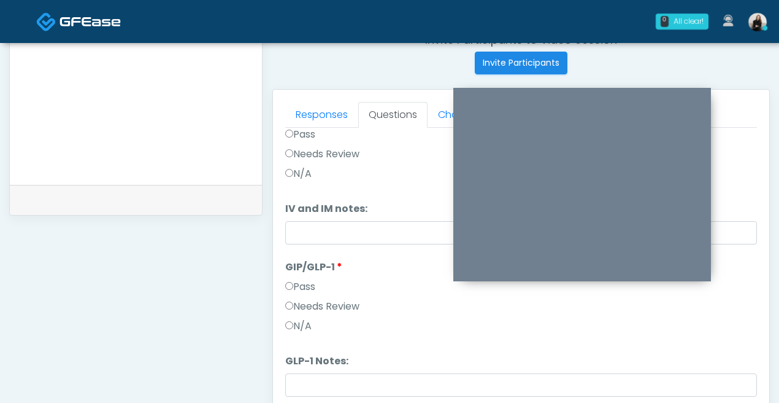
scroll to position [0, 0]
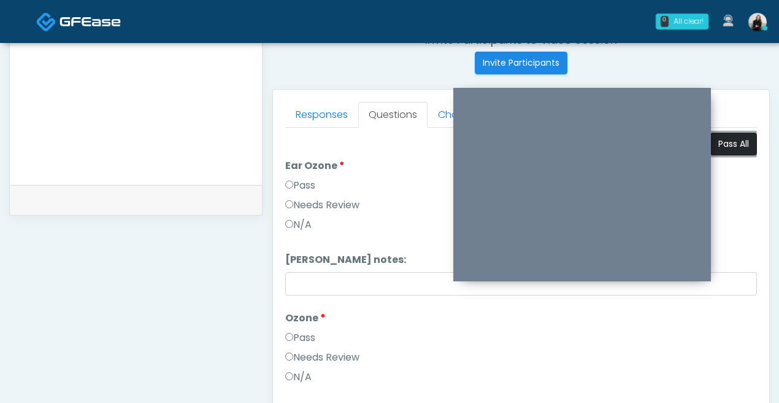
click at [734, 153] on button "Pass All" at bounding box center [734, 144] width 47 height 23
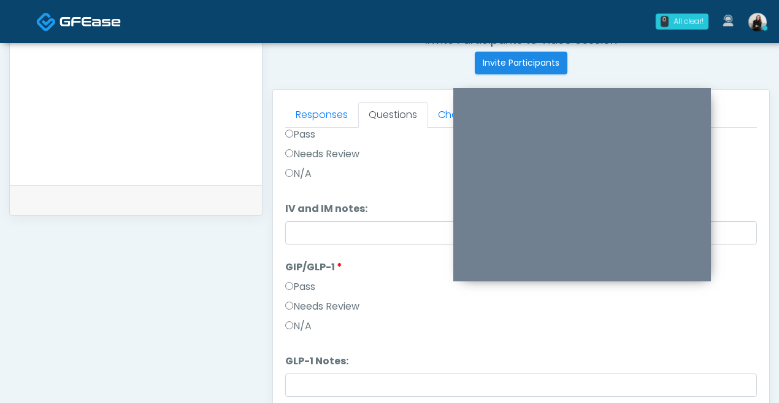
scroll to position [611, 0]
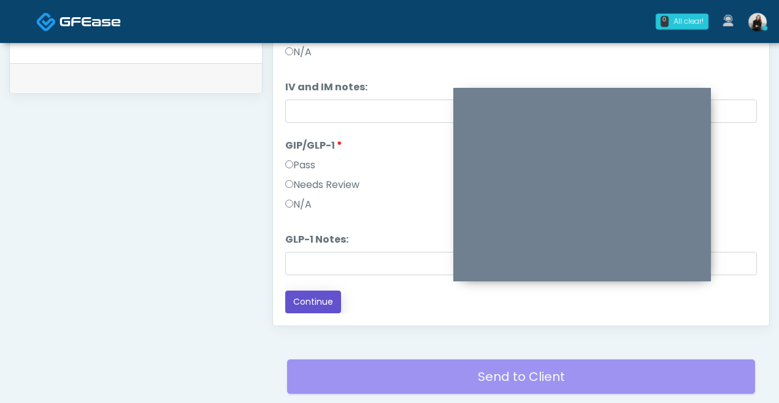
click at [297, 301] on button "Continue" at bounding box center [313, 301] width 56 height 23
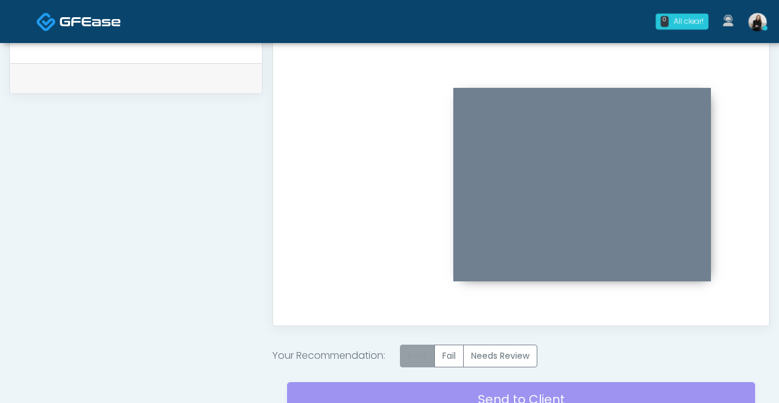
click at [422, 352] on label "Pass" at bounding box center [417, 355] width 35 height 23
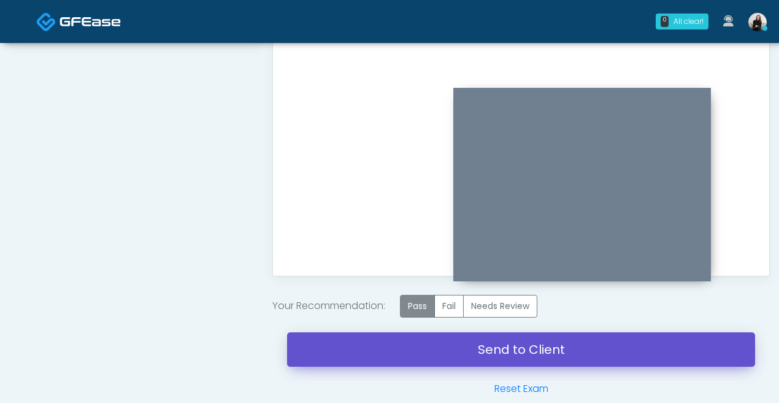
click at [422, 352] on link "Send to Client" at bounding box center [521, 349] width 468 height 34
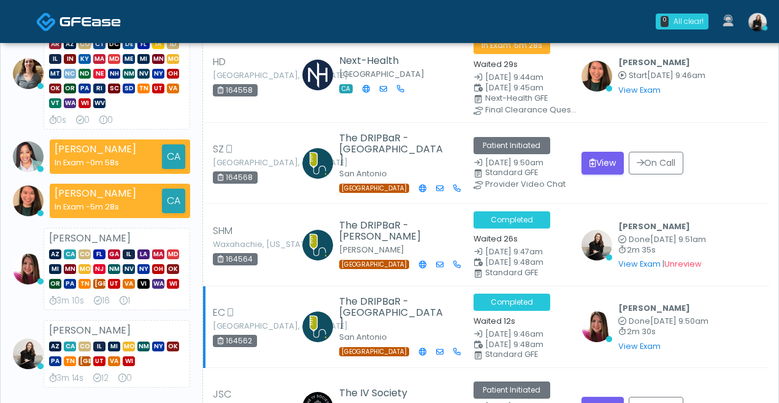
scroll to position [110, 0]
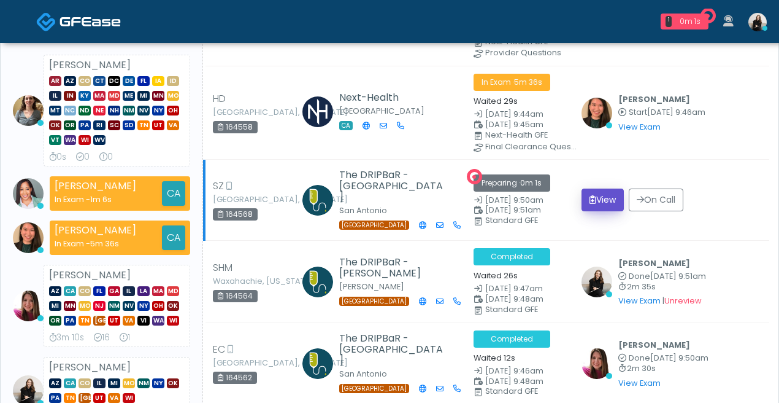
click at [614, 195] on button "View" at bounding box center [603, 199] width 42 height 23
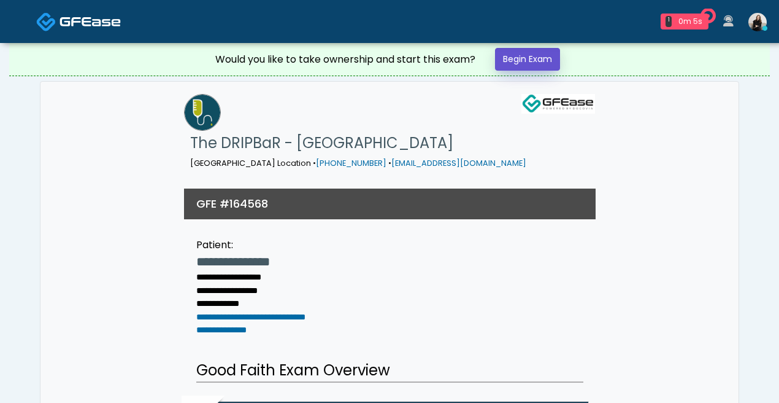
click at [541, 56] on link "Begin Exam" at bounding box center [527, 59] width 65 height 23
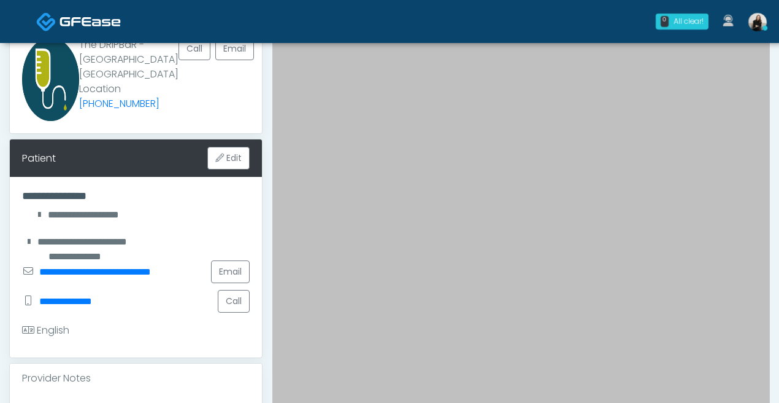
scroll to position [334, 0]
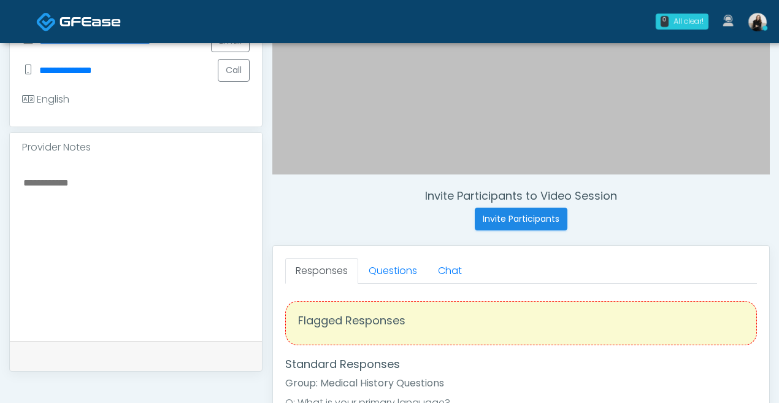
click at [166, 297] on textarea at bounding box center [136, 249] width 228 height 150
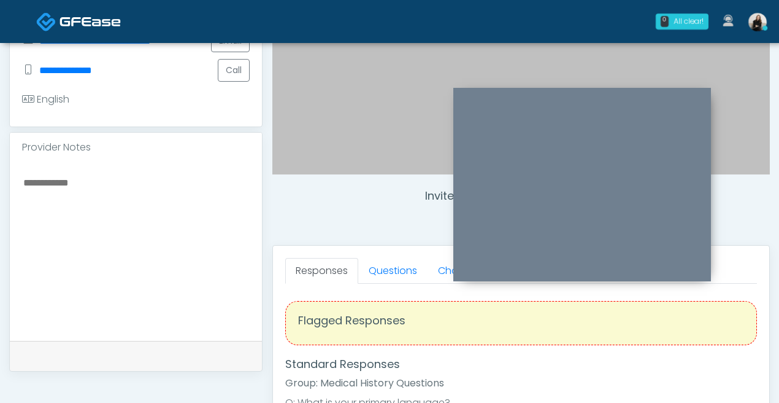
paste textarea "**********"
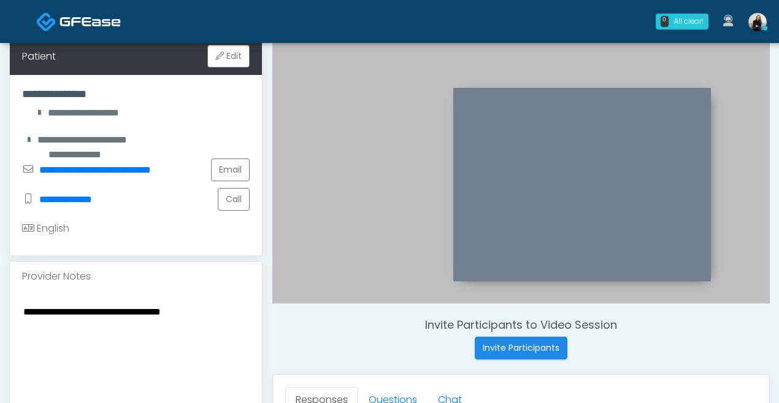
scroll to position [204, 0]
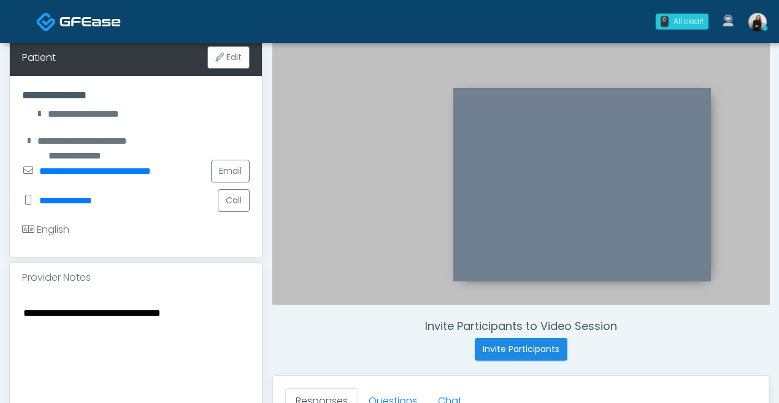
click at [200, 326] on textarea "**********" at bounding box center [136, 379] width 228 height 150
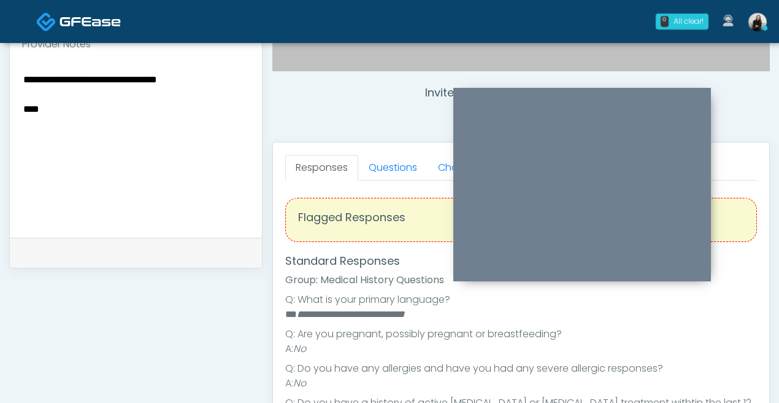
scroll to position [425, 0]
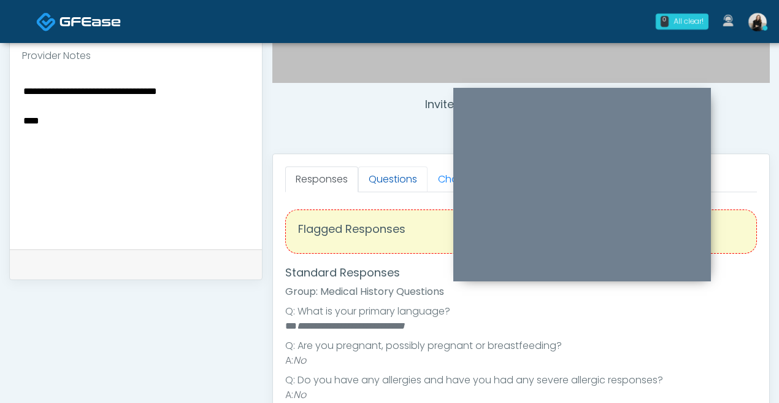
type textarea "**********"
click at [379, 180] on link "Questions" at bounding box center [392, 179] width 69 height 26
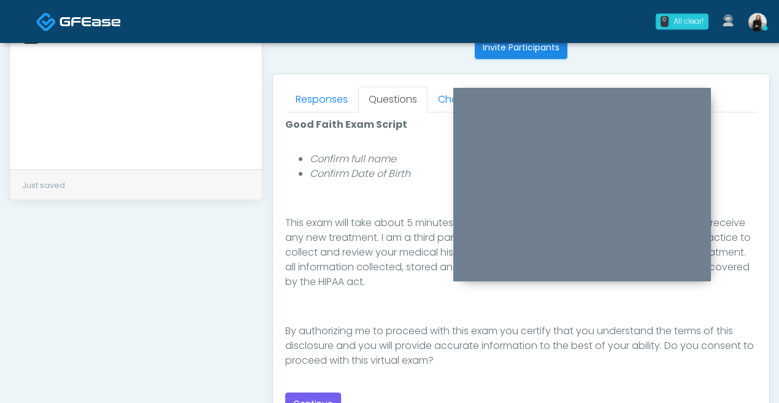
scroll to position [601, 0]
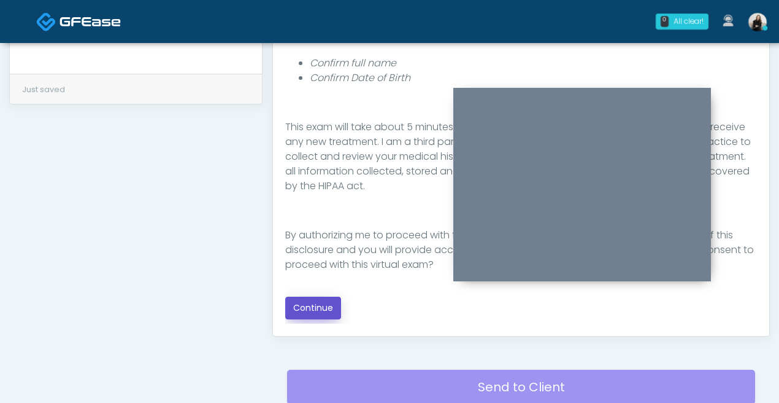
click at [315, 309] on button "Continue" at bounding box center [313, 307] width 56 height 23
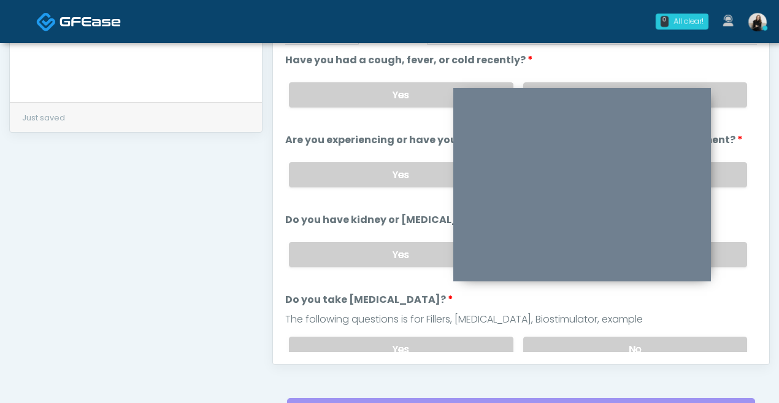
scroll to position [452, 0]
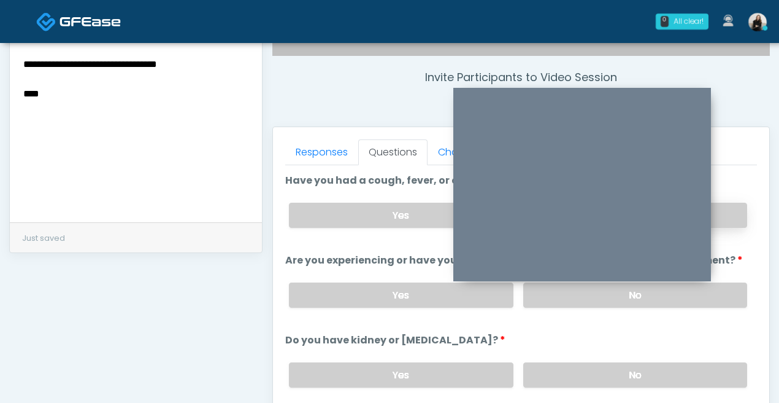
click at [734, 205] on label "No" at bounding box center [636, 215] width 224 height 25
click at [718, 296] on label "No" at bounding box center [636, 294] width 224 height 25
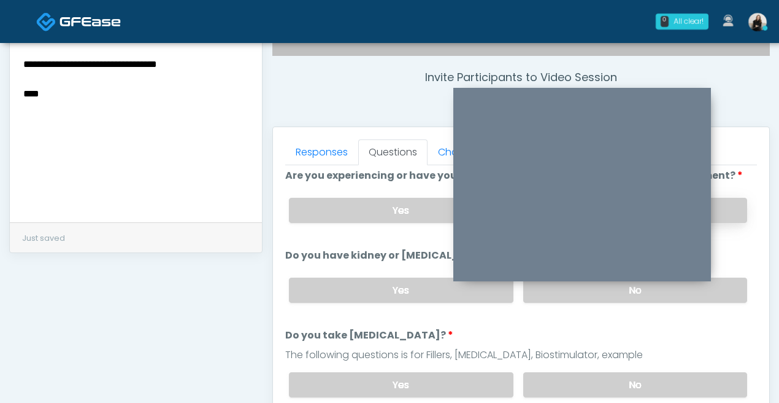
click at [718, 296] on label "No" at bounding box center [636, 289] width 224 height 25
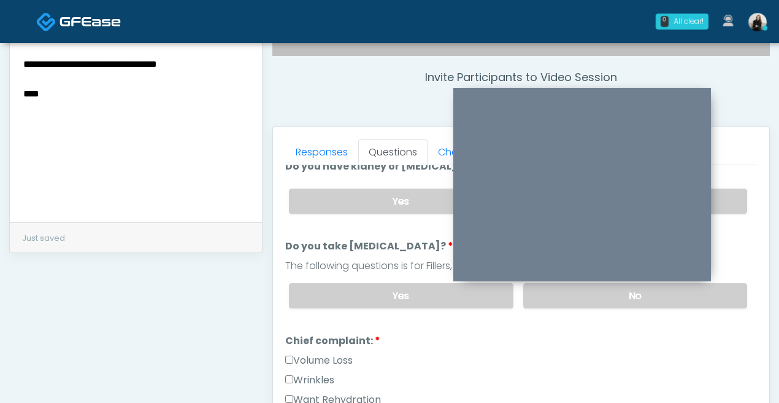
click at [718, 296] on label "No" at bounding box center [636, 295] width 224 height 25
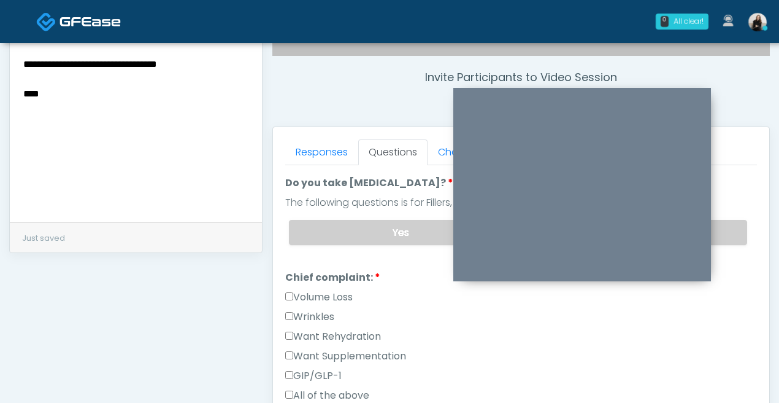
scroll to position [322, 0]
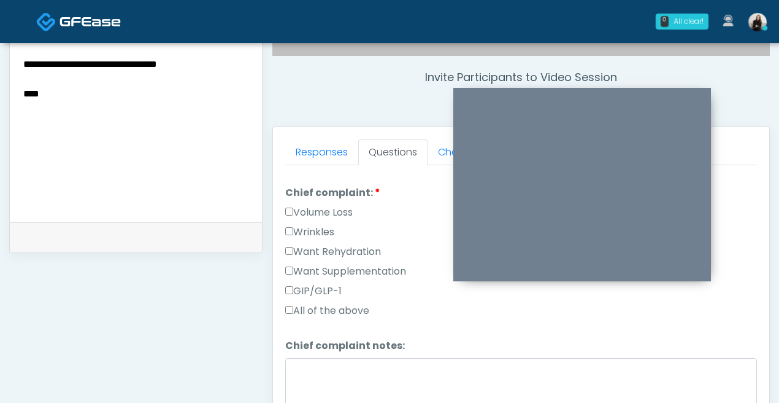
click at [352, 246] on label "Want Rehydration" at bounding box center [333, 251] width 96 height 15
click at [350, 269] on label "Want Supplementation" at bounding box center [345, 271] width 121 height 15
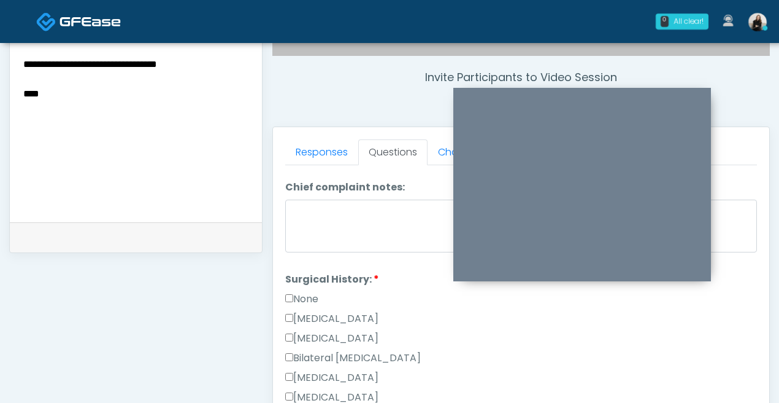
scroll to position [537, 0]
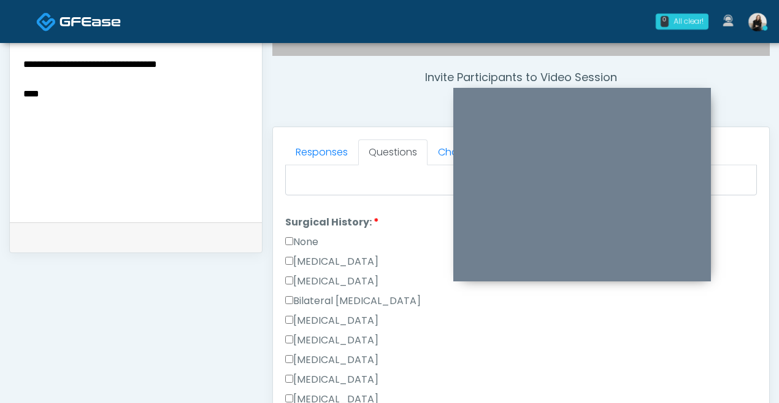
click at [314, 242] on label "None" at bounding box center [301, 241] width 33 height 15
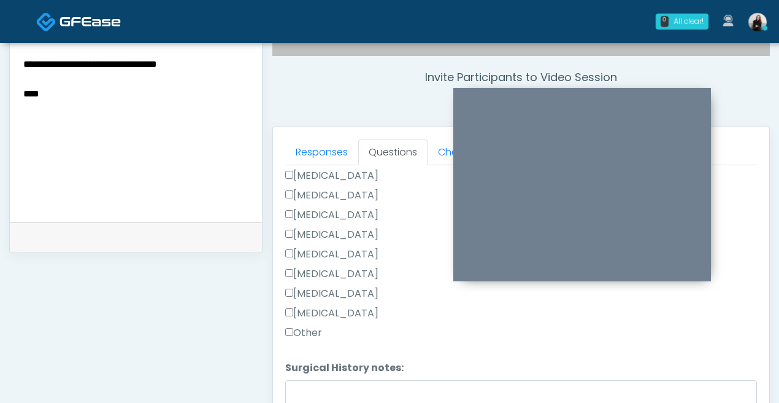
scroll to position [691, 0]
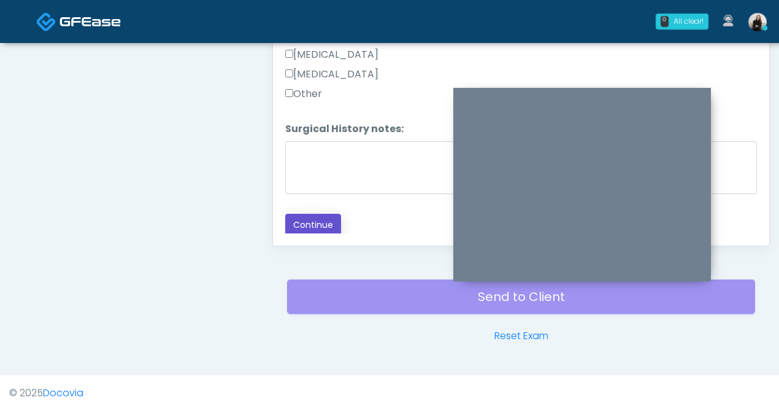
click at [306, 230] on button "Continue" at bounding box center [313, 225] width 56 height 23
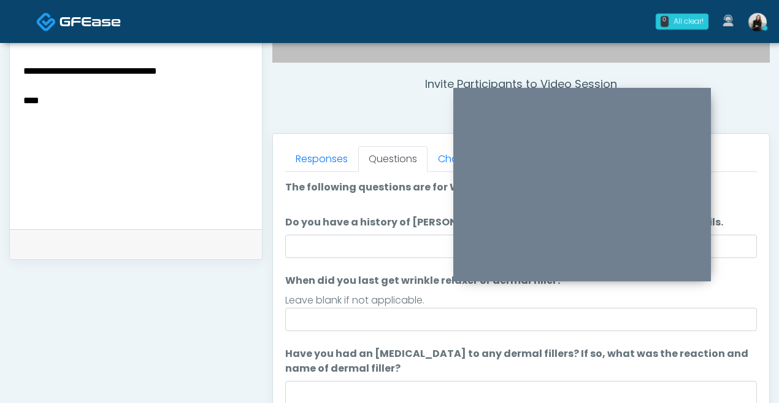
scroll to position [409, 0]
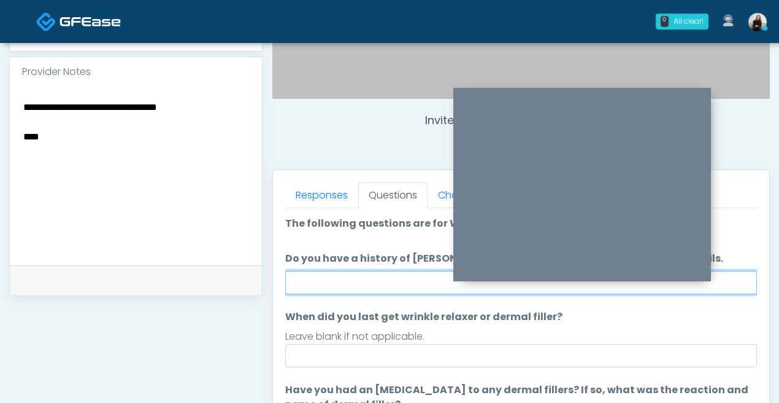
click at [317, 282] on input "Do you have a history of Guillain's barre or ALS? If so, please provide details." at bounding box center [521, 282] width 472 height 23
type input "**"
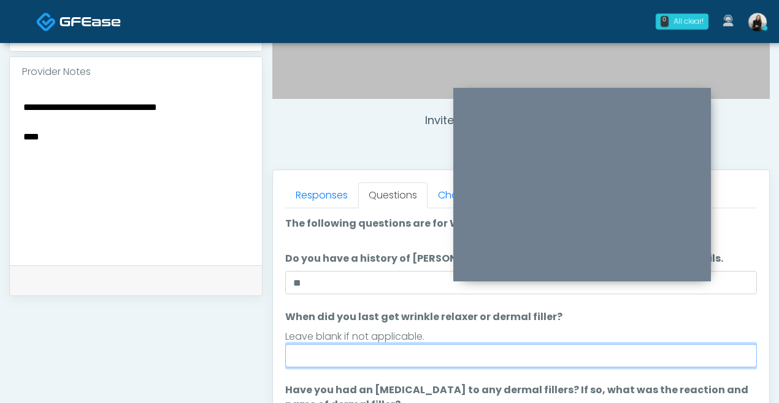
click at [355, 357] on input "When did you last get wrinkle relaxer or dermal filler?" at bounding box center [521, 355] width 472 height 23
type input "*****"
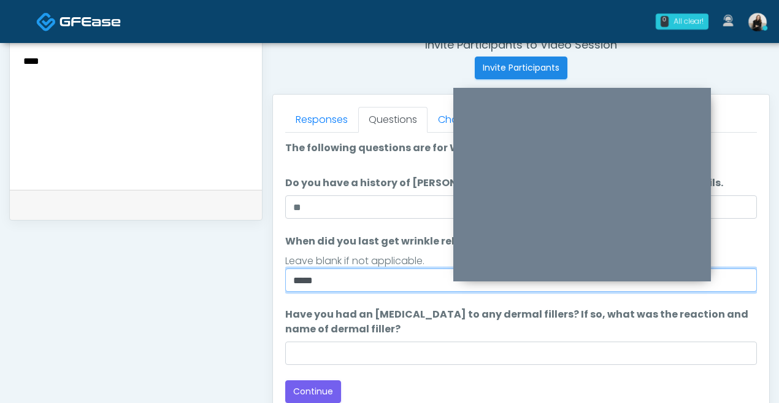
scroll to position [497, 0]
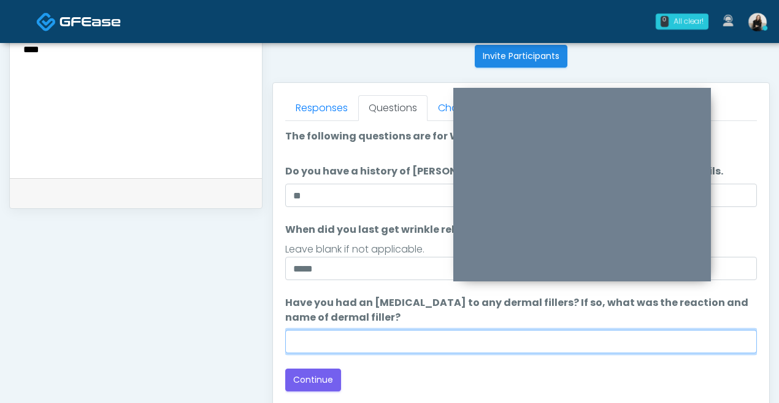
click at [349, 342] on input "Have you had an allergic response to any dermal fillers? If so, what was the re…" at bounding box center [521, 341] width 472 height 23
type input "*****"
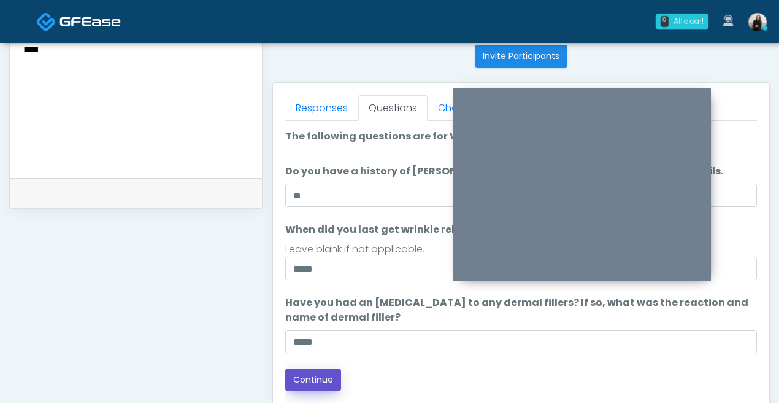
click at [315, 386] on button "Continue" at bounding box center [313, 379] width 56 height 23
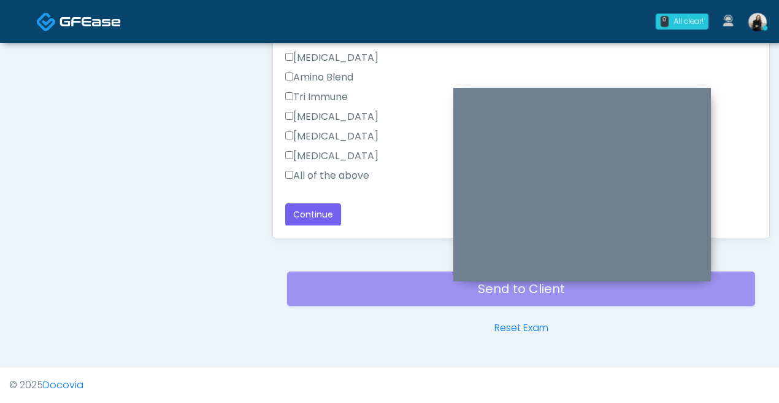
click at [328, 174] on label "All of the above" at bounding box center [327, 175] width 84 height 15
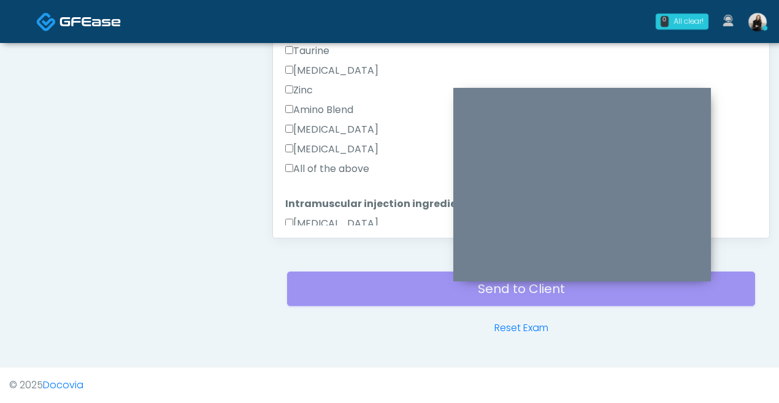
click at [328, 174] on label "All of the above" at bounding box center [327, 168] width 84 height 15
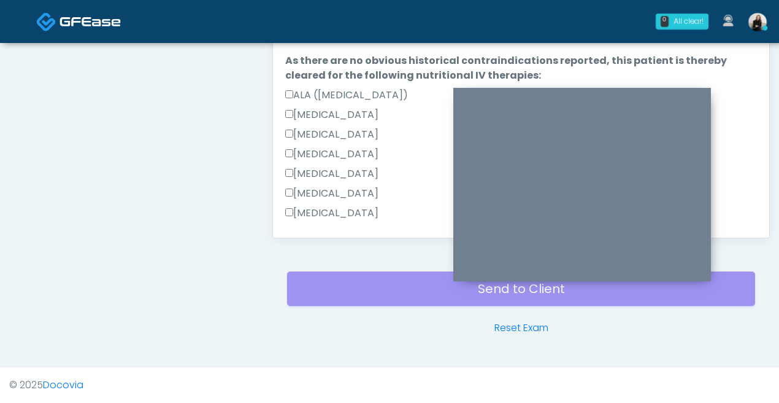
scroll to position [567, 0]
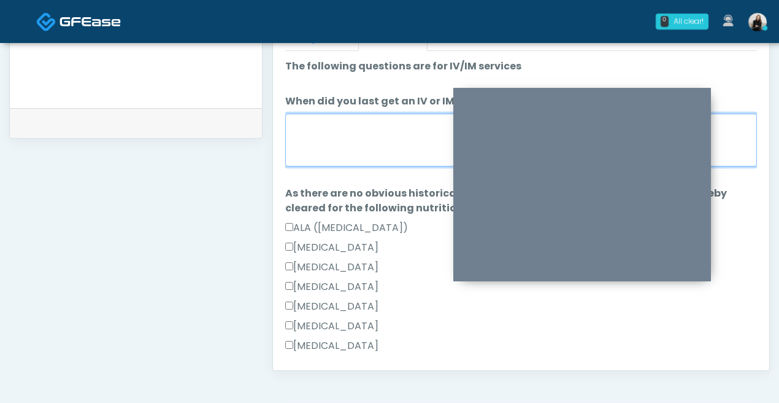
click at [325, 141] on textarea "When did you last get an IV or IM?" at bounding box center [521, 140] width 472 height 53
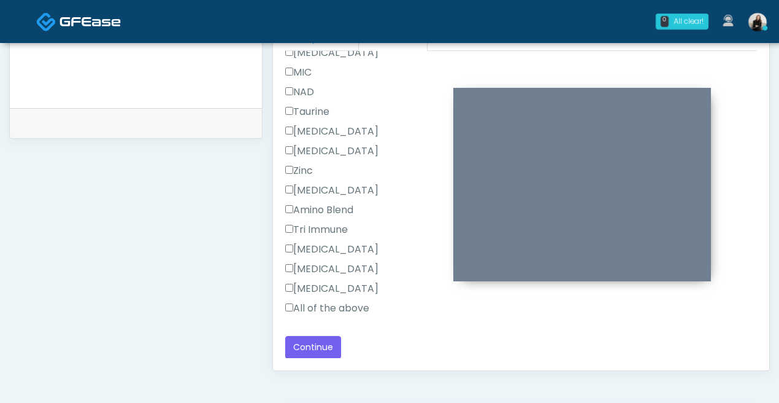
scroll to position [0, 0]
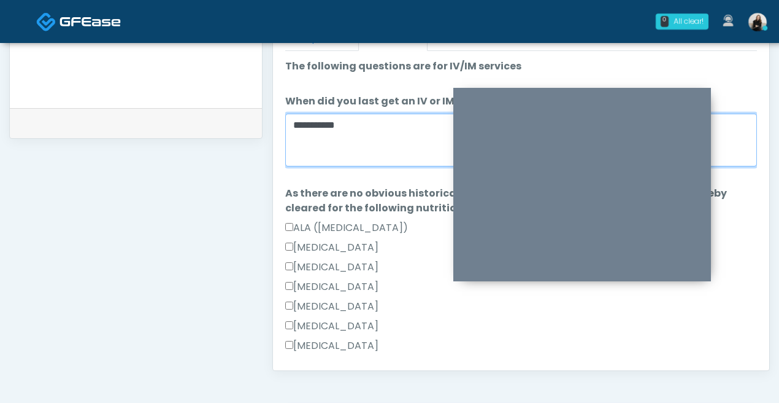
drag, startPoint x: 395, startPoint y: 127, endPoint x: 152, endPoint y: 122, distance: 243.1
click at [152, 122] on div "**********" at bounding box center [389, 0] width 761 height 936
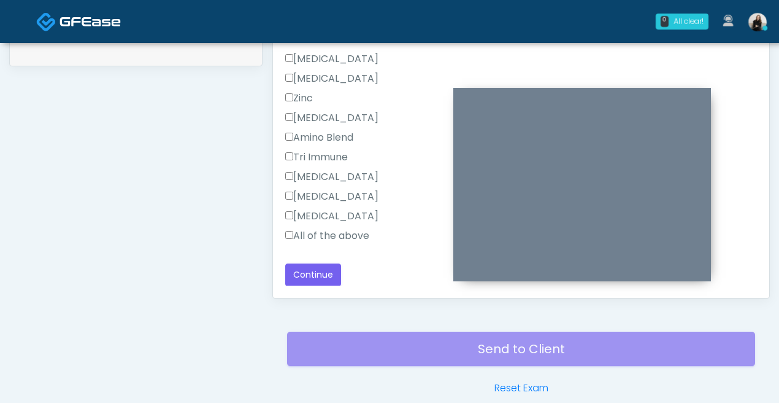
scroll to position [699, 0]
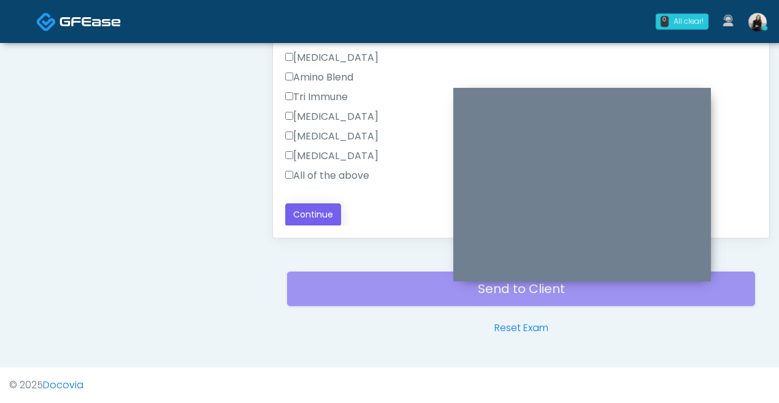
type textarea "**********"
click at [314, 212] on button "Continue" at bounding box center [313, 214] width 56 height 23
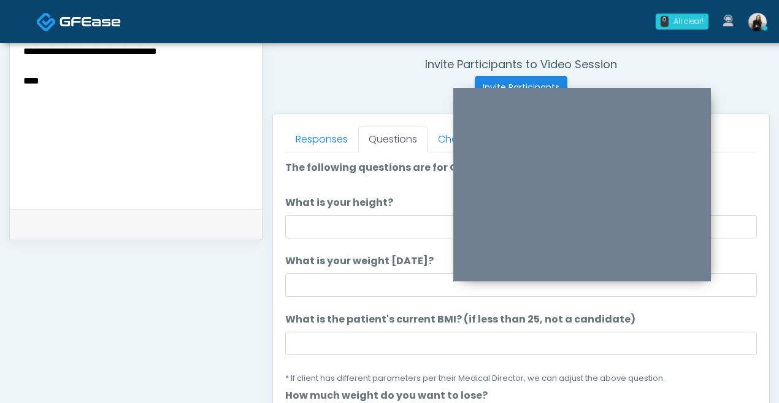
scroll to position [433, 0]
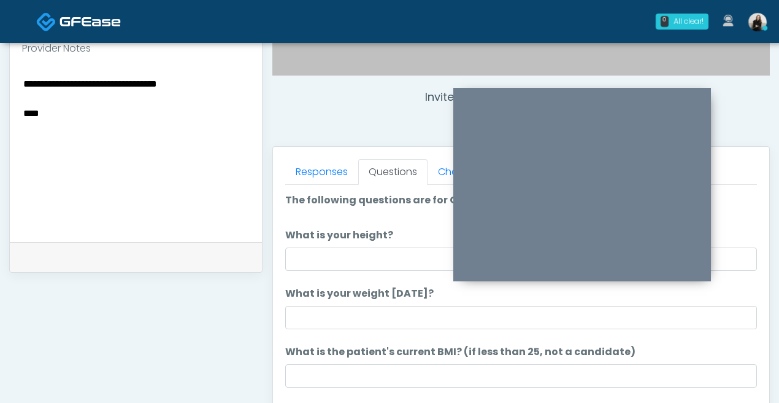
click at [337, 257] on input "What is your height?" at bounding box center [521, 258] width 472 height 23
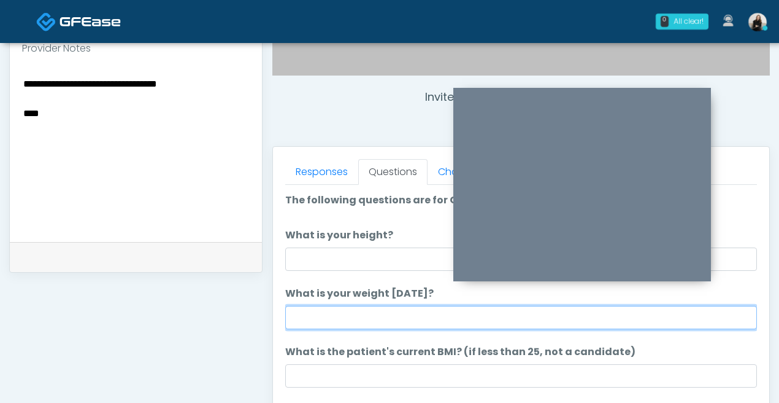
click at [337, 325] on input "What is your weight today?" at bounding box center [521, 317] width 472 height 23
type input "***"
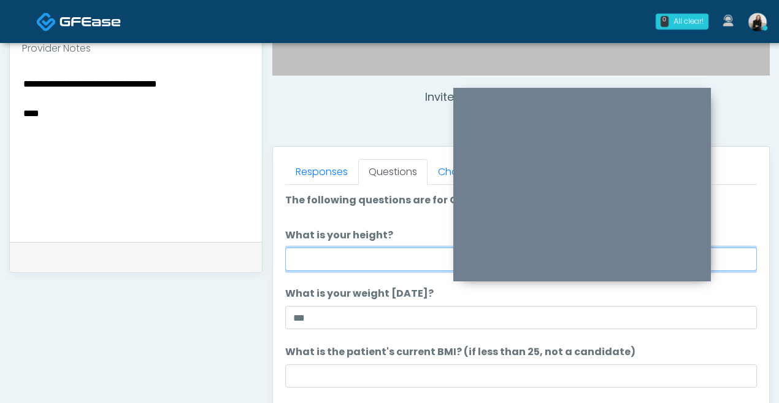
click at [341, 257] on input "What is your height?" at bounding box center [521, 258] width 472 height 23
type input "*"
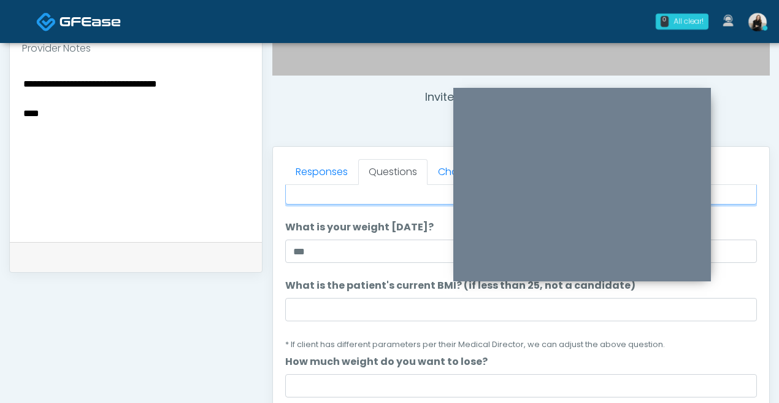
scroll to position [0, 0]
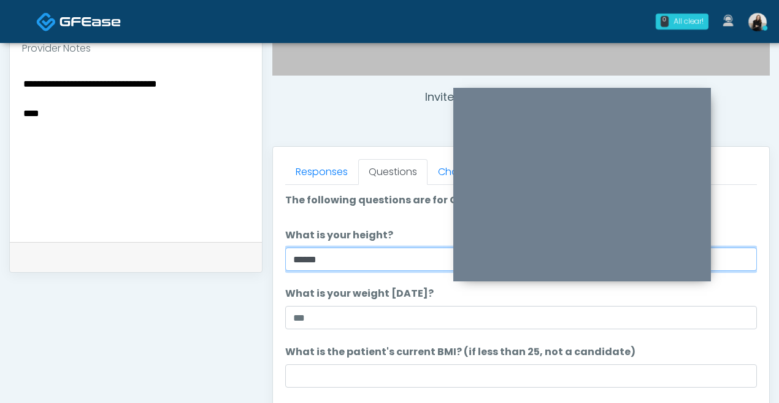
type input "******"
click at [380, 347] on label "What is the patient's current BMI? (if less than 25, not a candidate)" at bounding box center [460, 351] width 350 height 15
click at [380, 364] on input "What is the patient's current BMI? (if less than 25, not a candidate)" at bounding box center [521, 375] width 472 height 23
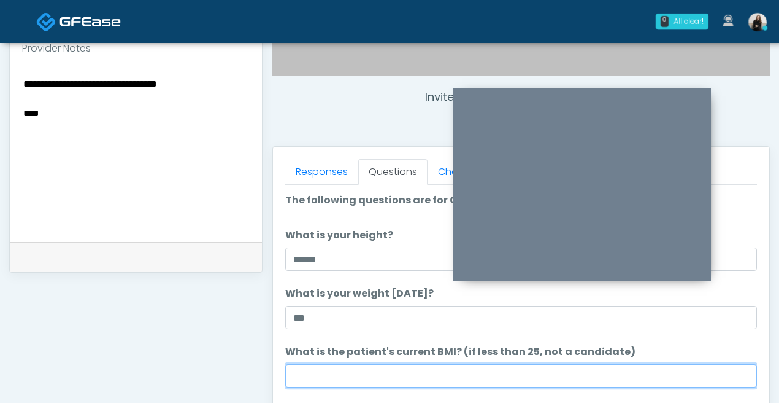
scroll to position [148, 0]
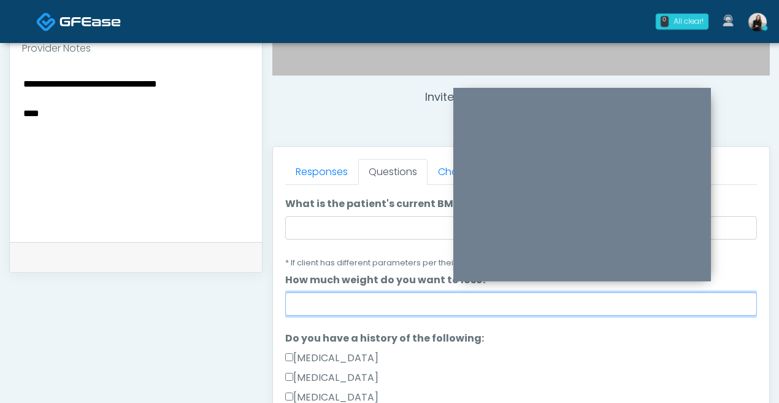
click at [354, 292] on input "How much weight do you want to lose?" at bounding box center [521, 303] width 472 height 23
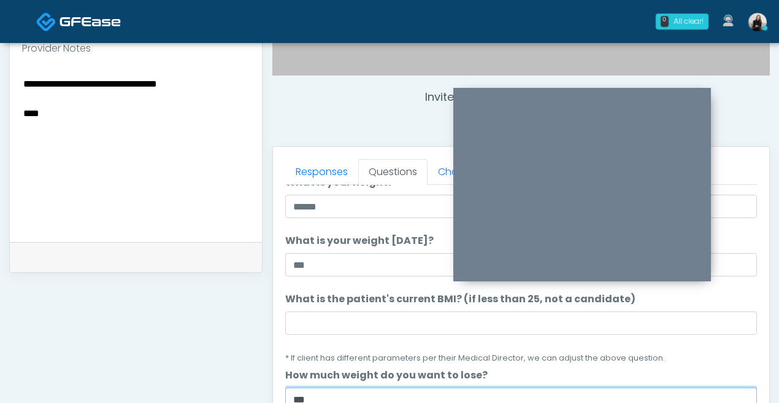
scroll to position [0, 0]
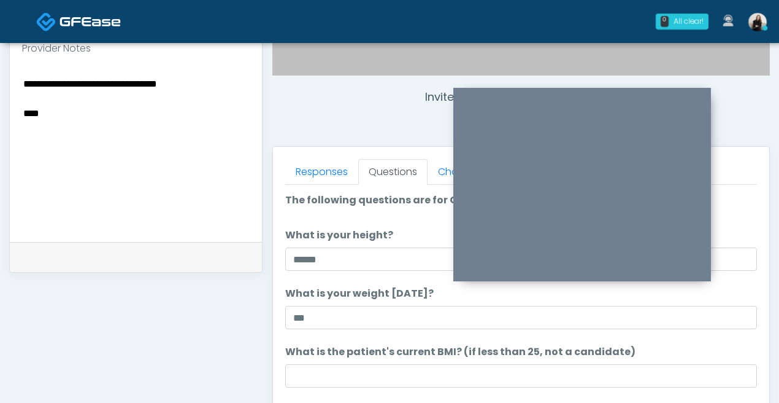
type input "***"
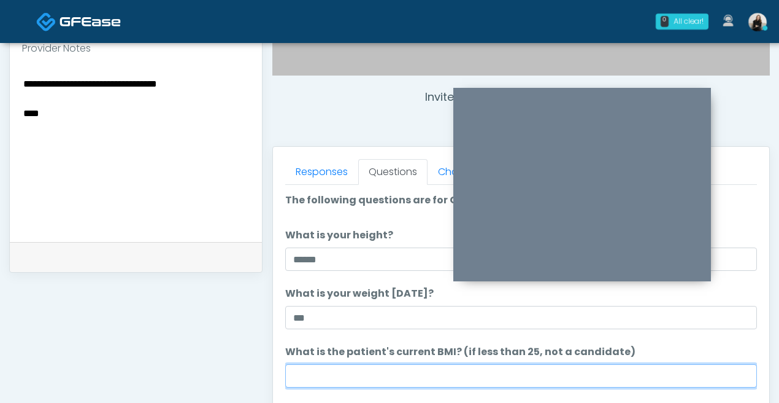
click at [363, 378] on input "What is the patient's current BMI? (if less than 25, not a candidate)" at bounding box center [521, 375] width 472 height 23
paste input "****"
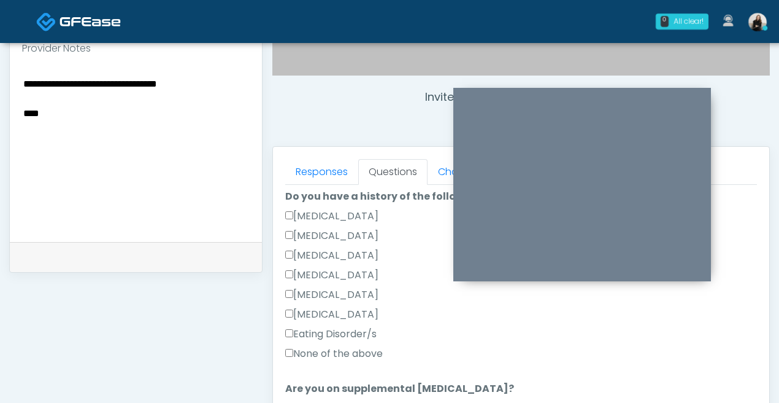
scroll to position [300, 0]
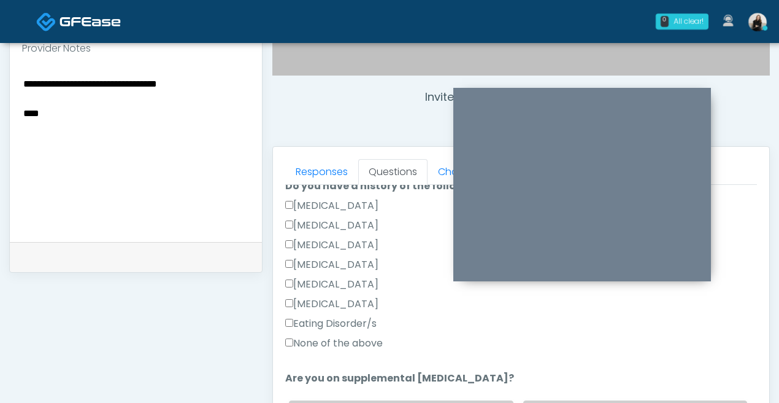
type input "****"
click at [354, 347] on label "None of the above" at bounding box center [334, 343] width 98 height 15
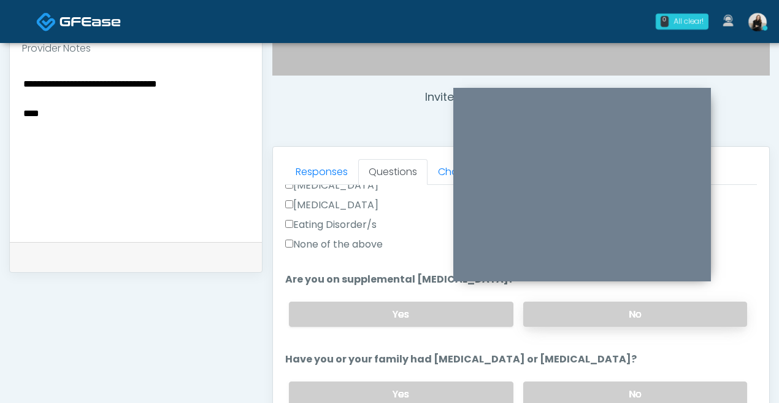
click at [562, 316] on label "No" at bounding box center [636, 313] width 224 height 25
click at [558, 391] on label "No" at bounding box center [636, 393] width 224 height 25
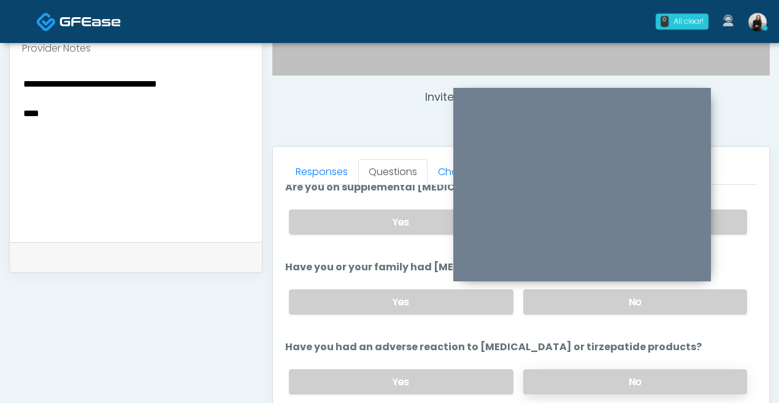
click at [555, 382] on label "No" at bounding box center [636, 381] width 224 height 25
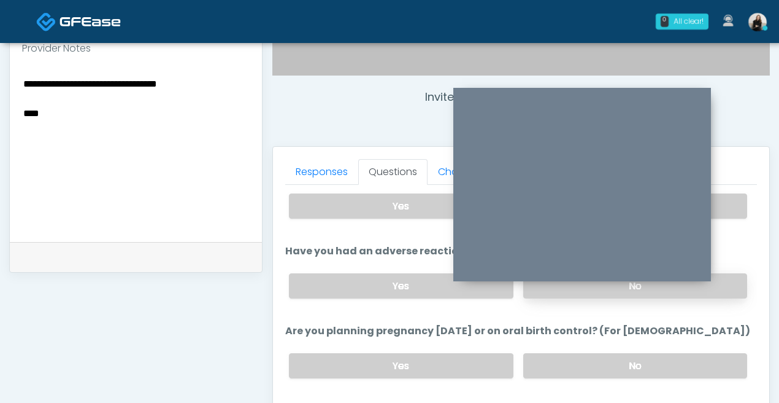
scroll to position [663, 0]
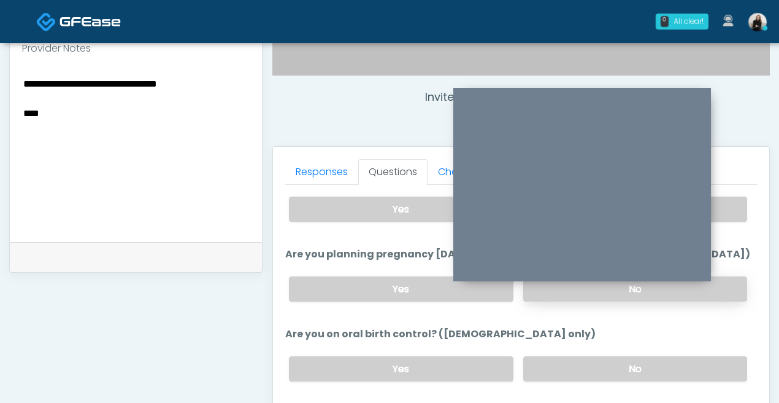
click at [555, 291] on label "No" at bounding box center [636, 288] width 224 height 25
click at [554, 361] on label "No" at bounding box center [636, 368] width 224 height 25
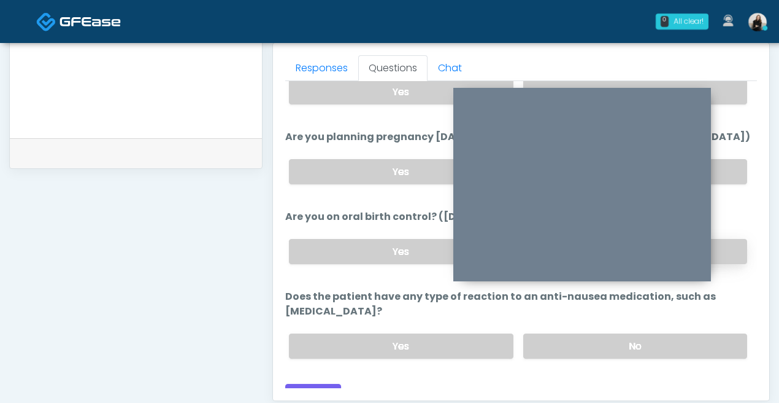
scroll to position [544, 0]
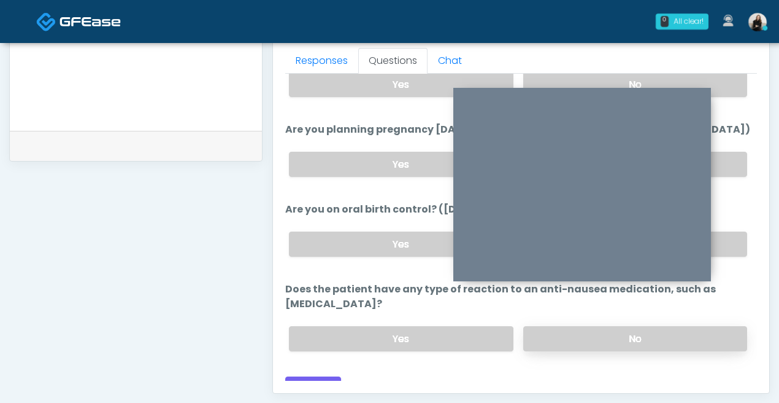
click at [554, 326] on label "No" at bounding box center [636, 338] width 224 height 25
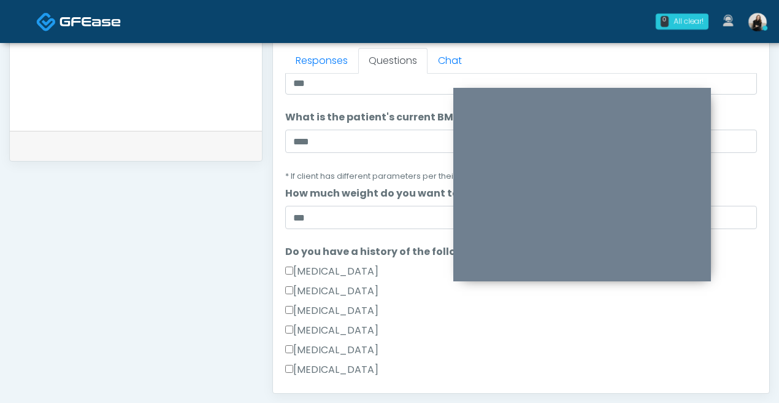
scroll to position [492, 0]
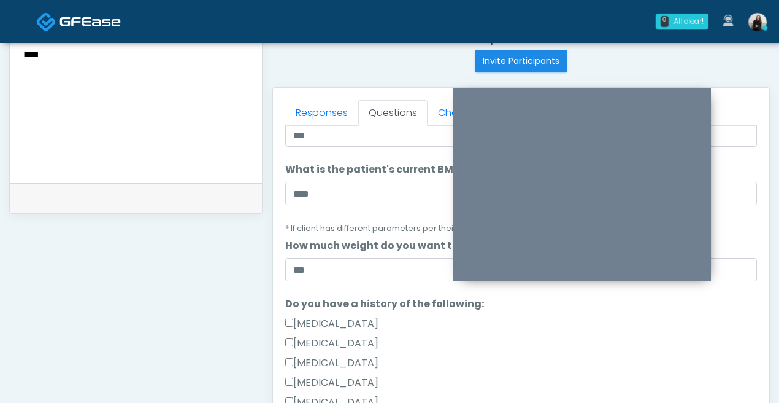
click at [164, 155] on textarea "**********" at bounding box center [136, 92] width 228 height 150
drag, startPoint x: 234, startPoint y: 118, endPoint x: -8, endPoint y: 139, distance: 242.7
click at [0, 139] on html "0 All clear! All clear! Carissa Kelly AR AZ CO CT DC DE FL IA ID IL IN KY MA MD…" at bounding box center [389, 59] width 779 height 1102
click at [39, 115] on textarea "**********" at bounding box center [136, 92] width 228 height 150
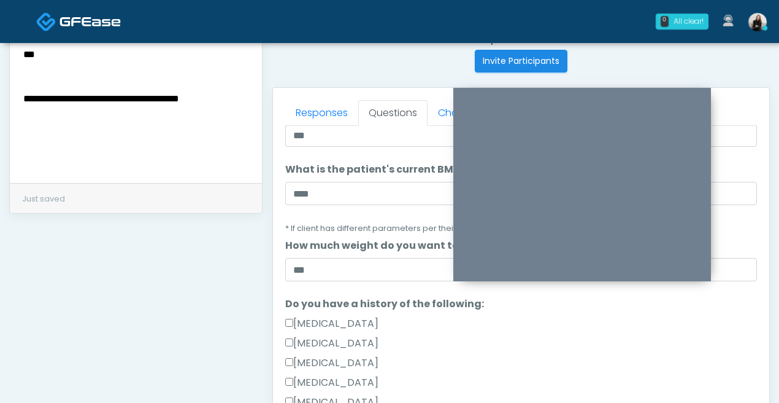
click at [39, 115] on textarea "**********" at bounding box center [136, 92] width 228 height 150
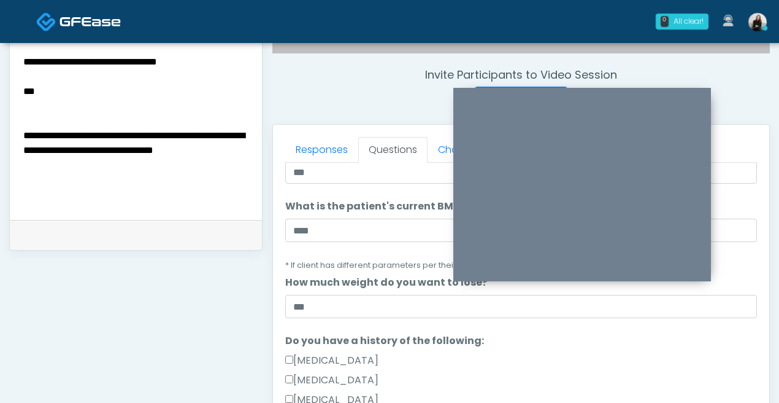
scroll to position [419, 0]
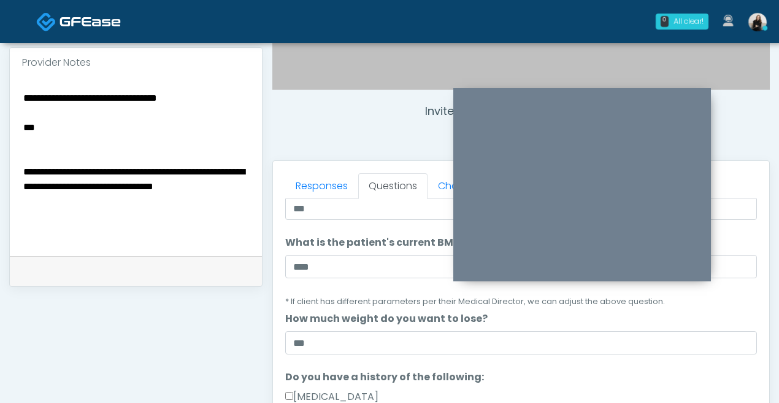
click at [95, 152] on textarea "**********" at bounding box center [136, 165] width 228 height 150
drag, startPoint x: 87, startPoint y: 168, endPoint x: 20, endPoint y: 131, distance: 76.7
click at [20, 131] on div "**********" at bounding box center [136, 166] width 252 height 179
click at [21, 144] on div "**********" at bounding box center [136, 166] width 252 height 179
click at [25, 144] on textarea "**********" at bounding box center [136, 165] width 228 height 150
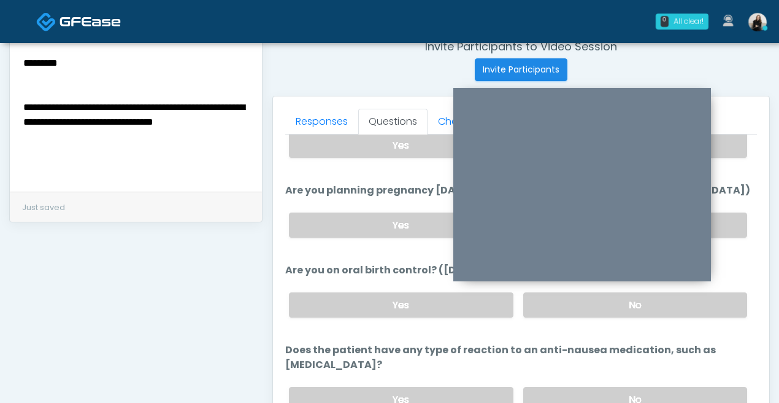
scroll to position [553, 0]
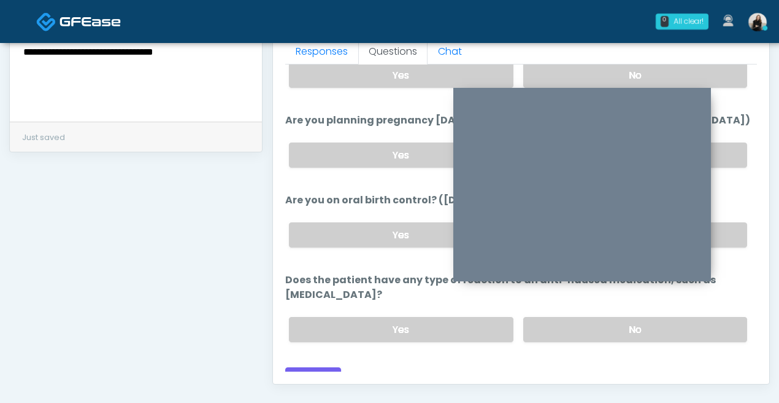
type textarea "**********"
click at [328, 372] on div "Responses Questions Chat Good Faith Exam Script Good Faith Exam Script INTRODUC…" at bounding box center [521, 204] width 497 height 357
click at [328, 367] on button "Continue" at bounding box center [313, 378] width 56 height 23
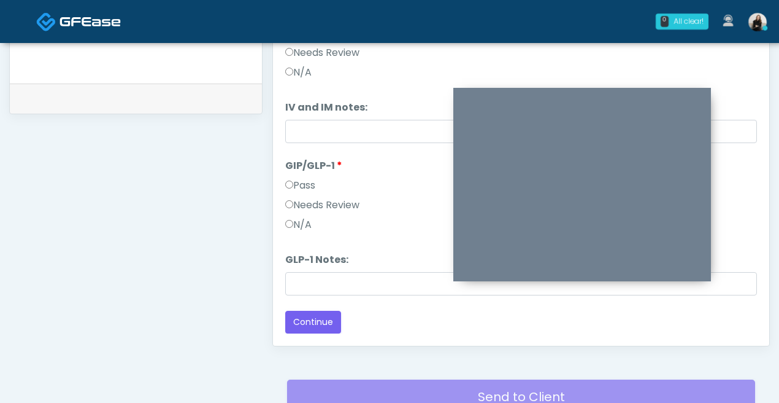
scroll to position [0, 0]
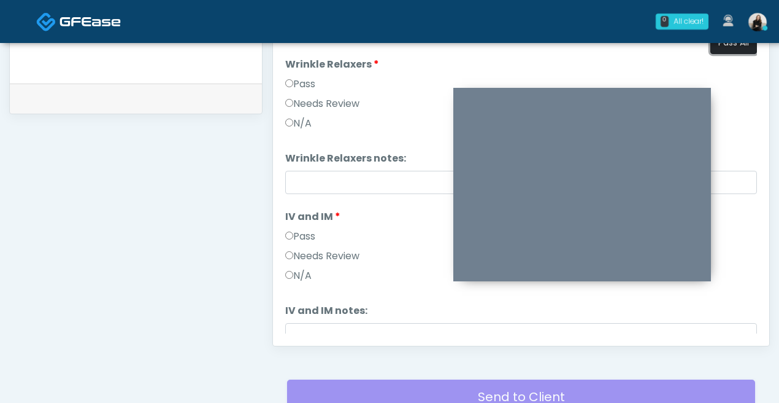
click at [743, 52] on button "Pass All" at bounding box center [734, 42] width 47 height 23
click at [330, 107] on label "Needs Review" at bounding box center [322, 103] width 74 height 15
click at [330, 179] on input "Wrinkle Relaxers notes:" at bounding box center [521, 182] width 472 height 23
type input "*"
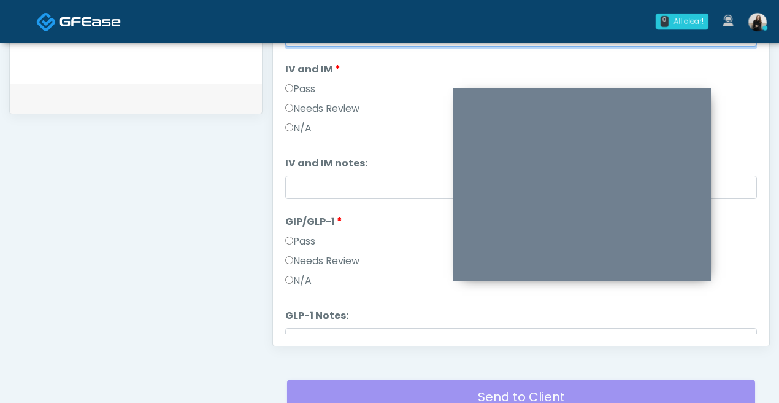
scroll to position [203, 0]
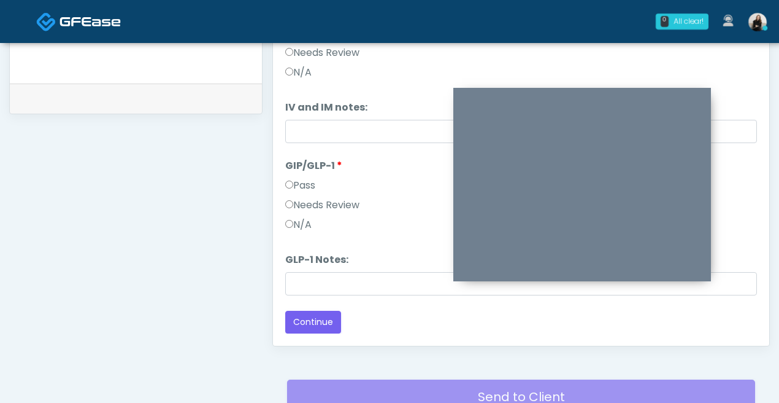
type input "**********"
click at [327, 209] on label "Needs Review" at bounding box center [322, 205] width 74 height 15
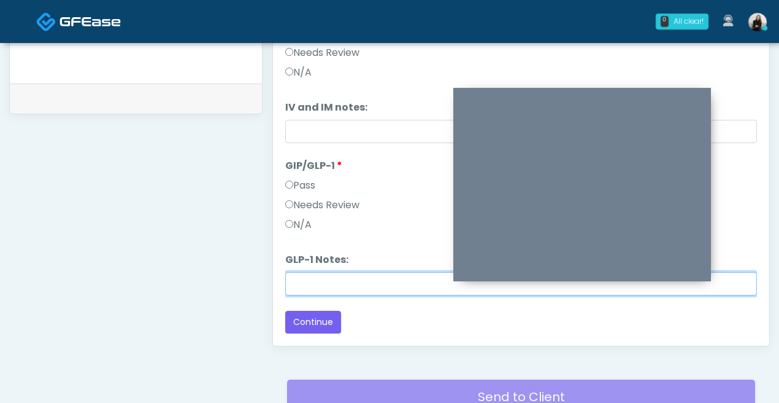
click at [327, 276] on input "GLP-1 Notes:" at bounding box center [521, 283] width 472 height 23
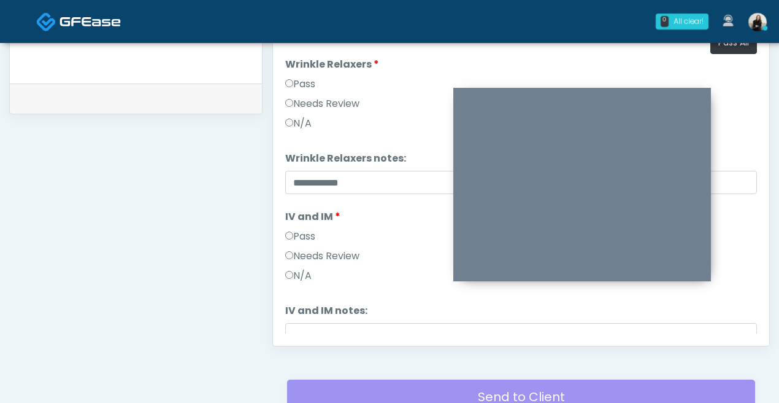
scroll to position [123, 0]
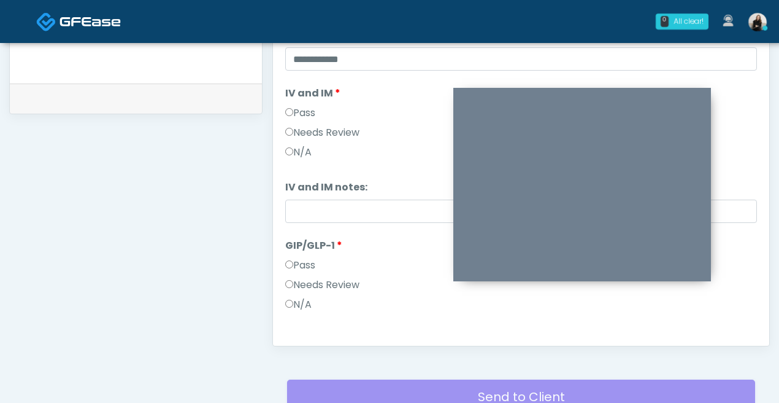
type input "**********"
click at [346, 222] on input "IV and IM notes:" at bounding box center [521, 210] width 472 height 23
click at [354, 265] on div "Pass" at bounding box center [521, 268] width 472 height 20
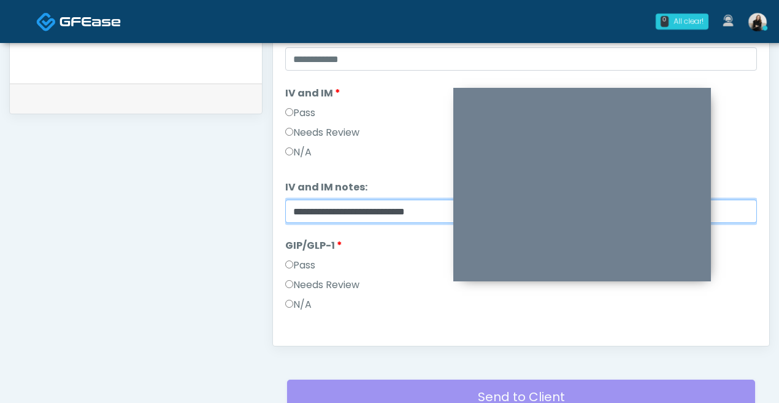
click at [295, 213] on input "**********" at bounding box center [521, 210] width 472 height 23
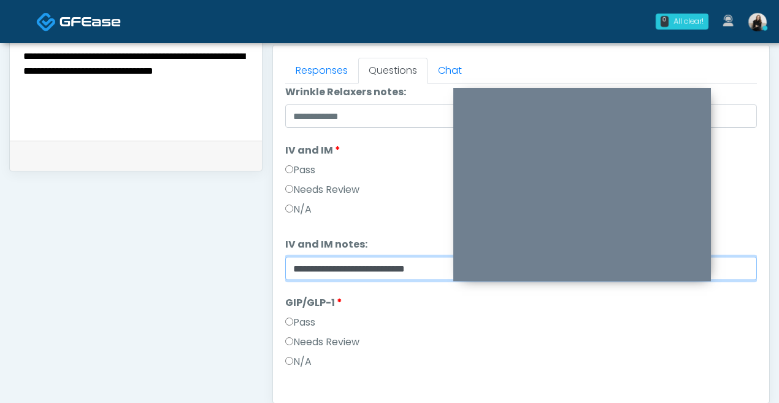
scroll to position [61, 0]
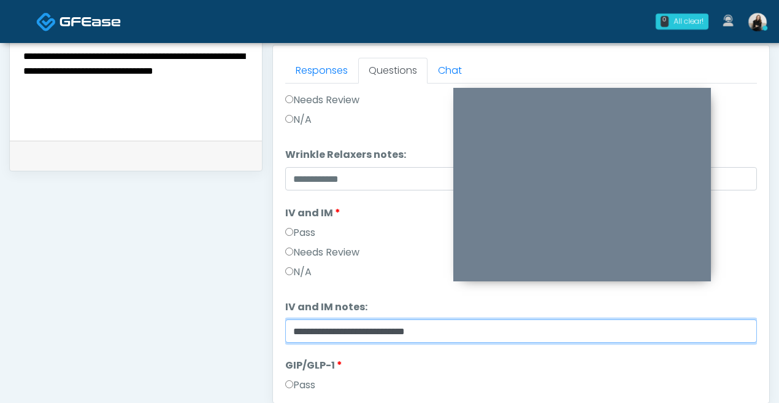
click at [506, 335] on input "**********" at bounding box center [521, 330] width 472 height 23
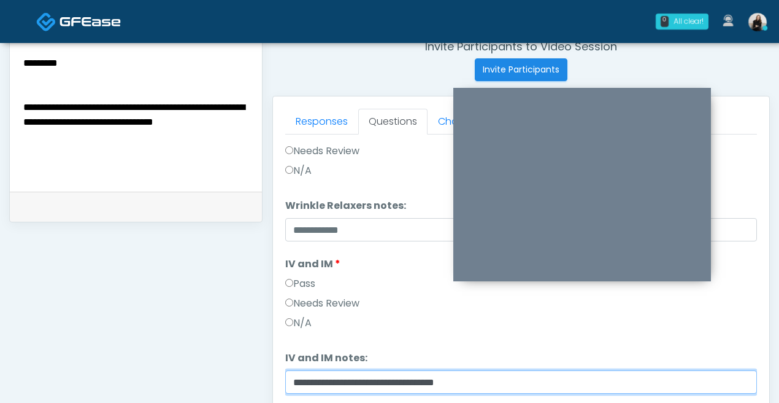
scroll to position [446, 0]
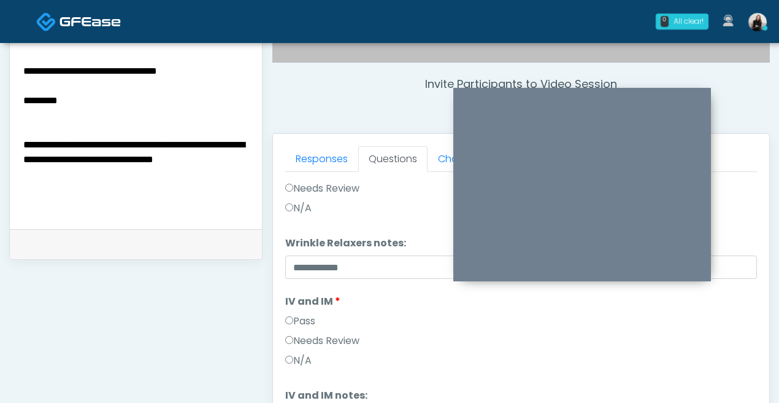
type input "**********"
click at [56, 151] on textarea "**********" at bounding box center [136, 138] width 228 height 150
drag, startPoint x: 72, startPoint y: 139, endPoint x: 19, endPoint y: 112, distance: 59.3
click at [19, 112] on div "**********" at bounding box center [136, 139] width 252 height 179
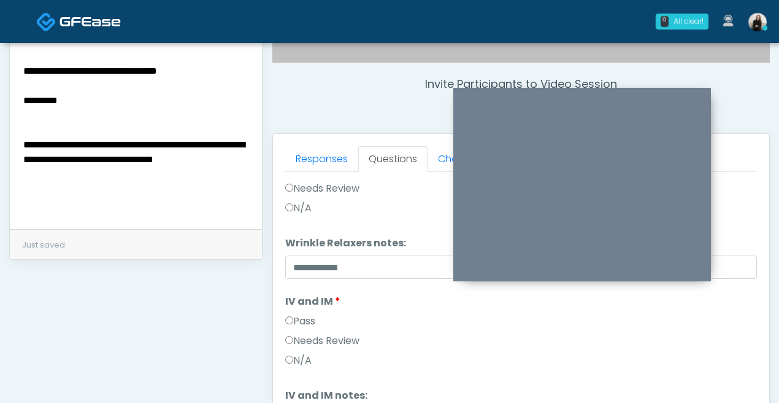
click at [120, 82] on textarea "**********" at bounding box center [136, 138] width 228 height 150
click at [26, 85] on textarea "**********" at bounding box center [136, 138] width 228 height 150
click at [82, 103] on textarea "**********" at bounding box center [136, 138] width 228 height 150
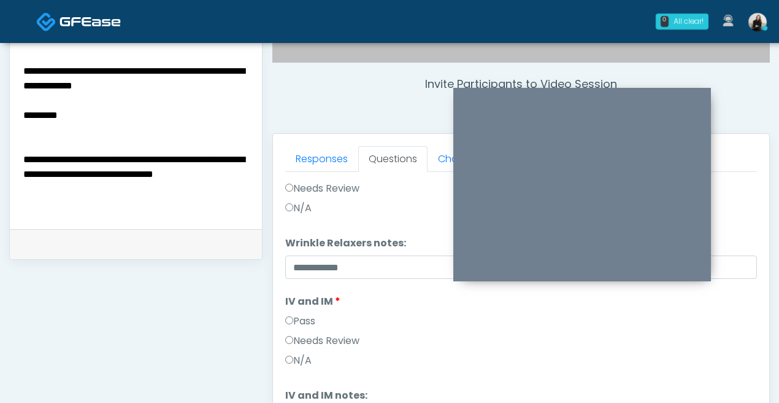
click at [23, 132] on textarea "**********" at bounding box center [136, 138] width 228 height 150
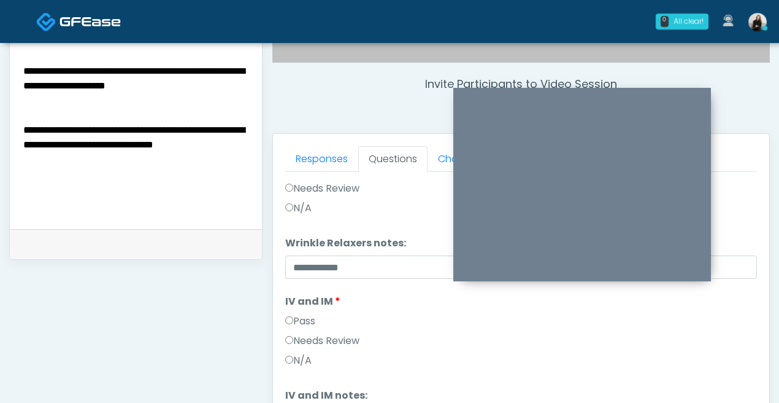
click at [212, 104] on textarea "**********" at bounding box center [136, 138] width 228 height 150
click at [21, 149] on div "**********" at bounding box center [136, 139] width 252 height 179
click at [21, 145] on div "**********" at bounding box center [136, 139] width 252 height 179
click at [22, 144] on textarea "**********" at bounding box center [136, 138] width 228 height 150
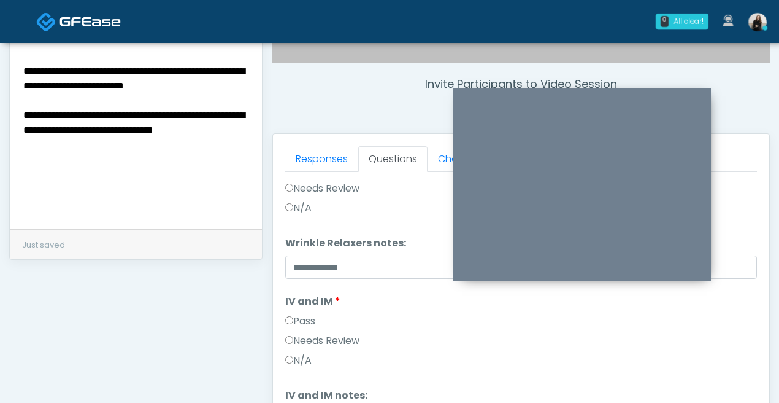
click at [23, 142] on textarea "**********" at bounding box center [136, 138] width 228 height 150
click at [139, 164] on textarea "**********" at bounding box center [136, 138] width 228 height 150
click at [154, 169] on textarea "**********" at bounding box center [136, 138] width 228 height 150
click at [199, 134] on textarea "**********" at bounding box center [136, 138] width 228 height 150
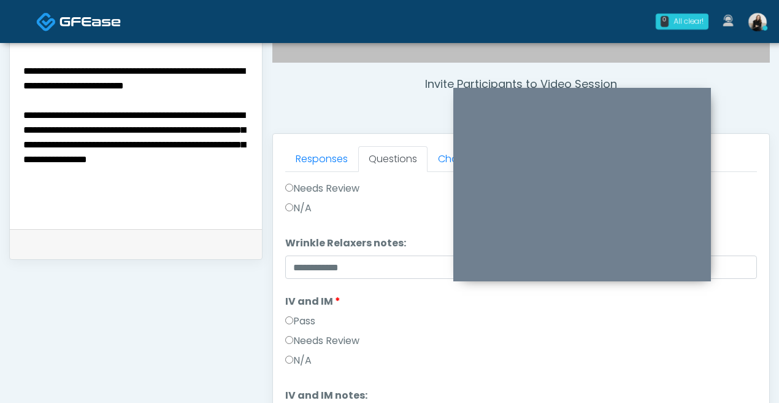
click at [185, 140] on textarea "**********" at bounding box center [136, 138] width 228 height 150
click at [36, 164] on textarea "**********" at bounding box center [136, 138] width 228 height 150
click at [179, 159] on textarea "**********" at bounding box center [136, 138] width 228 height 150
click at [194, 141] on textarea "**********" at bounding box center [136, 138] width 228 height 150
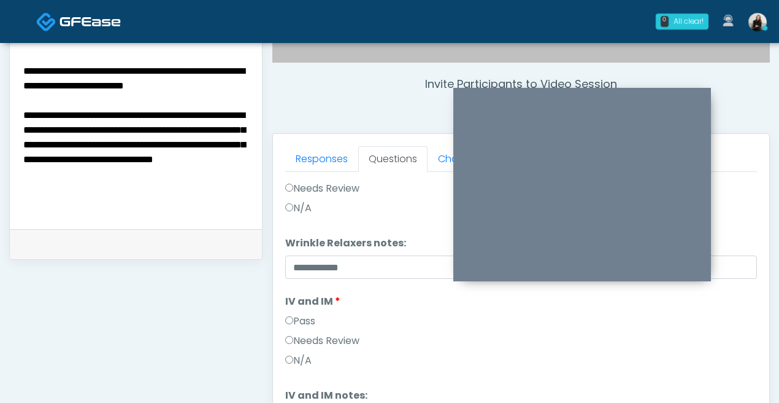
click at [191, 170] on textarea "**********" at bounding box center [136, 138] width 228 height 150
click at [20, 176] on div "**********" at bounding box center [136, 139] width 252 height 179
click at [24, 169] on textarea "**********" at bounding box center [136, 138] width 228 height 150
click at [191, 197] on textarea "**********" at bounding box center [136, 138] width 228 height 150
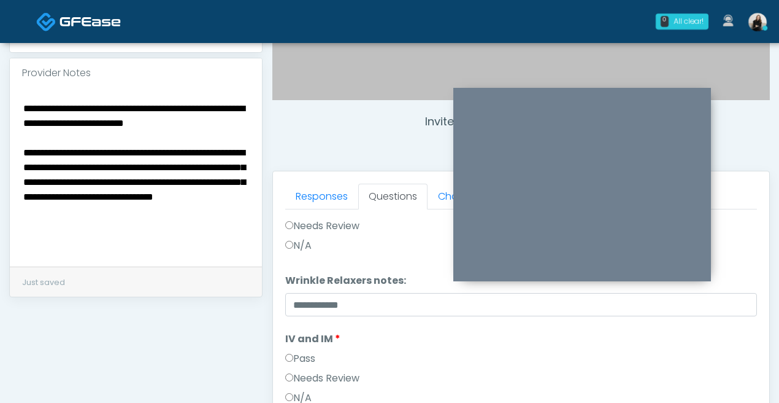
scroll to position [403, 0]
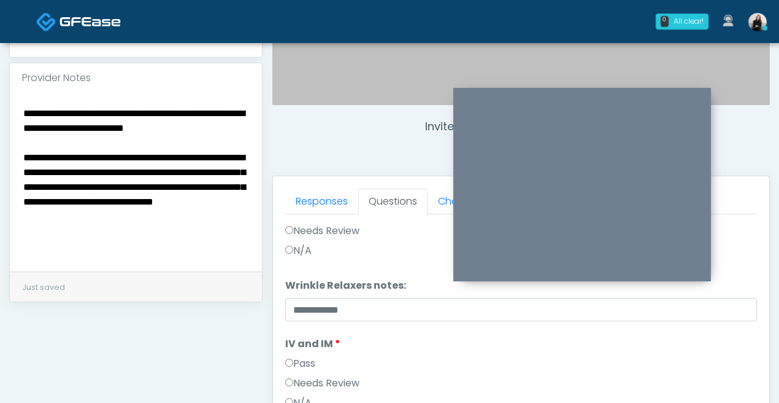
click at [204, 125] on textarea "**********" at bounding box center [136, 180] width 228 height 150
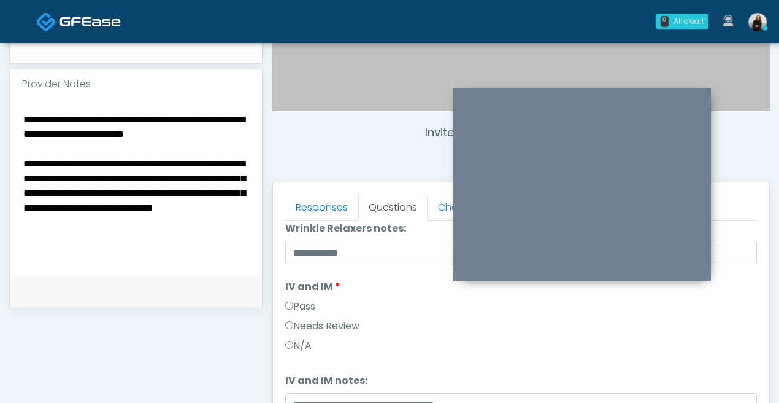
scroll to position [147, 0]
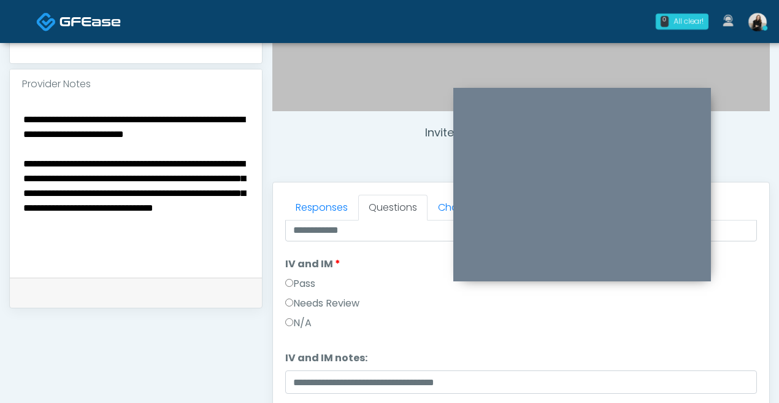
click at [228, 230] on textarea "**********" at bounding box center [136, 186] width 228 height 150
click at [174, 246] on textarea "**********" at bounding box center [136, 186] width 228 height 150
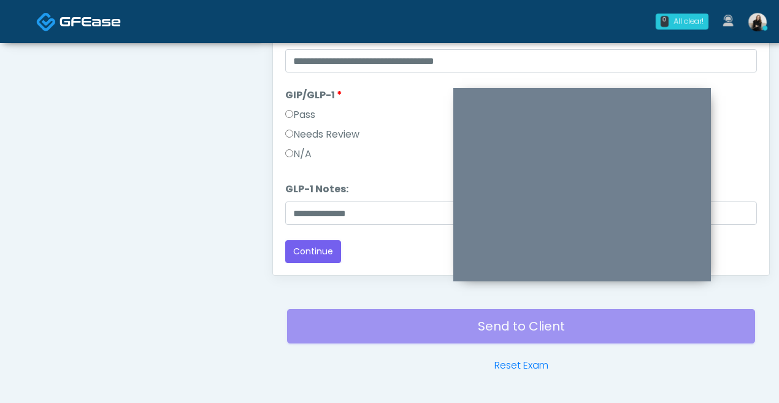
scroll to position [668, 0]
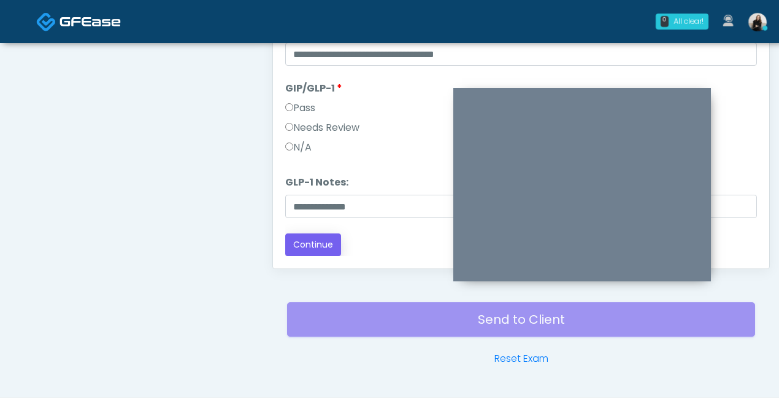
type textarea "**********"
click at [307, 245] on button "Continue" at bounding box center [313, 244] width 56 height 23
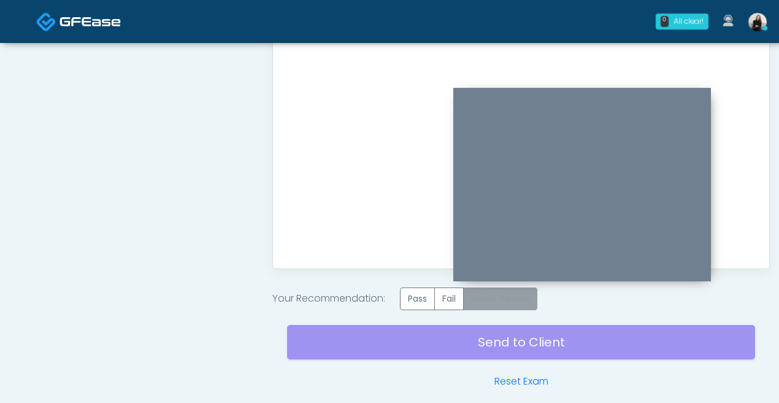
click at [516, 296] on label "Needs Review" at bounding box center [500, 298] width 74 height 23
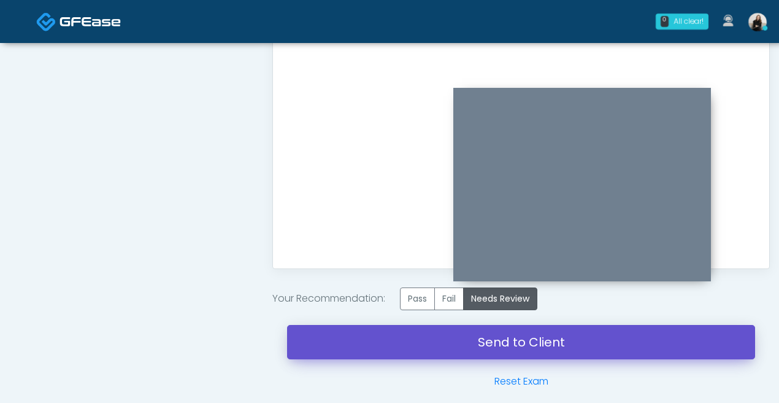
click at [496, 350] on link "Send to Client" at bounding box center [521, 342] width 468 height 34
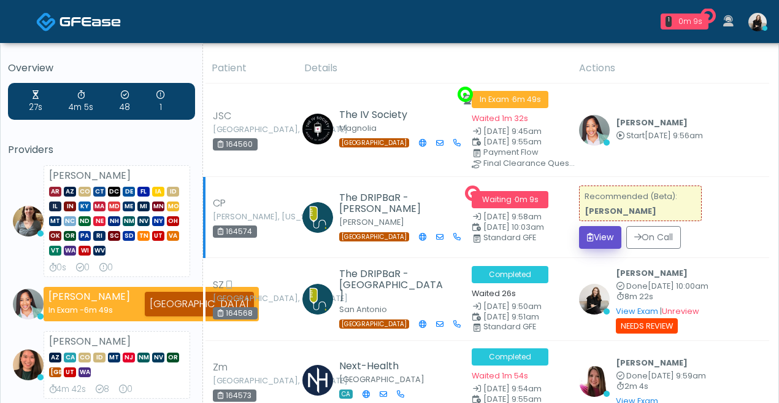
click at [593, 243] on button "View" at bounding box center [600, 237] width 42 height 23
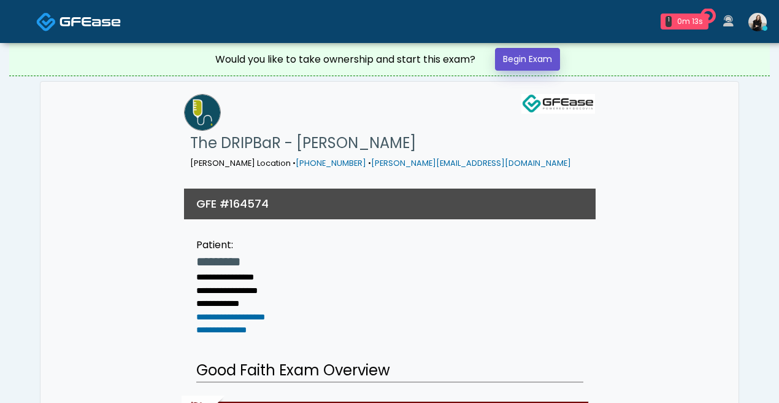
click at [553, 55] on link "Begin Exam" at bounding box center [527, 59] width 65 height 23
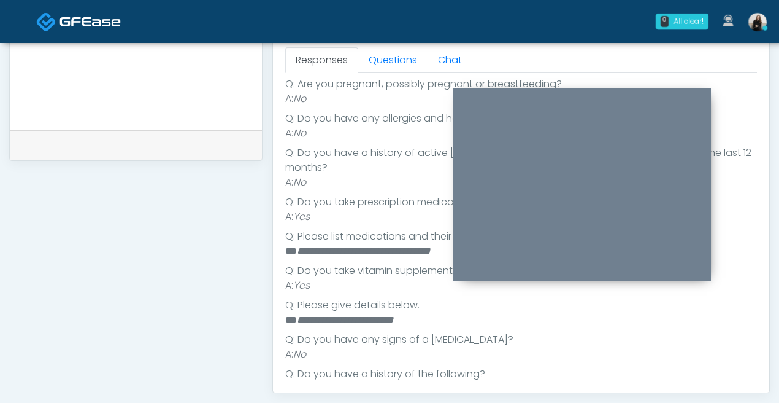
scroll to position [492, 0]
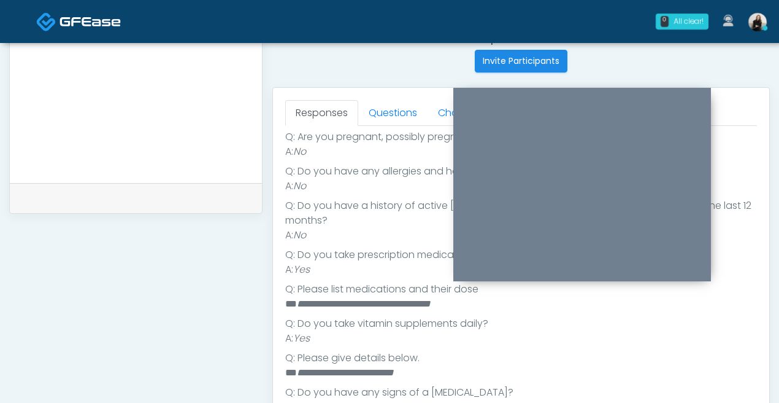
click at [314, 299] on em "**********" at bounding box center [364, 303] width 134 height 9
copy em "******"
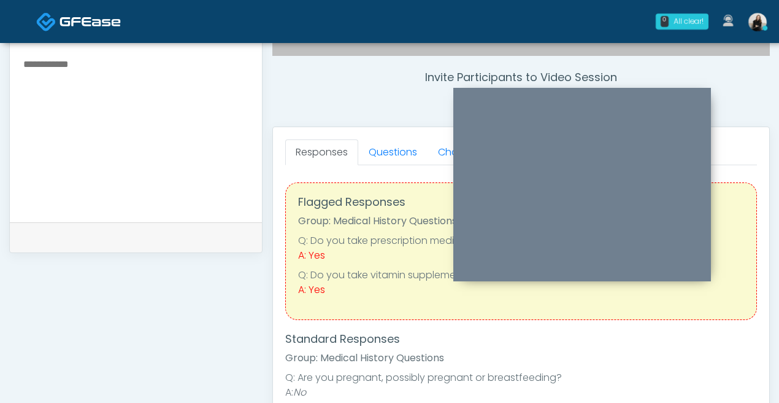
scroll to position [272, 0]
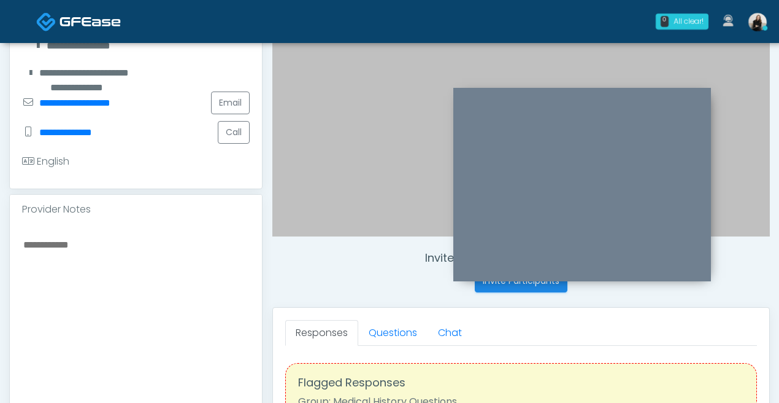
click at [127, 273] on textarea at bounding box center [136, 311] width 228 height 150
paste textarea "**********"
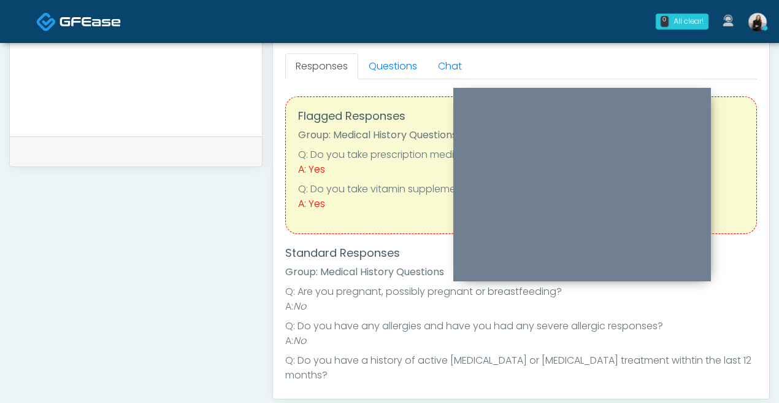
scroll to position [521, 0]
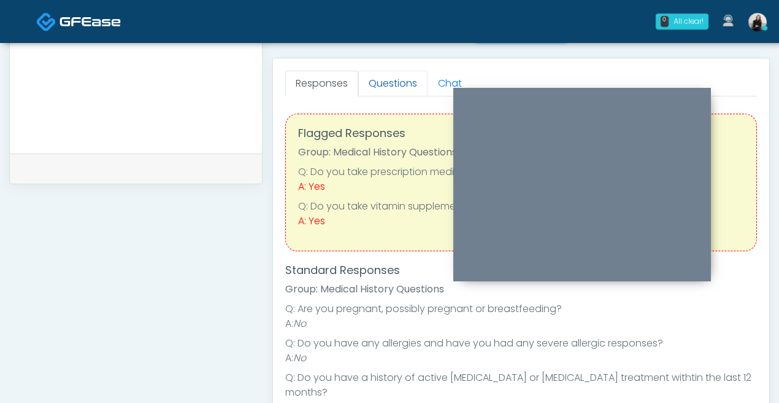
click at [380, 90] on link "Questions" at bounding box center [392, 84] width 69 height 26
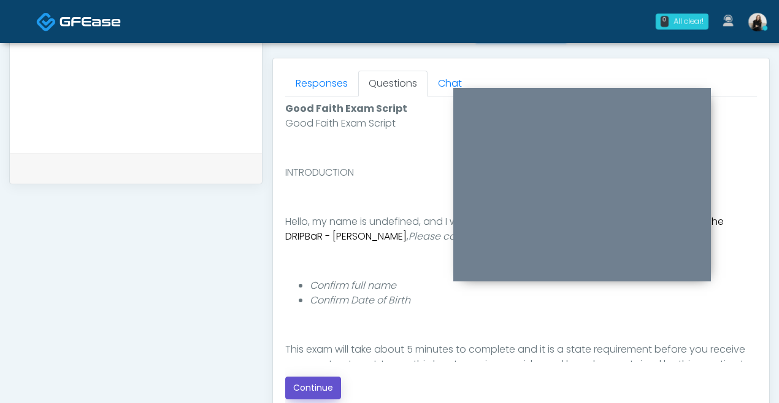
click at [312, 379] on button "Continue" at bounding box center [313, 387] width 56 height 23
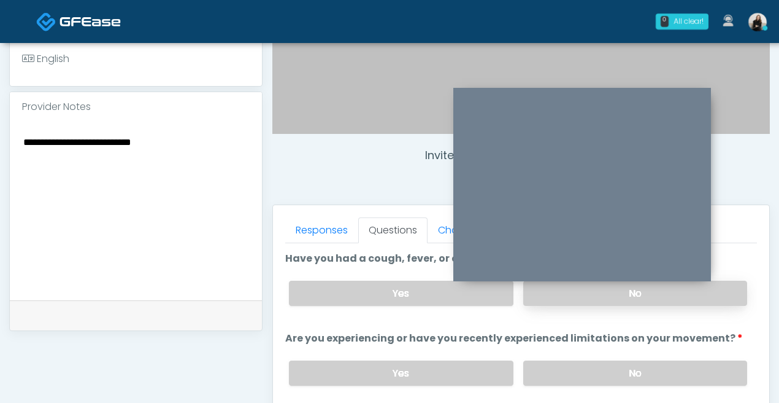
scroll to position [360, 0]
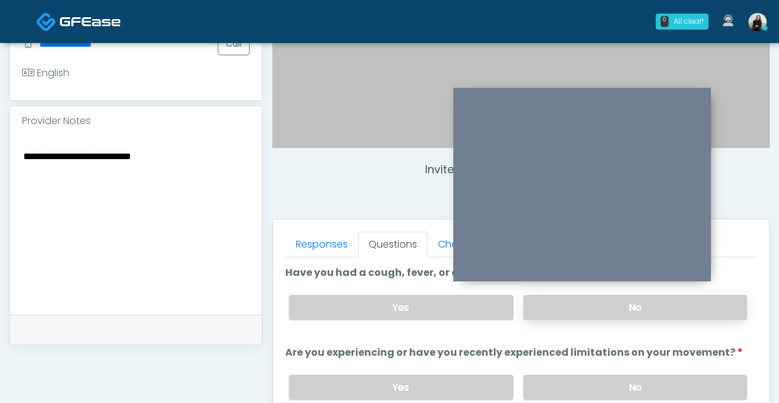
click at [592, 311] on label "No" at bounding box center [636, 307] width 224 height 25
click at [595, 377] on label "No" at bounding box center [636, 386] width 224 height 25
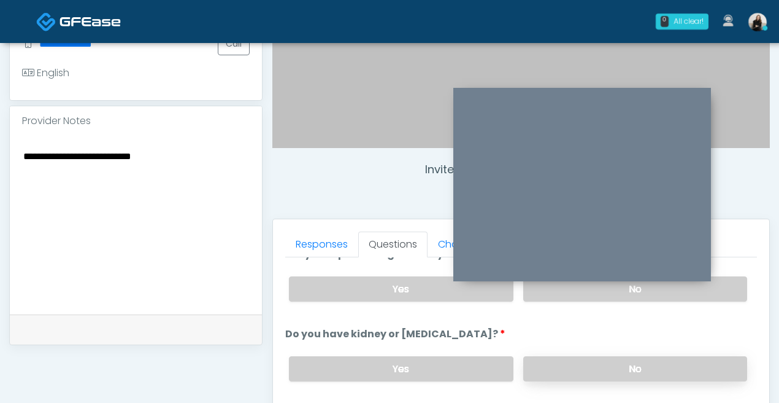
click at [593, 378] on label "No" at bounding box center [636, 368] width 224 height 25
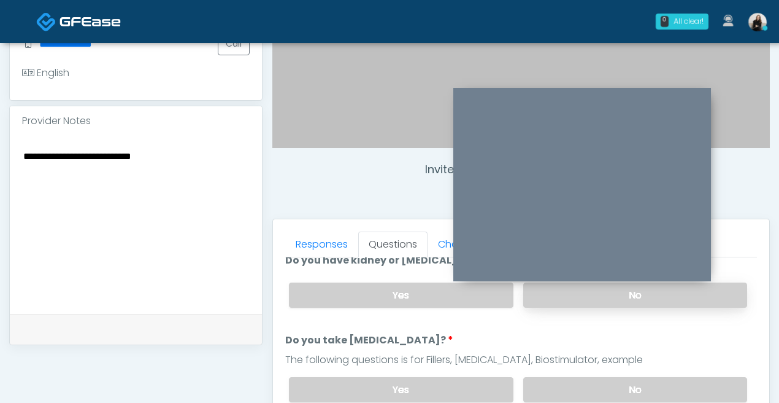
click at [593, 378] on label "No" at bounding box center [636, 389] width 224 height 25
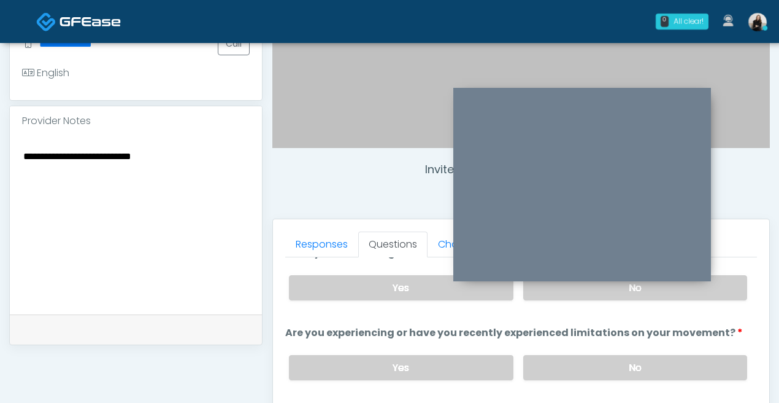
scroll to position [0, 0]
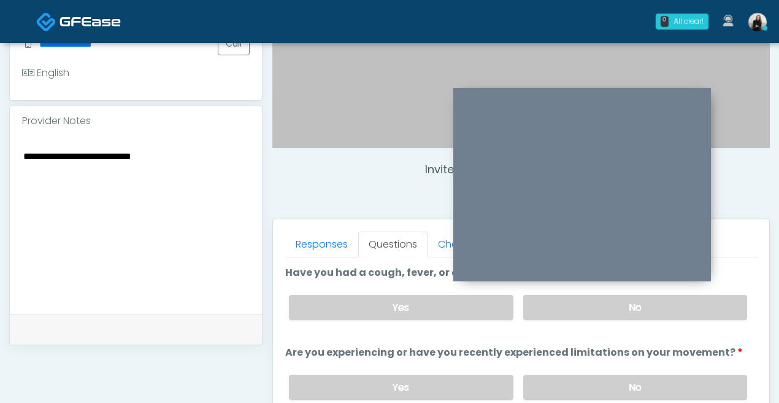
click at [216, 214] on textarea "**********" at bounding box center [136, 223] width 228 height 150
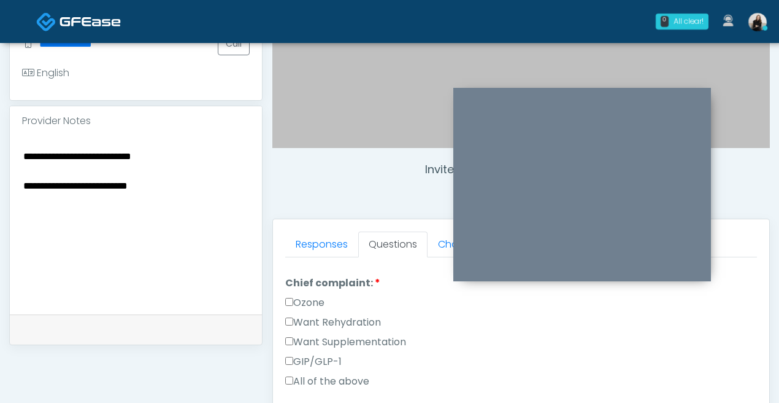
scroll to position [352, 0]
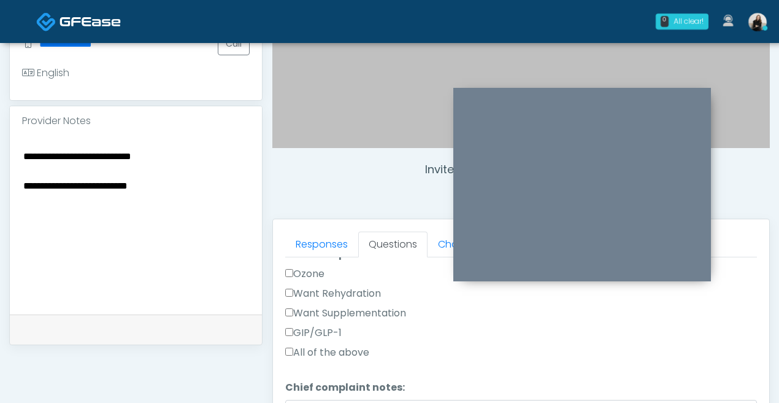
type textarea "**********"
click at [369, 289] on label "Want Rehydration" at bounding box center [333, 293] width 96 height 15
click at [366, 309] on label "Want Supplementation" at bounding box center [345, 313] width 121 height 15
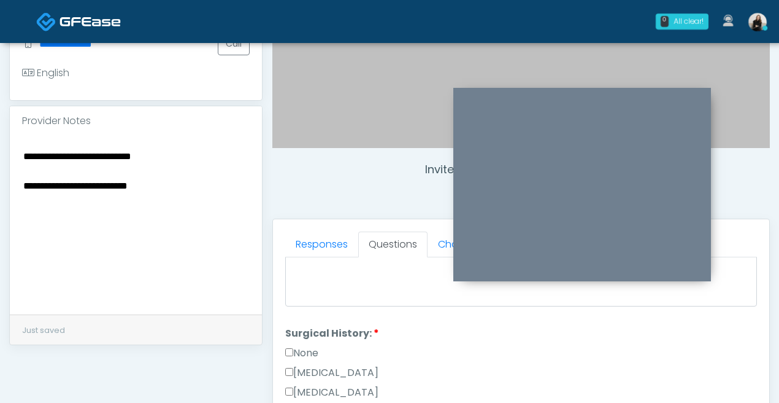
scroll to position [540, 0]
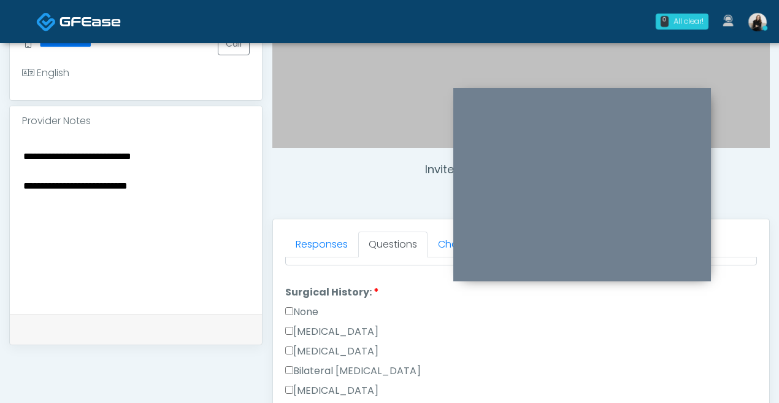
click at [347, 327] on label "Cesarean Section" at bounding box center [331, 331] width 93 height 15
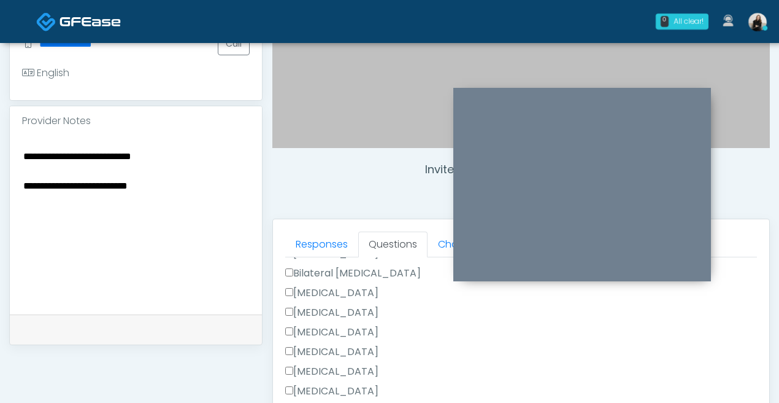
click at [347, 291] on label "Breast Augmentation" at bounding box center [331, 292] width 93 height 15
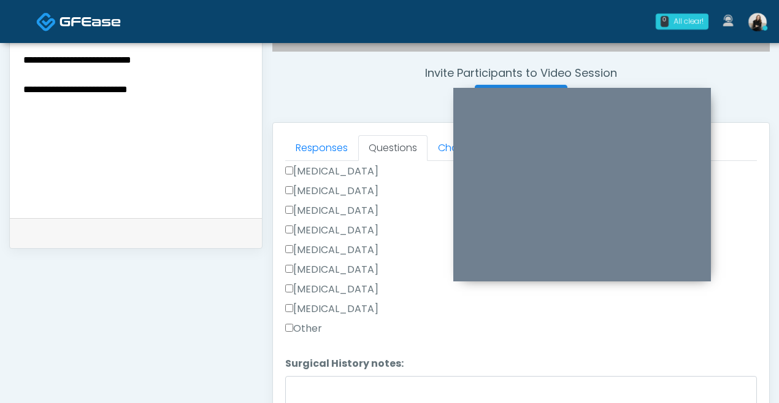
scroll to position [552, 0]
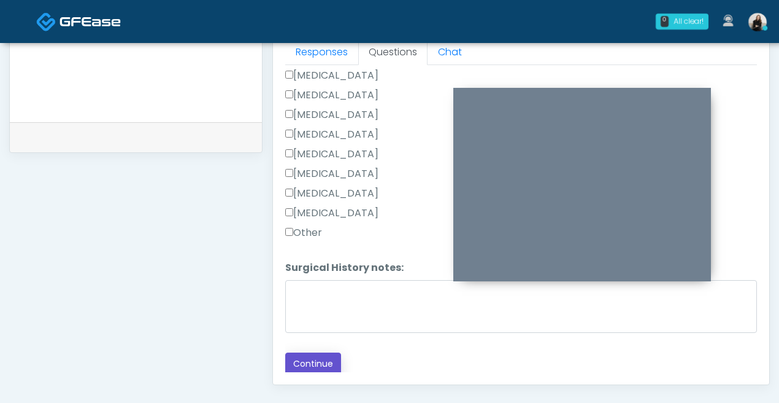
click at [322, 367] on button "Continue" at bounding box center [313, 363] width 56 height 23
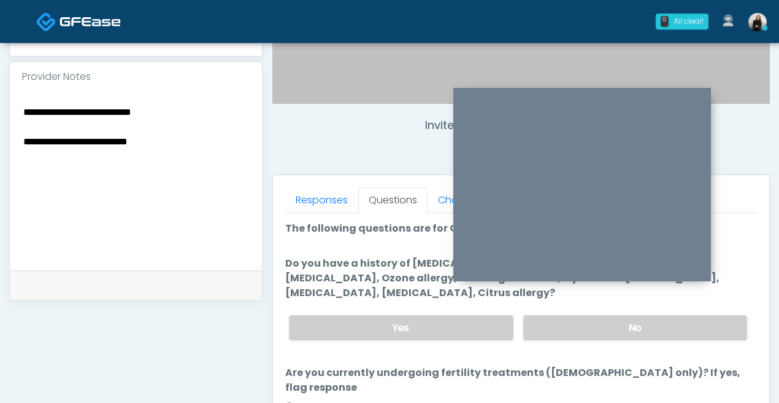
scroll to position [384, 0]
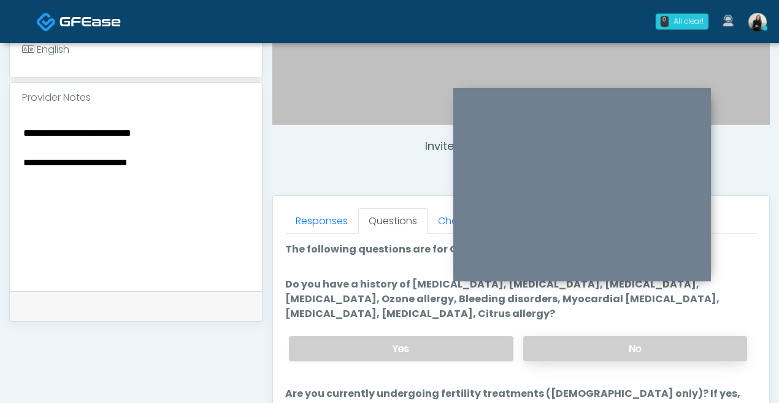
click at [550, 353] on label "No" at bounding box center [636, 348] width 224 height 25
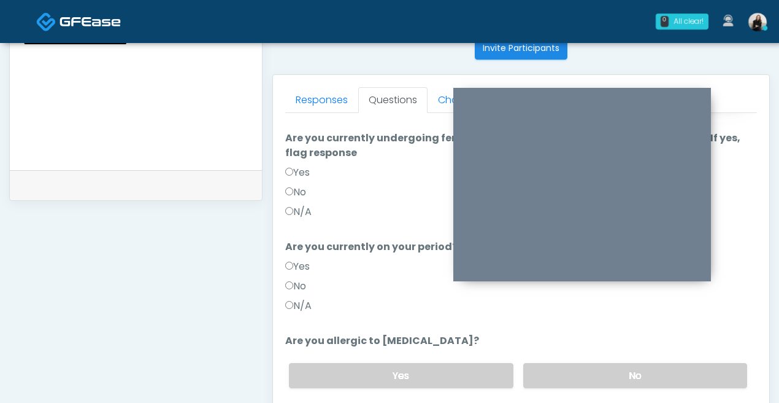
scroll to position [544, 0]
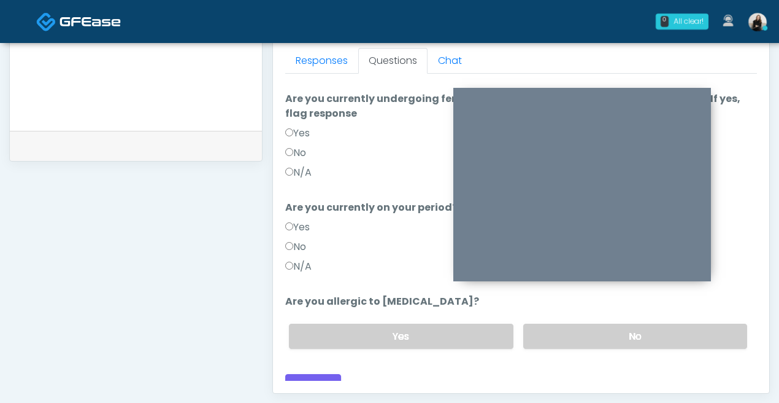
click at [552, 314] on div "Yes No" at bounding box center [518, 336] width 478 height 45
click at [552, 323] on label "No" at bounding box center [636, 335] width 224 height 25
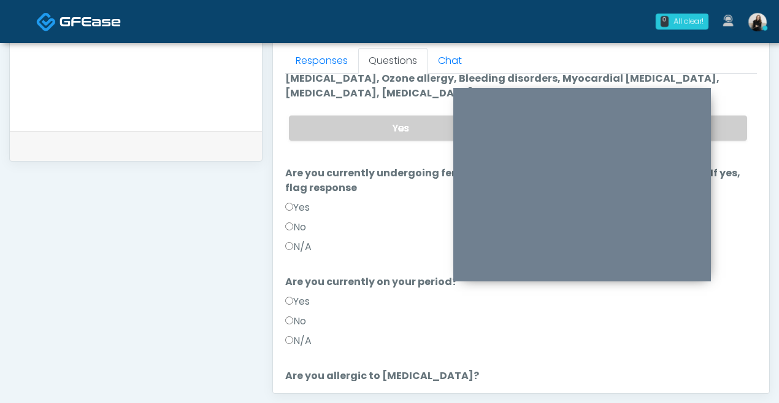
scroll to position [0, 0]
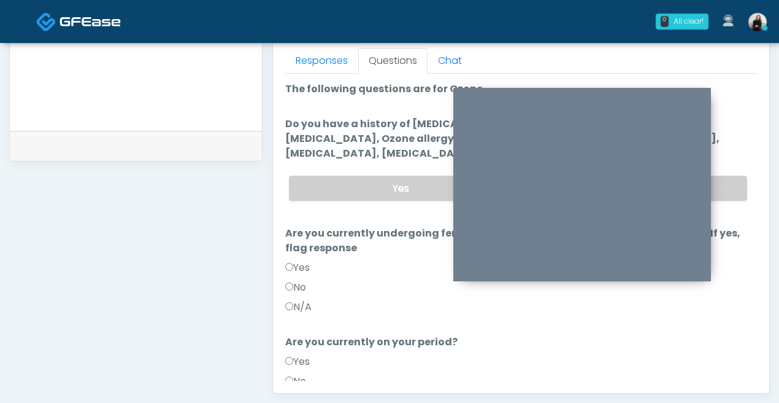
click at [306, 280] on label "No" at bounding box center [295, 287] width 21 height 15
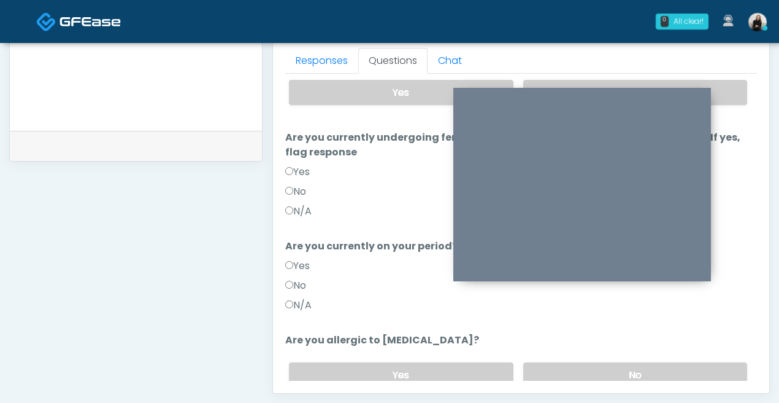
scroll to position [121, 0]
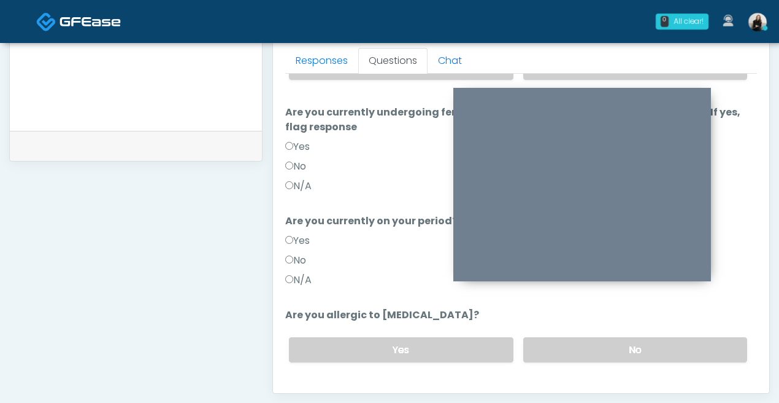
click at [302, 253] on label "No" at bounding box center [295, 260] width 21 height 15
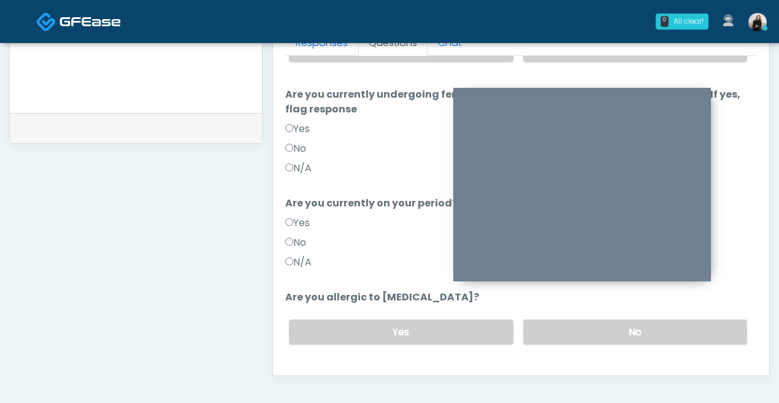
scroll to position [134, 0]
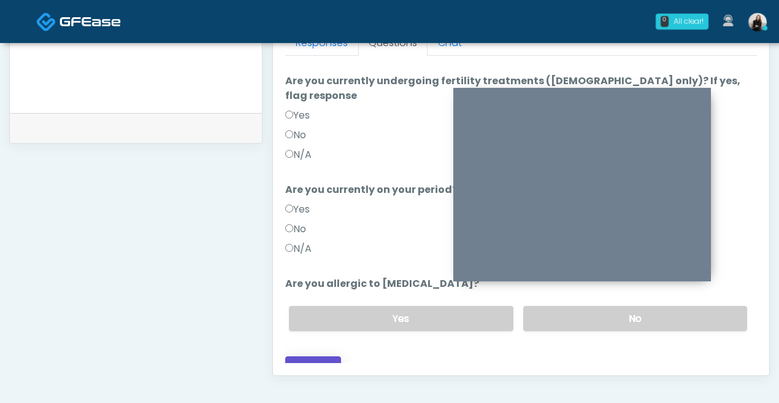
click at [311, 356] on button "Continue" at bounding box center [313, 367] width 56 height 23
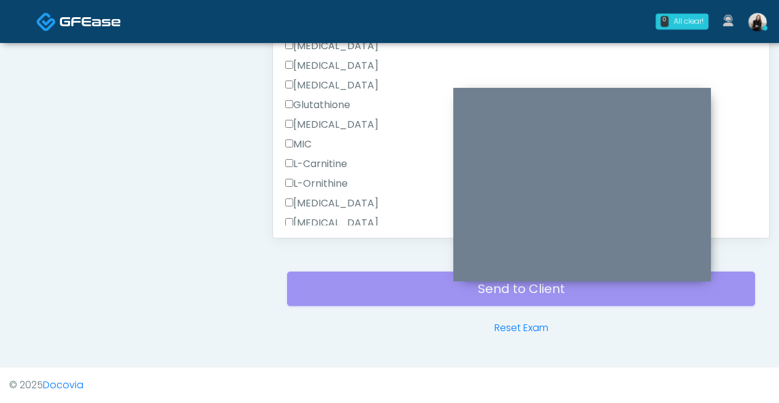
scroll to position [1094, 0]
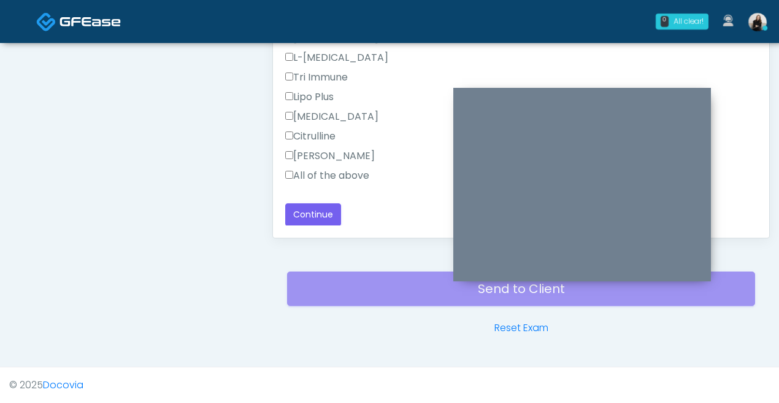
click at [315, 168] on label "All of the above" at bounding box center [327, 175] width 84 height 15
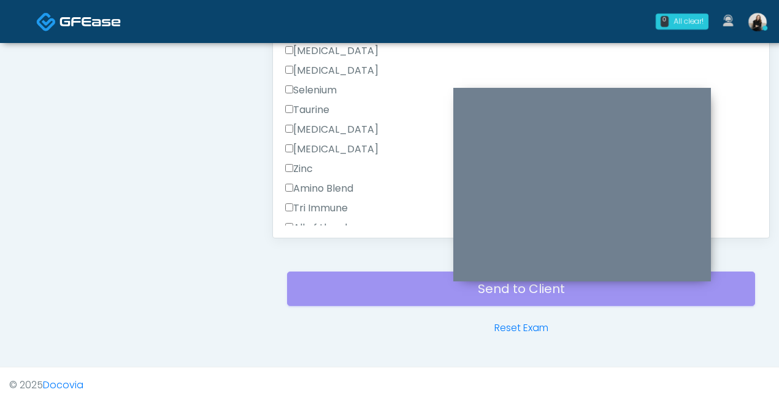
scroll to position [591, 0]
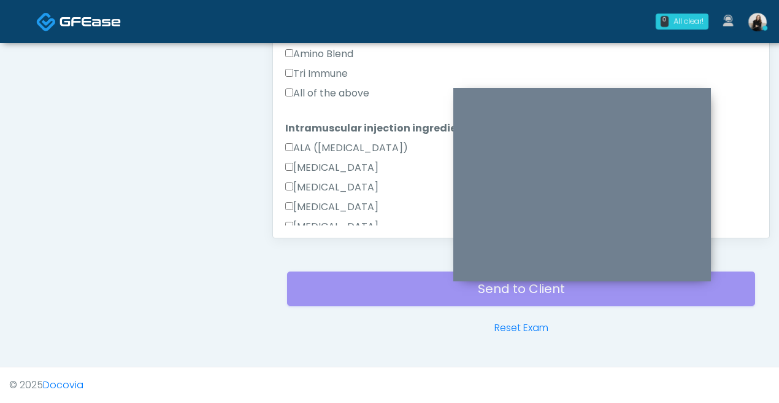
click at [318, 95] on label "All of the above" at bounding box center [327, 93] width 84 height 15
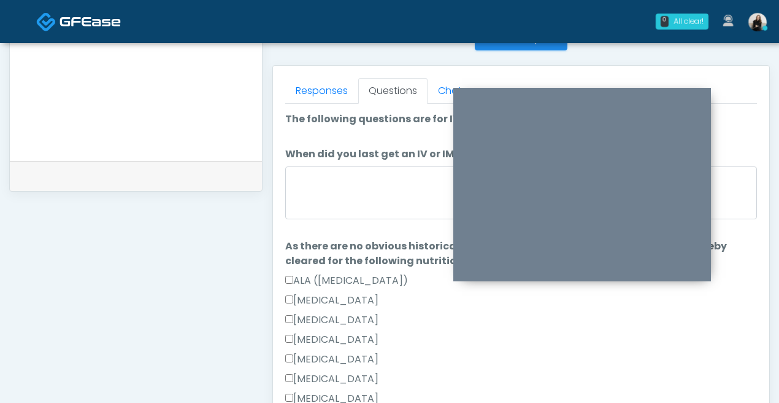
scroll to position [511, 0]
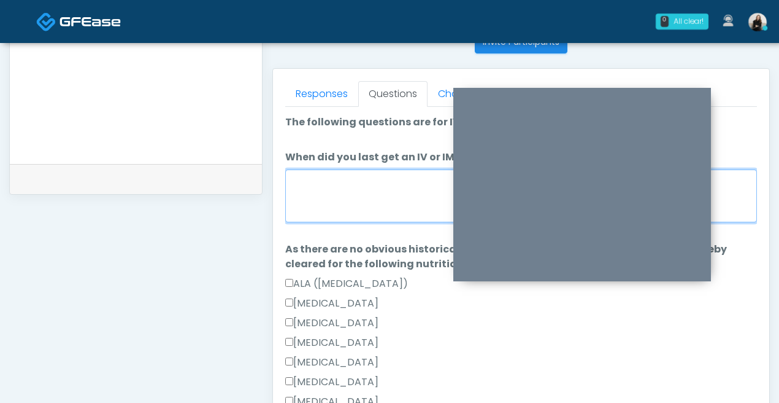
click at [315, 175] on textarea "When did you last get an IV or IM?" at bounding box center [521, 195] width 472 height 53
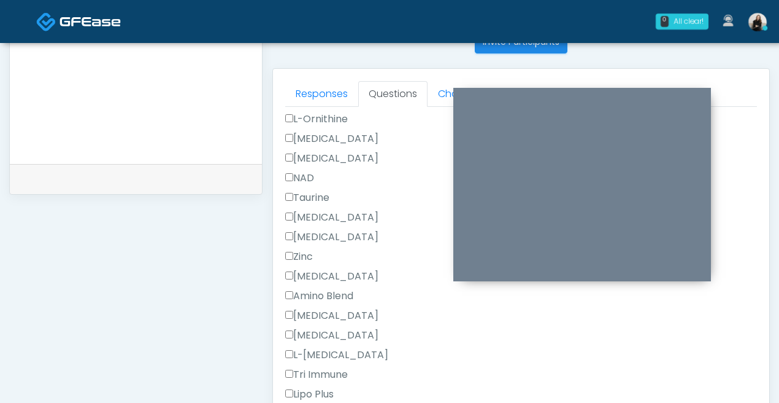
scroll to position [1094, 0]
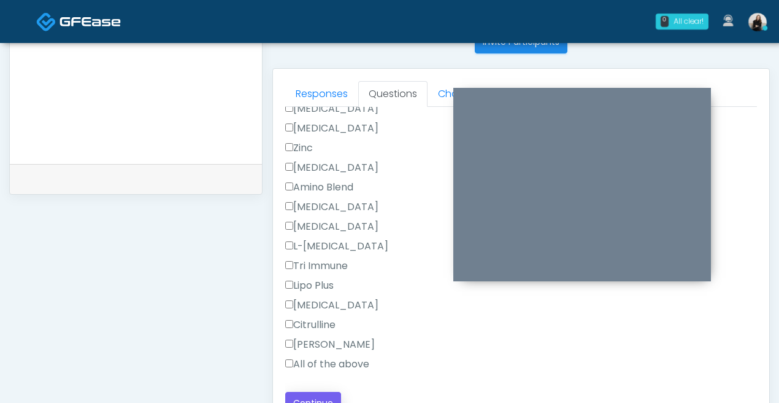
type textarea "**********"
click at [309, 392] on button "Continue" at bounding box center [313, 403] width 56 height 23
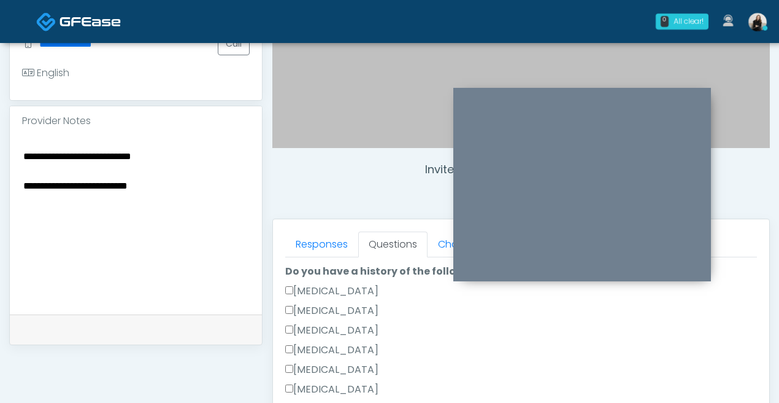
scroll to position [0, 0]
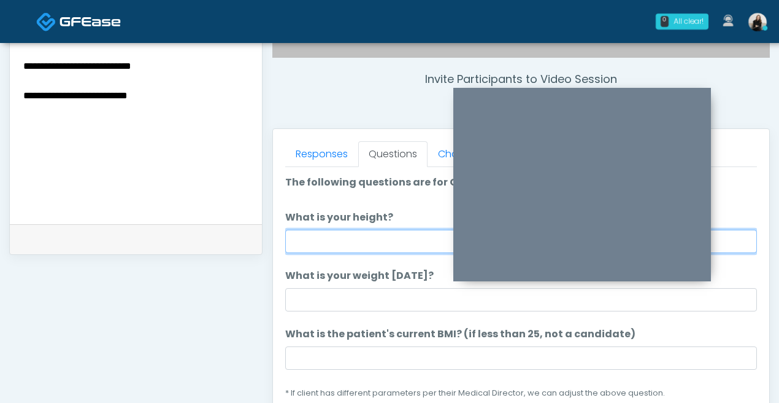
click at [319, 240] on input "What is your height?" at bounding box center [521, 241] width 472 height 23
click at [319, 241] on input "*********" at bounding box center [521, 241] width 472 height 23
type input "********"
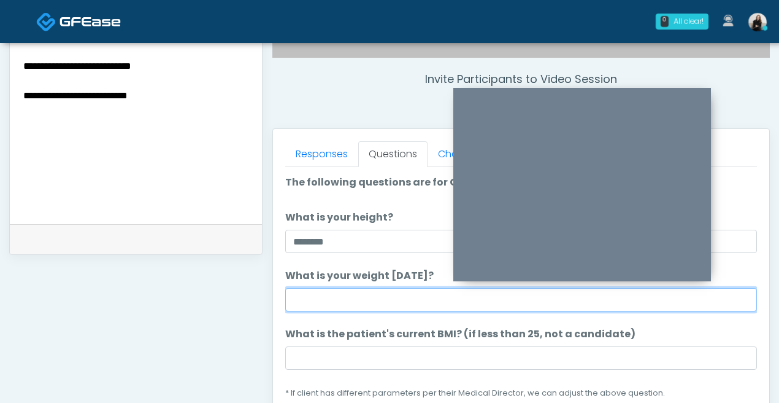
click at [334, 301] on input "What is your weight today?" at bounding box center [521, 299] width 472 height 23
type input "***"
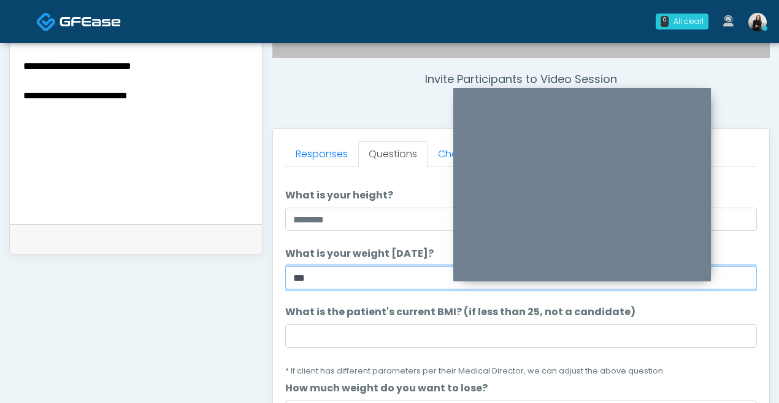
scroll to position [23, 0]
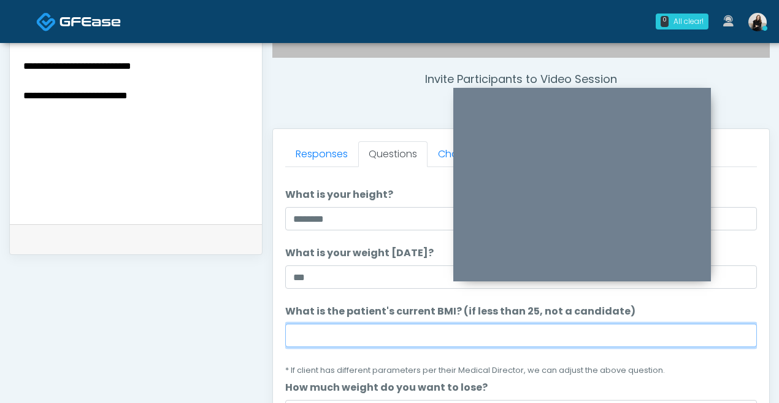
click at [320, 343] on input "What is the patient's current BMI? (if less than 25, not a candidate)" at bounding box center [521, 334] width 472 height 23
paste input "****"
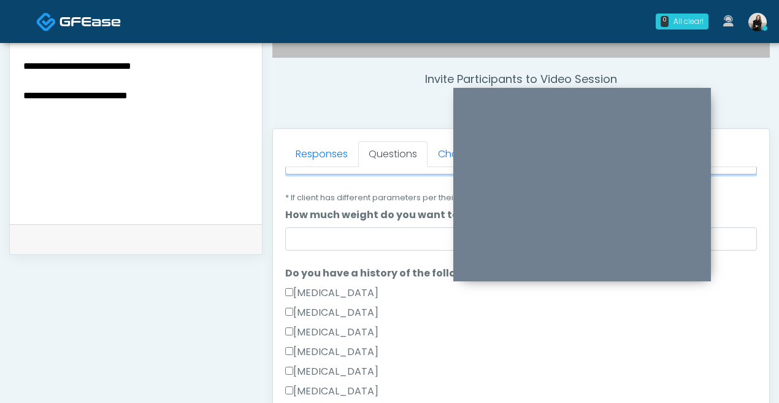
scroll to position [320, 0]
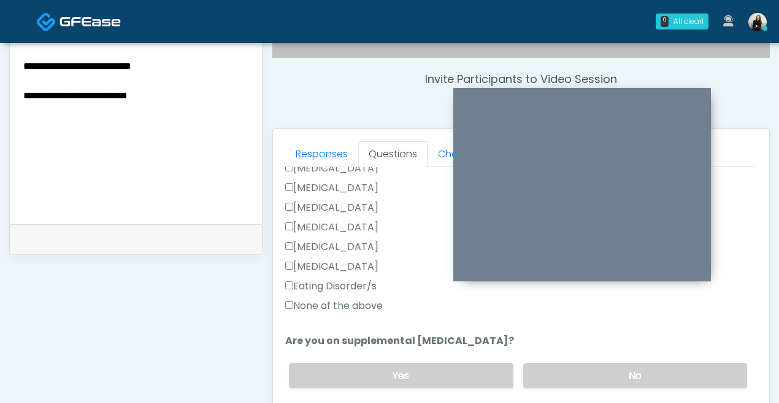
type input "****"
click at [353, 303] on label "None of the above" at bounding box center [334, 305] width 98 height 15
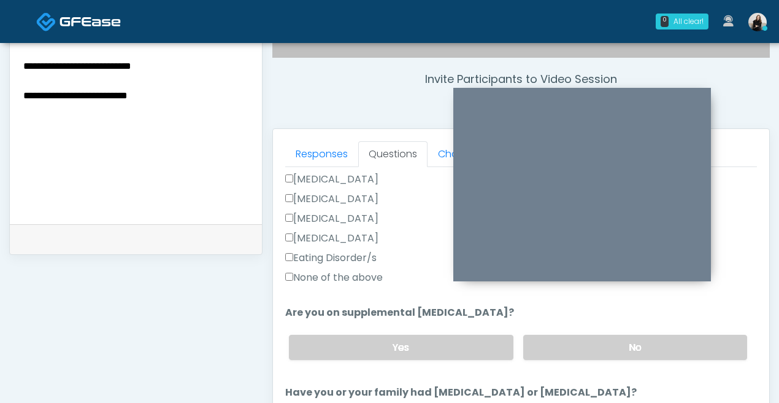
click at [566, 360] on div "Yes No" at bounding box center [518, 347] width 478 height 45
click at [565, 352] on label "No" at bounding box center [636, 347] width 224 height 25
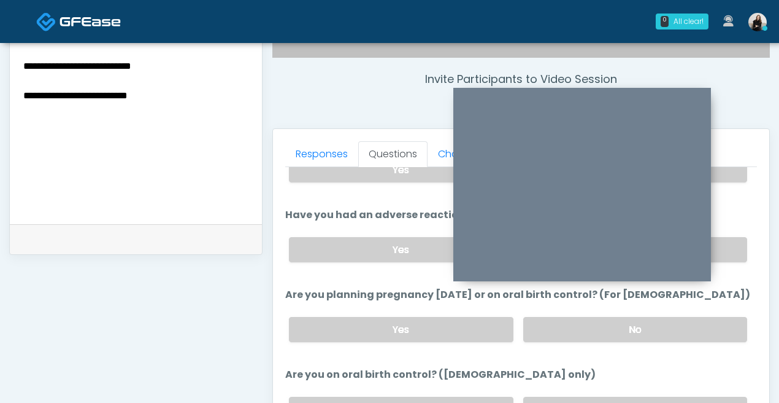
scroll to position [612, 0]
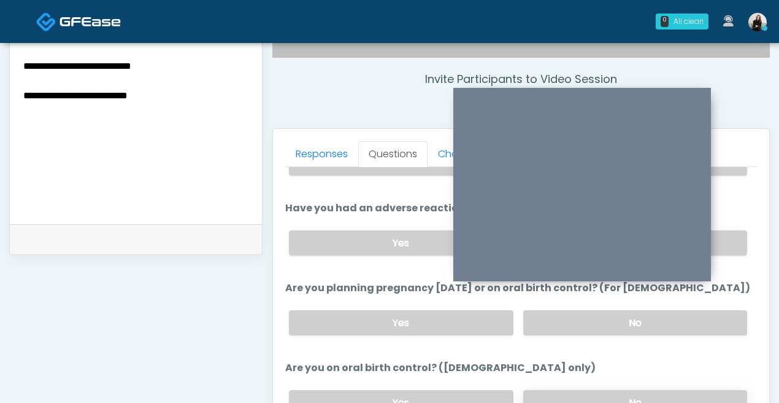
click at [557, 390] on label "No" at bounding box center [636, 402] width 224 height 25
click at [559, 320] on label "No" at bounding box center [636, 322] width 224 height 25
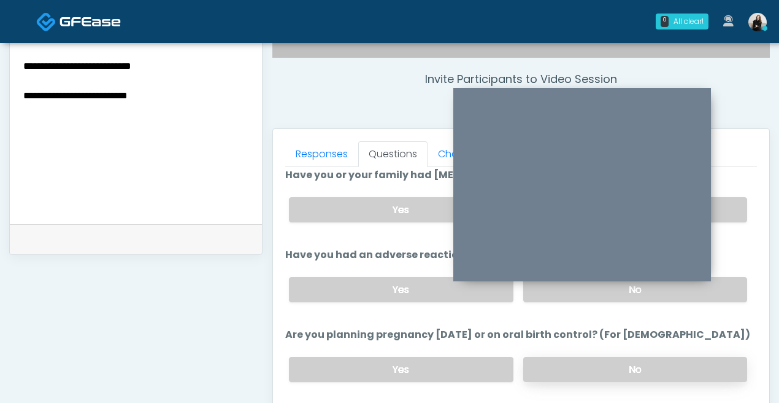
scroll to position [483, 0]
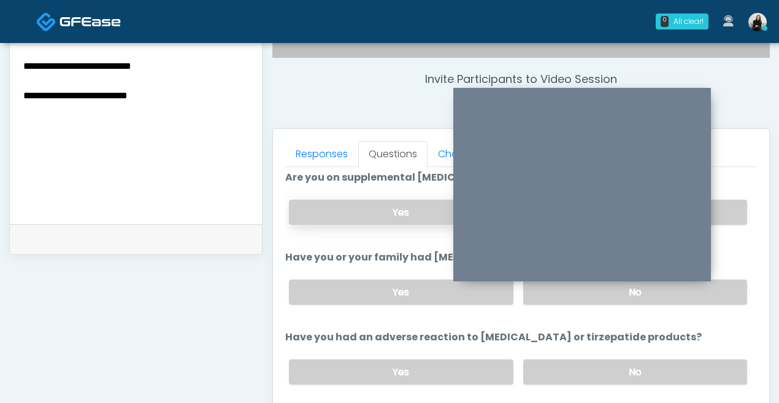
click at [368, 212] on label "Yes" at bounding box center [401, 211] width 224 height 25
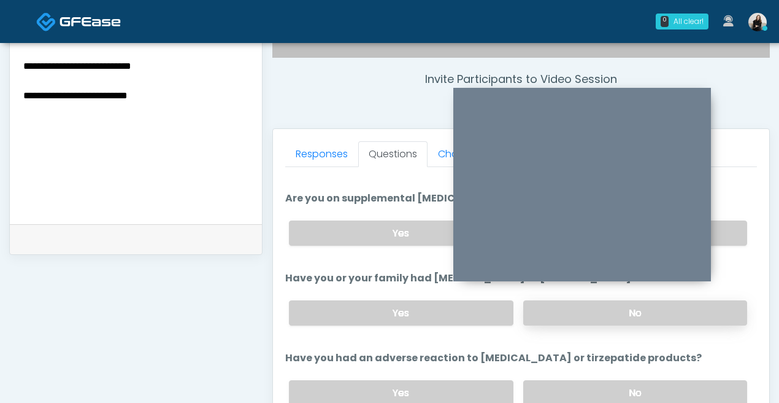
click at [592, 315] on label "No" at bounding box center [636, 312] width 224 height 25
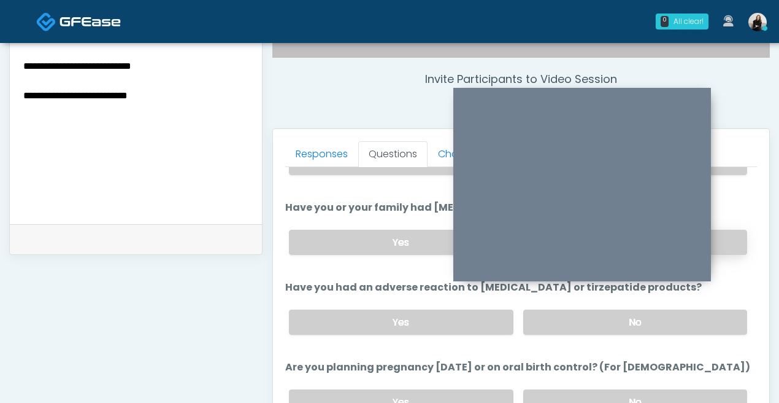
click at [592, 315] on label "No" at bounding box center [636, 321] width 224 height 25
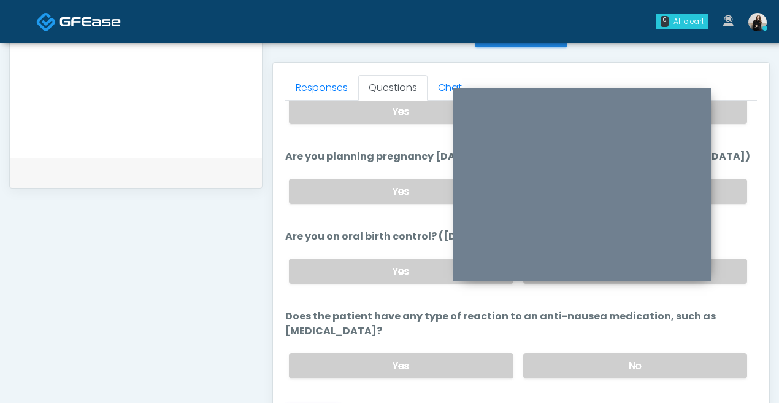
scroll to position [541, 0]
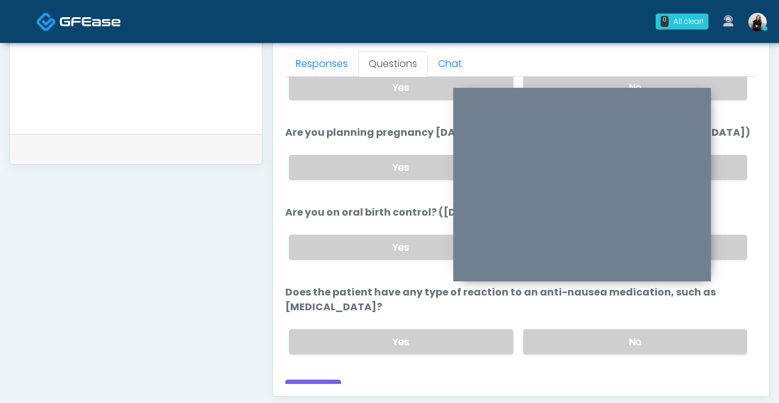
click at [592, 329] on label "No" at bounding box center [636, 341] width 224 height 25
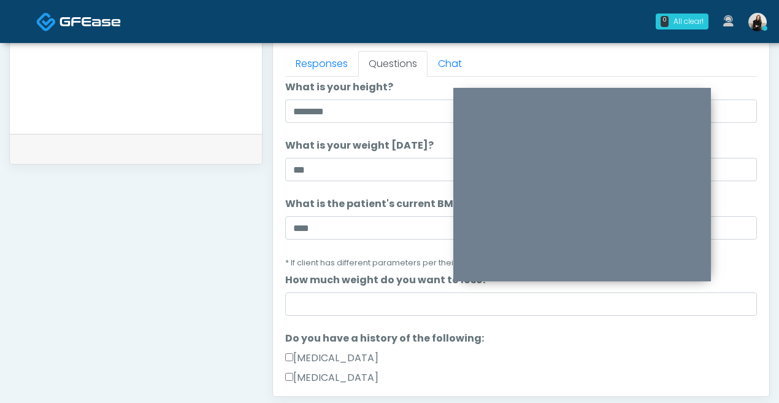
scroll to position [0, 0]
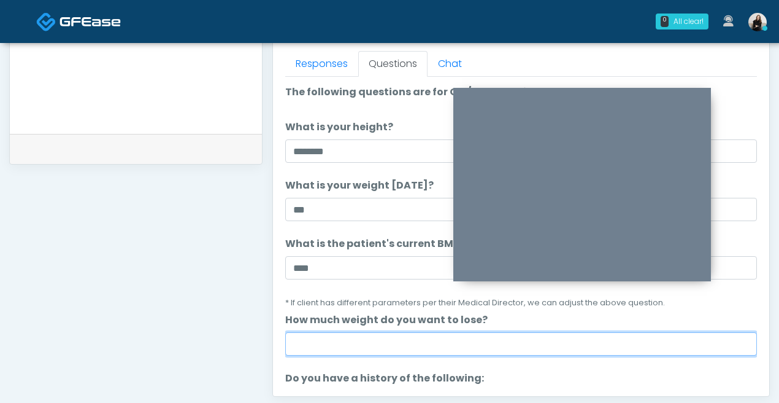
click at [362, 344] on input "How much weight do you want to lose?" at bounding box center [521, 343] width 472 height 23
type input "***"
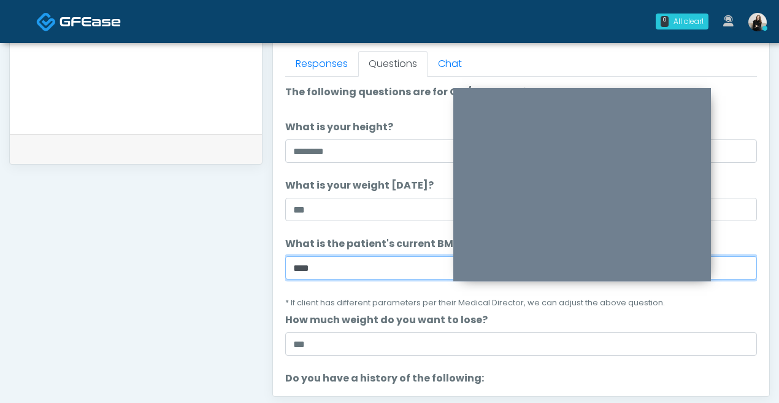
drag, startPoint x: 341, startPoint y: 273, endPoint x: 273, endPoint y: 269, distance: 68.2
click at [273, 269] on div "Responses Questions Chat Good Faith Exam Script Good Faith Exam Script INTRODUC…" at bounding box center [521, 217] width 497 height 357
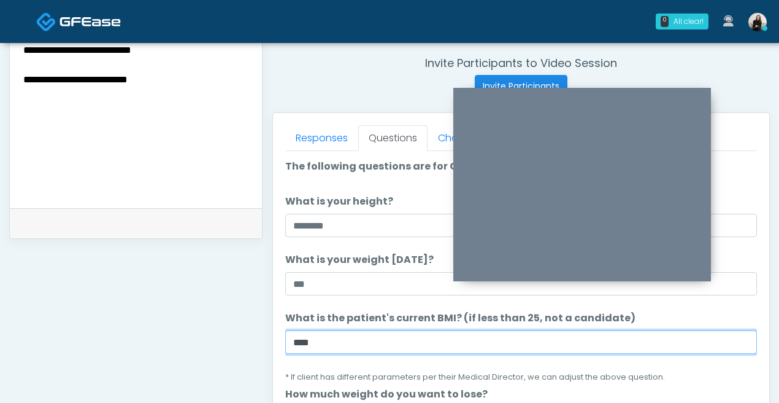
scroll to position [385, 0]
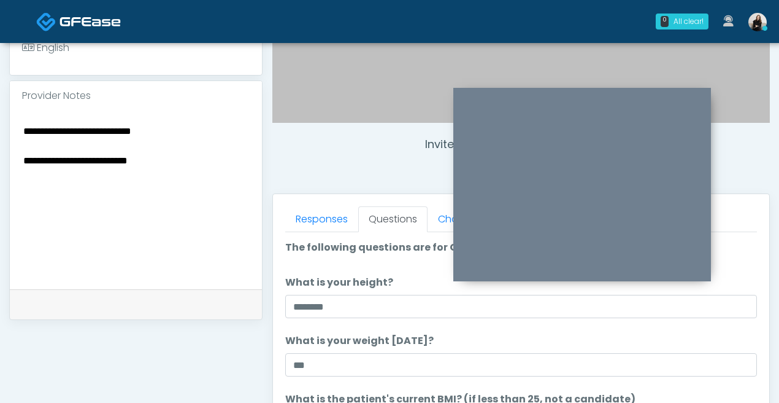
click at [199, 221] on textarea "**********" at bounding box center [136, 198] width 228 height 150
paste textarea "****"
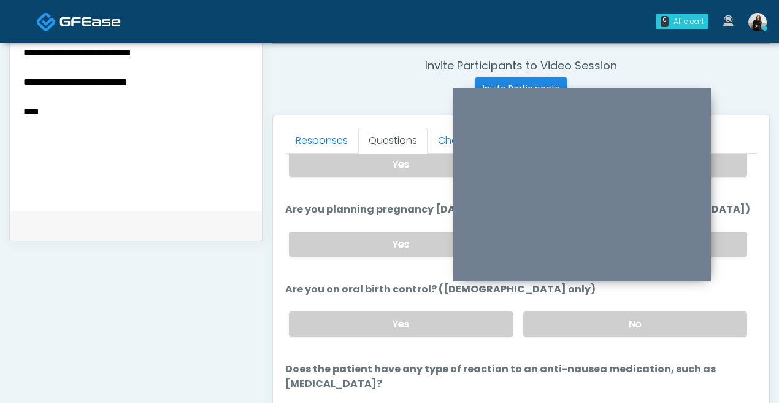
scroll to position [588, 0]
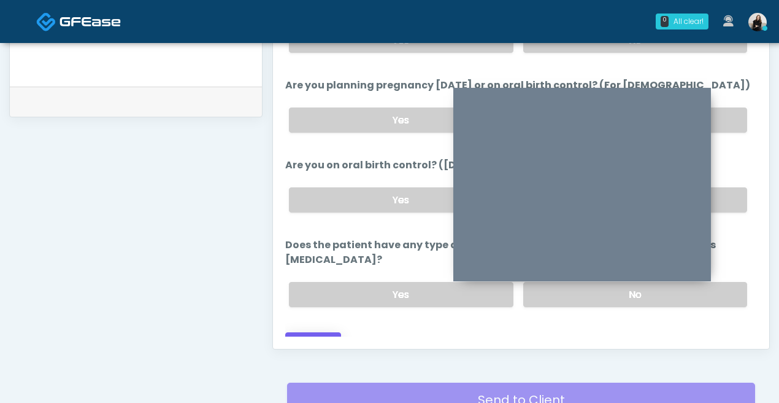
type textarea "**********"
click at [299, 332] on button "Continue" at bounding box center [313, 343] width 56 height 23
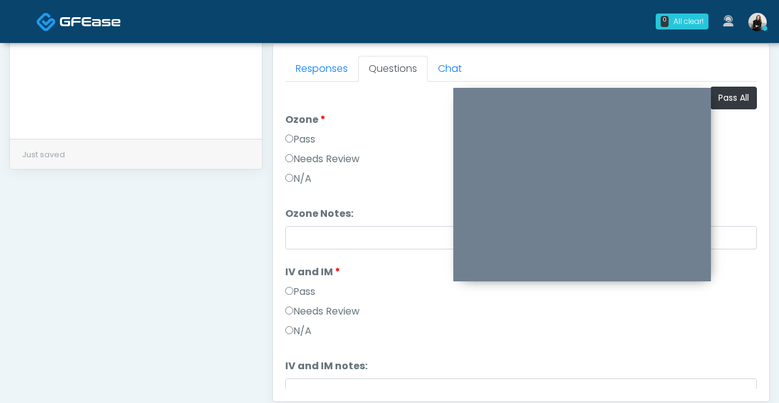
scroll to position [489, 0]
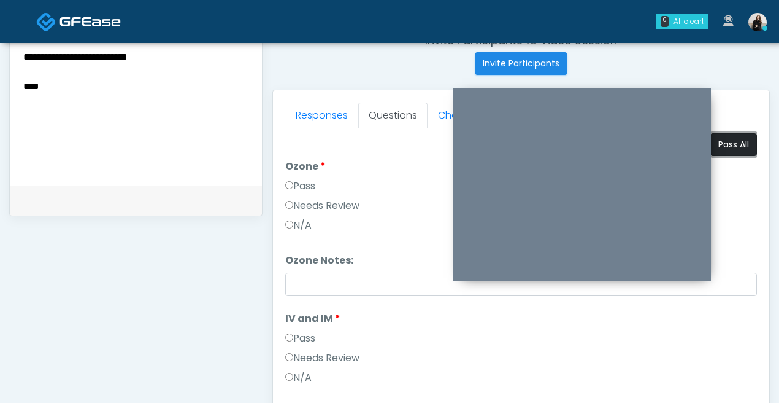
click at [746, 153] on button "Pass All" at bounding box center [734, 144] width 47 height 23
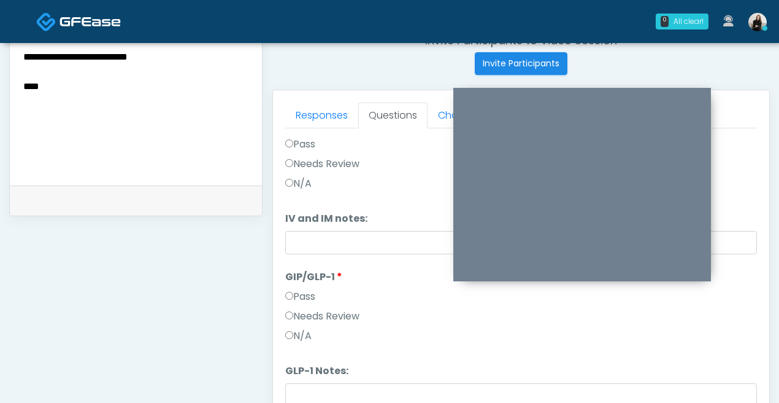
scroll to position [203, 0]
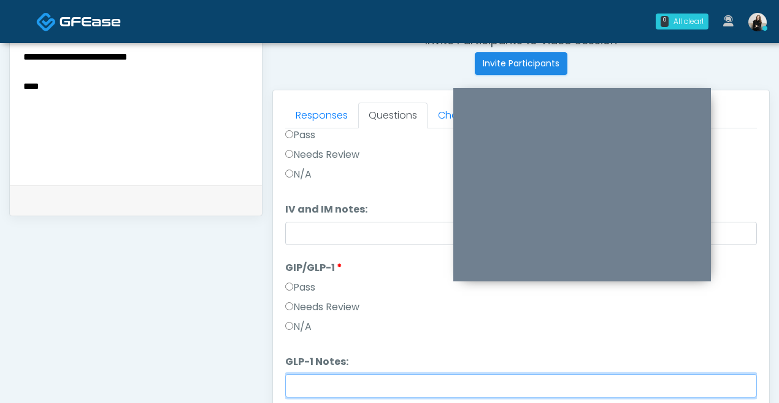
click at [354, 393] on input "GLP-1 Notes:" at bounding box center [521, 385] width 472 height 23
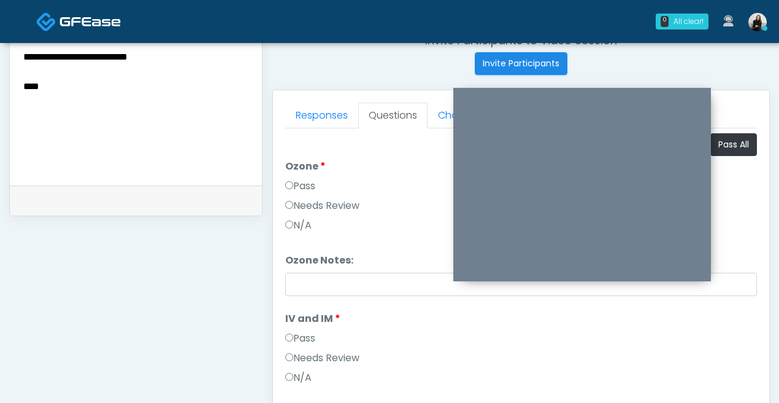
type input "**********"
click at [403, 195] on div "Pass" at bounding box center [521, 189] width 472 height 20
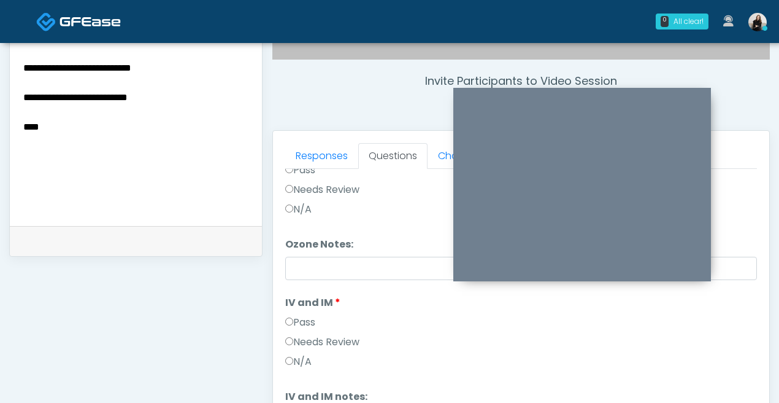
scroll to position [390, 0]
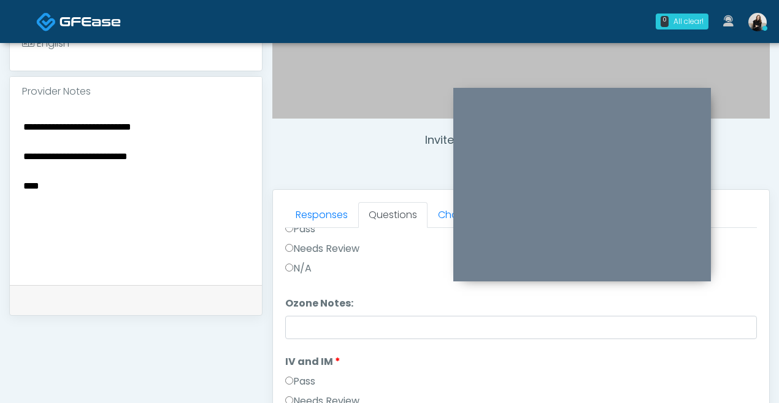
click at [73, 145] on textarea "**********" at bounding box center [136, 193] width 228 height 150
click at [80, 141] on textarea "**********" at bounding box center [136, 193] width 228 height 150
click at [173, 145] on textarea "**********" at bounding box center [136, 193] width 228 height 150
paste textarea
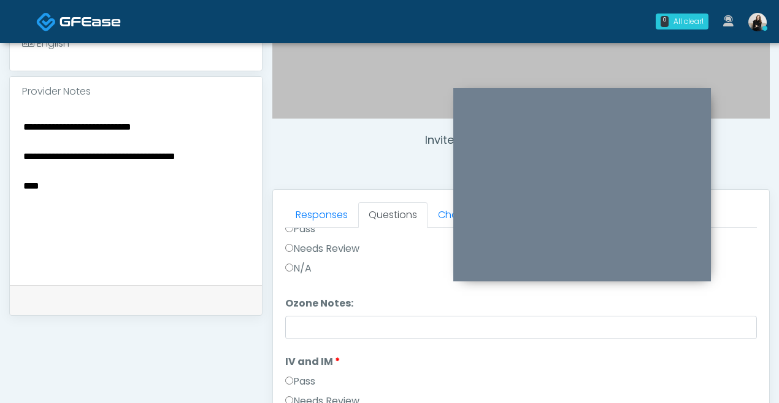
click at [249, 137] on textarea "**********" at bounding box center [136, 193] width 228 height 150
drag, startPoint x: 24, startPoint y: 113, endPoint x: 236, endPoint y: 125, distance: 212.7
click at [236, 125] on textarea "**********" at bounding box center [136, 193] width 228 height 150
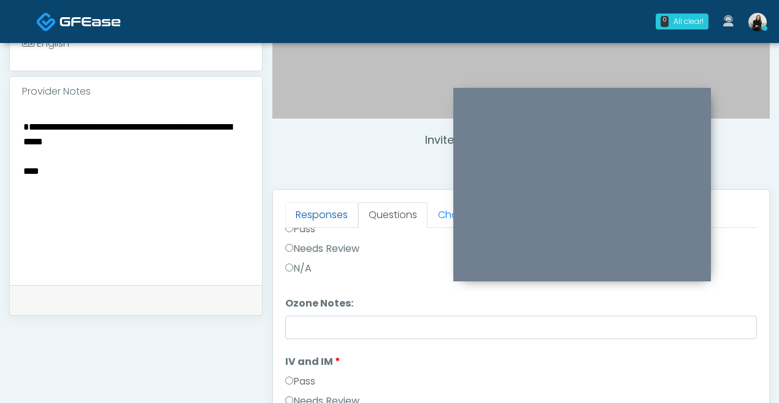
click at [332, 217] on link "Responses" at bounding box center [321, 215] width 73 height 26
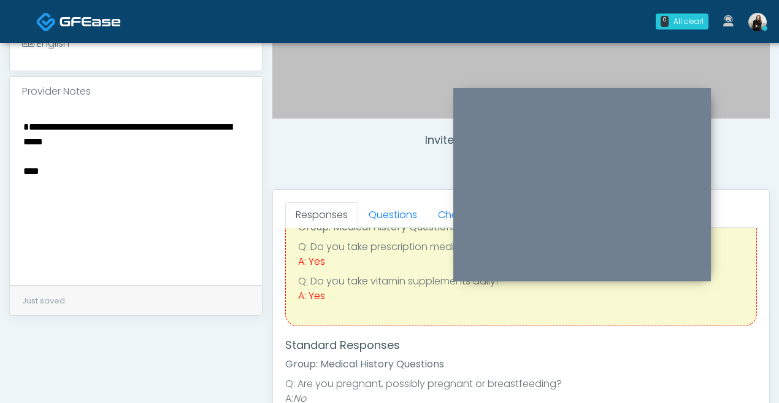
scroll to position [212, 0]
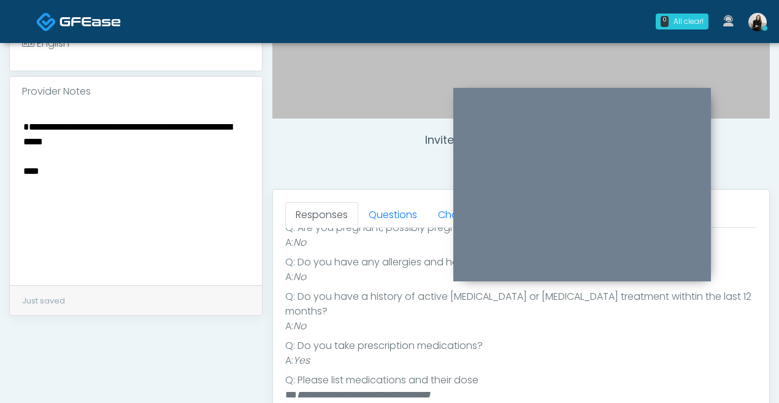
click at [144, 118] on textarea "**********" at bounding box center [136, 193] width 228 height 150
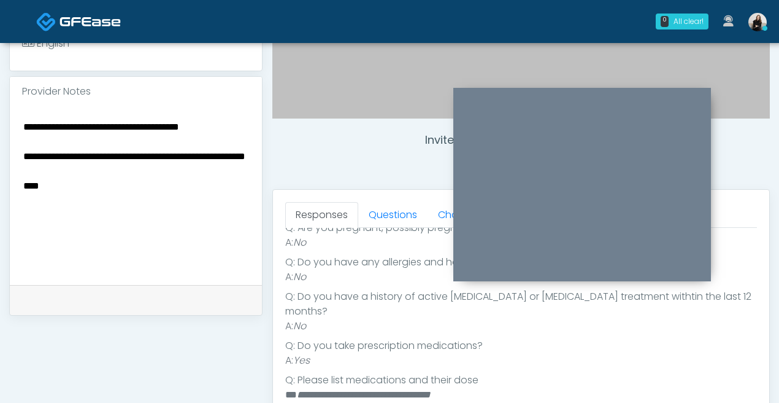
click at [68, 172] on textarea "**********" at bounding box center [136, 193] width 228 height 150
click at [65, 187] on textarea "**********" at bounding box center [136, 193] width 228 height 150
click at [23, 187] on textarea "**********" at bounding box center [136, 193] width 228 height 150
click at [71, 185] on textarea "**********" at bounding box center [136, 193] width 228 height 150
click at [34, 144] on textarea "**********" at bounding box center [136, 193] width 228 height 150
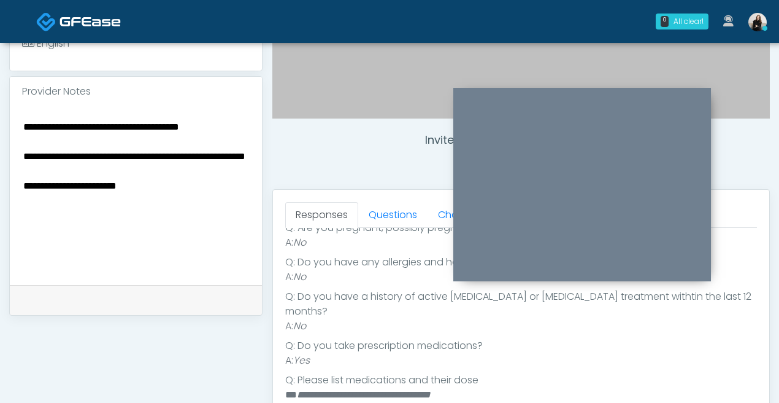
click at [212, 165] on textarea "**********" at bounding box center [136, 193] width 228 height 150
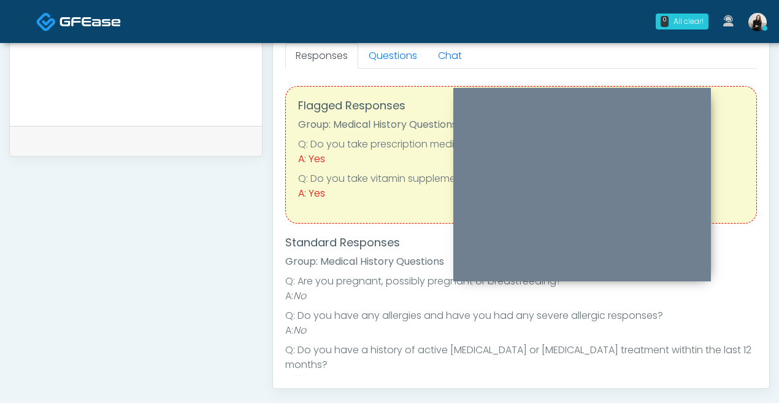
scroll to position [485, 0]
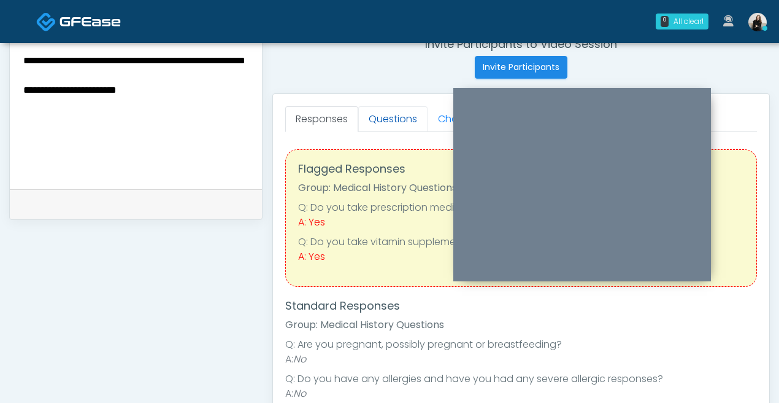
click at [403, 117] on link "Questions" at bounding box center [392, 119] width 69 height 26
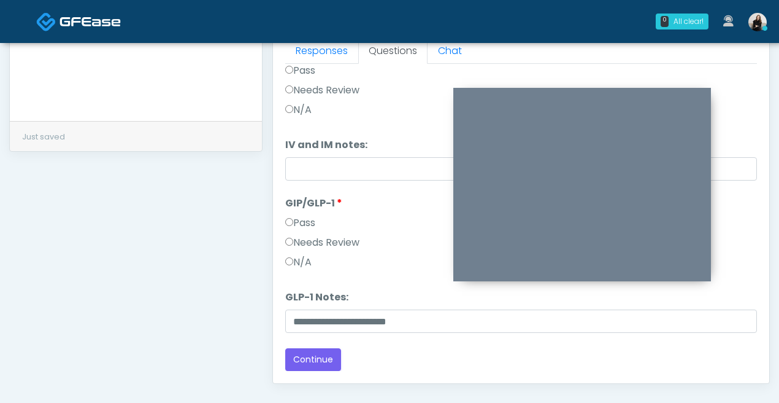
scroll to position [611, 0]
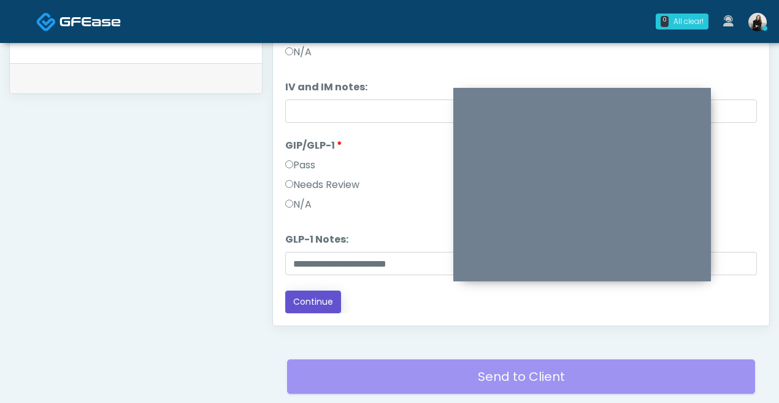
click at [336, 291] on button "Continue" at bounding box center [313, 301] width 56 height 23
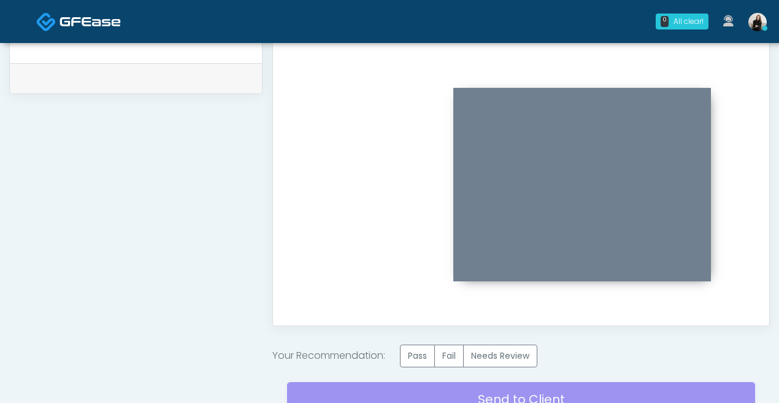
scroll to position [0, 0]
click at [335, 190] on div "Good Faith Exam Script Good Faith Exam Script INTRODUCTION Hello, my name is un…" at bounding box center [521, 159] width 472 height 307
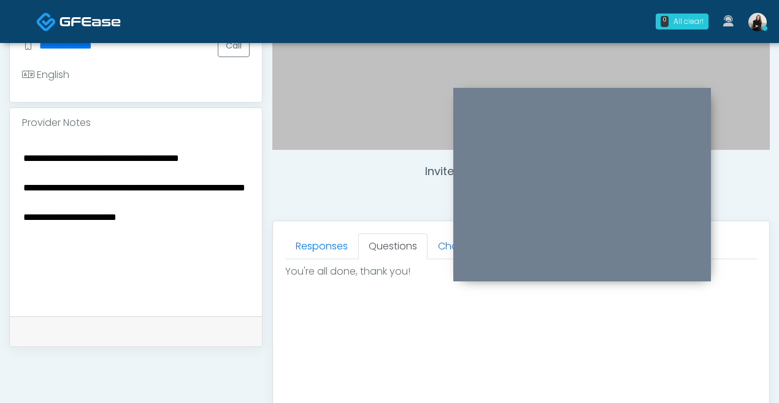
scroll to position [314, 0]
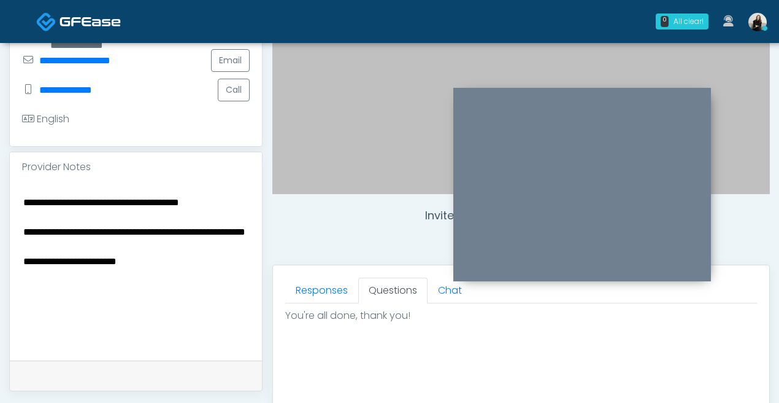
click at [222, 260] on textarea "**********" at bounding box center [136, 269] width 228 height 150
drag, startPoint x: 207, startPoint y: 266, endPoint x: -9, endPoint y: 185, distance: 231.1
click at [0, 185] on html "0 All clear! All clear! Carissa Kelly AR AZ CO CT DC DE FL IA ID IL IN KY MA MD…" at bounding box center [389, 248] width 779 height 1124
click at [203, 263] on textarea "**********" at bounding box center [136, 269] width 228 height 150
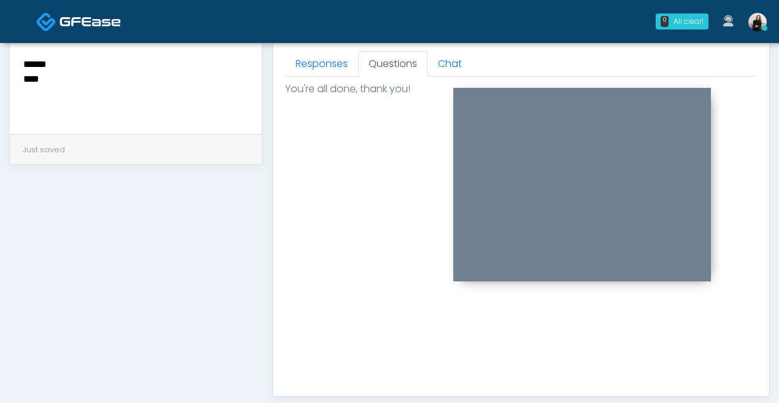
scroll to position [383, 0]
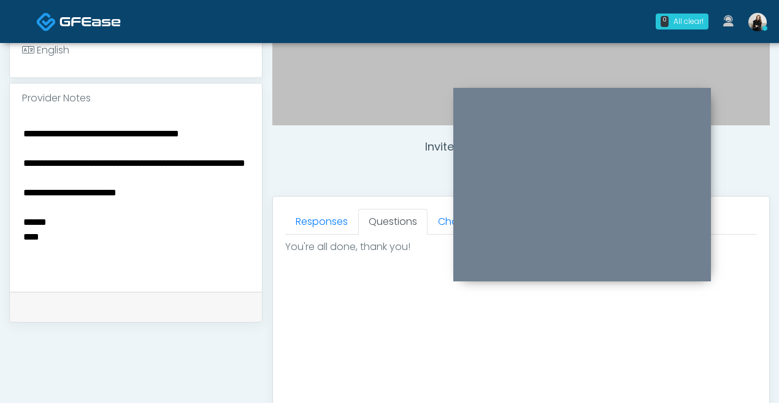
drag, startPoint x: 60, startPoint y: 242, endPoint x: 8, endPoint y: 95, distance: 156.1
click at [8, 95] on div "**********" at bounding box center [389, 182] width 779 height 1045
click at [115, 152] on textarea "**********" at bounding box center [136, 200] width 228 height 150
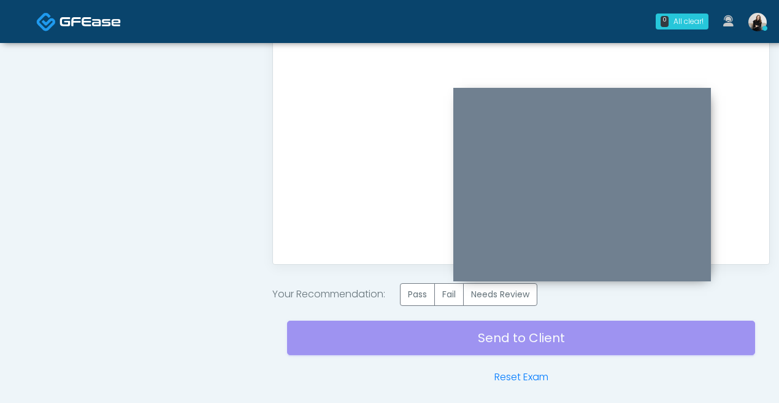
scroll to position [671, 0]
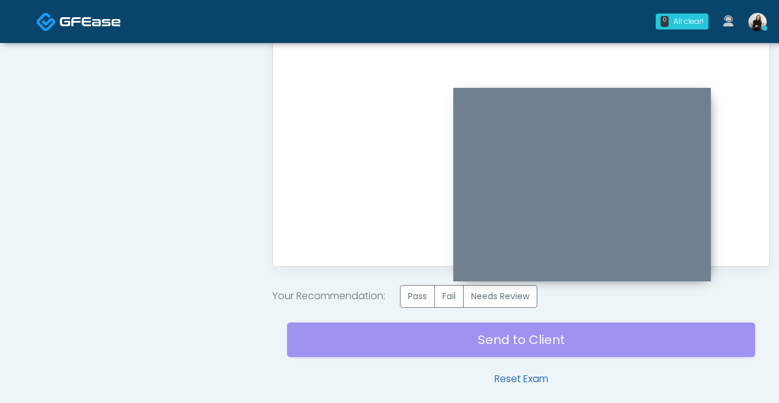
type textarea "**********"
click at [531, 379] on link "Reset Exam" at bounding box center [522, 378] width 54 height 15
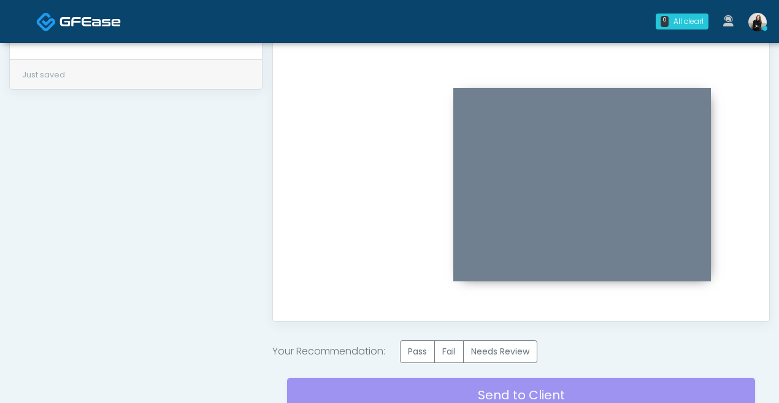
scroll to position [544, 0]
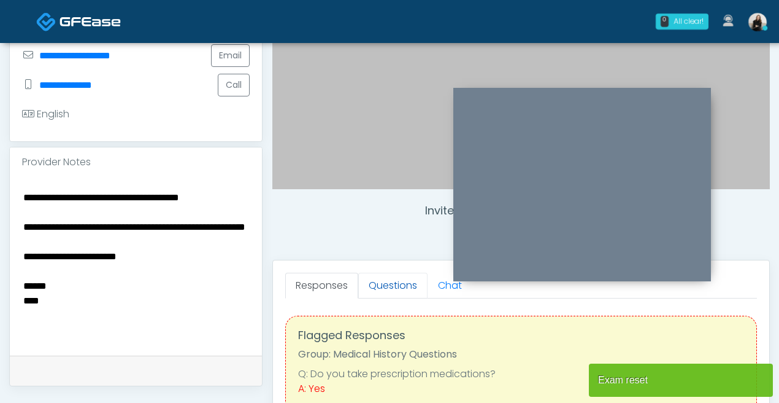
click at [392, 279] on link "Questions" at bounding box center [392, 286] width 69 height 26
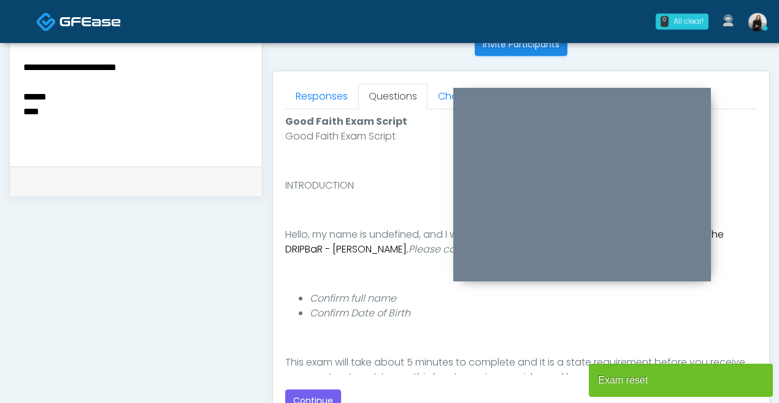
scroll to position [662, 0]
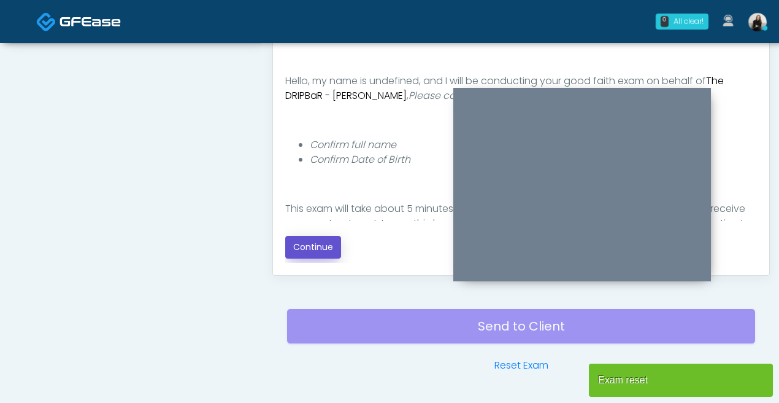
click at [325, 254] on button "Continue" at bounding box center [313, 247] width 56 height 23
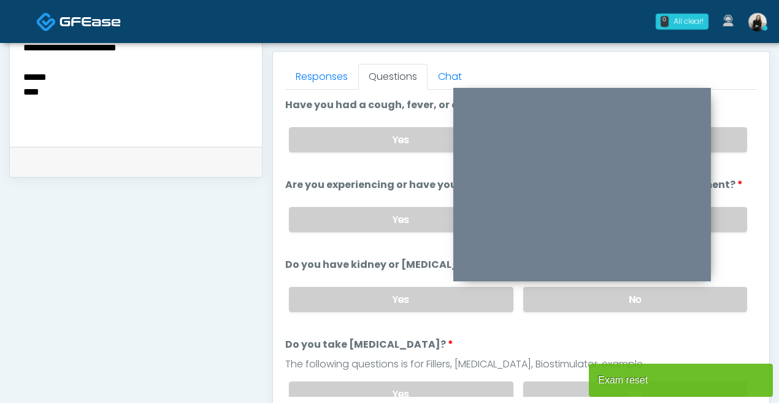
scroll to position [516, 0]
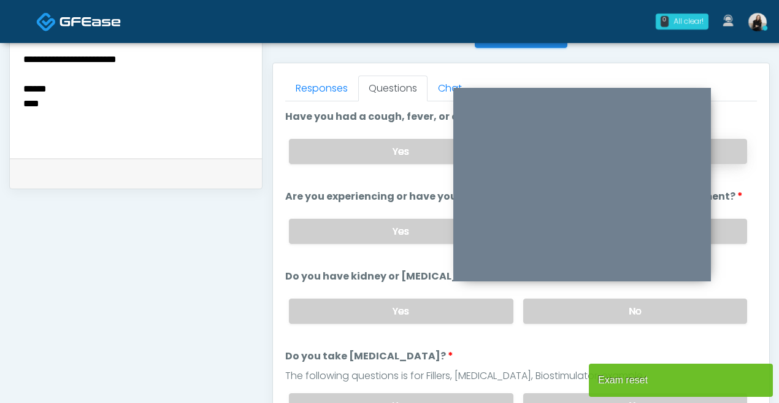
click at [722, 153] on label "No" at bounding box center [636, 151] width 224 height 25
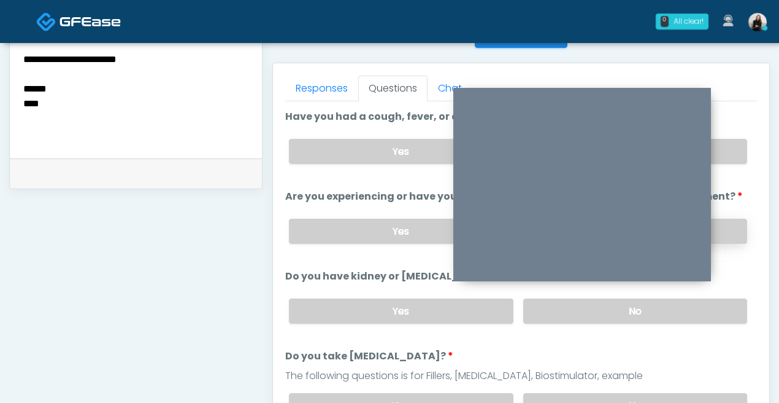
click at [722, 230] on label "No" at bounding box center [636, 231] width 224 height 25
click at [723, 298] on label "No" at bounding box center [636, 310] width 224 height 25
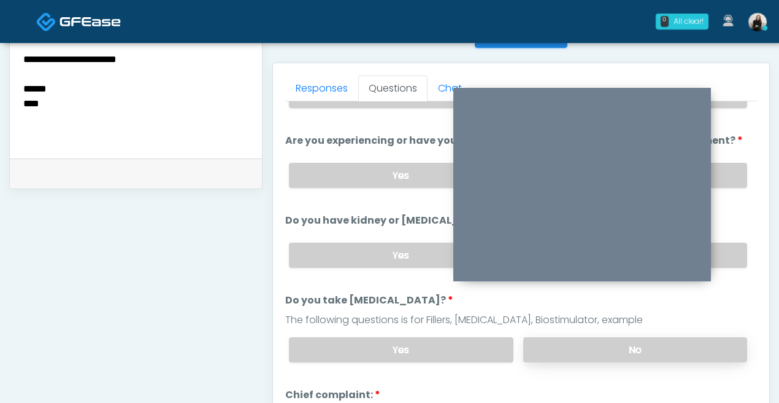
click at [710, 350] on label "No" at bounding box center [636, 349] width 224 height 25
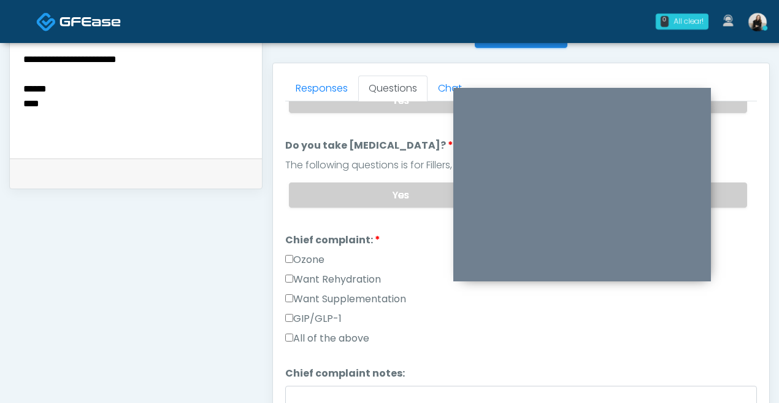
click at [369, 277] on label "Want Rehydration" at bounding box center [333, 279] width 96 height 15
click at [369, 295] on label "Want Supplementation" at bounding box center [345, 299] width 121 height 15
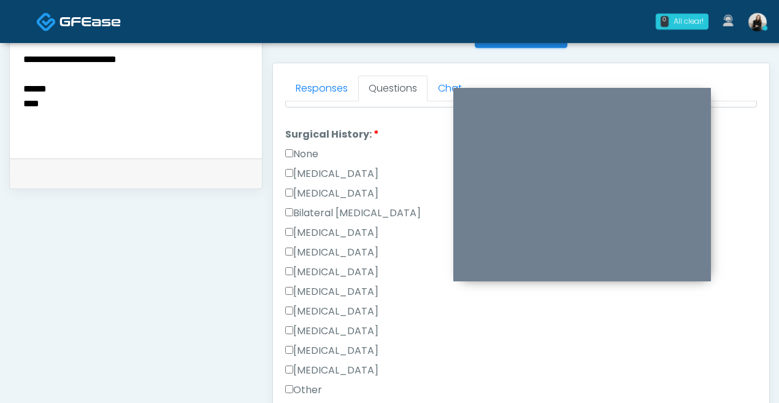
scroll to position [544, 0]
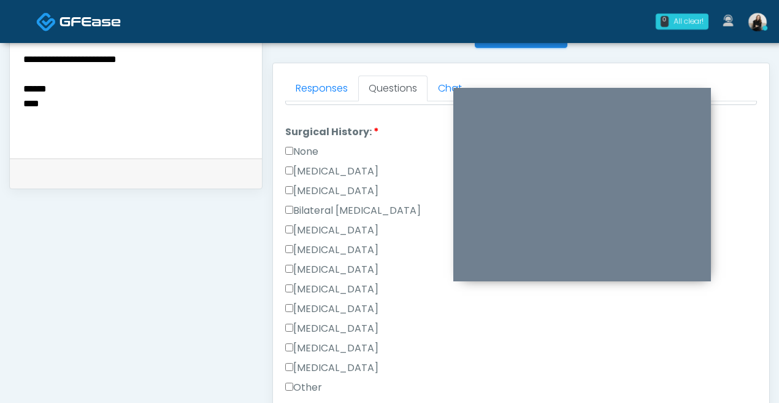
click at [332, 164] on label "[MEDICAL_DATA]" at bounding box center [331, 171] width 93 height 15
click at [329, 224] on label "[MEDICAL_DATA]" at bounding box center [331, 230] width 93 height 15
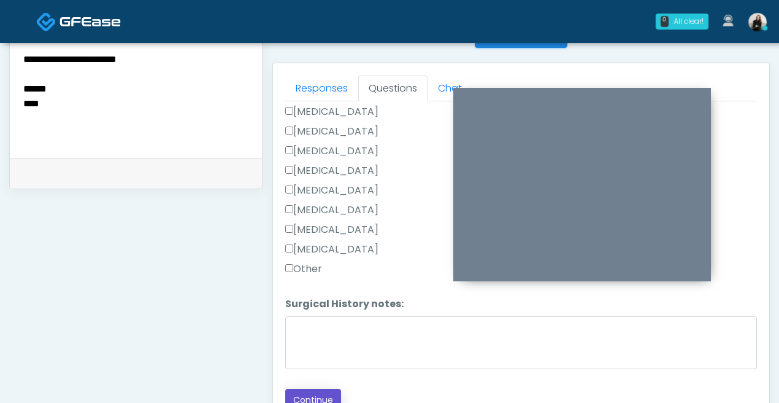
click at [300, 389] on button "Continue" at bounding box center [313, 400] width 56 height 23
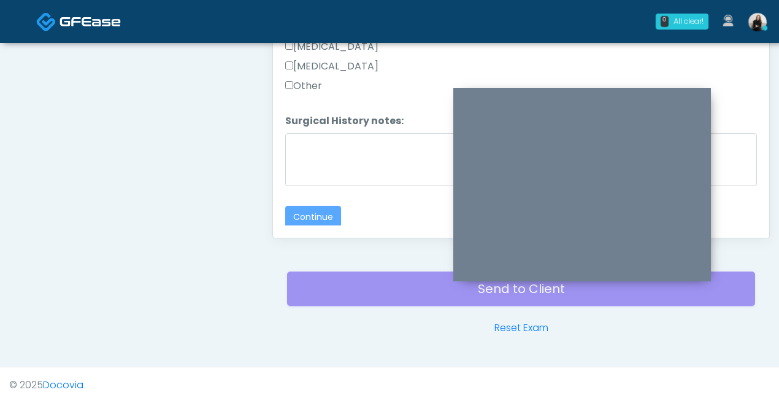
scroll to position [134, 0]
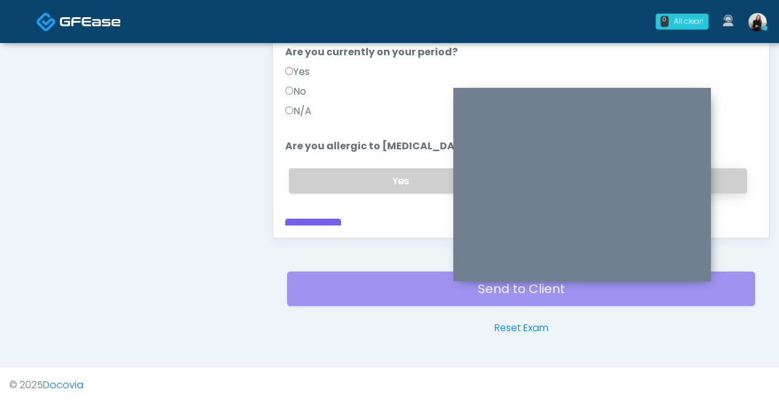
click at [735, 168] on label "No" at bounding box center [636, 180] width 224 height 25
click at [302, 84] on label "No" at bounding box center [295, 91] width 21 height 15
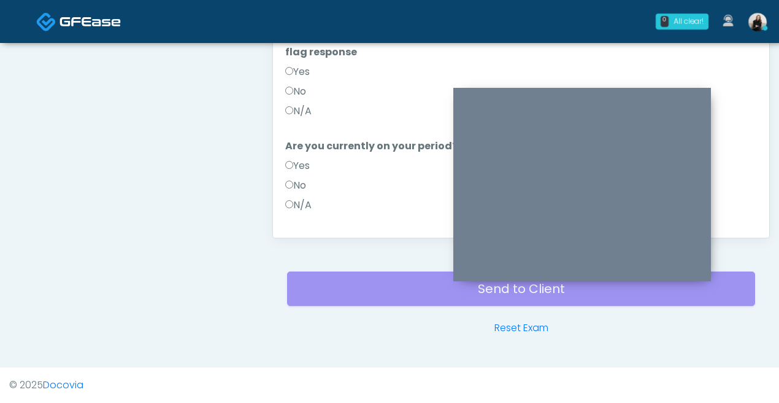
scroll to position [9, 0]
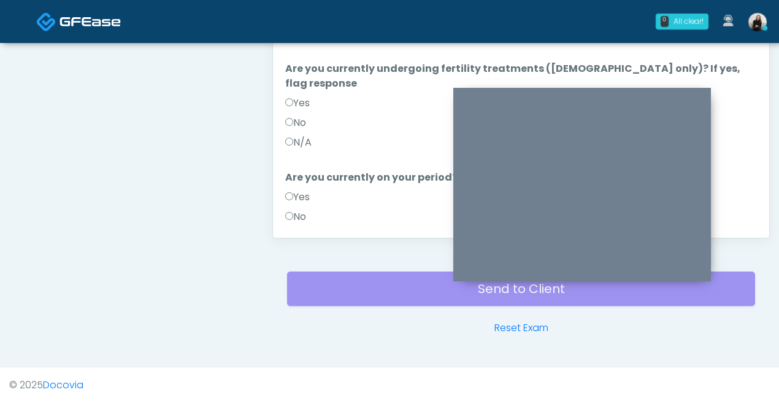
click at [301, 115] on label "No" at bounding box center [295, 122] width 21 height 15
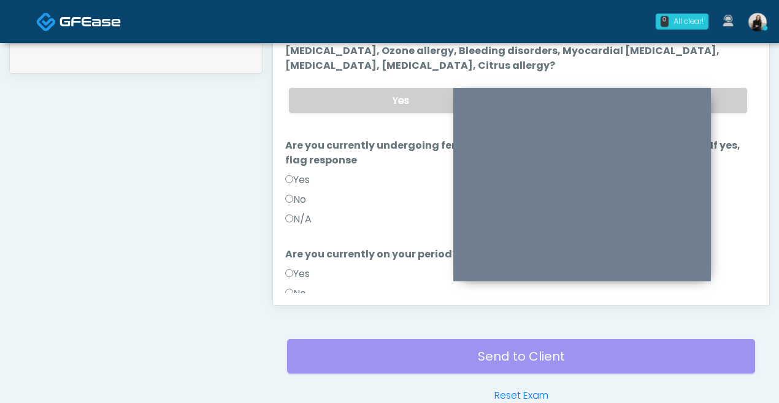
scroll to position [629, 0]
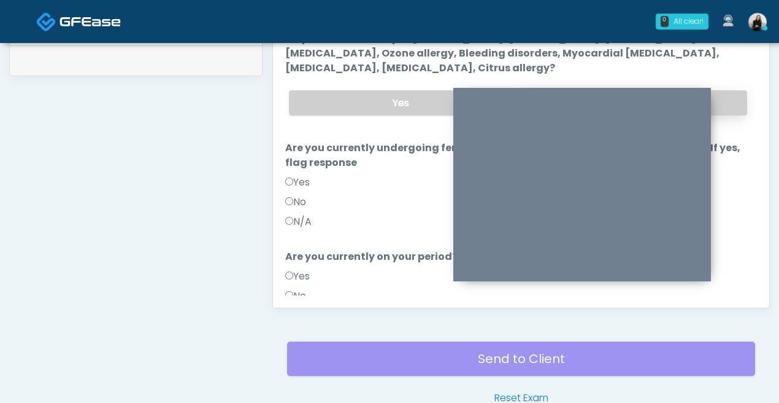
click at [741, 101] on label "No" at bounding box center [636, 102] width 224 height 25
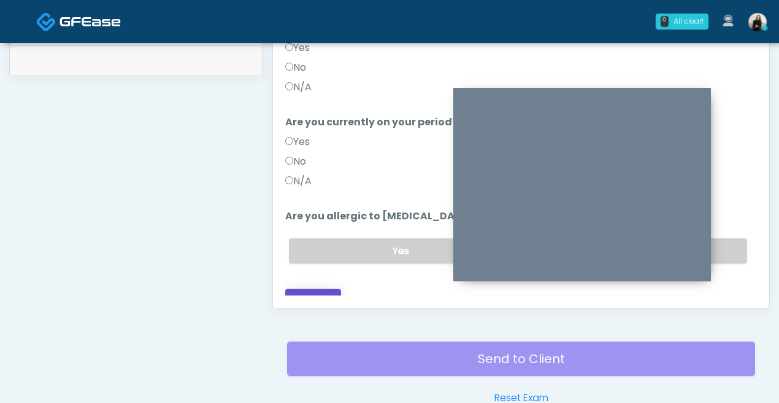
click at [307, 288] on button "Continue" at bounding box center [313, 299] width 56 height 23
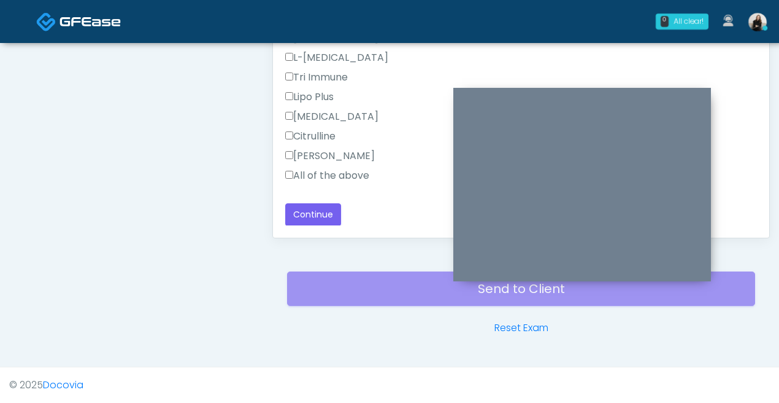
click at [347, 176] on label "All of the above" at bounding box center [327, 175] width 84 height 15
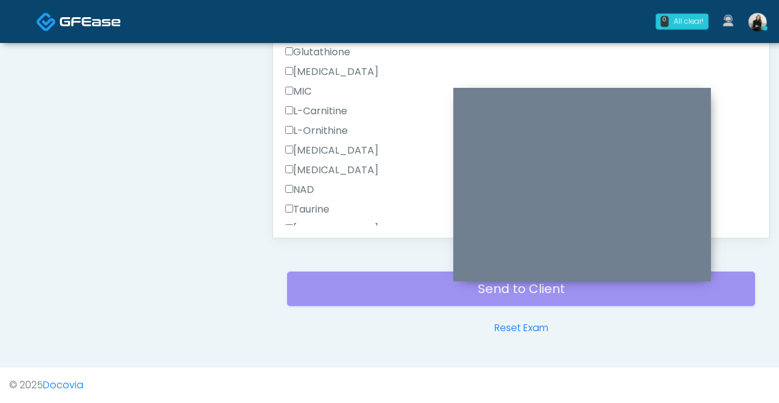
scroll to position [610, 0]
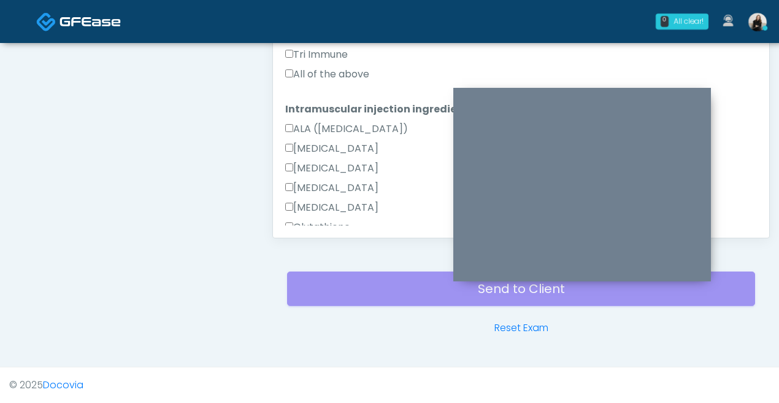
click at [329, 77] on label "All of the above" at bounding box center [327, 74] width 84 height 15
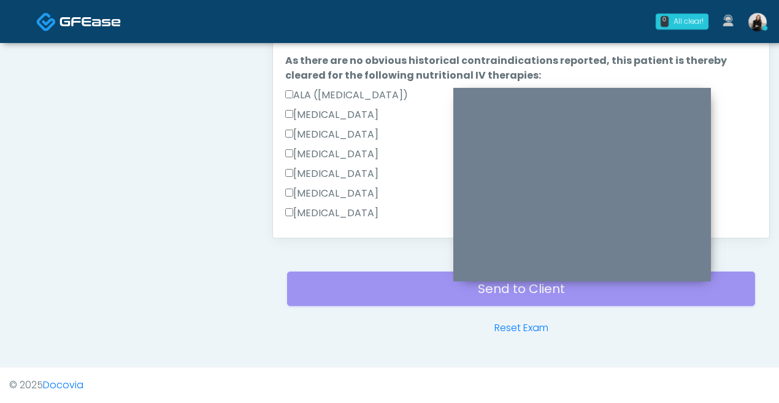
scroll to position [587, 0]
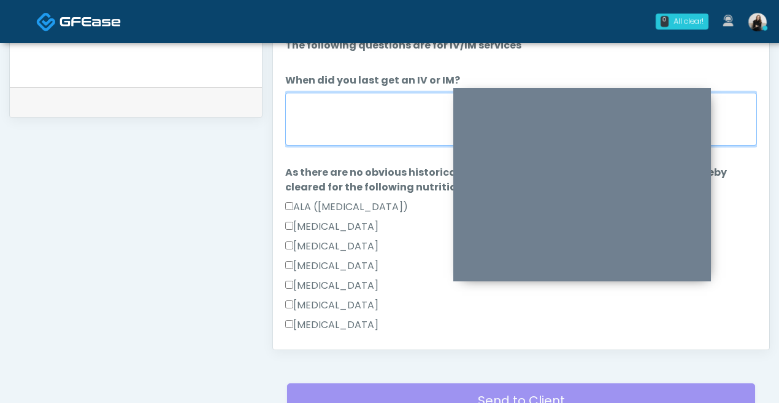
click at [326, 121] on textarea "When did you last get an IV or IM?" at bounding box center [521, 119] width 472 height 53
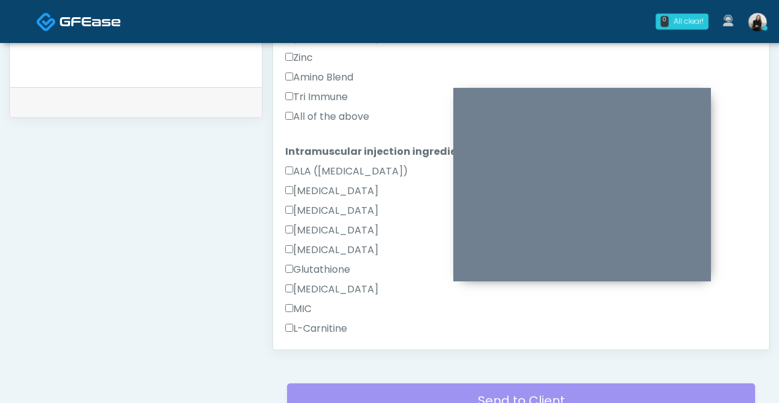
scroll to position [1094, 0]
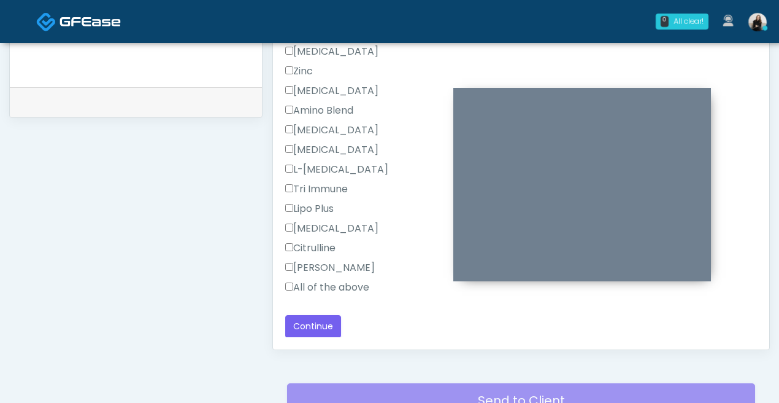
type textarea "*******"
click at [323, 346] on div "Responses Questions Chat Good Faith Exam Script Good Faith Exam Script INTRODUC…" at bounding box center [521, 170] width 497 height 357
click at [323, 335] on button "Continue" at bounding box center [313, 326] width 56 height 23
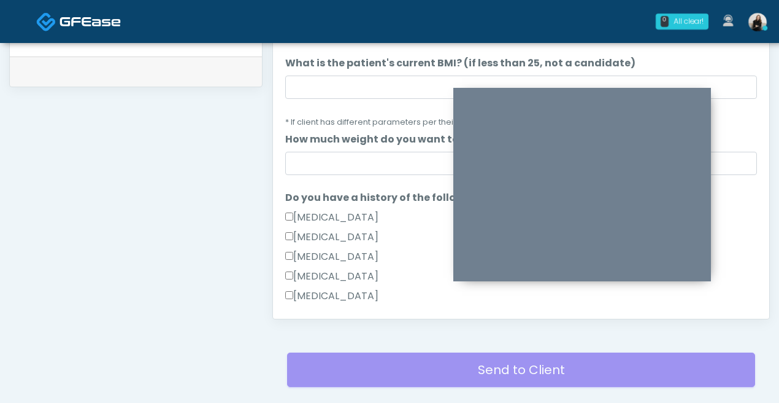
scroll to position [0, 0]
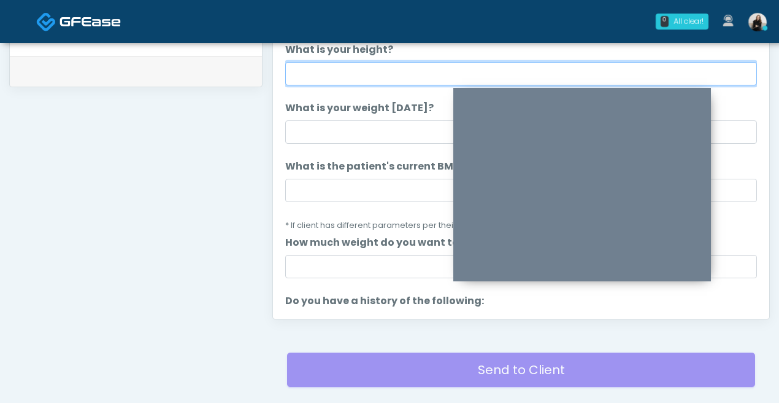
click at [340, 71] on input "What is your height?" at bounding box center [521, 73] width 472 height 23
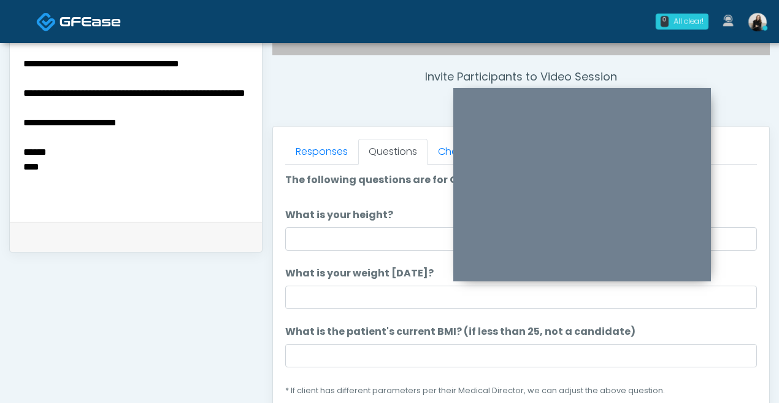
click at [40, 154] on textarea "**********" at bounding box center [136, 130] width 228 height 150
type textarea "**********"
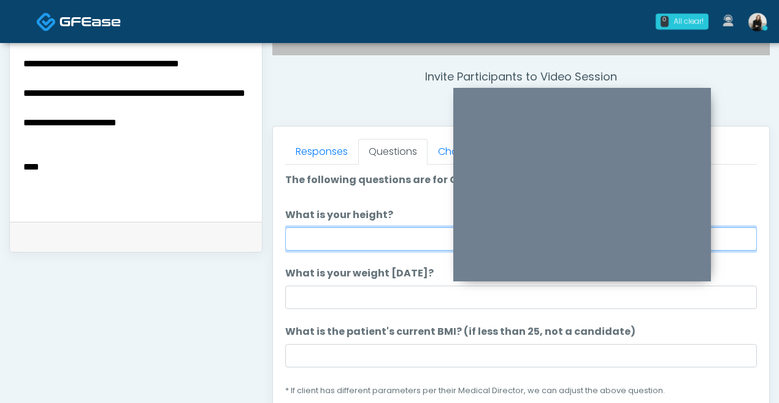
click at [312, 245] on input "What is your height?" at bounding box center [521, 238] width 472 height 23
paste input "******"
type input "******"
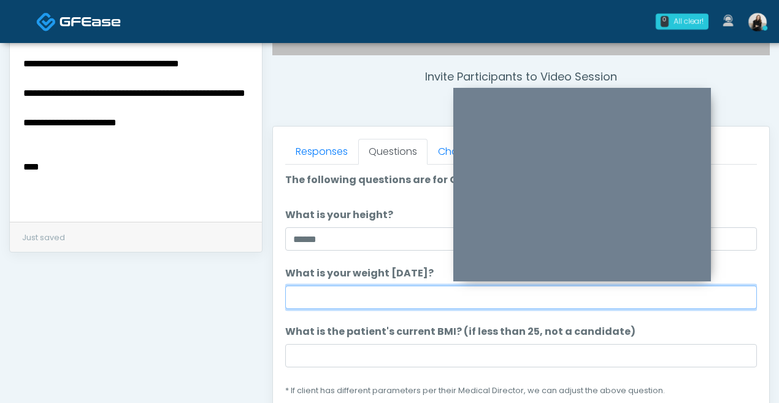
click at [333, 302] on input "What is your weight [DATE]?" at bounding box center [521, 296] width 472 height 23
type input "****"
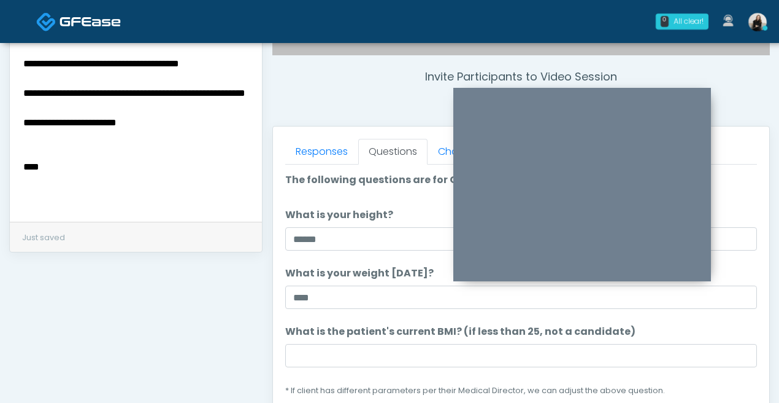
drag, startPoint x: 82, startPoint y: 164, endPoint x: -36, endPoint y: 164, distance: 117.8
click at [0, 164] on html "0 All clear! All clear! Carissa Kelly AR AZ CO CT DC DE FL IA ID IL IN KY MA MD…" at bounding box center [389, 98] width 779 height 1102
type textarea "**********"
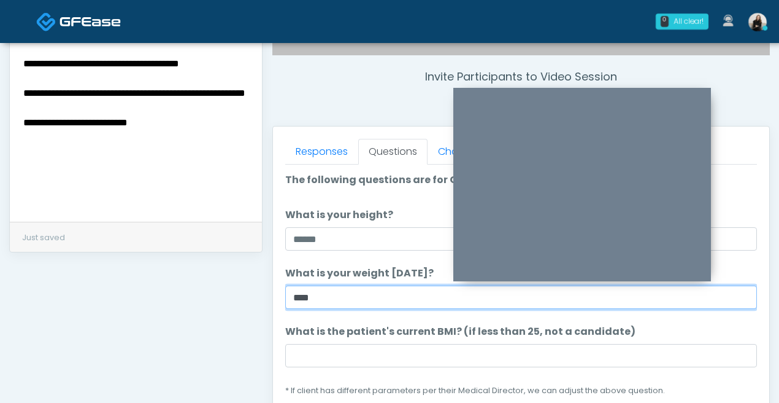
click at [339, 292] on input "****" at bounding box center [521, 296] width 472 height 23
type input "***"
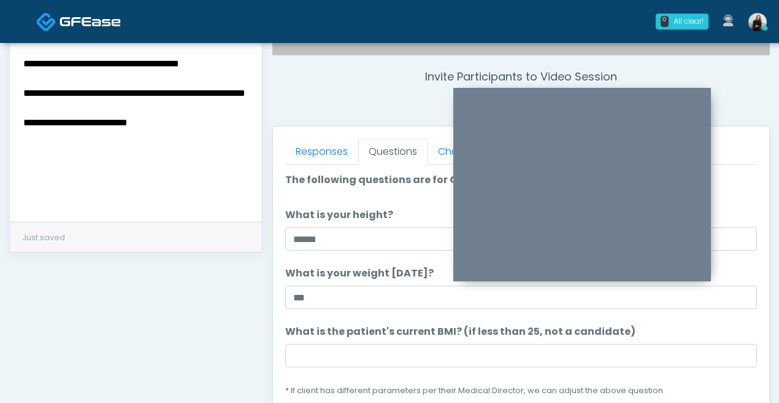
click at [347, 342] on li "What is the patient's current BMI? (if less than 25, not a candidate) What is t…" at bounding box center [521, 360] width 472 height 73
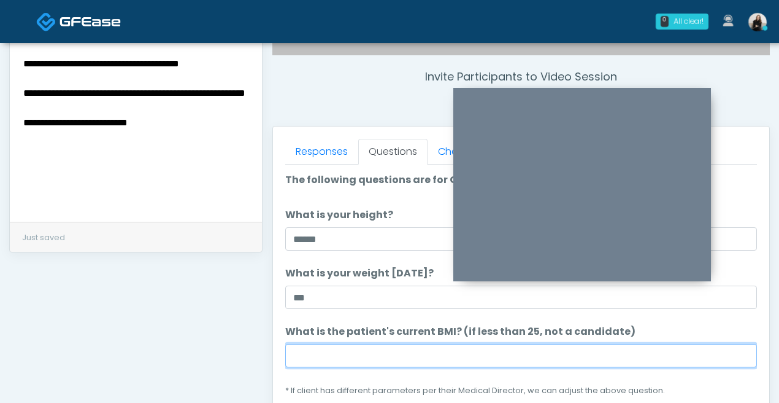
click at [348, 357] on input "What is the patient's current BMI? (if less than 25, not a candidate)" at bounding box center [521, 355] width 472 height 23
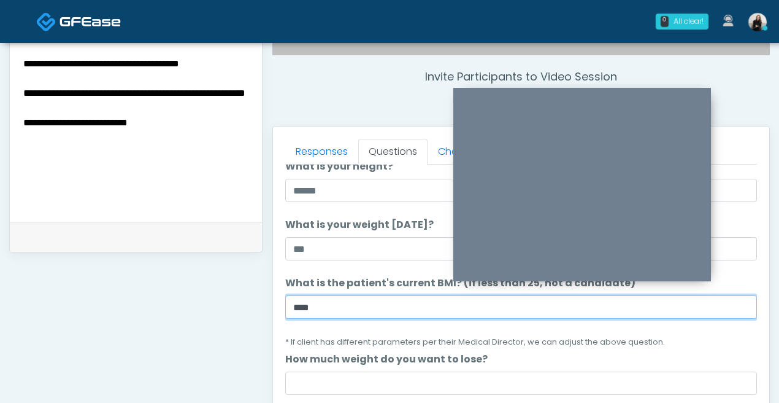
scroll to position [114, 0]
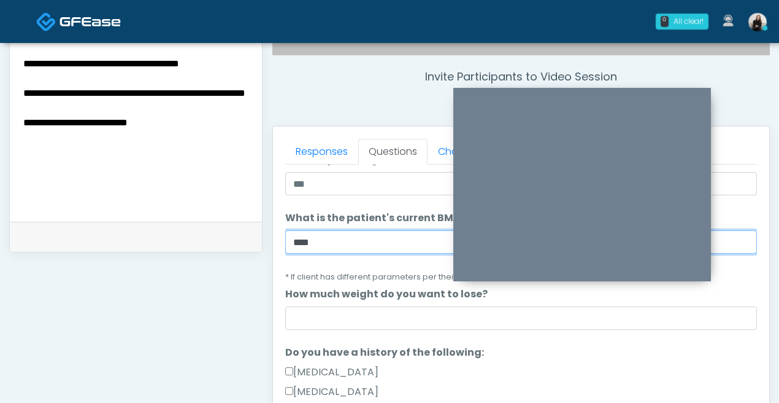
type input "****"
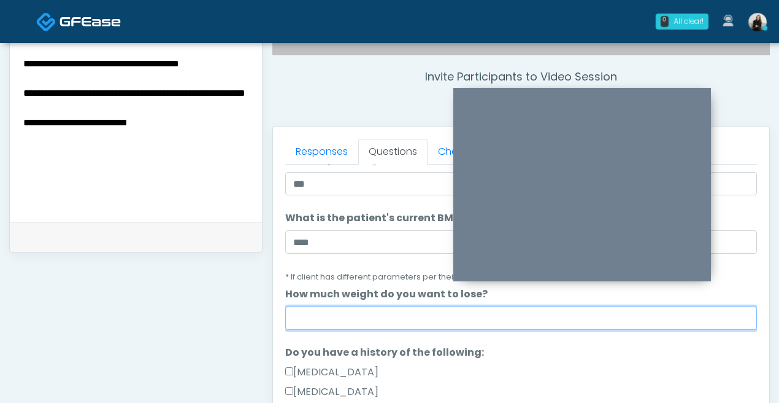
click at [435, 323] on input "How much weight do you want to lose?" at bounding box center [521, 317] width 472 height 23
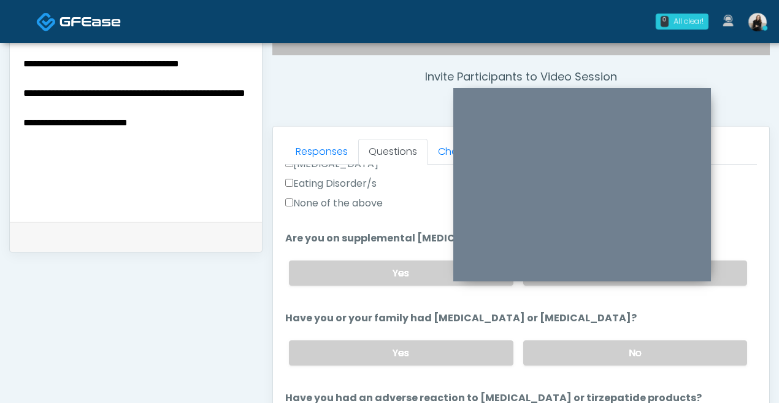
scroll to position [459, 0]
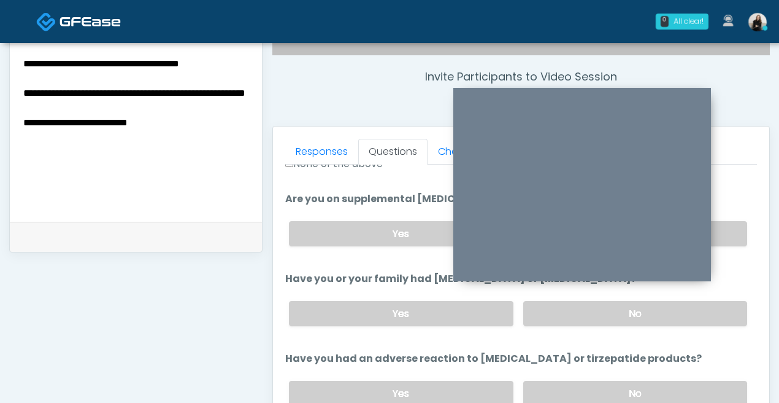
type input "***"
click at [333, 168] on label "None of the above" at bounding box center [334, 164] width 98 height 15
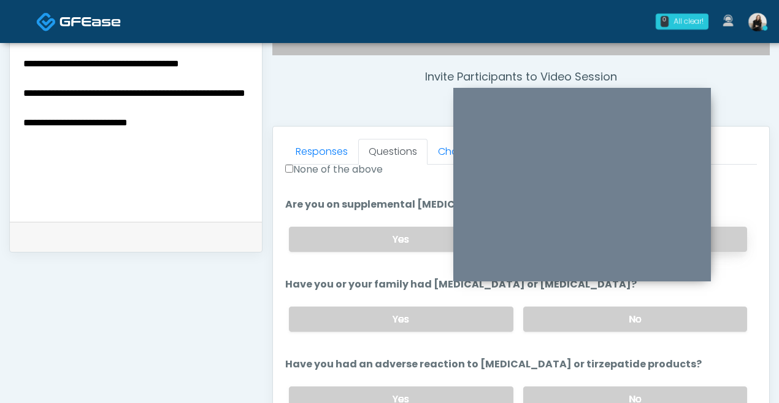
click at [714, 241] on label "No" at bounding box center [636, 238] width 224 height 25
click at [714, 318] on label "No" at bounding box center [636, 318] width 224 height 25
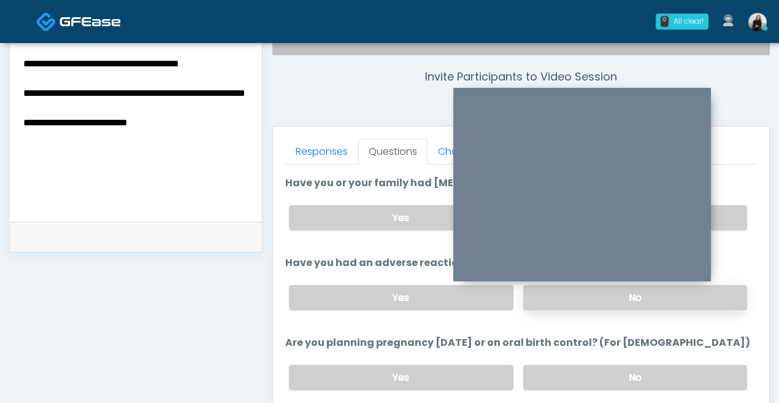
click at [721, 298] on label "No" at bounding box center [636, 297] width 224 height 25
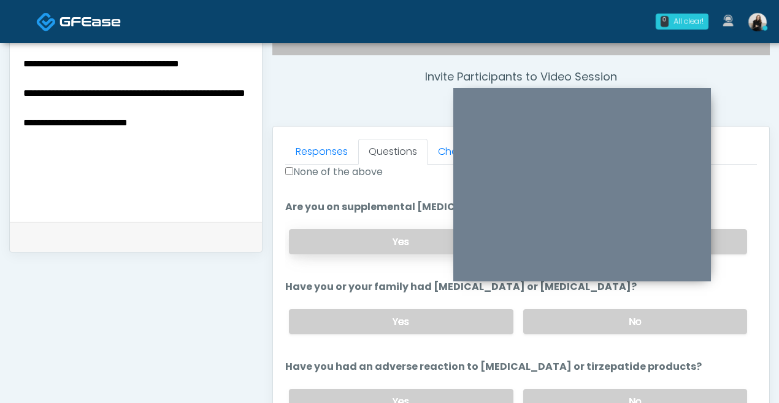
click at [355, 244] on label "Yes" at bounding box center [401, 241] width 224 height 25
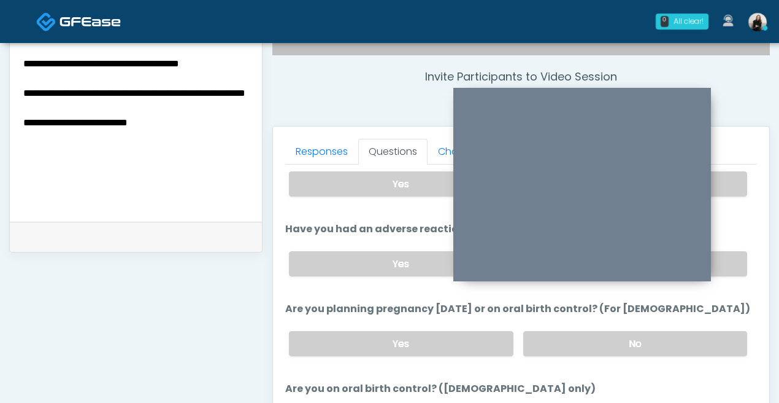
scroll to position [0, 0]
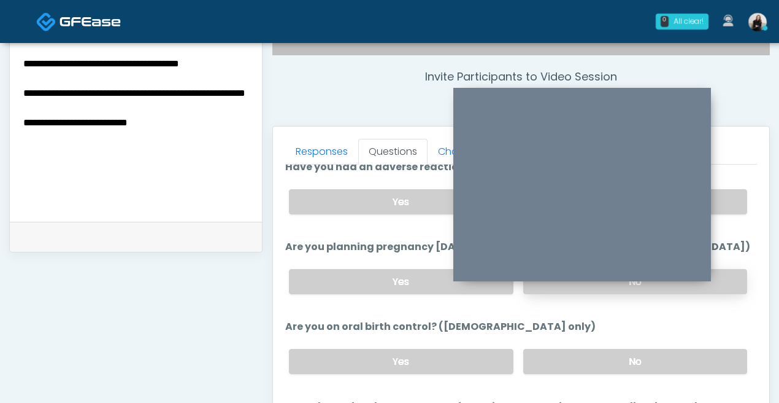
click at [724, 284] on label "No" at bounding box center [636, 281] width 224 height 25
click at [714, 358] on label "No" at bounding box center [636, 361] width 224 height 25
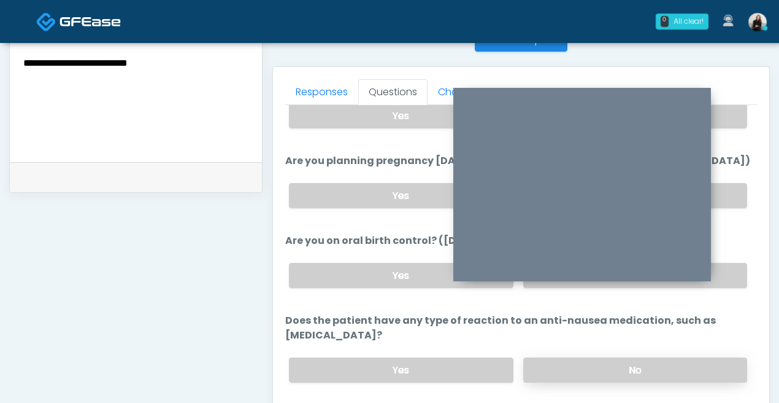
click at [706, 357] on label "No" at bounding box center [636, 369] width 224 height 25
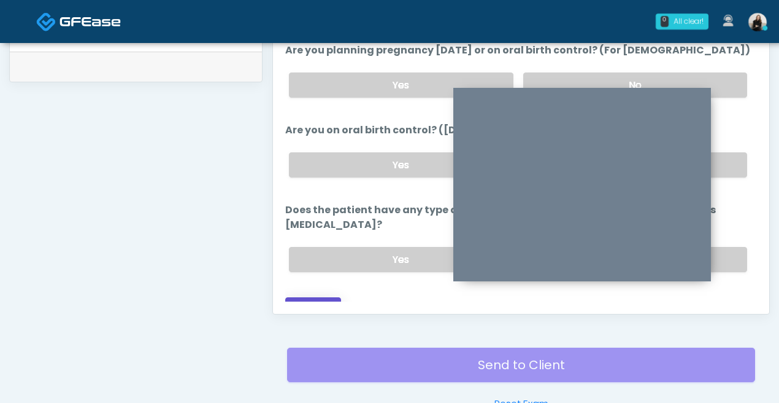
click at [323, 297] on button "Continue" at bounding box center [313, 308] width 56 height 23
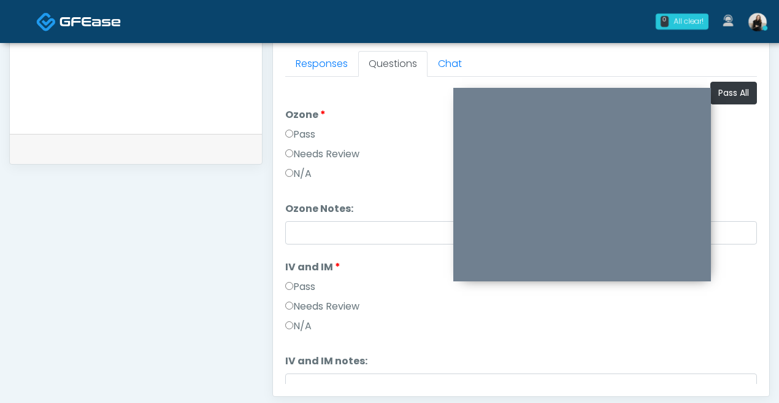
click at [295, 135] on label "Pass" at bounding box center [300, 134] width 30 height 15
click at [298, 284] on label "Pass" at bounding box center [300, 286] width 30 height 15
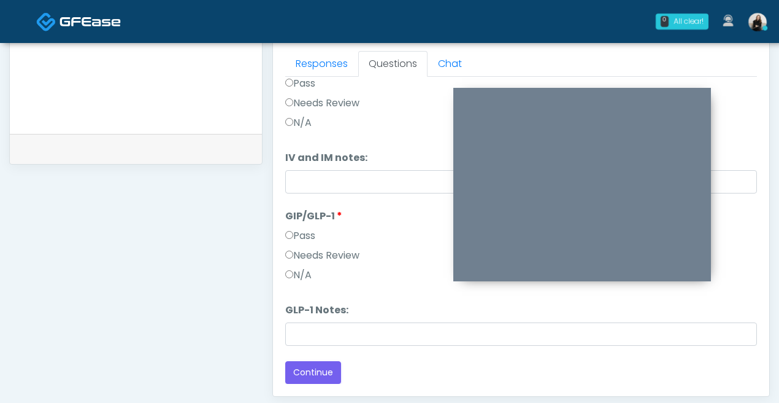
click at [303, 254] on label "Needs Review" at bounding box center [322, 255] width 74 height 15
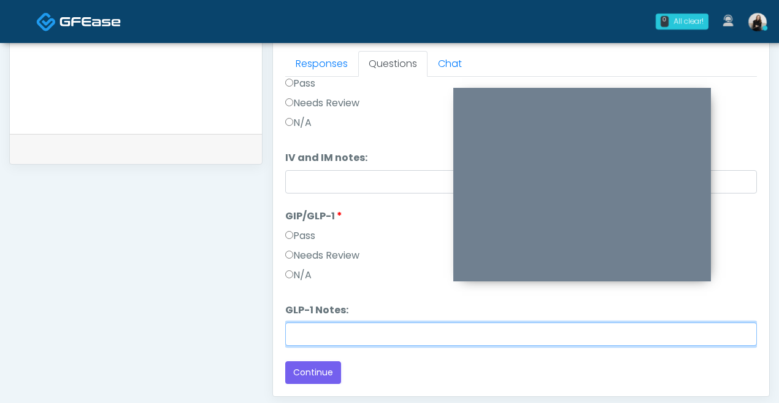
click at [304, 334] on input "GLP-1 Notes:" at bounding box center [521, 333] width 472 height 23
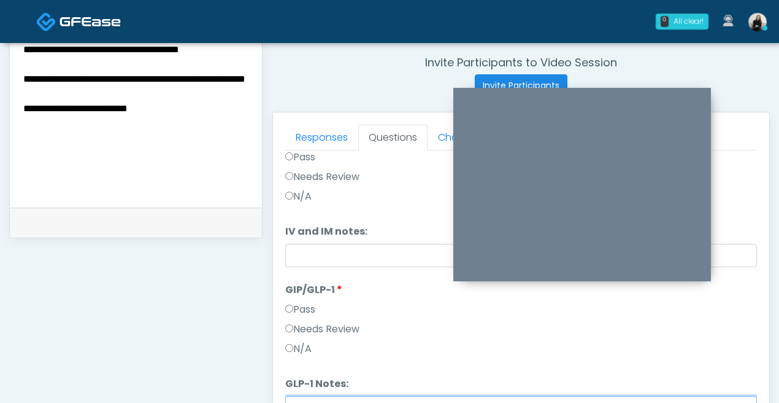
scroll to position [378, 0]
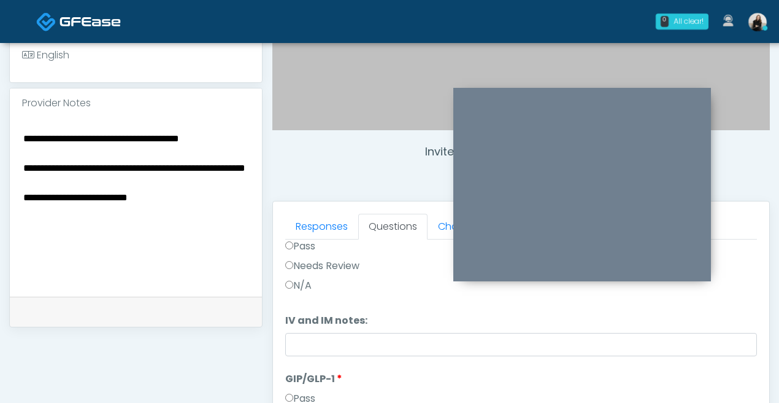
type input "**********"
drag, startPoint x: 162, startPoint y: 206, endPoint x: -41, endPoint y: 218, distance: 202.9
click at [0, 218] on html "0 All clear! All clear! Carissa Kelly AR AZ CO CT DC DE FL IA ID IL IN KY MA MD…" at bounding box center [389, 173] width 779 height 1102
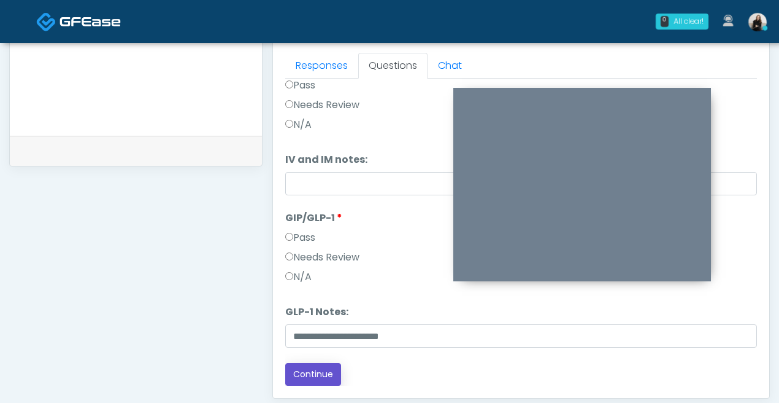
click at [315, 367] on button "Continue" at bounding box center [313, 374] width 56 height 23
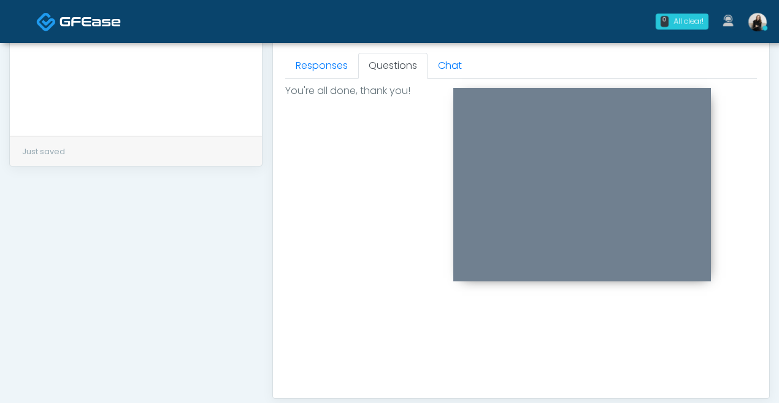
scroll to position [0, 0]
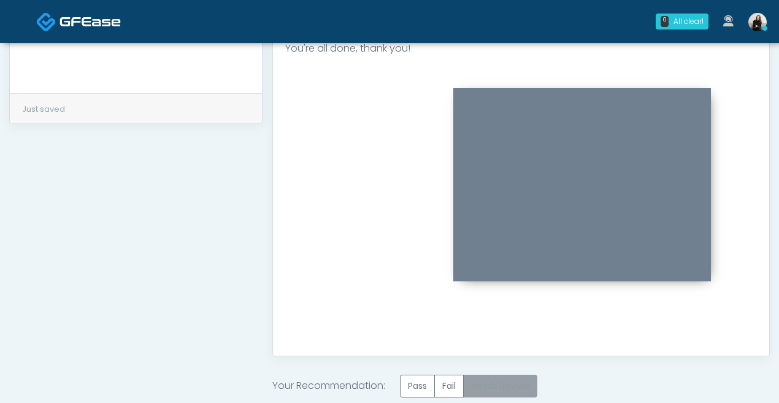
click at [527, 379] on label "Needs Review" at bounding box center [500, 385] width 74 height 23
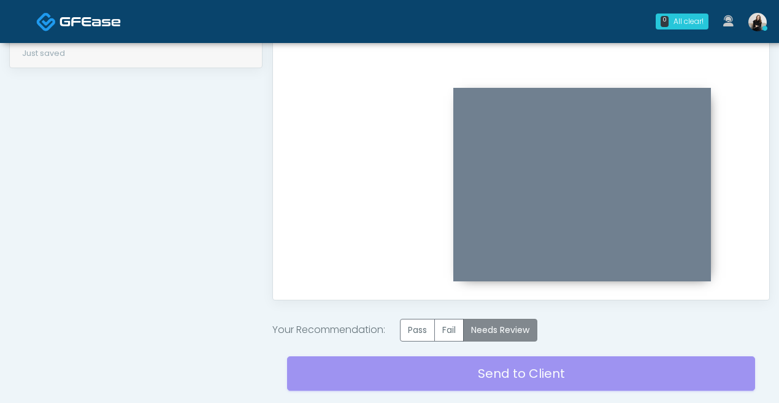
scroll to position [689, 0]
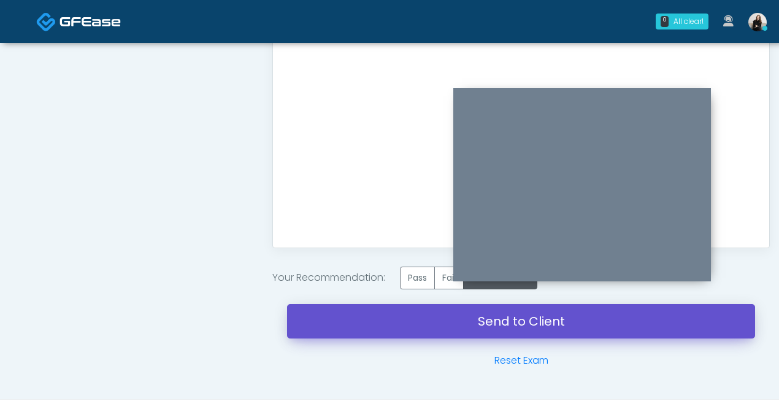
click at [518, 335] on link "Send to Client" at bounding box center [521, 321] width 468 height 34
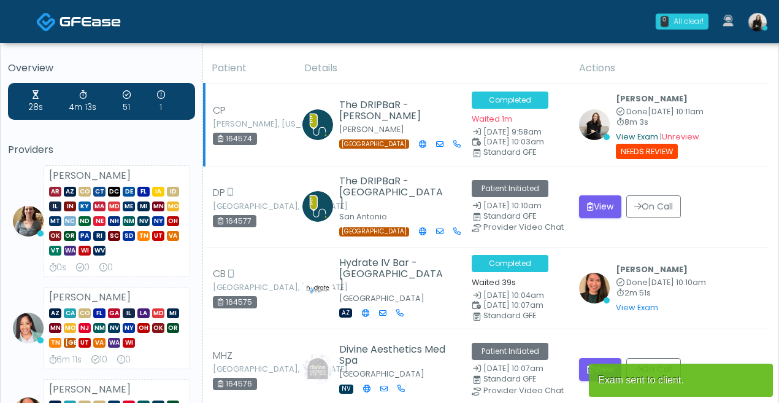
click at [641, 137] on link "View Exam" at bounding box center [637, 136] width 42 height 10
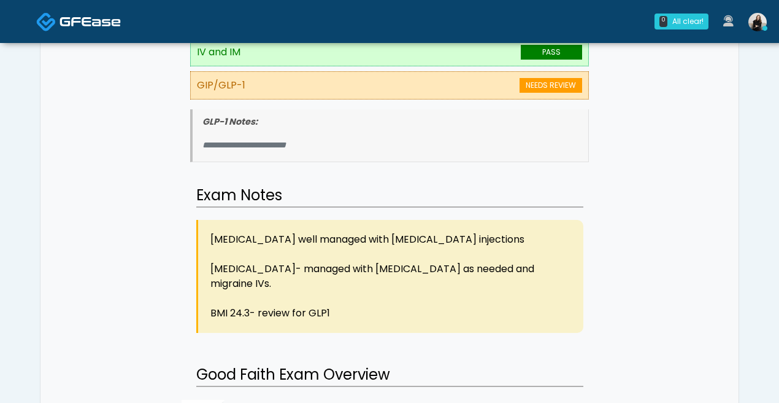
click at [91, 23] on img at bounding box center [90, 21] width 61 height 12
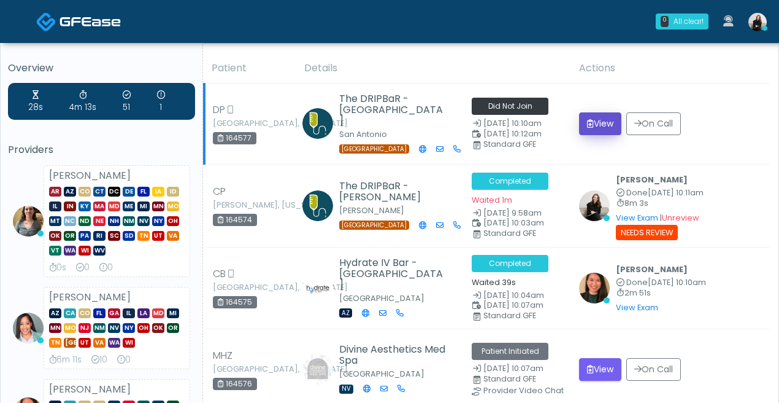
click at [609, 118] on button "View" at bounding box center [600, 123] width 42 height 23
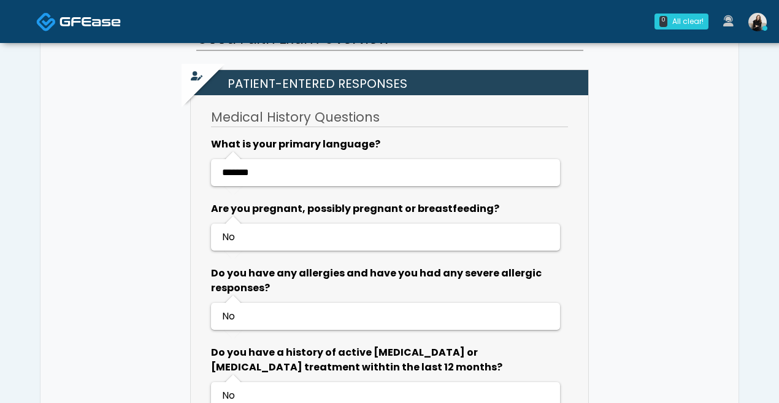
click at [72, 23] on img at bounding box center [90, 21] width 61 height 12
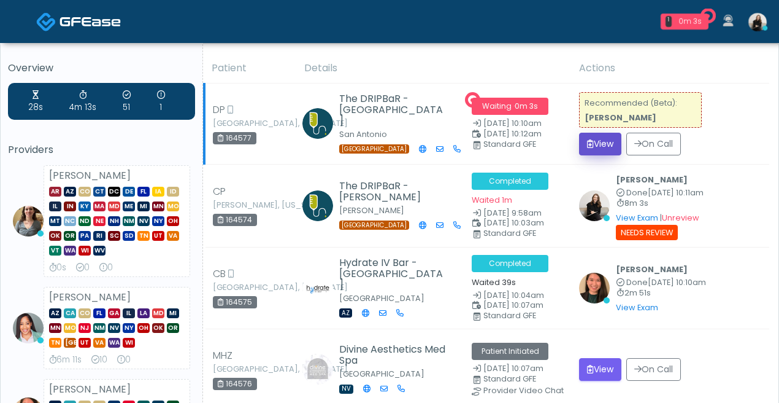
click at [611, 143] on button "View" at bounding box center [600, 144] width 42 height 23
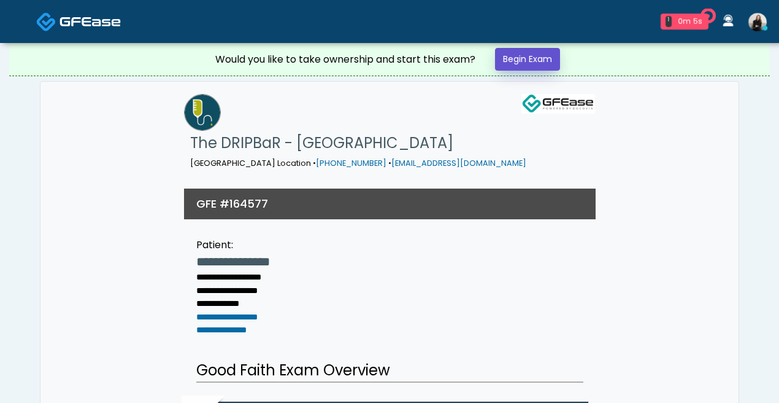
click at [541, 58] on link "Begin Exam" at bounding box center [527, 59] width 65 height 23
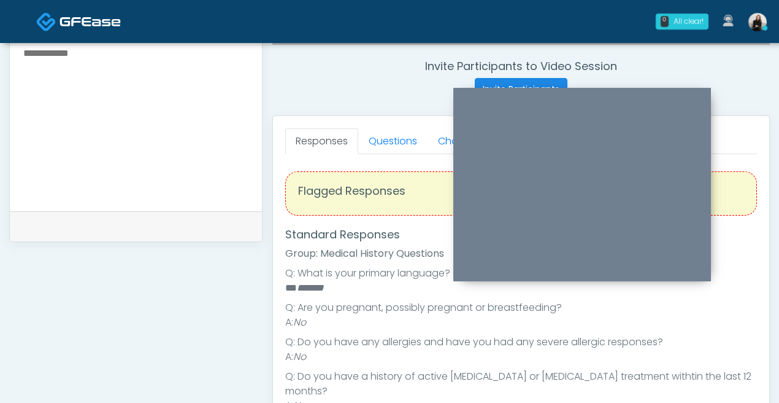
scroll to position [450, 0]
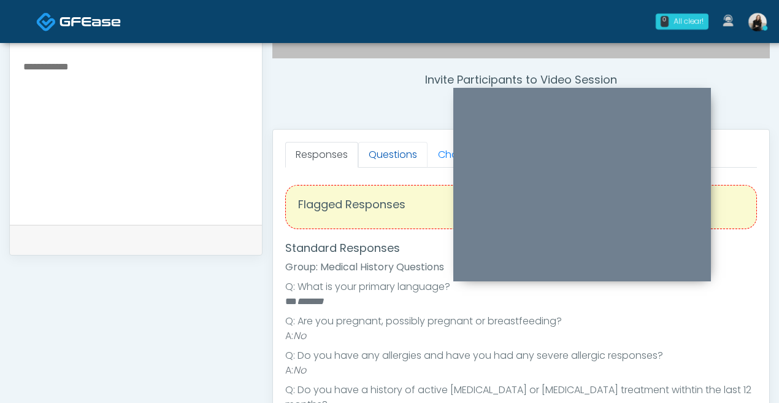
click at [384, 158] on link "Questions" at bounding box center [392, 155] width 69 height 26
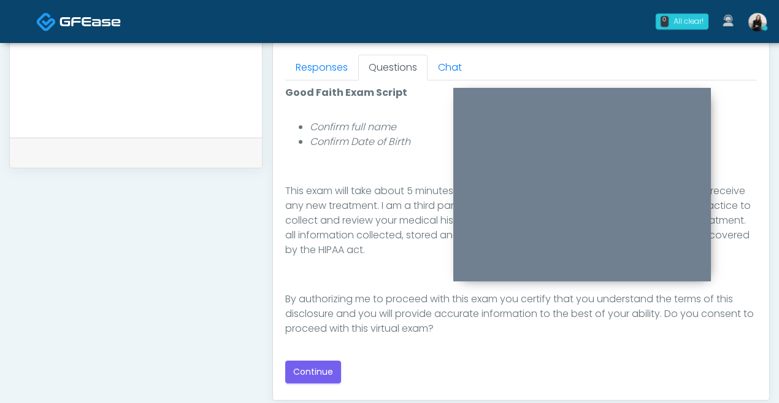
scroll to position [635, 0]
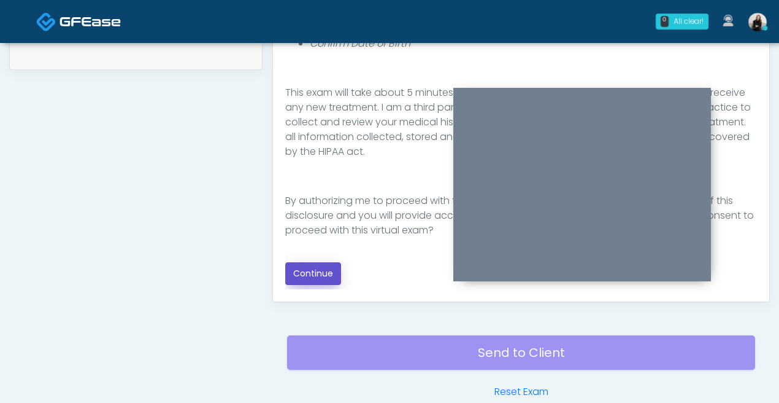
click at [333, 265] on button "Continue" at bounding box center [313, 273] width 56 height 23
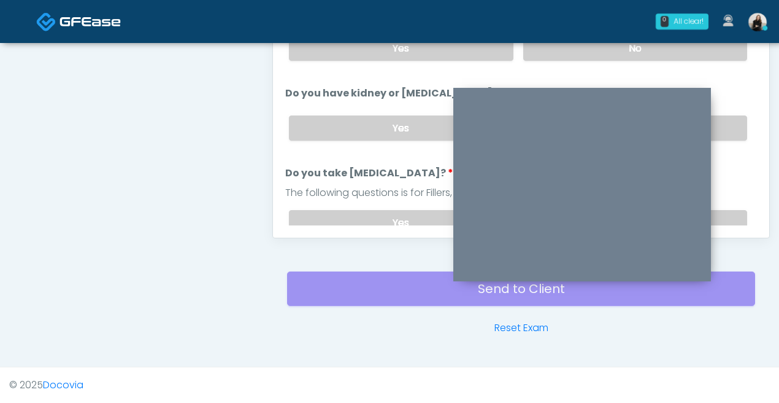
scroll to position [514, 0]
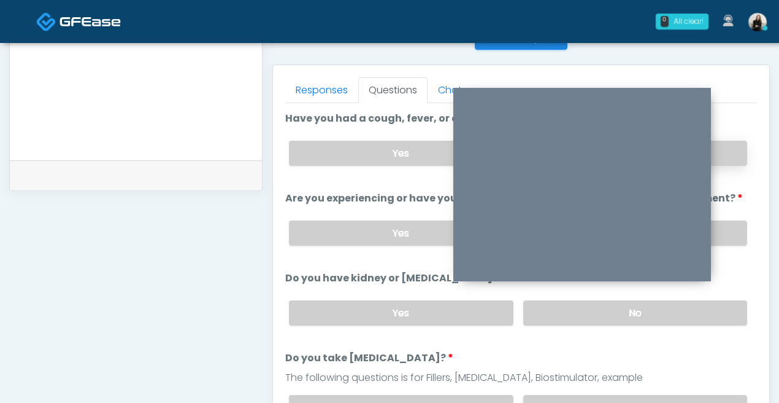
click at [736, 158] on label "No" at bounding box center [636, 153] width 224 height 25
click at [726, 245] on div "Yes No" at bounding box center [518, 233] width 478 height 45
click at [726, 244] on div "Yes No" at bounding box center [518, 233] width 478 height 45
click at [742, 231] on label "No" at bounding box center [636, 232] width 224 height 25
click at [735, 309] on label "No" at bounding box center [636, 312] width 224 height 25
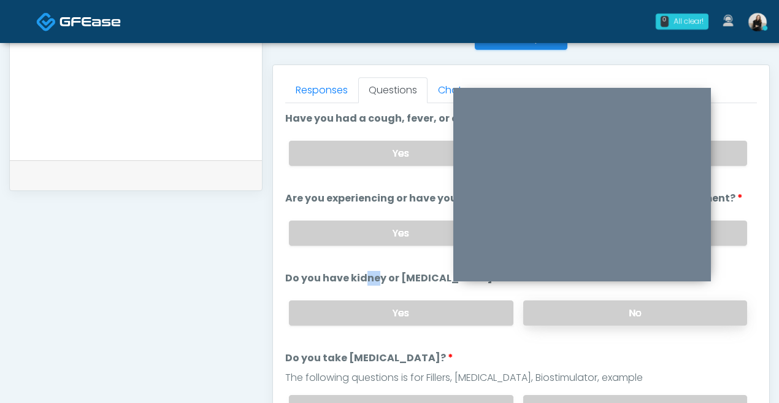
scroll to position [118, 0]
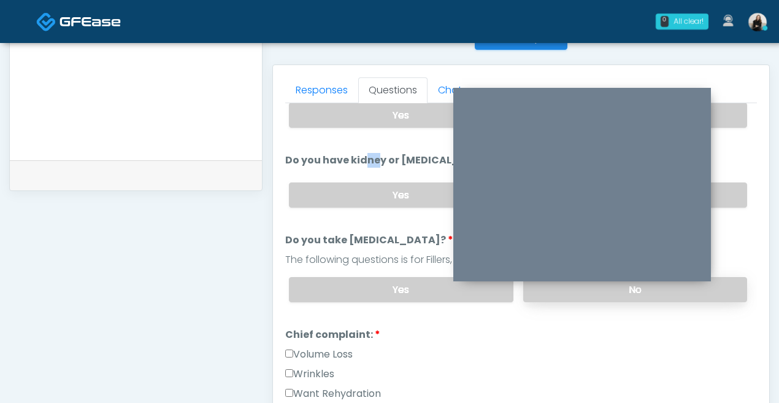
click at [738, 285] on label "No" at bounding box center [636, 289] width 224 height 25
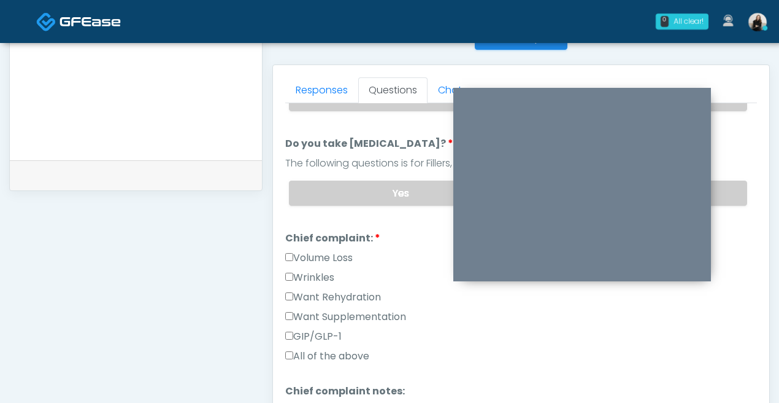
scroll to position [233, 0]
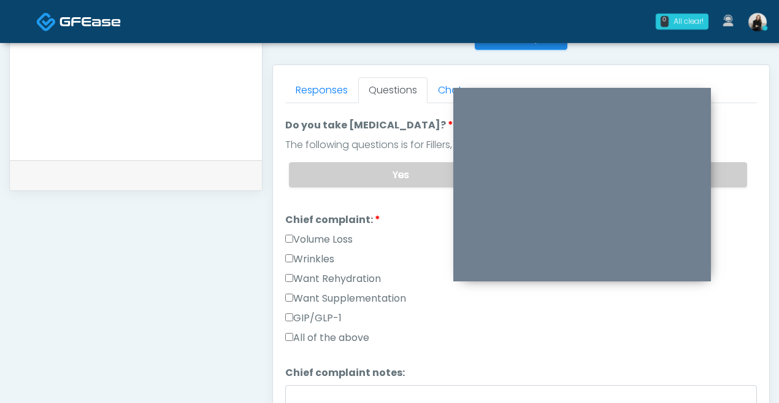
click at [342, 276] on label "Want Rehydration" at bounding box center [333, 278] width 96 height 15
click at [342, 299] on label "Want Supplementation" at bounding box center [345, 298] width 121 height 15
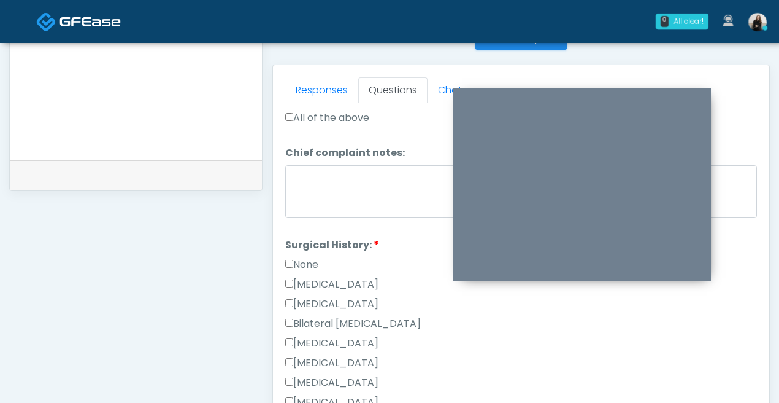
scroll to position [511, 0]
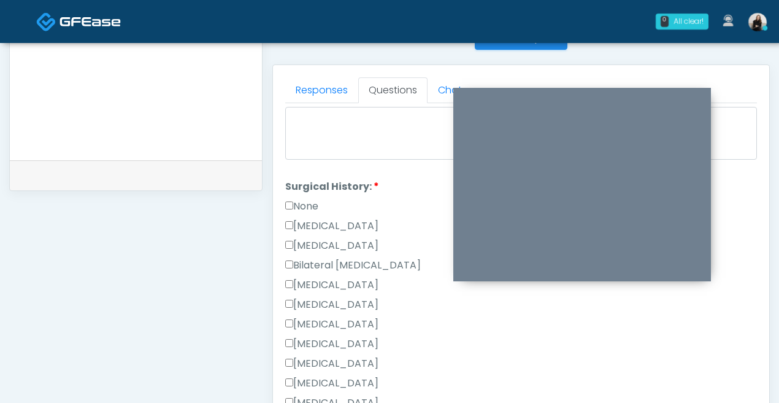
click at [307, 203] on label "None" at bounding box center [301, 206] width 33 height 15
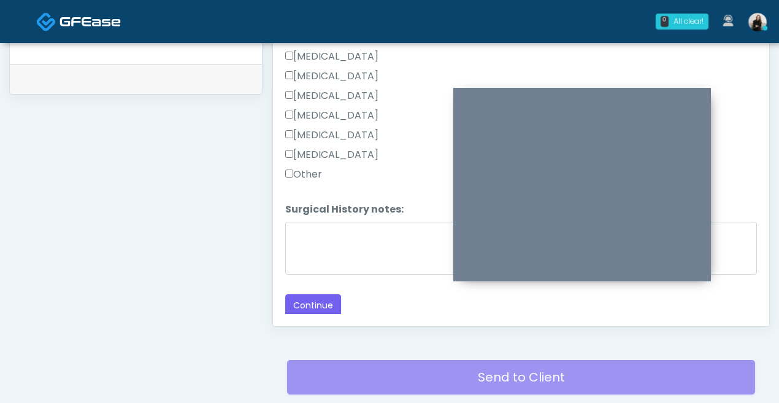
scroll to position [621, 0]
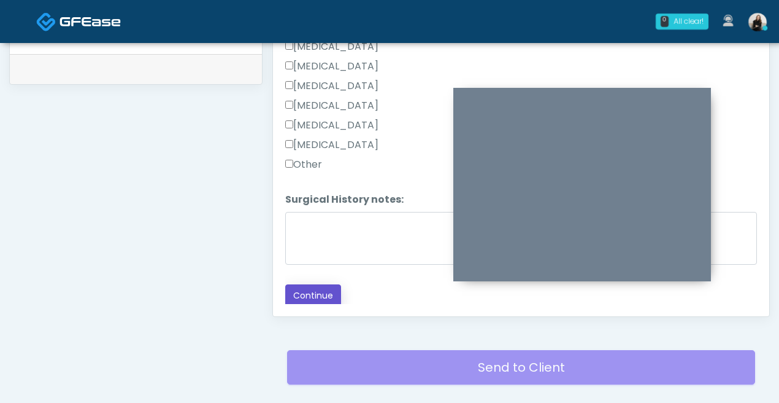
click at [301, 285] on button "Continue" at bounding box center [313, 295] width 56 height 23
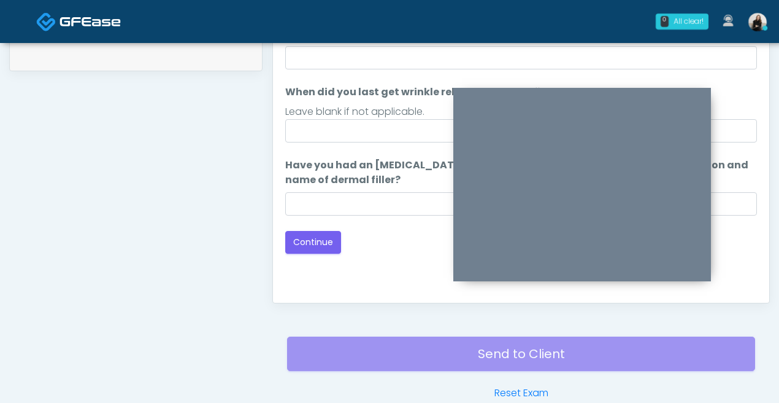
scroll to position [536, 0]
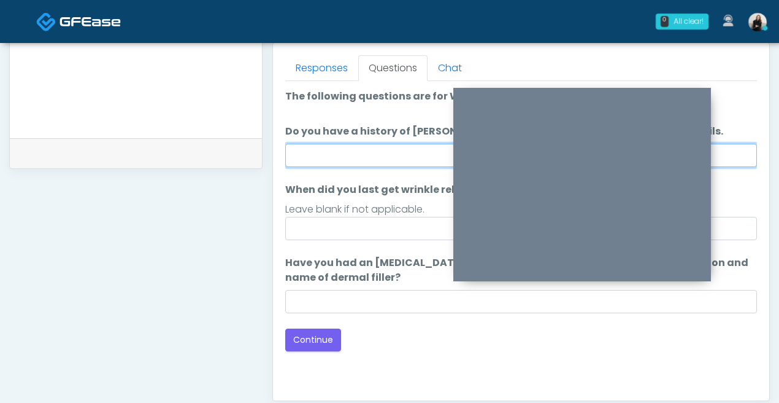
click at [330, 162] on input "Do you have a history of Guillain's barre or ALS? If so, please provide details." at bounding box center [521, 155] width 472 height 23
type input "**"
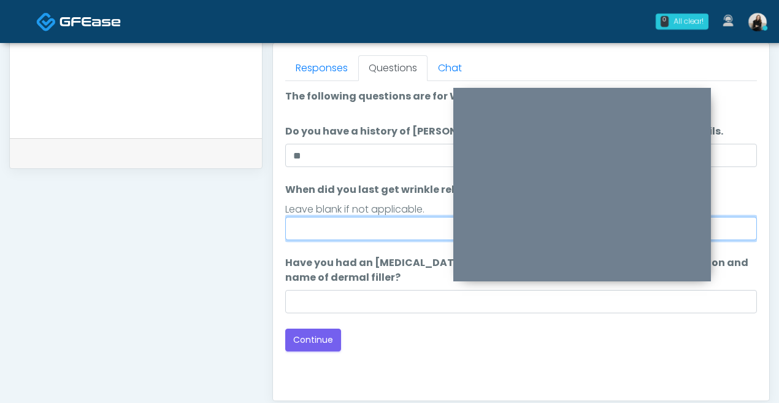
click at [353, 226] on input "When did you last get wrinkle relaxer or dermal filler?" at bounding box center [521, 228] width 472 height 23
type input "*****"
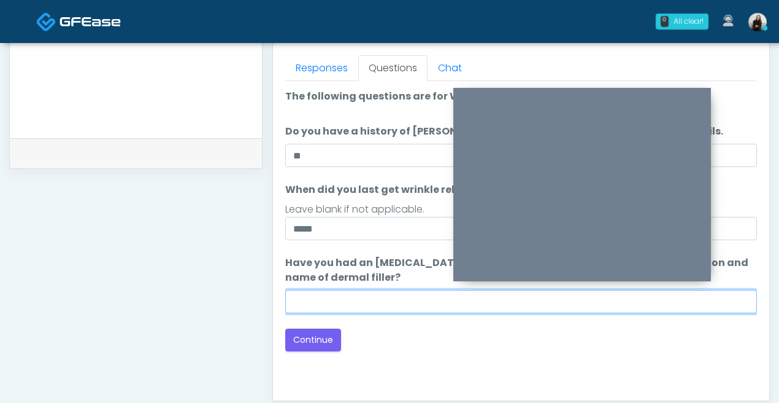
click at [360, 299] on input "Have you had an allergic response to any dermal fillers? If so, what was the re…" at bounding box center [521, 301] width 472 height 23
type input "*****"
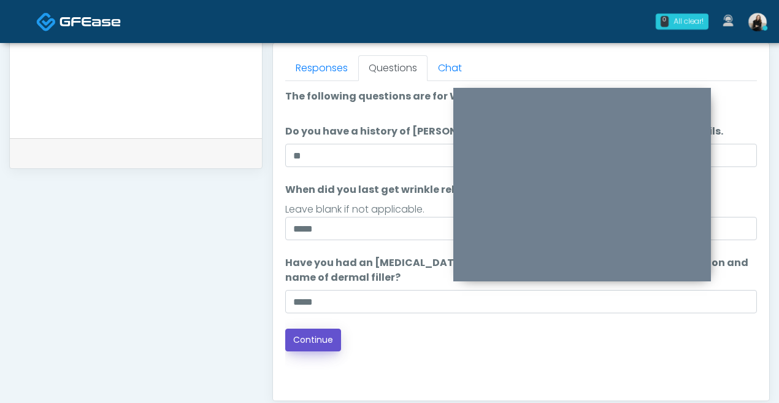
click at [327, 345] on button "Continue" at bounding box center [313, 339] width 56 height 23
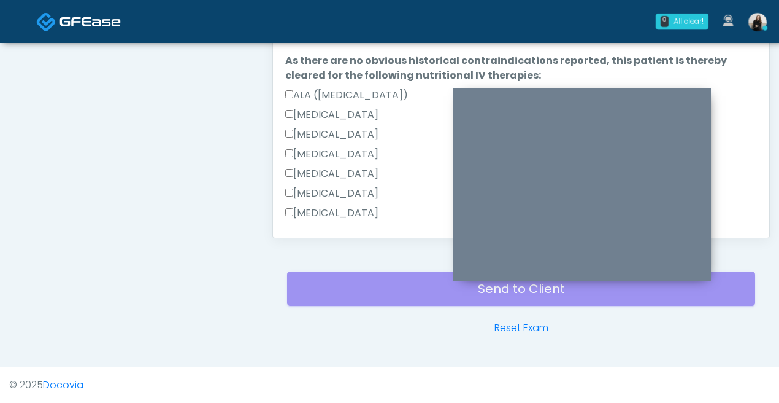
scroll to position [819, 0]
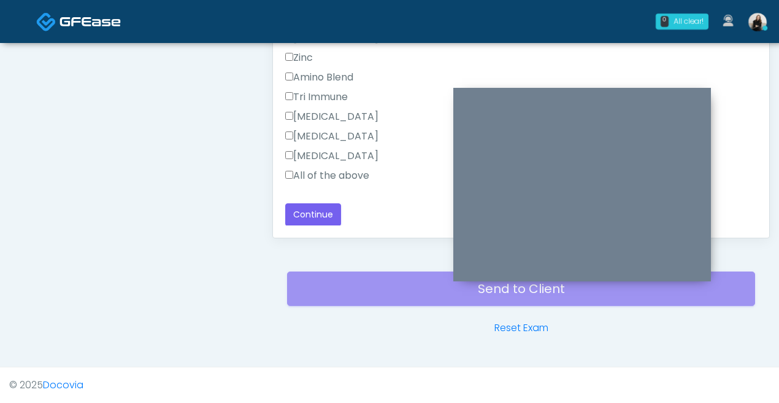
click at [354, 174] on label "All of the above" at bounding box center [327, 175] width 84 height 15
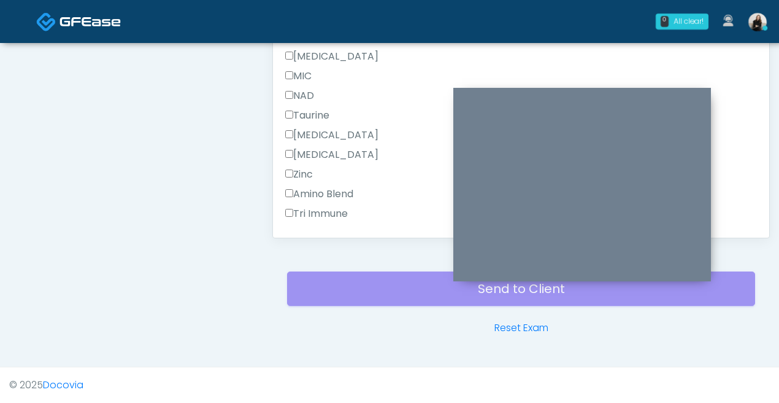
scroll to position [458, 0]
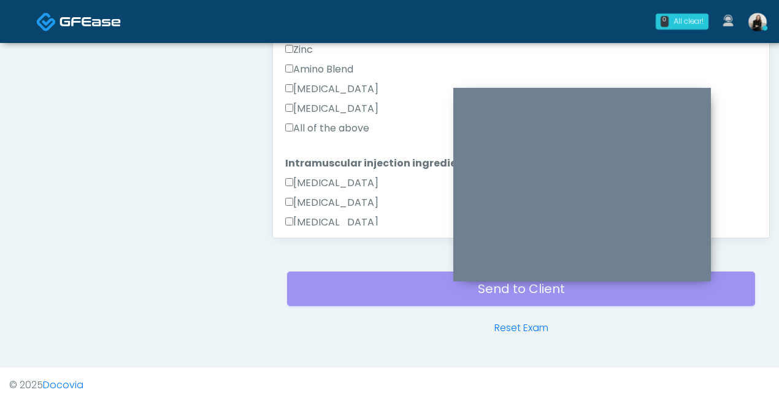
click at [336, 126] on label "All of the above" at bounding box center [327, 128] width 84 height 15
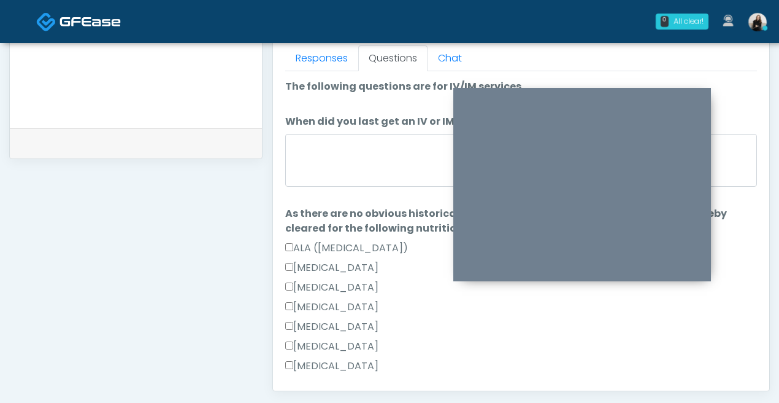
scroll to position [532, 0]
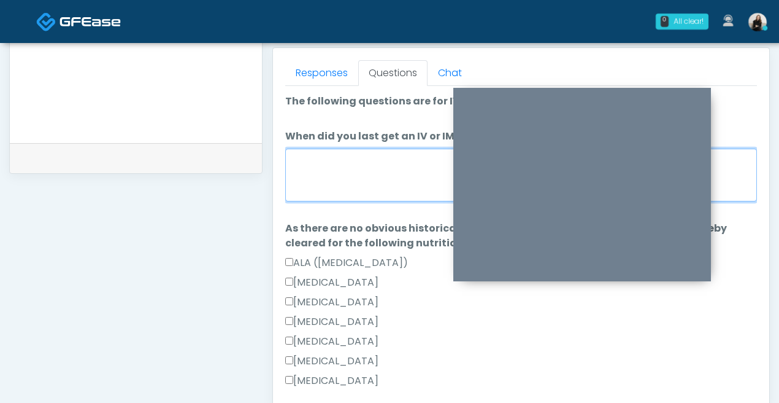
click at [337, 153] on textarea "When did you last get an IV or IM?" at bounding box center [521, 175] width 472 height 53
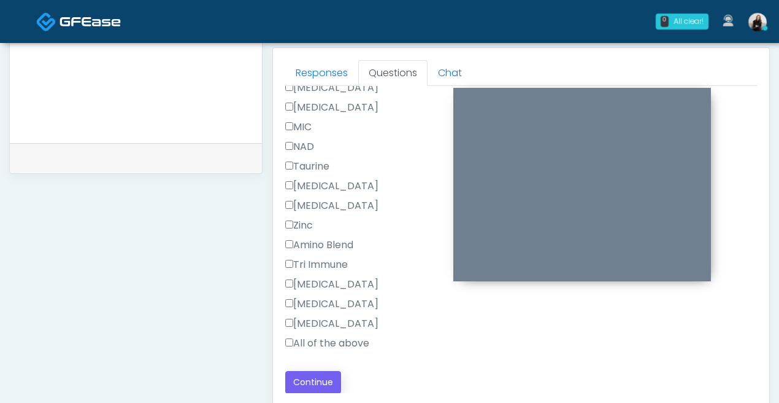
type textarea "**********"
click at [326, 371] on button "Continue" at bounding box center [313, 382] width 56 height 23
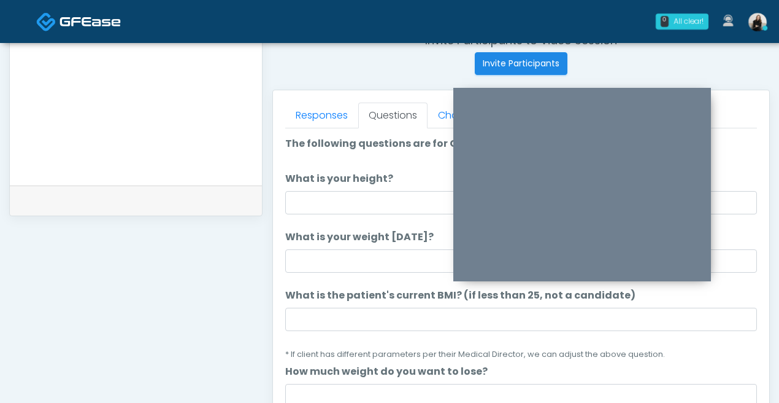
scroll to position [480, 0]
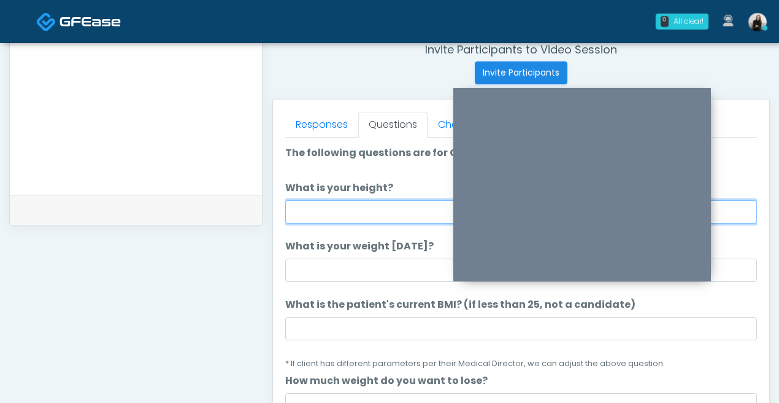
click at [350, 211] on input "What is your height?" at bounding box center [521, 211] width 472 height 23
click at [311, 215] on input "******" at bounding box center [521, 211] width 472 height 23
type input "*******"
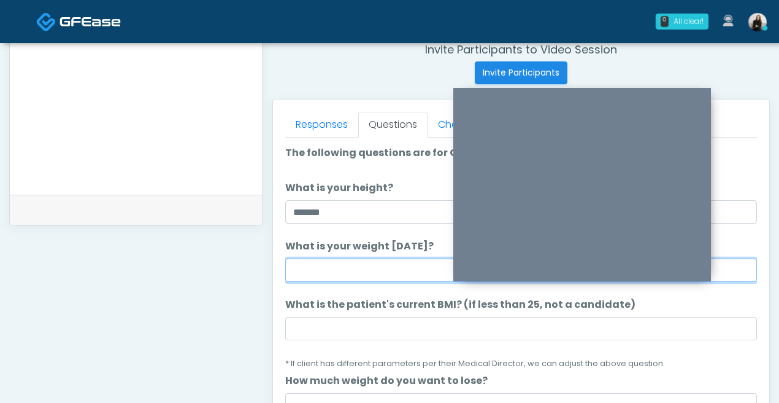
click at [335, 271] on input "What is your weight [DATE]?" at bounding box center [521, 269] width 472 height 23
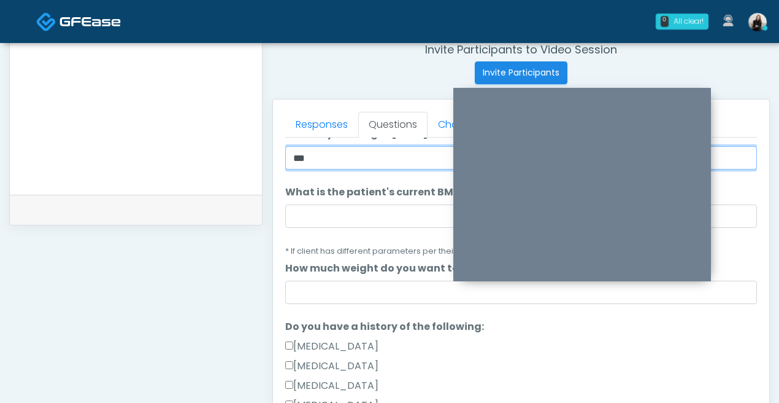
scroll to position [161, 0]
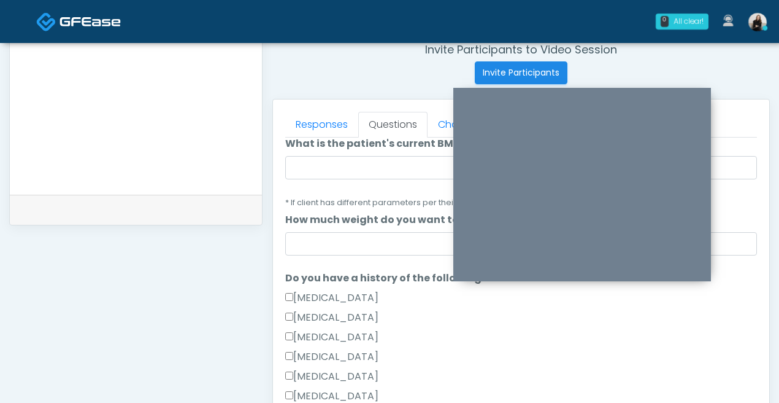
type input "***"
click at [351, 238] on input "How much weight do you want to lose?" at bounding box center [521, 243] width 472 height 23
type input "***"
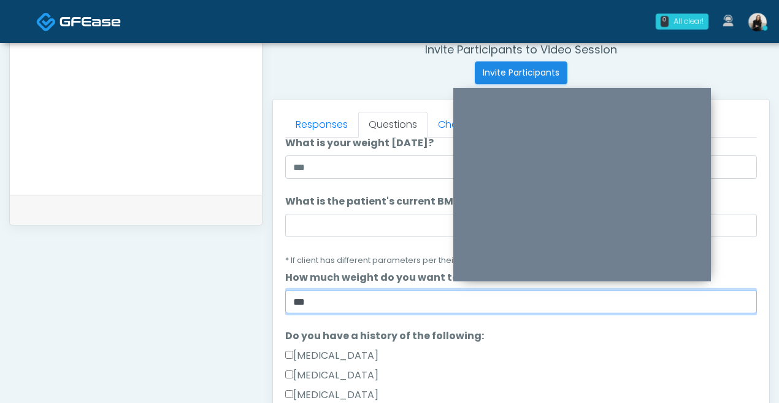
scroll to position [93, 0]
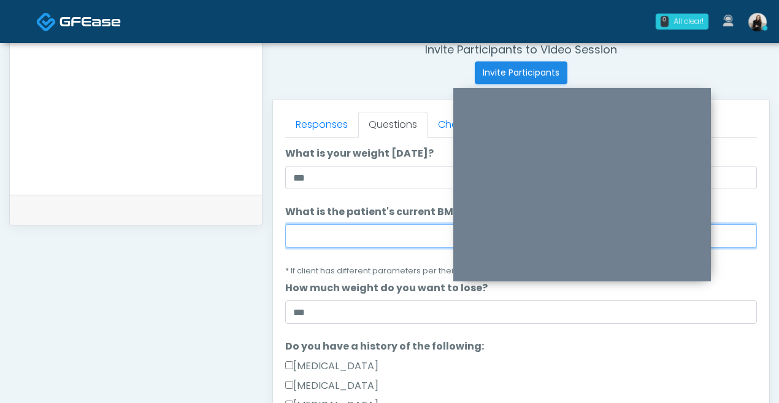
click at [382, 231] on input "What is the patient's current BMI? (if less than 25, not a candidate)" at bounding box center [521, 235] width 472 height 23
paste input "****"
type input "****"
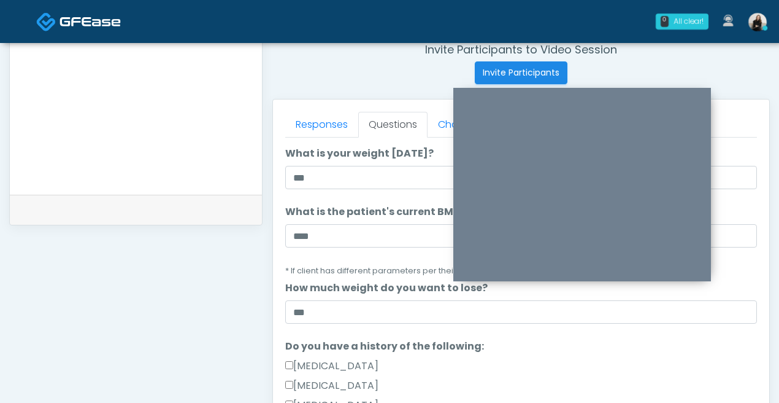
click at [147, 178] on textarea at bounding box center [136, 103] width 228 height 150
paste textarea "****"
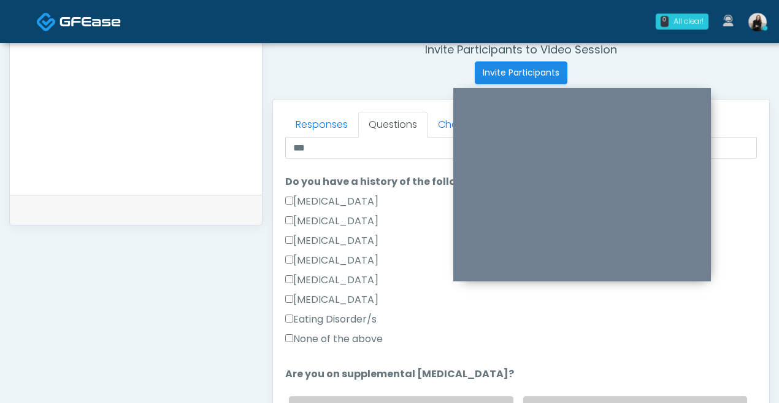
scroll to position [280, 0]
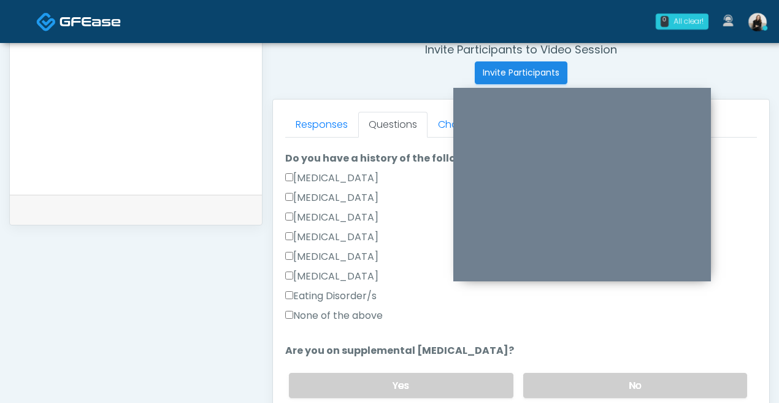
type textarea "****"
click at [360, 320] on label "None of the above" at bounding box center [334, 315] width 98 height 15
click at [574, 377] on label "No" at bounding box center [636, 385] width 224 height 25
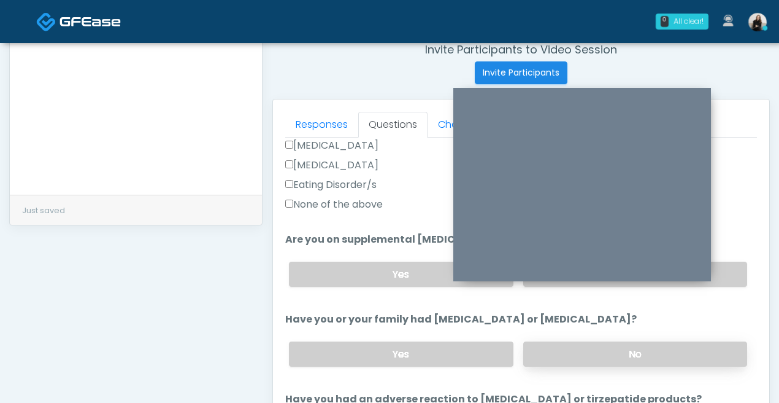
click at [570, 352] on label "No" at bounding box center [636, 353] width 224 height 25
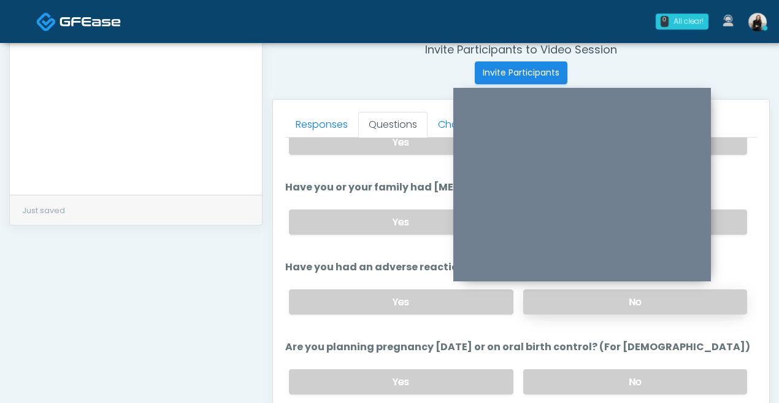
click at [562, 307] on label "No" at bounding box center [636, 301] width 224 height 25
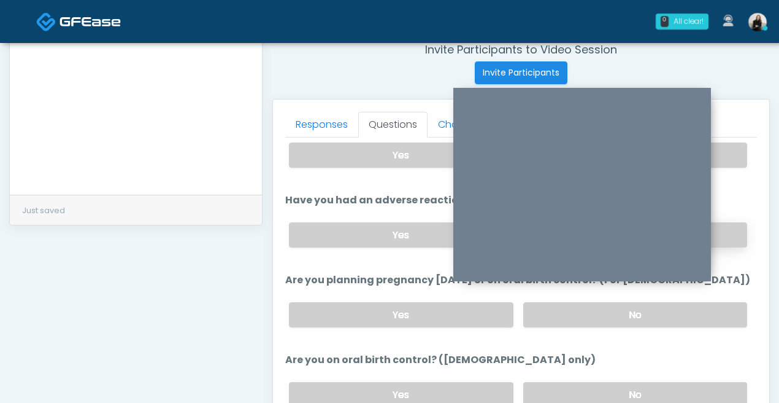
click at [562, 307] on label "No" at bounding box center [636, 314] width 224 height 25
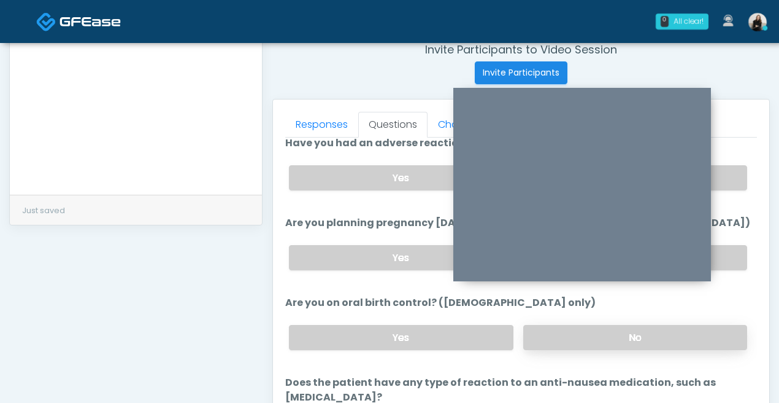
click at [557, 341] on label "No" at bounding box center [636, 337] width 224 height 25
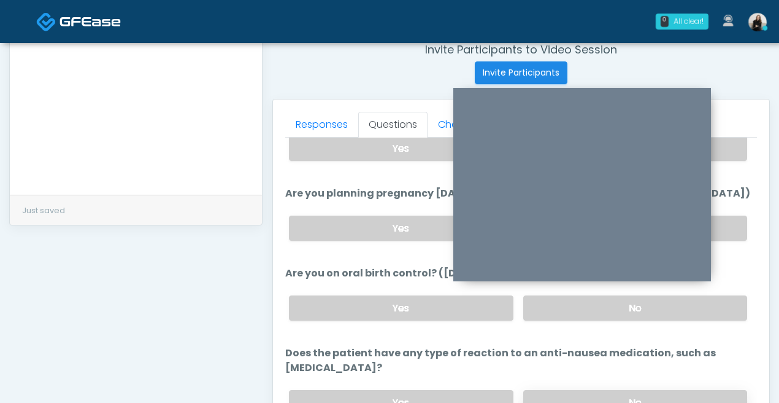
click at [557, 390] on label "No" at bounding box center [636, 402] width 224 height 25
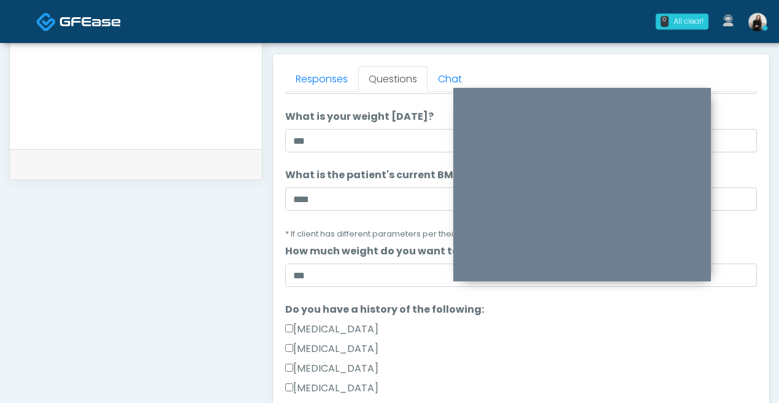
scroll to position [0, 0]
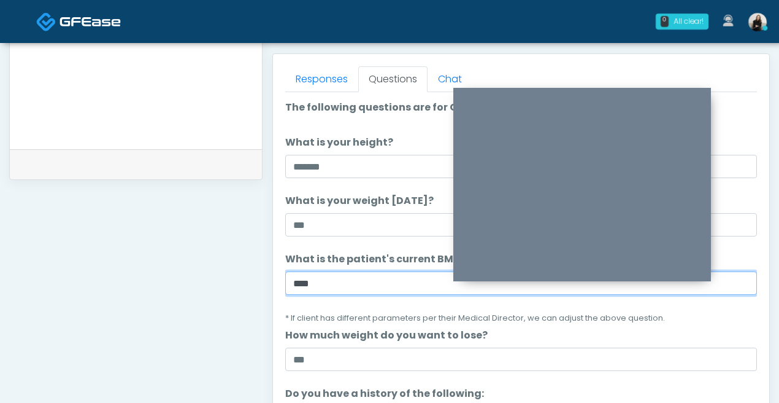
drag, startPoint x: 341, startPoint y: 285, endPoint x: 244, endPoint y: 279, distance: 97.2
click at [244, 279] on div "**********" at bounding box center [389, 41] width 761 height 936
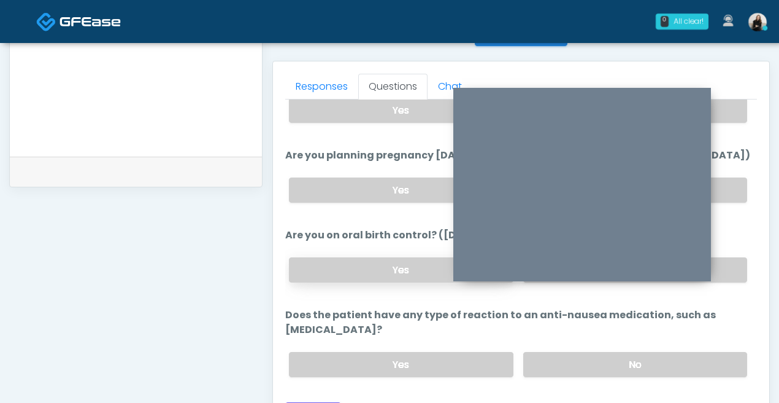
scroll to position [641, 0]
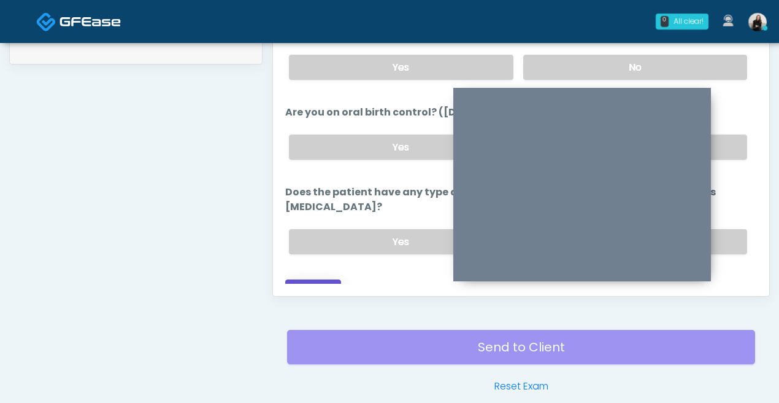
click at [315, 281] on button "Continue" at bounding box center [313, 290] width 56 height 23
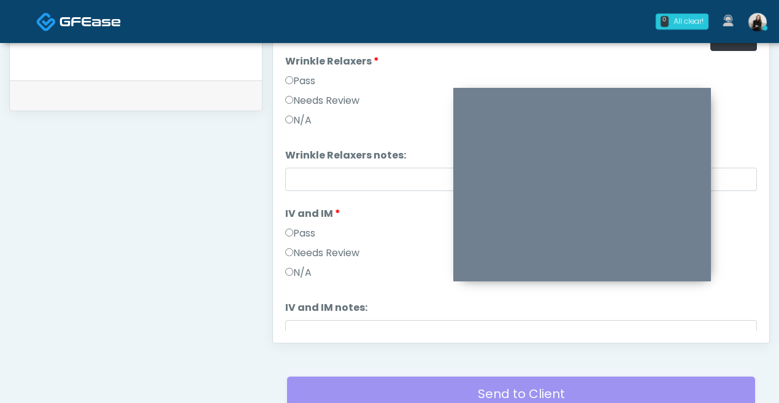
scroll to position [573, 0]
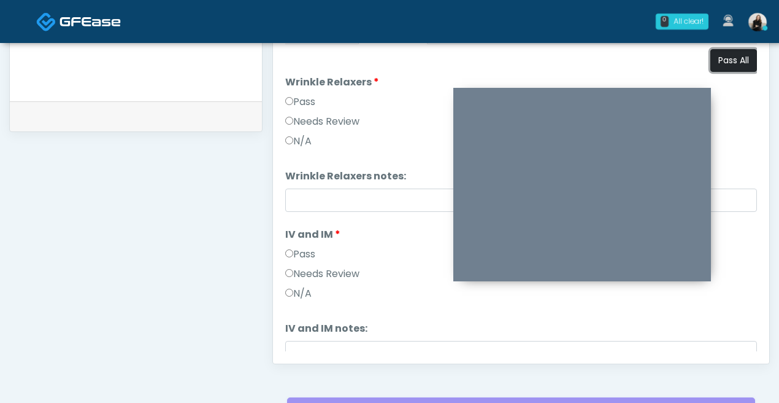
click at [735, 63] on button "Pass All" at bounding box center [734, 60] width 47 height 23
click at [345, 125] on label "Needs Review" at bounding box center [322, 121] width 74 height 15
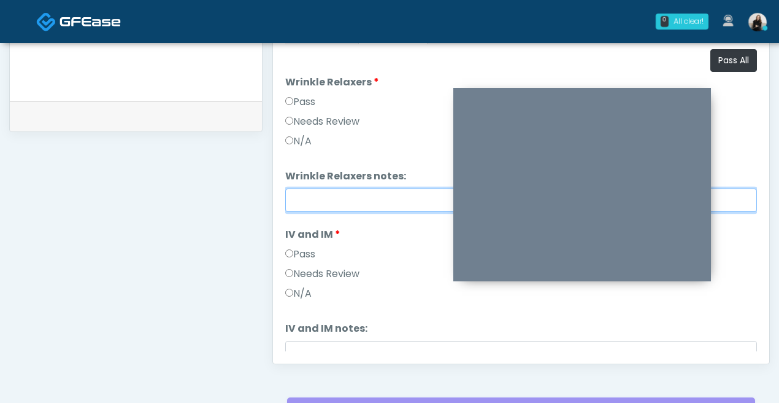
click at [330, 193] on input "Wrinkle Relaxers notes:" at bounding box center [521, 199] width 472 height 23
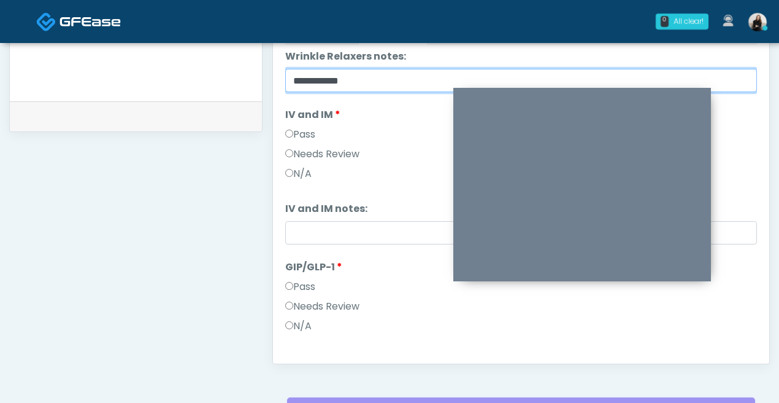
scroll to position [203, 0]
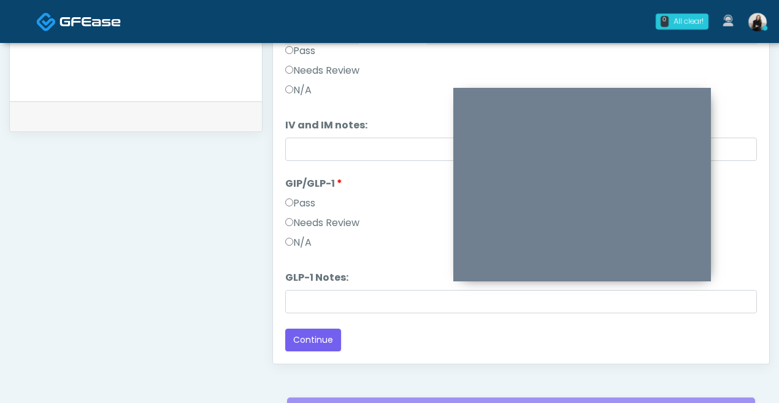
type input "**********"
click at [319, 226] on label "Needs Review" at bounding box center [322, 222] width 74 height 15
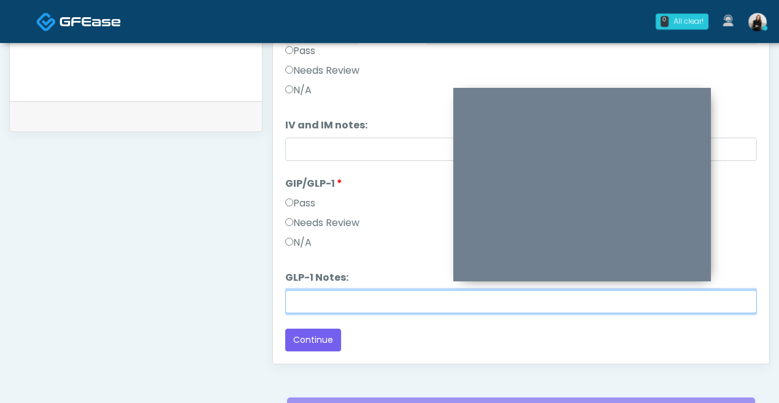
click at [317, 296] on input "GLP-1 Notes:" at bounding box center [521, 301] width 472 height 23
paste input "****"
click at [292, 301] on input "****" at bounding box center [521, 301] width 472 height 23
click at [295, 294] on input "********" at bounding box center [521, 301] width 472 height 23
click at [430, 303] on input "**********" at bounding box center [521, 301] width 472 height 23
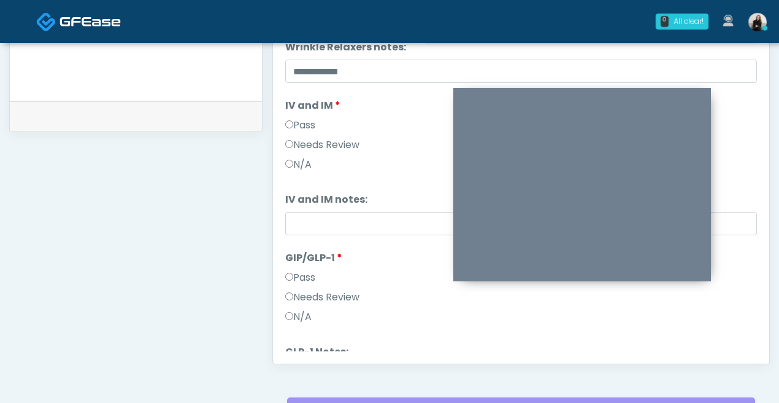
scroll to position [115, 0]
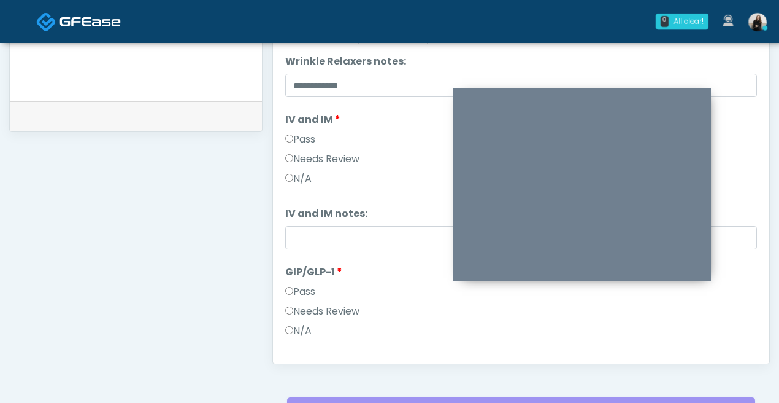
type input "**********"
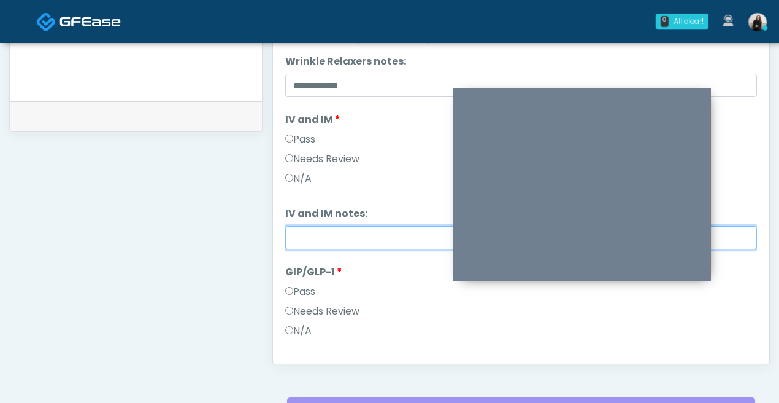
click at [325, 246] on input "IV and IM notes:" at bounding box center [521, 237] width 472 height 23
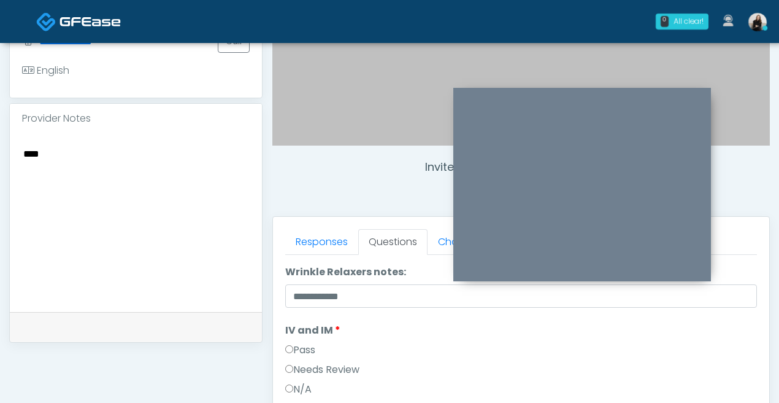
scroll to position [348, 0]
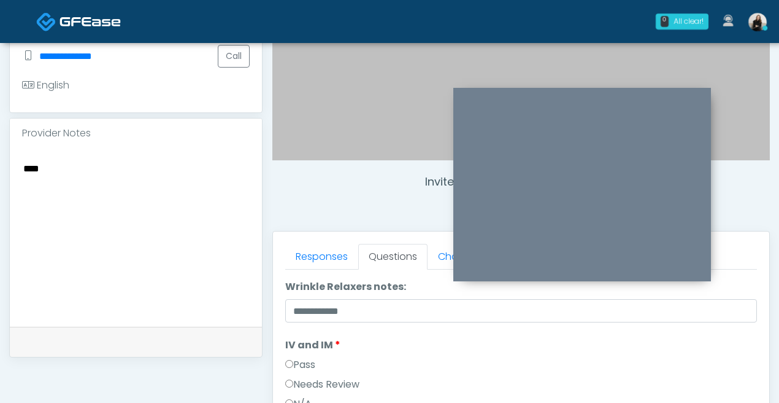
drag, startPoint x: 125, startPoint y: 177, endPoint x: 3, endPoint y: 141, distance: 126.8
click at [3, 141] on div "**********" at bounding box center [389, 206] width 779 height 1022
type textarea "*"
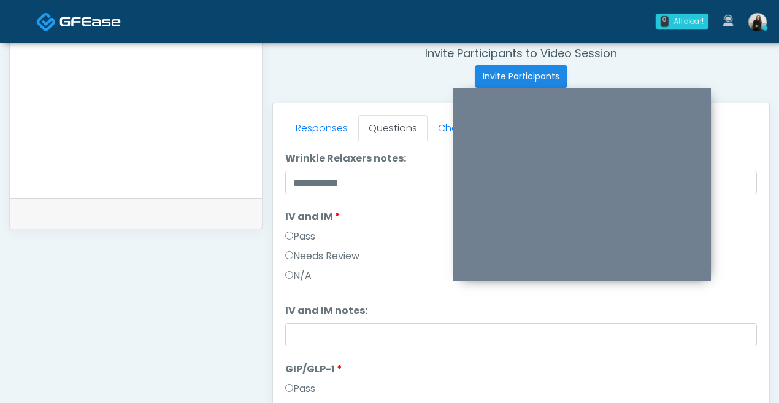
scroll to position [203, 0]
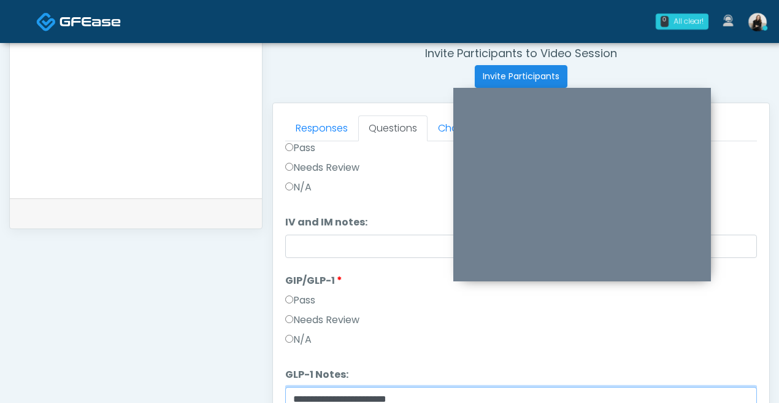
click at [303, 394] on input "**********" at bounding box center [521, 398] width 472 height 23
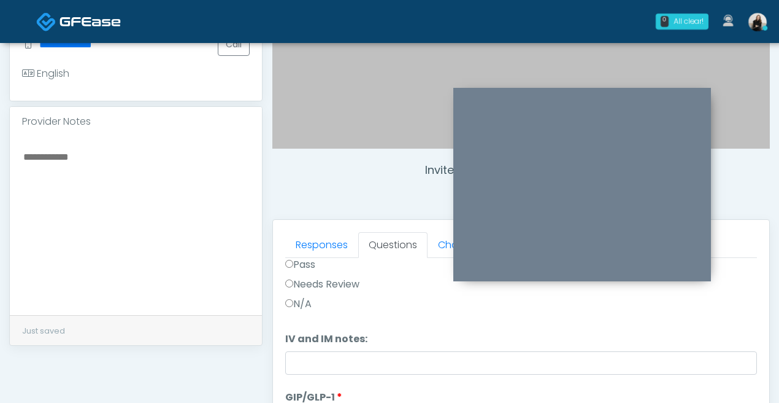
scroll to position [338, 0]
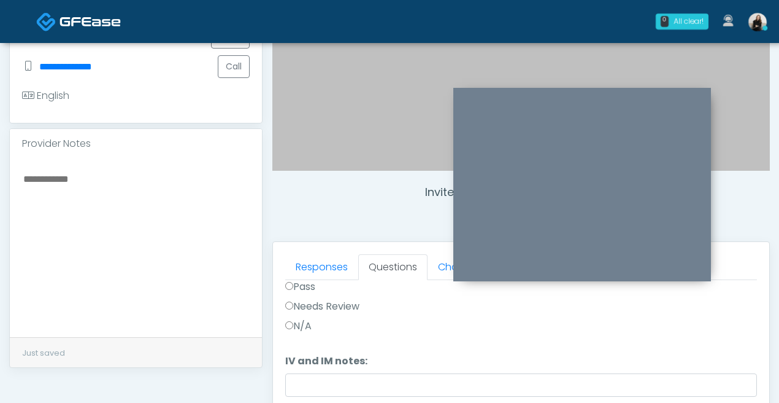
click at [133, 223] on textarea at bounding box center [136, 246] width 228 height 150
paste textarea "**********"
type textarea "**********"
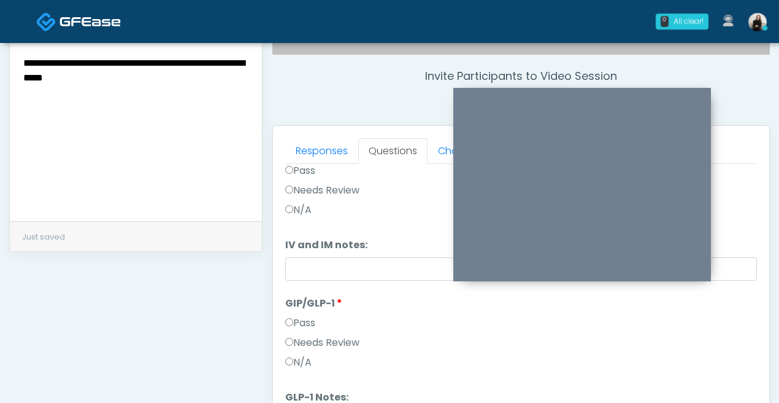
scroll to position [403, 0]
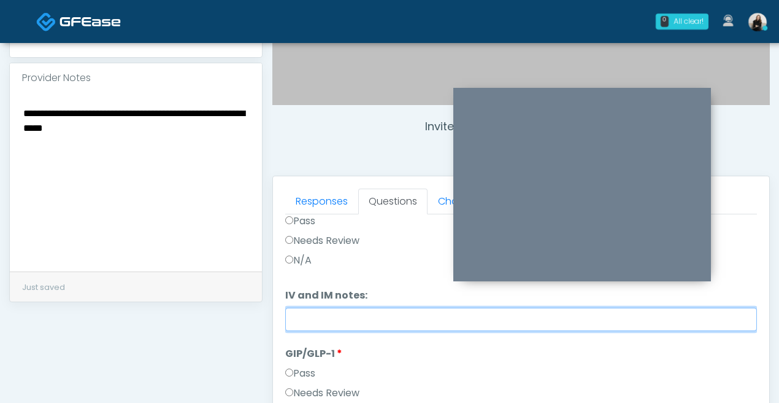
click at [324, 317] on input "IV and IM notes:" at bounding box center [521, 318] width 472 height 23
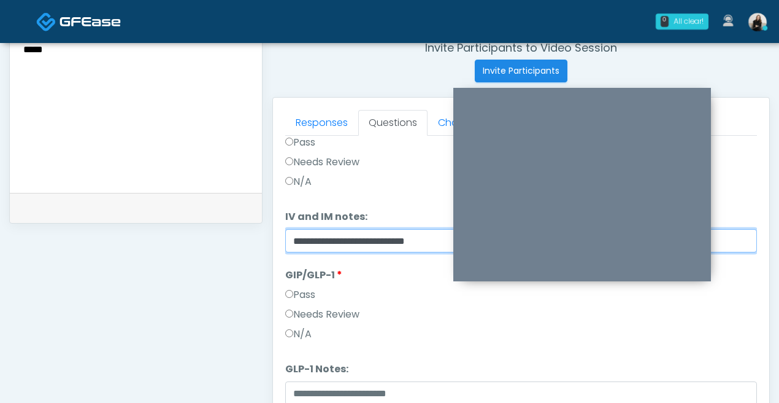
scroll to position [525, 0]
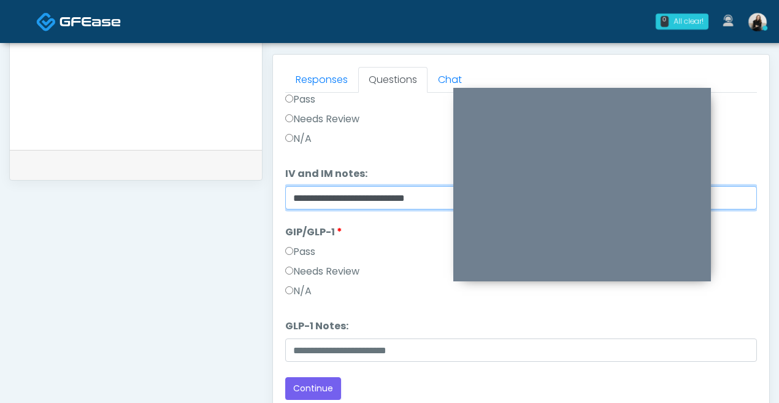
click at [343, 188] on input "**********" at bounding box center [521, 197] width 472 height 23
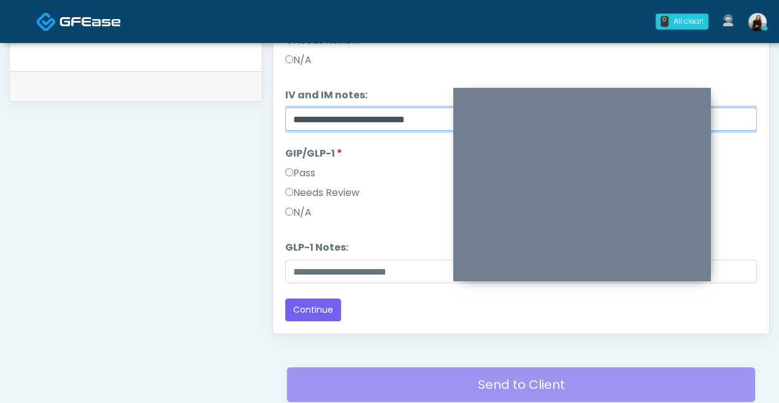
scroll to position [644, 0]
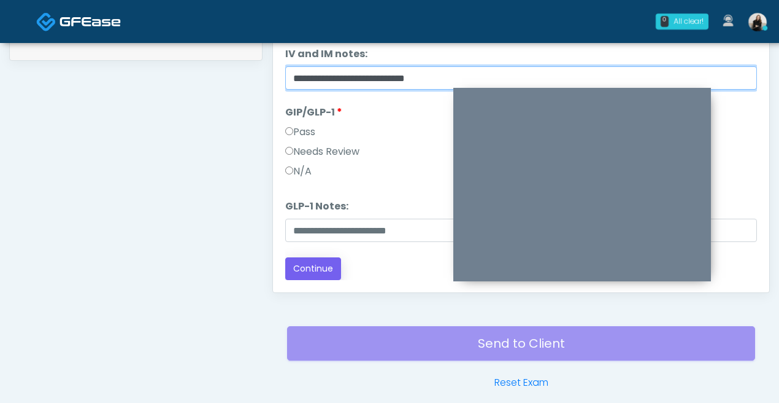
type input "**********"
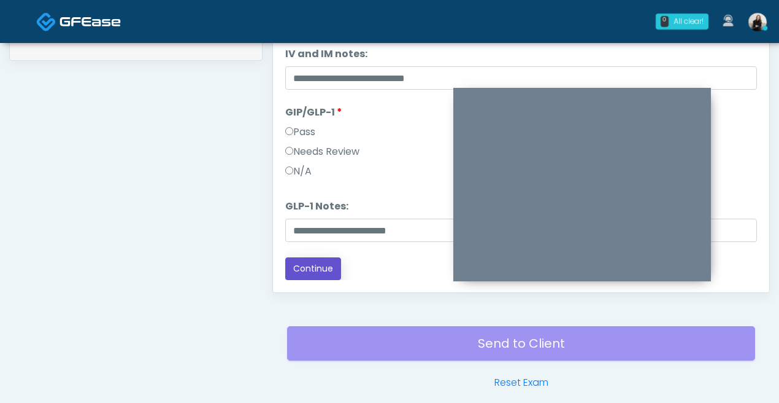
click at [298, 276] on button "Continue" at bounding box center [313, 268] width 56 height 23
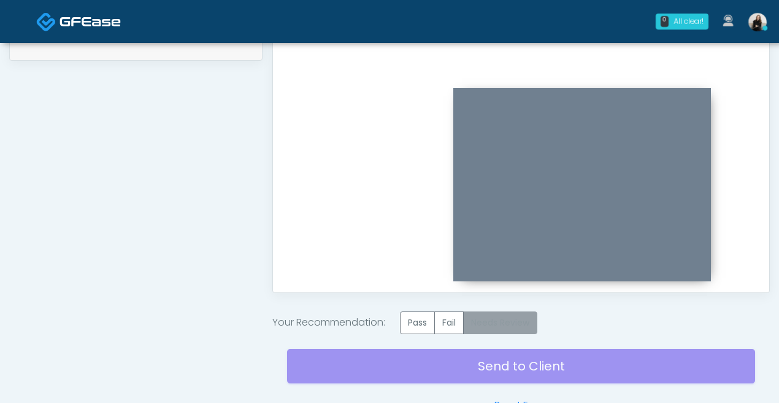
click at [533, 320] on label "Needs Review" at bounding box center [500, 322] width 74 height 23
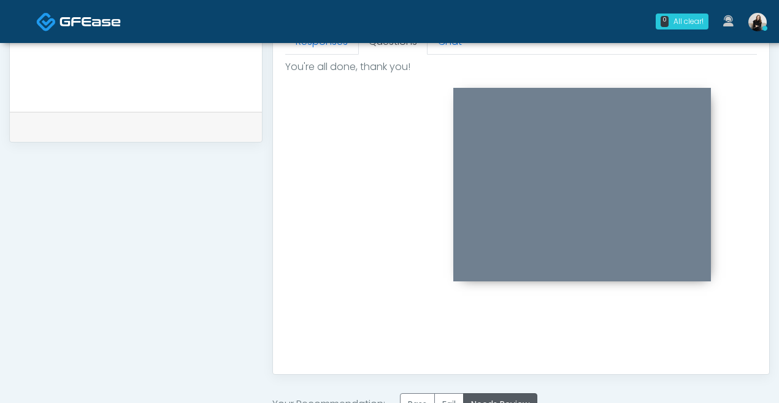
scroll to position [669, 0]
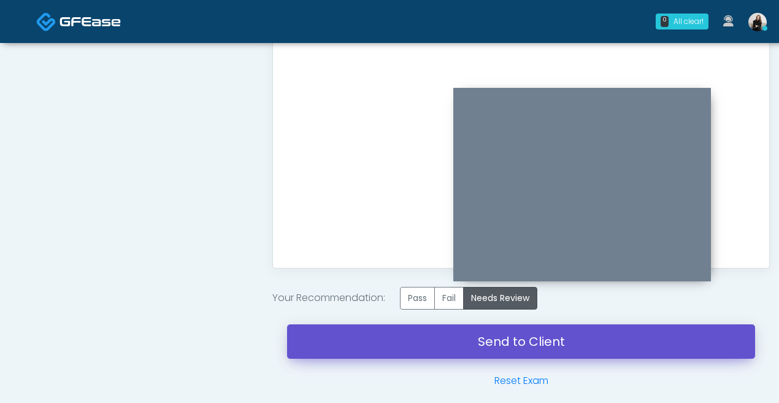
click at [477, 349] on link "Send to Client" at bounding box center [521, 341] width 468 height 34
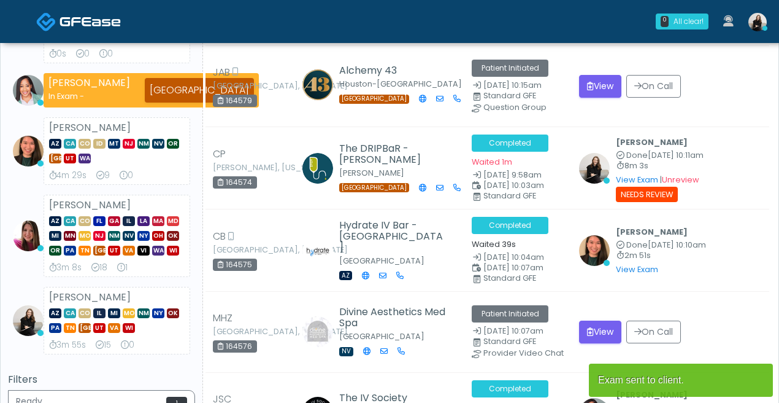
scroll to position [214, 0]
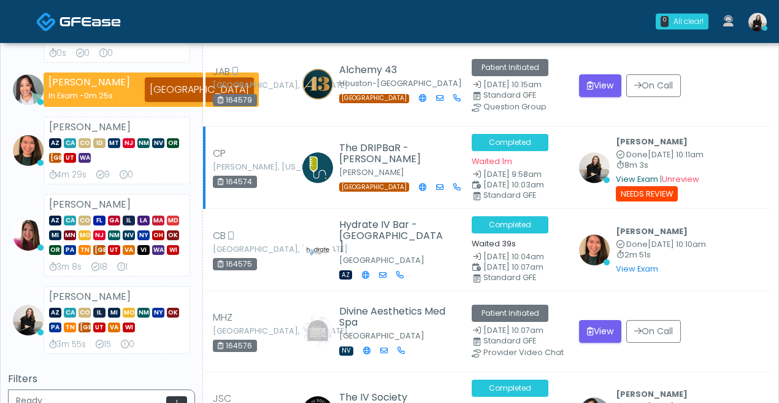
click at [625, 175] on link "View Exam" at bounding box center [637, 179] width 42 height 10
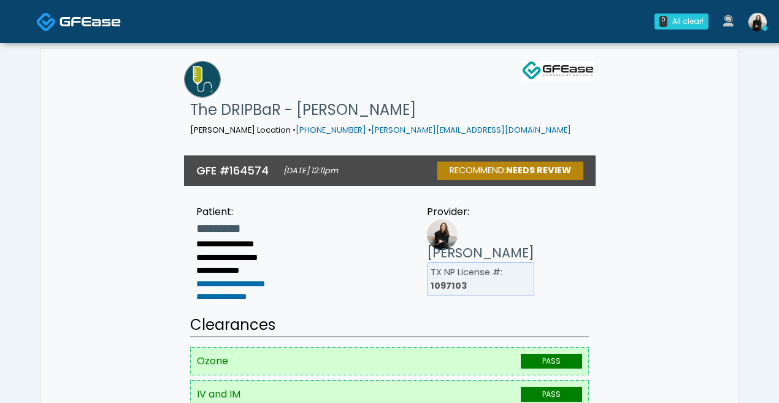
click at [57, 34] on link at bounding box center [78, 21] width 85 height 40
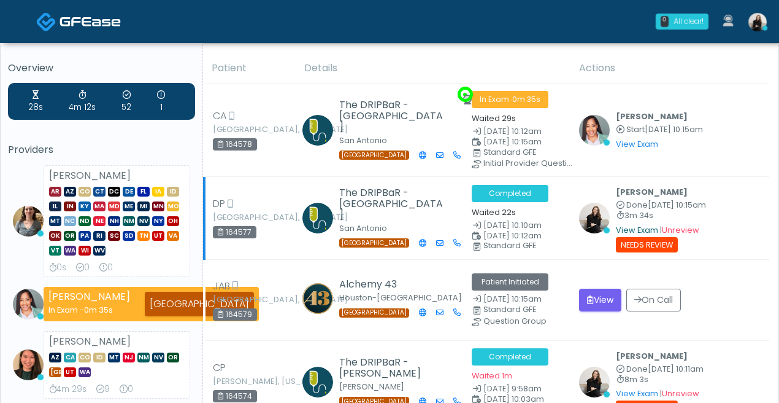
click at [640, 228] on link "View Exam" at bounding box center [637, 230] width 42 height 10
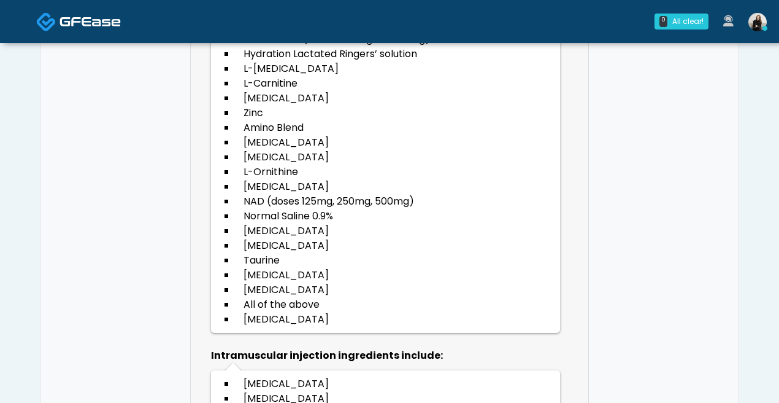
scroll to position [3346, 0]
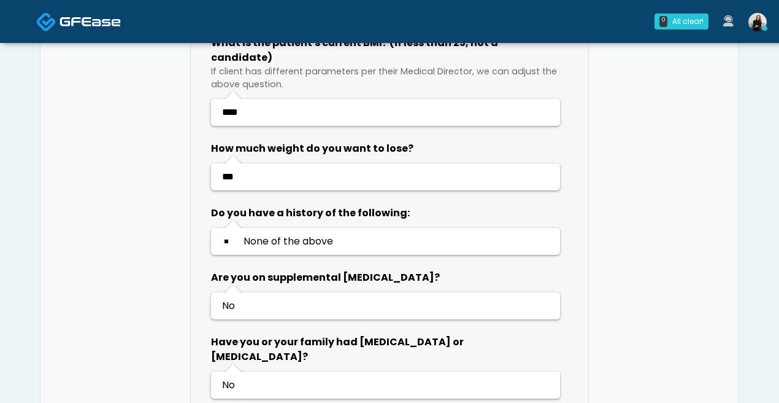
click at [75, 39] on link at bounding box center [78, 21] width 85 height 40
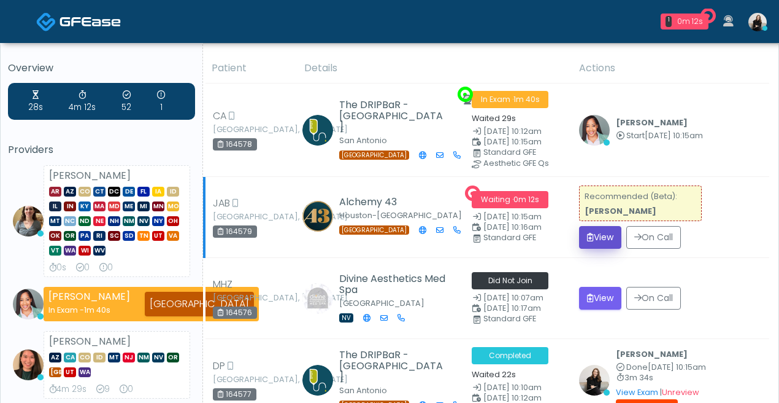
click at [594, 235] on icon "submit" at bounding box center [590, 237] width 7 height 9
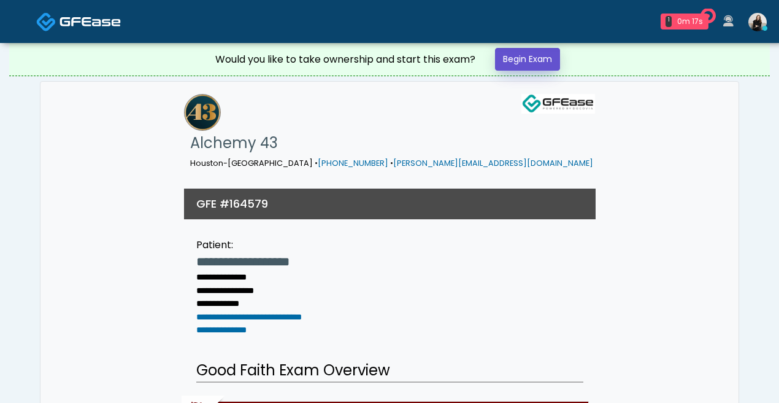
click at [540, 53] on link "Begin Exam" at bounding box center [527, 59] width 65 height 23
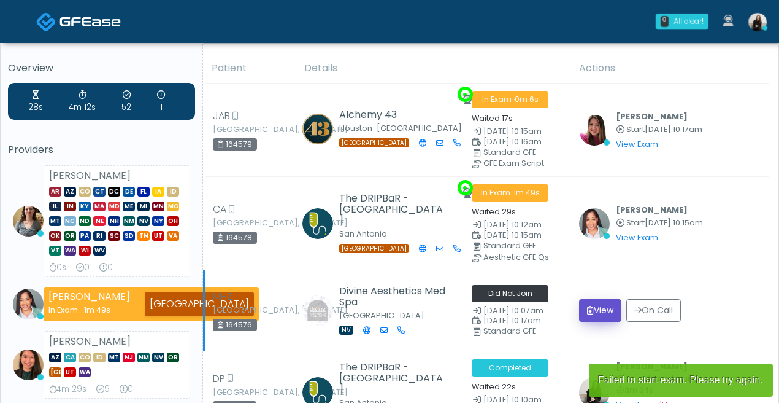
click at [610, 309] on button "View" at bounding box center [600, 310] width 42 height 23
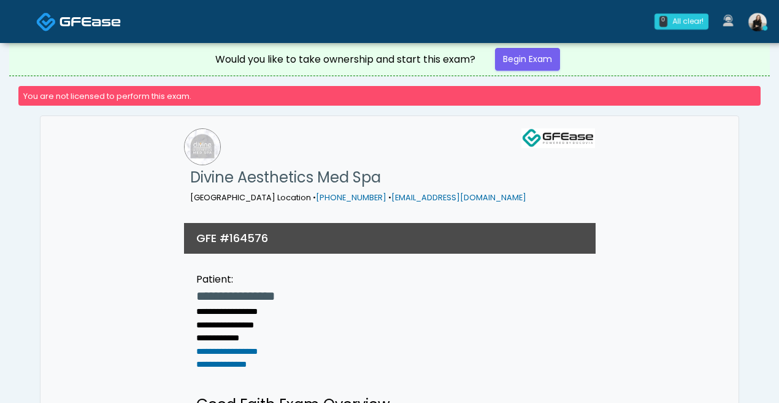
click at [90, 23] on img at bounding box center [90, 21] width 61 height 12
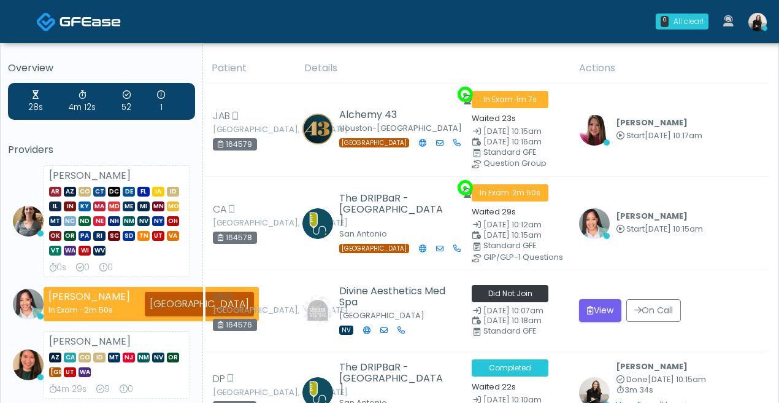
click at [69, 35] on link at bounding box center [78, 21] width 85 height 40
click at [85, 14] on span at bounding box center [90, 20] width 61 height 17
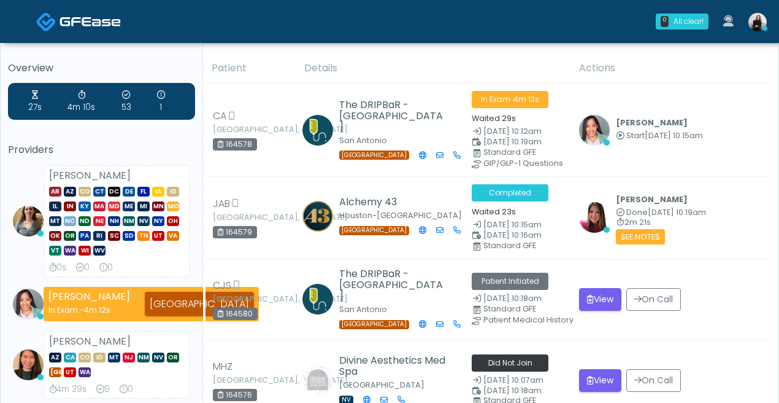
click at [108, 23] on img at bounding box center [90, 21] width 61 height 12
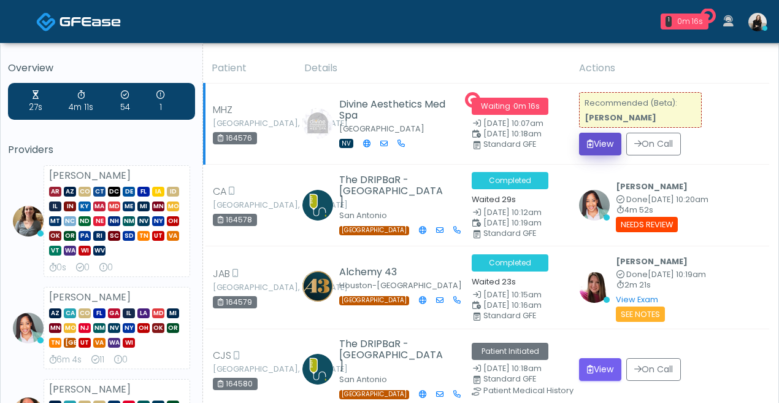
click at [605, 139] on button "View" at bounding box center [600, 144] width 42 height 23
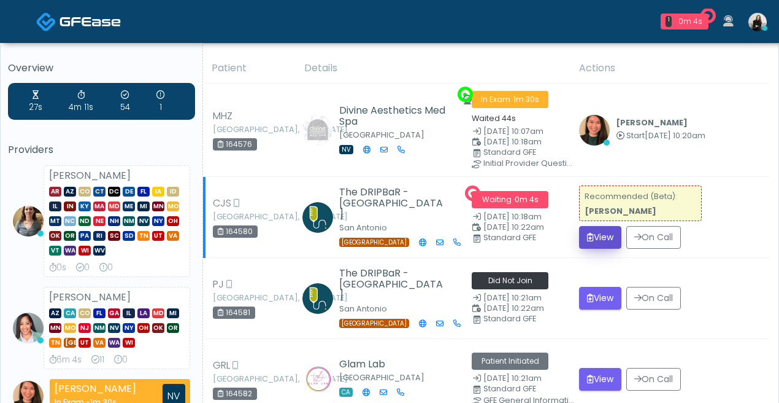
click at [587, 243] on button "View" at bounding box center [600, 237] width 42 height 23
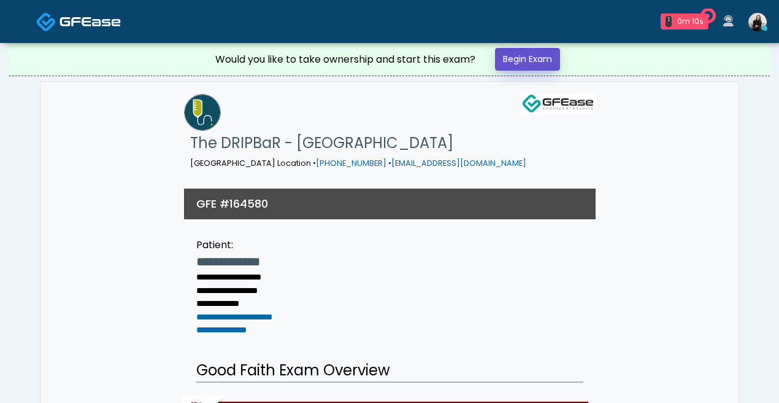
click at [545, 61] on link "Begin Exam" at bounding box center [527, 59] width 65 height 23
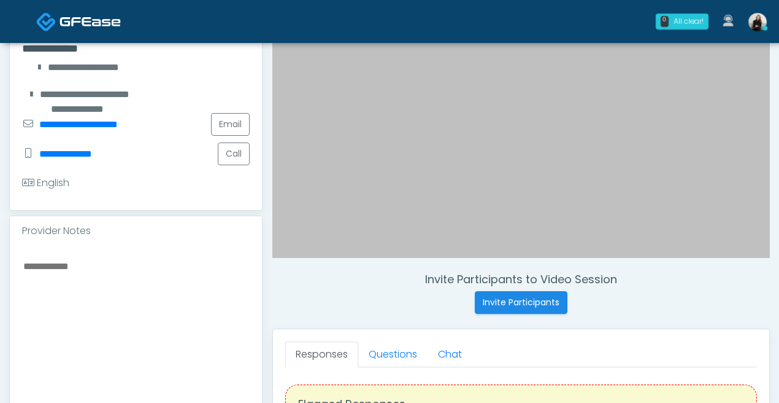
scroll to position [319, 0]
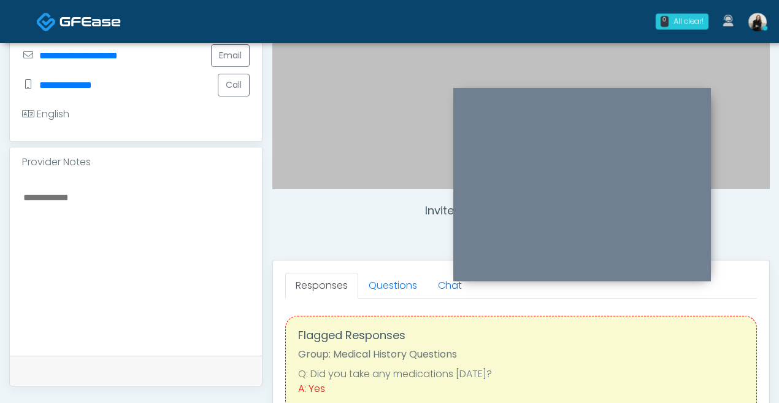
click at [75, 296] on textarea at bounding box center [136, 264] width 228 height 150
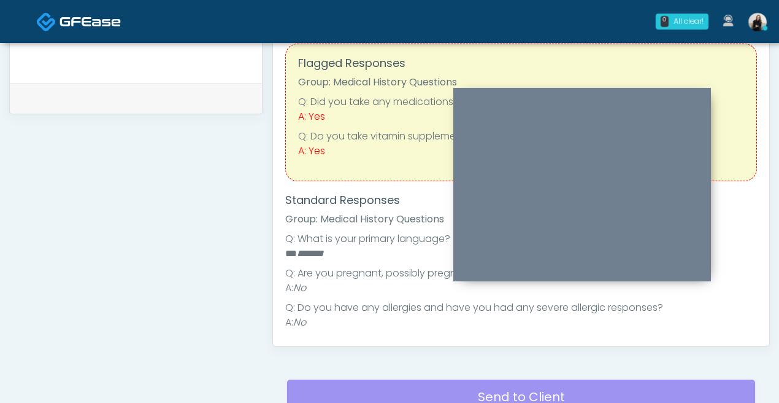
scroll to position [530, 0]
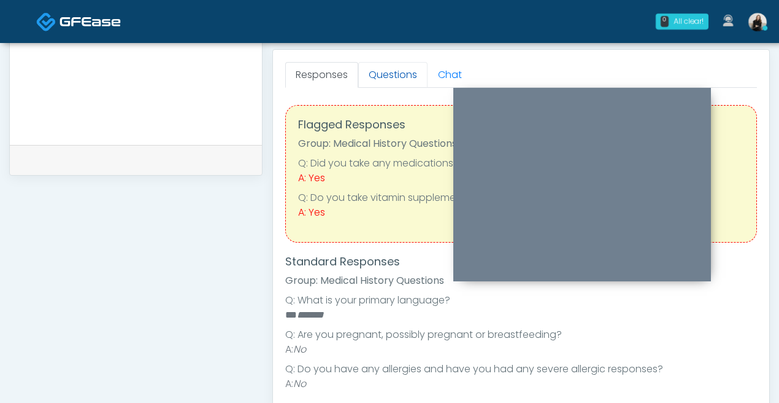
type textarea "**********"
click at [385, 68] on link "Questions" at bounding box center [392, 75] width 69 height 26
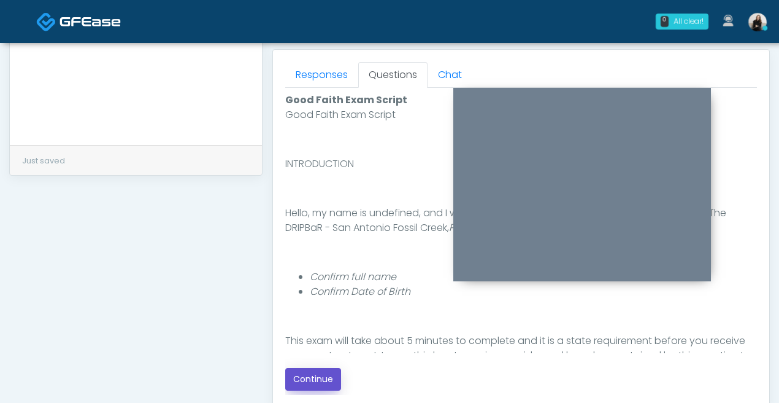
click at [325, 376] on button "Continue" at bounding box center [313, 379] width 56 height 23
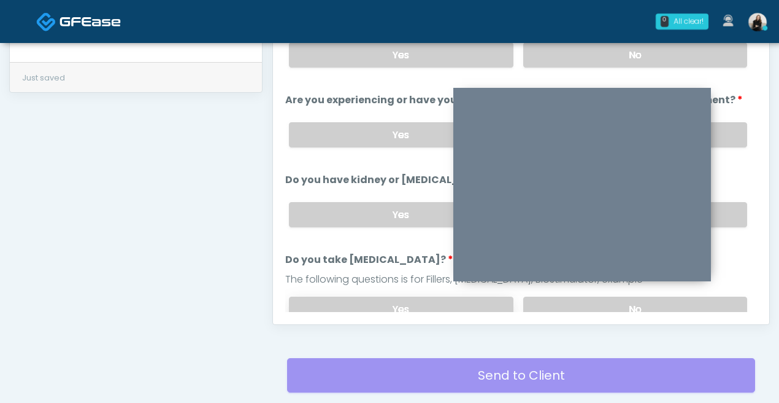
scroll to position [465, 0]
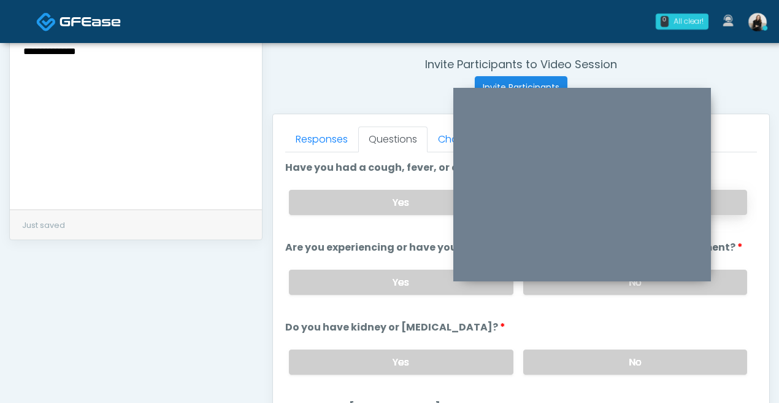
click at [739, 204] on label "No" at bounding box center [636, 202] width 224 height 25
click at [730, 277] on label "No" at bounding box center [636, 281] width 224 height 25
click at [725, 357] on label "No" at bounding box center [636, 361] width 224 height 25
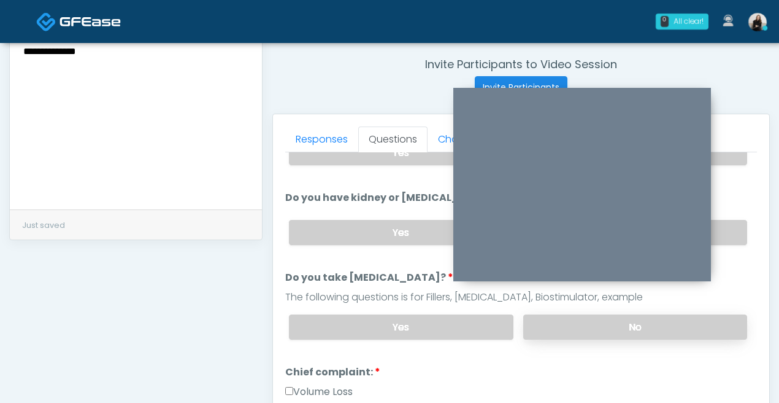
click at [715, 335] on label "No" at bounding box center [636, 326] width 224 height 25
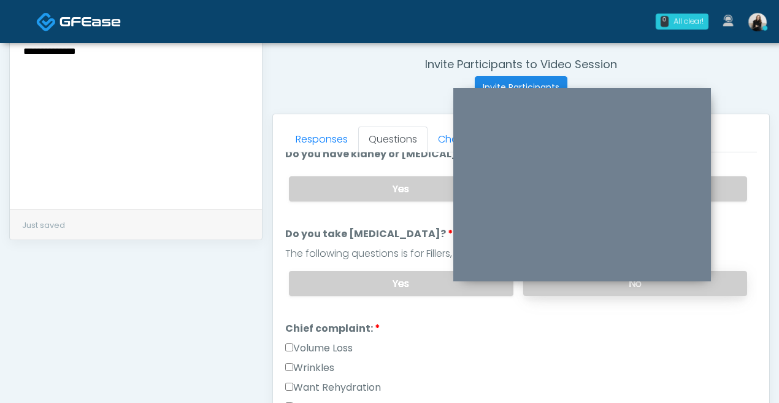
scroll to position [207, 0]
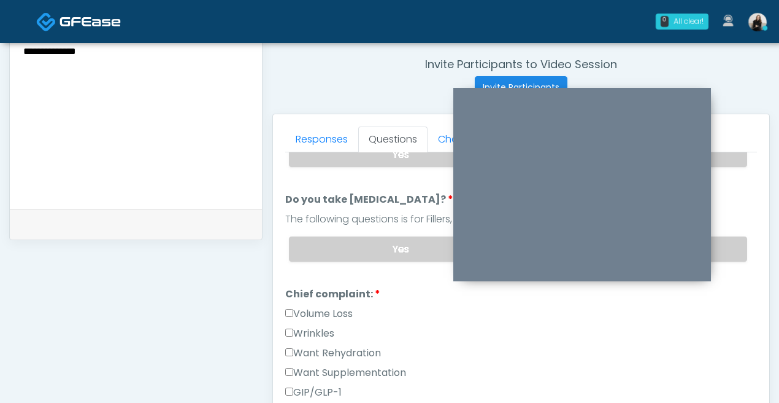
click at [354, 346] on label "Want Rehydration" at bounding box center [333, 353] width 96 height 15
click at [354, 365] on label "Want Supplementation" at bounding box center [345, 372] width 121 height 15
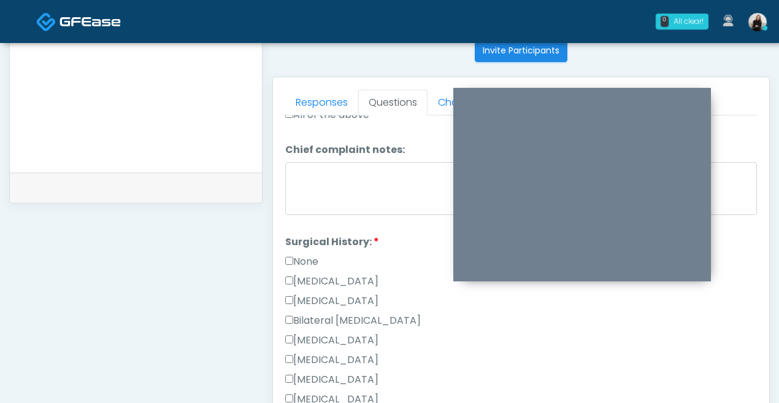
scroll to position [538, 0]
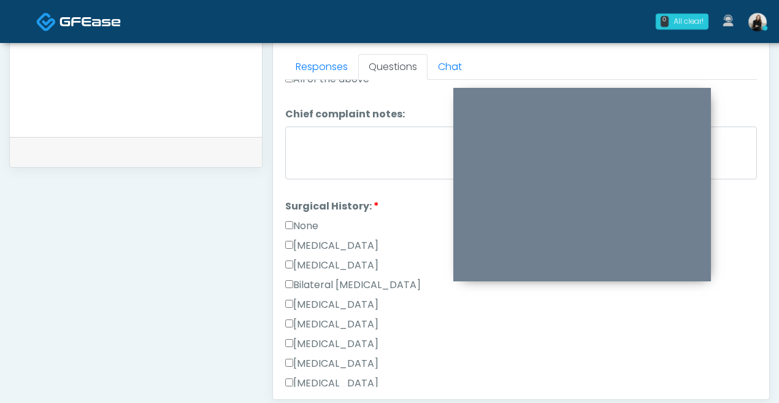
click at [313, 215] on li "Surgical History: Surgical History: None Cesarean Section Hysterectomy Bilatera…" at bounding box center [521, 336] width 472 height 275
click at [312, 222] on label "None" at bounding box center [301, 225] width 33 height 15
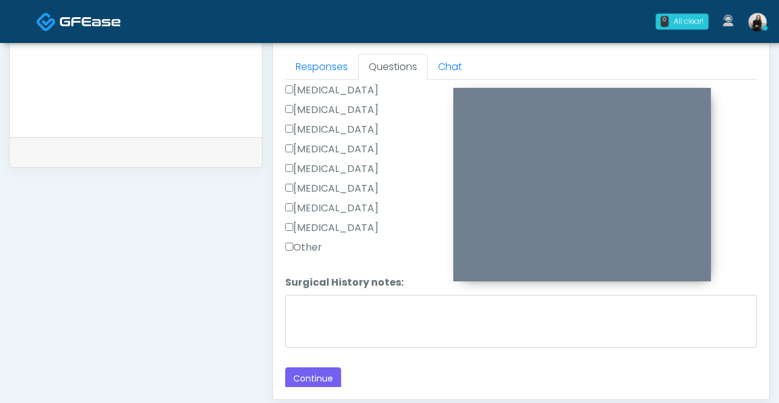
scroll to position [699, 0]
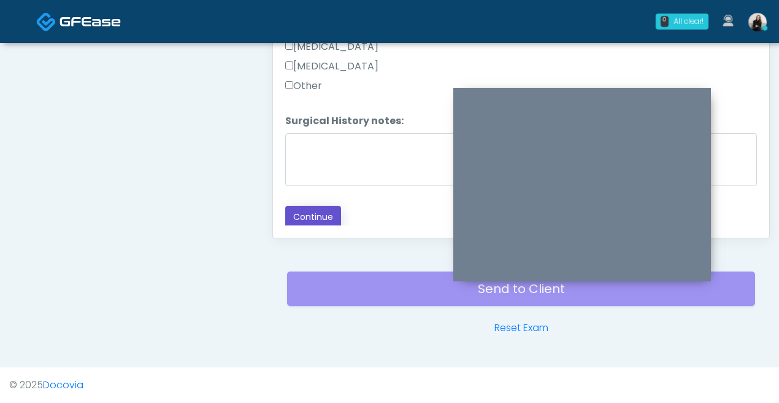
click at [317, 211] on button "Continue" at bounding box center [313, 217] width 56 height 23
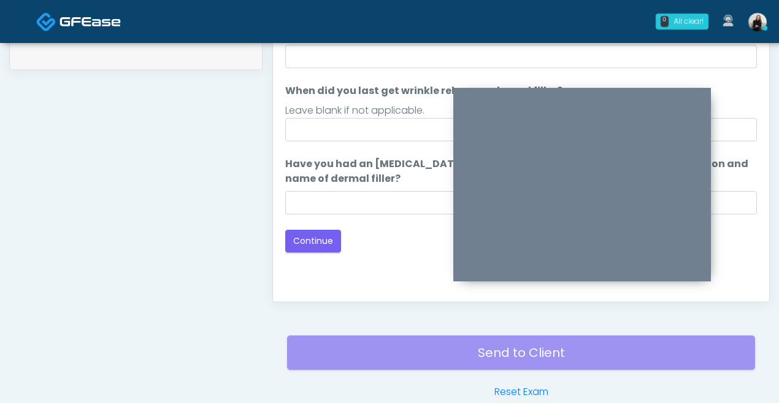
scroll to position [547, 0]
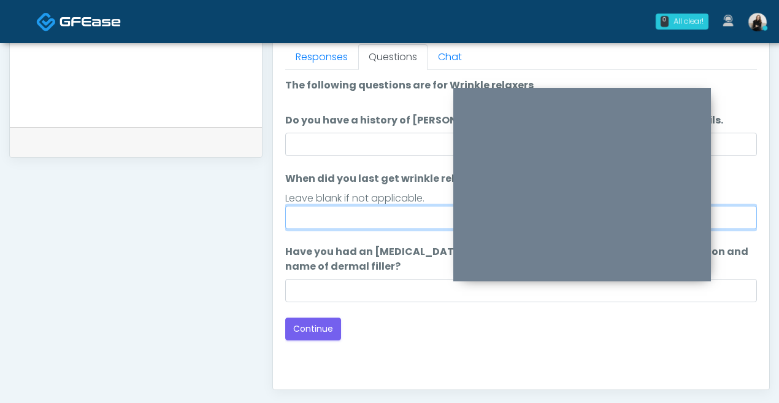
click at [317, 215] on input "When did you last get wrinkle relaxer or dermal filler?" at bounding box center [521, 217] width 472 height 23
type input "*****"
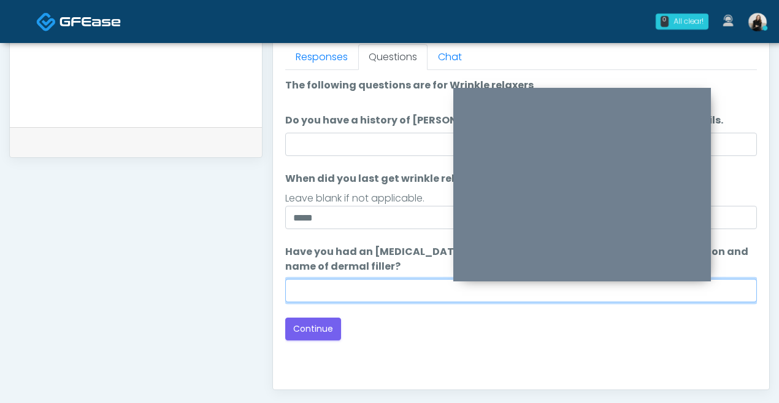
click at [358, 285] on input "Have you had an allergic response to any dermal fillers? If so, what was the re…" at bounding box center [521, 290] width 472 height 23
type input "*****"
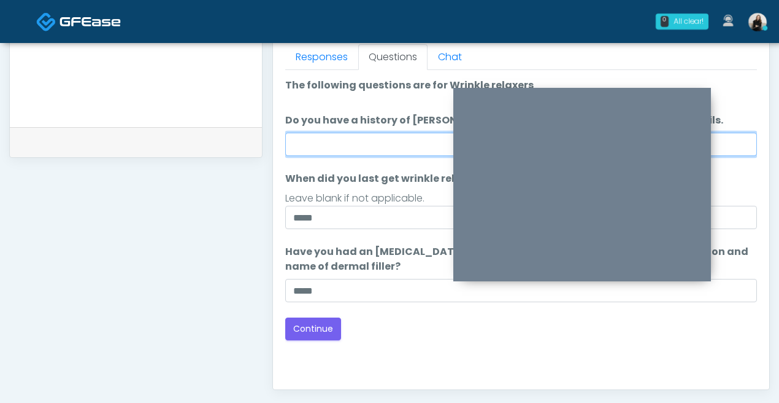
click at [324, 154] on input "Do you have a history of Guillain's barre or ALS? If so, please provide details." at bounding box center [521, 144] width 472 height 23
type input "**"
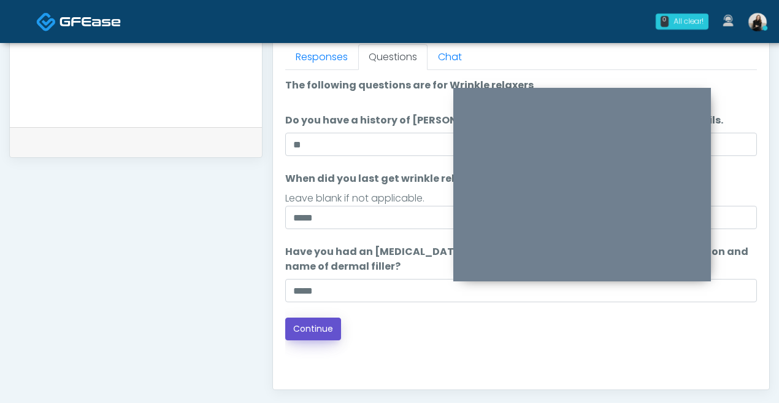
click at [316, 321] on button "Continue" at bounding box center [313, 328] width 56 height 23
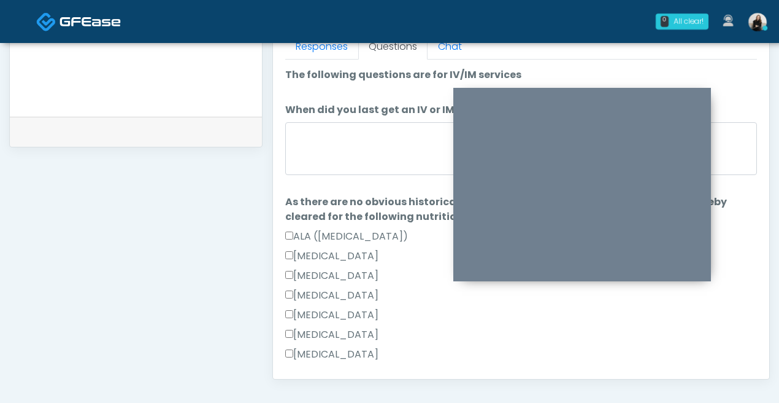
scroll to position [819, 0]
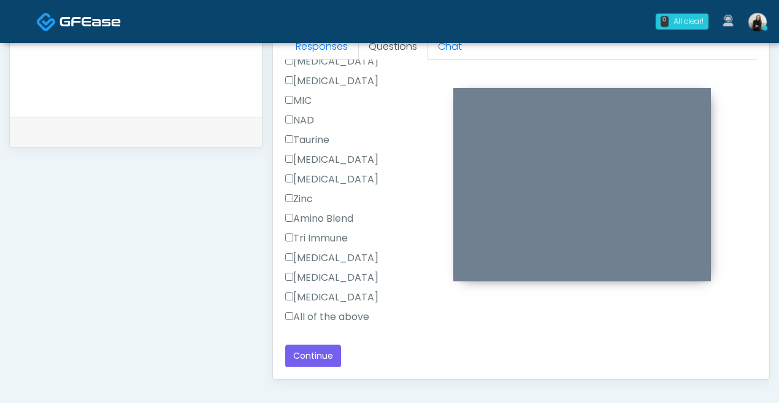
click at [326, 309] on label "All of the above" at bounding box center [327, 316] width 84 height 15
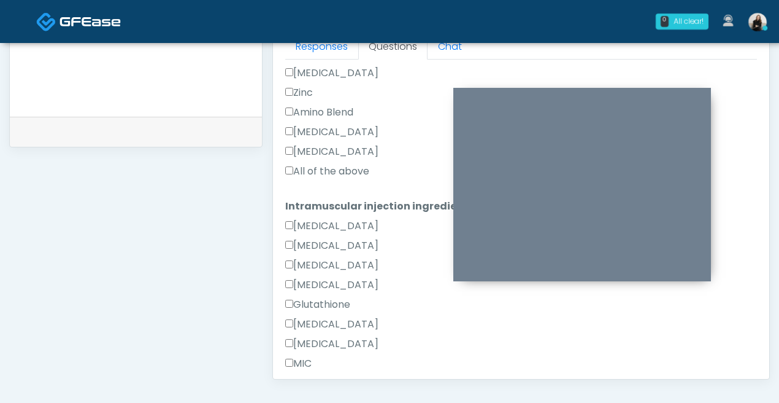
scroll to position [503, 0]
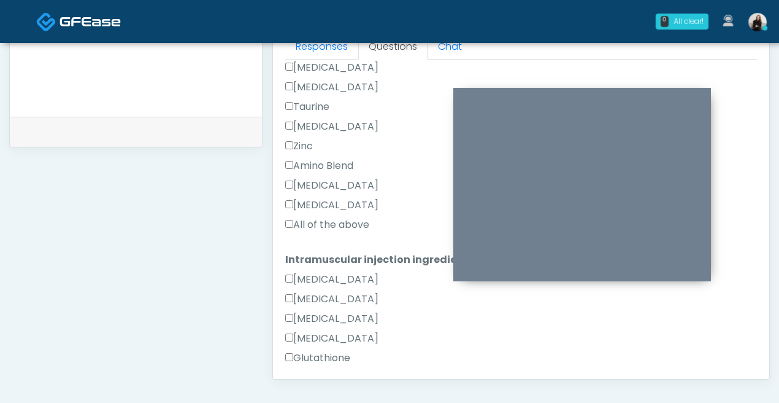
click at [325, 229] on label "All of the above" at bounding box center [327, 224] width 84 height 15
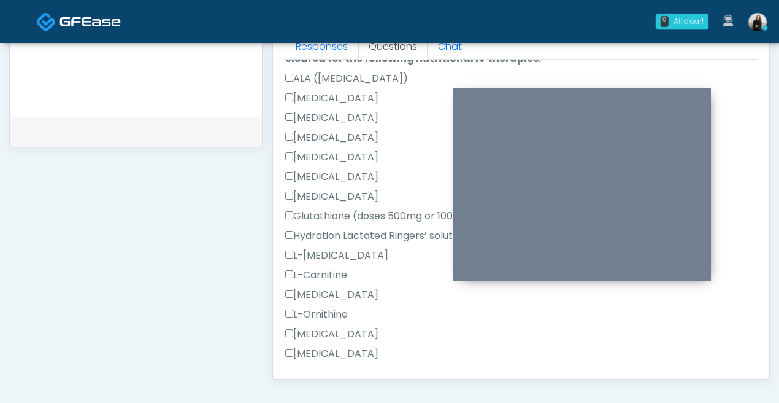
scroll to position [0, 0]
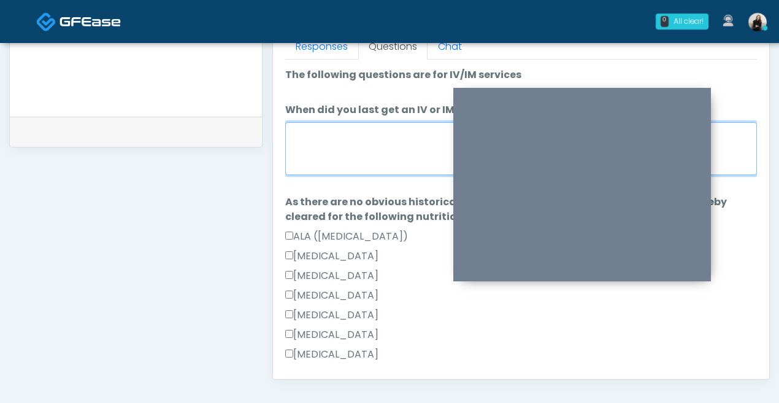
click at [333, 144] on textarea "When did you last get an IV or IM?" at bounding box center [521, 148] width 472 height 53
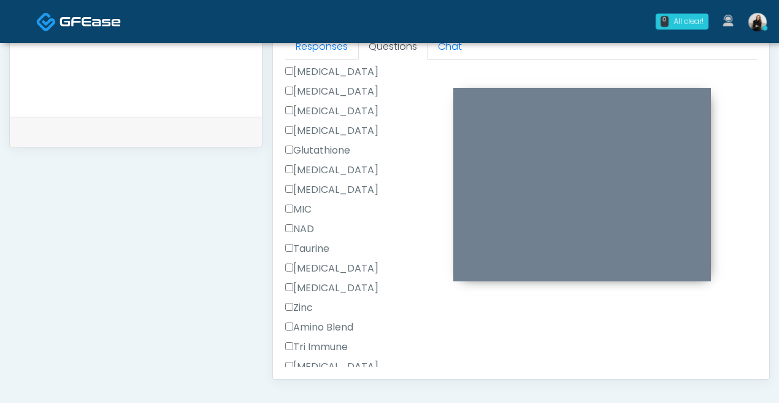
scroll to position [819, 0]
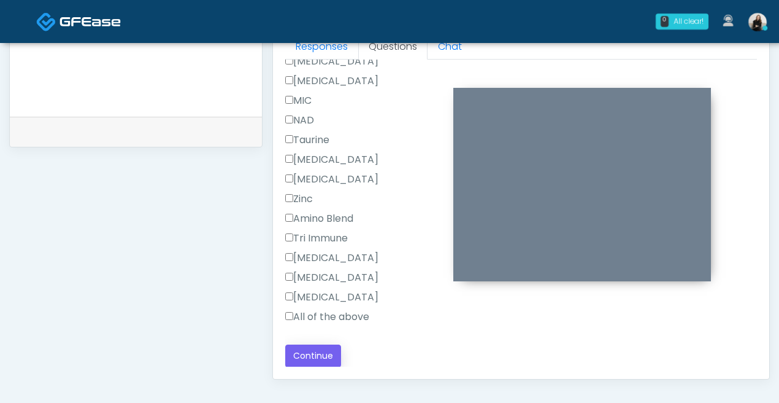
type textarea "*****"
click at [333, 346] on button "Continue" at bounding box center [313, 355] width 56 height 23
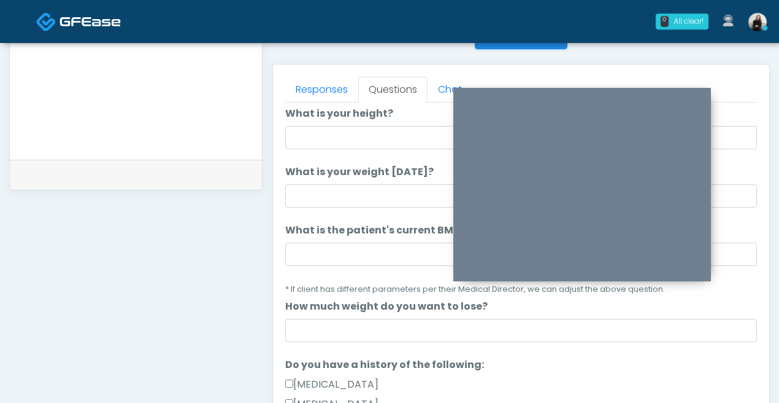
scroll to position [0, 0]
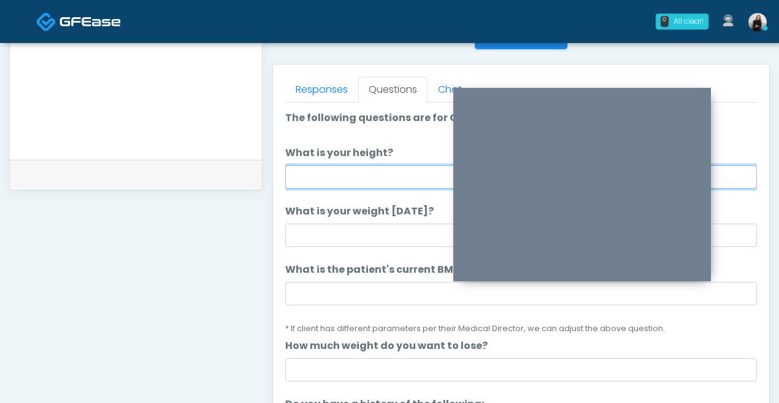
click at [311, 172] on input "What is your height?" at bounding box center [521, 176] width 472 height 23
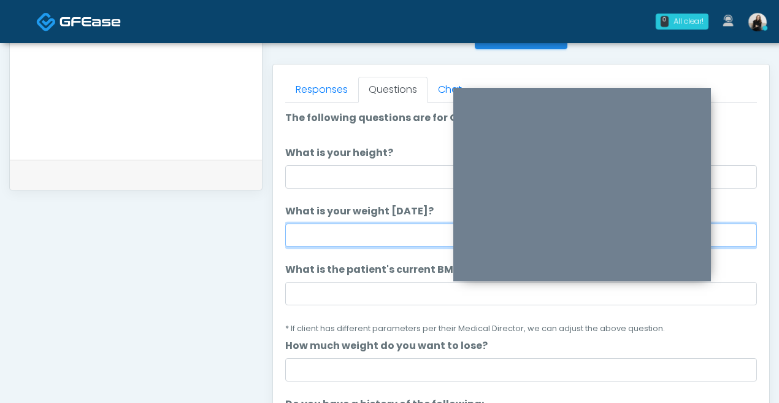
click at [312, 233] on input "What is your weight today?" at bounding box center [521, 234] width 472 height 23
type input "***"
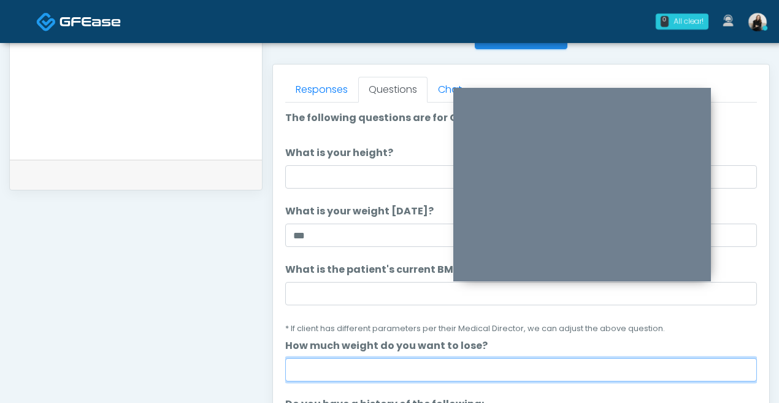
click at [374, 377] on input "How much weight do you want to lose?" at bounding box center [521, 369] width 472 height 23
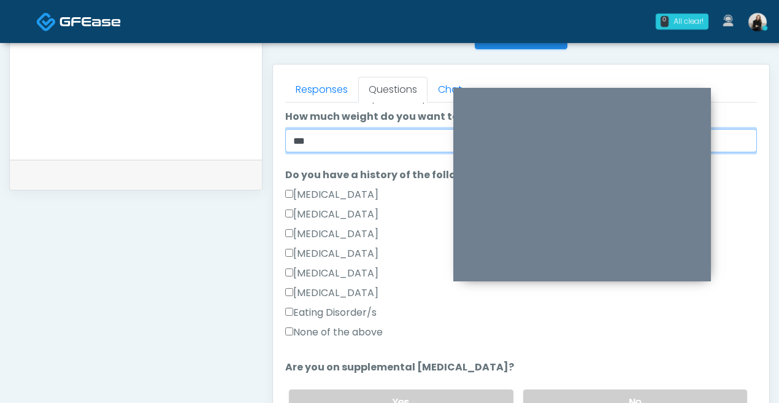
type input "***"
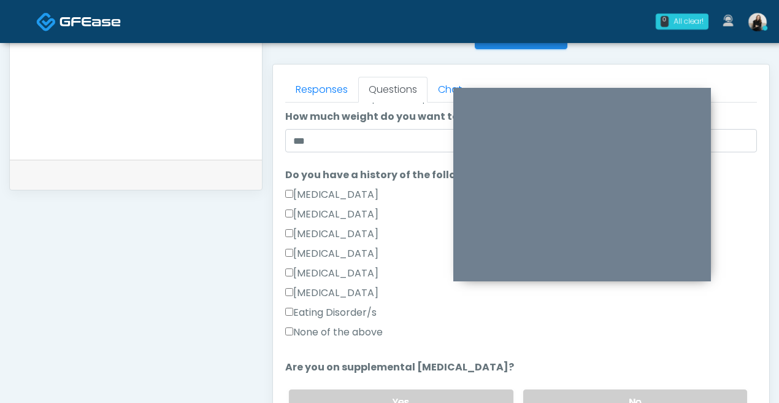
click at [376, 334] on label "None of the above" at bounding box center [334, 332] width 98 height 15
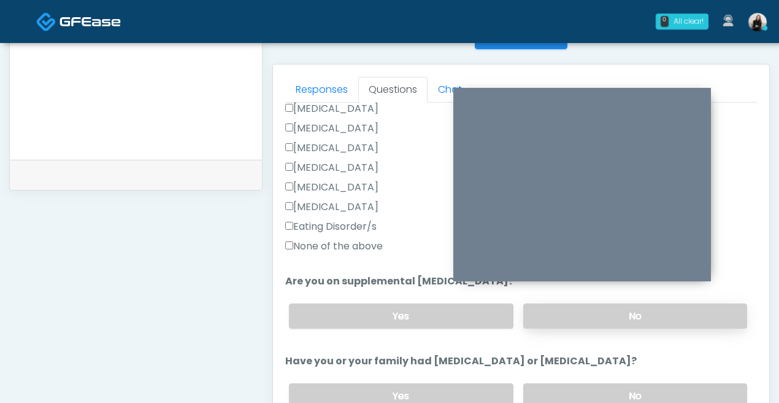
click at [573, 319] on label "No" at bounding box center [636, 315] width 224 height 25
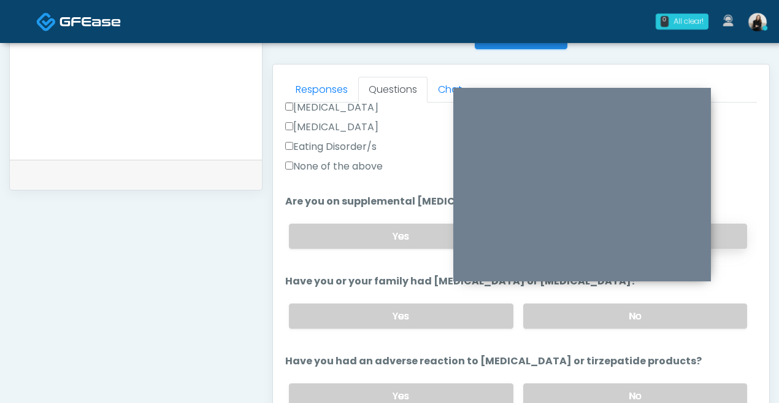
click at [573, 319] on label "No" at bounding box center [636, 315] width 224 height 25
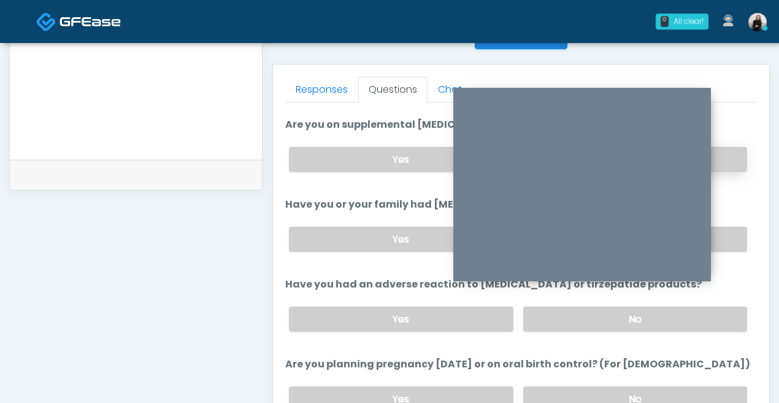
click at [573, 319] on label "No" at bounding box center [636, 318] width 224 height 25
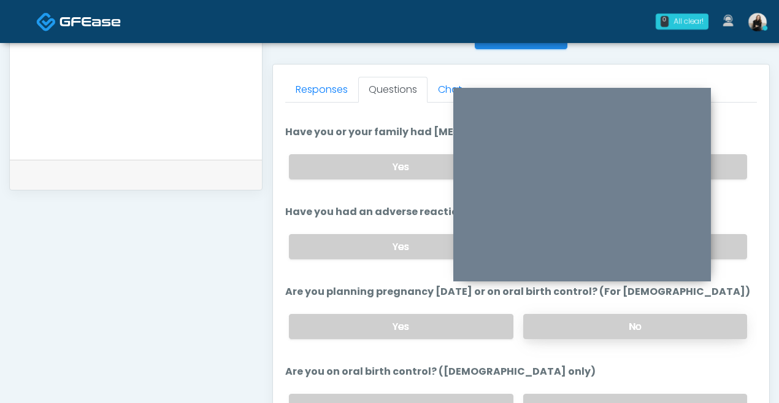
click at [570, 327] on label "No" at bounding box center [636, 326] width 224 height 25
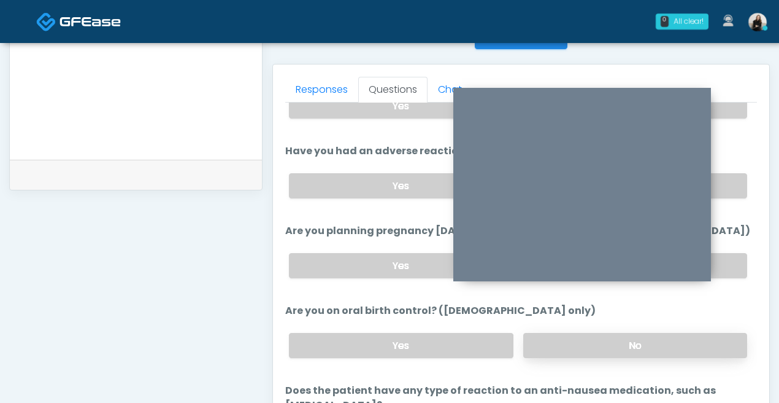
click at [573, 340] on label "No" at bounding box center [636, 345] width 224 height 25
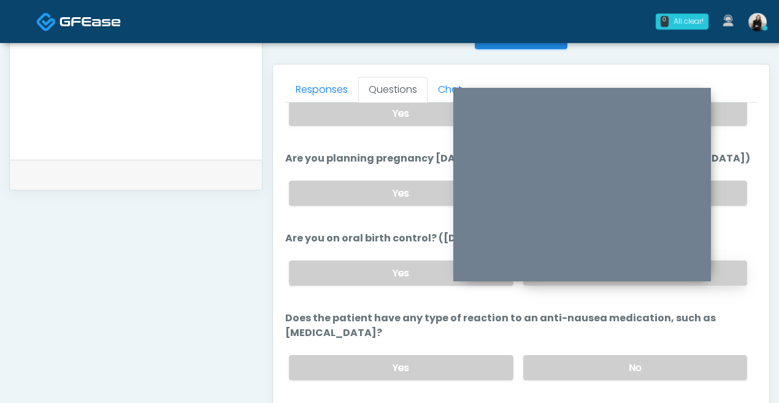
click at [573, 355] on label "No" at bounding box center [636, 367] width 224 height 25
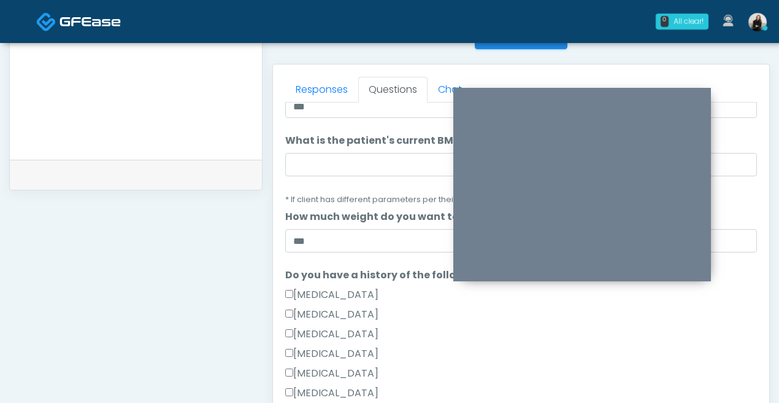
scroll to position [0, 0]
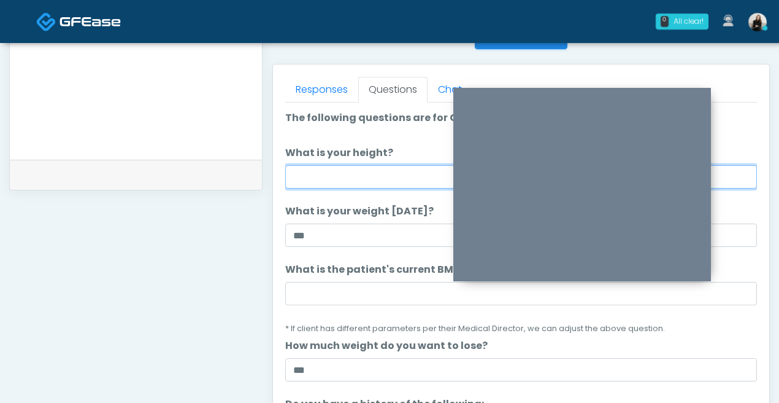
click at [296, 172] on input "What is your height?" at bounding box center [521, 176] width 472 height 23
type input "******"
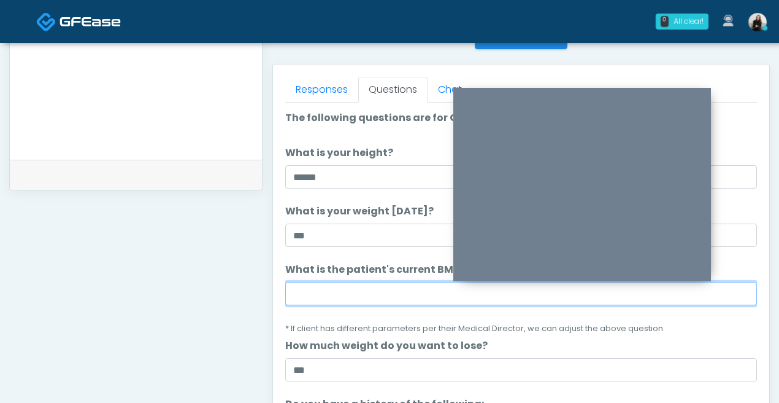
click at [412, 288] on input "What is the patient's current BMI? (if less than 25, not a candidate)" at bounding box center [521, 293] width 472 height 23
paste input "****"
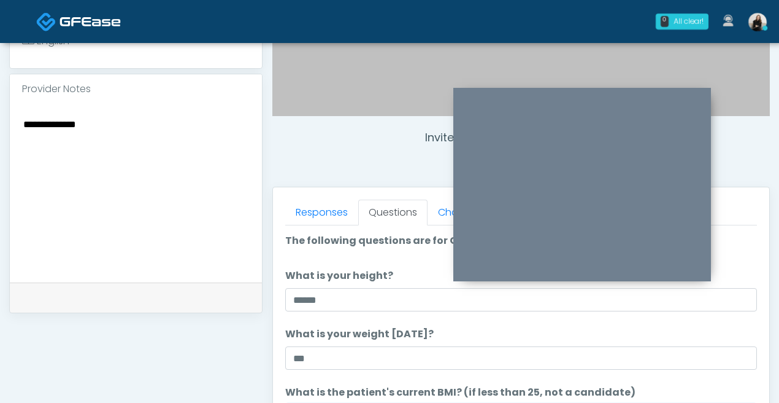
scroll to position [354, 0]
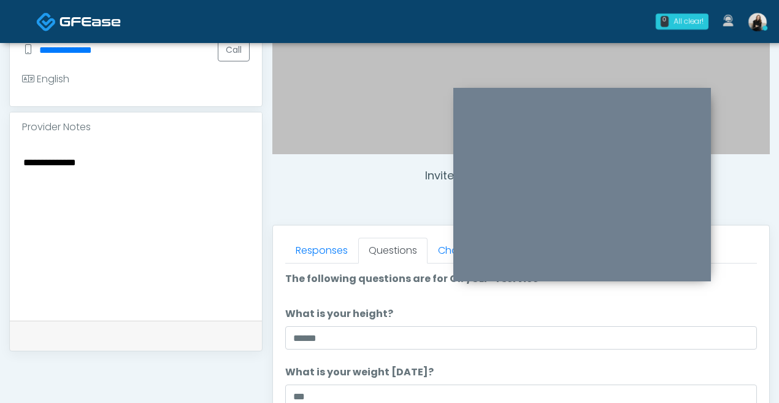
type input "****"
click at [246, 250] on textarea "**********" at bounding box center [136, 229] width 228 height 150
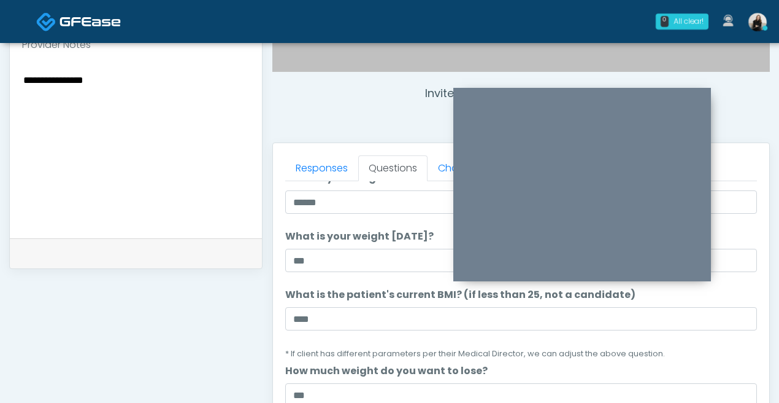
scroll to position [66, 0]
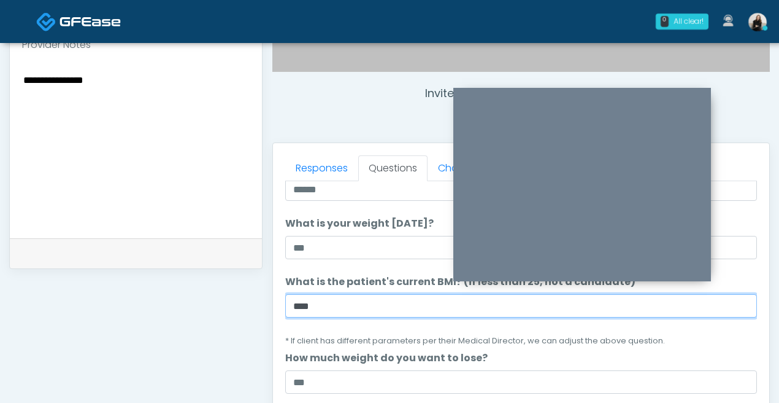
drag, startPoint x: 365, startPoint y: 298, endPoint x: 248, endPoint y: 298, distance: 116.6
click at [248, 298] on div "**********" at bounding box center [389, 130] width 761 height 936
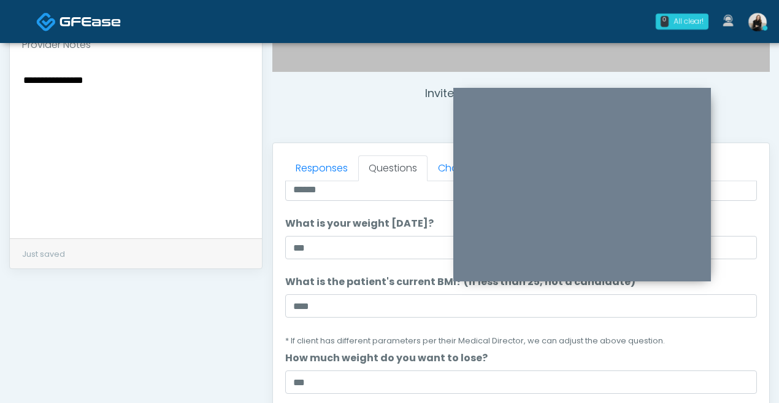
click at [161, 211] on textarea "**********" at bounding box center [136, 147] width 228 height 150
paste textarea "****"
click at [47, 103] on textarea "**********" at bounding box center [136, 147] width 228 height 150
click at [42, 110] on textarea "**********" at bounding box center [136, 147] width 228 height 150
click at [26, 108] on textarea "**********" at bounding box center [136, 147] width 228 height 150
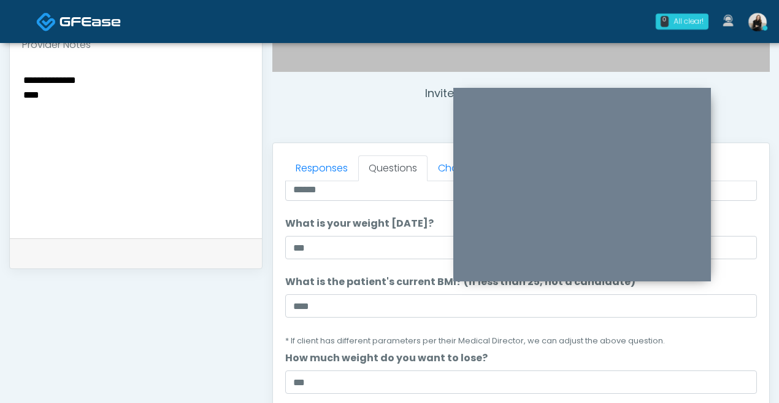
click at [22, 108] on textarea "**********" at bounding box center [136, 147] width 228 height 150
click at [79, 99] on textarea "**********" at bounding box center [136, 147] width 228 height 150
click at [79, 108] on textarea "**********" at bounding box center [136, 147] width 228 height 150
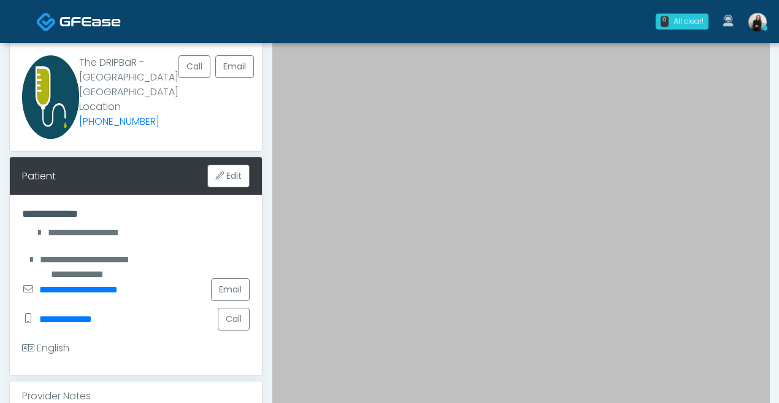
scroll to position [311, 0]
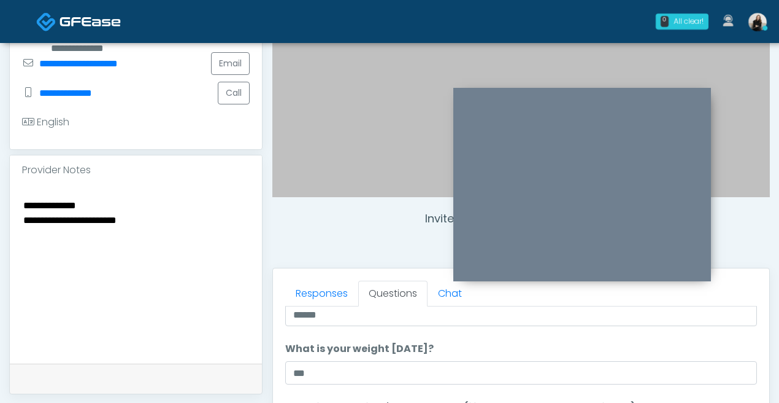
click at [111, 241] on textarea "**********" at bounding box center [136, 272] width 228 height 150
click at [107, 217] on textarea "**********" at bounding box center [136, 272] width 228 height 150
click at [22, 219] on textarea "**********" at bounding box center [136, 272] width 228 height 150
paste textarea "**********"
click at [29, 222] on textarea "**********" at bounding box center [136, 272] width 228 height 150
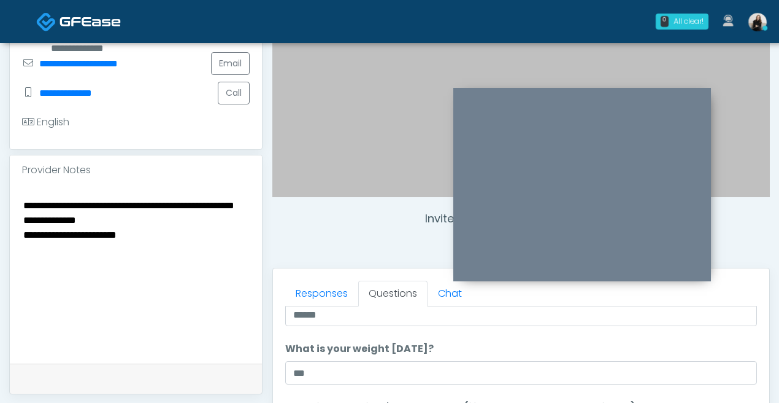
click at [95, 239] on textarea "**********" at bounding box center [136, 272] width 228 height 150
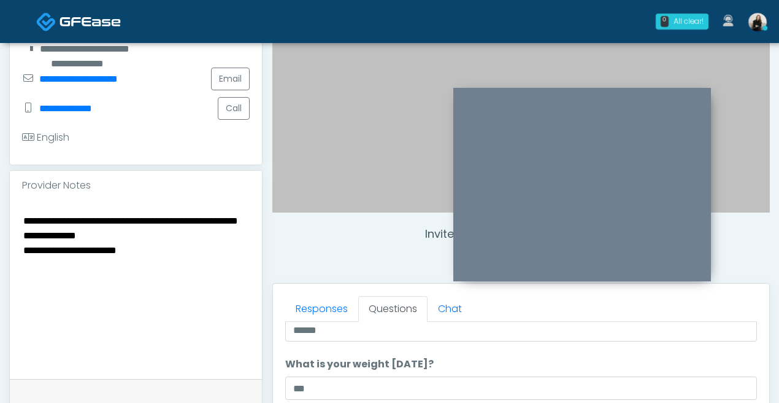
scroll to position [319, 0]
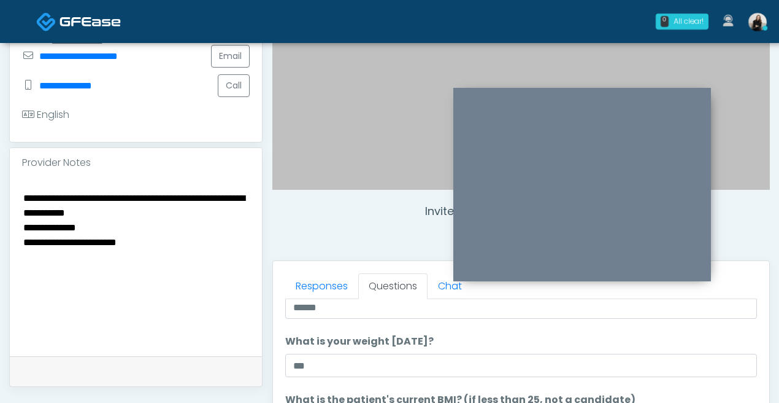
drag, startPoint x: 64, startPoint y: 245, endPoint x: 123, endPoint y: 241, distance: 59.0
click at [123, 241] on textarea "**********" at bounding box center [136, 265] width 228 height 150
click at [144, 225] on textarea "**********" at bounding box center [136, 265] width 228 height 150
paste textarea "******"
drag, startPoint x: 89, startPoint y: 243, endPoint x: -26, endPoint y: 240, distance: 115.4
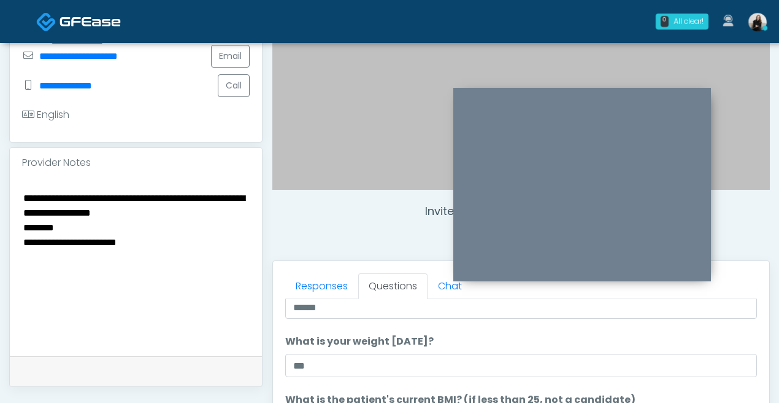
click at [0, 240] on html "0 All clear! All clear! [PERSON_NAME] AR AZ CO CT DC DE [GEOGRAPHIC_DATA] IA ID…" at bounding box center [389, 232] width 779 height 1102
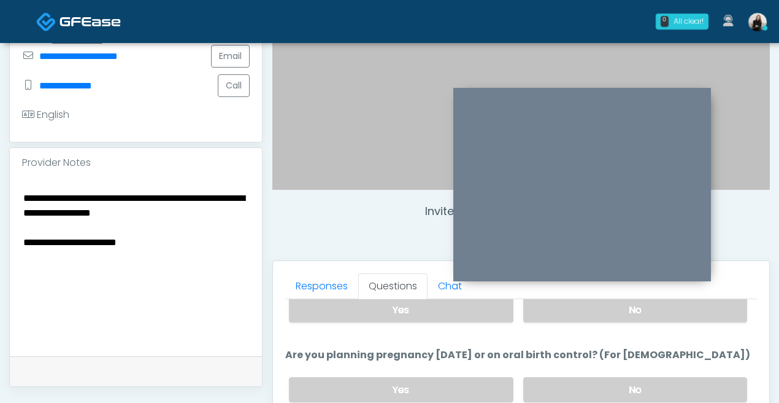
scroll to position [675, 0]
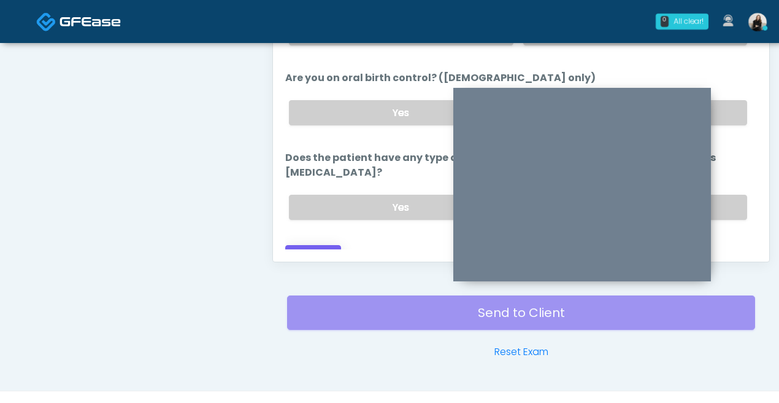
type textarea "**********"
click at [325, 245] on button "Continue" at bounding box center [313, 256] width 56 height 23
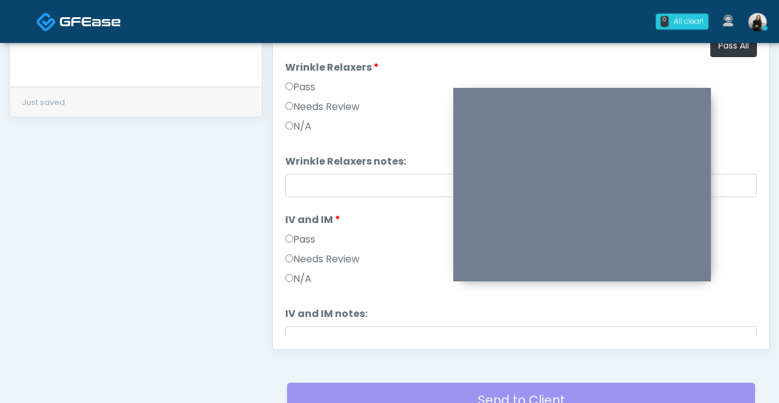
scroll to position [573, 0]
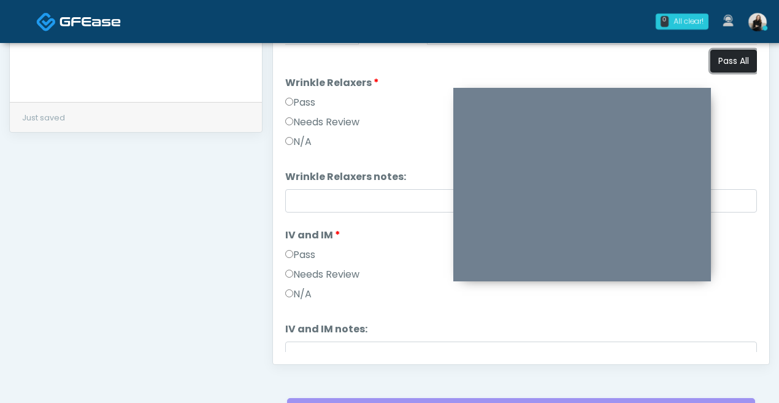
click at [732, 57] on button "Pass All" at bounding box center [734, 61] width 47 height 23
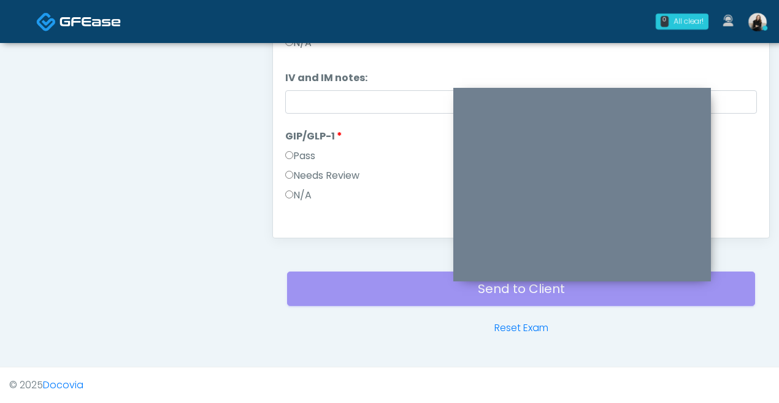
scroll to position [119, 0]
click at [312, 181] on label "Needs Review" at bounding box center [322, 181] width 74 height 15
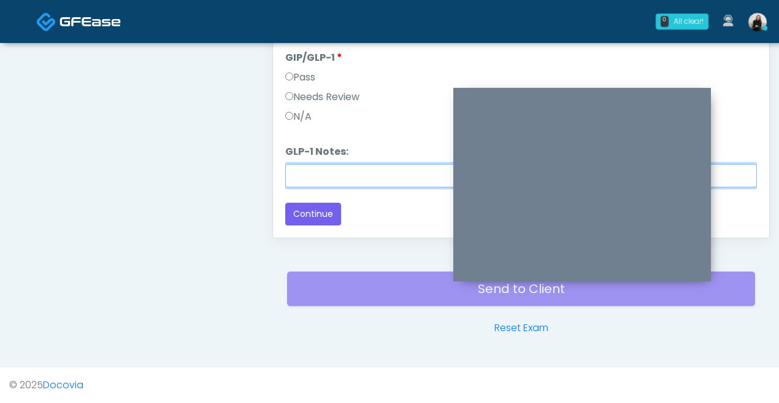
click at [350, 182] on input "GLP-1 Notes:" at bounding box center [521, 175] width 472 height 23
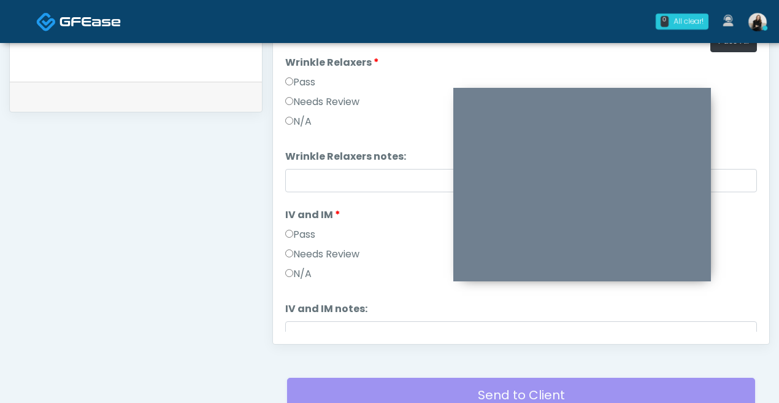
scroll to position [556, 0]
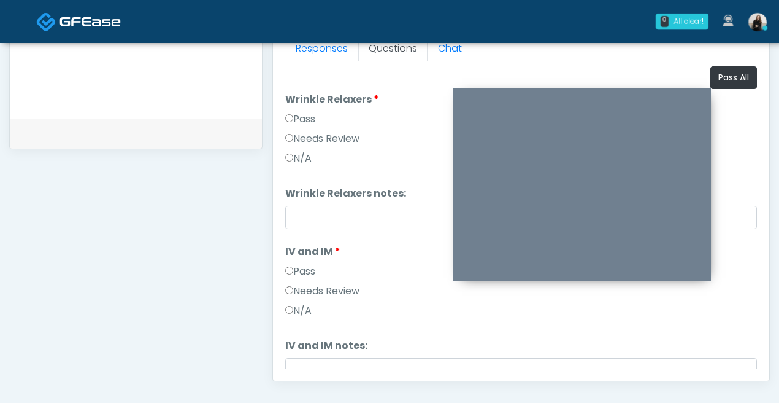
type input "**********"
click at [341, 143] on label "Needs Review" at bounding box center [322, 138] width 74 height 15
click at [335, 208] on input "Wrinkle Relaxers notes:" at bounding box center [521, 217] width 472 height 23
type input "**********"
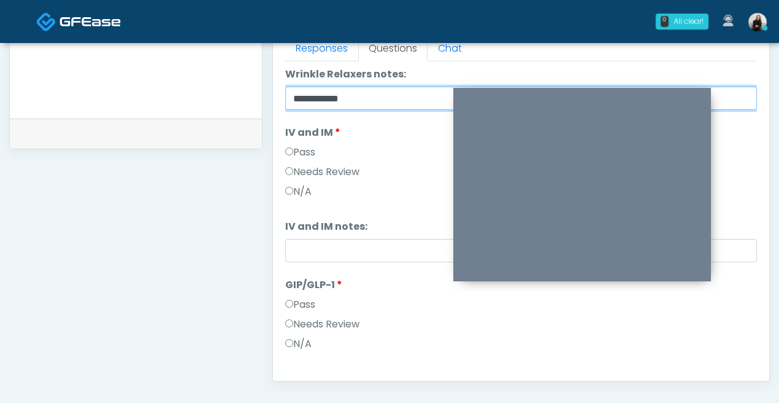
scroll to position [203, 0]
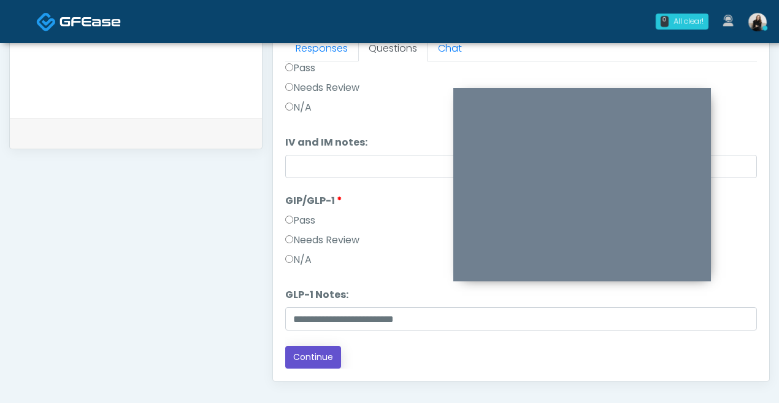
click at [324, 355] on button "Continue" at bounding box center [313, 357] width 56 height 23
click at [331, 353] on button "Continue" at bounding box center [313, 357] width 56 height 23
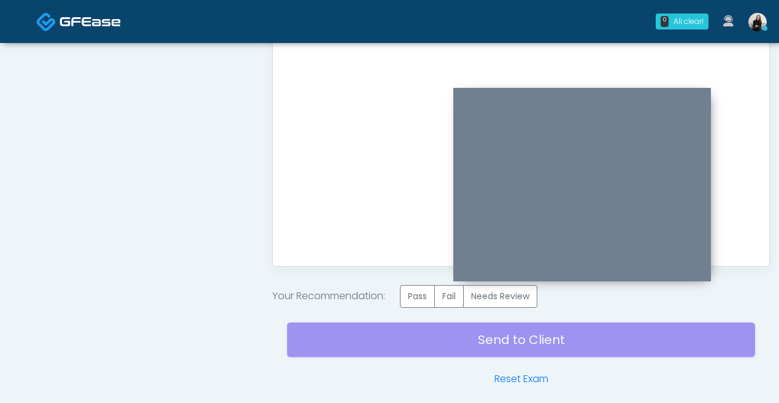
scroll to position [618, 0]
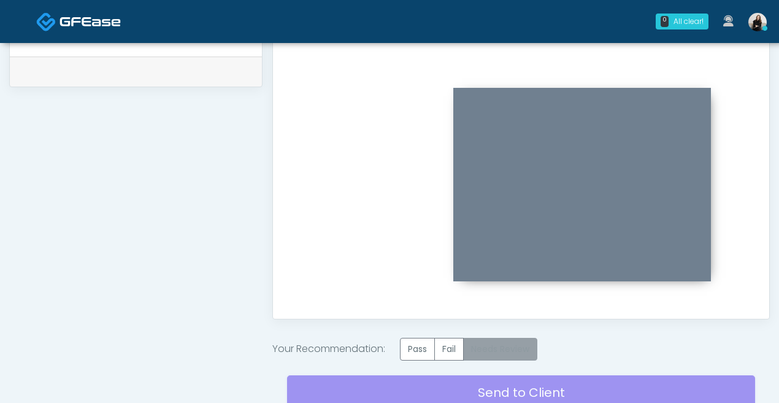
click at [515, 342] on label "Needs Review" at bounding box center [500, 349] width 74 height 23
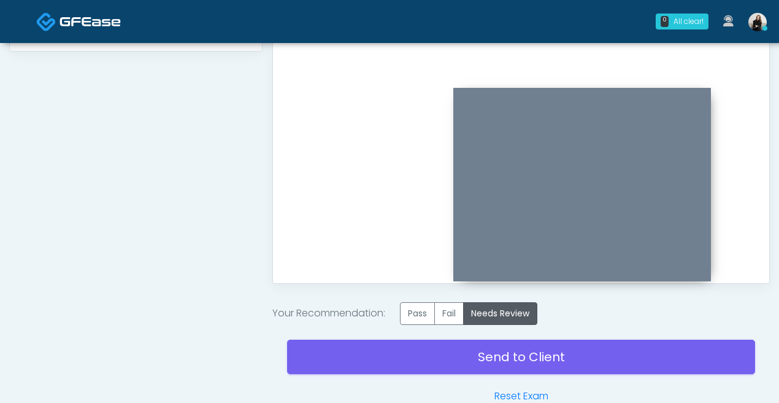
scroll to position [676, 0]
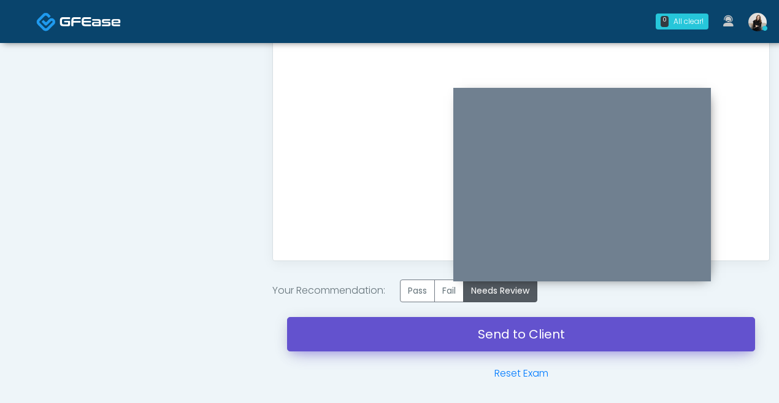
click at [416, 336] on link "Send to Client" at bounding box center [521, 334] width 468 height 34
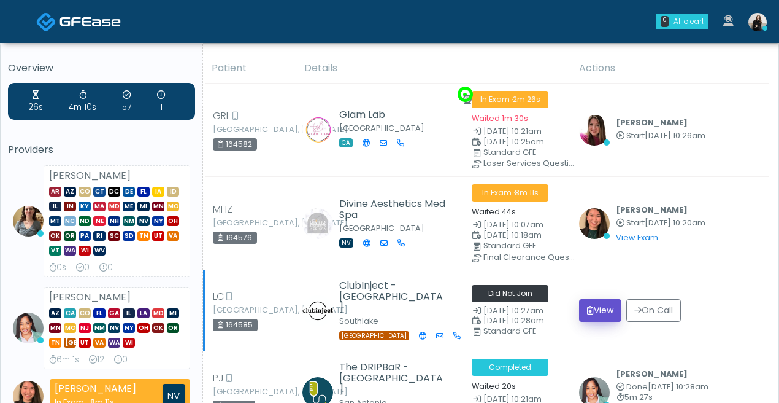
click at [594, 311] on icon "submit" at bounding box center [590, 310] width 7 height 9
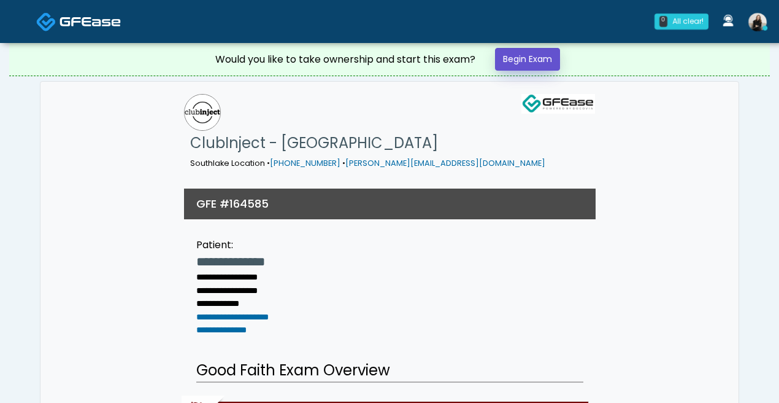
click at [539, 63] on link "Begin Exam" at bounding box center [527, 59] width 65 height 23
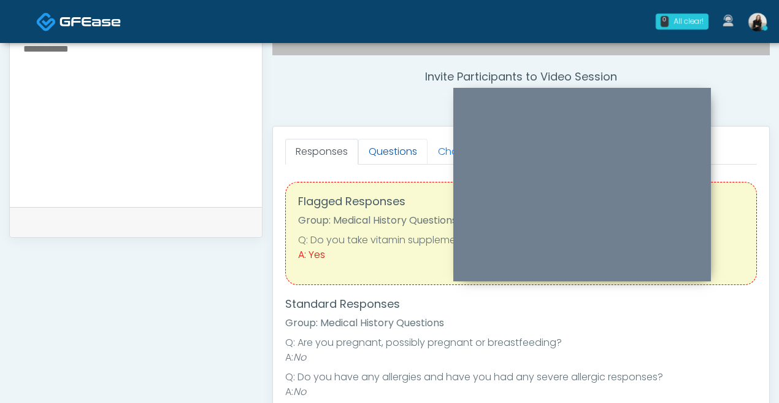
click at [388, 152] on link "Questions" at bounding box center [392, 152] width 69 height 26
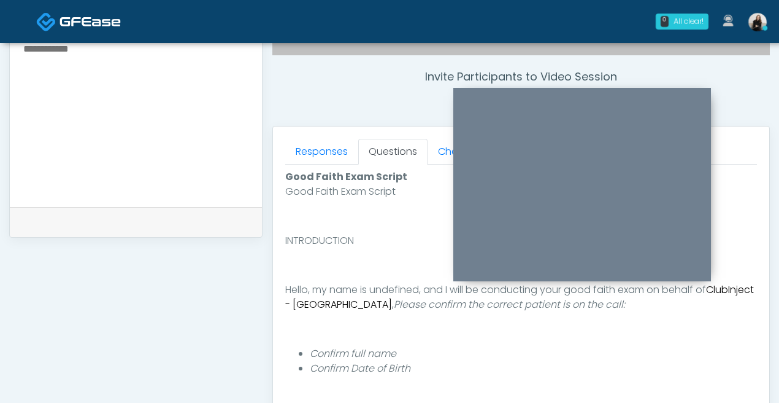
scroll to position [699, 0]
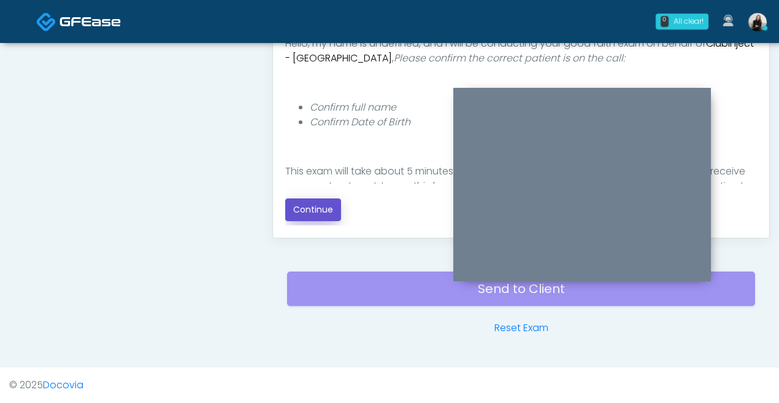
click at [321, 204] on button "Continue" at bounding box center [313, 209] width 56 height 23
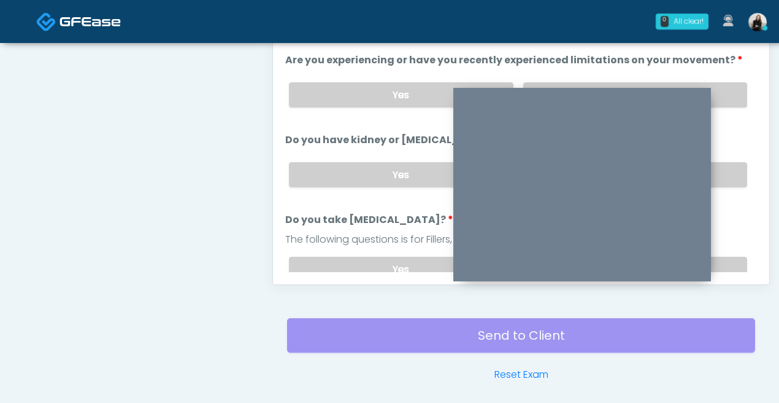
scroll to position [589, 0]
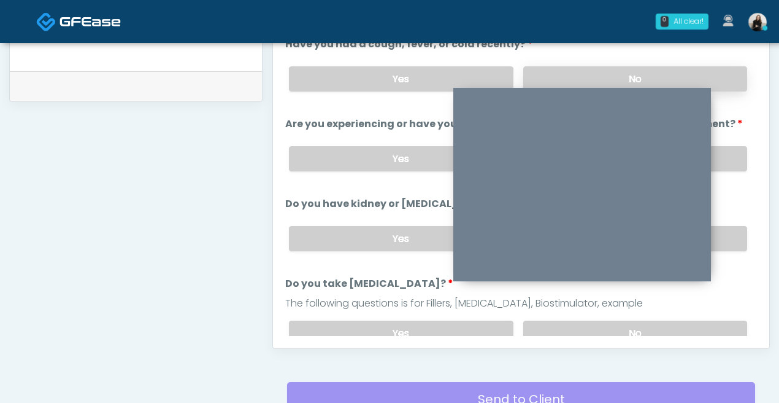
click at [721, 78] on label "No" at bounding box center [636, 78] width 224 height 25
click at [713, 163] on label "No" at bounding box center [636, 158] width 224 height 25
click at [730, 226] on label "No" at bounding box center [636, 238] width 224 height 25
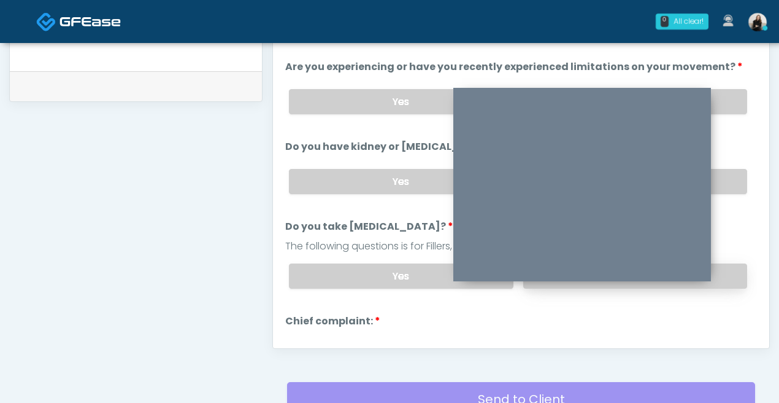
click at [728, 263] on label "No" at bounding box center [636, 275] width 224 height 25
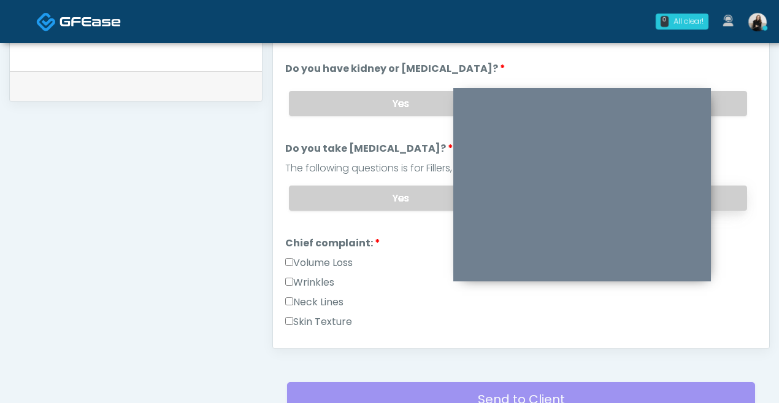
scroll to position [157, 0]
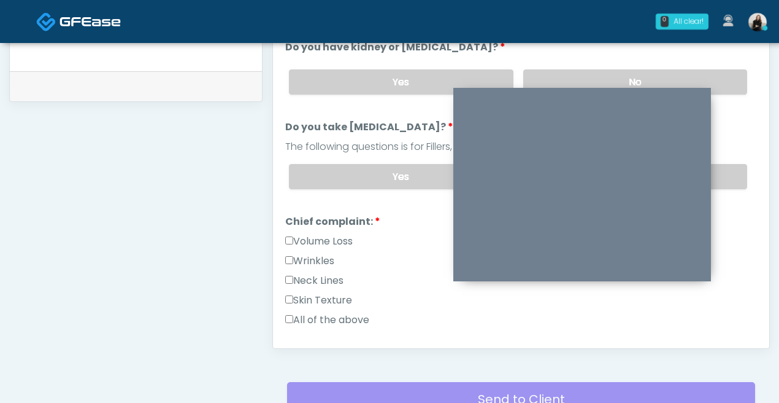
click at [321, 260] on label "Wrinkles" at bounding box center [309, 260] width 49 height 15
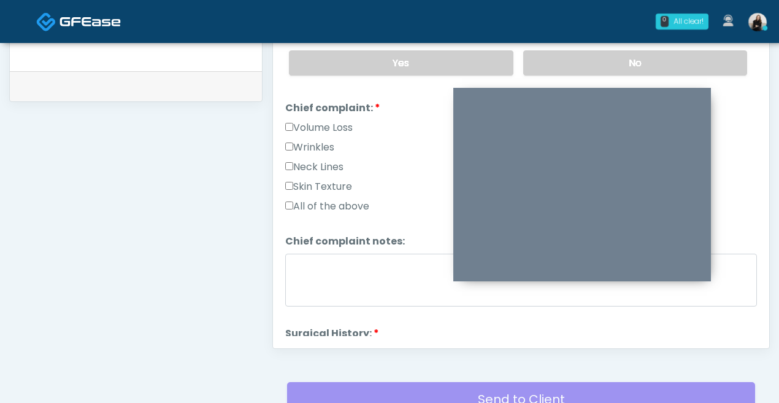
scroll to position [382, 0]
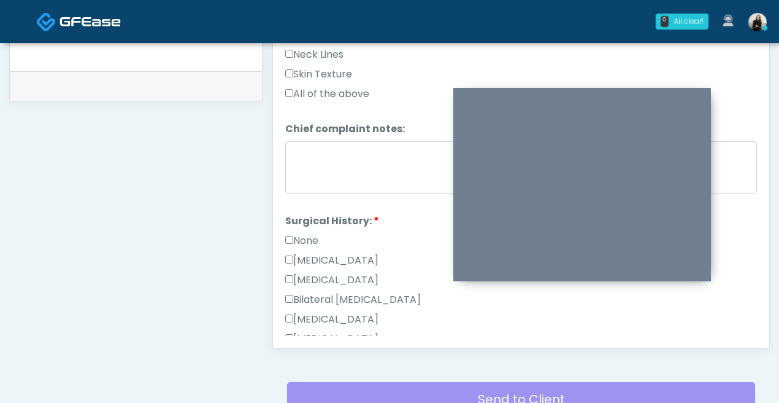
click at [315, 253] on label "Cesarean Section" at bounding box center [331, 260] width 93 height 15
click at [314, 238] on label "None" at bounding box center [301, 240] width 33 height 15
click at [310, 256] on label "Cesarean Section" at bounding box center [331, 260] width 93 height 15
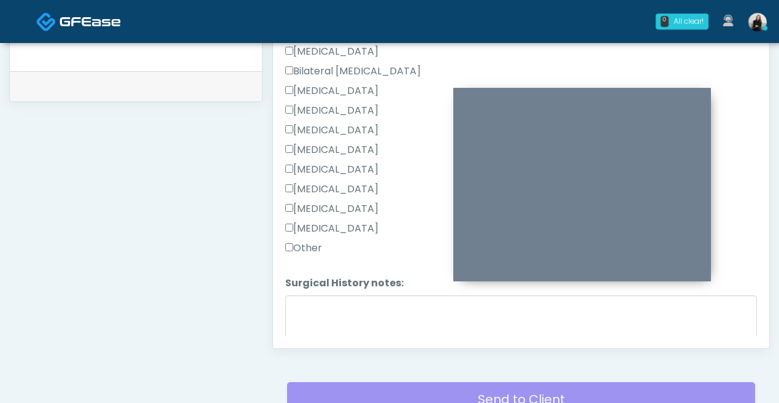
scroll to position [662, 0]
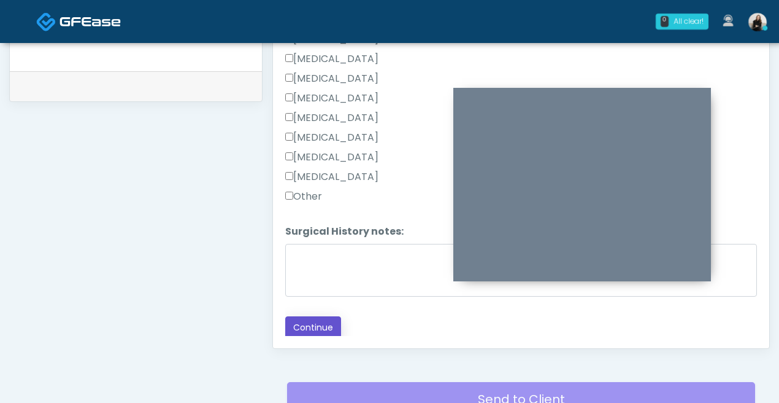
click at [308, 316] on button "Continue" at bounding box center [313, 327] width 56 height 23
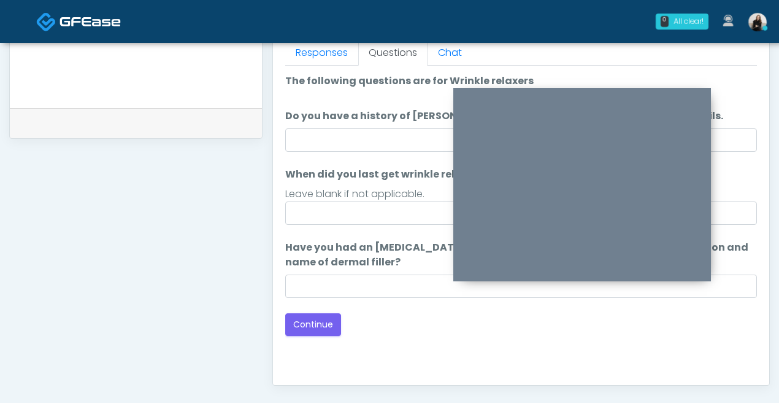
scroll to position [535, 0]
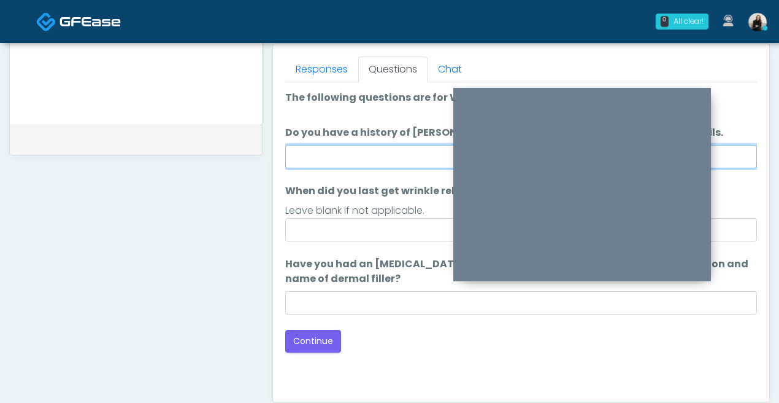
click at [341, 160] on input "Do you have a history of Guillain's barre or ALS? If so, please provide details." at bounding box center [521, 156] width 472 height 23
type input "**"
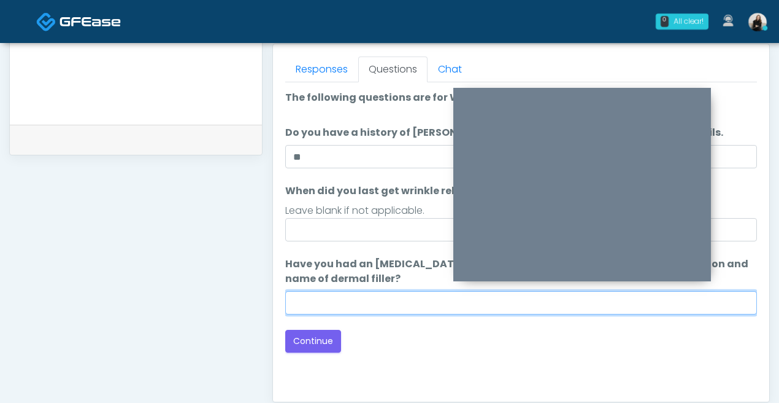
click at [334, 295] on input "Have you had an allergic response to any dermal fillers? If so, what was the re…" at bounding box center [521, 302] width 472 height 23
type input "**"
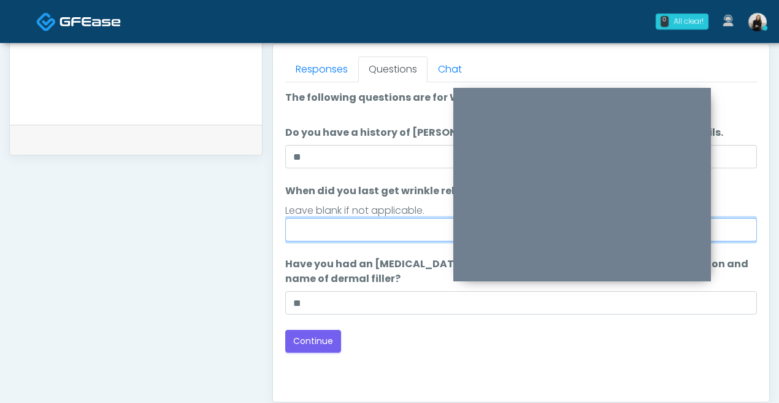
click at [362, 236] on input "When did you last get wrinkle relaxer or dermal filler?" at bounding box center [521, 229] width 472 height 23
drag, startPoint x: 302, startPoint y: 231, endPoint x: 258, endPoint y: 226, distance: 43.9
click at [258, 226] on div "**********" at bounding box center [389, 31] width 761 height 936
type input "**********"
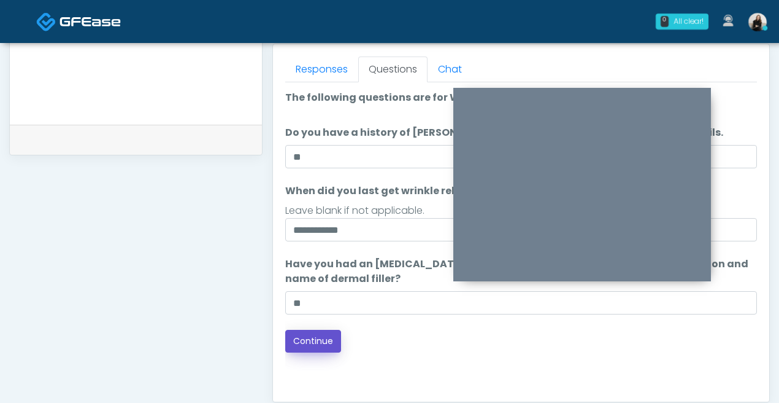
click at [298, 338] on button "Continue" at bounding box center [313, 341] width 56 height 23
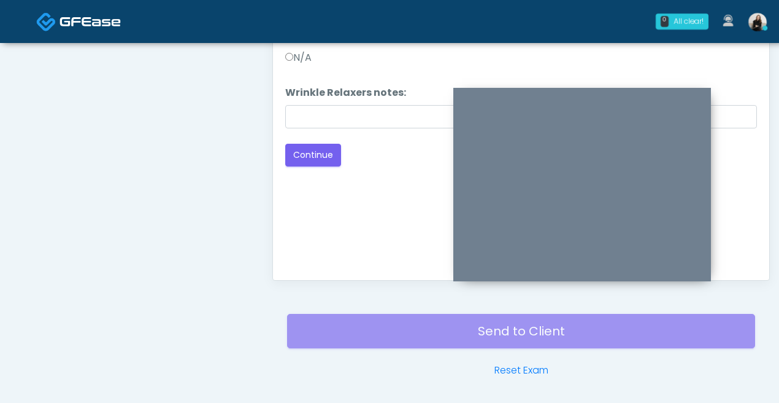
scroll to position [586, 0]
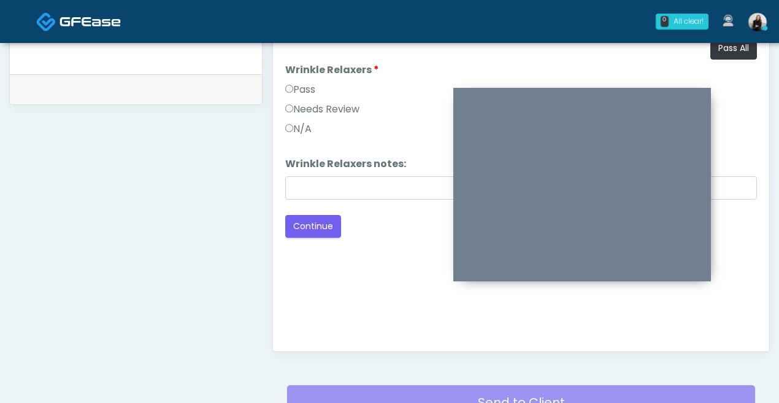
click at [315, 87] on label "Pass" at bounding box center [300, 89] width 30 height 15
click at [317, 226] on button "Continue" at bounding box center [313, 226] width 56 height 23
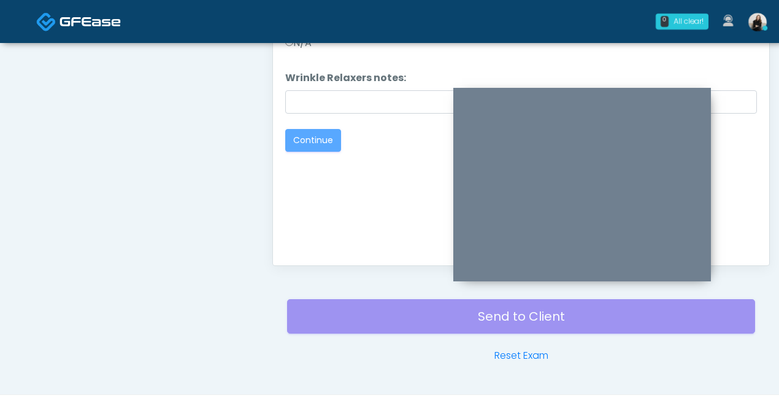
scroll to position [690, 0]
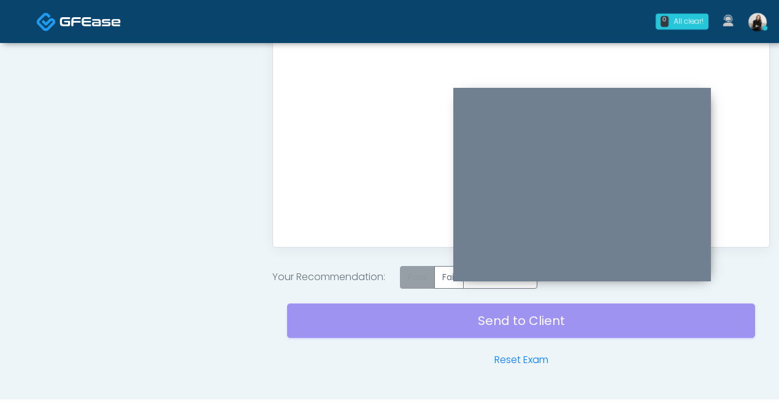
click at [412, 276] on label "Pass" at bounding box center [417, 277] width 35 height 23
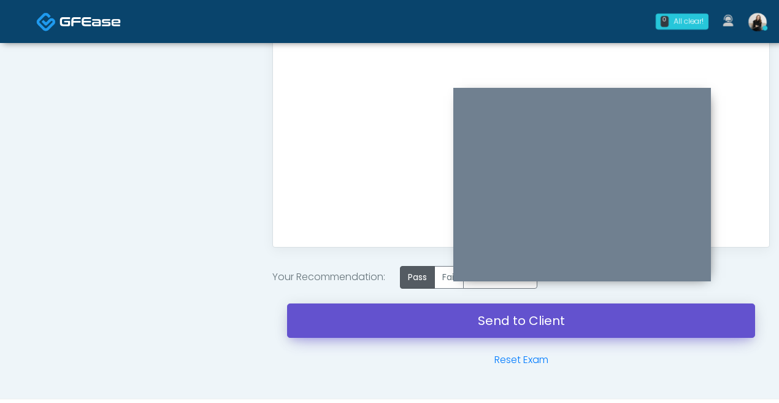
click at [410, 316] on link "Send to Client" at bounding box center [521, 320] width 468 height 34
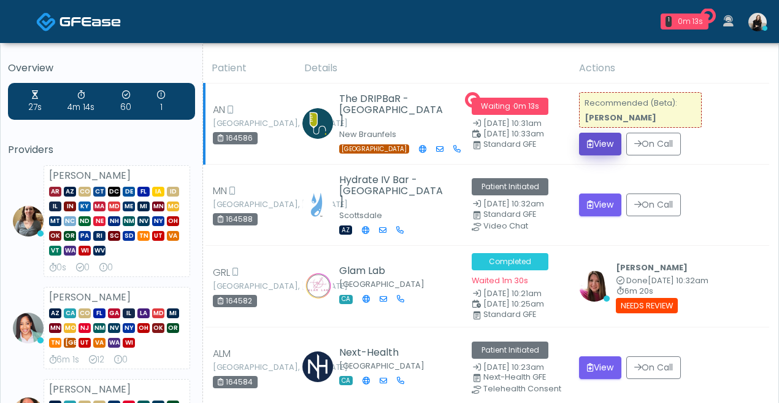
click at [616, 148] on button "View" at bounding box center [600, 144] width 42 height 23
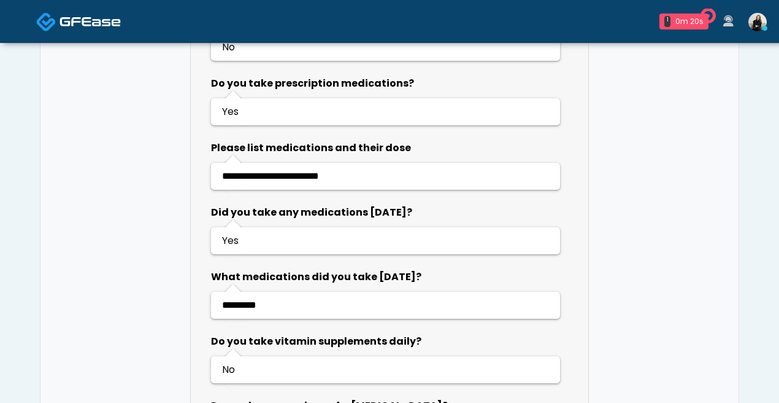
scroll to position [894, 0]
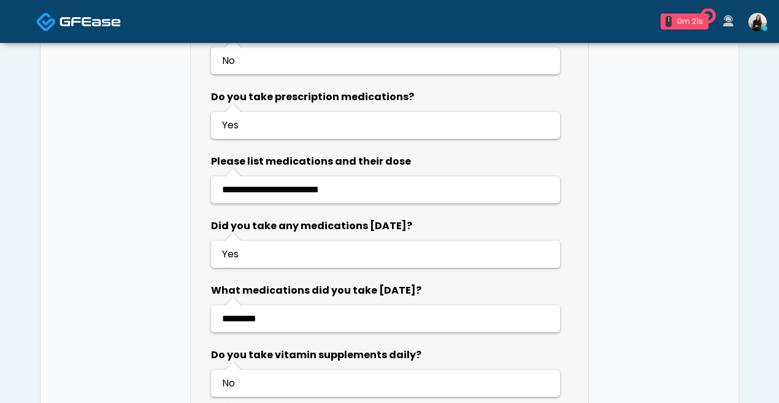
click at [117, 18] on img at bounding box center [90, 21] width 61 height 12
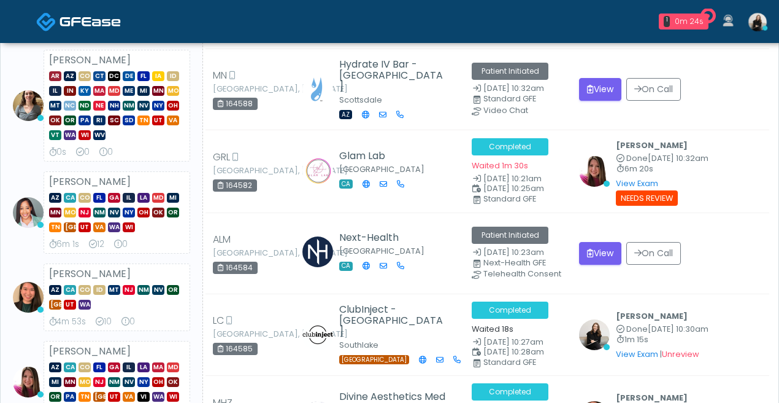
scroll to position [126, 0]
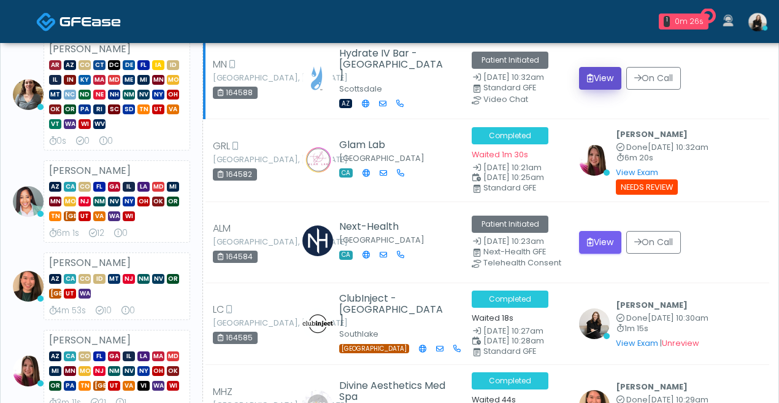
click at [612, 74] on button "View" at bounding box center [600, 78] width 42 height 23
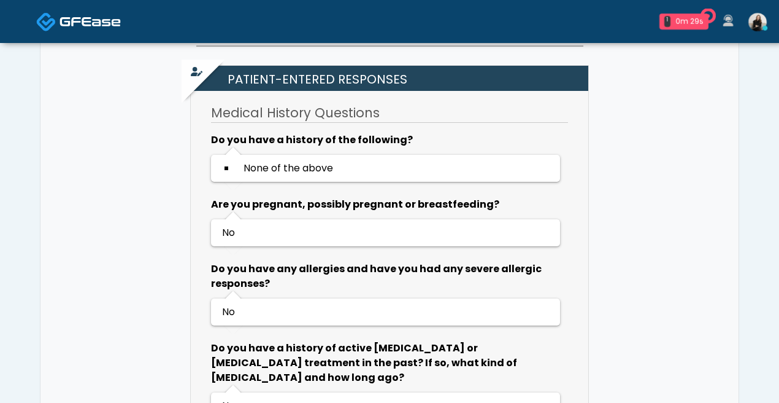
click at [110, 21] on img at bounding box center [90, 21] width 61 height 12
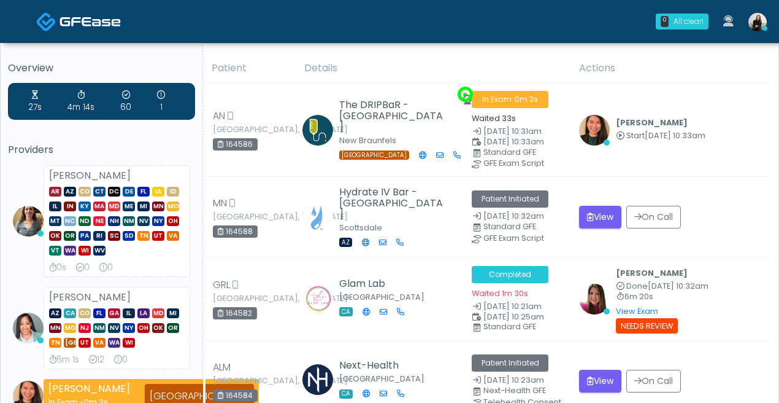
click at [110, 26] on img at bounding box center [90, 21] width 61 height 12
click at [92, 19] on img at bounding box center [90, 21] width 61 height 12
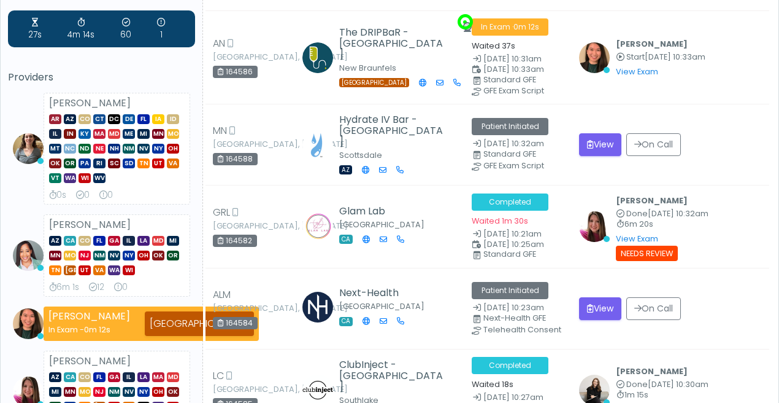
scroll to position [177, 0]
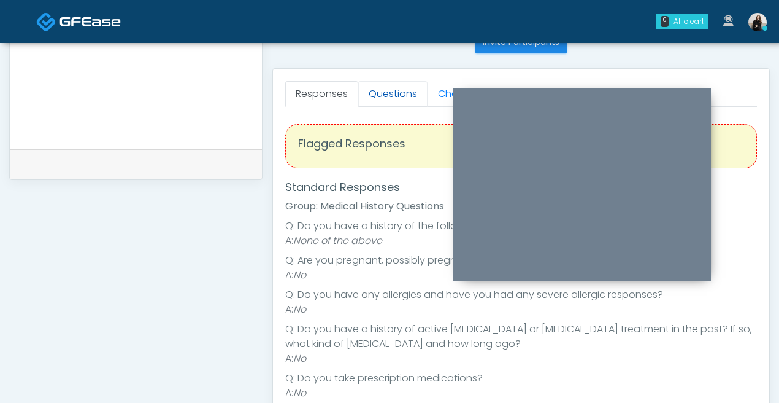
click at [401, 91] on link "Questions" at bounding box center [392, 94] width 69 height 26
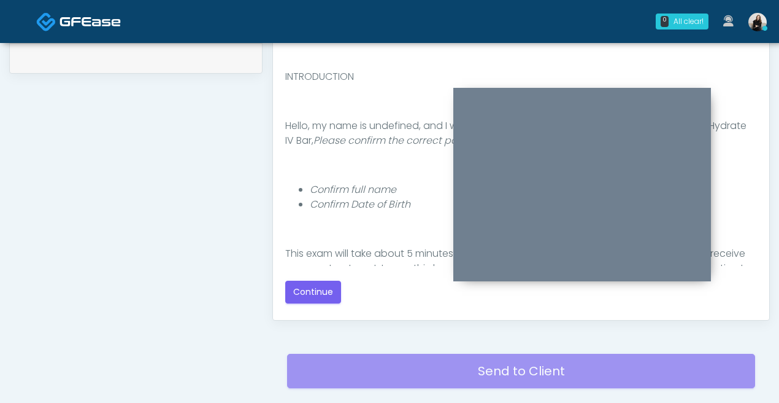
scroll to position [699, 0]
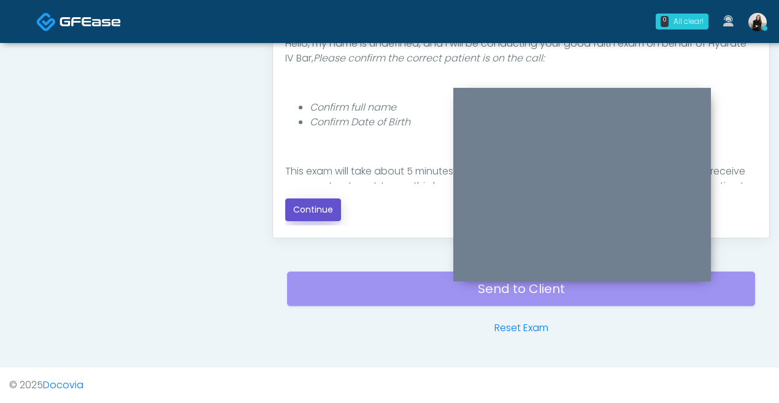
click at [330, 203] on button "Continue" at bounding box center [313, 209] width 56 height 23
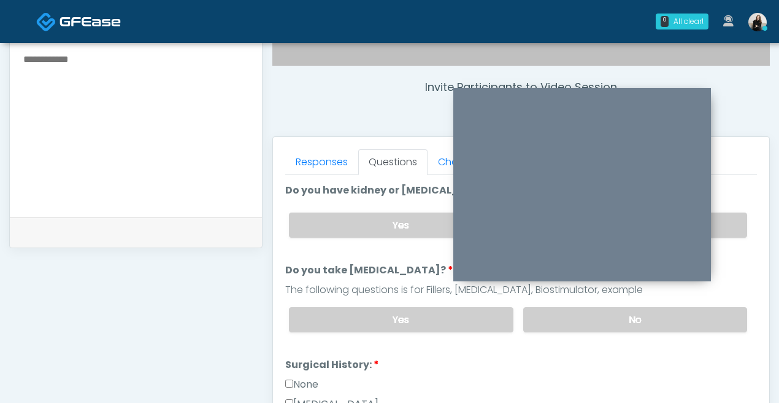
scroll to position [387, 0]
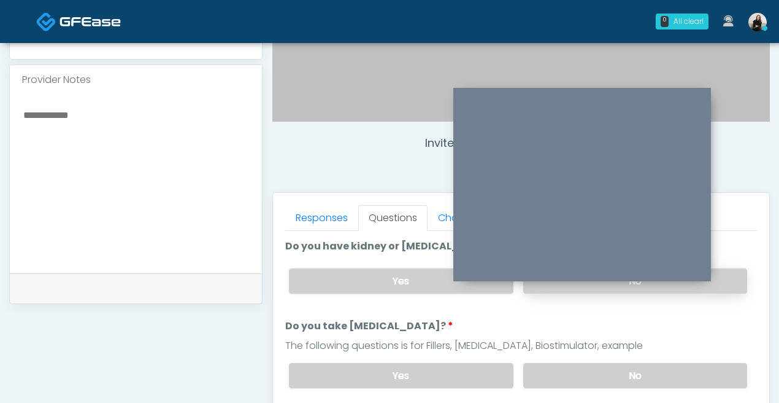
click at [744, 273] on label "No" at bounding box center [636, 280] width 224 height 25
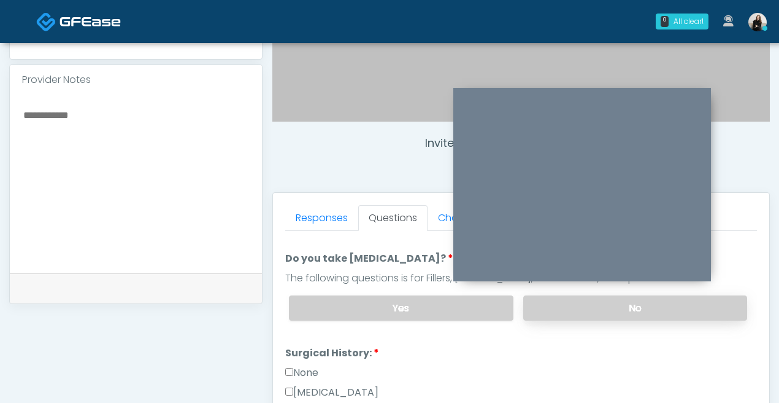
click at [719, 309] on label "No" at bounding box center [636, 307] width 224 height 25
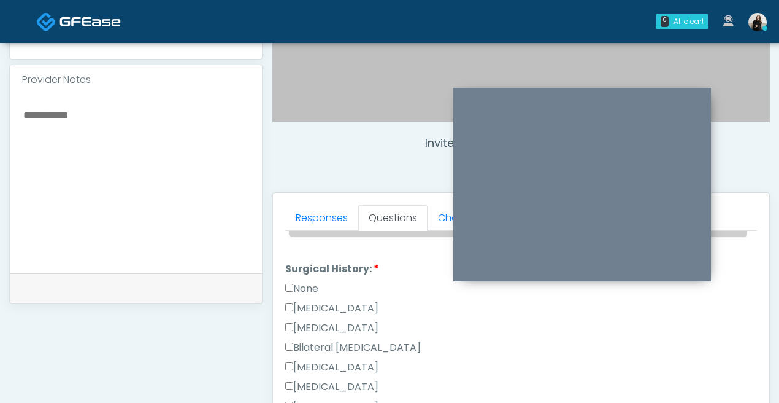
scroll to position [148, 0]
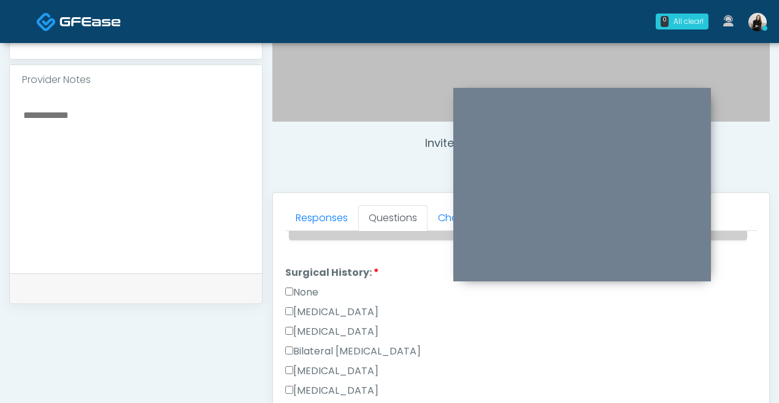
click at [303, 282] on li "Surgical History: Surgical History: None Cesarean Section Hysterectomy Bilatera…" at bounding box center [521, 402] width 472 height 275
click at [303, 287] on label "None" at bounding box center [301, 292] width 33 height 15
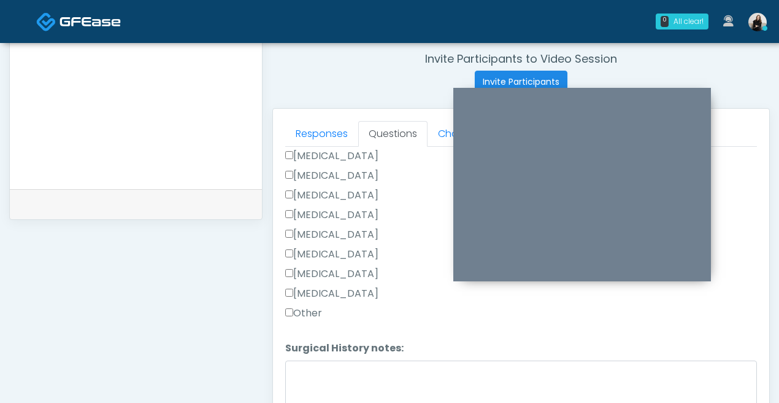
scroll to position [568, 0]
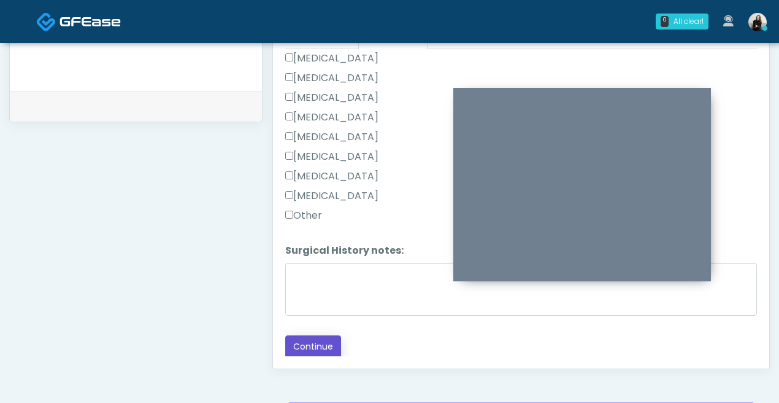
click at [332, 342] on button "Continue" at bounding box center [313, 346] width 56 height 23
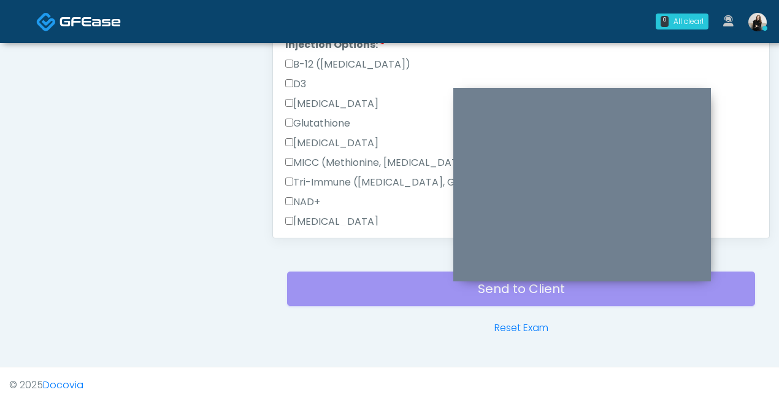
scroll to position [622, 0]
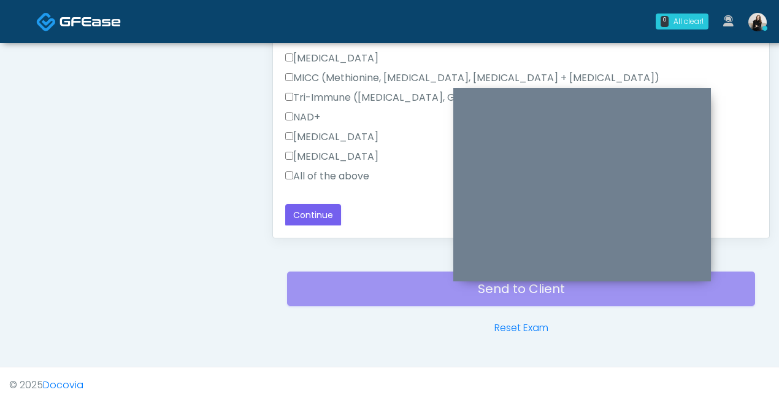
click at [335, 172] on label "All of the above" at bounding box center [327, 176] width 84 height 15
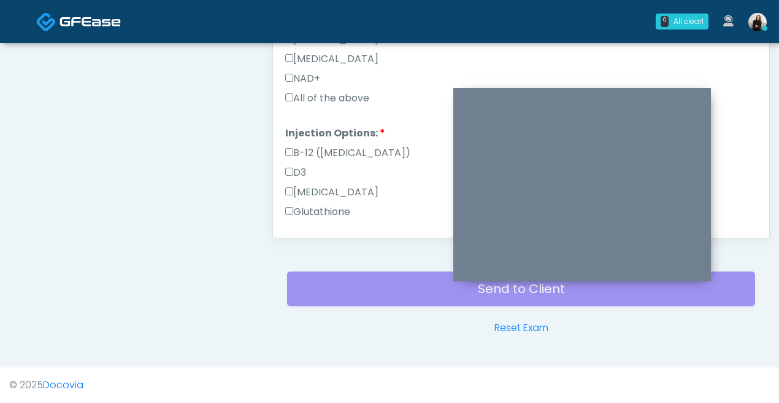
click at [327, 91] on label "All of the above" at bounding box center [327, 98] width 84 height 15
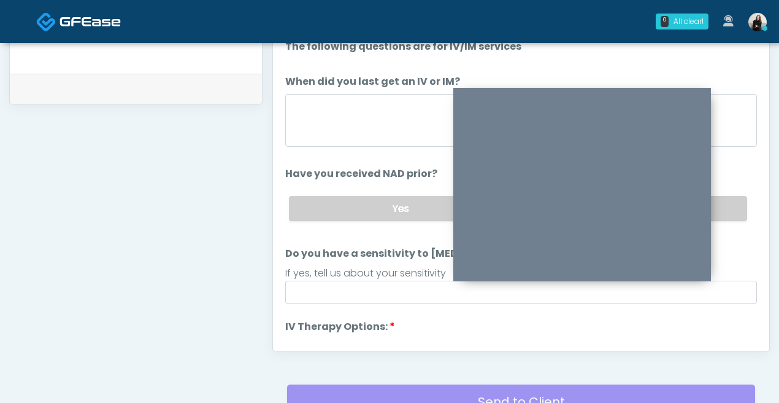
scroll to position [461, 0]
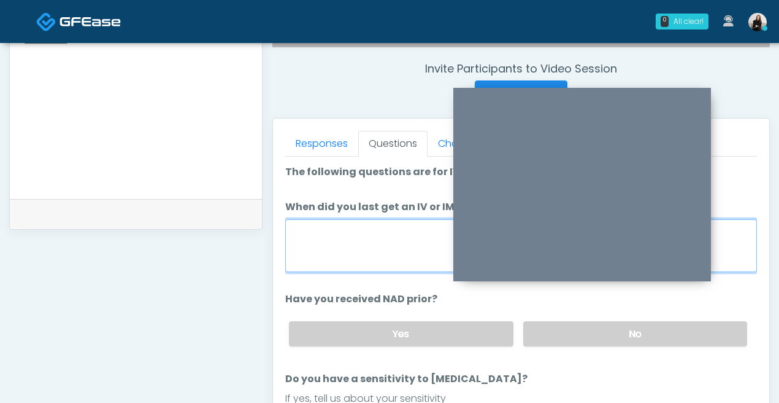
click at [307, 239] on textarea "When did you last get an IV or IM?" at bounding box center [521, 245] width 472 height 53
type textarea "******"
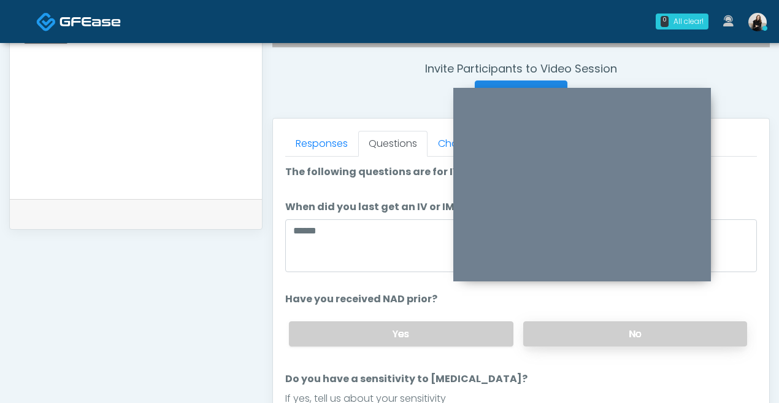
click at [563, 338] on label "No" at bounding box center [636, 333] width 224 height 25
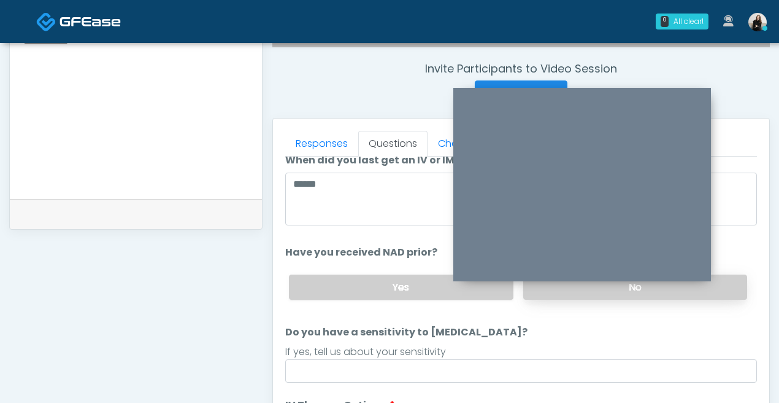
scroll to position [78, 0]
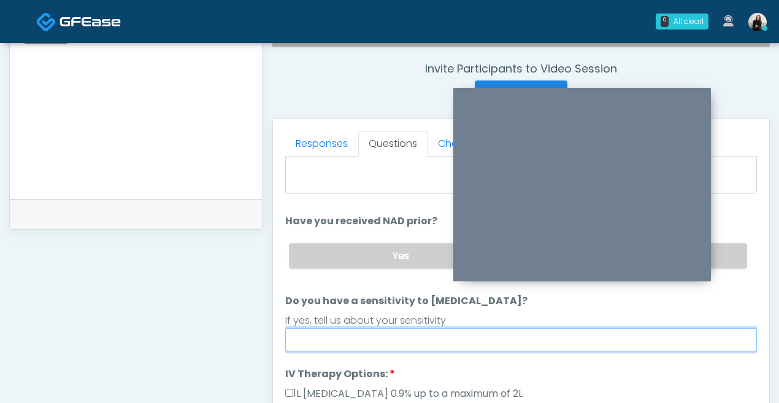
click at [532, 349] on input "Do you have a sensitivity to Niacin?" at bounding box center [521, 339] width 472 height 23
type input "********"
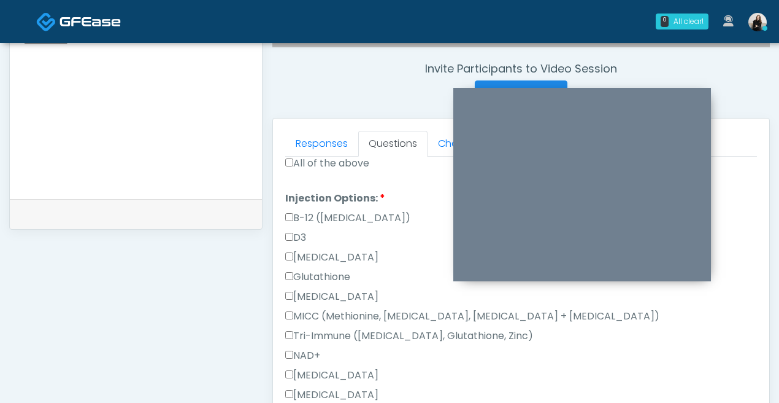
scroll to position [638, 0]
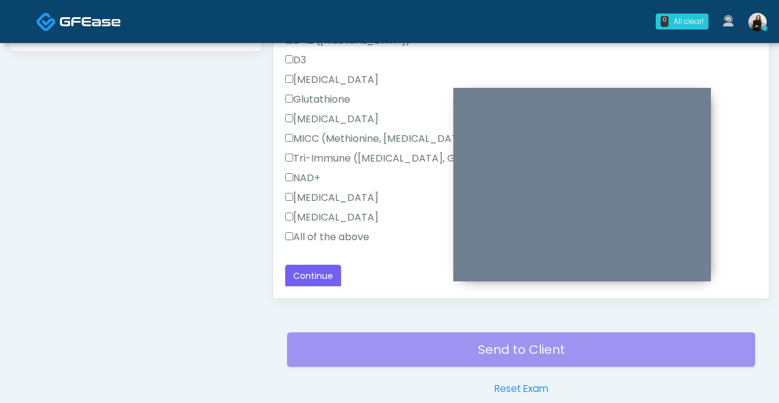
click at [309, 286] on div "Responses Questions Chat Good Faith Exam Script Good Faith Exam Script INTRODUC…" at bounding box center [521, 119] width 497 height 357
click at [307, 269] on button "Continue" at bounding box center [313, 276] width 56 height 23
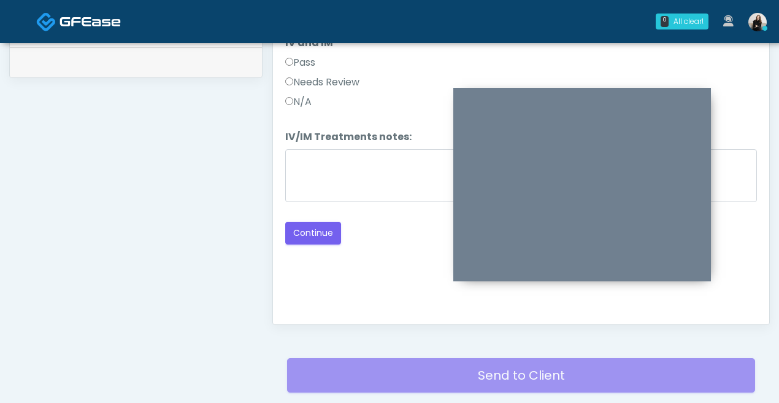
scroll to position [535, 0]
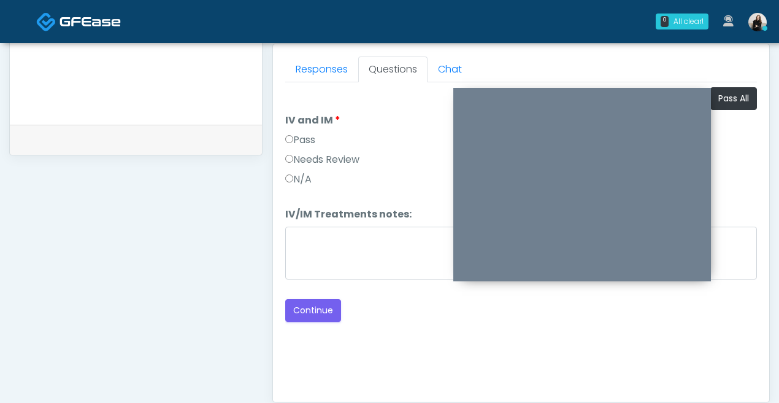
click at [312, 141] on label "Pass" at bounding box center [300, 140] width 30 height 15
click at [328, 306] on button "Continue" at bounding box center [313, 310] width 56 height 23
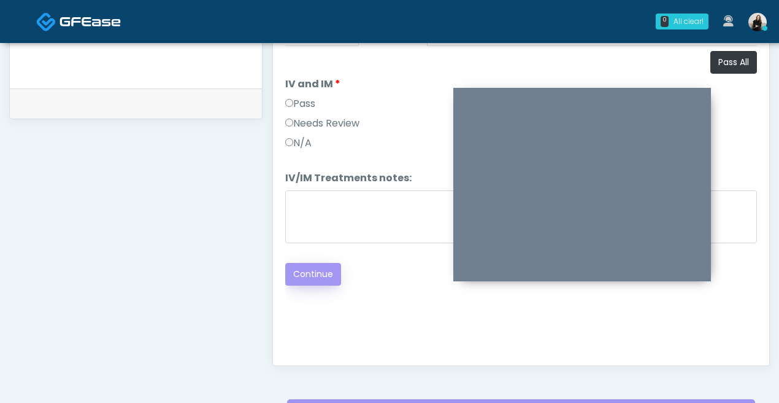
scroll to position [643, 0]
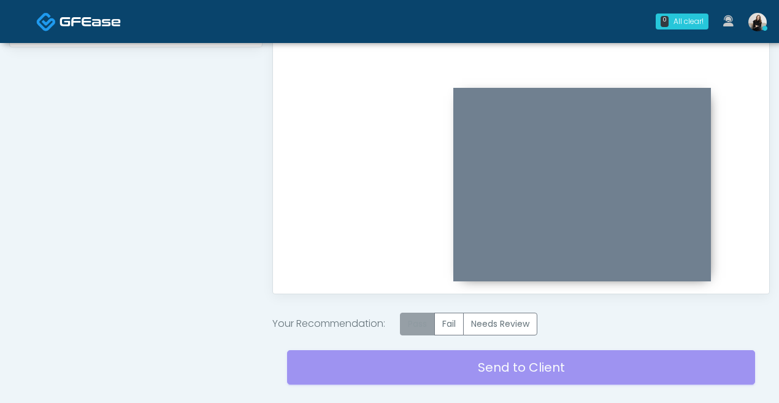
click at [423, 319] on label "Pass" at bounding box center [417, 323] width 35 height 23
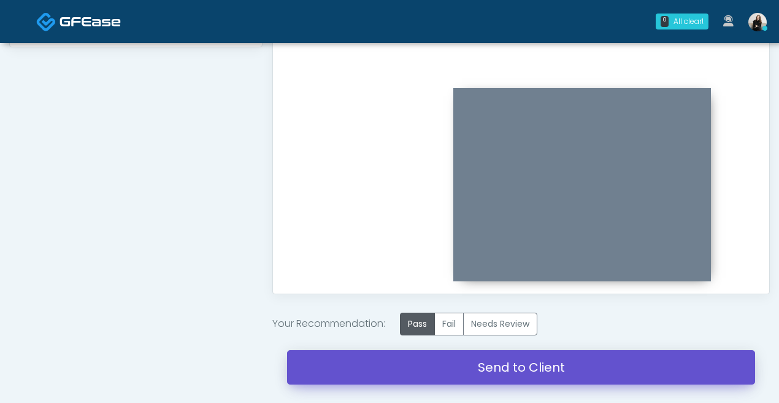
click at [421, 369] on link "Send to Client" at bounding box center [521, 367] width 468 height 34
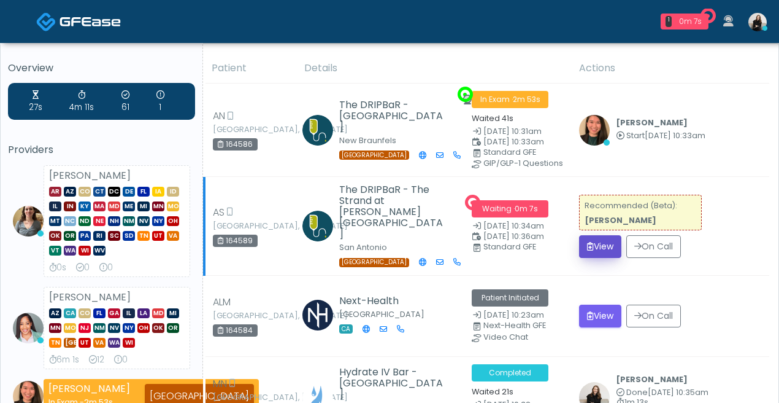
click at [605, 241] on button "View" at bounding box center [600, 246] width 42 height 23
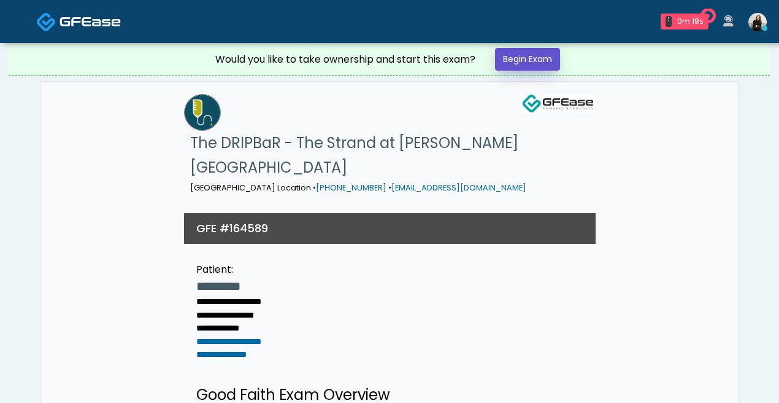
click at [547, 61] on link "Begin Exam" at bounding box center [527, 59] width 65 height 23
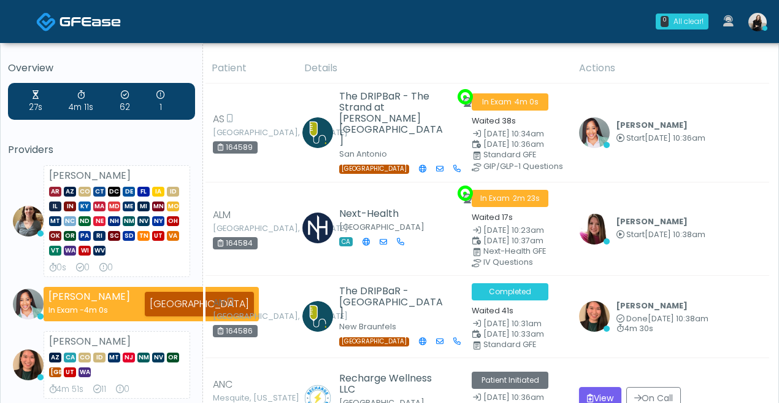
click at [91, 28] on img at bounding box center [90, 21] width 61 height 12
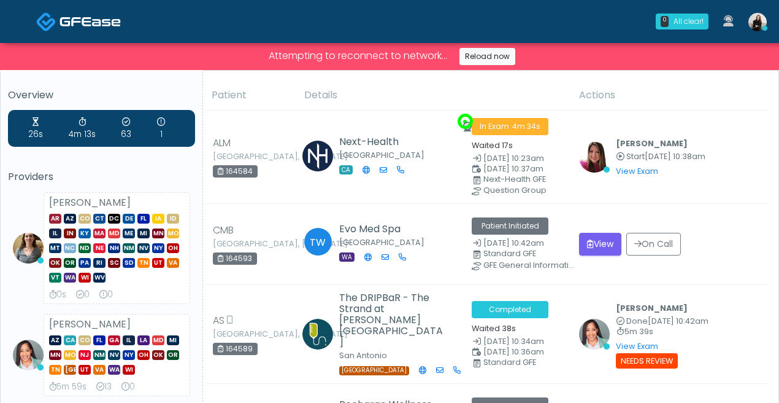
click at [58, 8] on link at bounding box center [78, 21] width 85 height 40
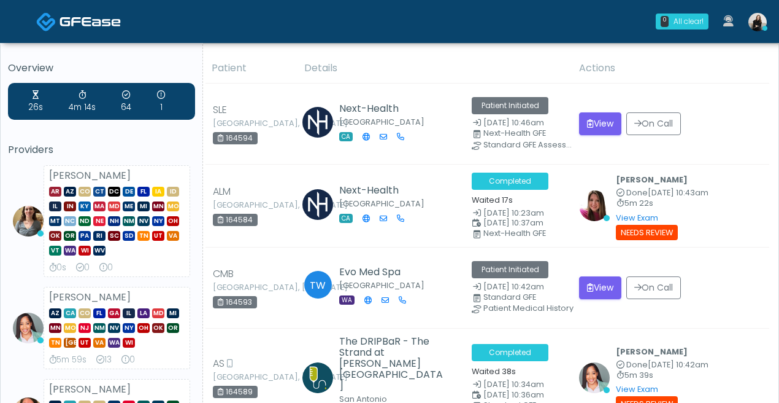
click at [113, 20] on img at bounding box center [90, 21] width 61 height 12
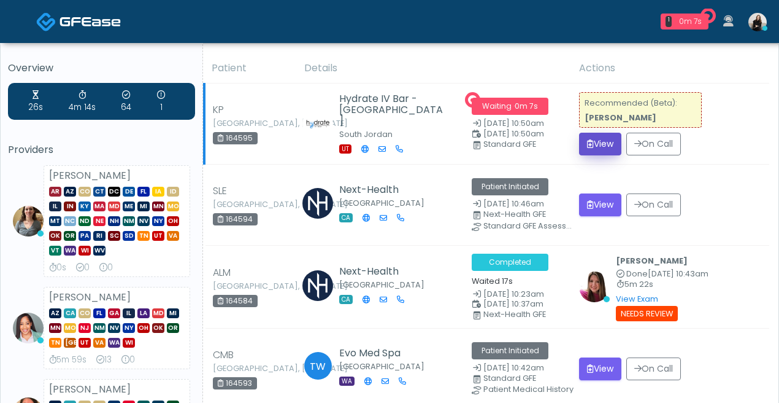
click at [598, 149] on button "View" at bounding box center [600, 144] width 42 height 23
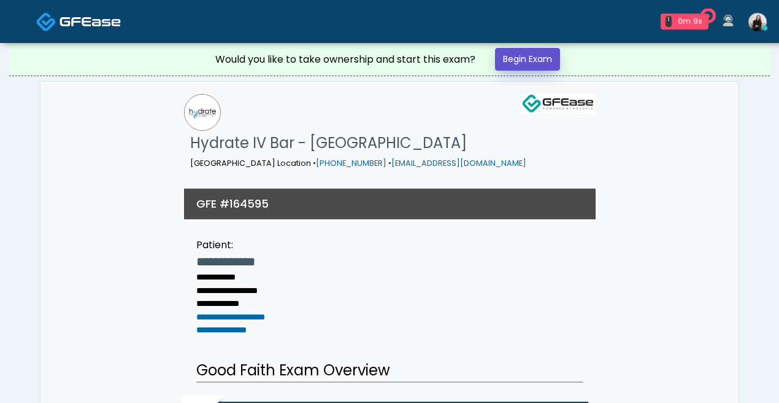
click at [541, 63] on link "Begin Exam" at bounding box center [527, 59] width 65 height 23
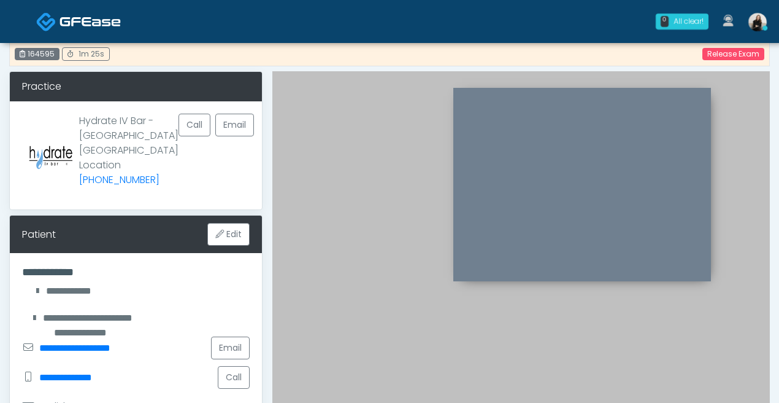
scroll to position [7, 0]
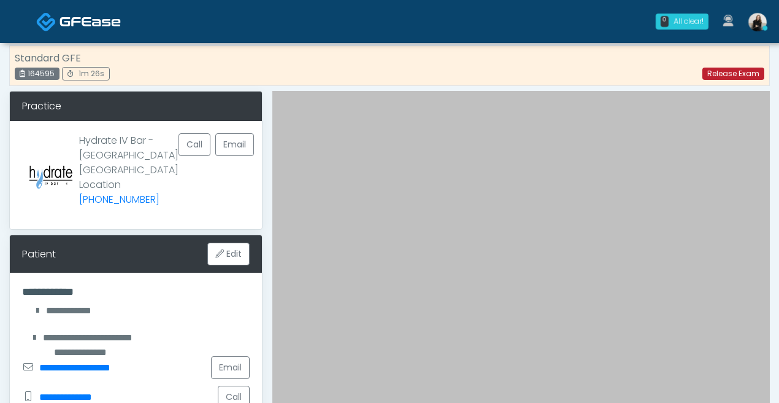
click at [754, 79] on link "Release Exam" at bounding box center [734, 74] width 62 height 12
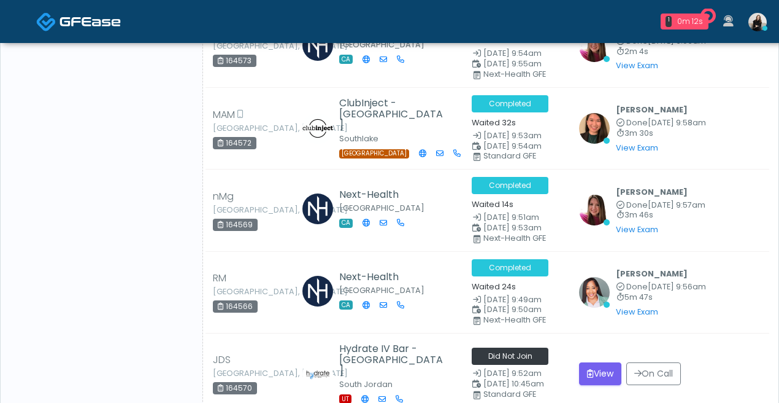
scroll to position [2229, 0]
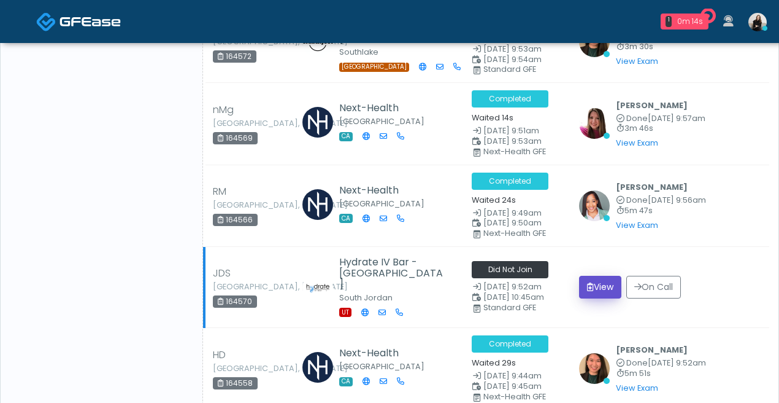
click at [608, 276] on button "View" at bounding box center [600, 287] width 42 height 23
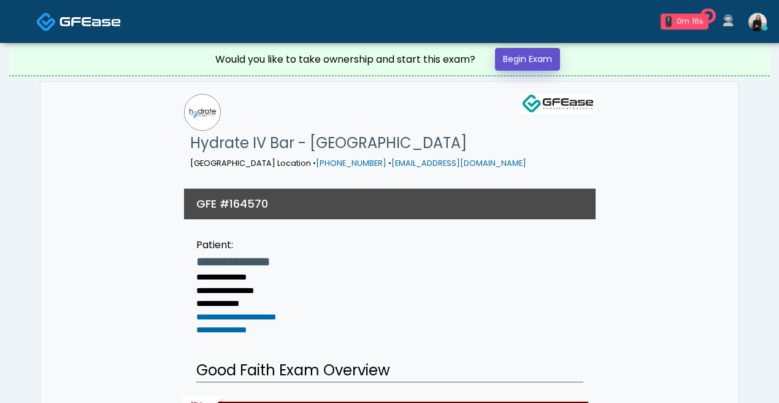
click at [546, 56] on link "Begin Exam" at bounding box center [527, 59] width 65 height 23
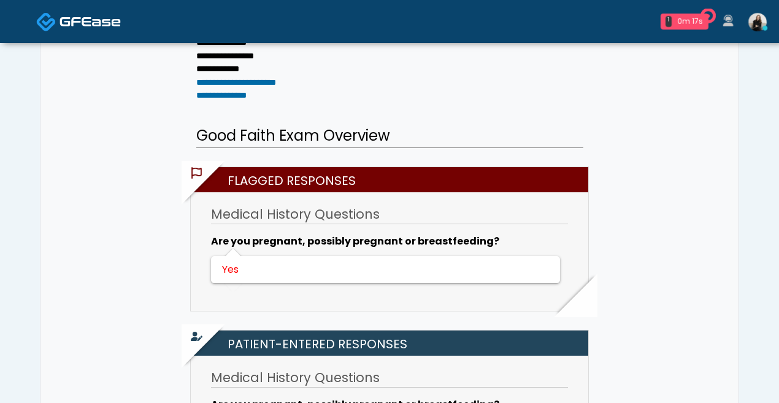
scroll to position [303, 0]
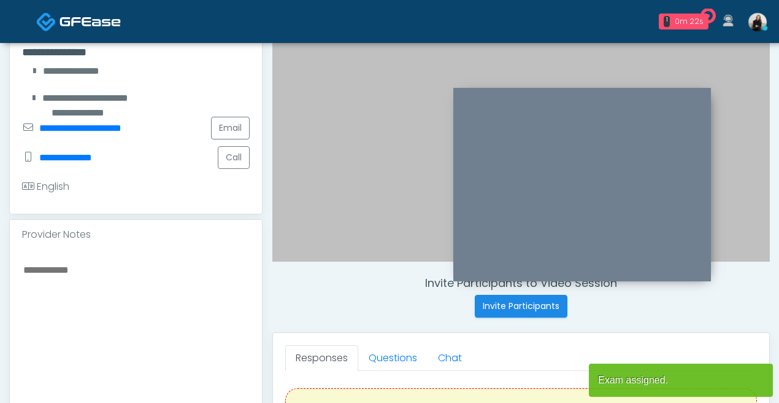
scroll to position [230, 0]
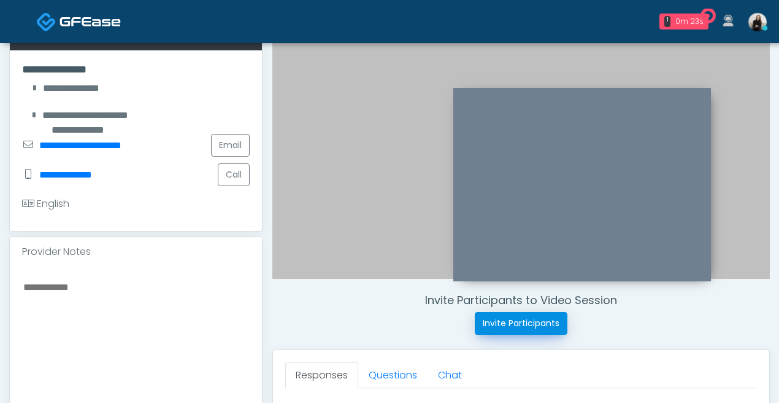
click at [529, 329] on button "Invite Participants" at bounding box center [521, 323] width 93 height 23
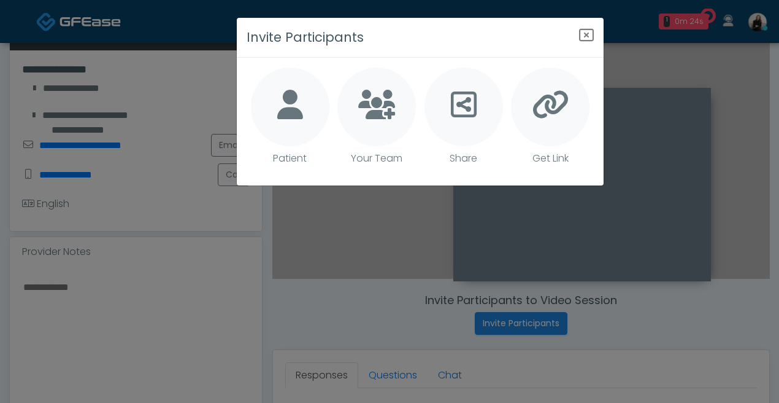
click at [273, 87] on div at bounding box center [290, 107] width 79 height 79
type textarea "**********"
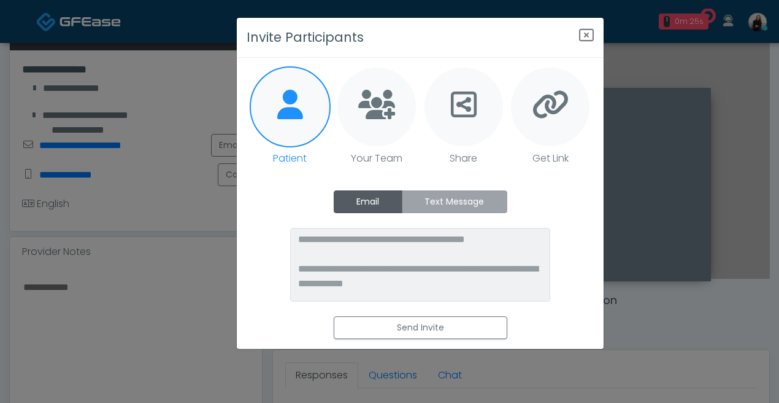
click at [493, 198] on label "Text Message" at bounding box center [455, 201] width 106 height 23
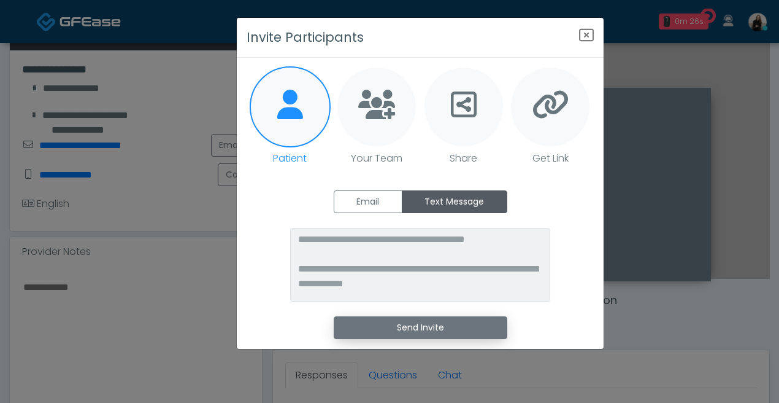
click at [447, 330] on button "Send Invite" at bounding box center [421, 327] width 174 height 23
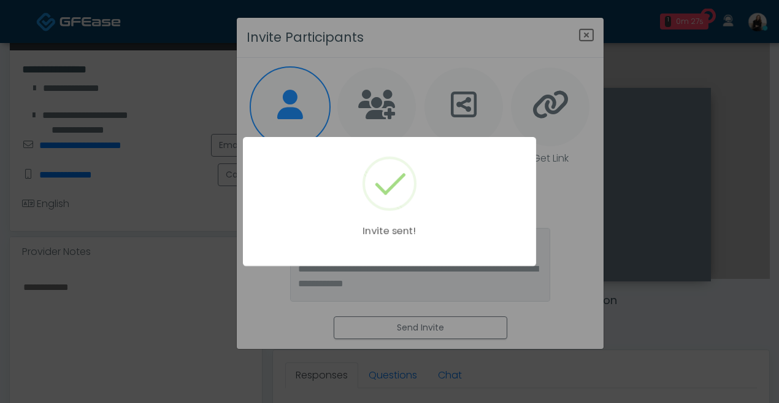
click at [517, 279] on div "Invite sent!" at bounding box center [389, 201] width 779 height 403
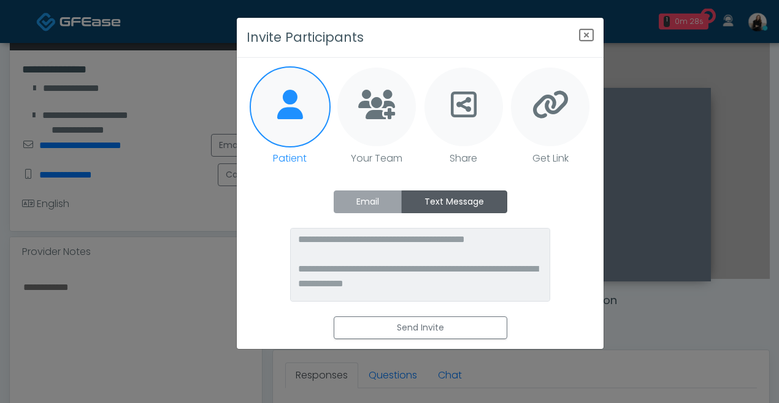
click at [366, 207] on label "Email" at bounding box center [368, 201] width 69 height 23
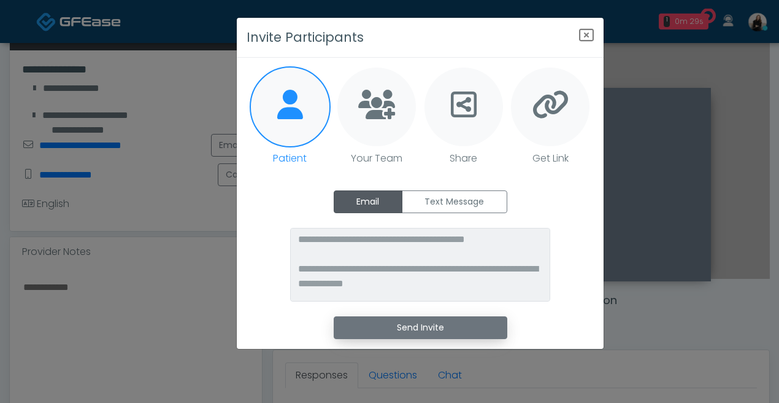
click at [411, 322] on button "Send Invite" at bounding box center [421, 327] width 174 height 23
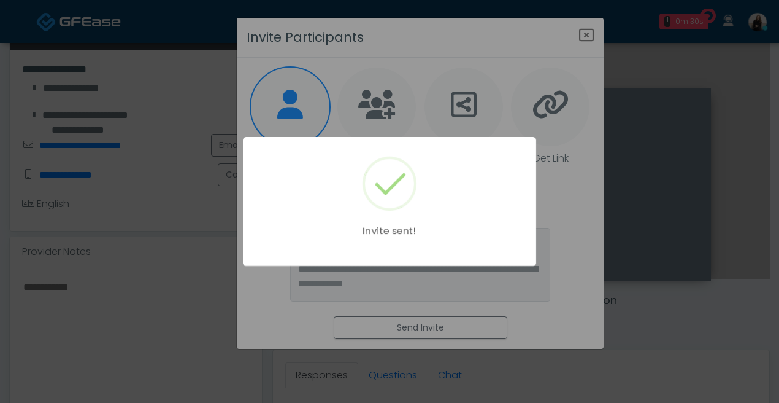
click at [557, 71] on div "Invite sent!" at bounding box center [389, 201] width 779 height 403
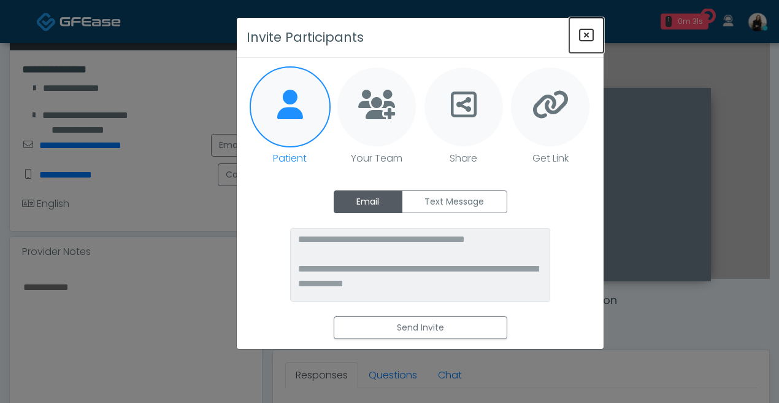
click at [582, 43] on button "Close" at bounding box center [587, 35] width 34 height 35
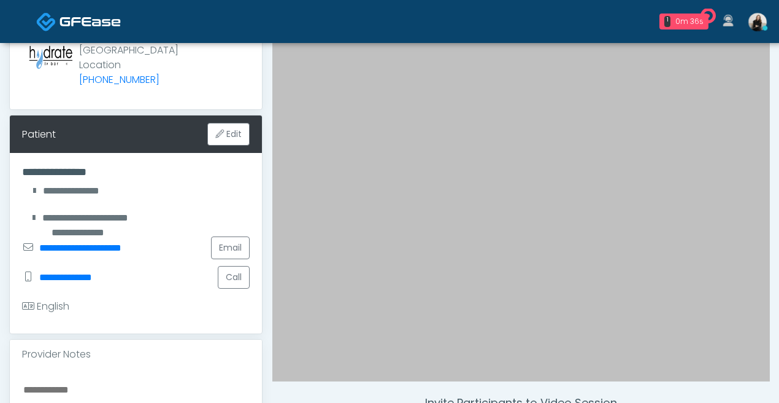
scroll to position [253, 0]
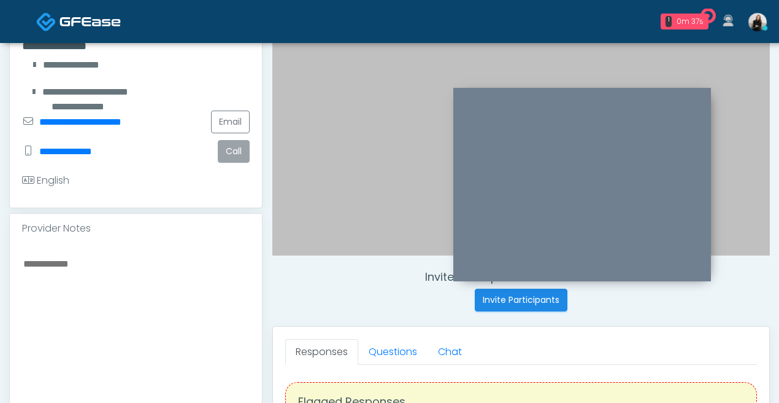
click at [242, 158] on button "Call" at bounding box center [234, 151] width 32 height 23
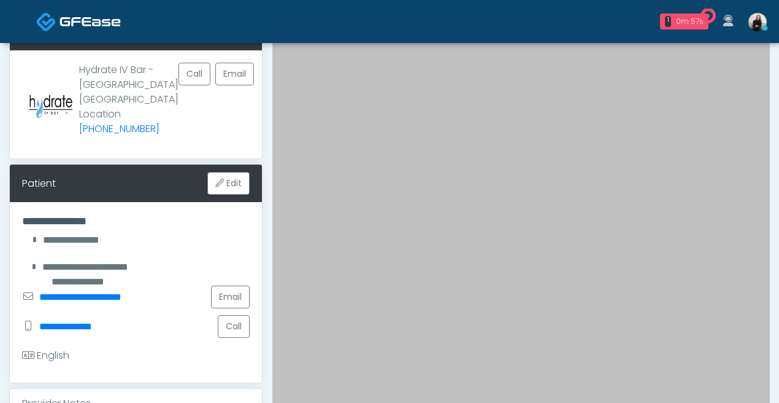
scroll to position [103, 0]
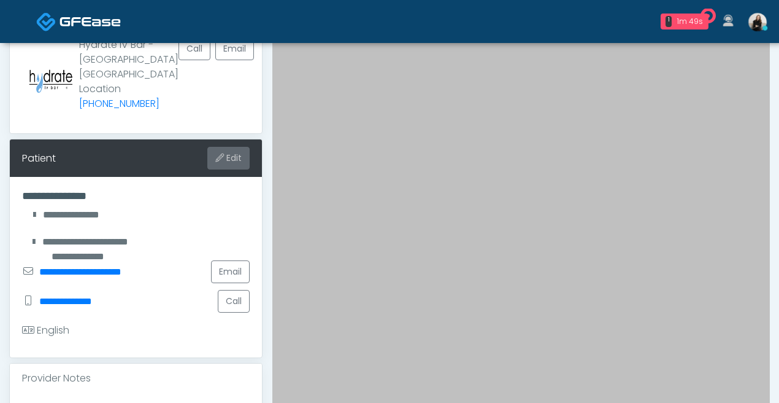
click at [238, 160] on button "Edit" at bounding box center [228, 158] width 42 height 23
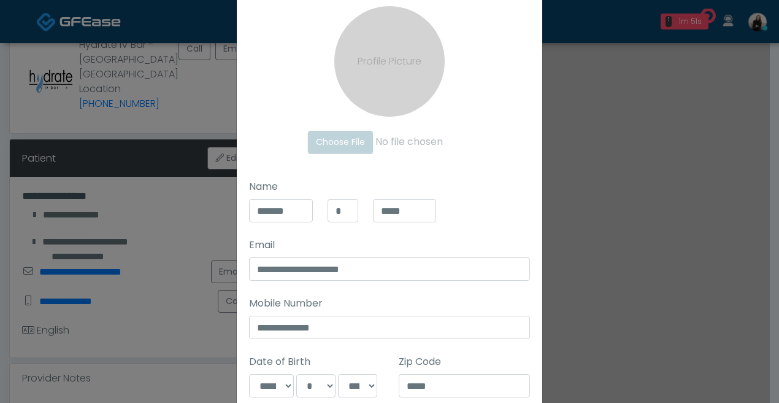
scroll to position [144, 0]
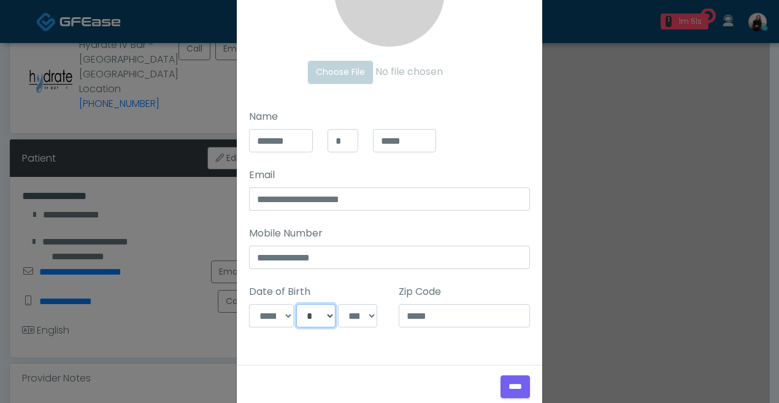
click at [315, 317] on select "*** * * * * * * * * * ** ** ** ** ** ** ** ** ** ** ** ** ** ** ** ** ** ** ** …" at bounding box center [315, 315] width 39 height 23
select select "*"
click at [507, 382] on input "****" at bounding box center [515, 386] width 29 height 23
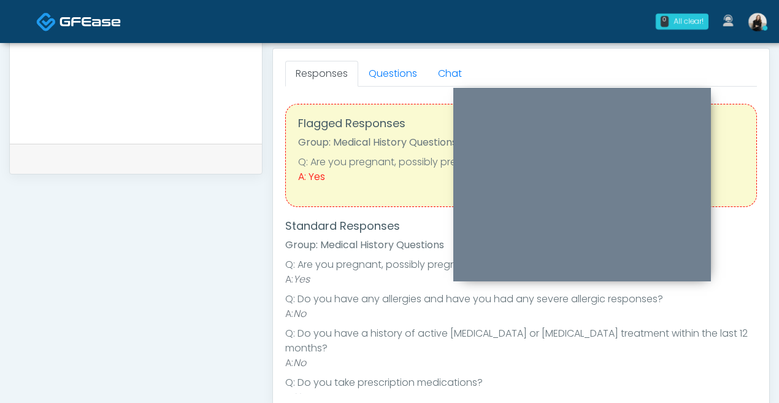
scroll to position [509, 0]
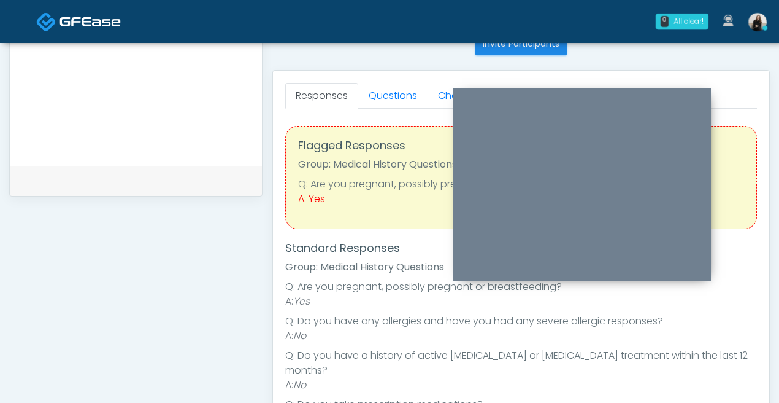
click at [353, 289] on li "Q: Are you pregnant, possibly pregnant or breastfeeding?" at bounding box center [521, 286] width 472 height 15
copy li "pregnant"
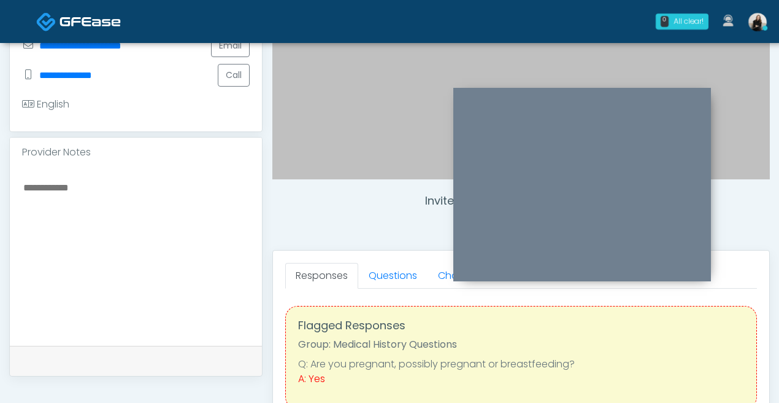
click at [137, 230] on textarea at bounding box center [136, 254] width 228 height 150
paste textarea "********"
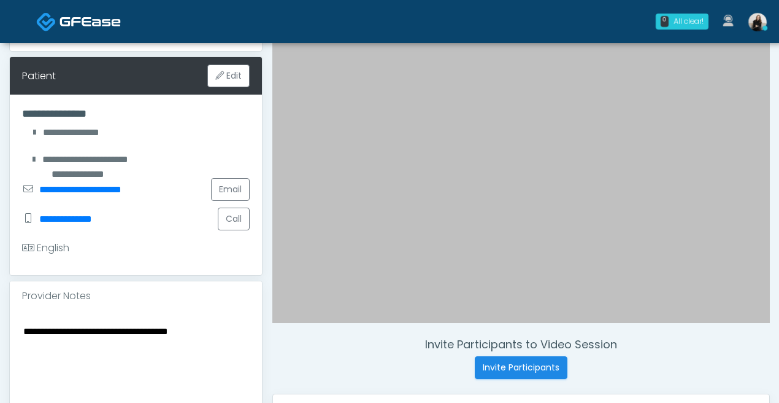
scroll to position [389, 0]
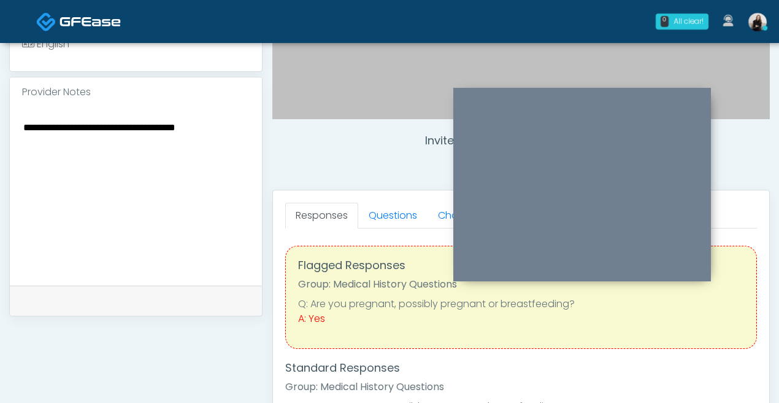
paste textarea "**********"
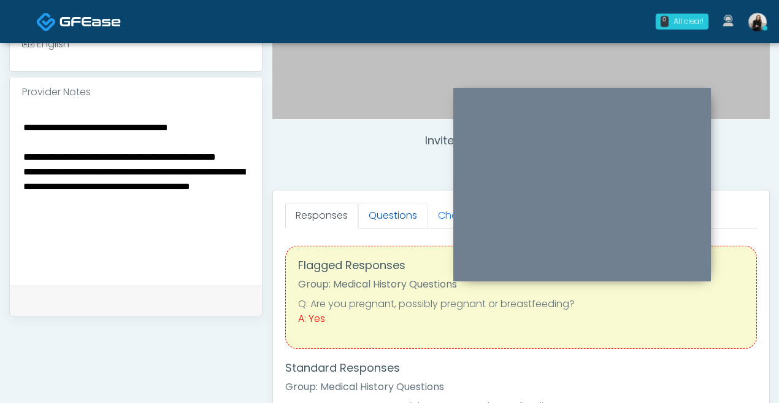
click at [391, 211] on link "Questions" at bounding box center [392, 216] width 69 height 26
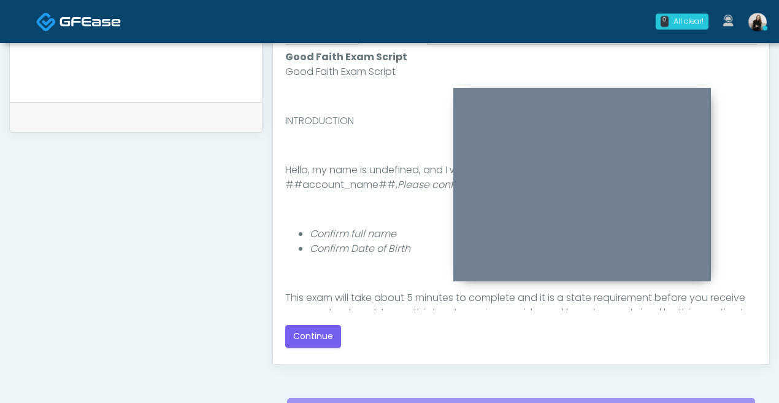
scroll to position [654, 0]
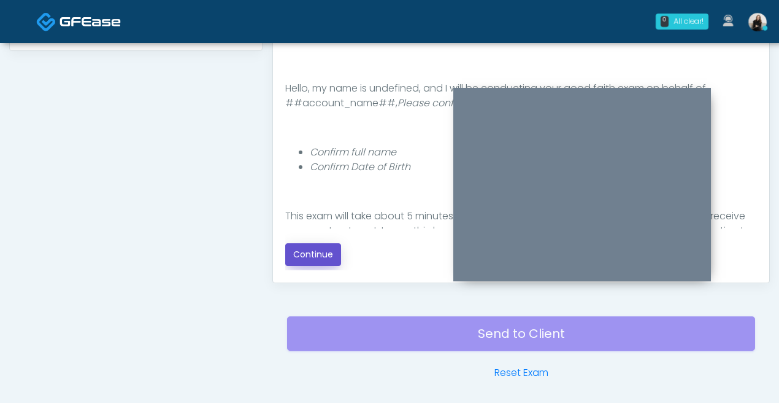
click at [323, 259] on button "Continue" at bounding box center [313, 254] width 56 height 23
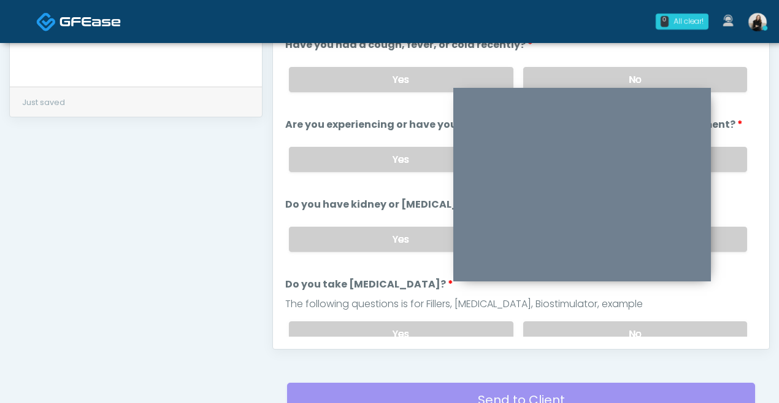
scroll to position [547, 0]
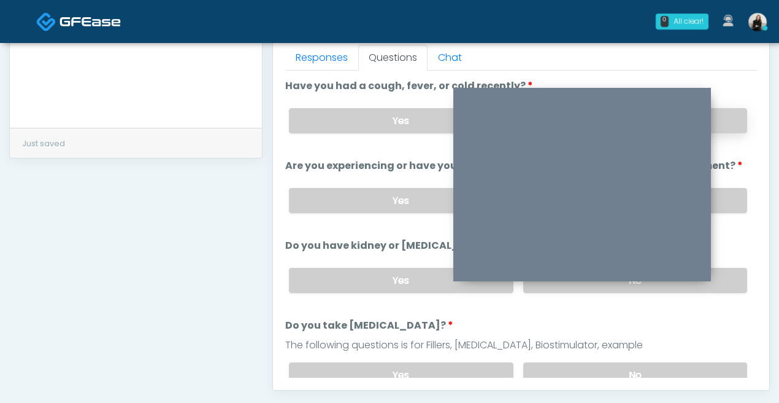
click at [730, 108] on label "No" at bounding box center [636, 120] width 224 height 25
click at [726, 188] on label "No" at bounding box center [636, 200] width 224 height 25
click at [724, 276] on label "No" at bounding box center [636, 280] width 224 height 25
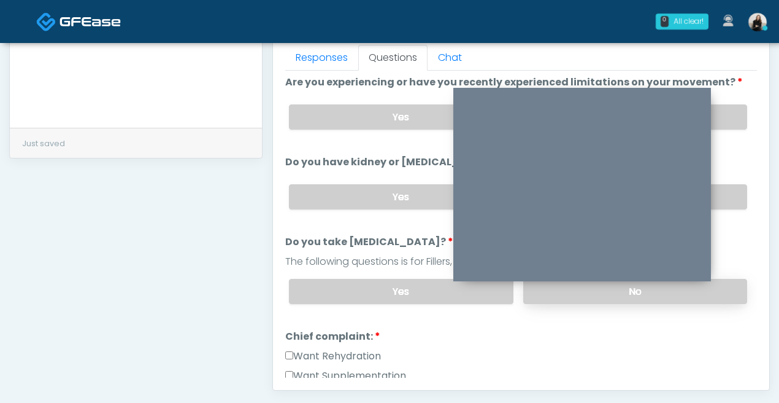
click at [724, 282] on label "No" at bounding box center [636, 291] width 224 height 25
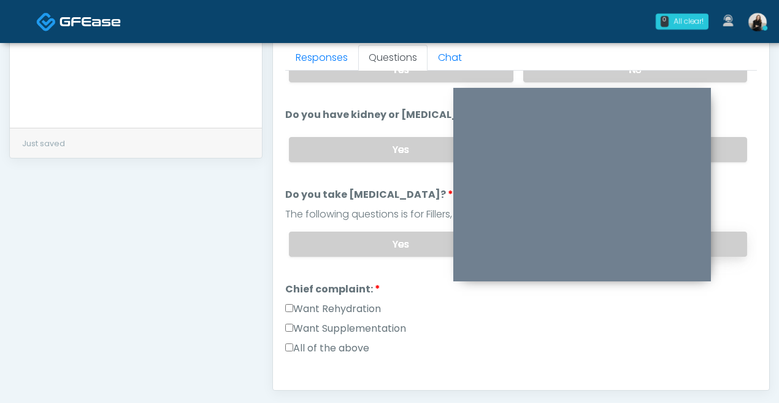
scroll to position [149, 0]
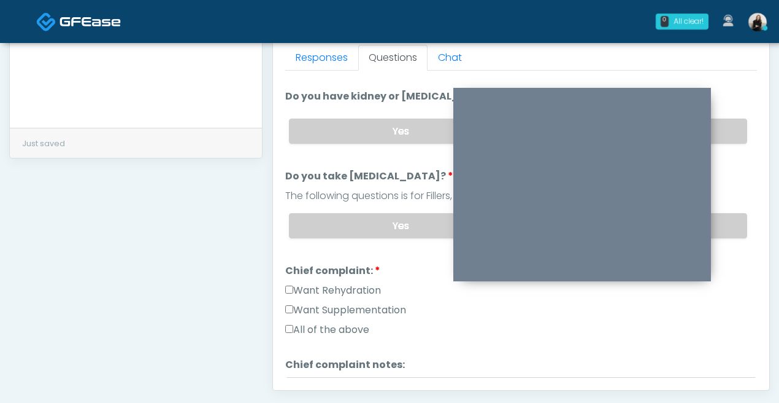
click at [335, 285] on label "Want Rehydration" at bounding box center [333, 290] width 96 height 15
click at [335, 309] on label "Want Supplementation" at bounding box center [345, 310] width 121 height 15
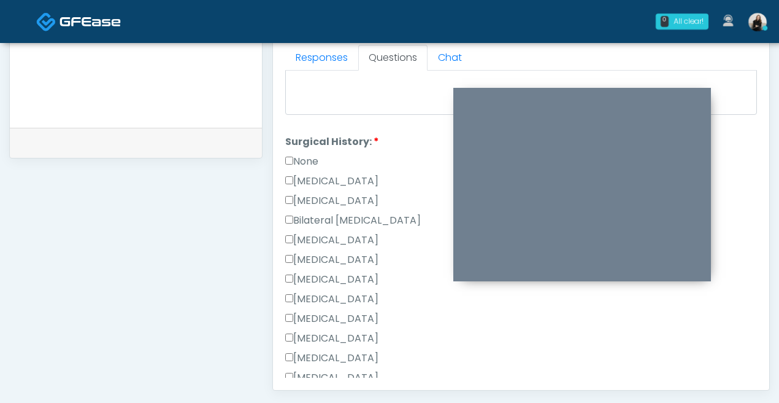
scroll to position [510, 0]
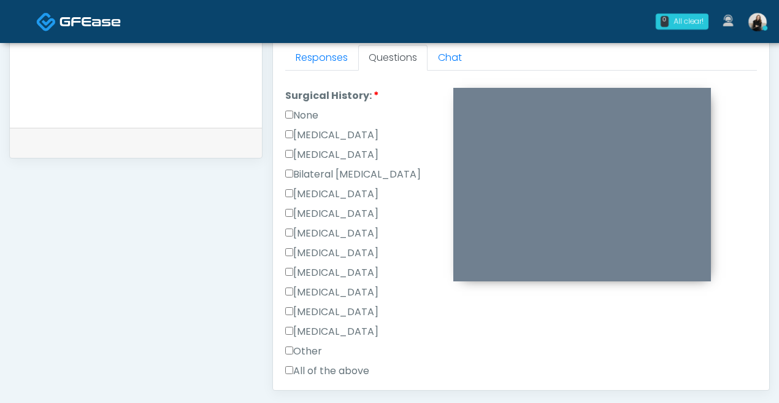
click at [336, 309] on label "Appendectomy" at bounding box center [331, 311] width 93 height 15
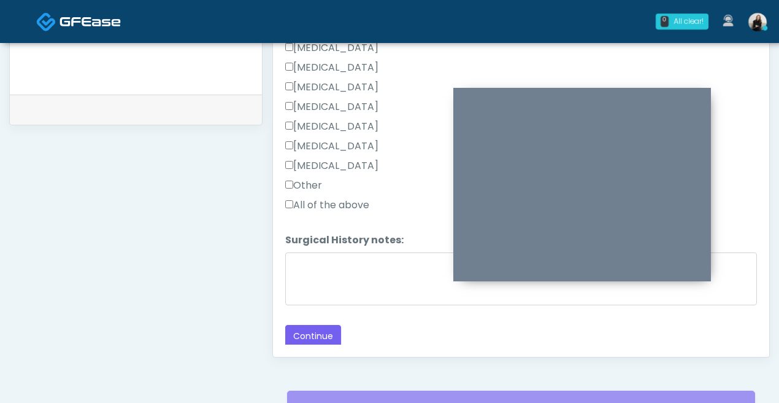
scroll to position [616, 0]
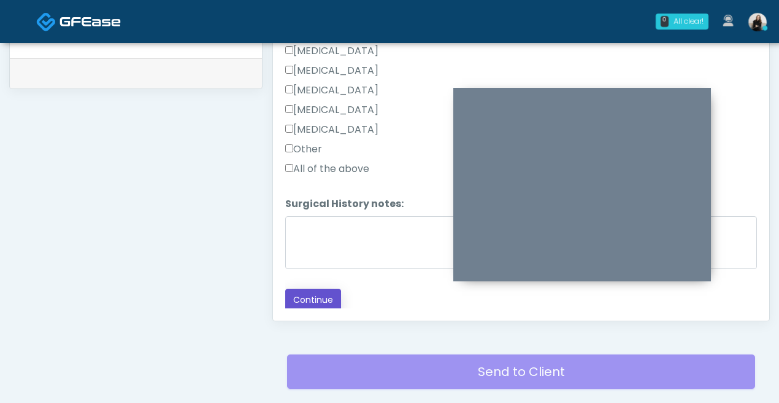
click at [320, 300] on button "Continue" at bounding box center [313, 299] width 56 height 23
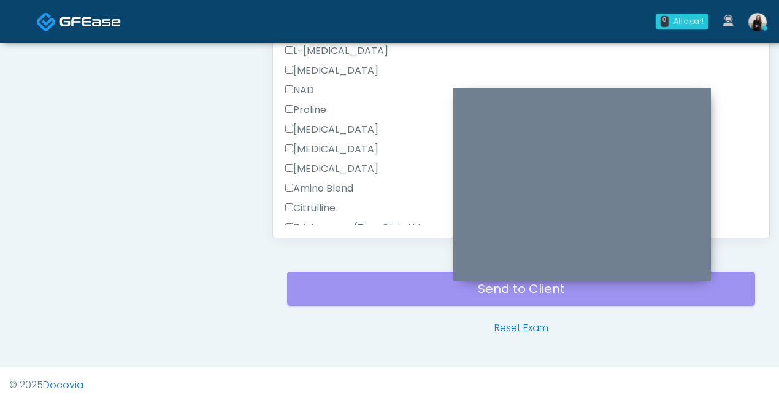
scroll to position [579, 0]
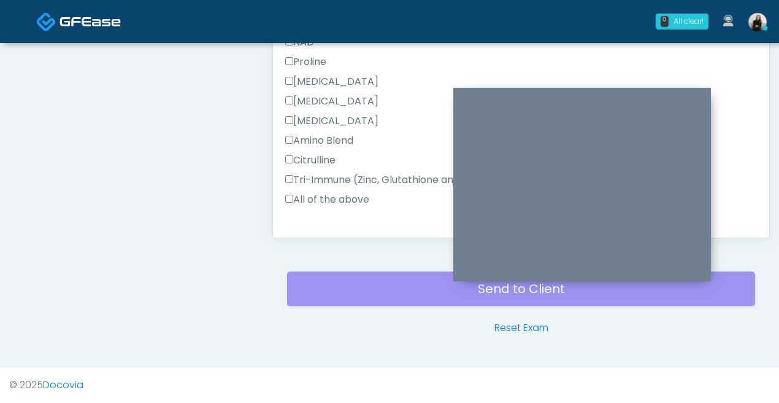
click at [338, 198] on label "All of the above" at bounding box center [327, 199] width 84 height 15
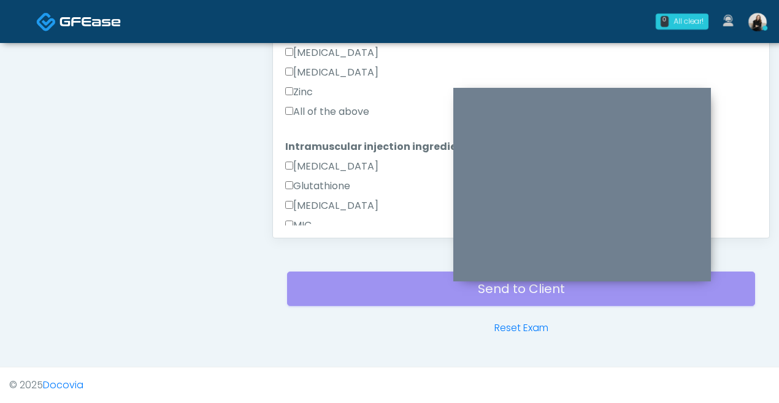
scroll to position [304, 0]
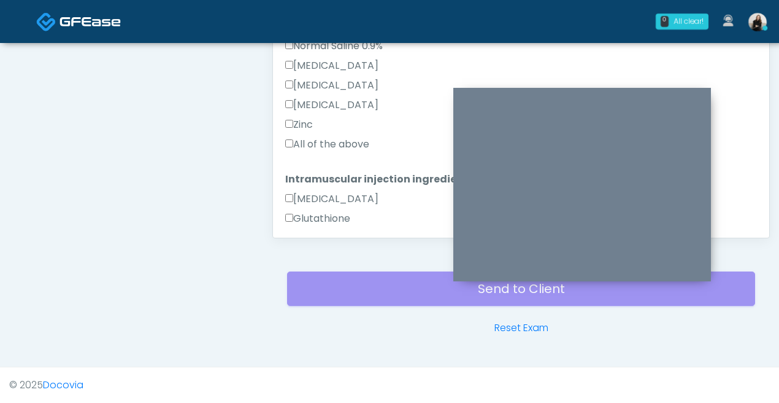
click at [349, 145] on label "All of the above" at bounding box center [327, 144] width 84 height 15
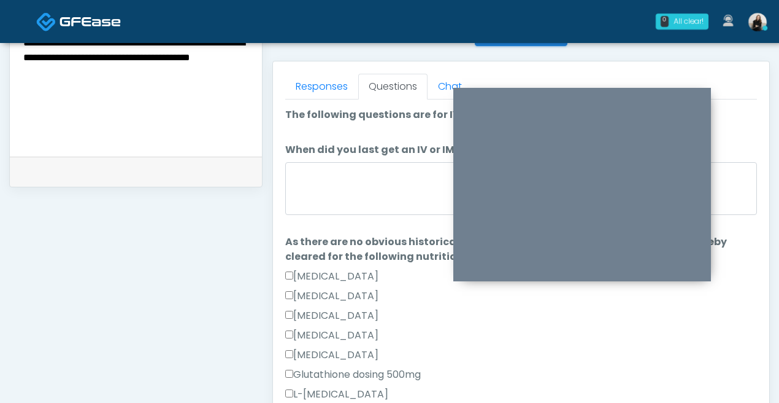
scroll to position [500, 0]
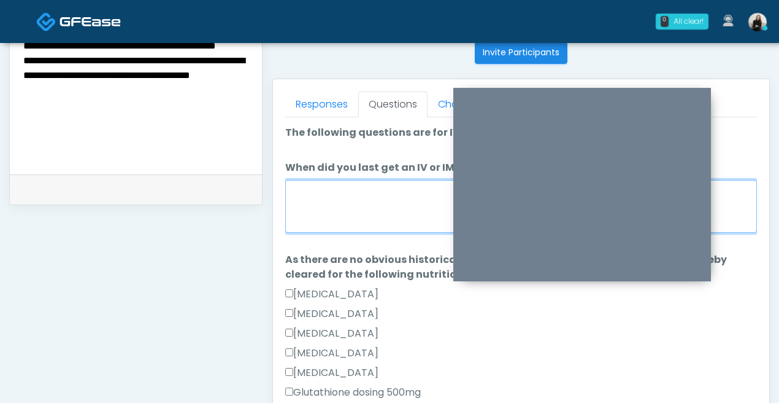
click at [333, 202] on textarea "When did you last get an IV or IM?" at bounding box center [521, 206] width 472 height 53
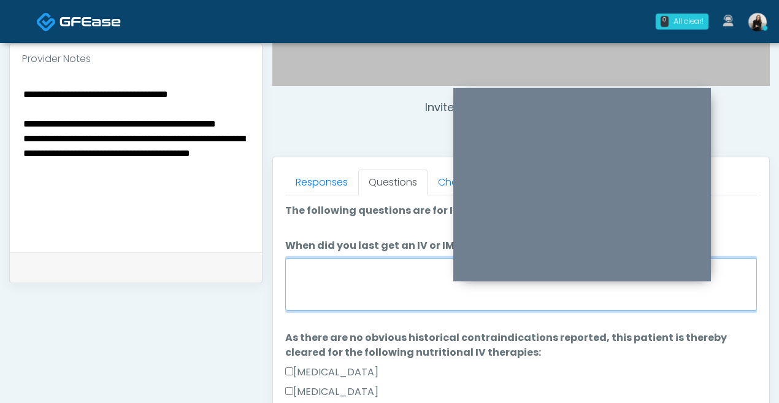
scroll to position [386, 0]
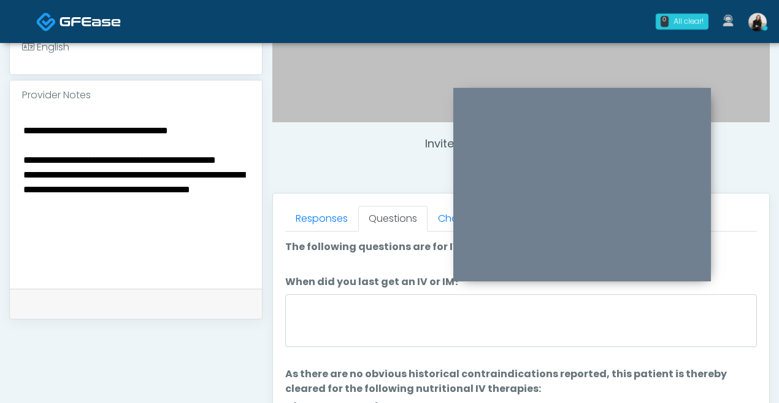
click at [152, 195] on textarea "**********" at bounding box center [136, 197] width 228 height 150
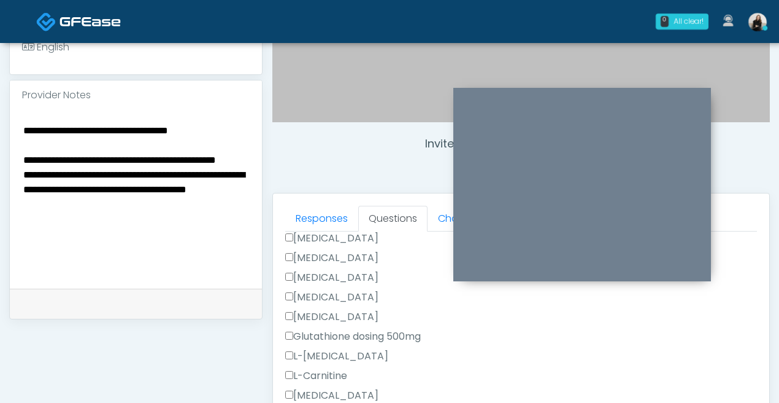
scroll to position [0, 0]
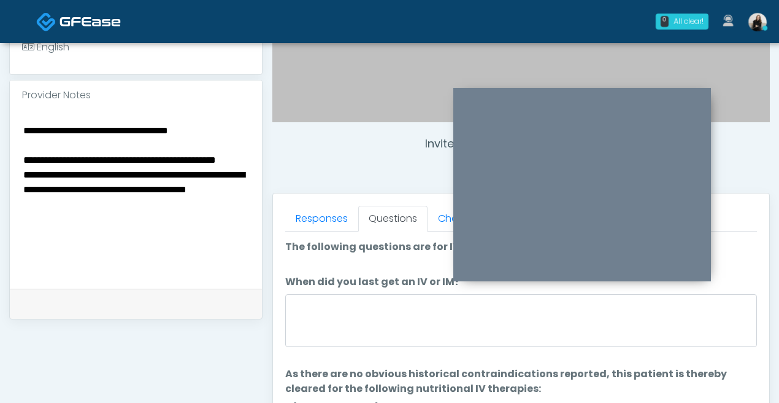
type textarea "**********"
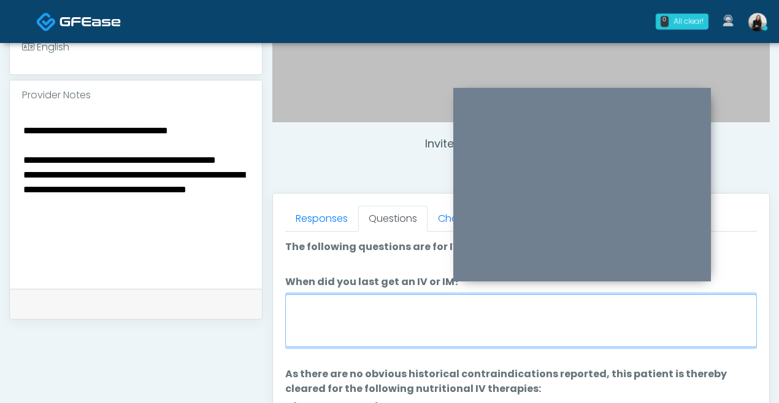
click at [364, 320] on textarea "When did you last get an IV or IM?" at bounding box center [521, 320] width 472 height 53
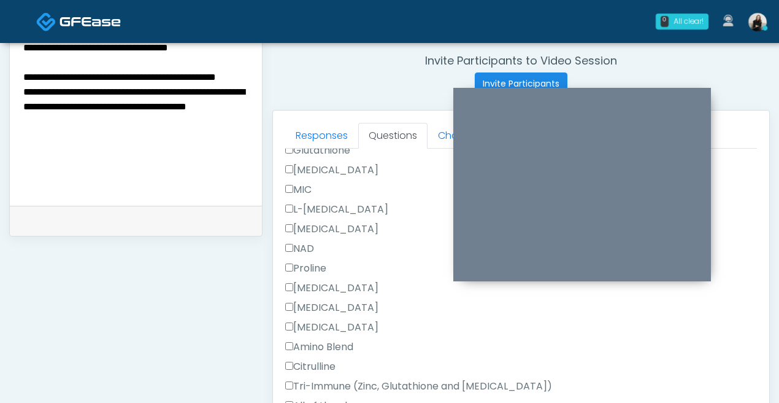
scroll to position [587, 0]
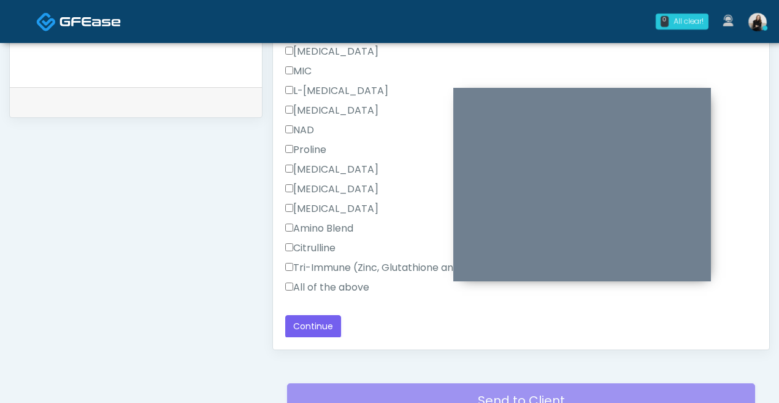
type textarea "****"
click at [325, 326] on button "Continue" at bounding box center [313, 326] width 56 height 23
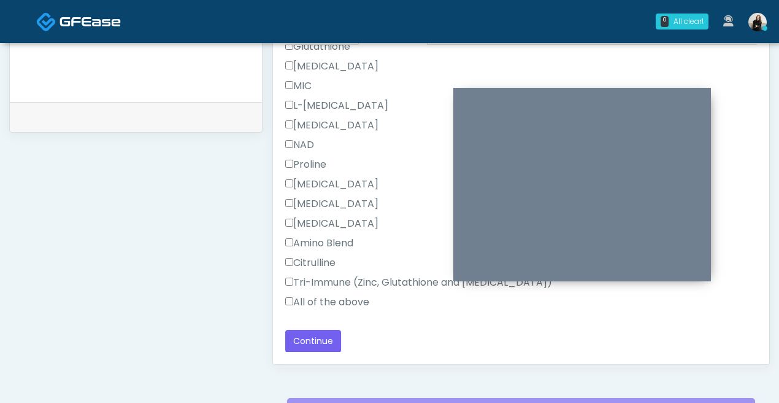
scroll to position [699, 0]
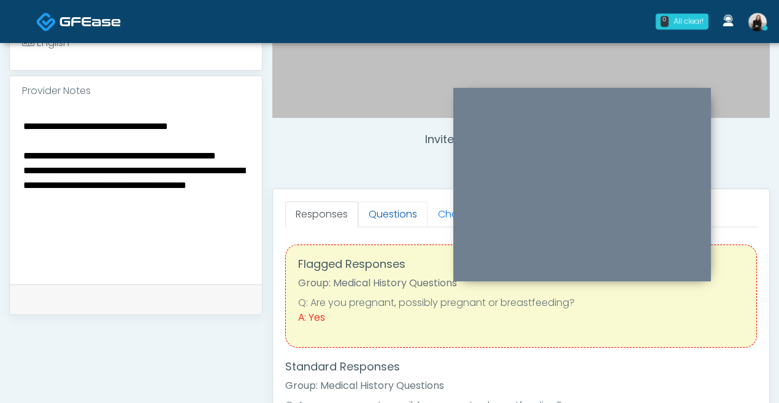
click at [385, 213] on link "Questions" at bounding box center [392, 214] width 69 height 26
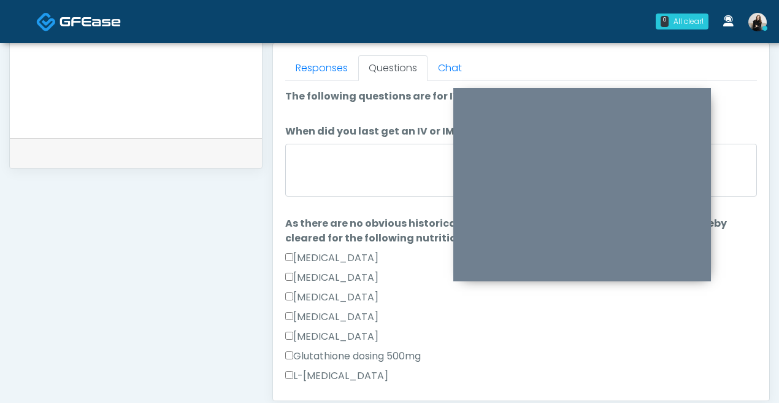
scroll to position [550, 0]
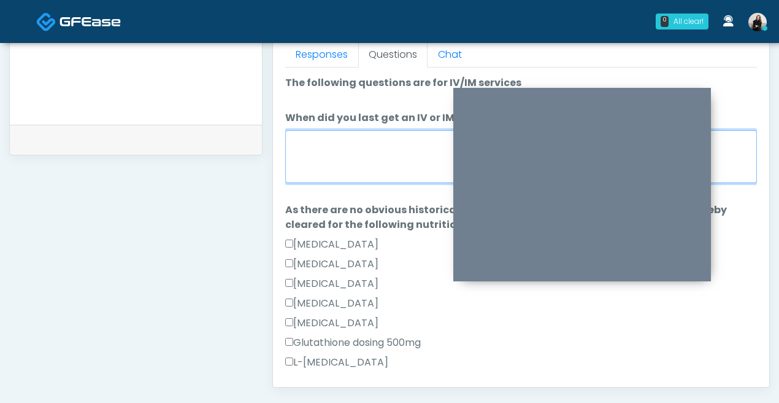
click at [366, 174] on textarea "When did you last get an IV or IM?" at bounding box center [521, 156] width 472 height 53
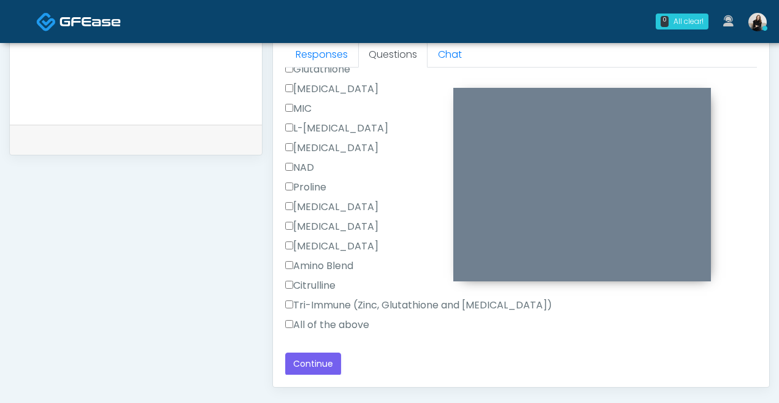
type textarea "****"
click at [323, 323] on label "All of the above" at bounding box center [327, 324] width 84 height 15
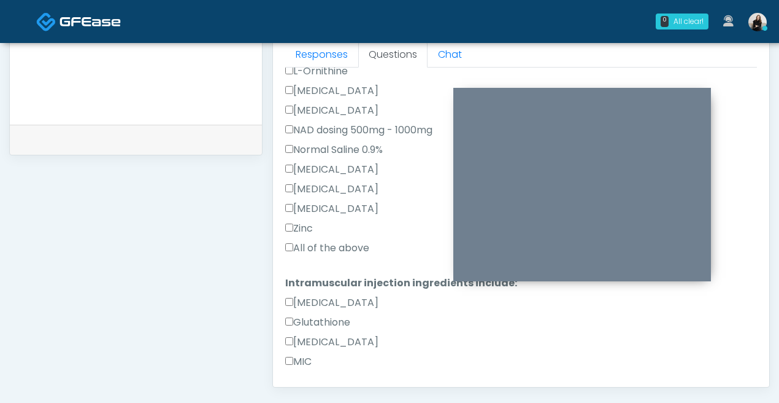
scroll to position [306, 0]
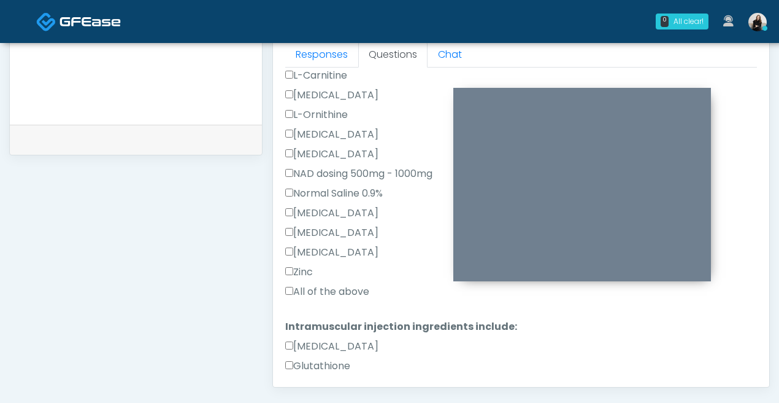
click at [320, 290] on label "All of the above" at bounding box center [327, 291] width 84 height 15
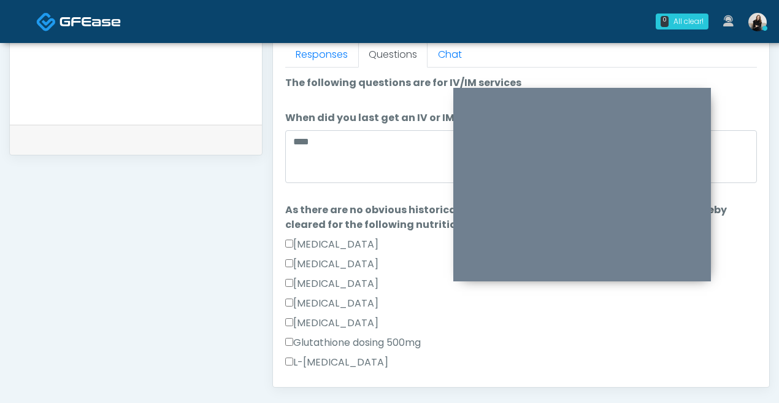
scroll to position [603, 0]
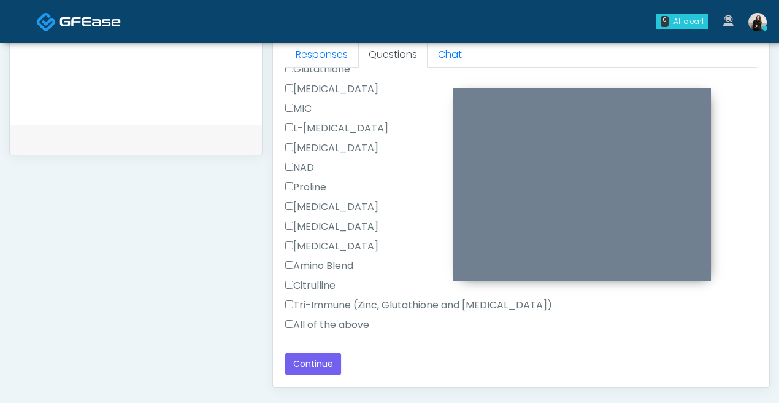
click at [306, 379] on div "Responses Questions Chat Connect with an agent No thanks, I will complete the q…" at bounding box center [521, 207] width 497 height 357
click at [306, 366] on button "Continue" at bounding box center [313, 363] width 56 height 23
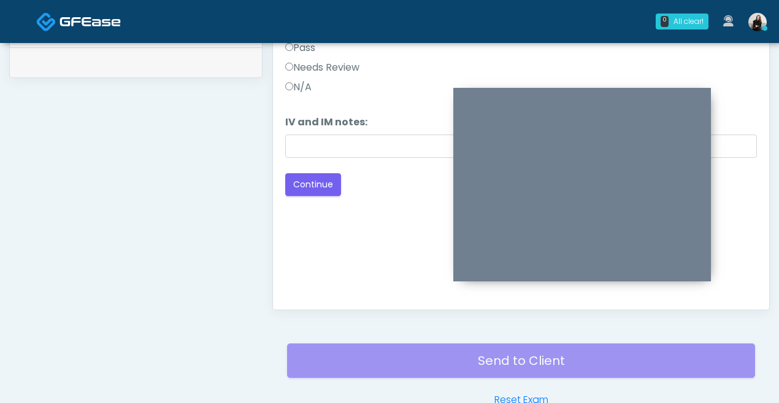
scroll to position [503, 0]
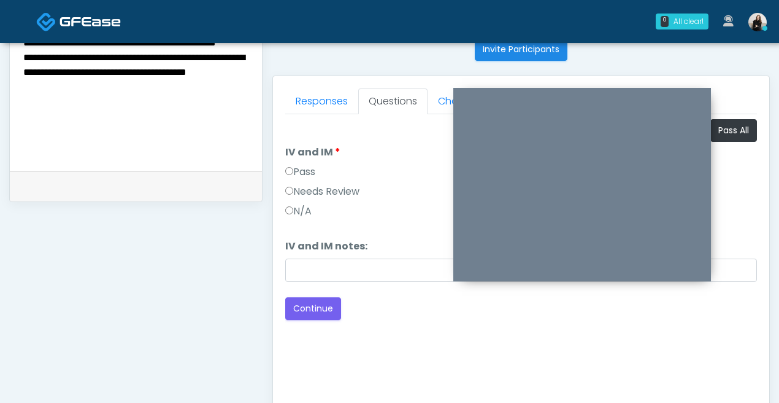
click at [306, 167] on label "Pass" at bounding box center [300, 171] width 30 height 15
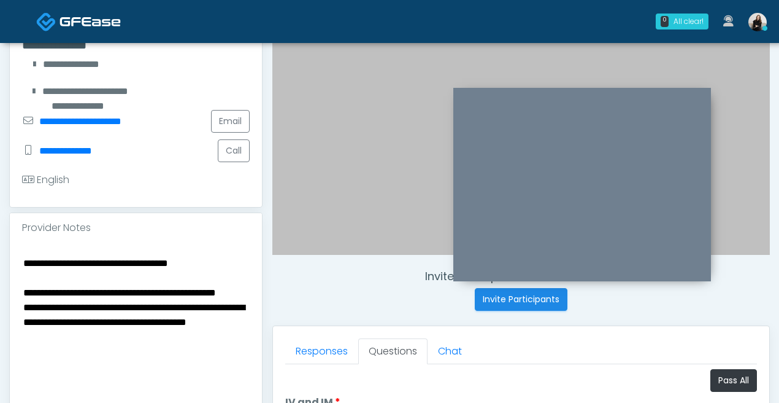
scroll to position [70, 0]
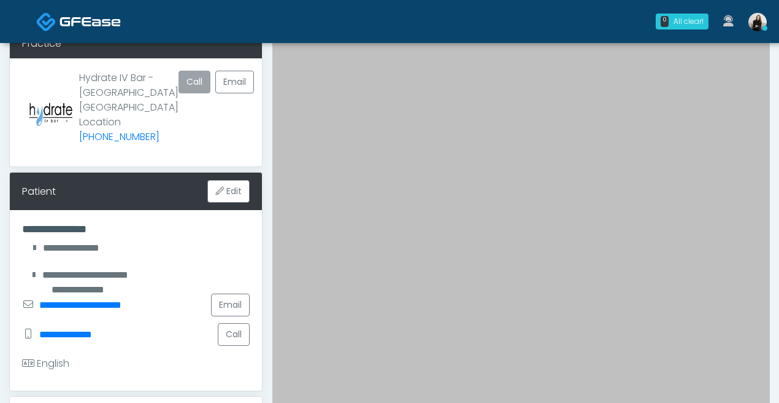
click at [195, 83] on button "Call" at bounding box center [195, 82] width 32 height 23
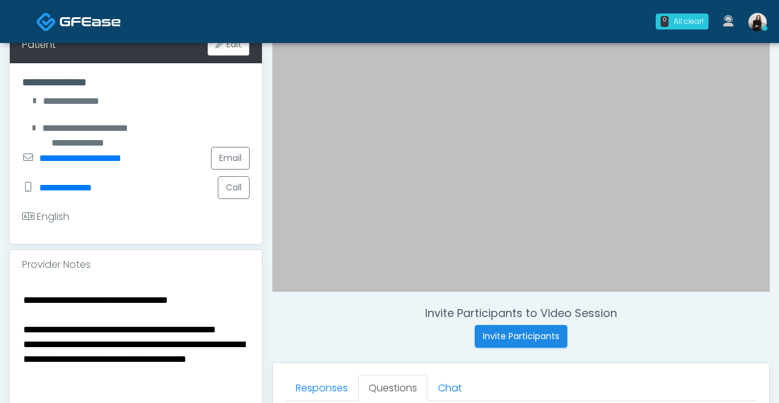
scroll to position [382, 0]
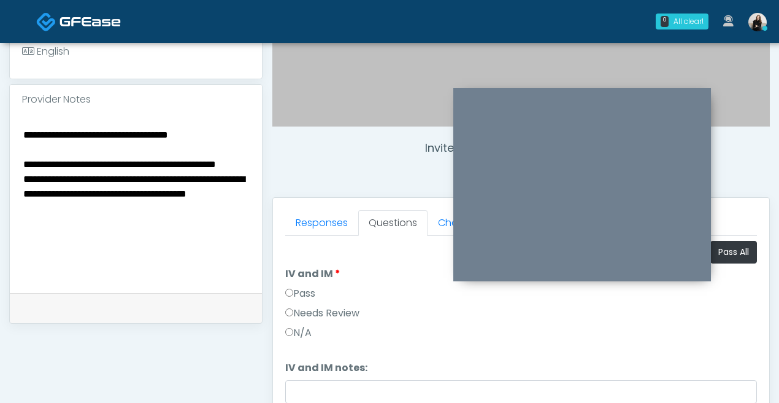
click at [136, 219] on textarea "**********" at bounding box center [136, 201] width 228 height 150
click at [58, 148] on textarea "**********" at bounding box center [136, 201] width 228 height 150
click at [25, 132] on textarea "**********" at bounding box center [136, 201] width 228 height 150
click at [140, 136] on textarea "**********" at bounding box center [136, 201] width 228 height 150
drag, startPoint x: 235, startPoint y: 131, endPoint x: 238, endPoint y: 157, distance: 25.9
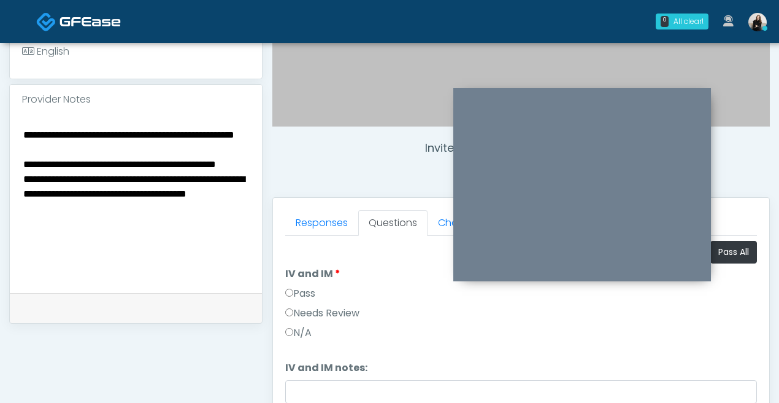
click at [238, 157] on textarea "**********" at bounding box center [136, 201] width 228 height 150
click at [162, 180] on textarea "**********" at bounding box center [136, 201] width 228 height 150
click at [23, 191] on textarea "**********" at bounding box center [136, 201] width 228 height 150
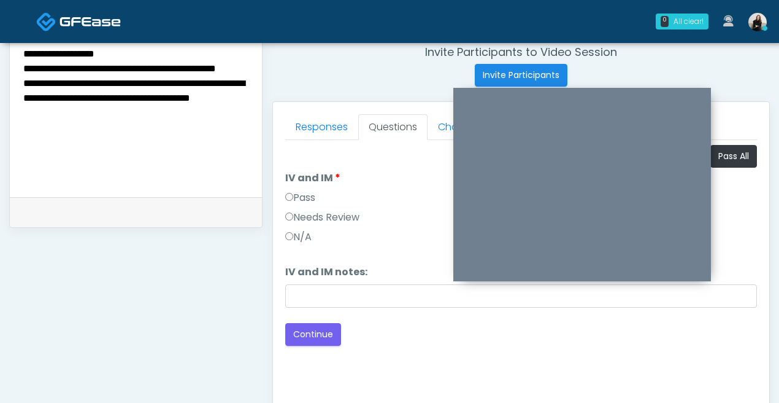
type textarea "**********"
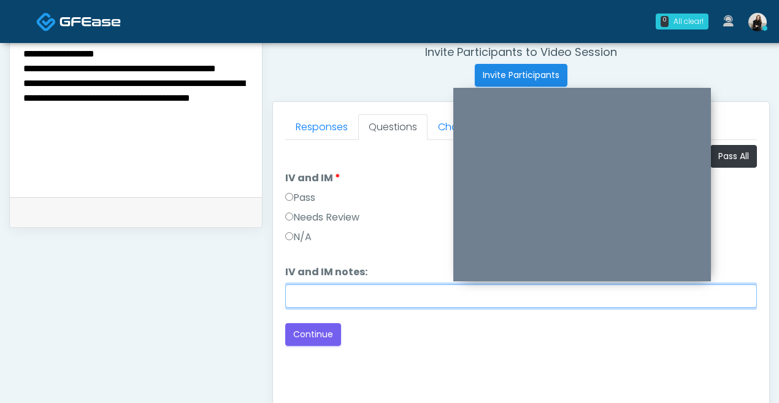
click at [417, 295] on input "IV and IM notes:" at bounding box center [521, 295] width 472 height 23
type input "**********"
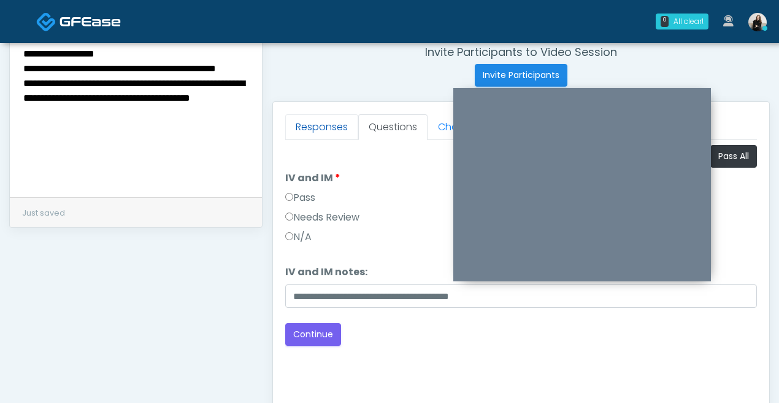
click at [316, 131] on link "Responses" at bounding box center [321, 127] width 73 height 26
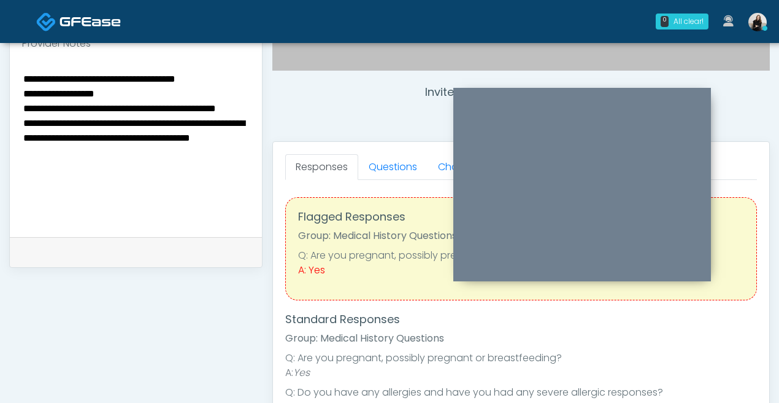
scroll to position [425, 0]
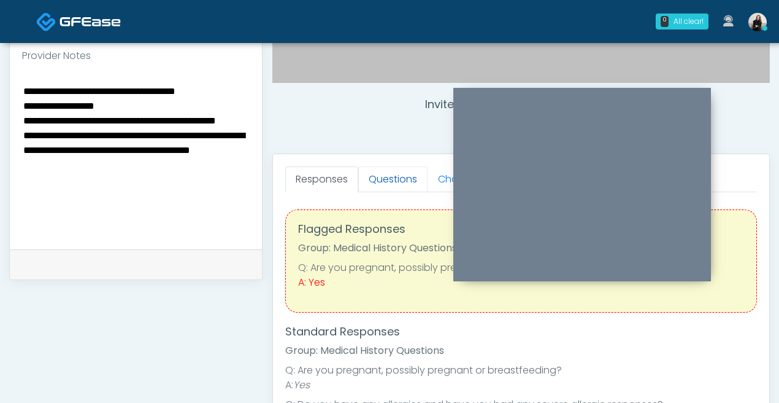
click at [369, 177] on link "Questions" at bounding box center [392, 179] width 69 height 26
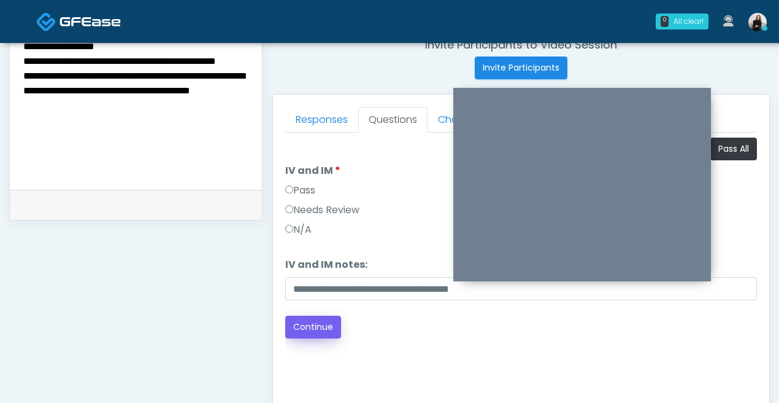
scroll to position [484, 0]
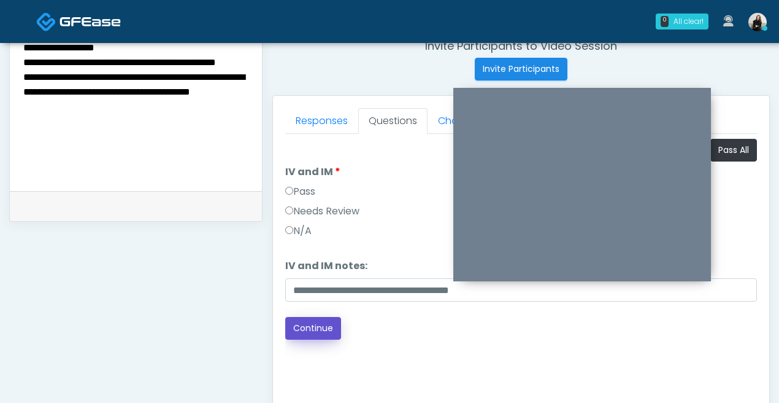
click at [317, 322] on button "Continue" at bounding box center [313, 328] width 56 height 23
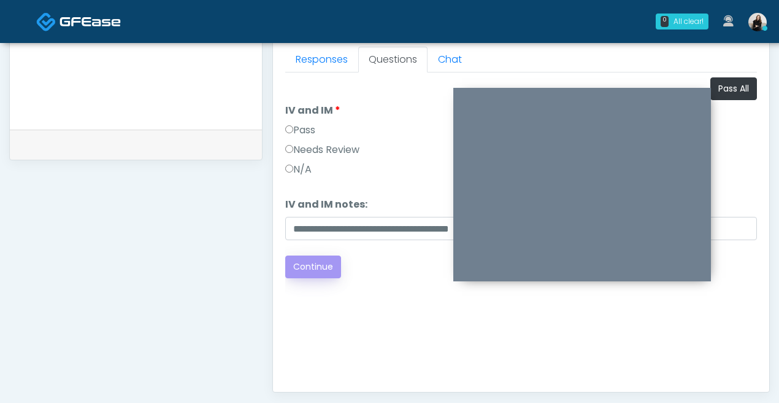
scroll to position [640, 0]
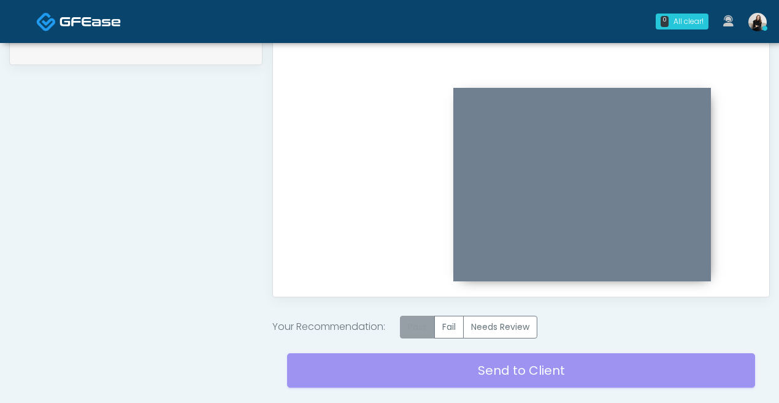
click at [408, 327] on label "Pass" at bounding box center [417, 326] width 35 height 23
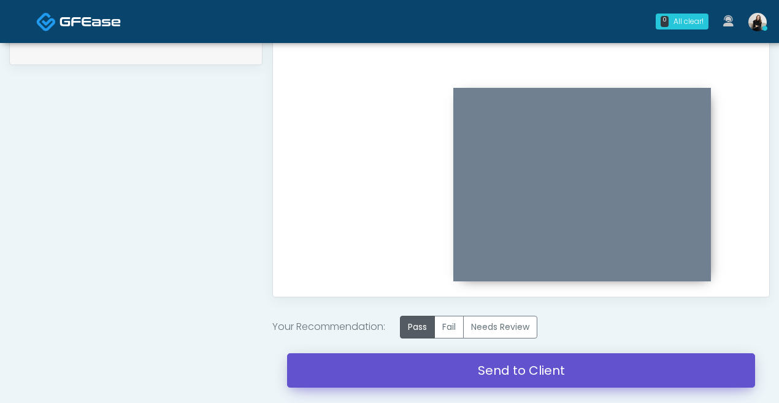
click at [409, 369] on link "Send to Client" at bounding box center [521, 370] width 468 height 34
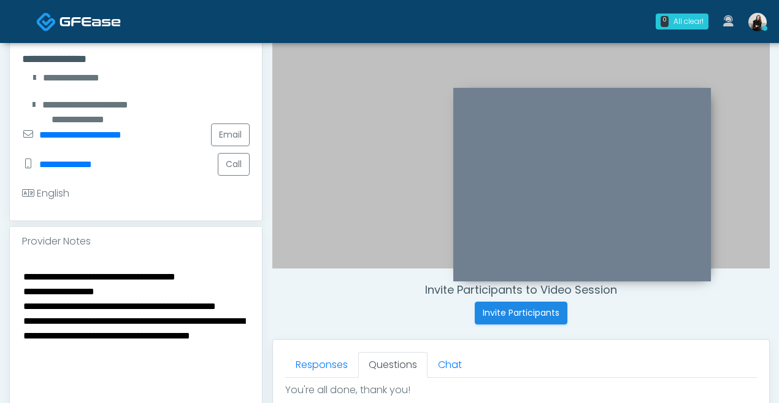
scroll to position [217, 0]
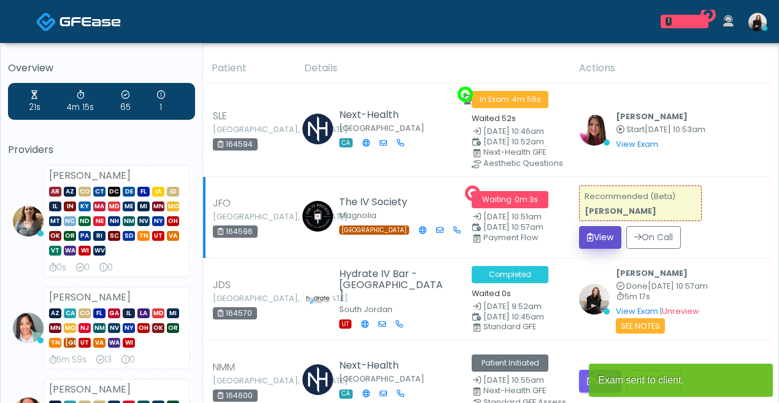
click at [603, 240] on button "View" at bounding box center [600, 237] width 42 height 23
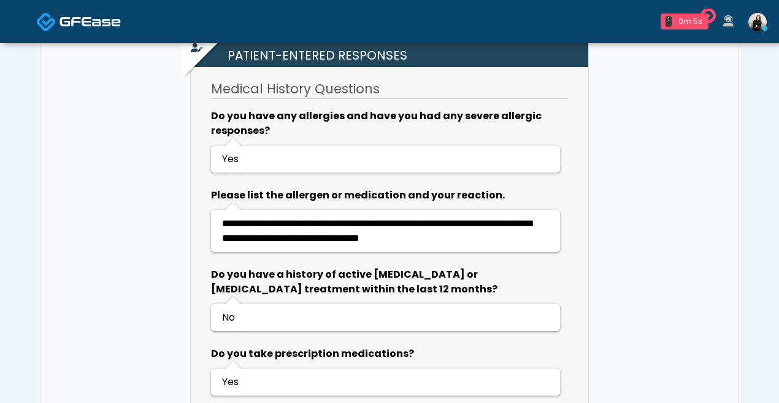
scroll to position [861, 0]
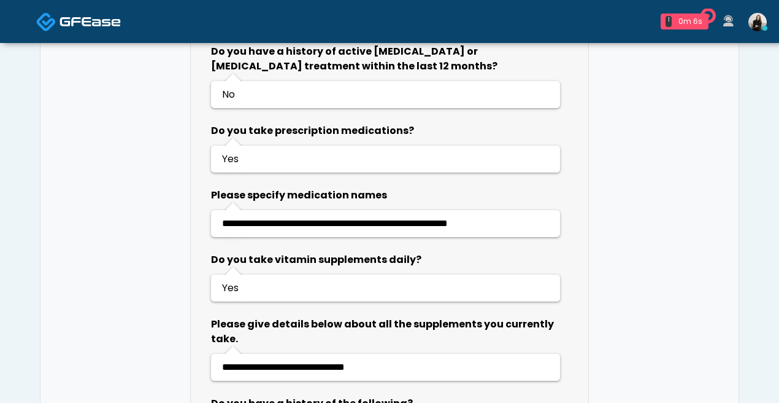
click at [66, 21] on img at bounding box center [90, 21] width 61 height 12
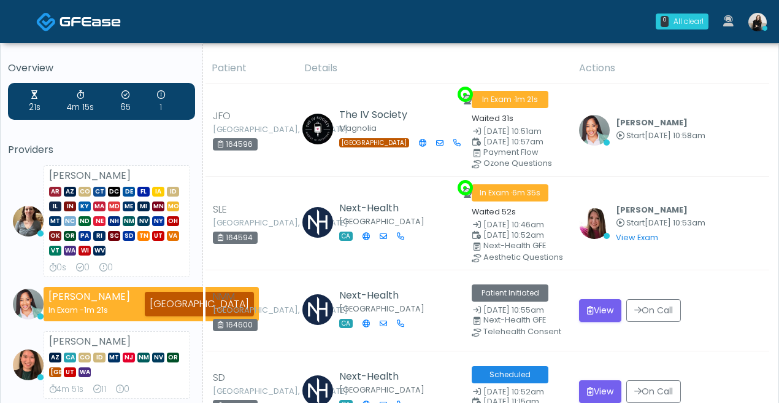
click at [99, 7] on link at bounding box center [78, 21] width 85 height 40
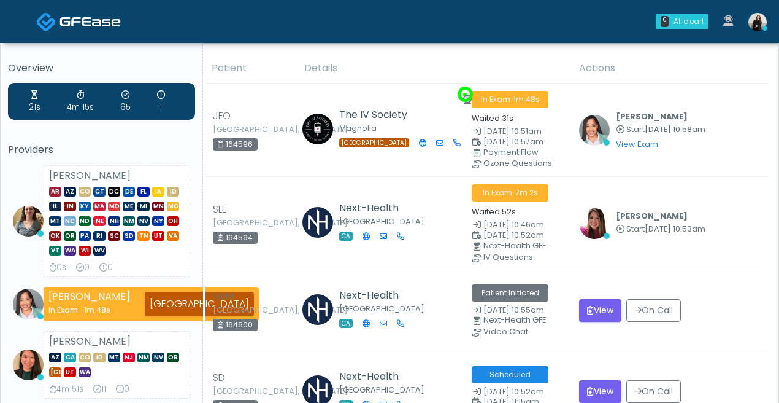
click at [763, 28] on icon at bounding box center [765, 28] width 5 height 5
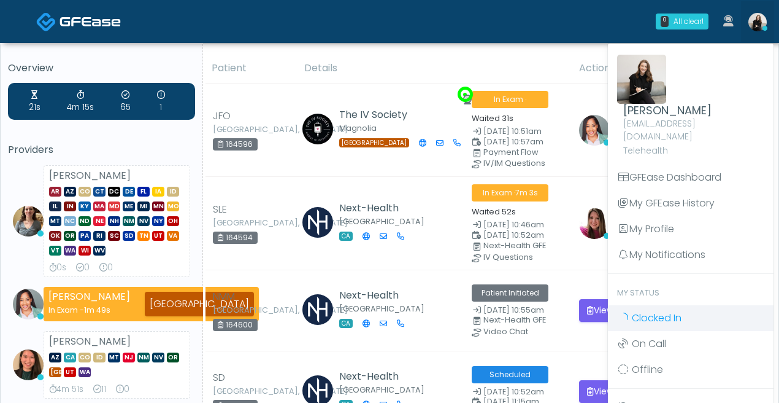
click at [658, 294] on ul "[PERSON_NAME] [EMAIL_ADDRESS][DOMAIN_NAME] Telehealth GFEase Dashboard My GFEas…" at bounding box center [691, 252] width 166 height 409
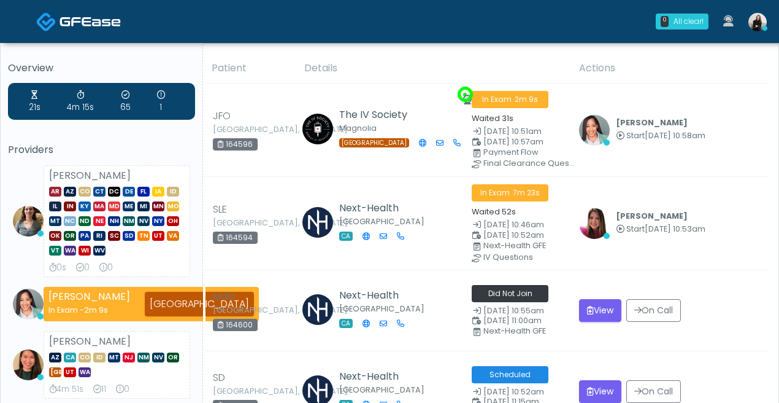
click at [763, 16] on img at bounding box center [758, 22] width 18 height 18
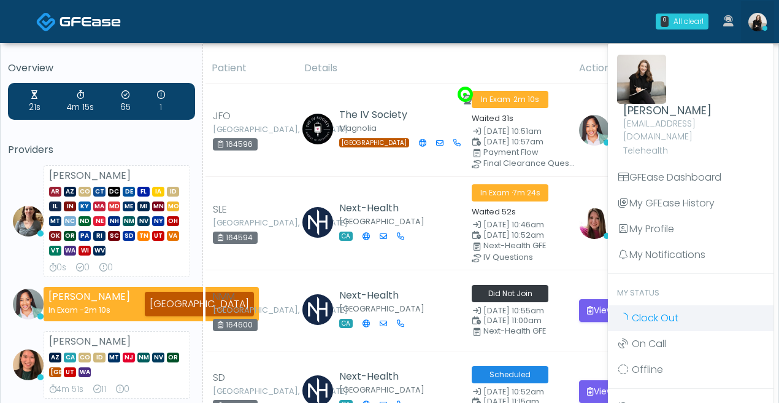
click at [653, 311] on span "Clock Out" at bounding box center [655, 318] width 47 height 14
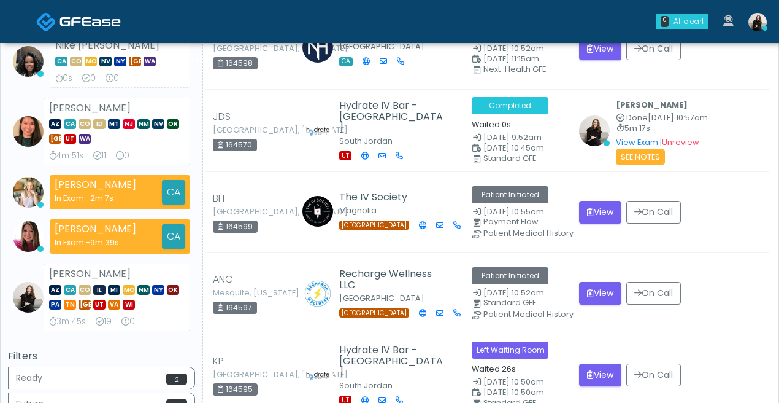
scroll to position [371, 0]
